Goal: Task Accomplishment & Management: Manage account settings

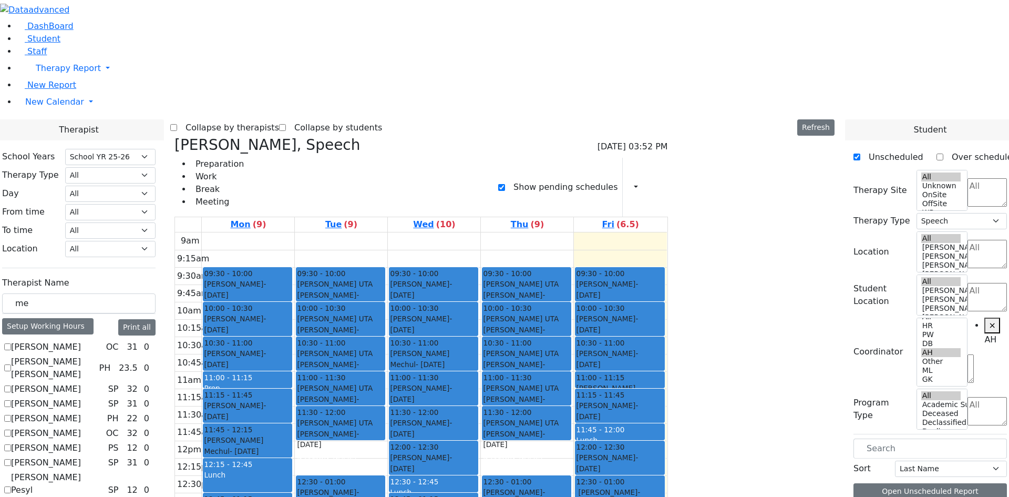
select select "212"
select select "3"
select select "4"
click at [667, 443] on div "9am 9:15am 9:30am 9:45am 10am 10:15am 10:30am 10:45am 11am 11:15am 11:30am 11:4…" at bounding box center [421, 440] width 492 height 416
drag, startPoint x: 448, startPoint y: 449, endPoint x: 440, endPoint y: 317, distance: 132.2
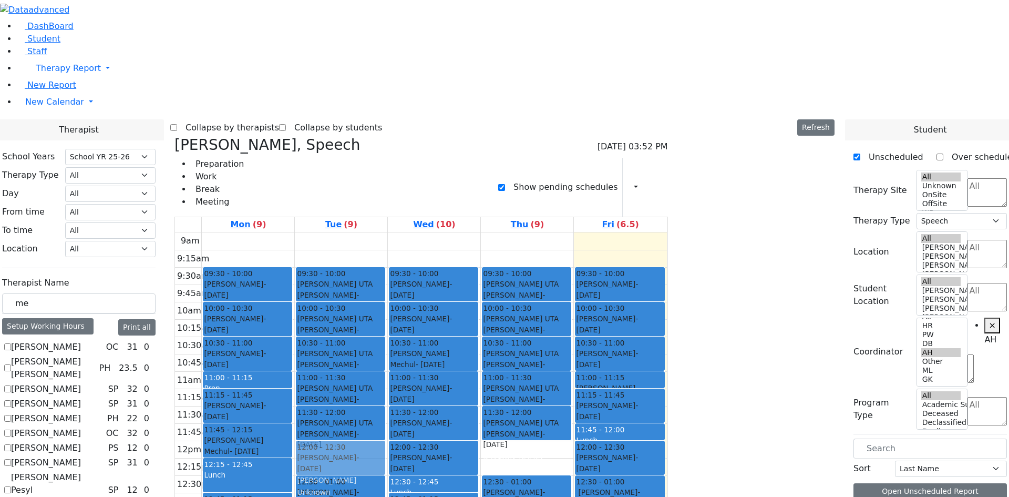
click at [387, 290] on div "09:30 - 10:00 [PERSON_NAME] UTA [PERSON_NAME] - [DATE] [PERSON_NAME] ישעי' [PER…" at bounding box center [341, 440] width 93 height 416
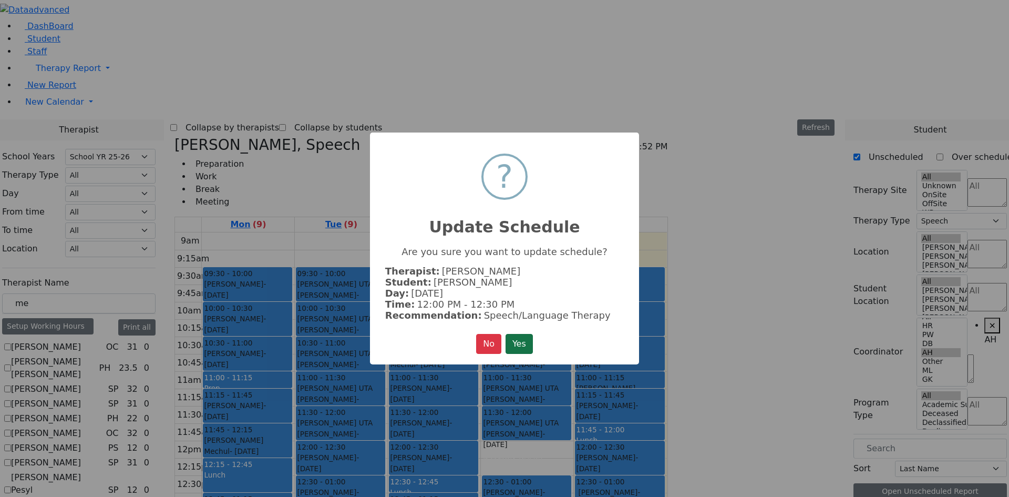
click at [519, 340] on button "Yes" at bounding box center [519, 344] width 27 height 20
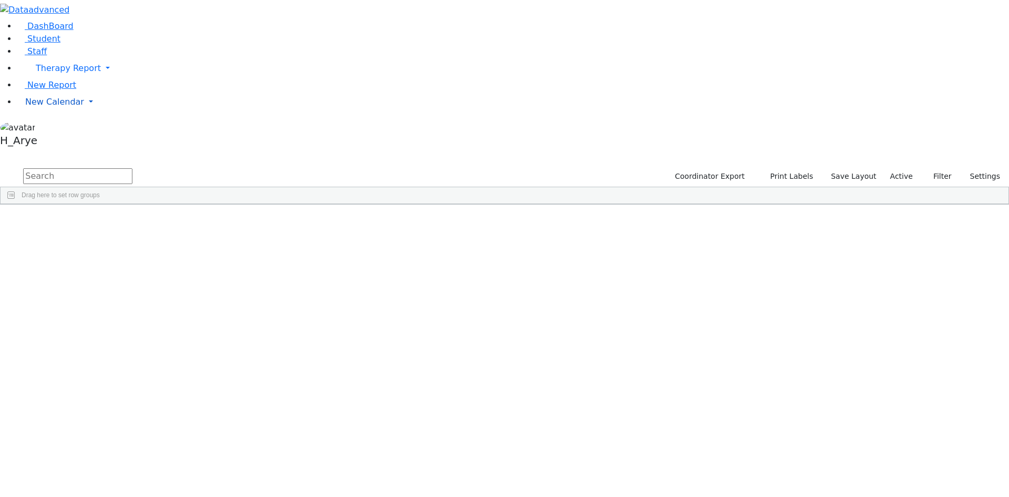
click at [64, 79] on link "New Calendar" at bounding box center [513, 68] width 992 height 21
click at [60, 128] on span "Calendar" at bounding box center [42, 123] width 38 height 10
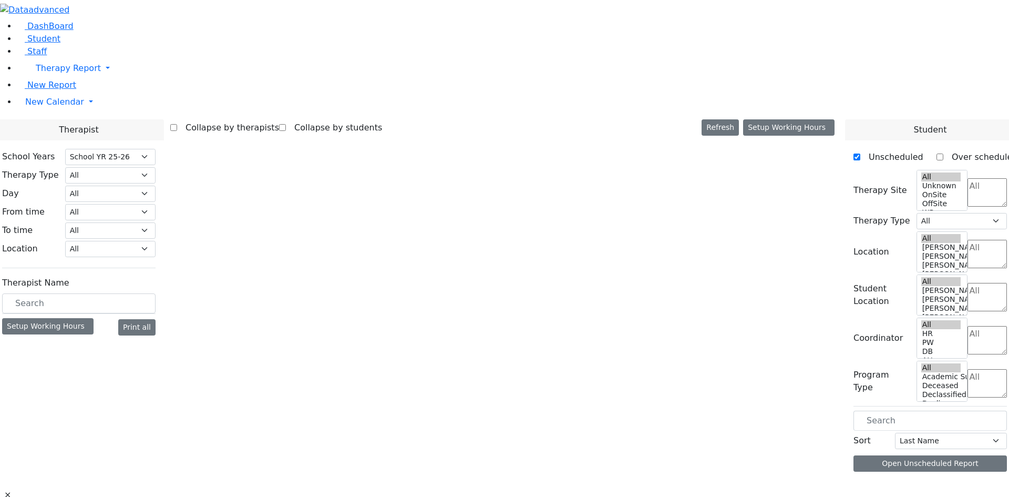
select select "212"
select select "3"
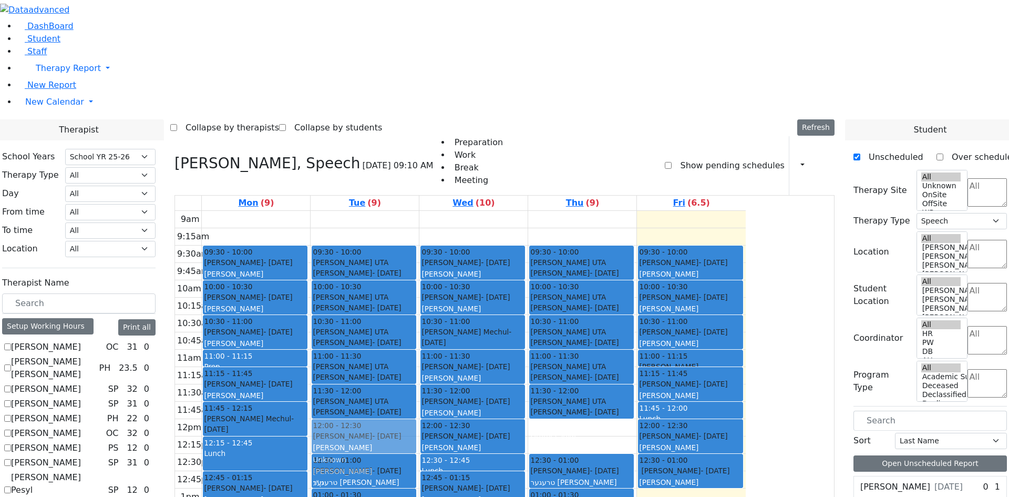
drag, startPoint x: 474, startPoint y: 447, endPoint x: 469, endPoint y: 293, distance: 154.1
click at [419, 293] on div "09:30 - 10:00 Getzel Berger UTA Schwartz Shaye - 08/07/2019 שווארץ ישעי' Grumet…" at bounding box center [365, 419] width 108 height 416
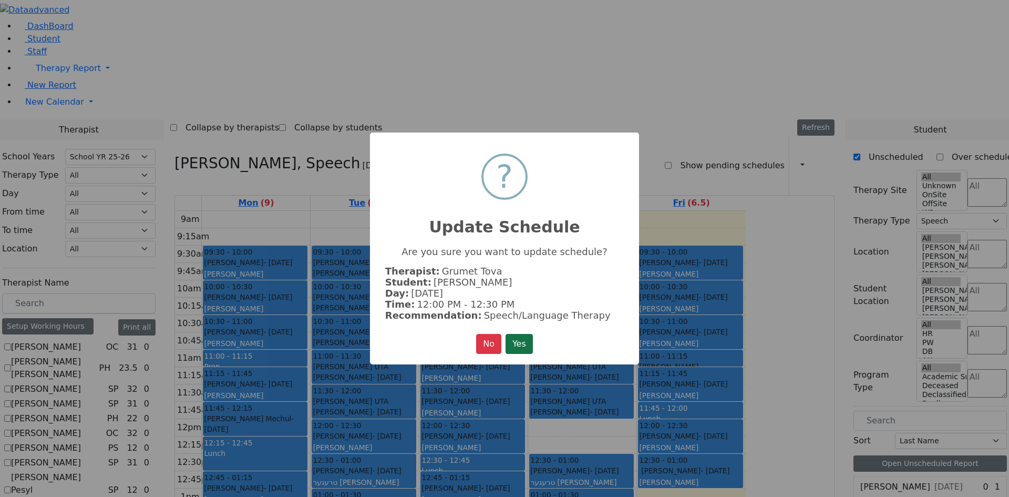
click at [508, 341] on button "Yes" at bounding box center [519, 344] width 27 height 20
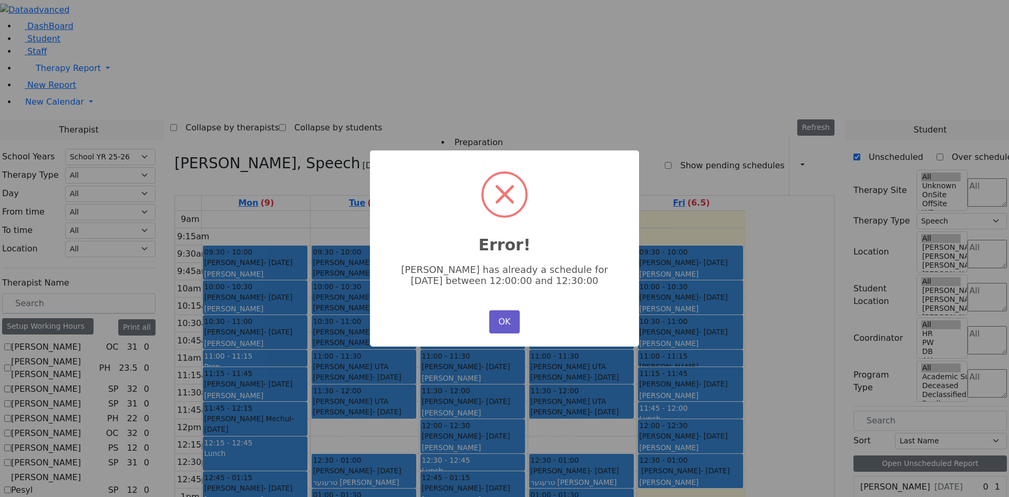
click at [510, 326] on button "OK" at bounding box center [504, 321] width 30 height 23
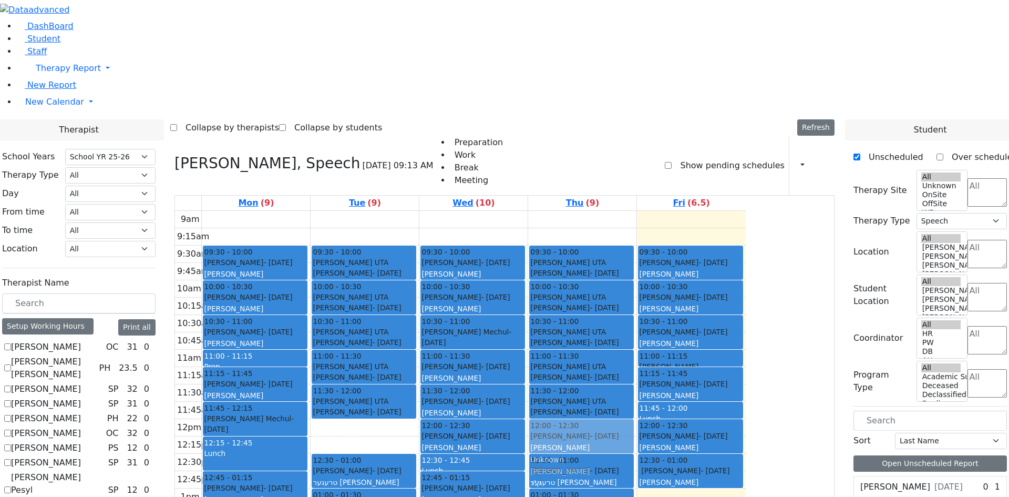
drag, startPoint x: 674, startPoint y: 450, endPoint x: 677, endPoint y: 294, distance: 156.1
click at [636, 294] on div "09:30 - 10:00 Getzel Berger UTA Schwartz Shaye - 08/07/2019 שווארץ ישעי' Grumet…" at bounding box center [582, 419] width 108 height 416
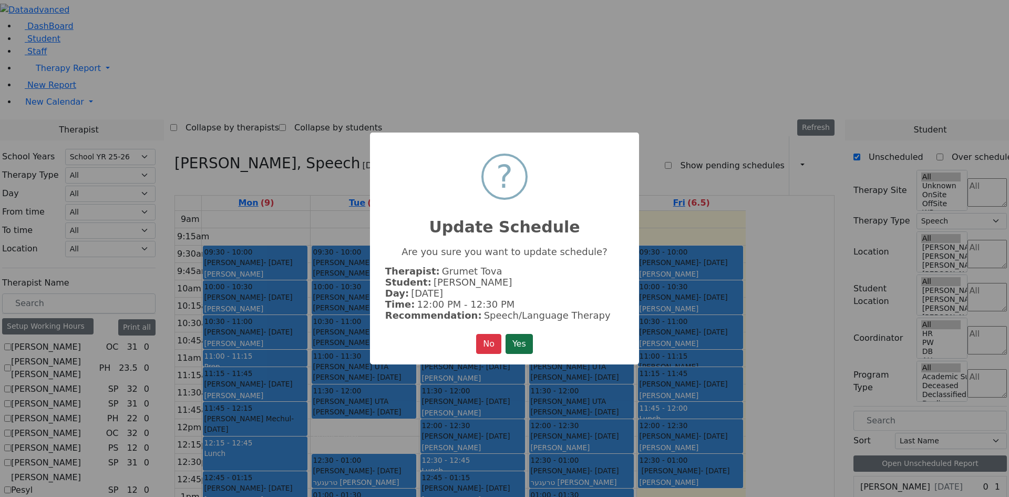
click at [523, 340] on button "Yes" at bounding box center [519, 344] width 27 height 20
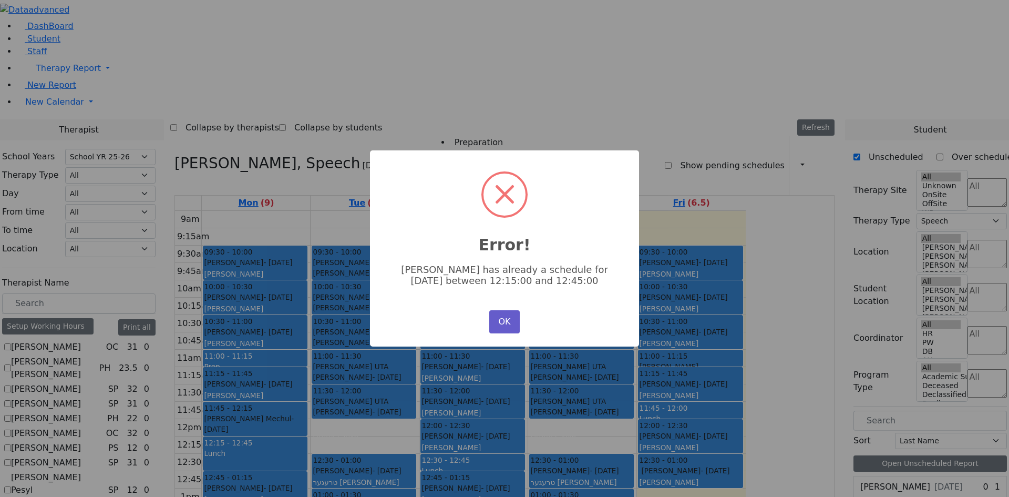
click at [512, 316] on button "OK" at bounding box center [504, 321] width 30 height 23
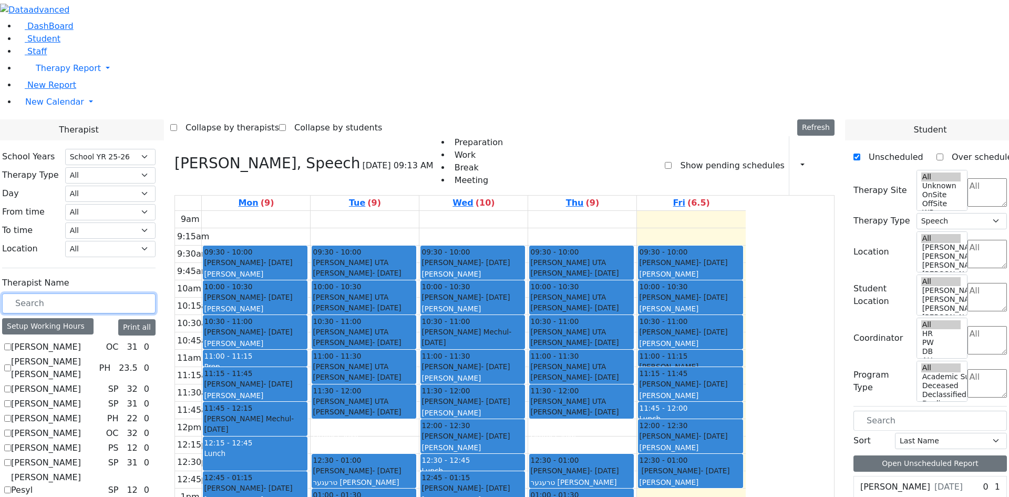
click at [156, 293] on input "text" at bounding box center [78, 303] width 153 height 20
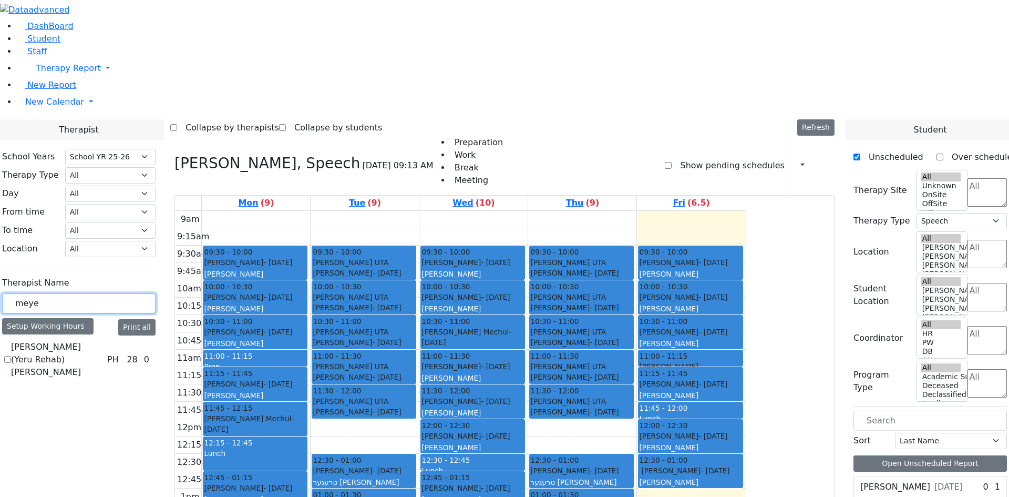
type input "meye"
click at [103, 341] on label "[PERSON_NAME] (Yeru Rehab) Shloimy" at bounding box center [57, 360] width 92 height 38
click at [11, 356] on input "[PERSON_NAME] (Yeru Rehab) Shloimy" at bounding box center [7, 359] width 7 height 7
checkbox input "true"
select select "2"
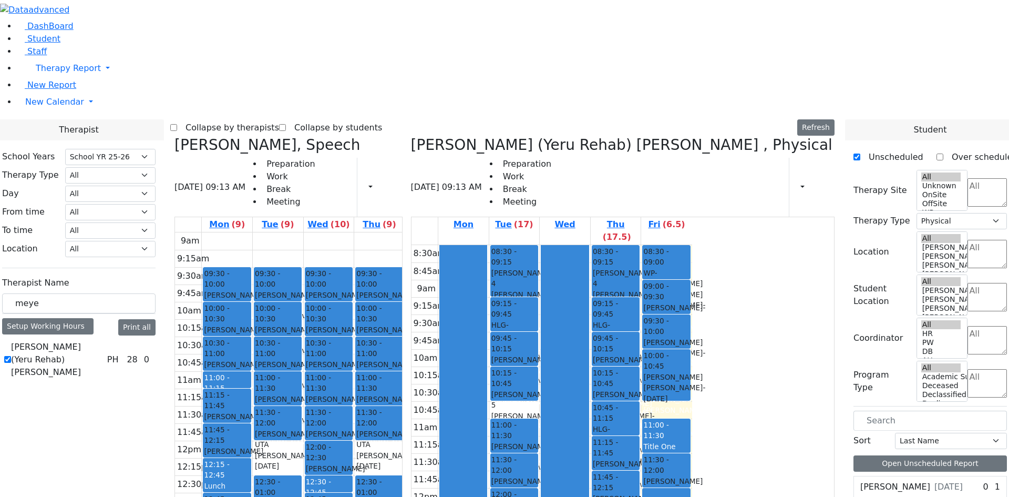
click at [174, 136] on icon at bounding box center [174, 144] width 0 height 17
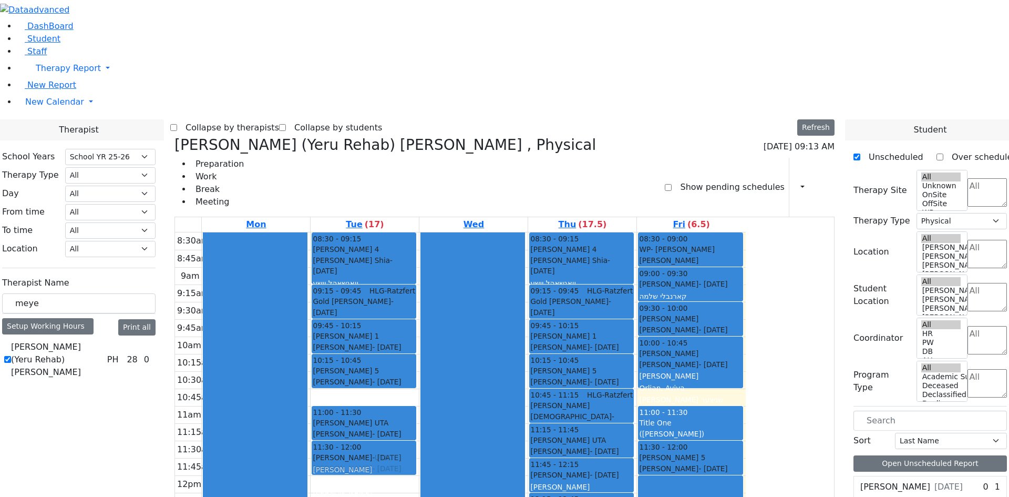
drag, startPoint x: 459, startPoint y: 315, endPoint x: 456, endPoint y: 289, distance: 27.0
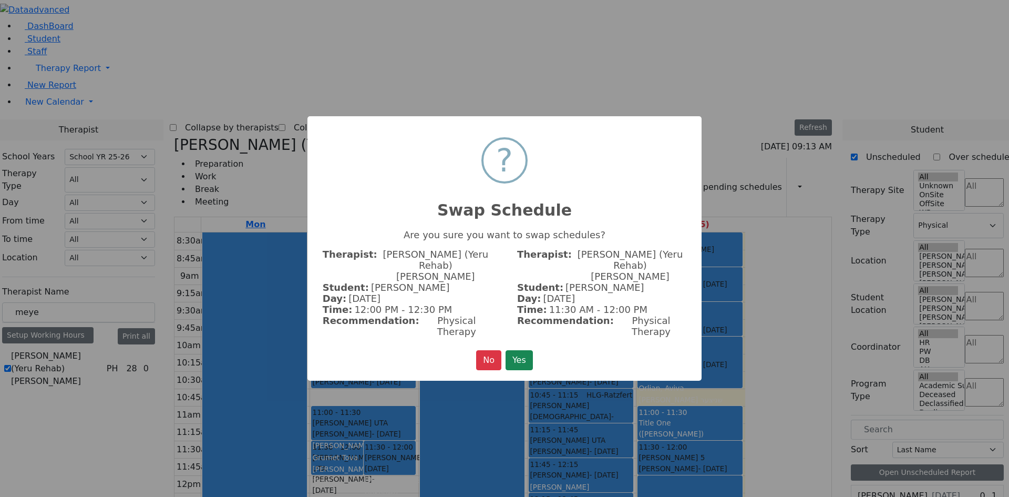
click at [528, 350] on button "Yes" at bounding box center [519, 360] width 27 height 20
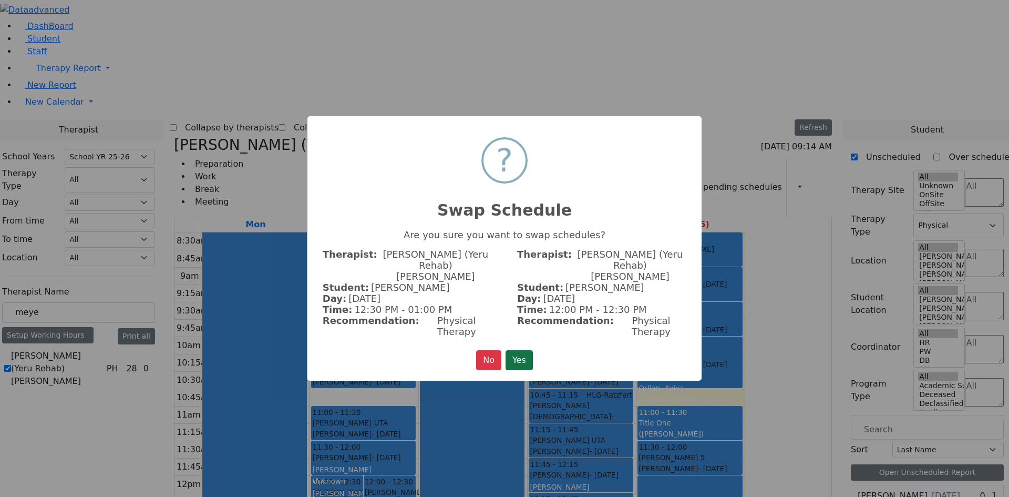
click at [526, 350] on button "Yes" at bounding box center [519, 360] width 27 height 20
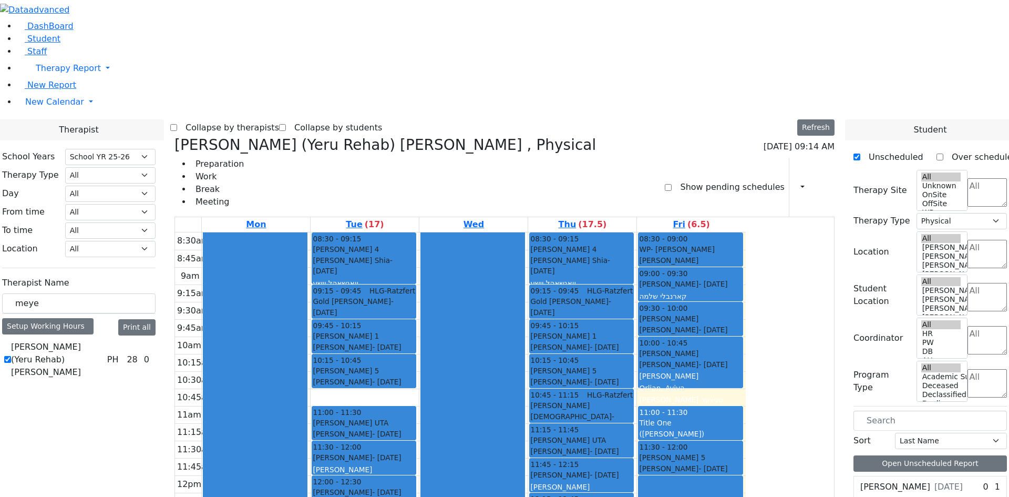
drag, startPoint x: 679, startPoint y: 313, endPoint x: 662, endPoint y: 419, distance: 107.4
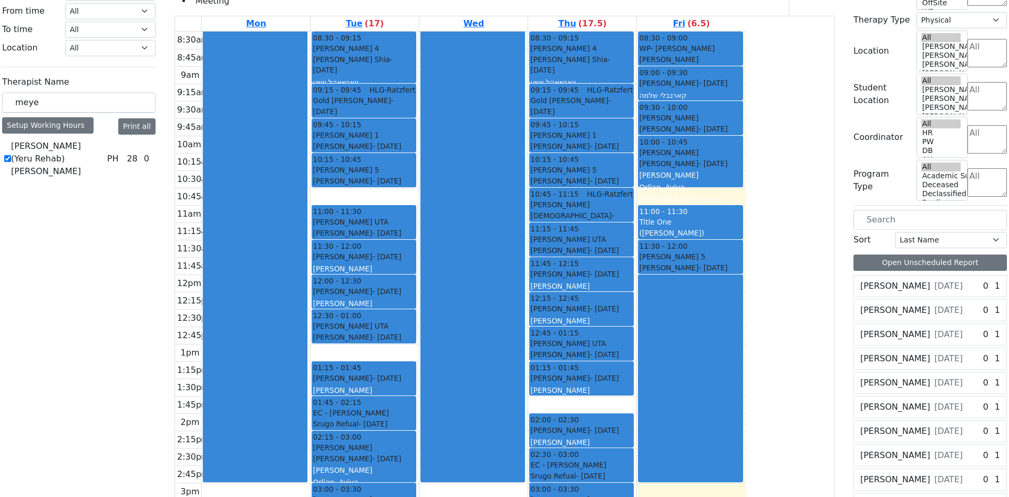
scroll to position [229, 0]
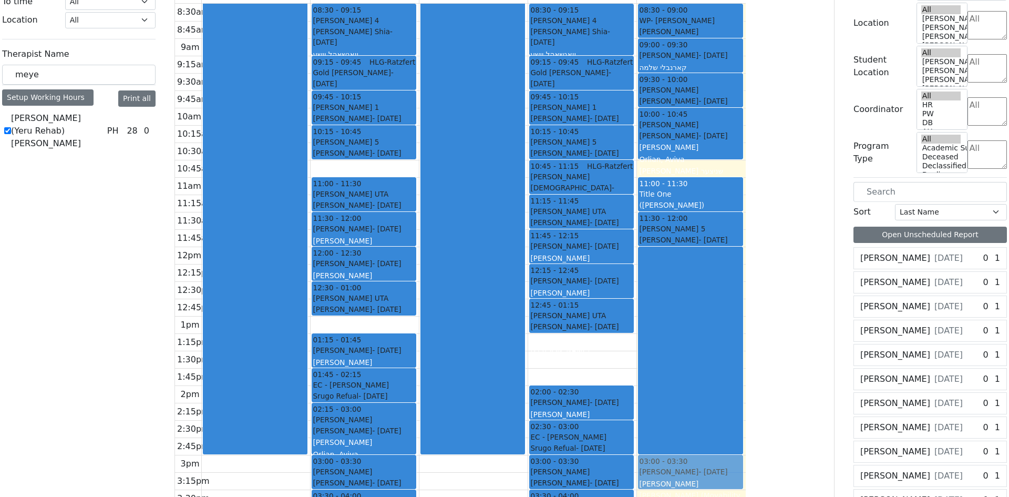
drag, startPoint x: 663, startPoint y: 187, endPoint x: 806, endPoint y: 301, distance: 183.0
click at [746, 311] on tr "08:30 - 09:15 Binyan Klein 4 Wagschal Shia - 05/20/2012 וואגשאהל יושע Mayer (Fo…" at bounding box center [460, 333] width 571 height 659
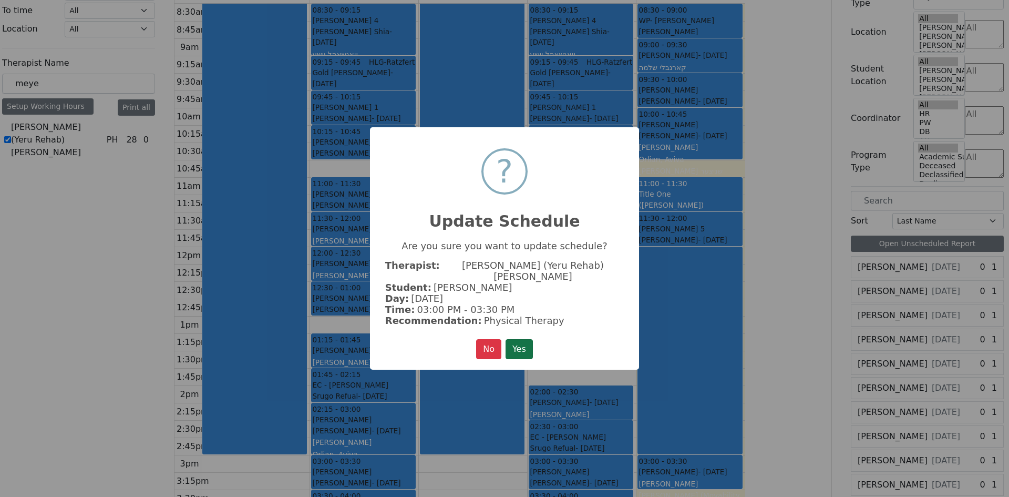
click at [526, 343] on button "Yes" at bounding box center [519, 349] width 27 height 20
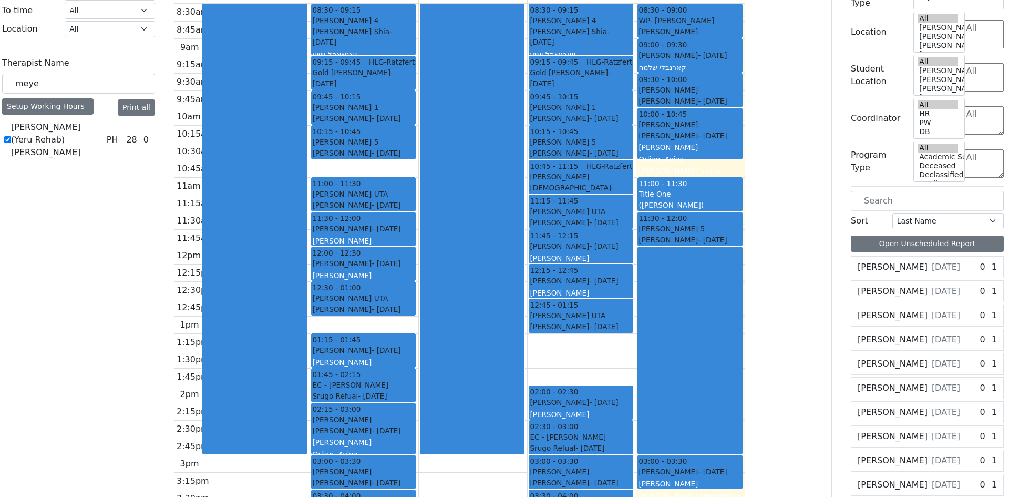
scroll to position [0, 0]
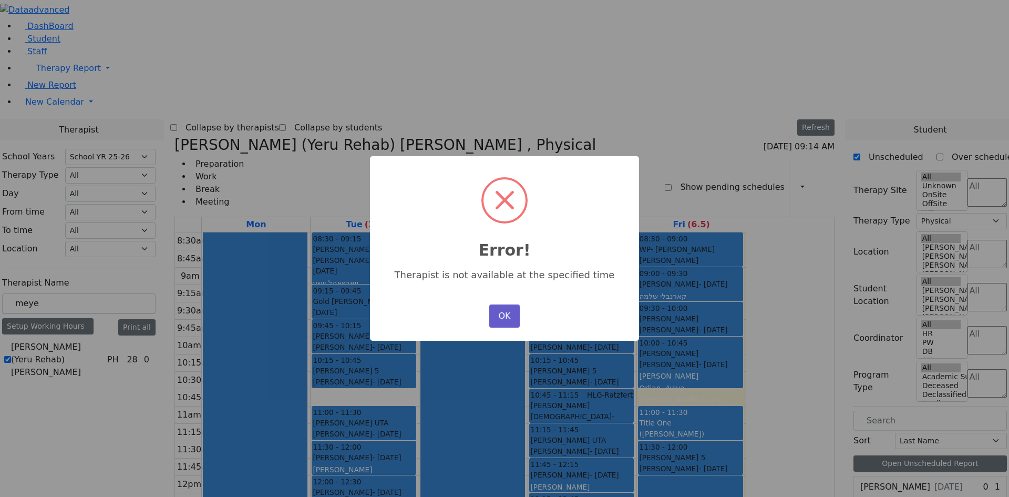
click at [507, 313] on button "OK" at bounding box center [504, 315] width 30 height 23
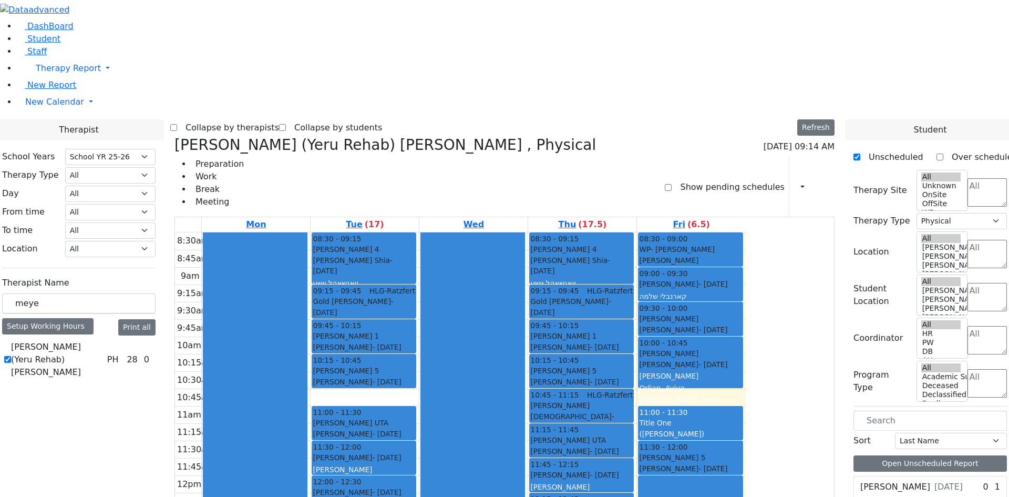
drag, startPoint x: 665, startPoint y: 208, endPoint x: 692, endPoint y: 427, distance: 220.8
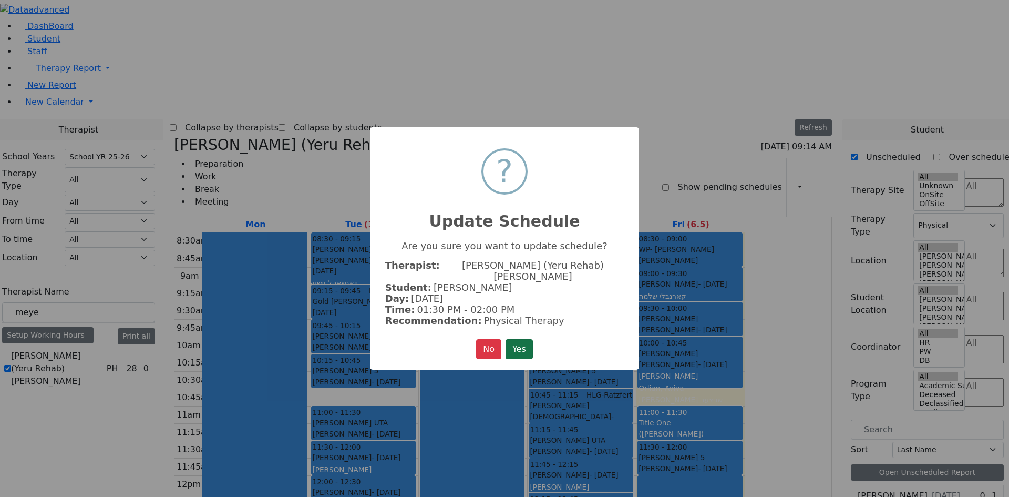
click at [521, 341] on button "Yes" at bounding box center [519, 349] width 27 height 20
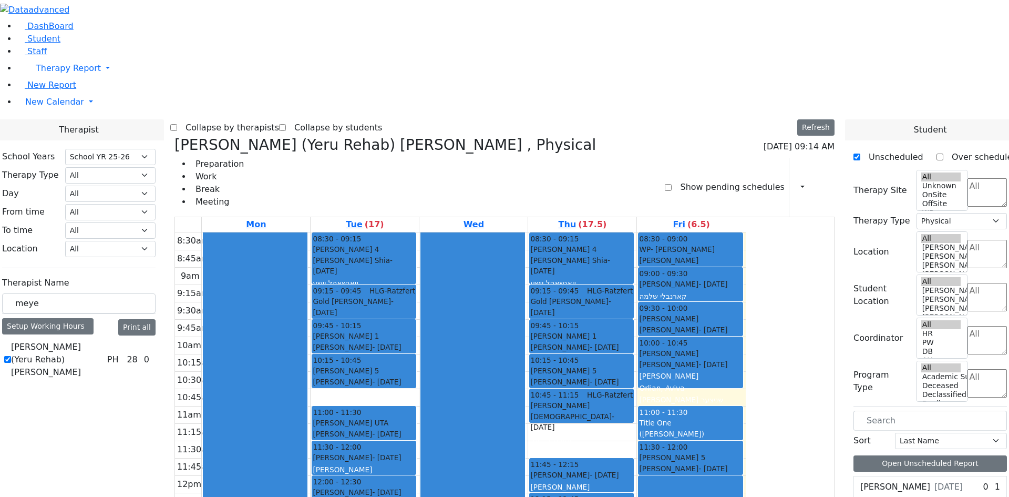
drag, startPoint x: 671, startPoint y: 213, endPoint x: 681, endPoint y: 395, distance: 182.7
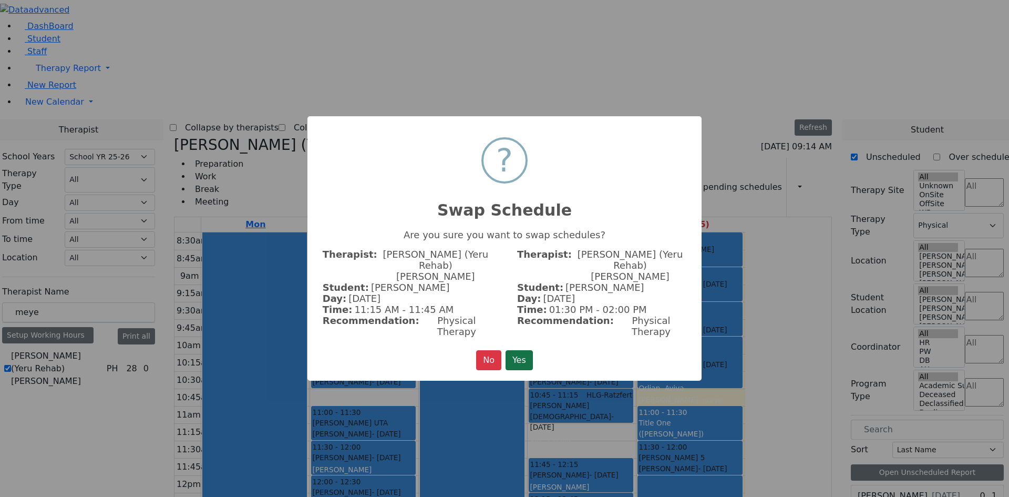
click at [525, 350] on button "Yes" at bounding box center [519, 360] width 27 height 20
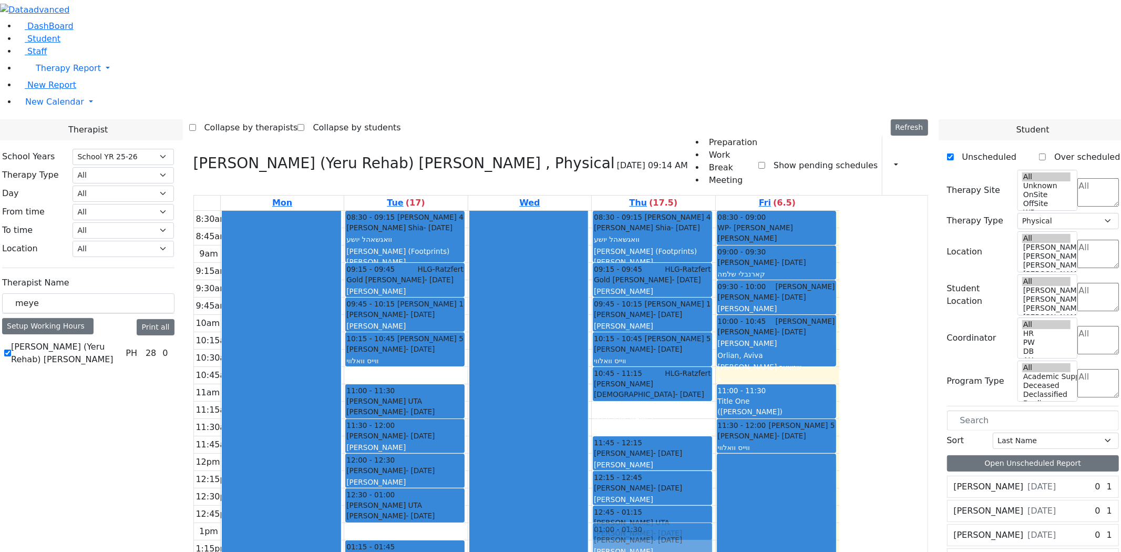
drag, startPoint x: 747, startPoint y: 272, endPoint x: 760, endPoint y: 393, distance: 121.0
click at [715, 393] on div "08:30 - 09:15 Binyan Klein 4 Wagschal Shia - 05/20/2012 וואגשאהל יושע Mayer (Fo…" at bounding box center [653, 540] width 123 height 659
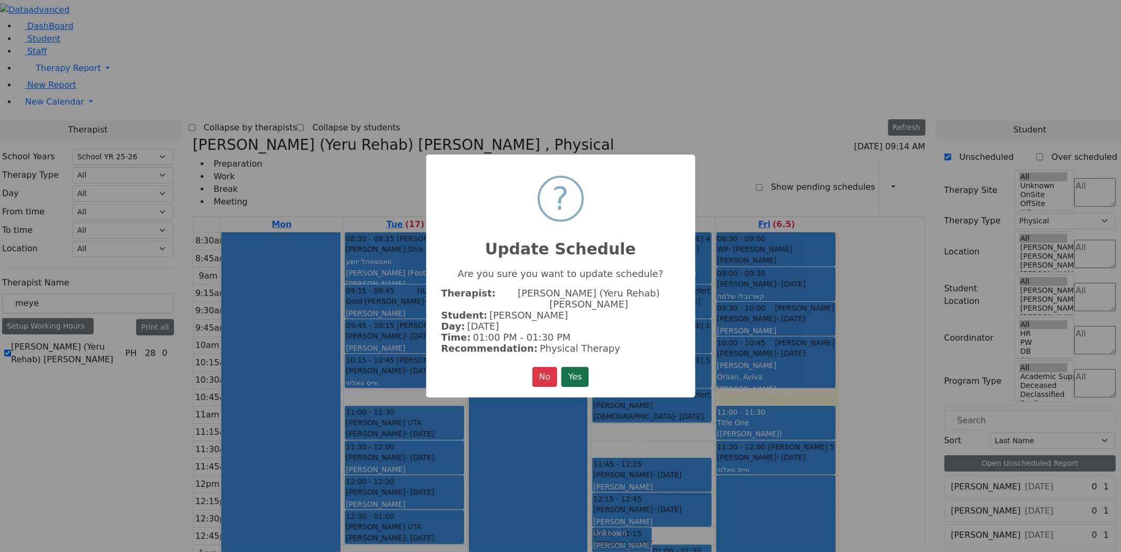
click at [580, 367] on button "Yes" at bounding box center [574, 377] width 27 height 20
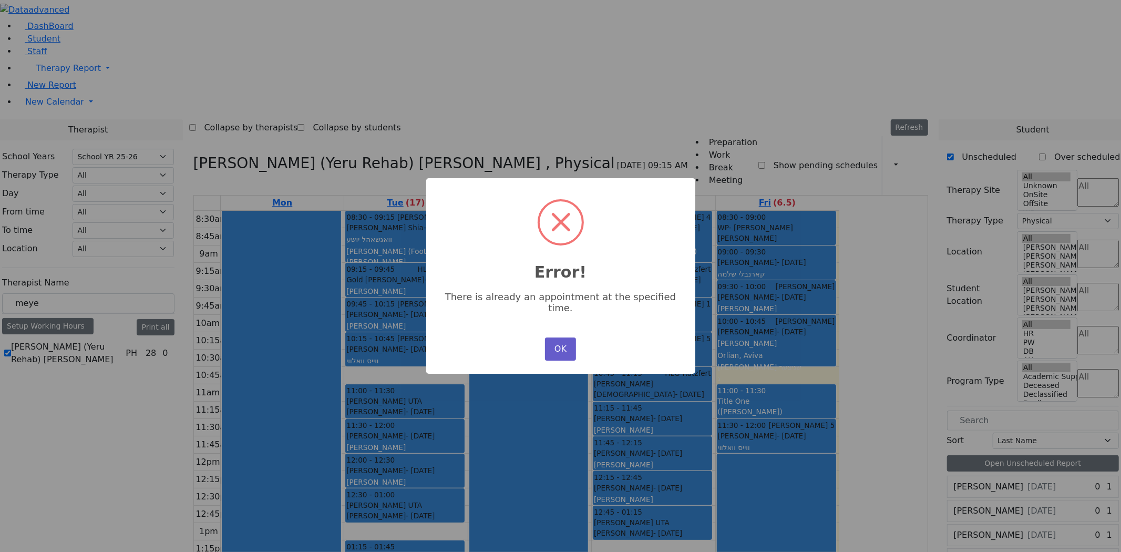
click at [565, 343] on button "OK" at bounding box center [560, 348] width 30 height 23
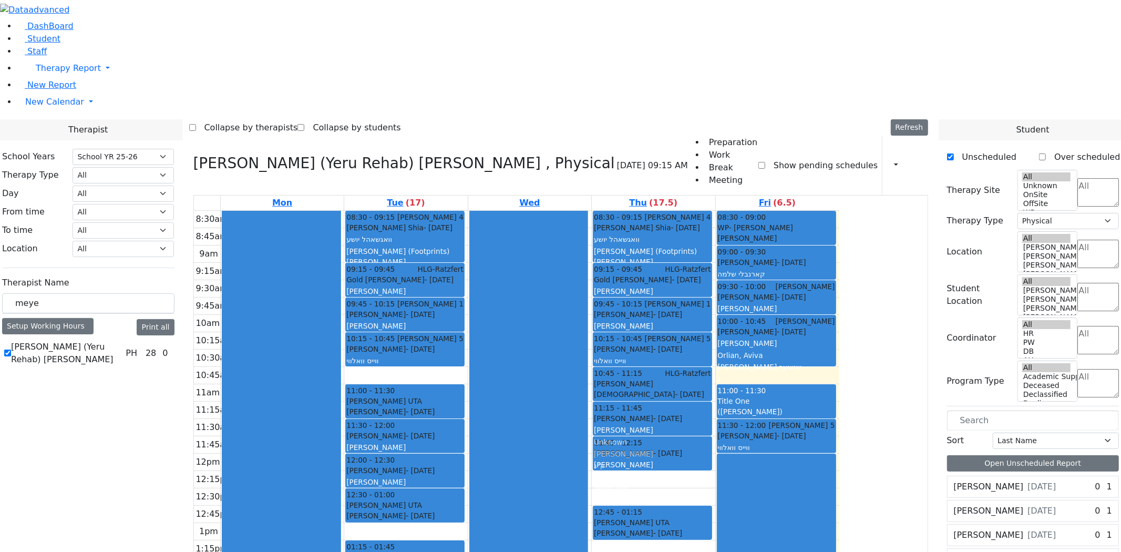
drag, startPoint x: 749, startPoint y: 340, endPoint x: 751, endPoint y: 279, distance: 61.5
click at [715, 277] on div "08:30 - 09:15 Binyan Klein 4 Wagschal Shia - 05/20/2012 וואגשאהל יושע Mayer (Fo…" at bounding box center [653, 540] width 123 height 659
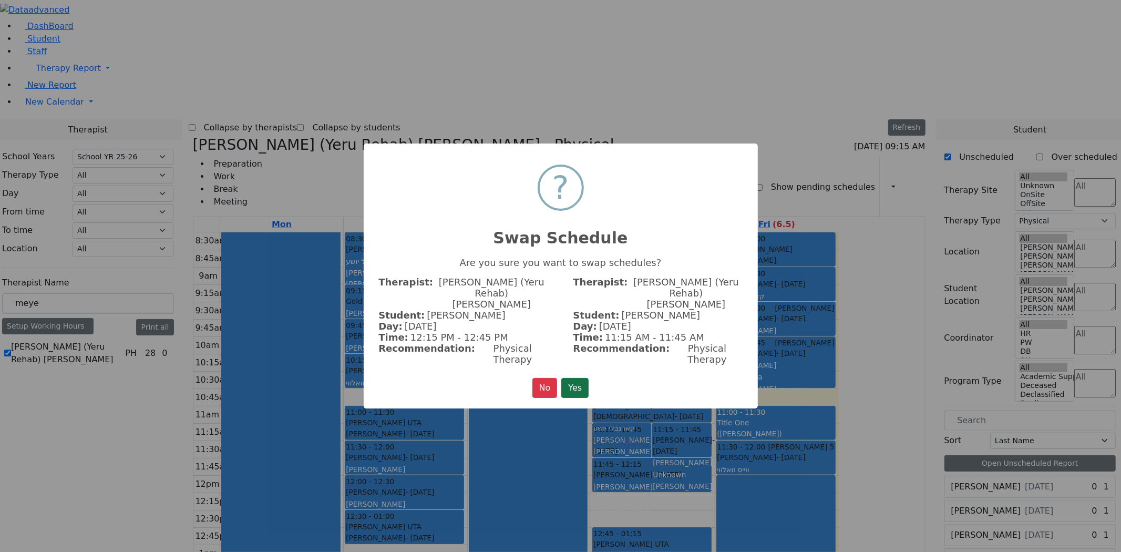
click at [582, 378] on button "Yes" at bounding box center [574, 388] width 27 height 20
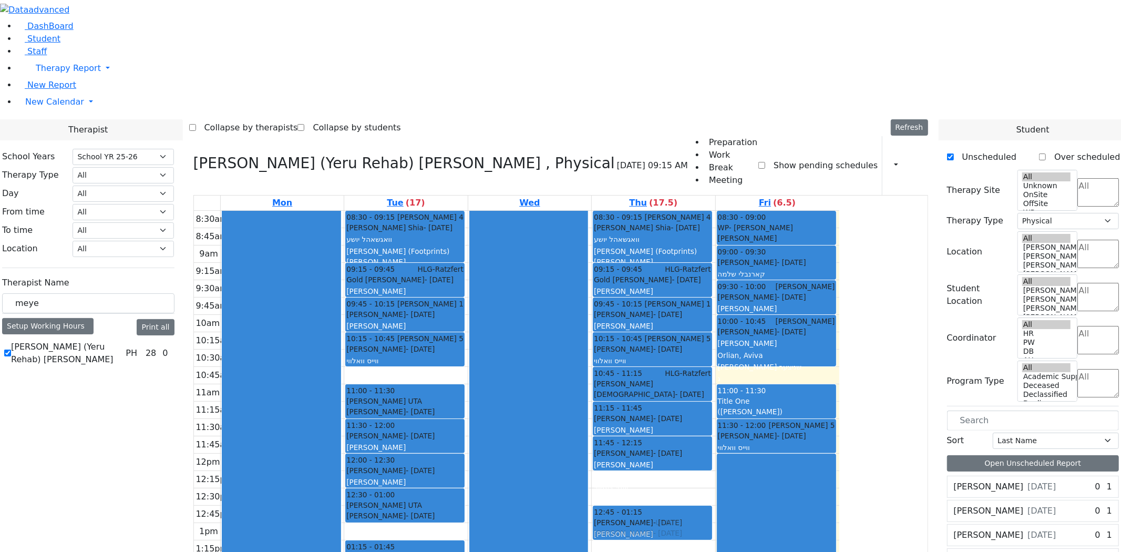
drag, startPoint x: 757, startPoint y: 338, endPoint x: 754, endPoint y: 364, distance: 25.9
click at [715, 366] on div "08:30 - 09:15 Binyan Klein 4 Wagschal Shia - 05/20/2012 וואגשאהל יושע Mayer (Fo…" at bounding box center [653, 540] width 123 height 659
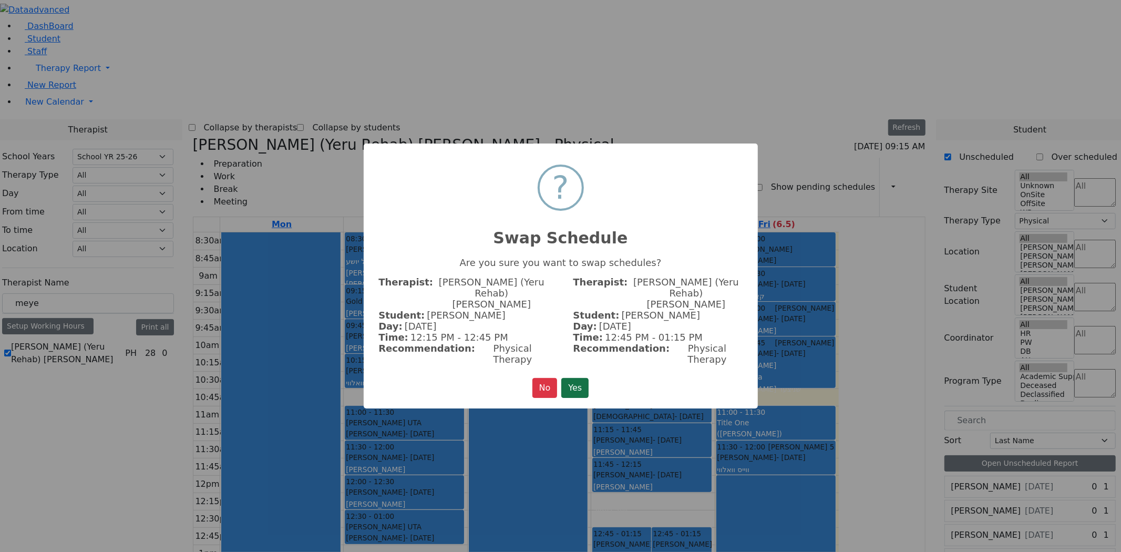
click at [577, 378] on button "Yes" at bounding box center [574, 388] width 27 height 20
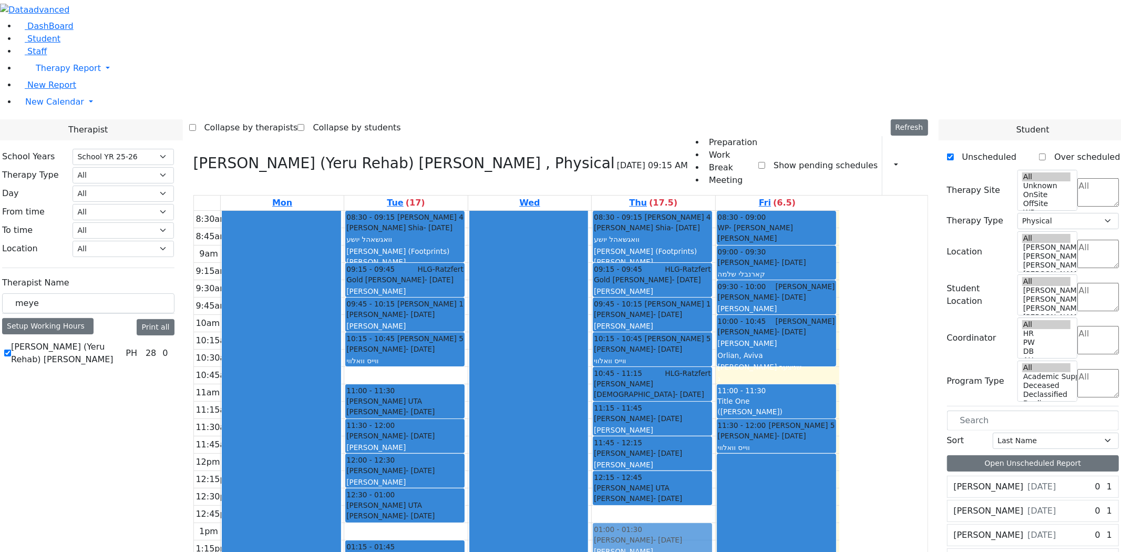
drag, startPoint x: 721, startPoint y: 378, endPoint x: 721, endPoint y: 391, distance: 12.1
click at [715, 391] on div "08:30 - 09:15 Binyan Klein 4 Wagschal Shia - 05/20/2012 וואגשאהל יושע Mayer (Fo…" at bounding box center [653, 540] width 123 height 659
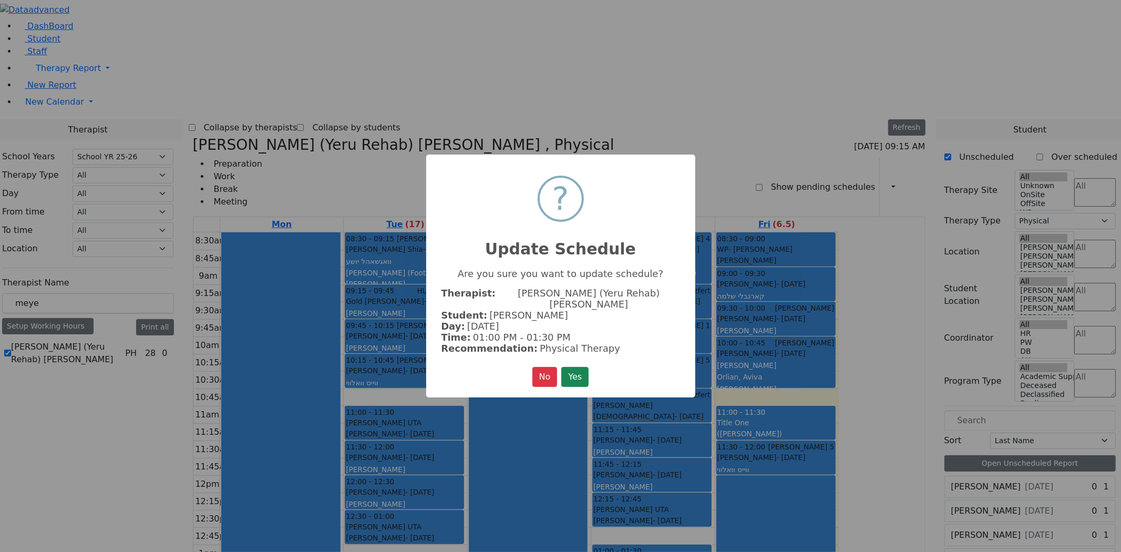
drag, startPoint x: 579, startPoint y: 363, endPoint x: 701, endPoint y: 364, distance: 122.5
click at [579, 367] on button "Yes" at bounding box center [574, 377] width 27 height 20
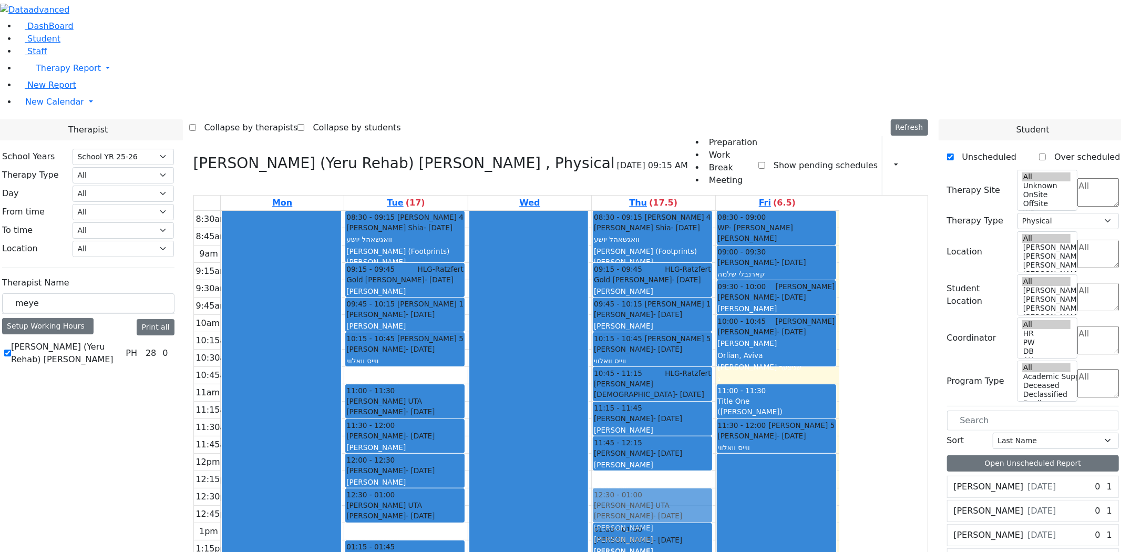
drag, startPoint x: 730, startPoint y: 348, endPoint x: 730, endPoint y: 357, distance: 8.9
click at [715, 361] on div "08:30 - 09:15 Binyan Klein 4 Wagschal Shia - 05/20/2012 וואגשאהל יושע Mayer (Fo…" at bounding box center [653, 540] width 123 height 659
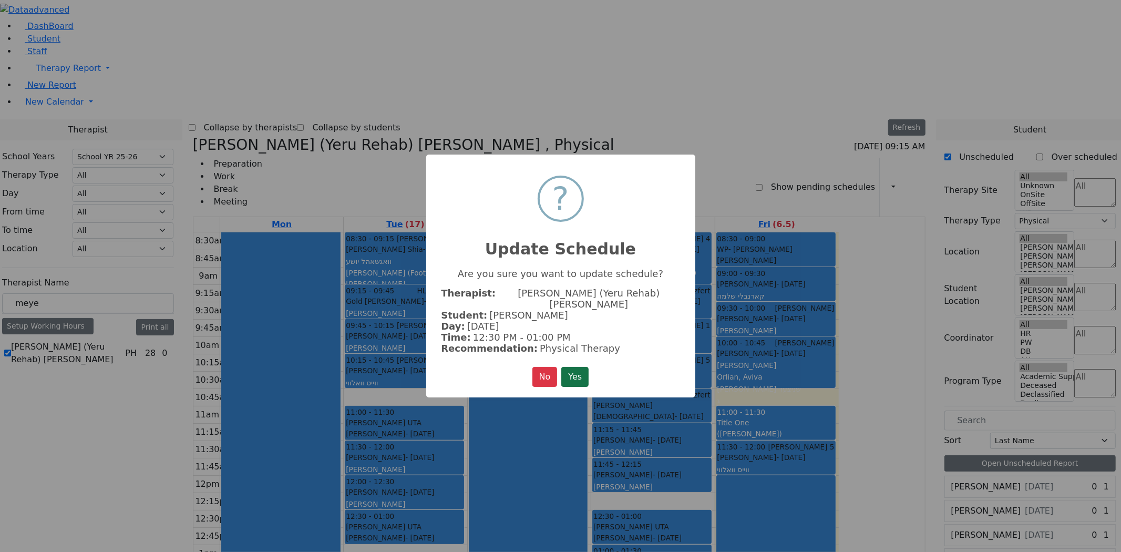
click at [581, 367] on button "Yes" at bounding box center [574, 377] width 27 height 20
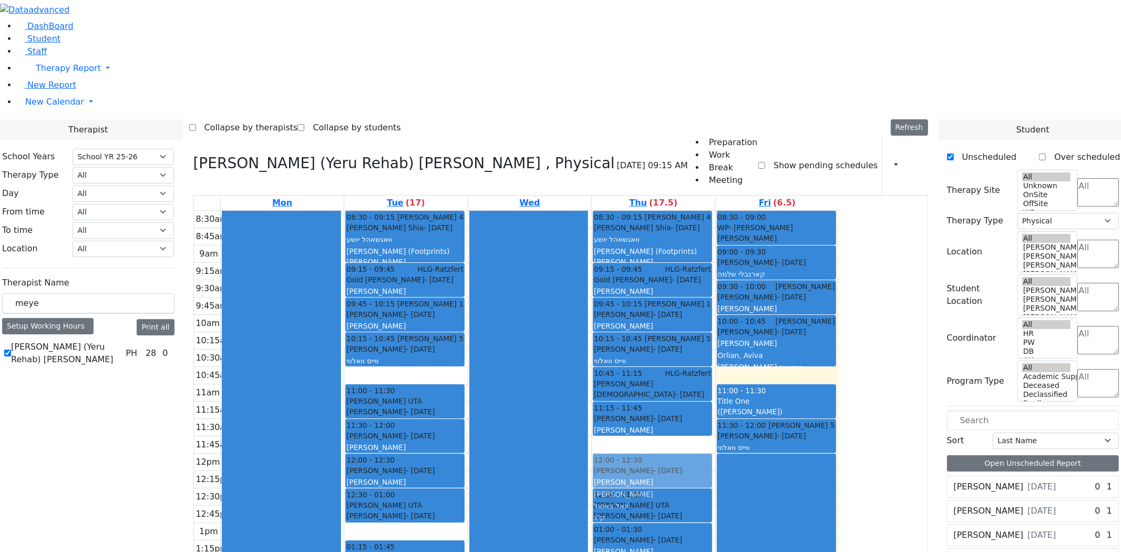
drag, startPoint x: 752, startPoint y: 312, endPoint x: 753, endPoint y: 323, distance: 11.6
click at [715, 323] on div "08:30 - 09:15 Binyan Klein 4 Wagschal Shia - 05/20/2012 וואגשאהל יושע Mayer (Fo…" at bounding box center [653, 540] width 123 height 659
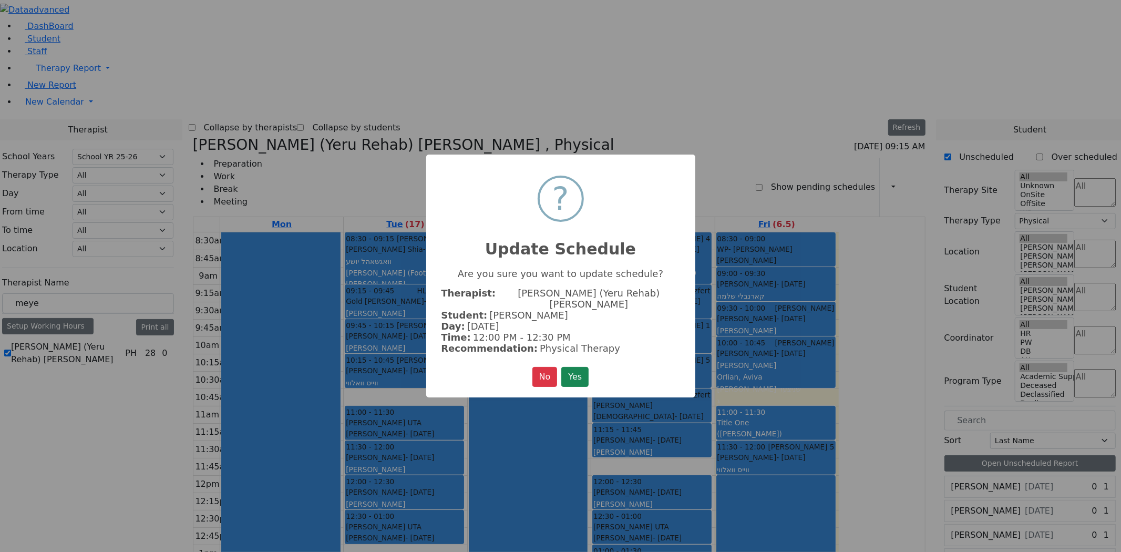
drag, startPoint x: 582, startPoint y: 365, endPoint x: 656, endPoint y: 338, distance: 78.8
click at [583, 367] on button "Yes" at bounding box center [574, 377] width 27 height 20
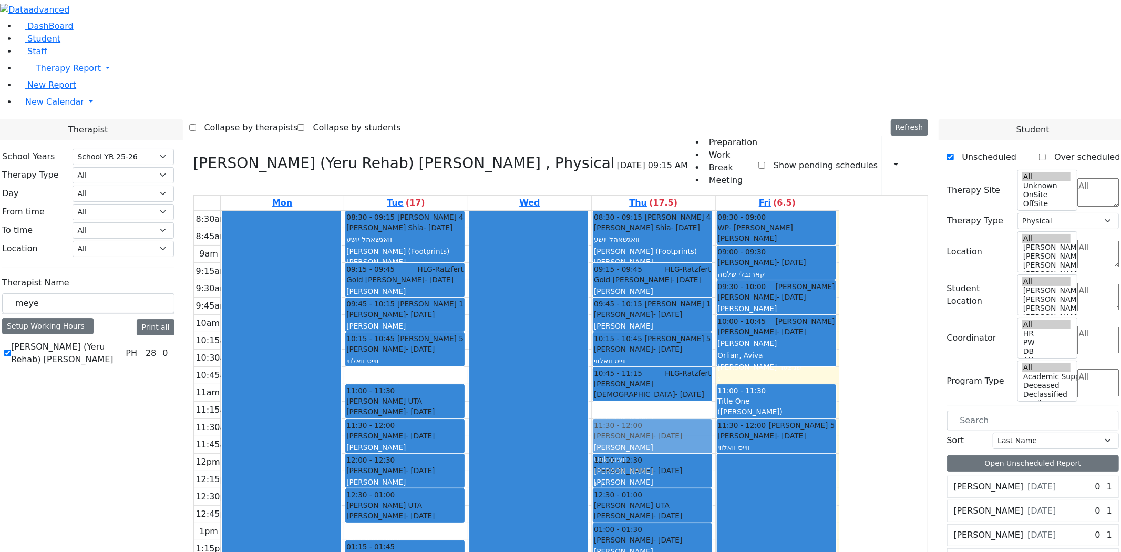
drag, startPoint x: 761, startPoint y: 269, endPoint x: 761, endPoint y: 279, distance: 10.0
click at [715, 282] on div "08:30 - 09:15 Binyan Klein 4 Wagschal Shia - 05/20/2012 וואגשאהל יושע Mayer (Fo…" at bounding box center [653, 540] width 123 height 659
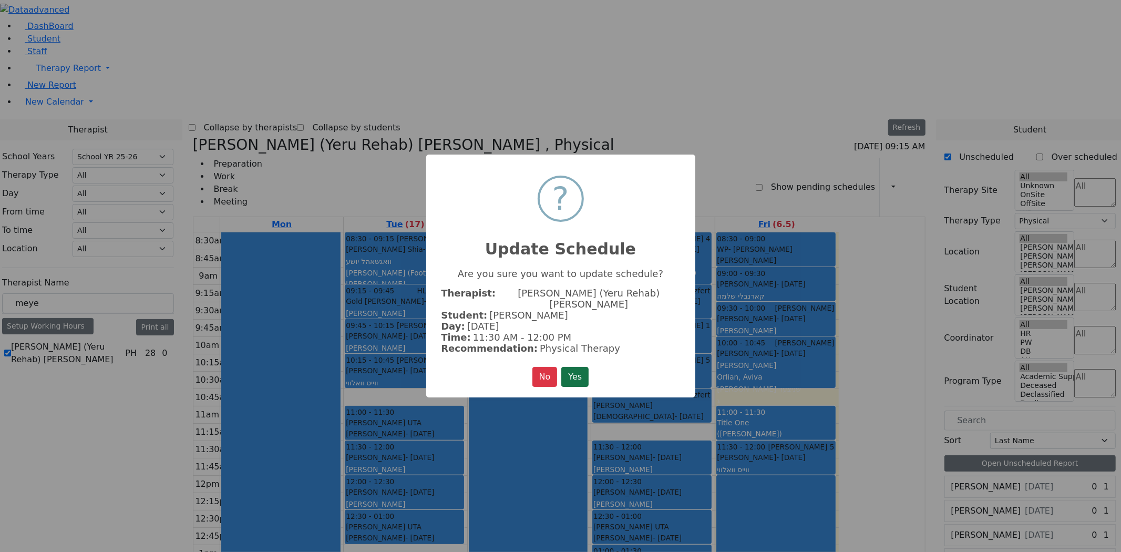
click at [585, 367] on button "Yes" at bounding box center [574, 377] width 27 height 20
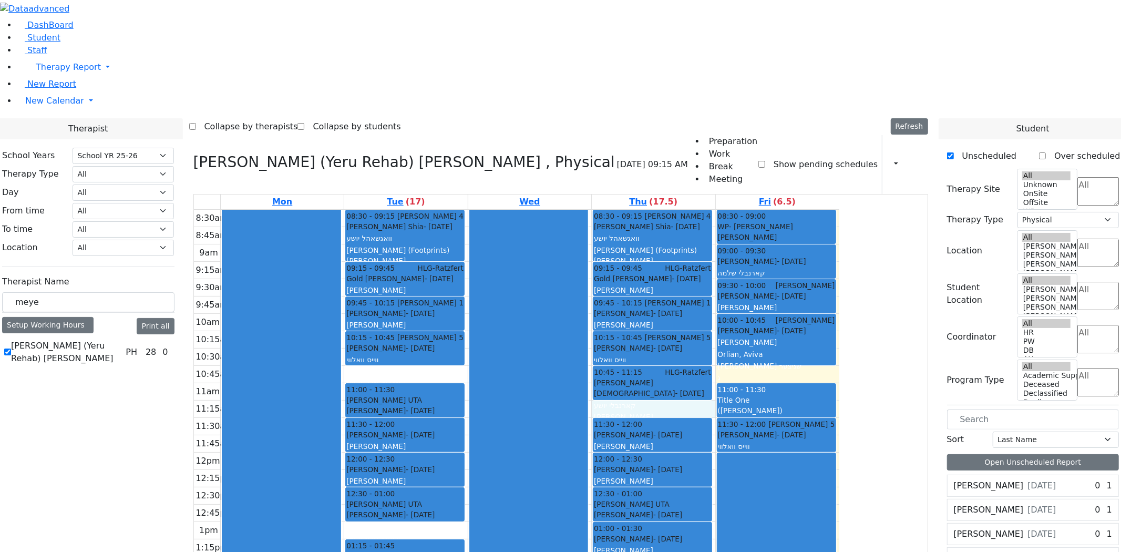
click at [778, 261] on div "8:30am 8:45am 9am 9:15am 9:30am 9:45am 10am 10:15am 10:30am 10:45am 11am 11:15a…" at bounding box center [516, 539] width 645 height 659
click at [542, 391] on div "8:30am 8:45am 9am 9:15am 9:30am 9:45am 10am 10:15am 10:30am 10:45am 11am 11:15a…" at bounding box center [516, 539] width 645 height 659
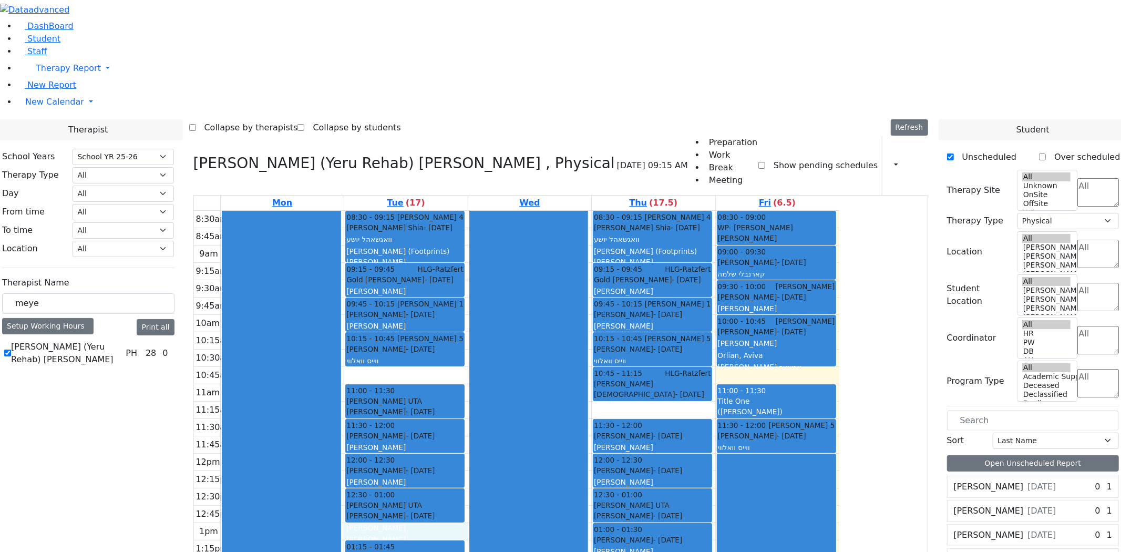
click at [806, 261] on div "8:30am 8:45am 9am 9:15am 9:30am 9:45am 10am 10:15am 10:30am 10:45am 11am 11:15a…" at bounding box center [516, 540] width 645 height 659
click at [507, 230] on div "8:30am 8:45am 9am 9:15am 9:30am 9:45am 10am 10:15am 10:30am 10:45am 11am 11:15a…" at bounding box center [516, 540] width 645 height 659
drag, startPoint x: 181, startPoint y: 187, endPoint x: 83, endPoint y: 169, distance: 99.9
click at [88, 172] on div "DashBoard Student Staff Therapy Report Student Old Calendar Report H_Arye" at bounding box center [560, 527] width 1121 height 1054
type input "grum"
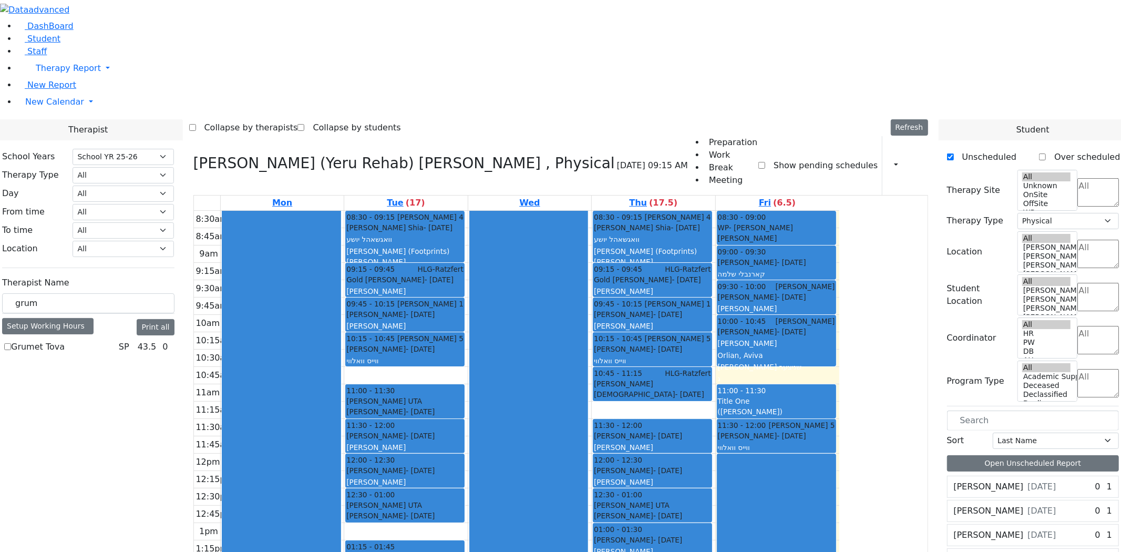
click at [65, 341] on label "Grumet Tova" at bounding box center [38, 347] width 54 height 13
click at [11, 343] on input "Grumet Tova" at bounding box center [7, 346] width 7 height 7
checkbox input "true"
select select "3"
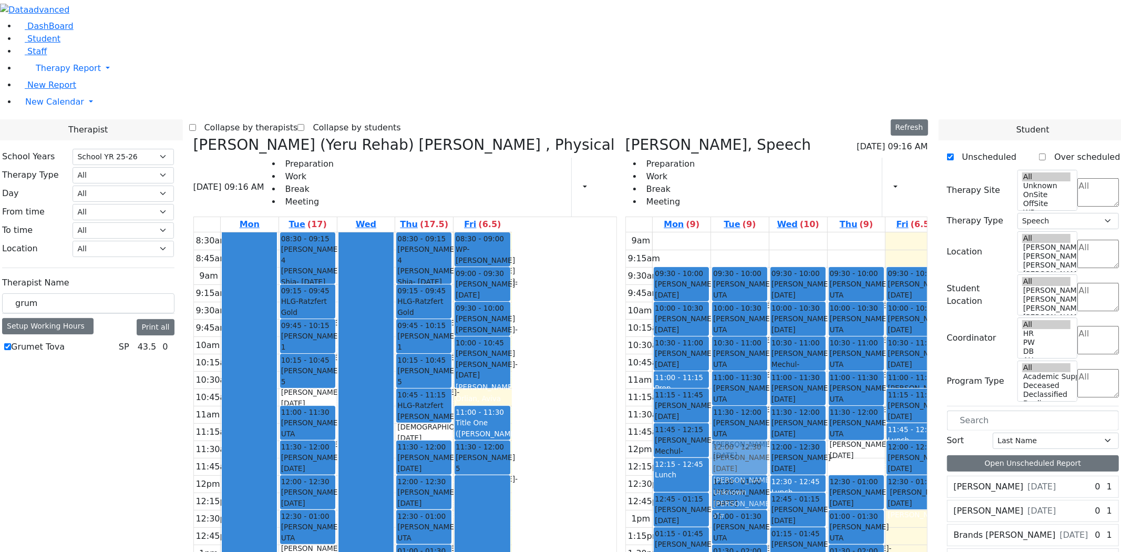
drag, startPoint x: 755, startPoint y: 460, endPoint x: 743, endPoint y: 305, distance: 155.5
click at [743, 305] on div "09:30 - 10:00 Getzel Berger UTA Schwartz Shaye - 08/07/2019 שווארץ ישעי' Grumet…" at bounding box center [740, 440] width 58 height 416
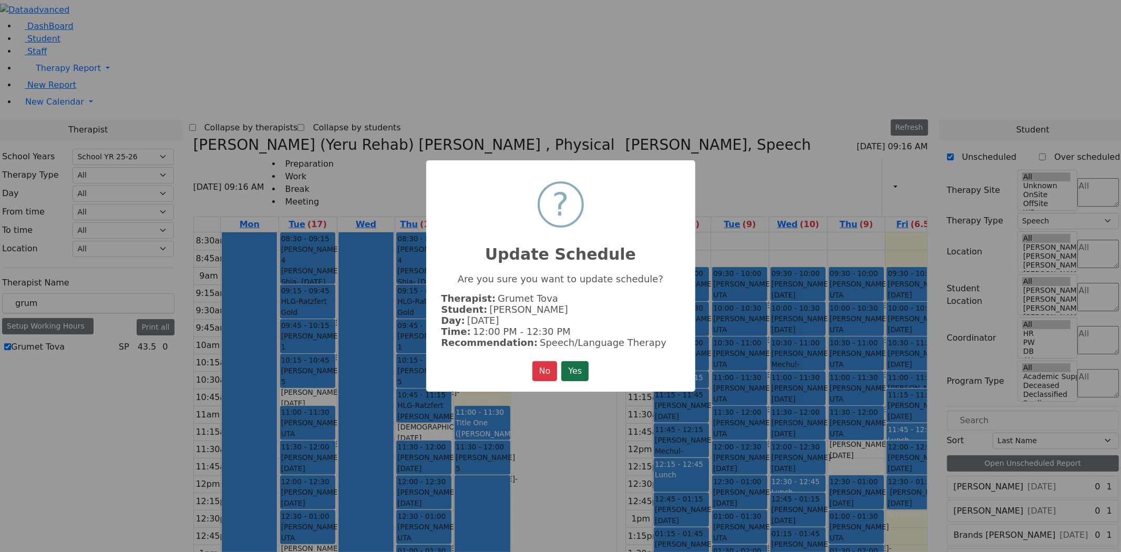
click at [579, 365] on button "Yes" at bounding box center [574, 371] width 27 height 20
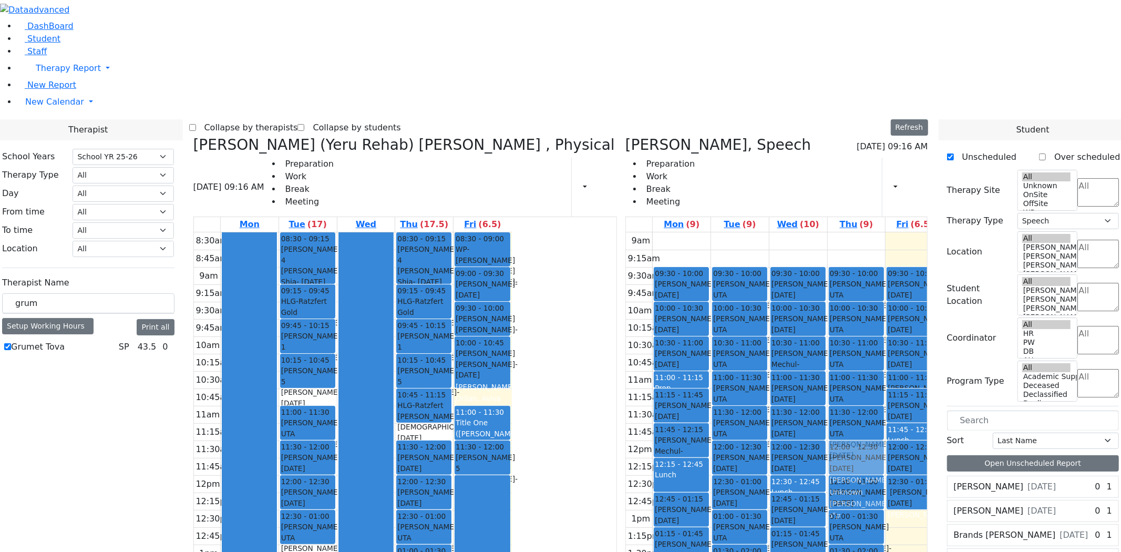
drag, startPoint x: 837, startPoint y: 410, endPoint x: 840, endPoint y: 293, distance: 117.2
click at [840, 293] on div "09:30 - 10:00 Getzel Berger UTA Schwartz Shaye - 08/07/2019 שווארץ ישעי' Grumet…" at bounding box center [857, 440] width 58 height 416
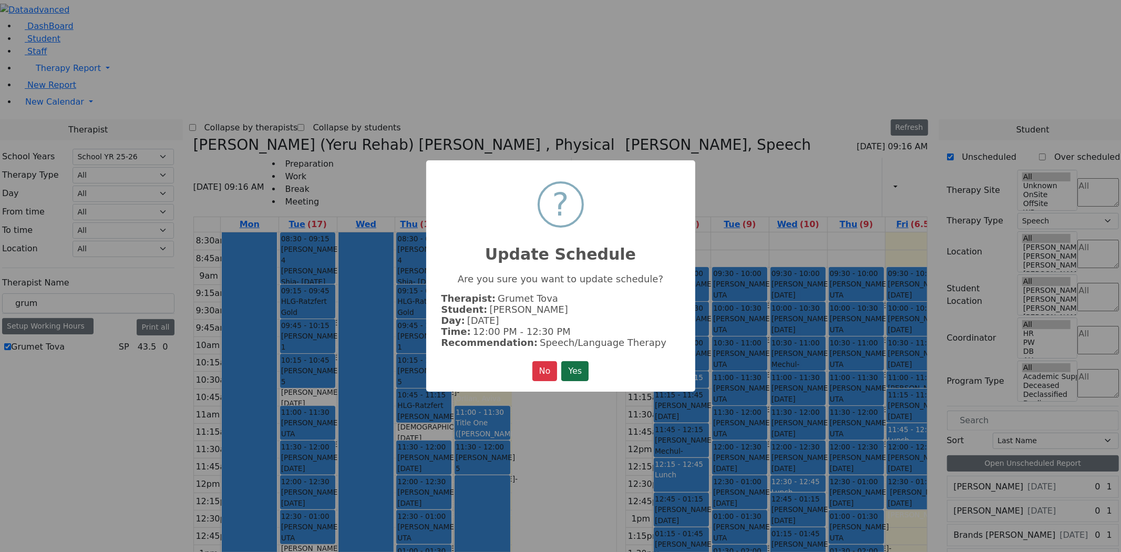
click at [582, 369] on button "Yes" at bounding box center [574, 371] width 27 height 20
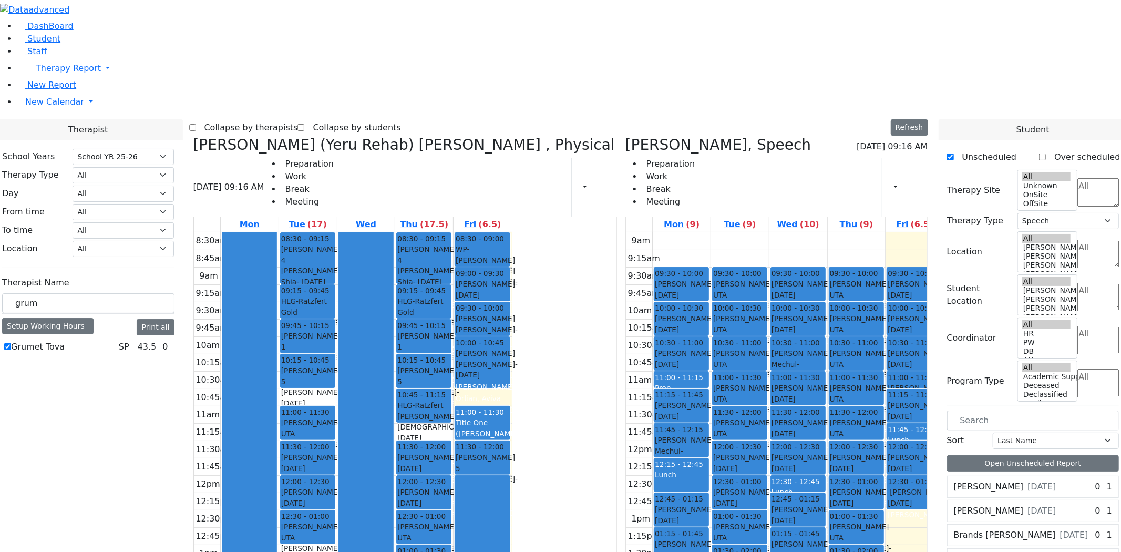
click at [625, 136] on icon at bounding box center [625, 144] width 0 height 17
select select
checkbox input "false"
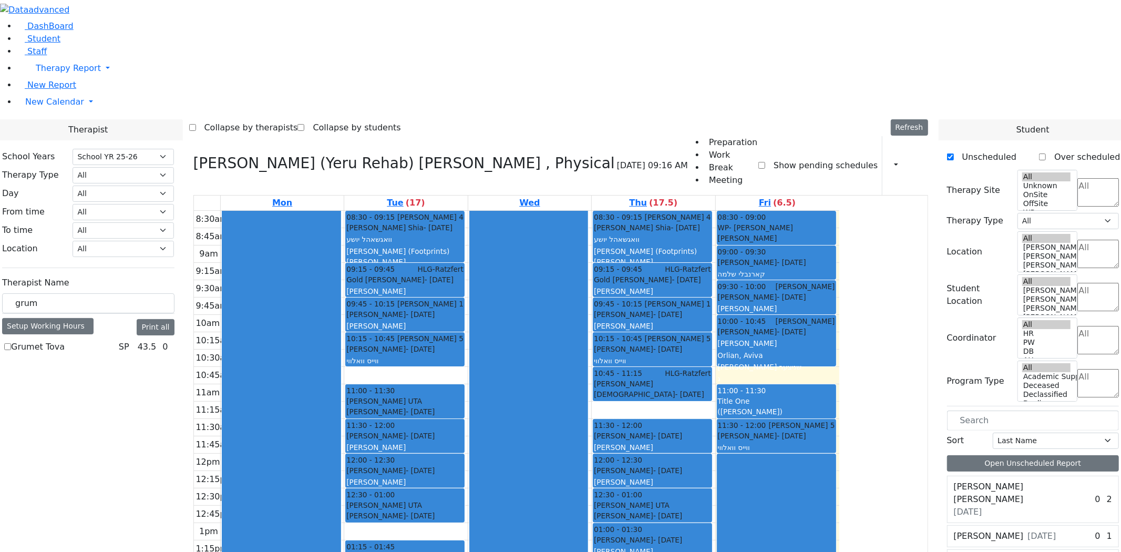
click at [301, 155] on h3 "Meyer (Yeru Rehab) Shloimy , Physical" at bounding box center [404, 164] width 422 height 18
click at [293, 136] on div "Meyer (Yeru Rehab) Shloimy , Physical 08/22/2025 09:16 AM Preparation Work Brea…" at bounding box center [560, 417] width 743 height 563
click at [193, 155] on icon at bounding box center [193, 163] width 0 height 17
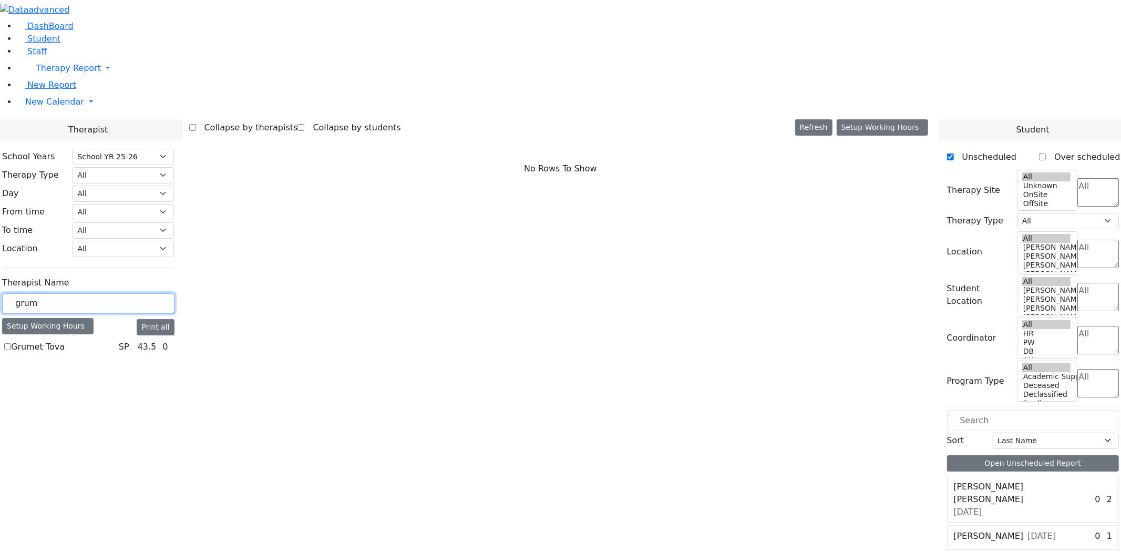
drag, startPoint x: 187, startPoint y: 181, endPoint x: 101, endPoint y: 177, distance: 85.8
type input "lew"
click at [81, 341] on label "[PERSON_NAME]" at bounding box center [46, 347] width 70 height 13
click at [11, 343] on input "[PERSON_NAME]" at bounding box center [7, 346] width 7 height 7
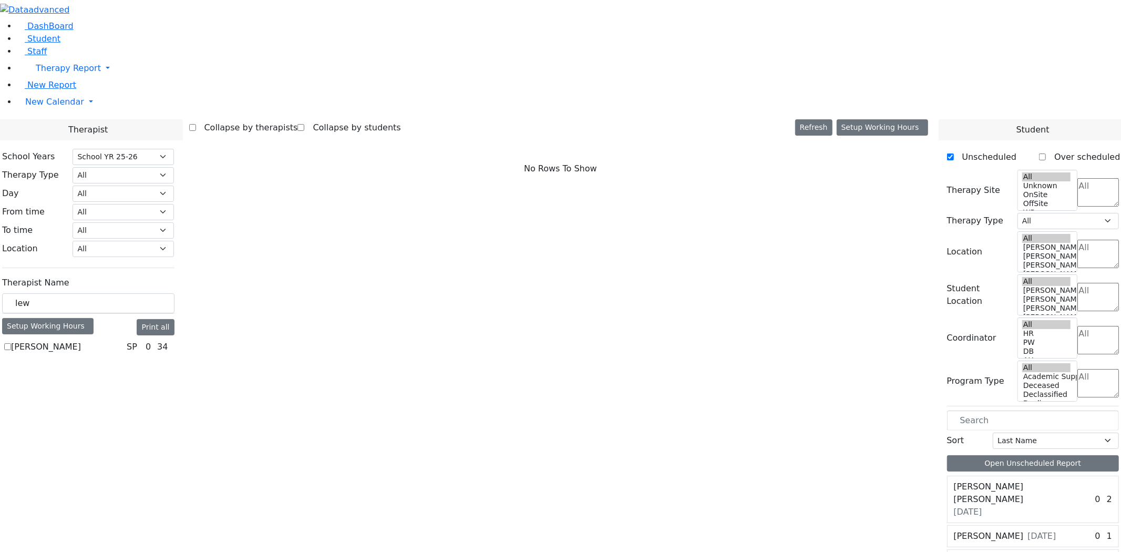
checkbox input "true"
select select "3"
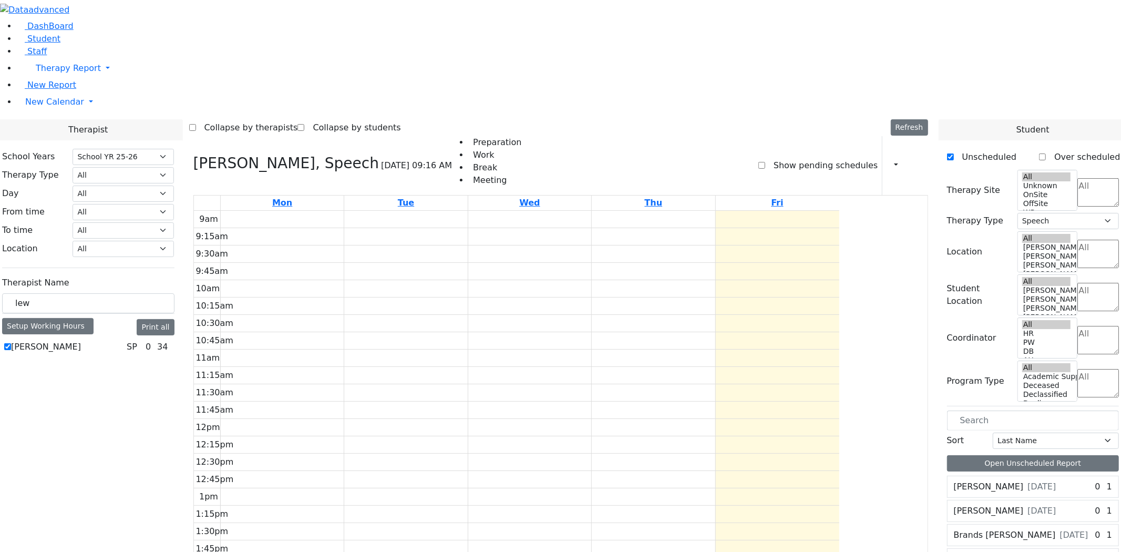
click at [826, 157] on label "Show pending schedules" at bounding box center [821, 165] width 112 height 17
click at [765, 162] on input "Show pending schedules" at bounding box center [761, 165] width 7 height 7
checkbox input "true"
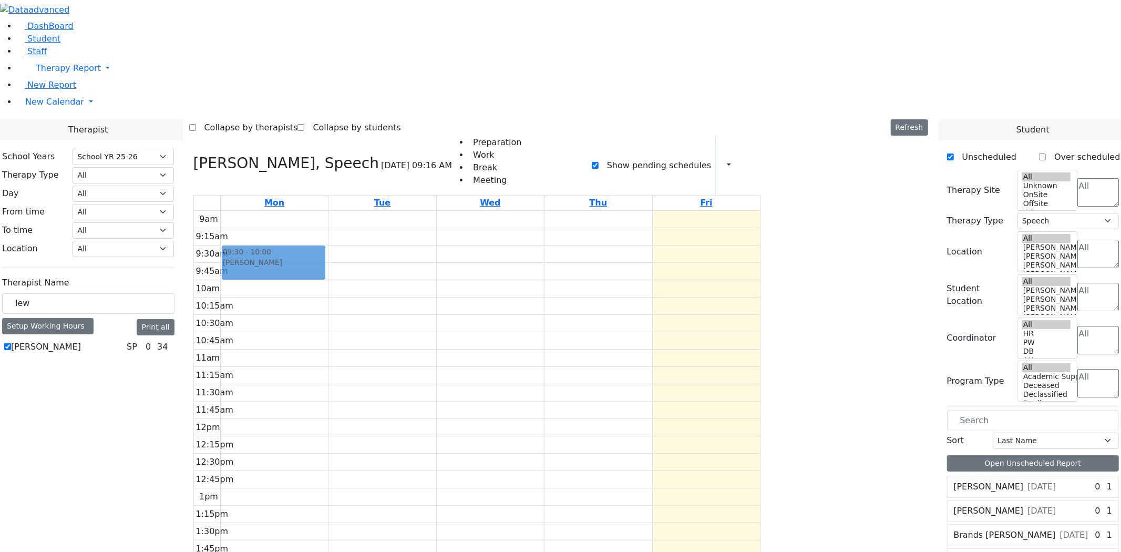
drag, startPoint x: 918, startPoint y: 124, endPoint x: 410, endPoint y: 107, distance: 508.0
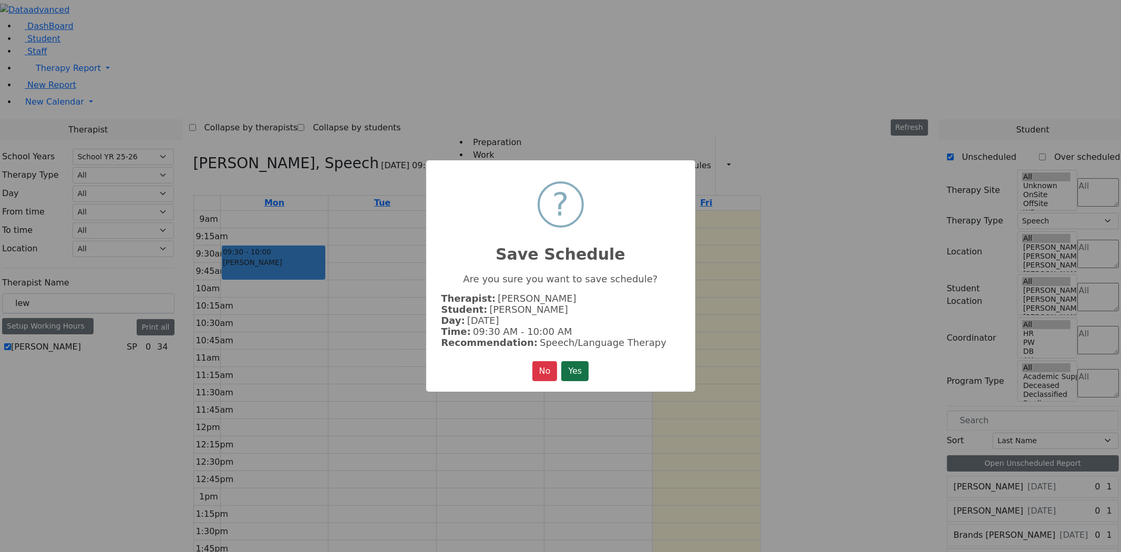
click at [577, 374] on button "Yes" at bounding box center [574, 371] width 27 height 20
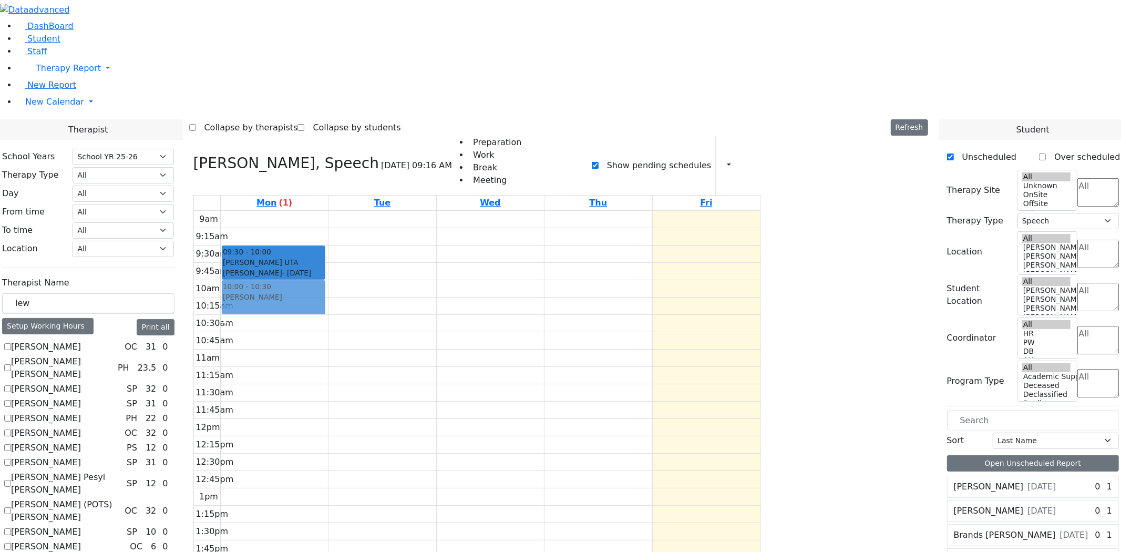
drag, startPoint x: 926, startPoint y: 337, endPoint x: 386, endPoint y: 141, distance: 574.0
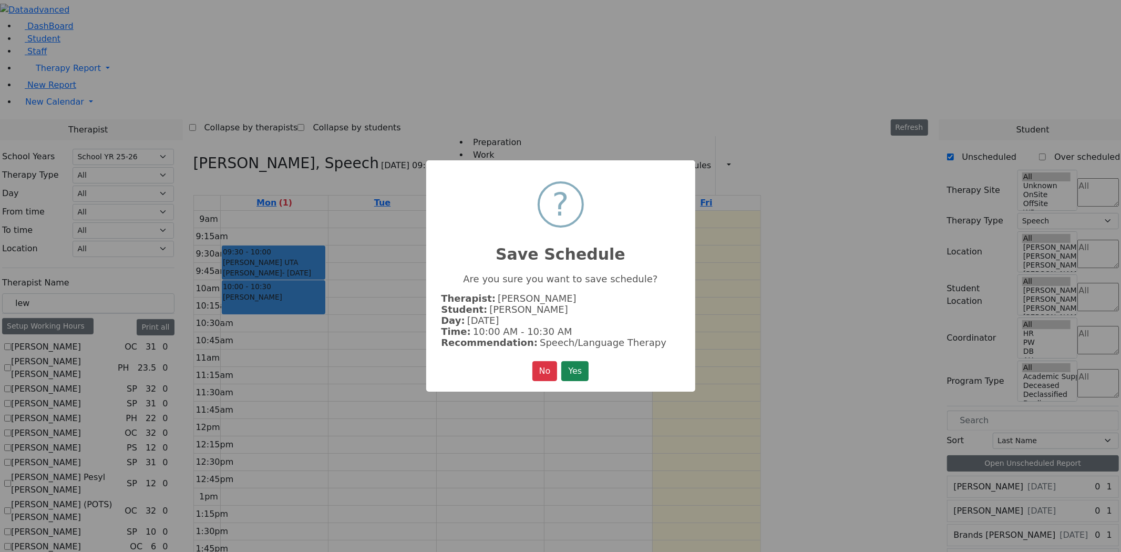
click at [561, 361] on button "Yes" at bounding box center [574, 371] width 27 height 20
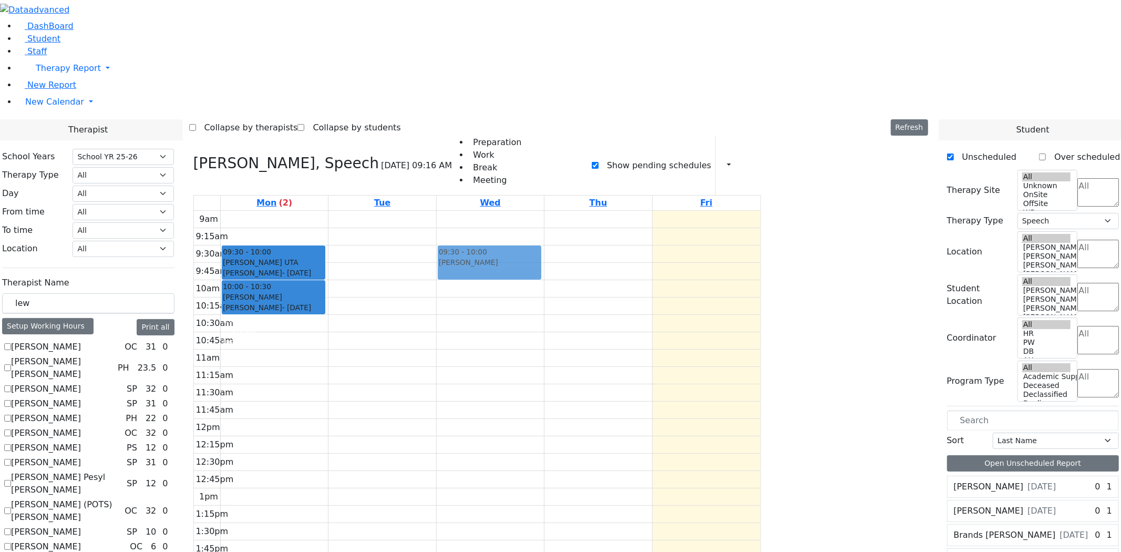
drag, startPoint x: 926, startPoint y: 122, endPoint x: 620, endPoint y: 107, distance: 306.3
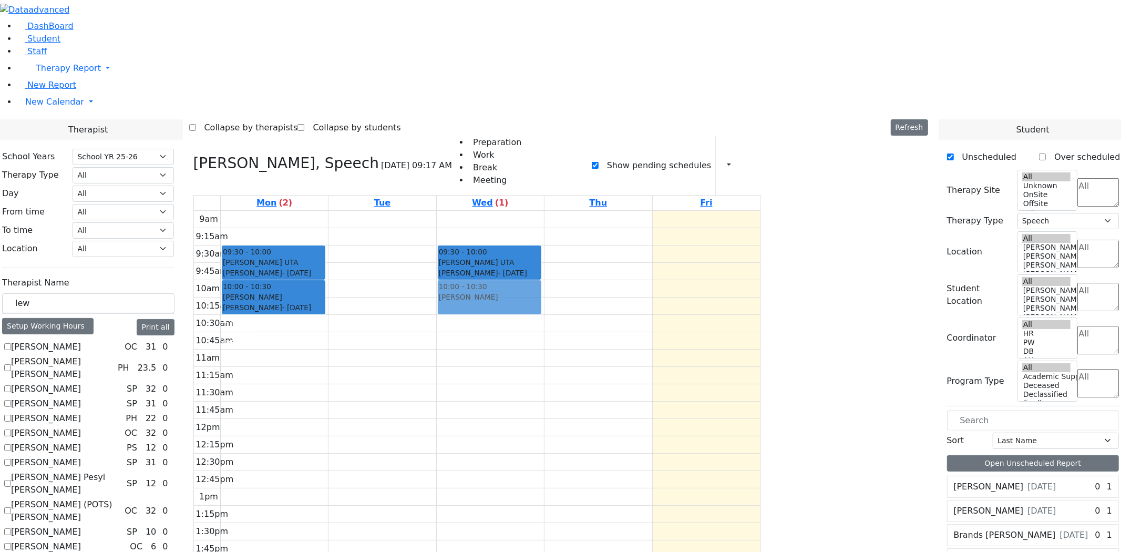
drag, startPoint x: 917, startPoint y: 323, endPoint x: 612, endPoint y: 146, distance: 353.0
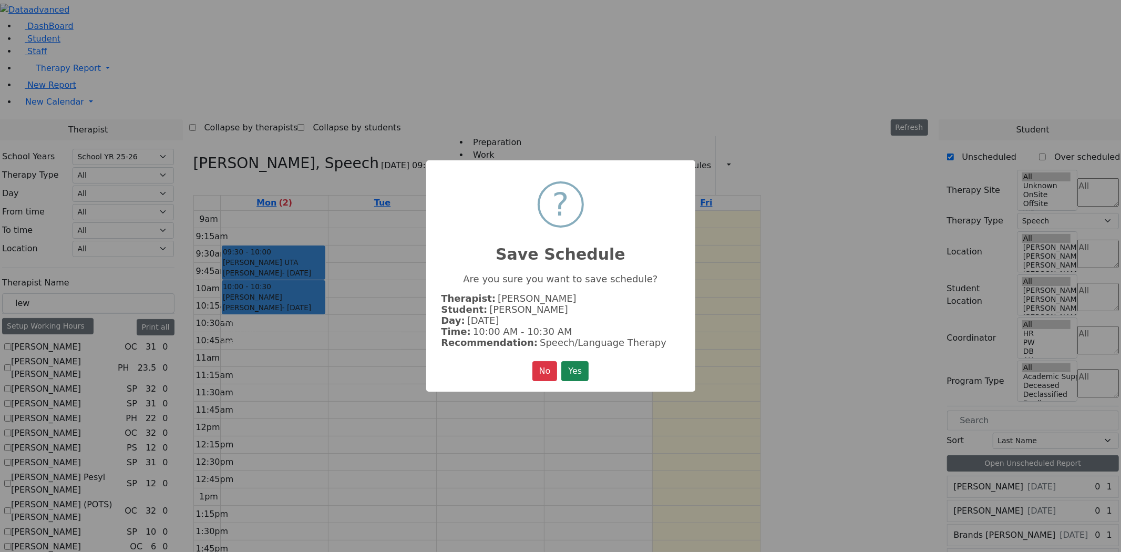
click at [561, 361] on button "Yes" at bounding box center [574, 371] width 27 height 20
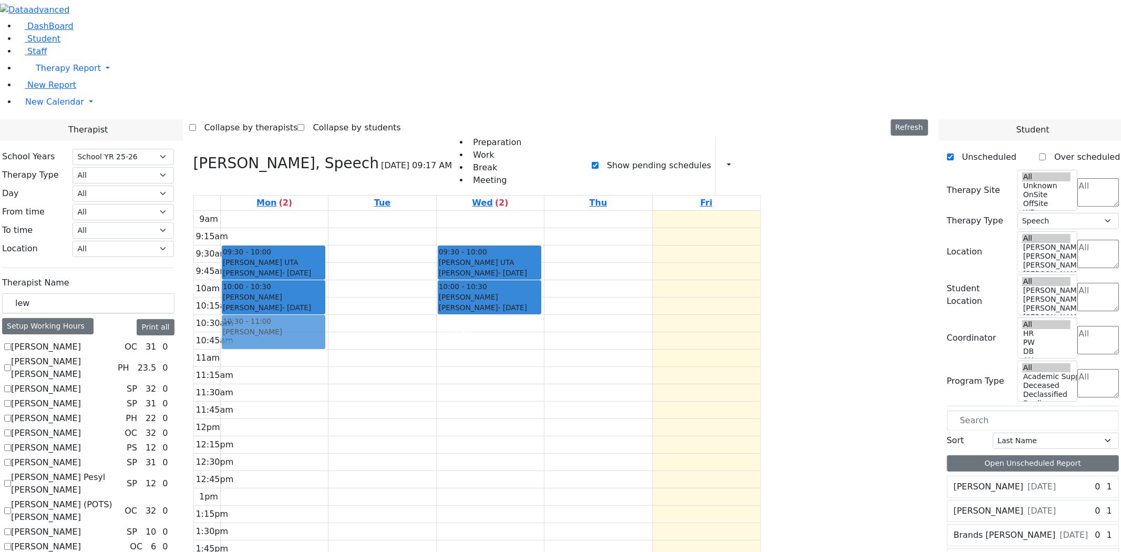
drag, startPoint x: 918, startPoint y: 197, endPoint x: 412, endPoint y: 176, distance: 507.1
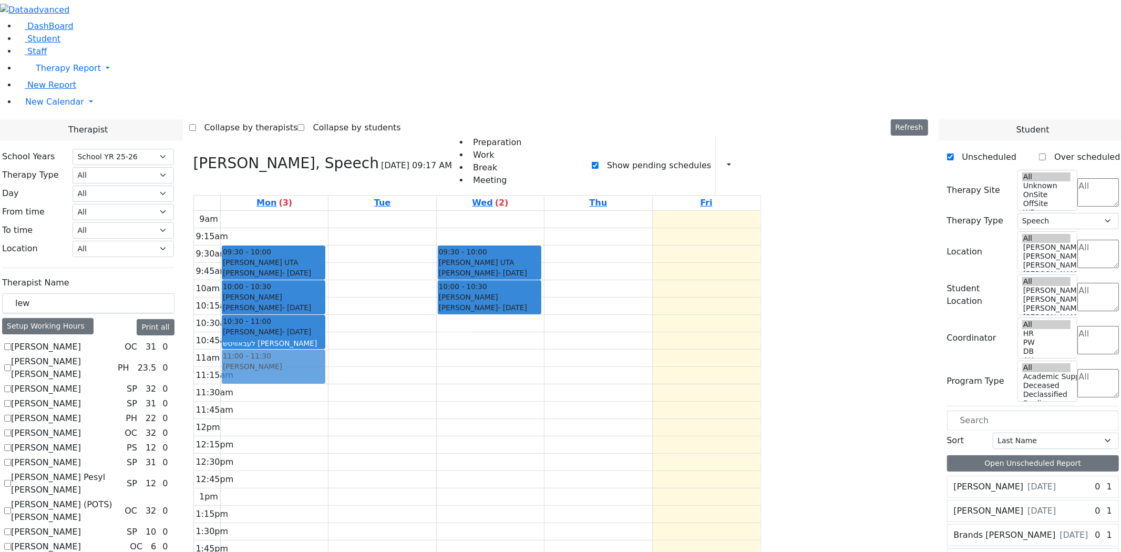
drag, startPoint x: 953, startPoint y: 315, endPoint x: 422, endPoint y: 221, distance: 540.1
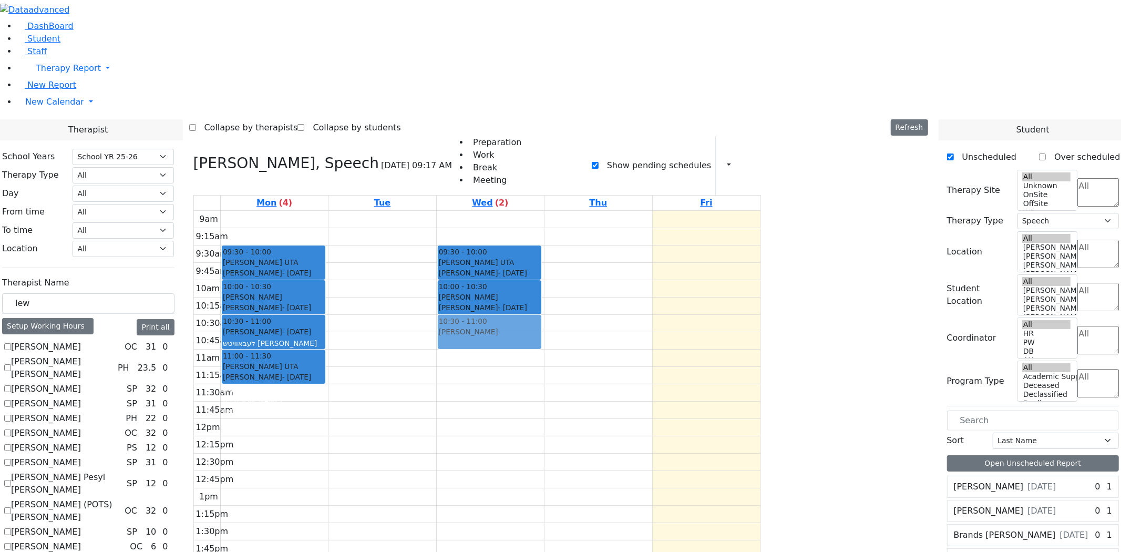
drag, startPoint x: 927, startPoint y: 193, endPoint x: 631, endPoint y: 176, distance: 295.9
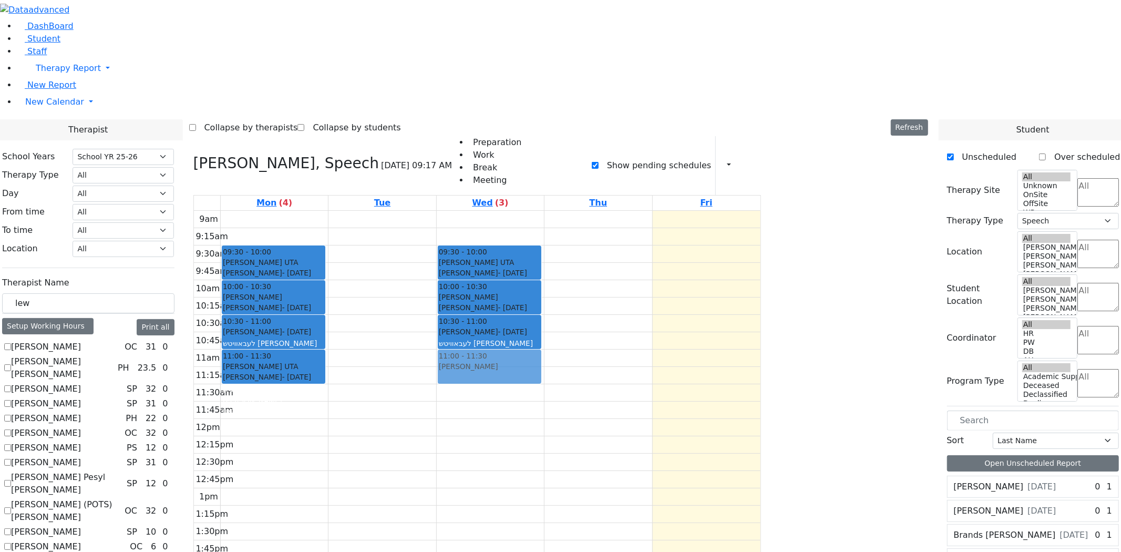
drag, startPoint x: 934, startPoint y: 287, endPoint x: 638, endPoint y: 213, distance: 305.7
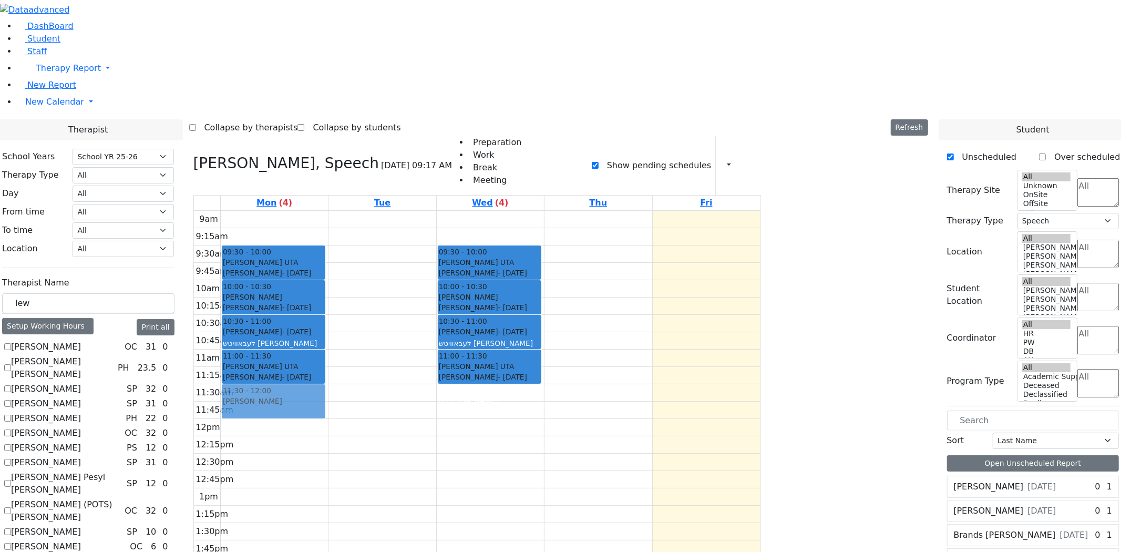
drag, startPoint x: 936, startPoint y: 197, endPoint x: 369, endPoint y: 255, distance: 569.1
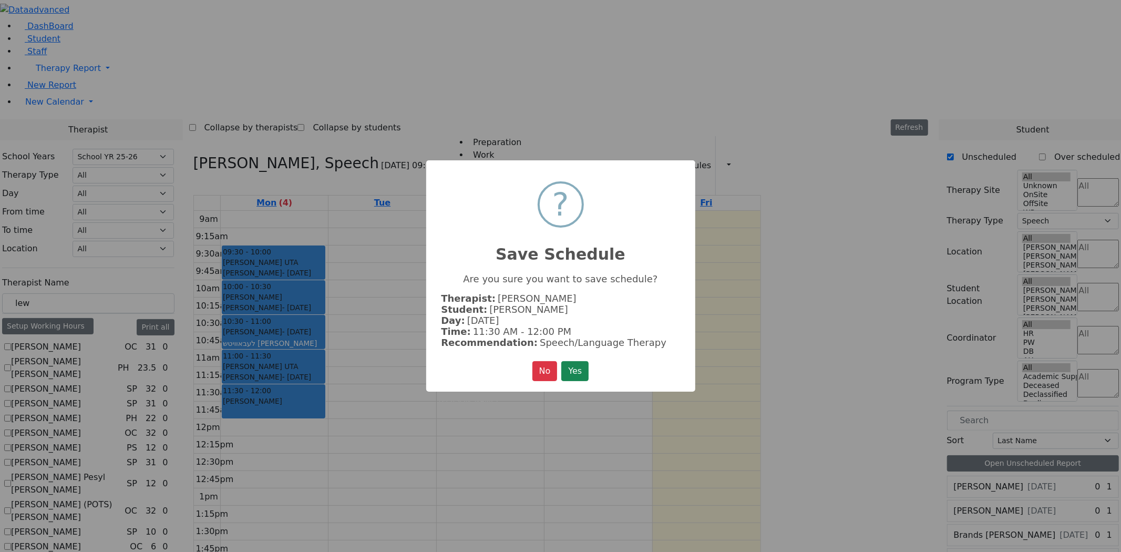
click at [561, 361] on button "Yes" at bounding box center [574, 371] width 27 height 20
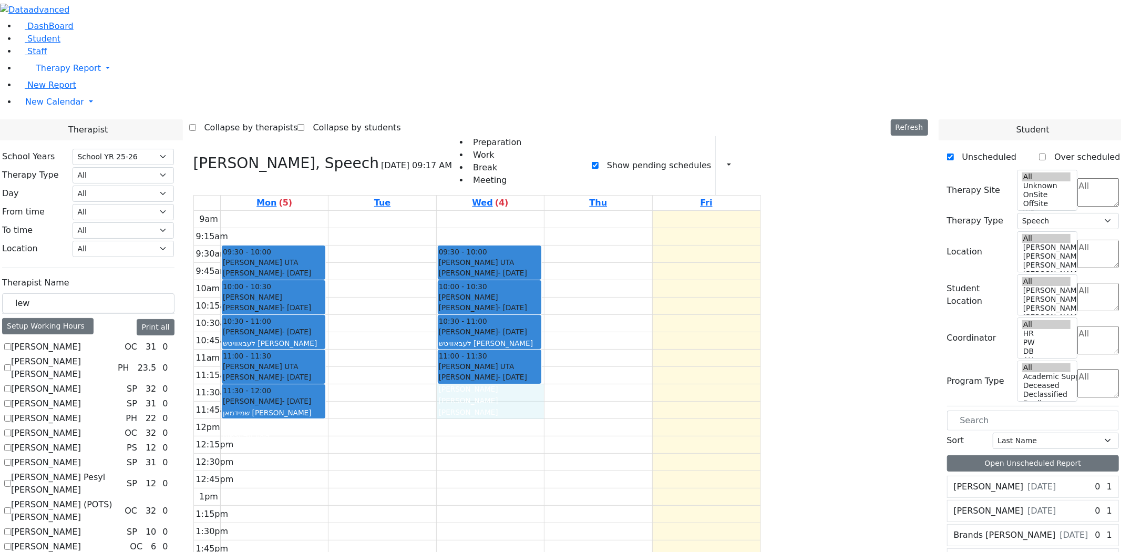
drag, startPoint x: 586, startPoint y: 245, endPoint x: 589, endPoint y: 258, distance: 13.0
click at [589, 258] on div "9am 9:15am 9:30am 9:45am 10am 10:15am 10:30am 10:45am 11am 11:15am 11:30am 11:4…" at bounding box center [477, 419] width 567 height 416
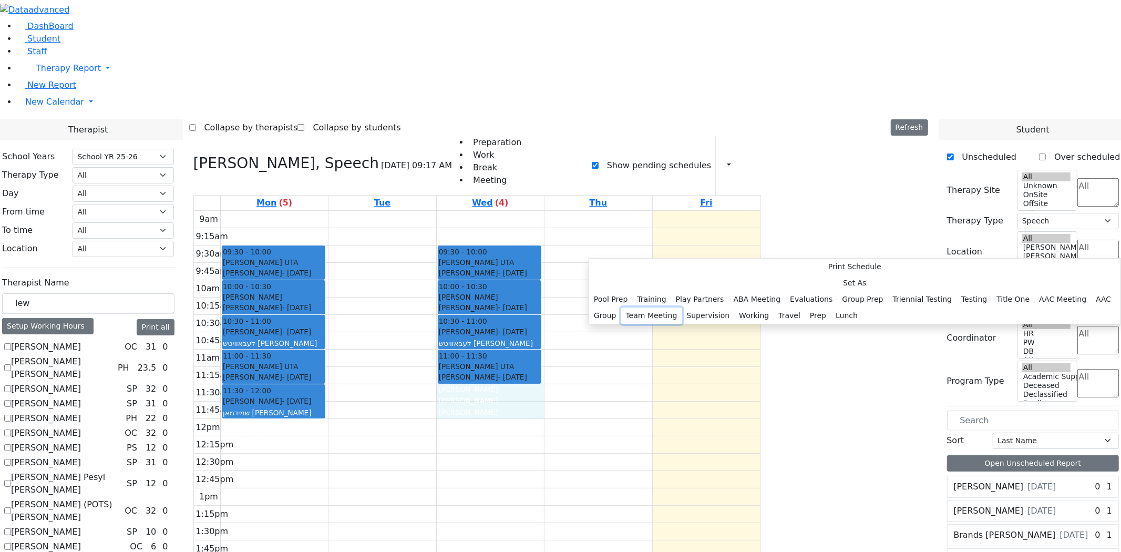
click at [682, 324] on button "Team Meeting" at bounding box center [651, 315] width 61 height 16
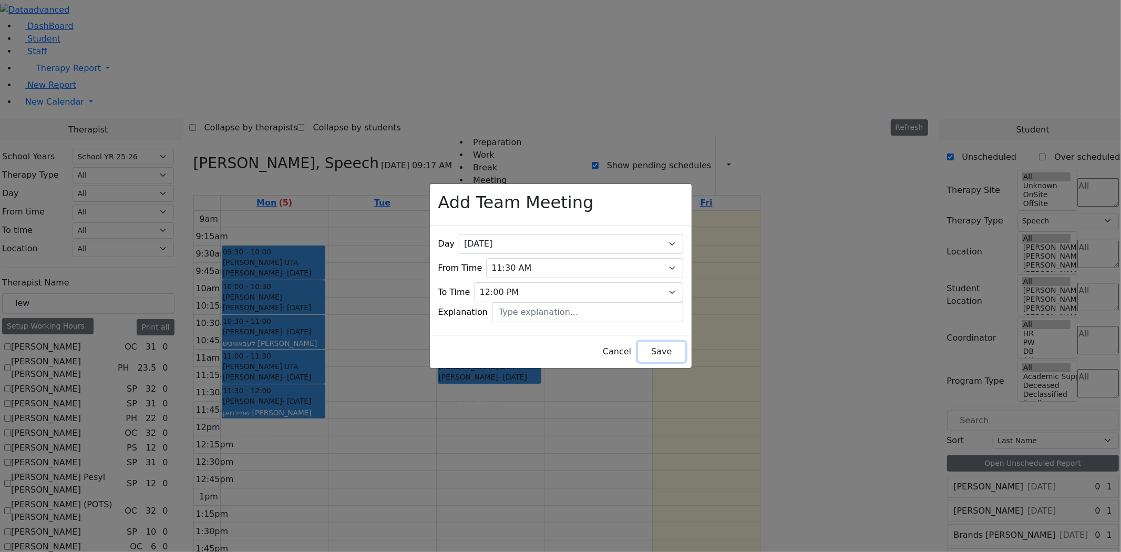
click at [638, 344] on button "Save" at bounding box center [661, 352] width 47 height 20
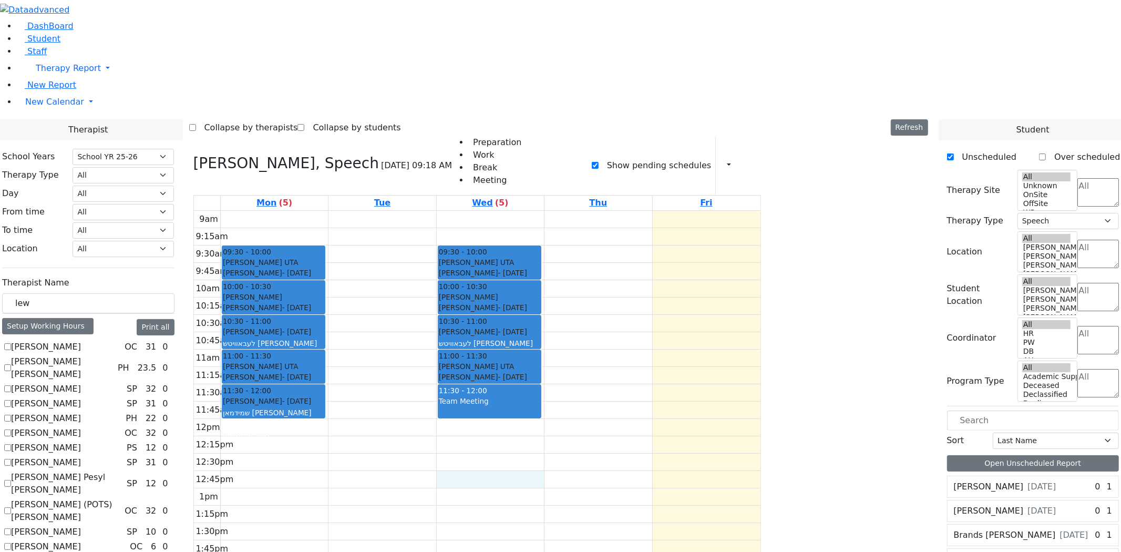
click at [594, 333] on div "9am 9:15am 9:30am 9:45am 10am 10:15am 10:30am 10:45am 11am 11:15am 11:30am 11:4…" at bounding box center [477, 419] width 567 height 416
drag, startPoint x: 934, startPoint y: 249, endPoint x: 398, endPoint y: 284, distance: 537.2
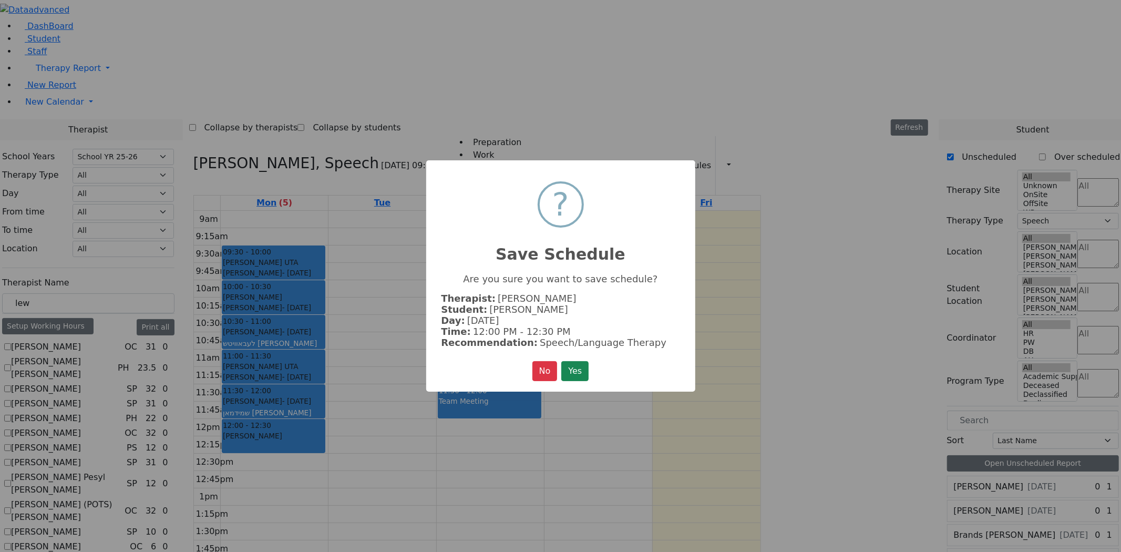
click at [561, 361] on button "Yes" at bounding box center [574, 371] width 27 height 20
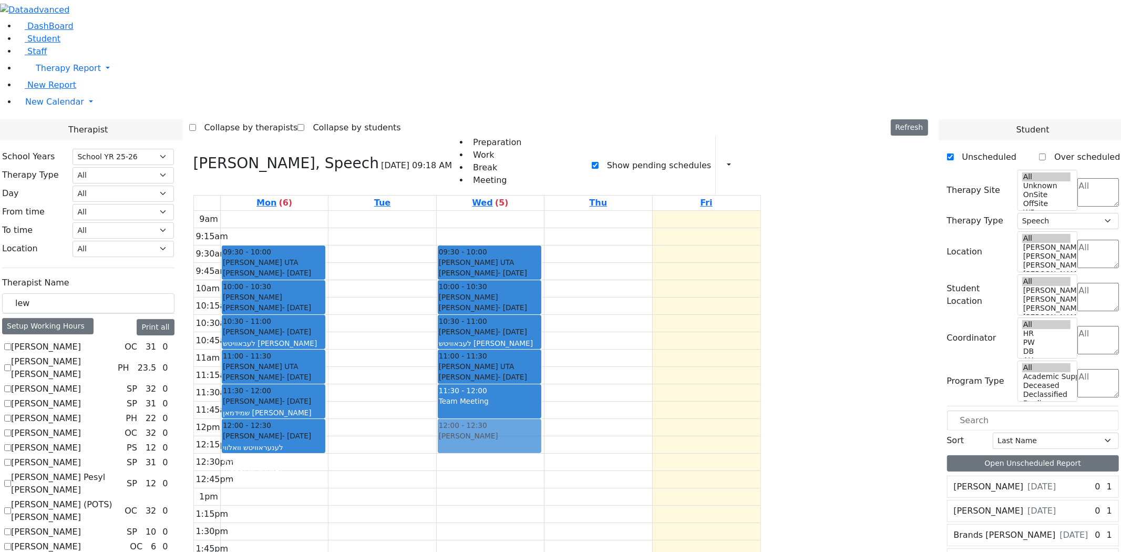
drag, startPoint x: 923, startPoint y: 248, endPoint x: 601, endPoint y: 291, distance: 325.6
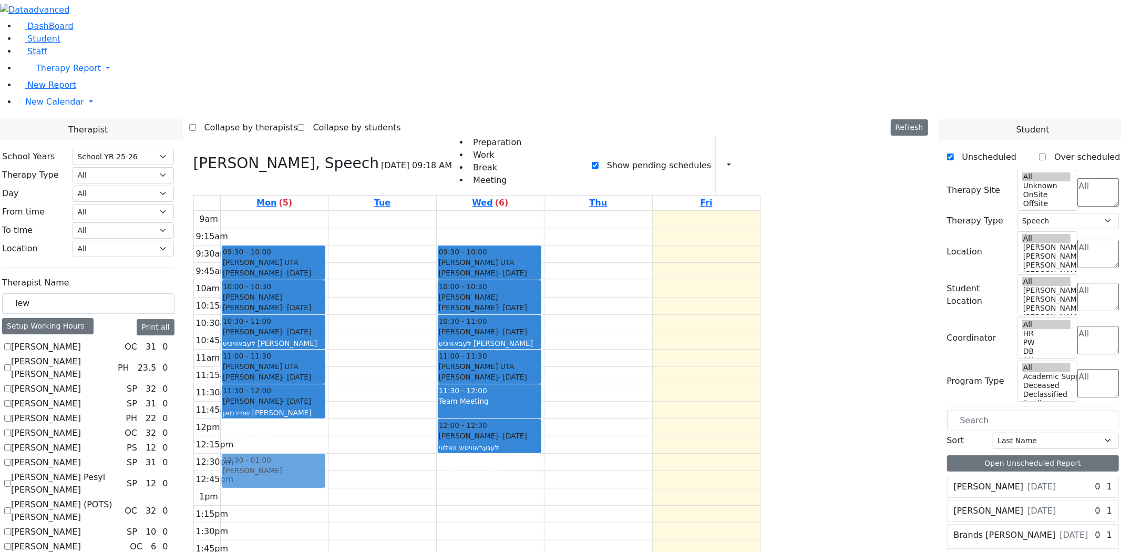
drag, startPoint x: 913, startPoint y: 269, endPoint x: 412, endPoint y: 310, distance: 503.1
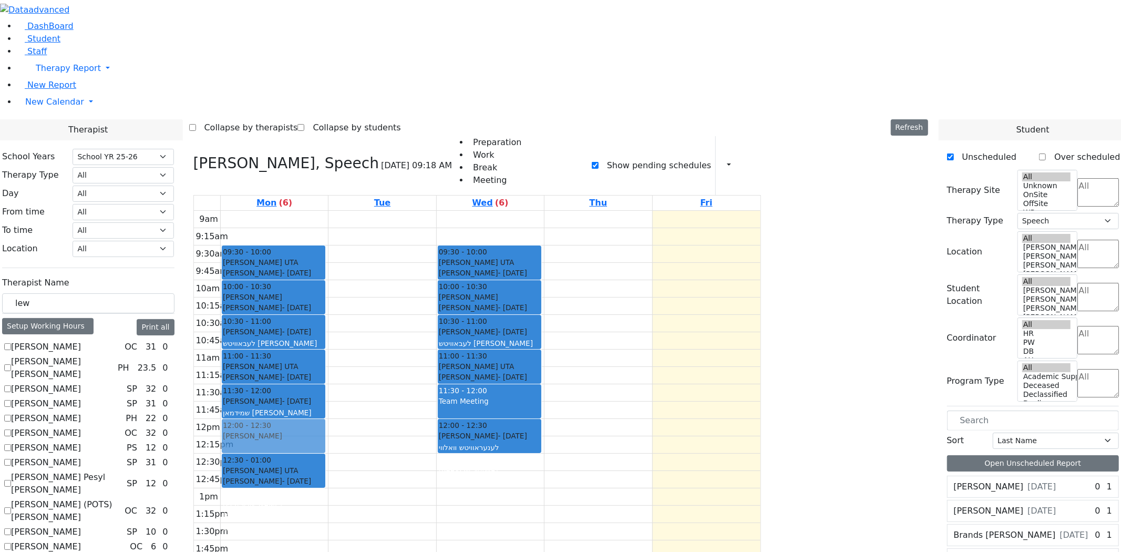
drag, startPoint x: 924, startPoint y: 248, endPoint x: 414, endPoint y: 280, distance: 511.3
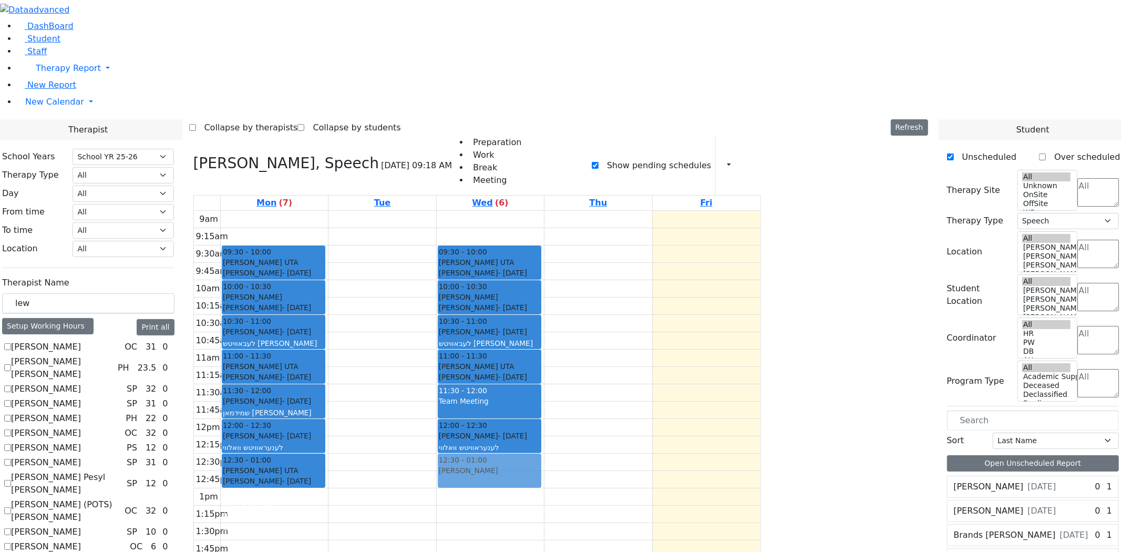
drag, startPoint x: 920, startPoint y: 230, endPoint x: 646, endPoint y: 318, distance: 287.7
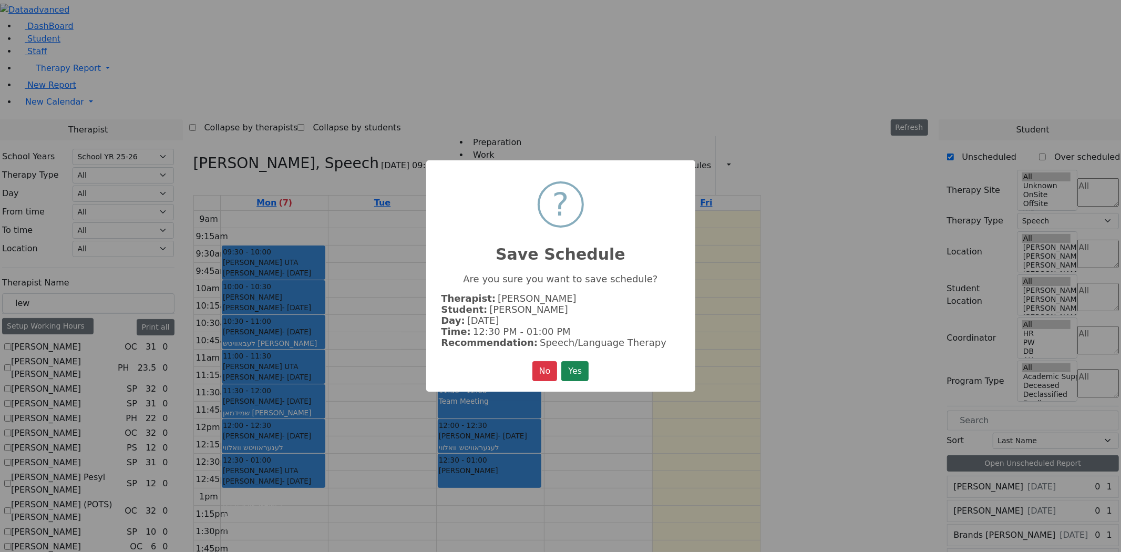
click at [561, 361] on button "Yes" at bounding box center [574, 371] width 27 height 20
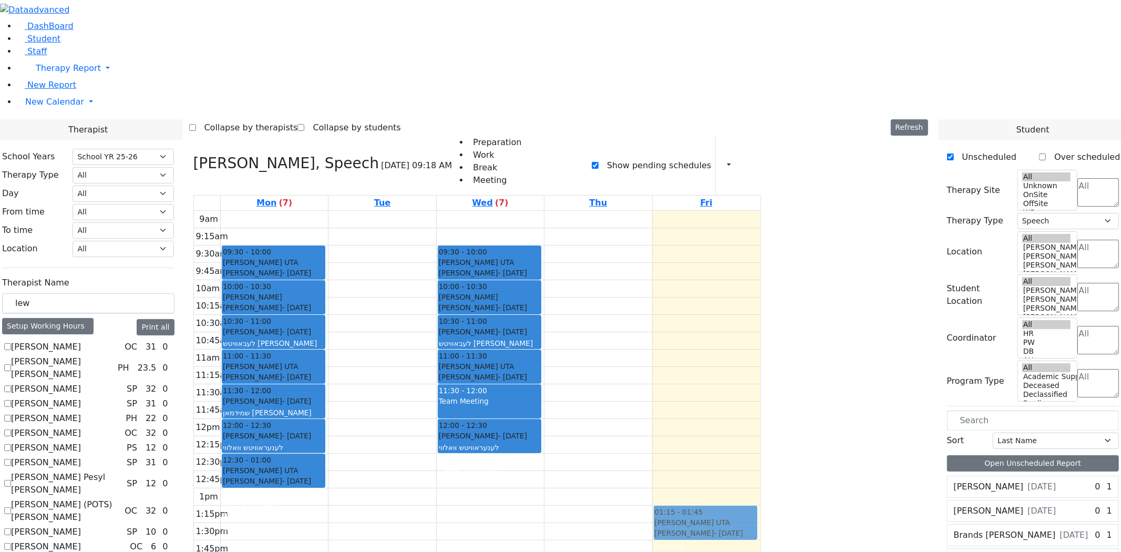
drag, startPoint x: 582, startPoint y: 323, endPoint x: 779, endPoint y: 381, distance: 205.0
click at [761, 381] on tr "09:30 - 10:00 Getzel Berger UTA Fulop Fishel - 02/20/2019 פילאפף פישל Lewis, Ch…" at bounding box center [477, 419] width 567 height 416
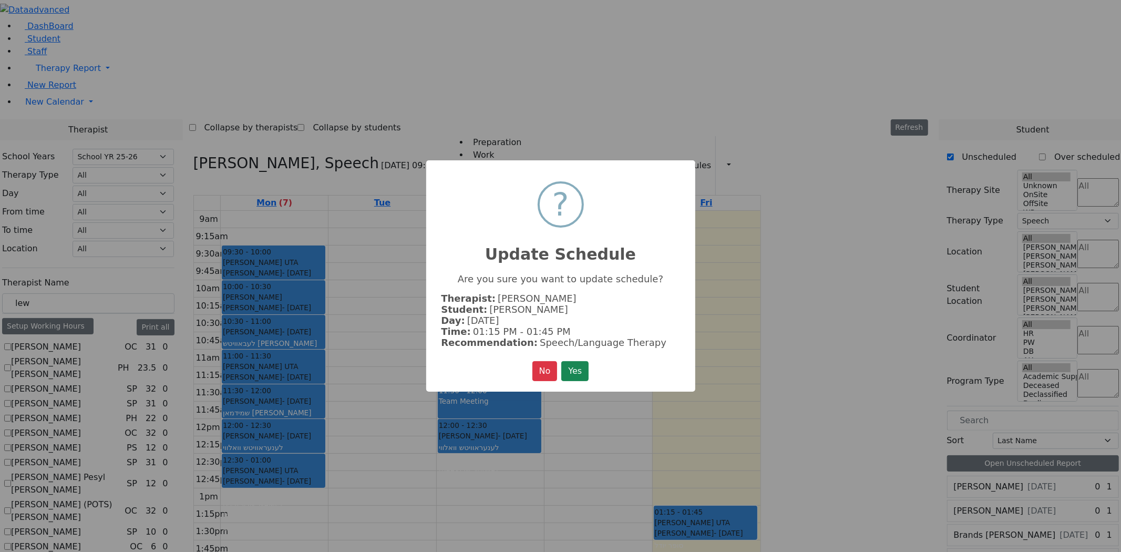
click at [561, 361] on button "Yes" at bounding box center [574, 371] width 27 height 20
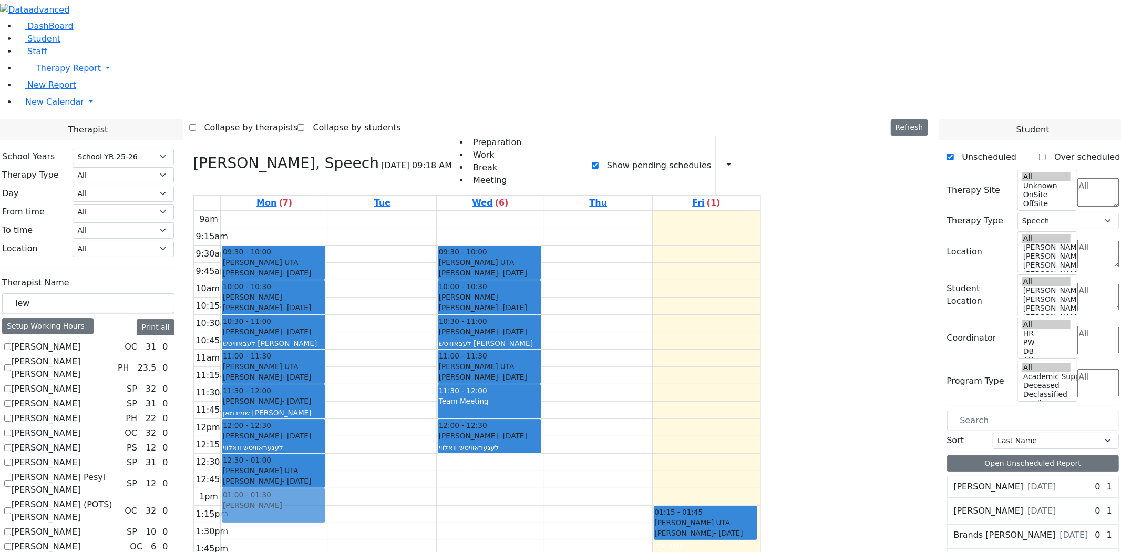
drag, startPoint x: 919, startPoint y: 158, endPoint x: 375, endPoint y: 348, distance: 576.3
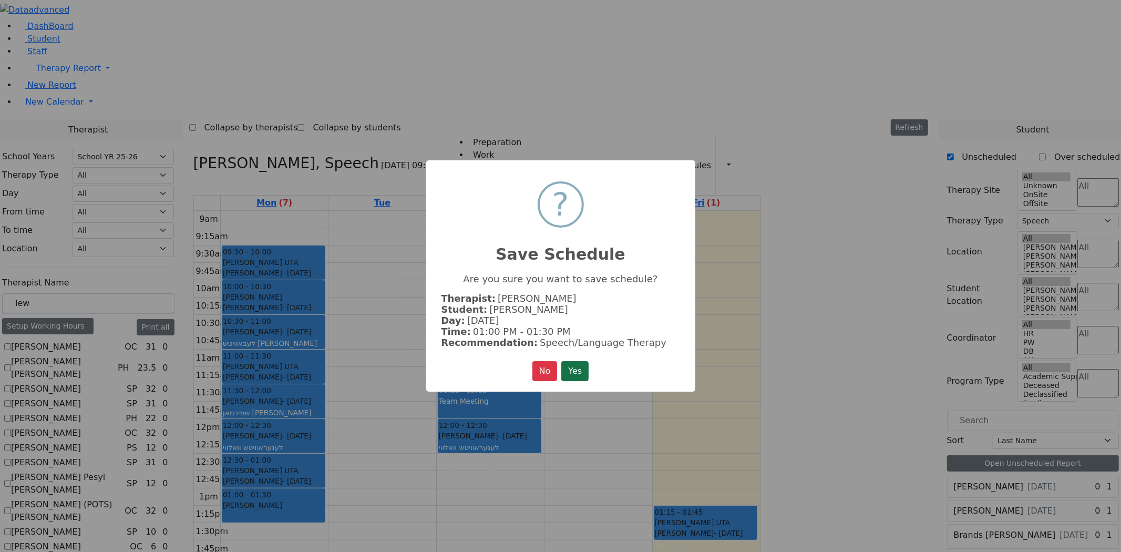
click at [581, 367] on button "Yes" at bounding box center [574, 371] width 27 height 20
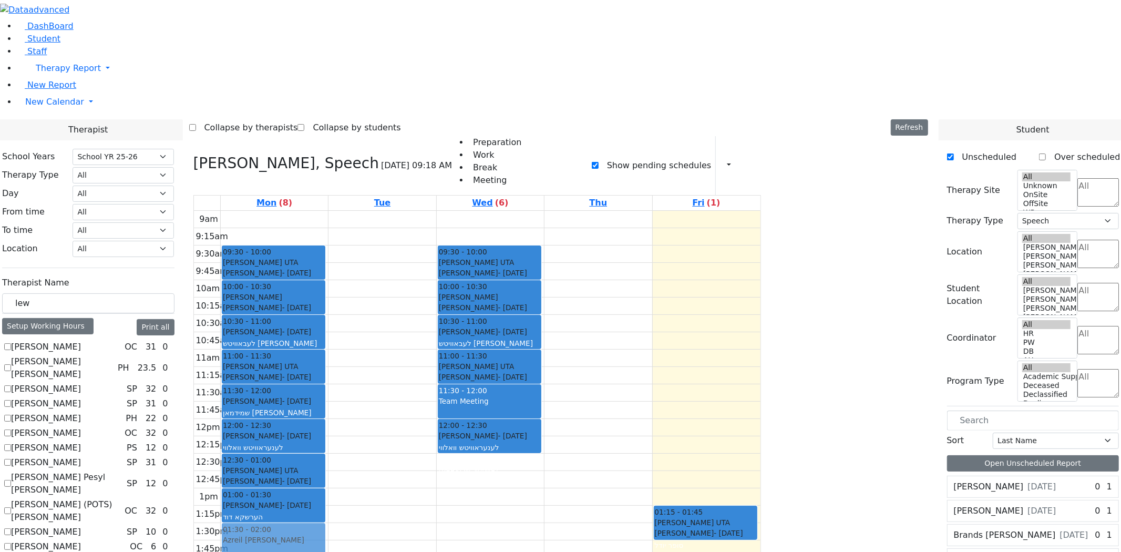
drag, startPoint x: 928, startPoint y: 266, endPoint x: 395, endPoint y: 382, distance: 545.3
drag, startPoint x: 392, startPoint y: 419, endPoint x: 392, endPoint y: 430, distance: 11.0
click at [392, 432] on div "9am 9:15am 9:30am 9:45am 10am 10:15am 10:30am 10:45am 11am 11:15am 11:30am 11:4…" at bounding box center [477, 419] width 567 height 416
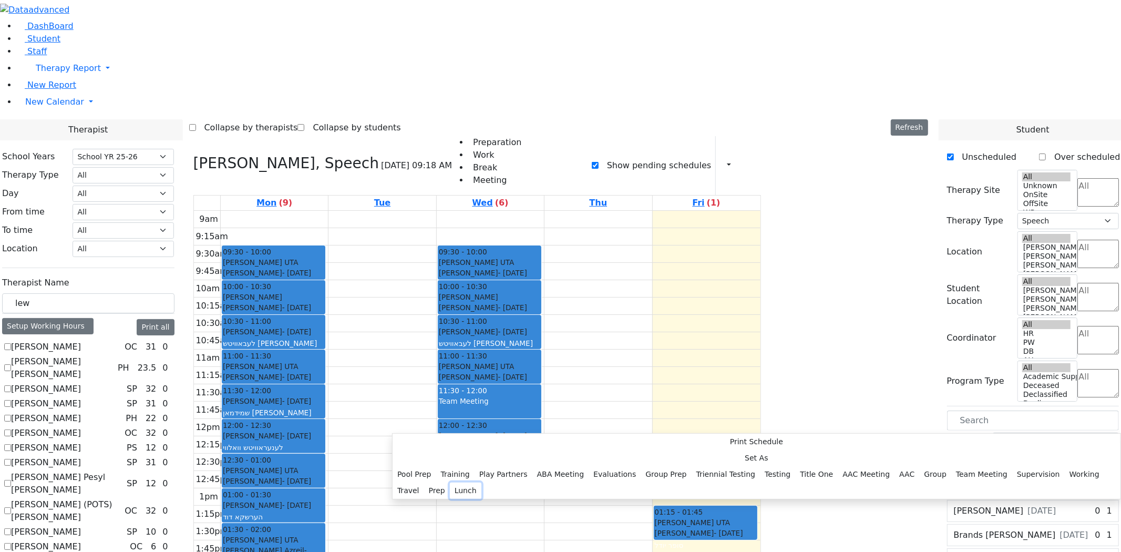
click at [481, 482] on button "Lunch" at bounding box center [466, 490] width 32 height 16
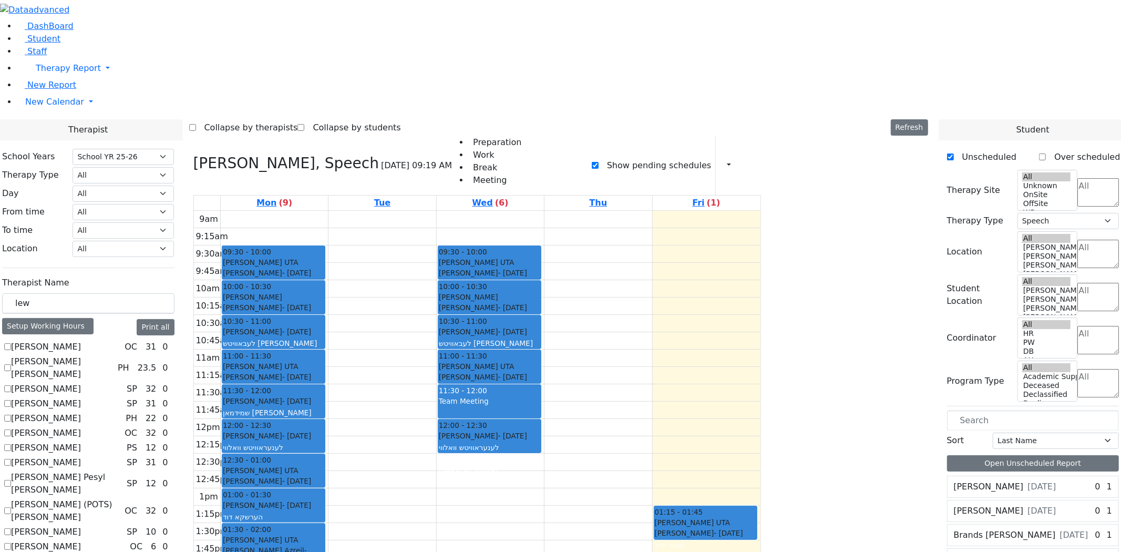
click at [497, 485] on div "Mon (9) Tue Wed (6) Thu Fri (1) 9am 9:15am 9:30am 9:45am 10am 10:15am 10:30am 1…" at bounding box center [477, 447] width 568 height 505
drag, startPoint x: 375, startPoint y: 75, endPoint x: 375, endPoint y: 84, distance: 9.5
click at [374, 211] on div "9am 9:15am 9:30am 9:45am 10am 10:15am 10:30am 10:45am 11am 11:15am 11:30am 11:4…" at bounding box center [477, 419] width 567 height 416
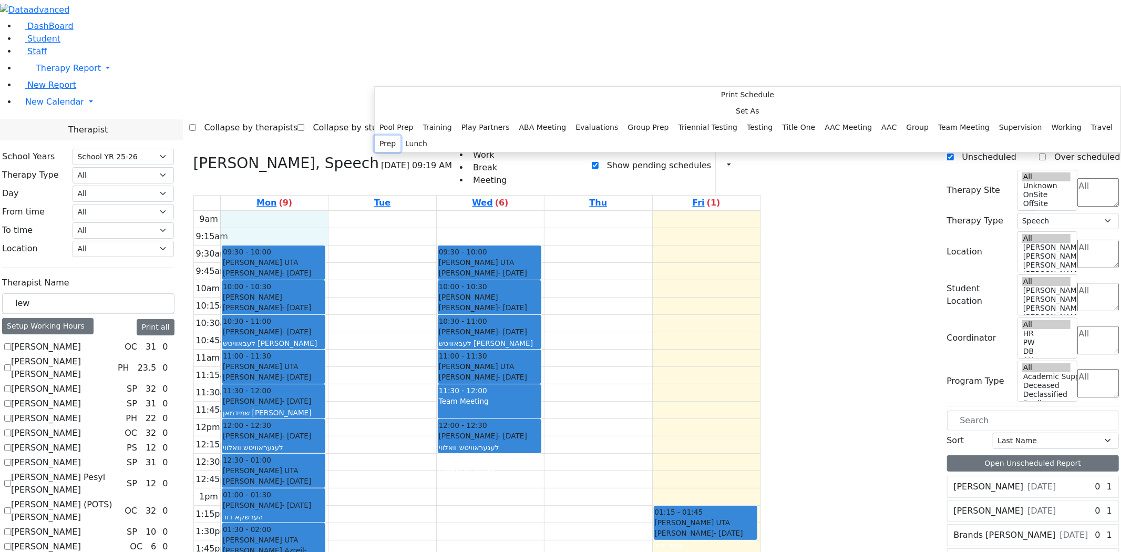
click at [400, 152] on button "Prep" at bounding box center [388, 144] width 26 height 16
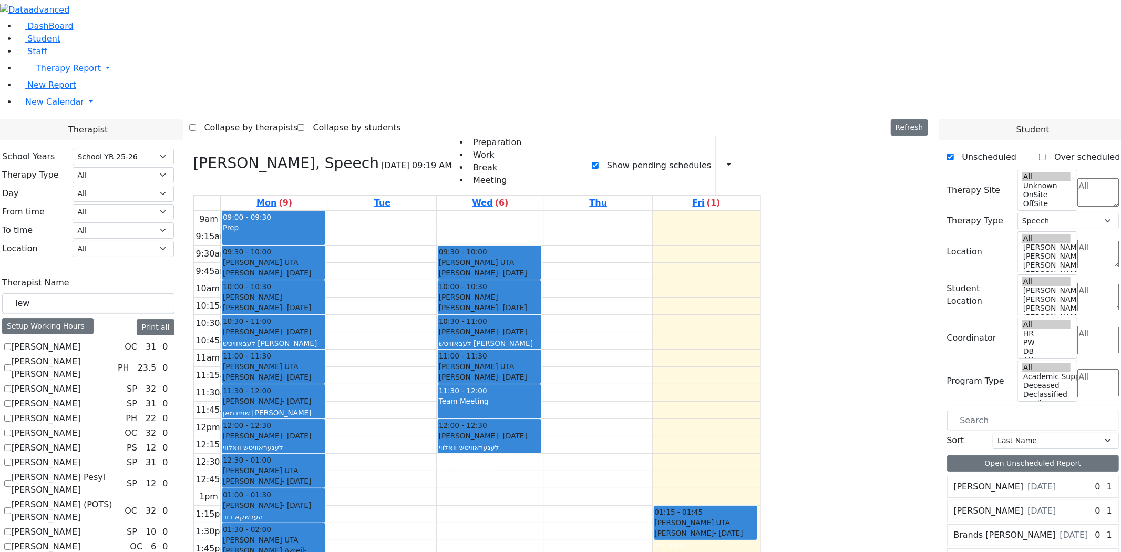
drag, startPoint x: 390, startPoint y: 460, endPoint x: 390, endPoint y: 471, distance: 11.0
click at [390, 471] on div "9am 9:15am 9:30am 9:45am 10am 10:15am 10:30am 10:45am 11am 11:15am 11:30am 11:4…" at bounding box center [477, 419] width 567 height 416
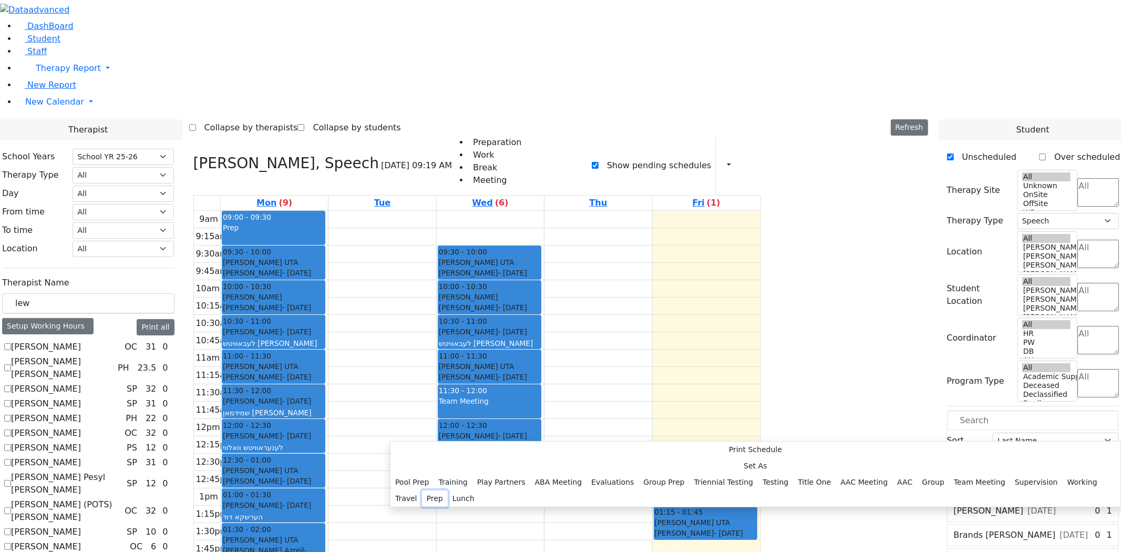
click at [448, 490] on button "Prep" at bounding box center [435, 498] width 26 height 16
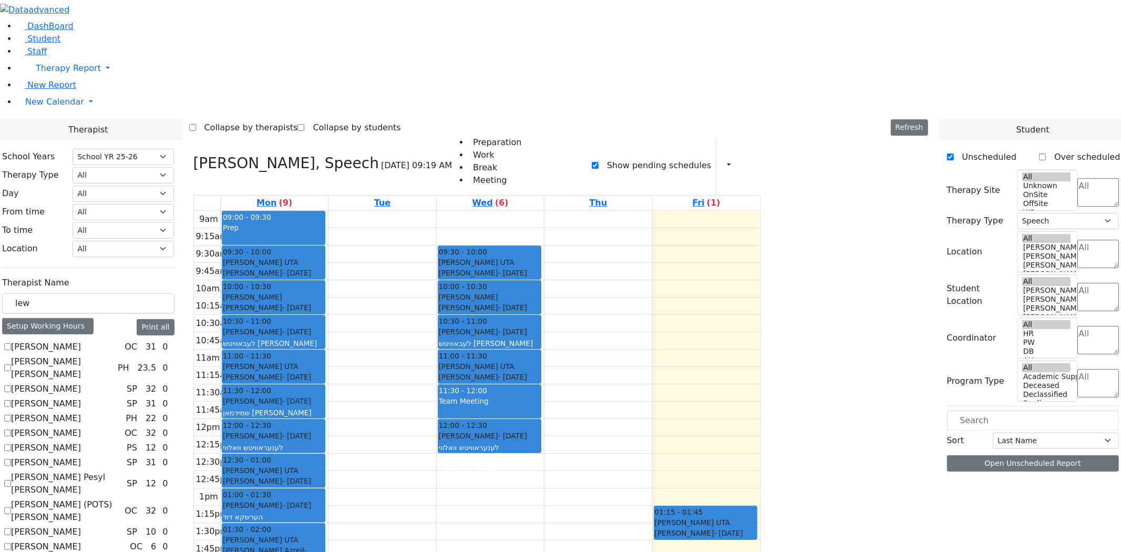
click at [503, 448] on div "9am 9:15am 9:30am 9:45am 10am 10:15am 10:30am 10:45am 11am 11:15am 11:30am 11:4…" at bounding box center [477, 419] width 567 height 416
click at [527, 211] on div "9am 9:15am 9:30am 9:45am 10am 10:15am 10:30am 10:45am 11am 11:15am 11:30am 11:4…" at bounding box center [477, 419] width 567 height 416
click at [470, 211] on div "9am 9:15am 9:30am 9:45am 10am 10:15am 10:30am 10:45am 11am 11:15am 11:30am 11:4…" at bounding box center [477, 419] width 567 height 416
click at [479, 211] on div "9am 9:15am 9:30am 9:45am 10am 10:15am 10:30am 10:45am 11am 11:15am 11:30am 11:4…" at bounding box center [477, 419] width 567 height 416
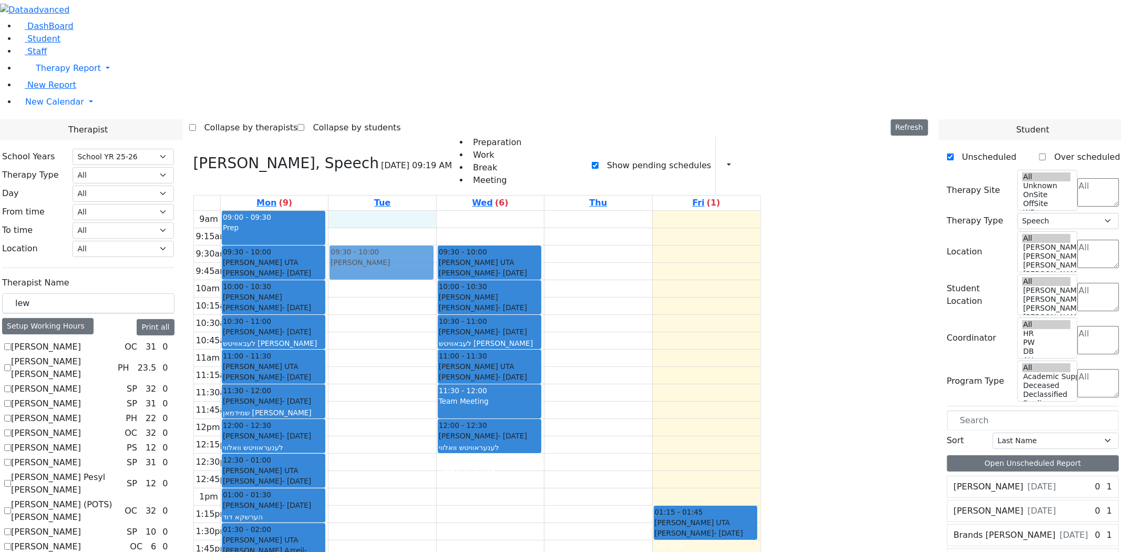
drag, startPoint x: 917, startPoint y: 195, endPoint x: 487, endPoint y: 116, distance: 436.7
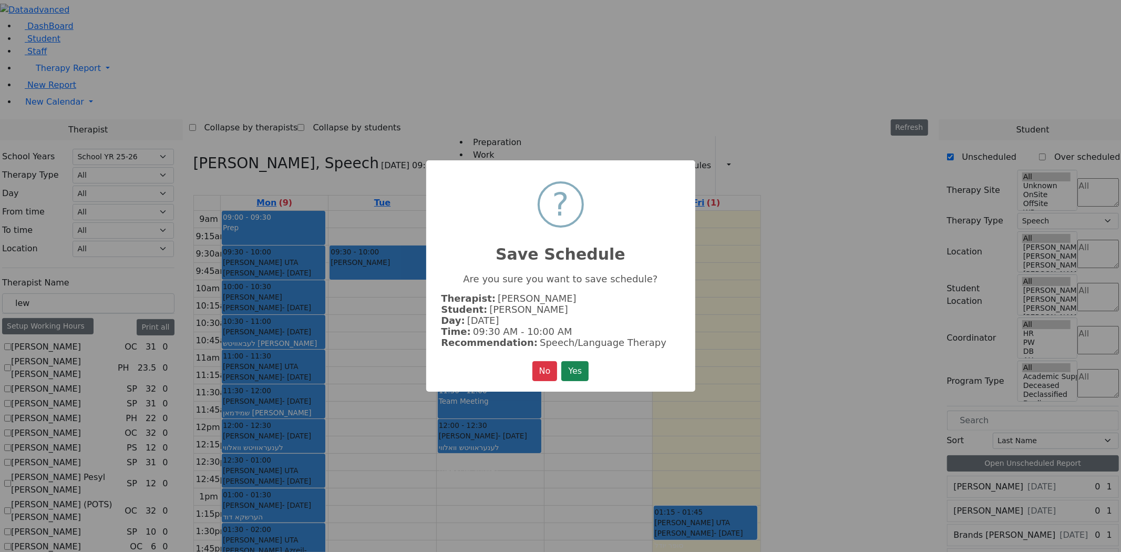
click at [561, 361] on button "Yes" at bounding box center [574, 371] width 27 height 20
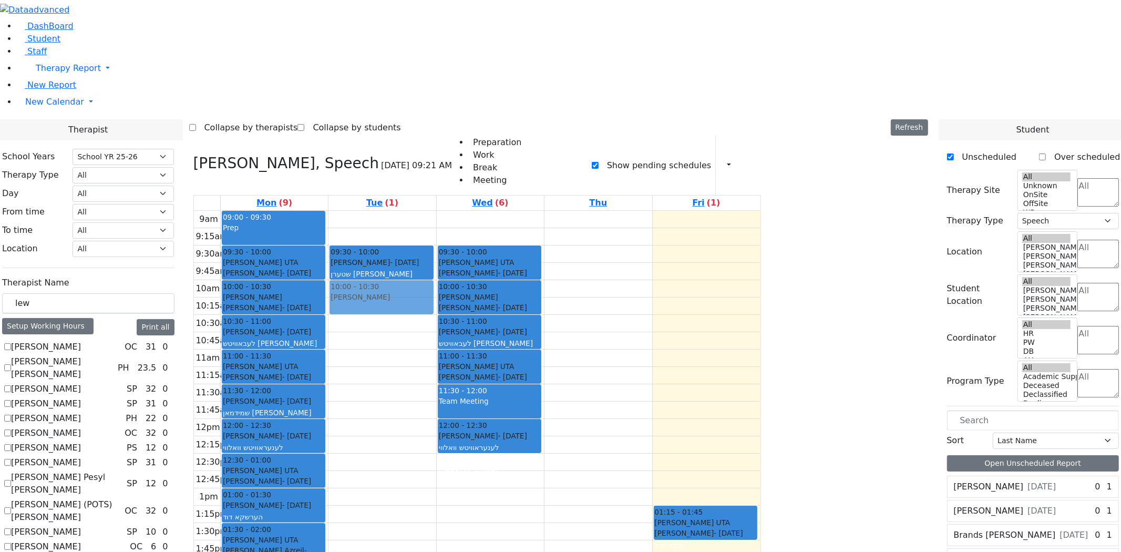
drag, startPoint x: 917, startPoint y: 208, endPoint x: 481, endPoint y: 150, distance: 439.5
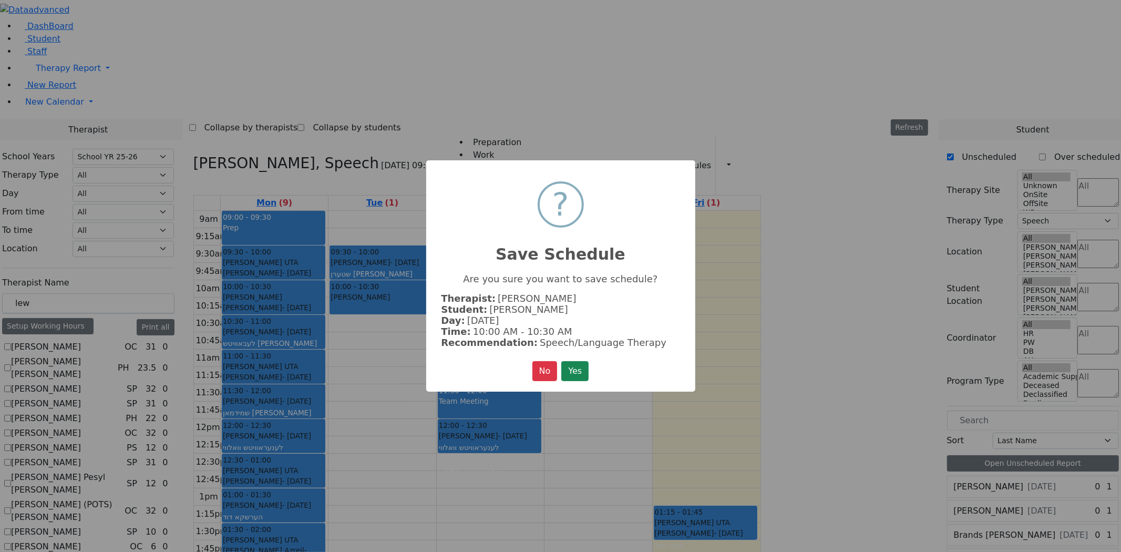
click at [561, 361] on button "Yes" at bounding box center [574, 371] width 27 height 20
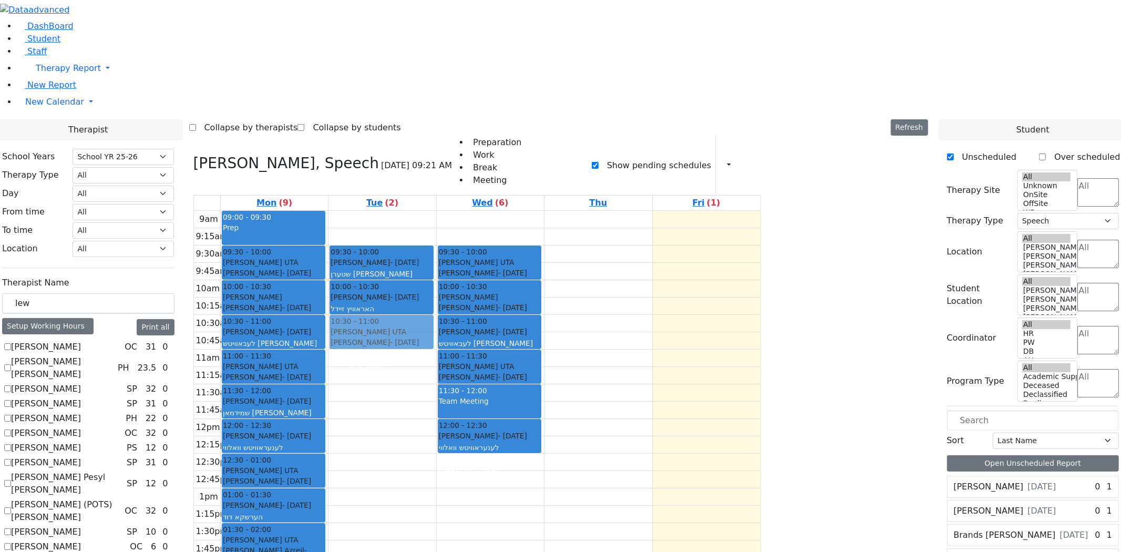
drag, startPoint x: 779, startPoint y: 375, endPoint x: 476, endPoint y: 192, distance: 354.1
click at [479, 211] on tr "09:00 - 09:30 Prep 09:30 - 10:00 Getzel Berger UTA Fulop Fishel - 02/20/2019 פי…" at bounding box center [477, 419] width 567 height 416
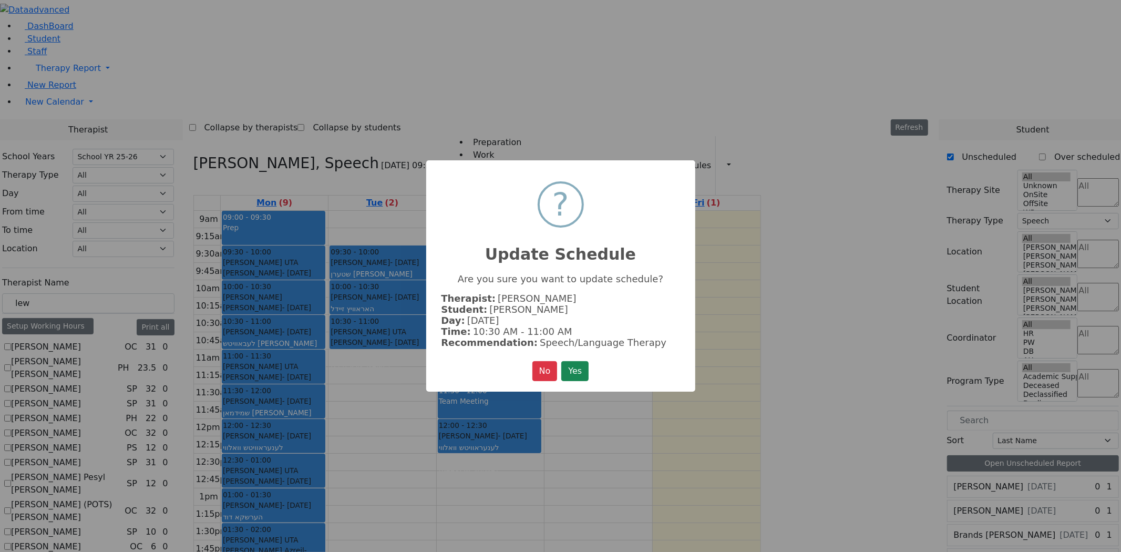
click at [561, 361] on button "Yes" at bounding box center [574, 371] width 27 height 20
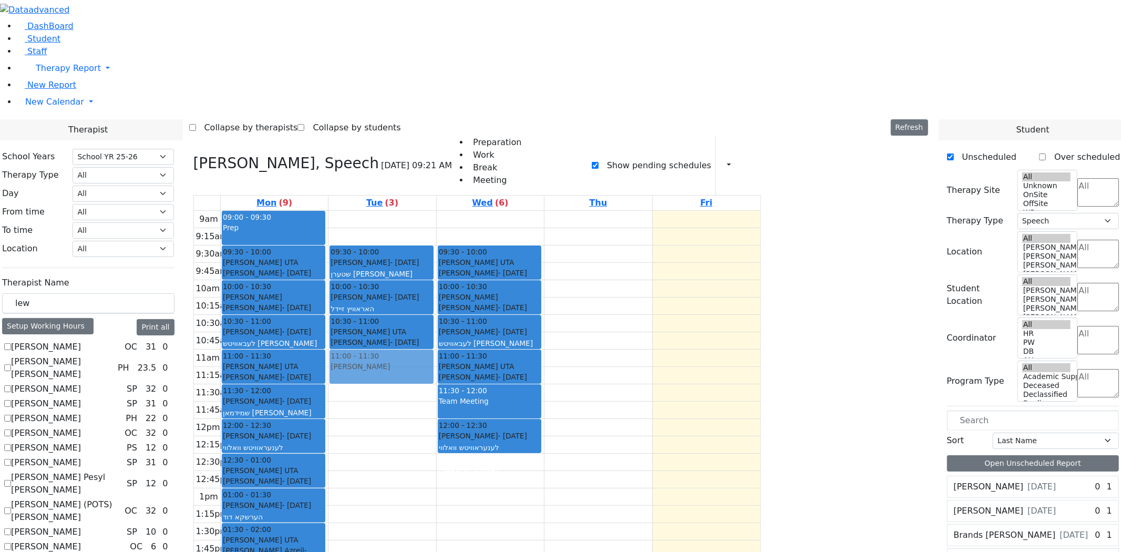
drag, startPoint x: 906, startPoint y: 196, endPoint x: 504, endPoint y: 214, distance: 402.5
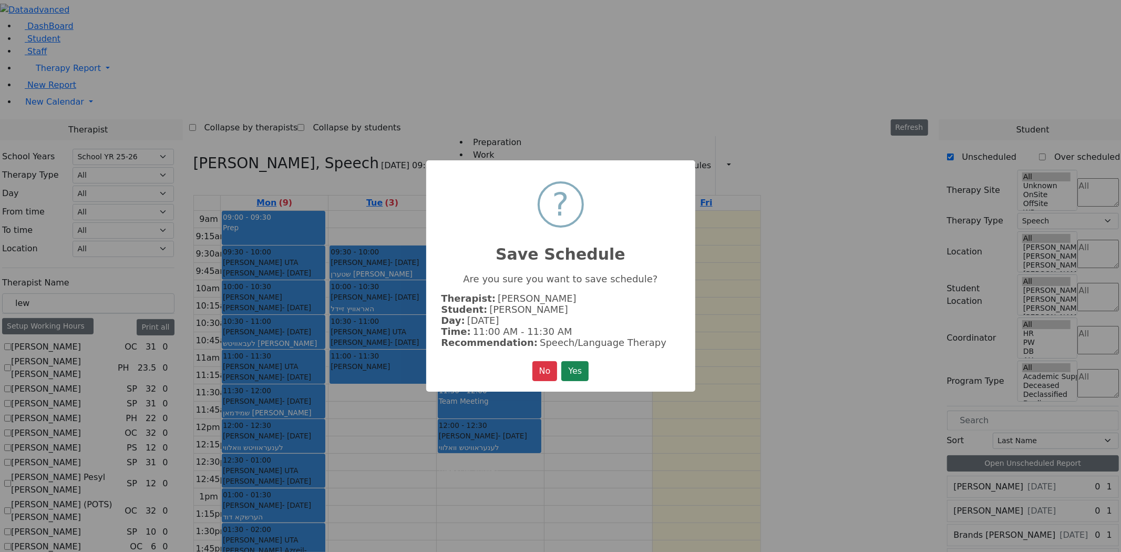
click at [561, 361] on button "Yes" at bounding box center [574, 371] width 27 height 20
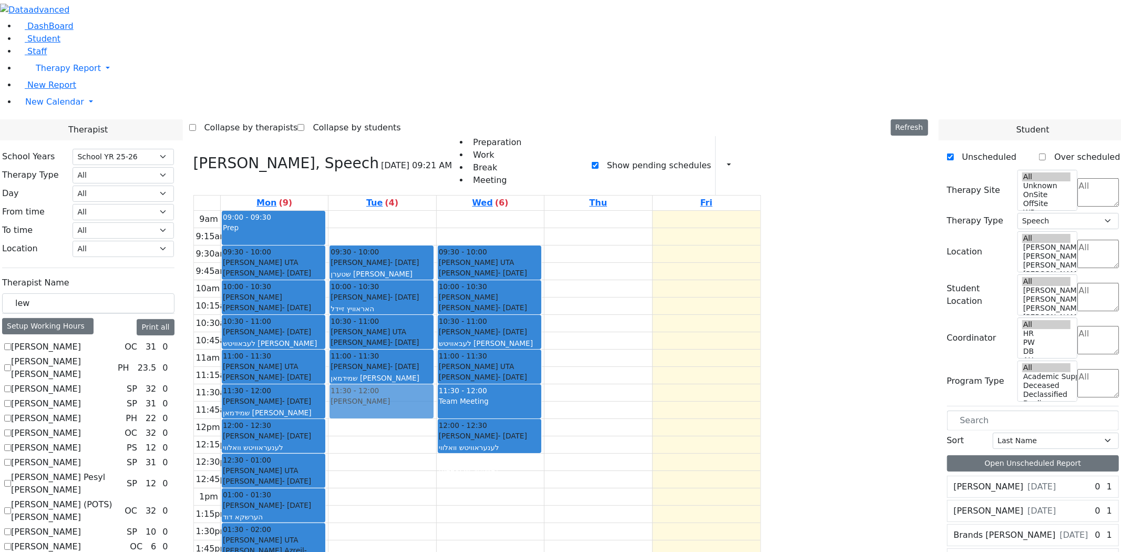
drag, startPoint x: 913, startPoint y: 141, endPoint x: 528, endPoint y: 243, distance: 398.5
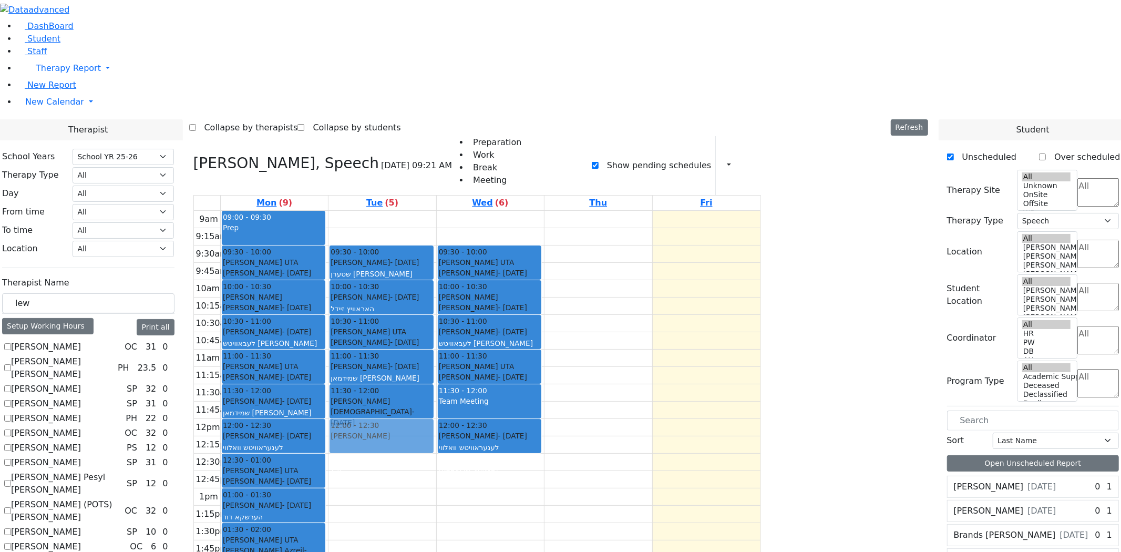
drag, startPoint x: 933, startPoint y: 250, endPoint x: 505, endPoint y: 286, distance: 429.9
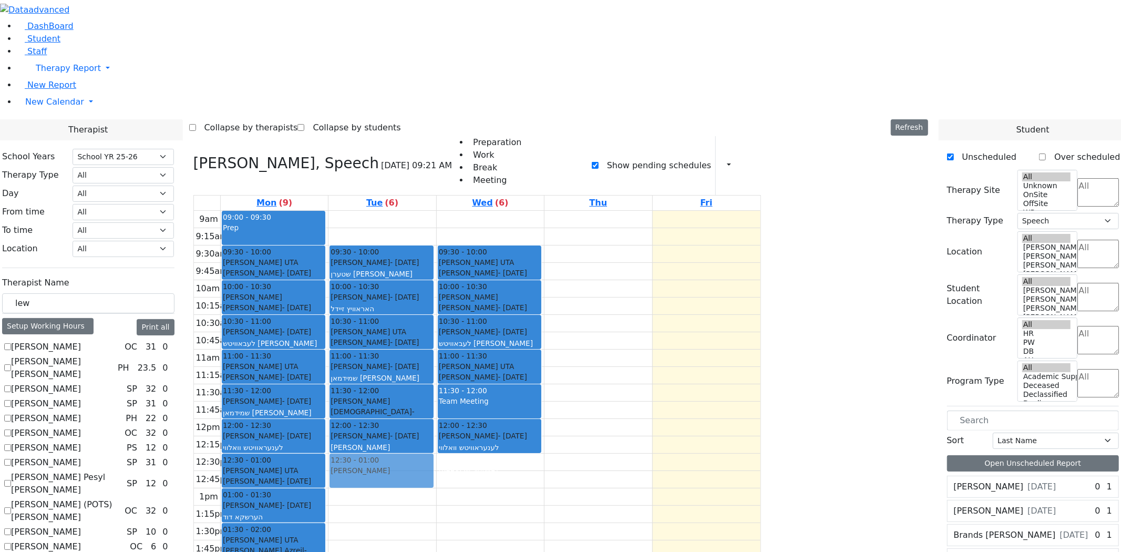
drag, startPoint x: 927, startPoint y: 158, endPoint x: 497, endPoint y: 313, distance: 456.5
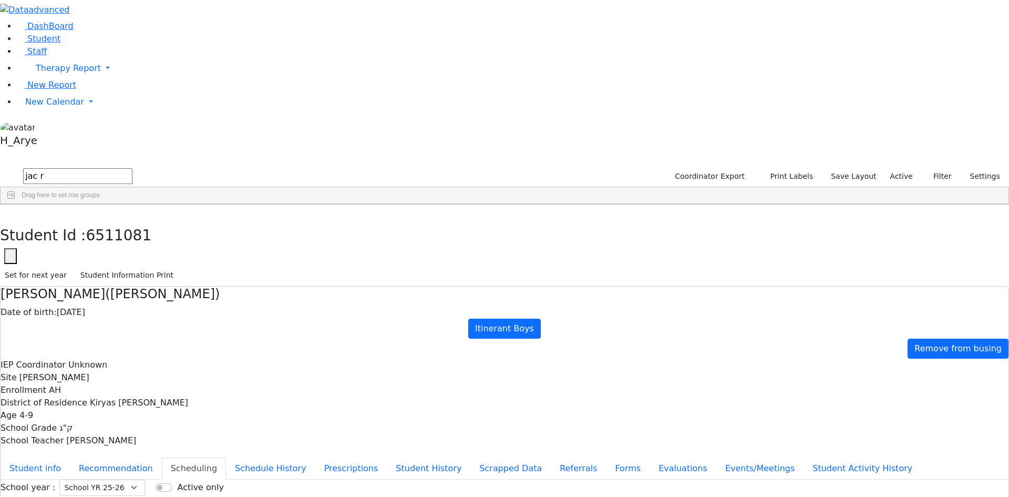
click at [108, 486] on div "Reich" at bounding box center [81, 493] width 54 height 15
click at [15, 204] on button "button" at bounding box center [7, 215] width 15 height 22
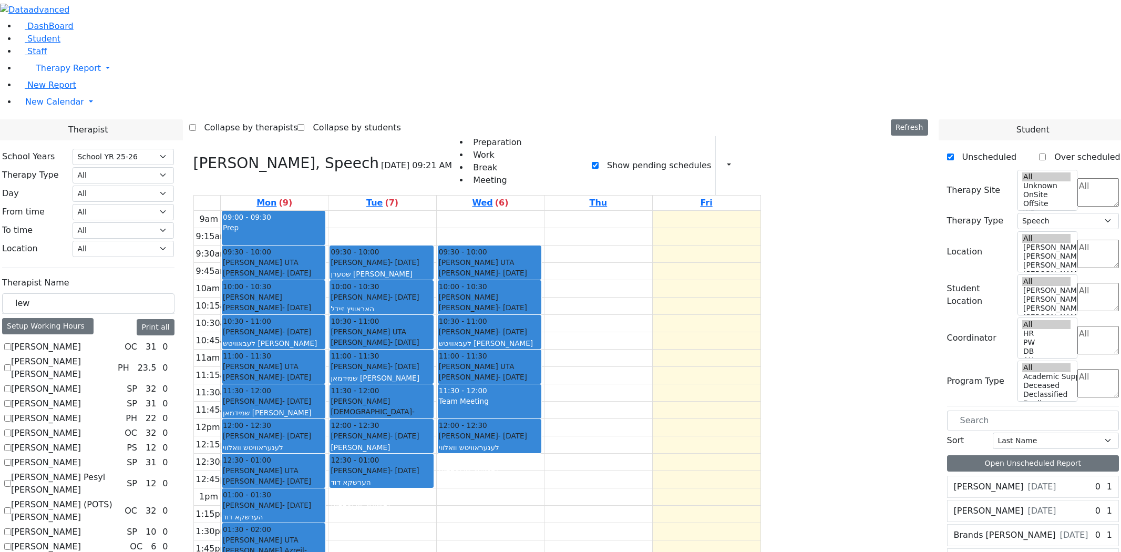
select select "212"
select select "3"
drag, startPoint x: 923, startPoint y: 174, endPoint x: 509, endPoint y: 348, distance: 449.2
drag, startPoint x: 458, startPoint y: 366, endPoint x: 447, endPoint y: 397, distance: 32.9
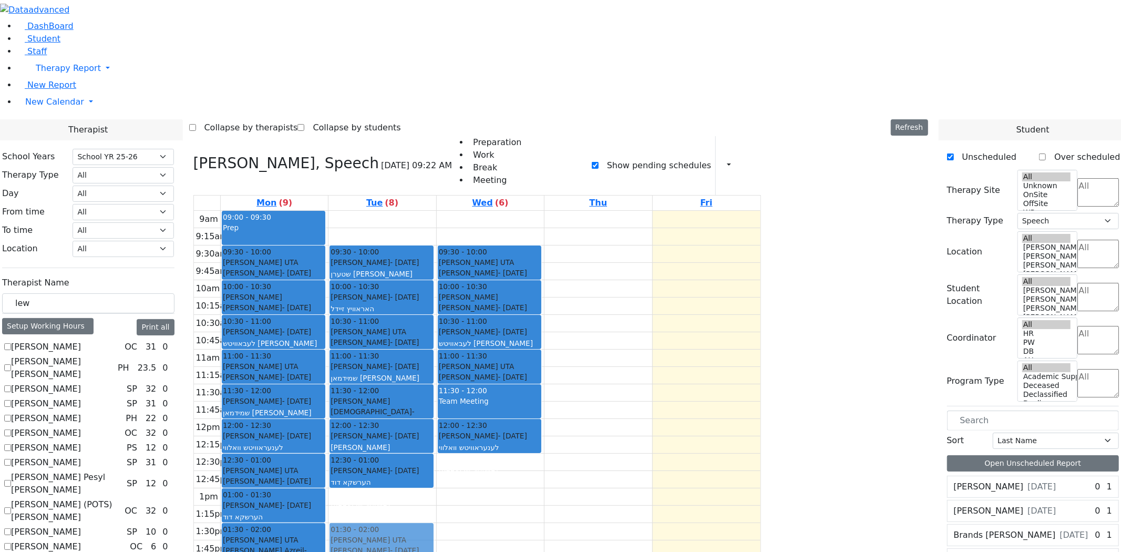
click at [436, 397] on div "09:30 - 10:00 Stern Solomon - 10/22/2020 שטערן שלמה אלימלך Unknown אברהם משה גא…" at bounding box center [381, 419] width 107 height 416
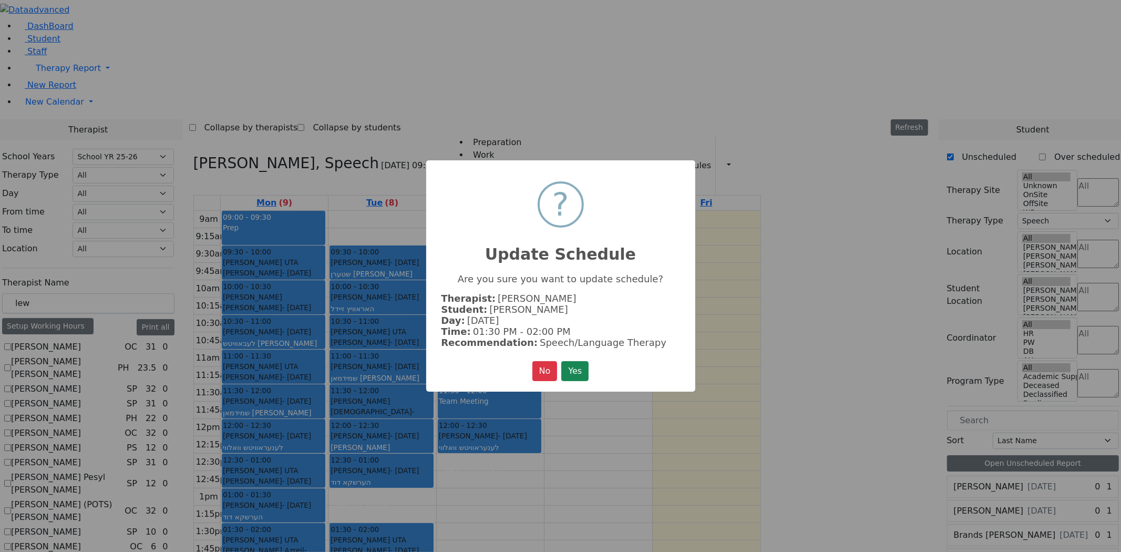
click at [561, 361] on button "Yes" at bounding box center [574, 371] width 27 height 20
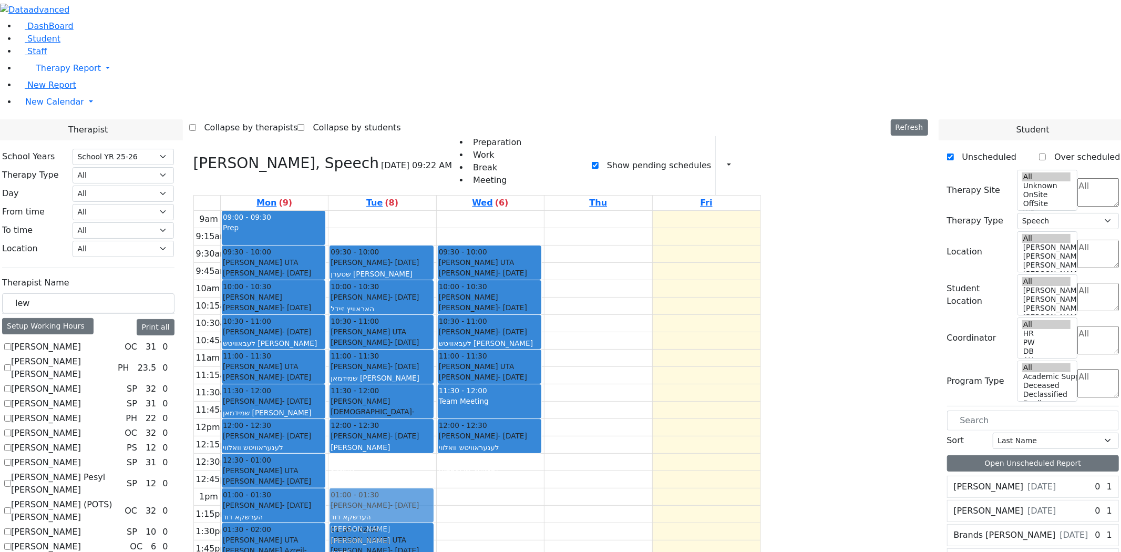
drag, startPoint x: 447, startPoint y: 323, endPoint x: 444, endPoint y: 350, distance: 26.5
click at [436, 351] on div "09:30 - 10:00 Stern Solomon - 10/22/2020 שטערן שלמה אלימלך Unknown אברהם משה גא…" at bounding box center [381, 419] width 107 height 416
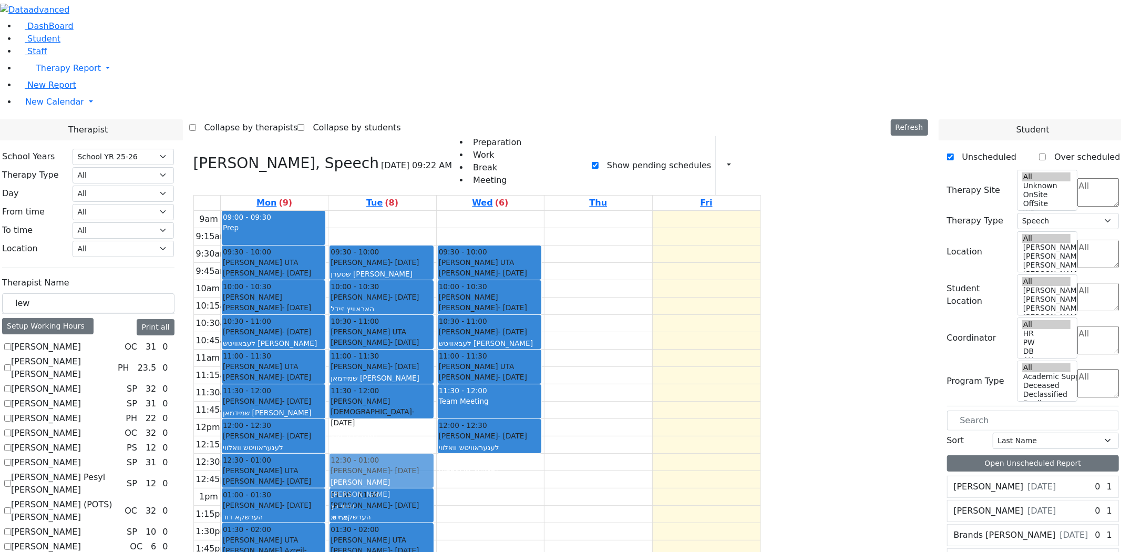
drag, startPoint x: 454, startPoint y: 298, endPoint x: 450, endPoint y: 324, distance: 26.5
click at [436, 326] on div "09:30 - 10:00 Stern Solomon - 10/22/2020 שטערן שלמה אלימלך Unknown אברהם משה גא…" at bounding box center [381, 419] width 107 height 416
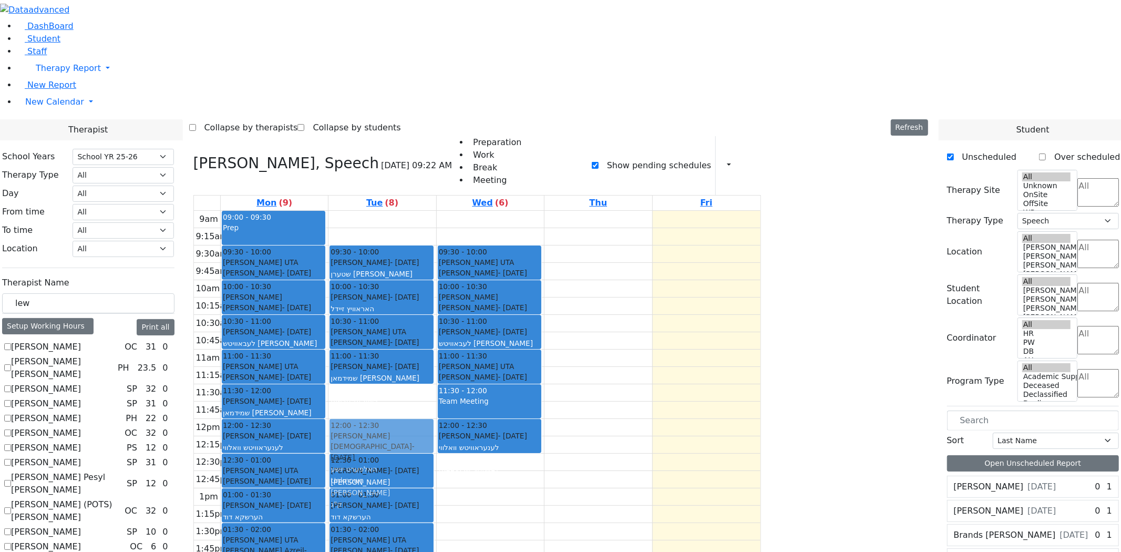
drag, startPoint x: 463, startPoint y: 260, endPoint x: 457, endPoint y: 291, distance: 30.9
click at [436, 291] on div "09:30 - 10:00 Stern Solomon - 10/22/2020 שטערן שלמה אלימלך Unknown אברהם משה גא…" at bounding box center [381, 419] width 107 height 416
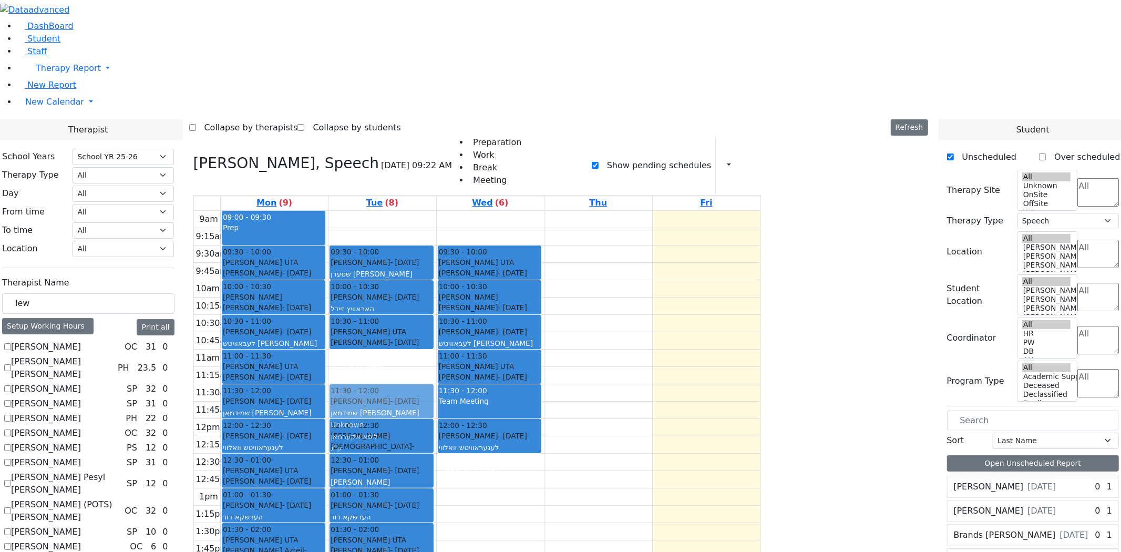
drag, startPoint x: 459, startPoint y: 222, endPoint x: 453, endPoint y: 250, distance: 27.9
click at [436, 253] on div "09:30 - 10:00 Stern Solomon - 10/22/2020 שטערן שלמה אלימלך Unknown אברהם משה גא…" at bounding box center [381, 419] width 107 height 416
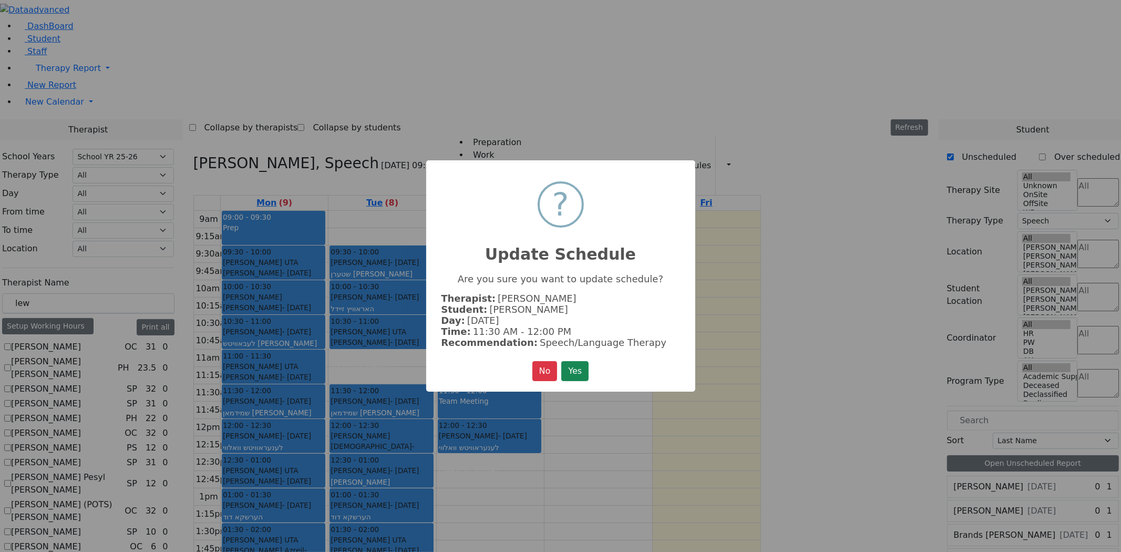
click at [561, 361] on button "Yes" at bounding box center [574, 371] width 27 height 20
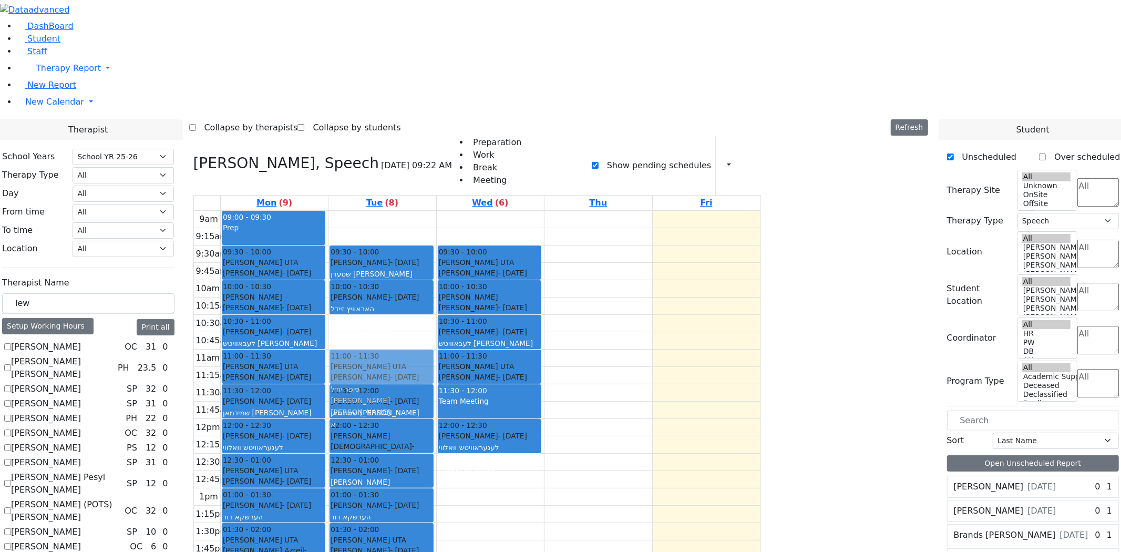
drag, startPoint x: 465, startPoint y: 192, endPoint x: 464, endPoint y: 221, distance: 29.0
click at [436, 221] on div "09:30 - 10:00 Stern Solomon - 10/22/2020 שטערן שלמה אלימלך Unknown אברהם משה גא…" at bounding box center [381, 419] width 107 height 416
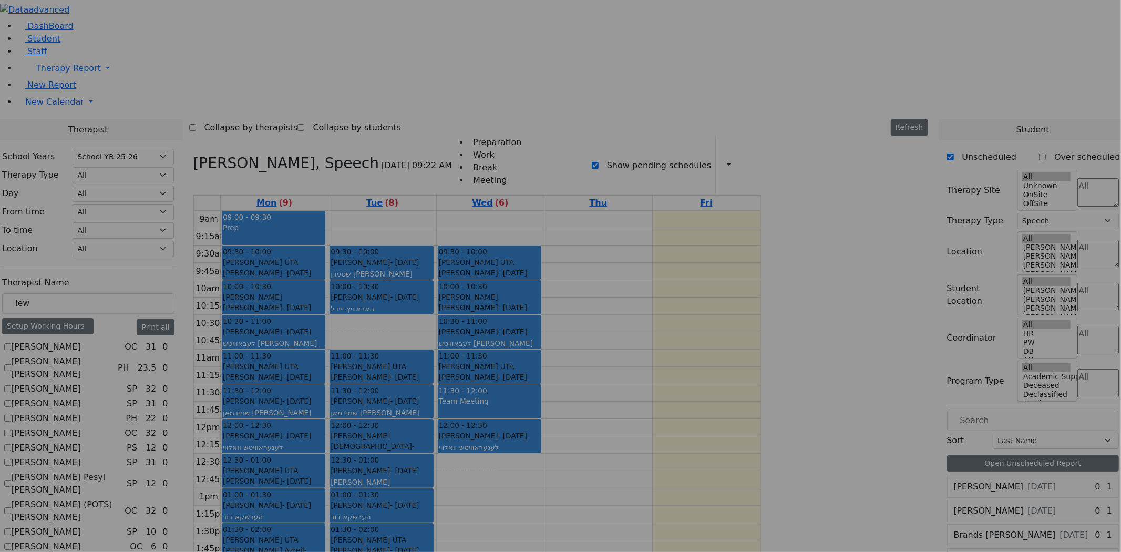
click at [561, 361] on button "Yes" at bounding box center [574, 371] width 27 height 20
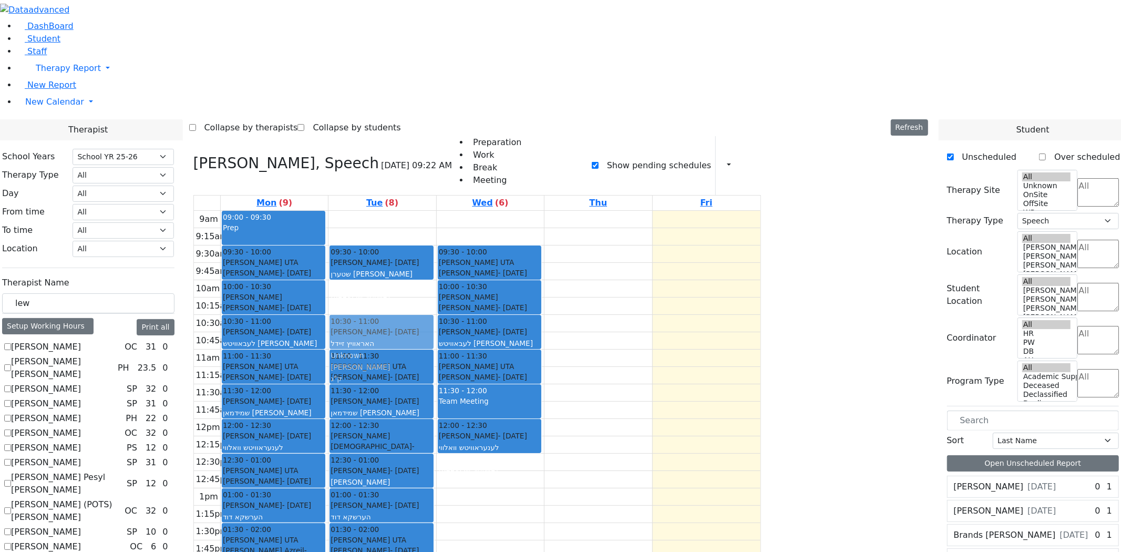
drag, startPoint x: 473, startPoint y: 162, endPoint x: 466, endPoint y: 188, distance: 27.2
click at [436, 211] on div "09:30 - 10:00 Stern Solomon - 10/22/2020 שטערן שלמה אלימלך Unknown אברהם משה גא…" at bounding box center [381, 419] width 107 height 416
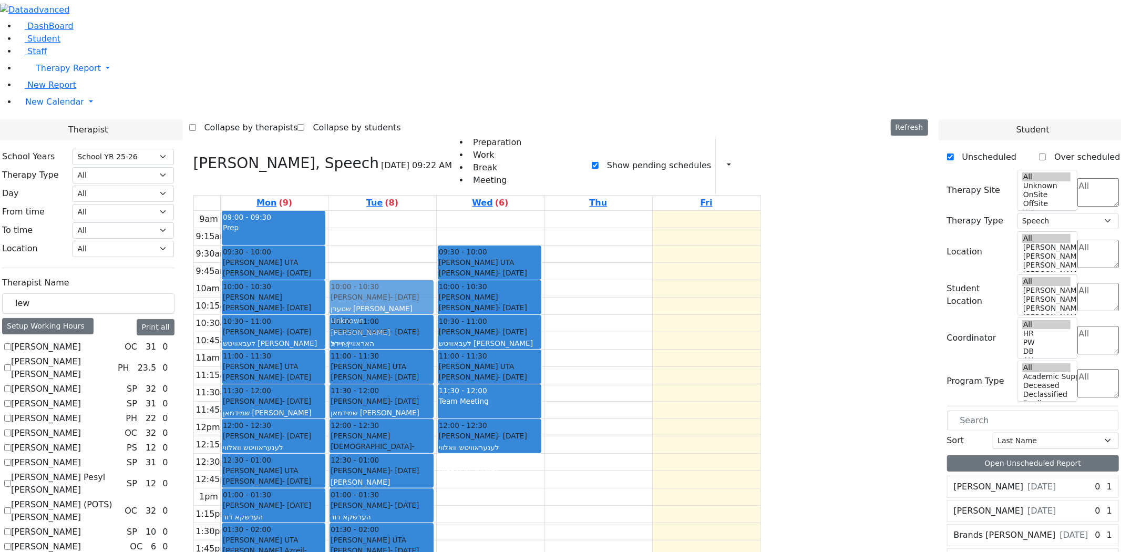
drag, startPoint x: 484, startPoint y: 123, endPoint x: 478, endPoint y: 150, distance: 27.3
click at [436, 211] on div "09:30 - 10:00 Stern Solomon - 10/22/2020 שטערן שלמה אלימלך Unknown אברהם משה גא…" at bounding box center [381, 419] width 107 height 416
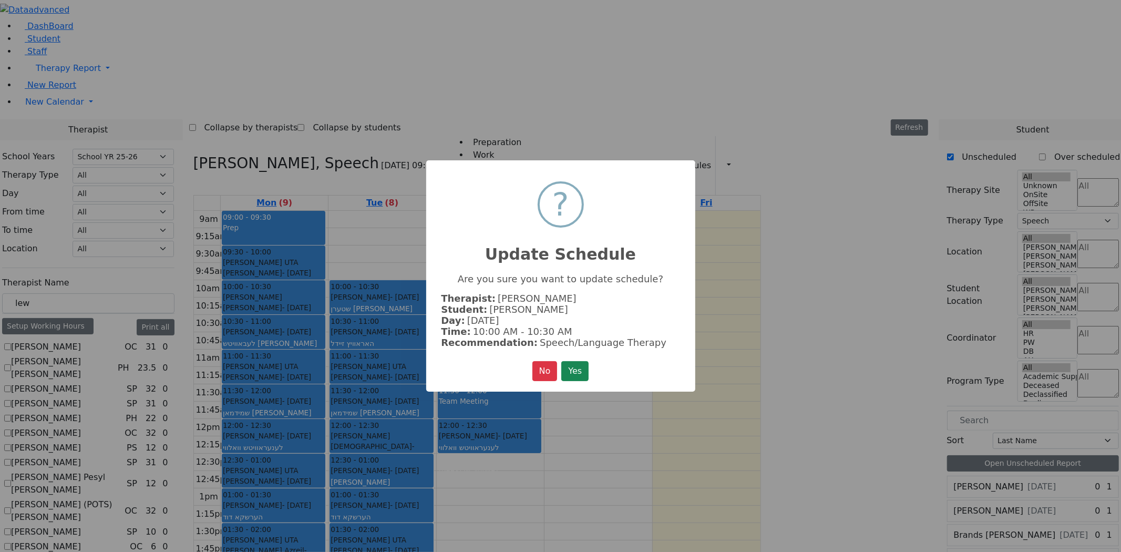
click at [561, 361] on button "Yes" at bounding box center [574, 371] width 27 height 20
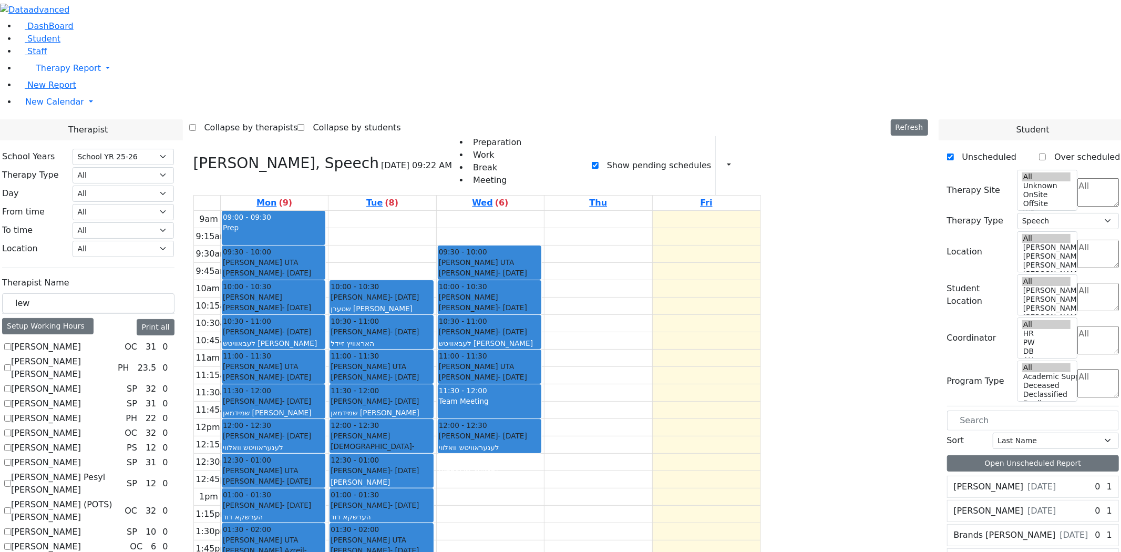
click at [650, 422] on div "9am 9:15am 9:30am 9:45am 10am 10:15am 10:30am 10:45am 11am 11:15am 11:30am 11:4…" at bounding box center [477, 419] width 567 height 416
drag, startPoint x: 482, startPoint y: 68, endPoint x: 482, endPoint y: 83, distance: 14.7
click at [482, 211] on div "9am 9:15am 9:30am 9:45am 10am 10:15am 10:30am 10:45am 11am 11:15am 11:30am 11:4…" at bounding box center [477, 419] width 567 height 416
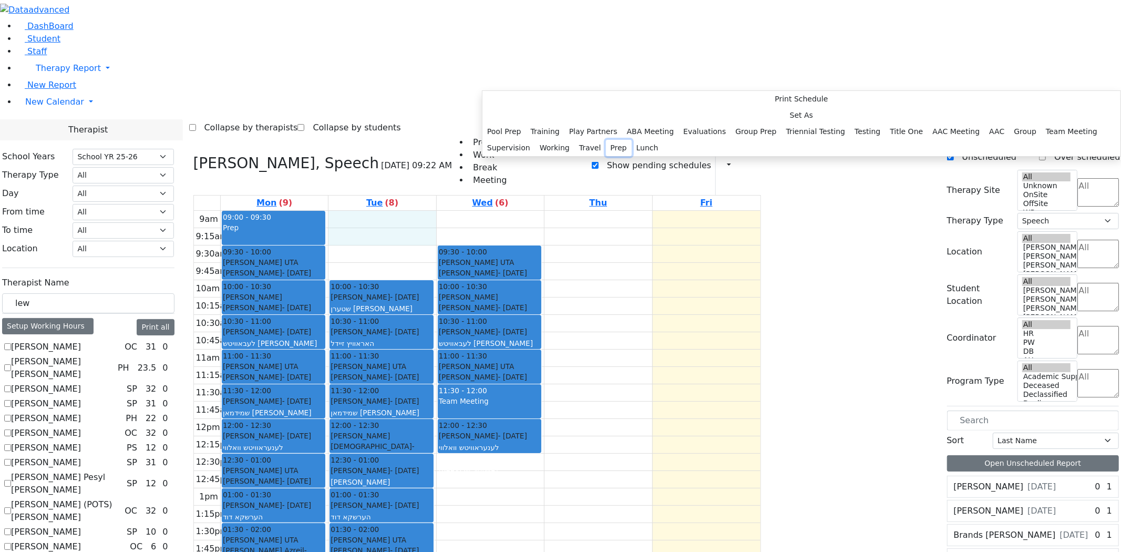
click at [619, 156] on button "Prep" at bounding box center [619, 148] width 26 height 16
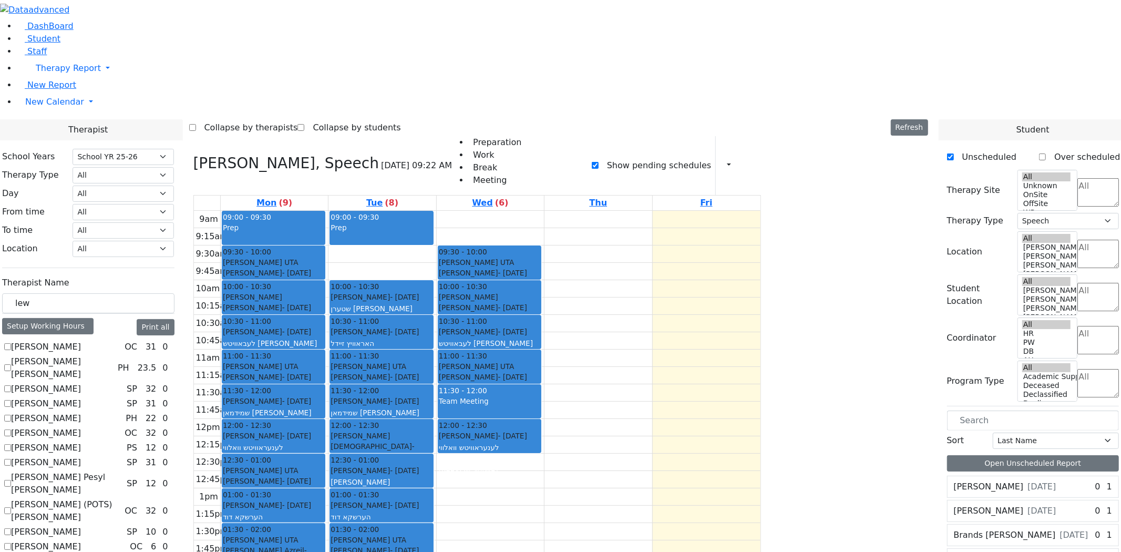
drag, startPoint x: 490, startPoint y: 423, endPoint x: 490, endPoint y: 431, distance: 8.4
click at [490, 437] on div "9am 9:15am 9:30am 9:45am 10am 10:15am 10:30am 10:45am 11am 11:15am 11:30am 11:4…" at bounding box center [477, 419] width 567 height 416
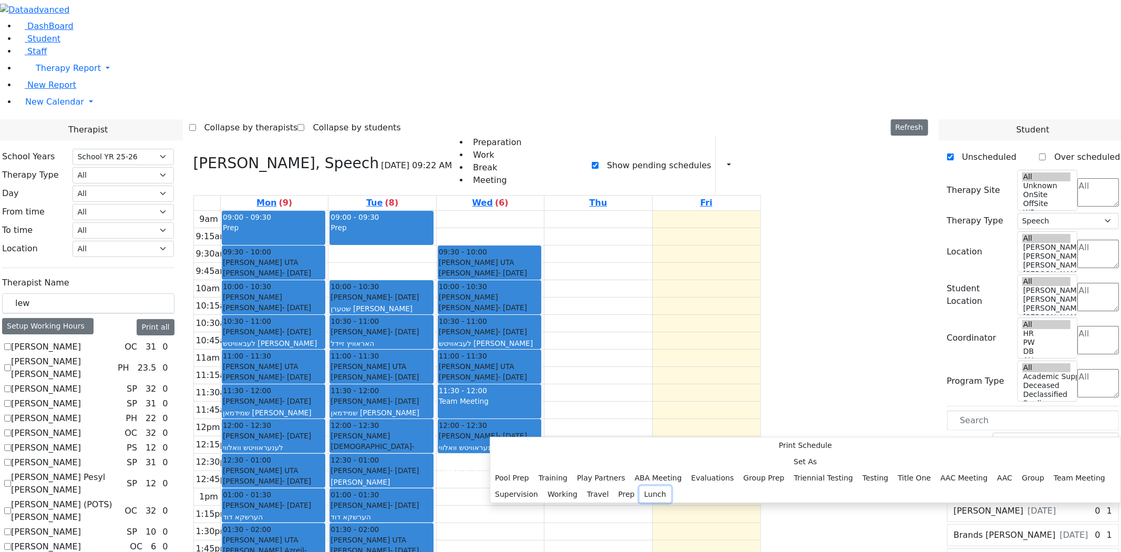
click at [640, 486] on button "Lunch" at bounding box center [656, 494] width 32 height 16
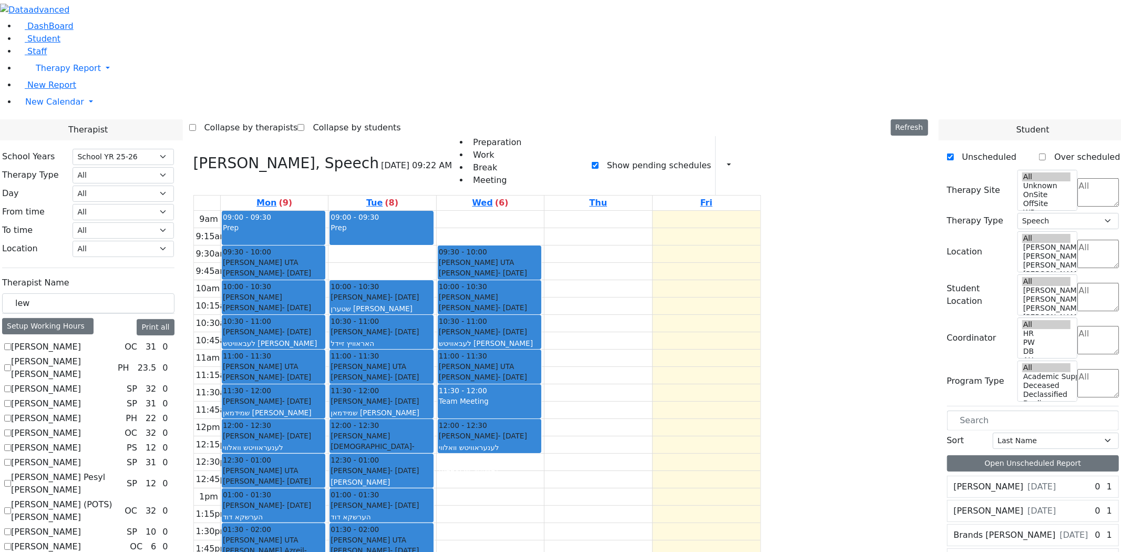
drag, startPoint x: 495, startPoint y: 456, endPoint x: 495, endPoint y: 469, distance: 12.6
click at [495, 469] on div "9am 9:15am 9:30am 9:45am 10am 10:15am 10:30am 10:45am 11am 11:15am 11:30am 11:4…" at bounding box center [477, 419] width 567 height 416
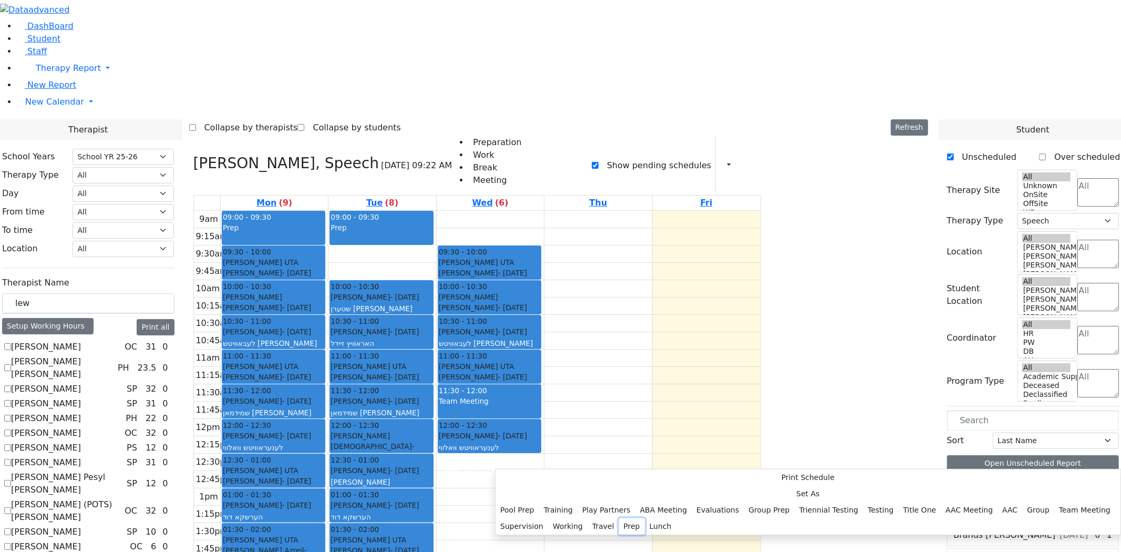
click at [619, 518] on button "Prep" at bounding box center [632, 526] width 26 height 16
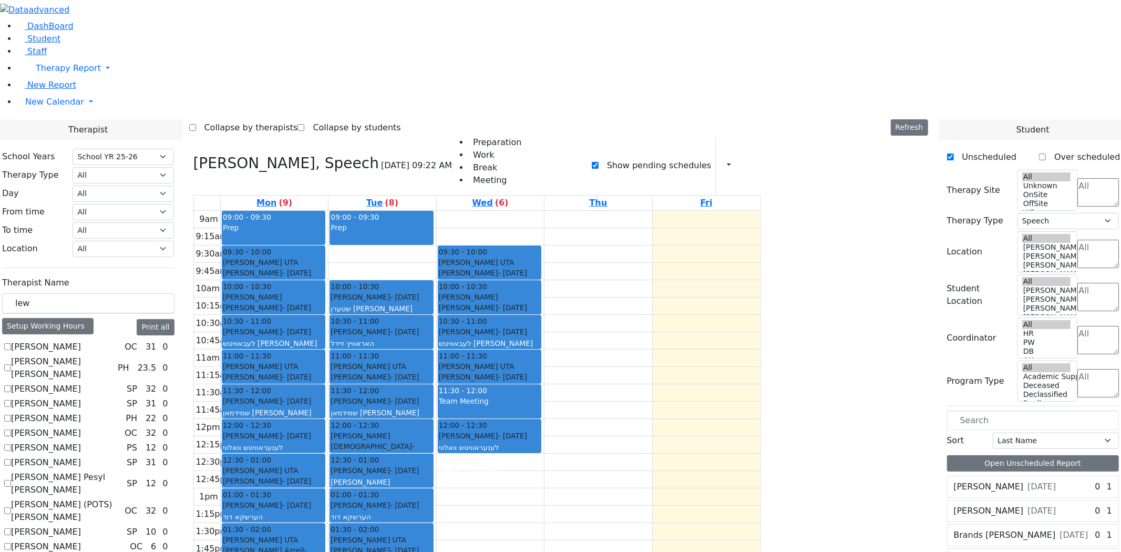
drag, startPoint x: 573, startPoint y: 459, endPoint x: 576, endPoint y: 471, distance: 12.8
click at [576, 471] on div "9am 9:15am 9:30am 9:45am 10am 10:15am 10:30am 10:45am 11am 11:15am 11:30am 11:4…" at bounding box center [477, 419] width 567 height 416
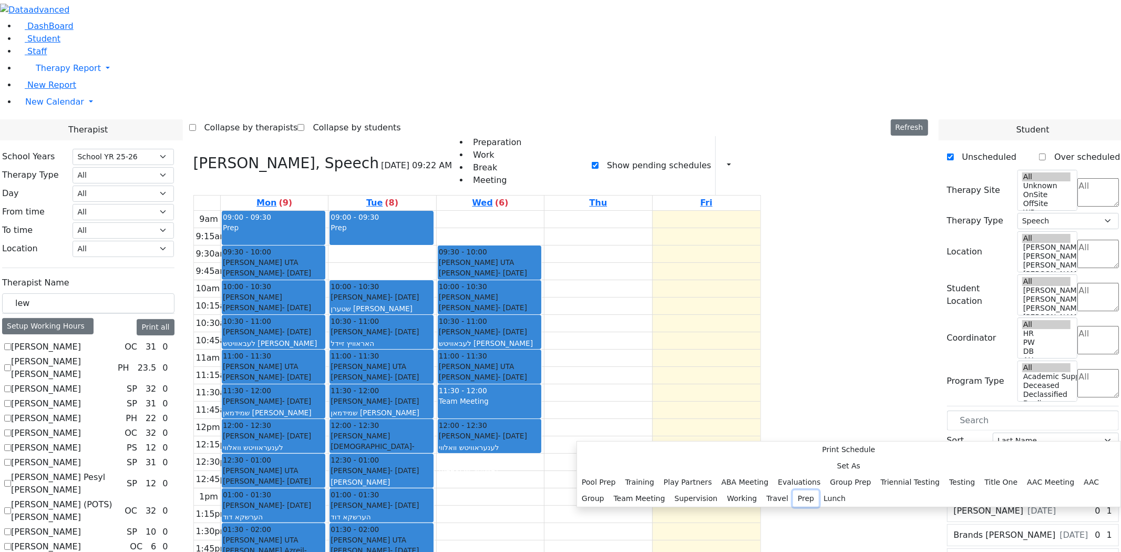
click at [793, 490] on button "Prep" at bounding box center [806, 498] width 26 height 16
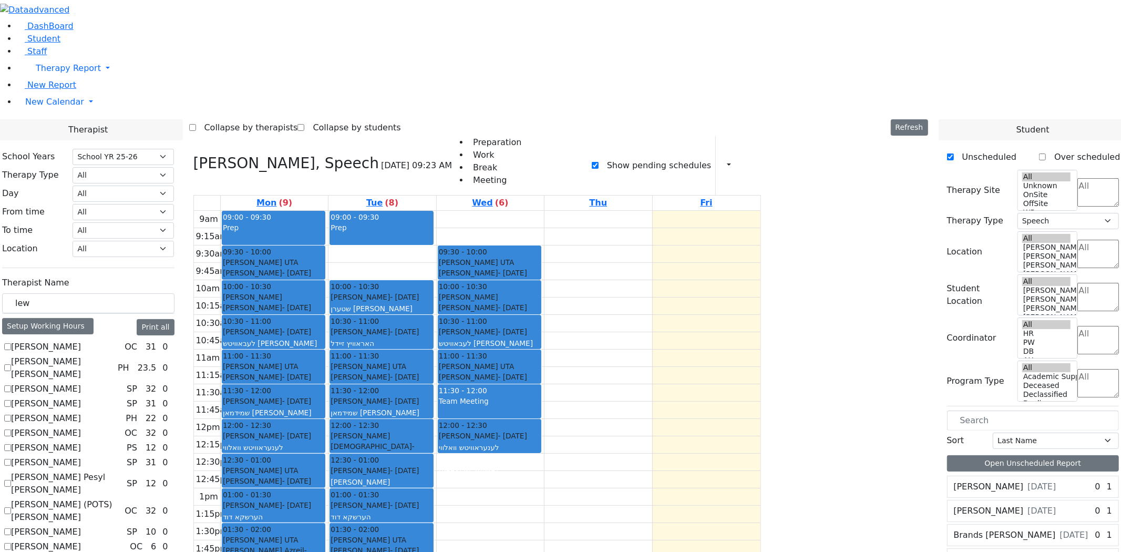
drag, startPoint x: 706, startPoint y: 458, endPoint x: 706, endPoint y: 471, distance: 12.6
click at [706, 471] on div "9am 9:15am 9:30am 9:45am 10am 10:15am 10:30am 10:45am 11am 11:15am 11:30am 11:4…" at bounding box center [477, 419] width 567 height 416
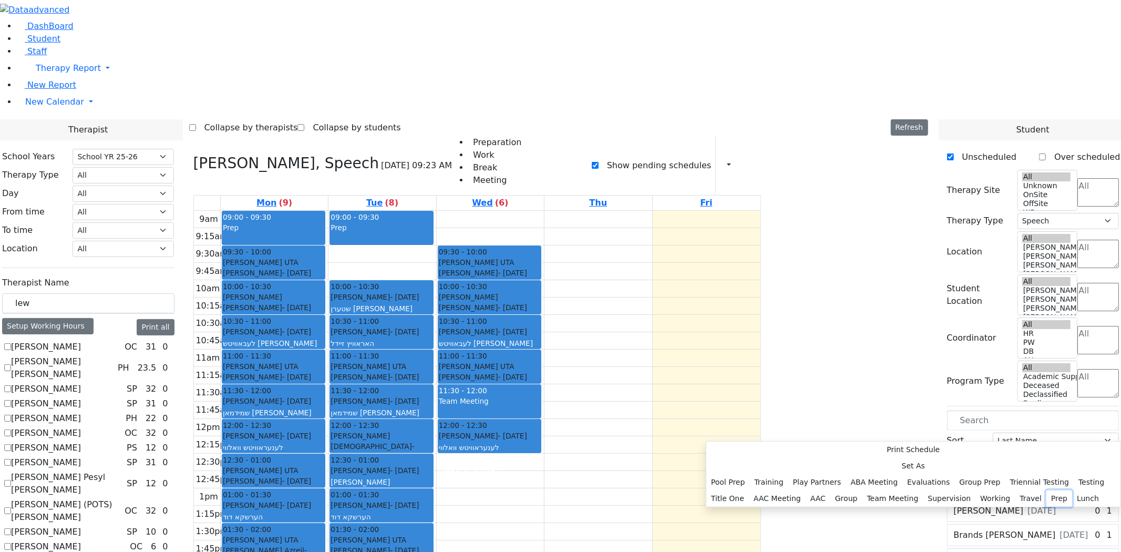
click at [1046, 490] on button "Prep" at bounding box center [1059, 498] width 26 height 16
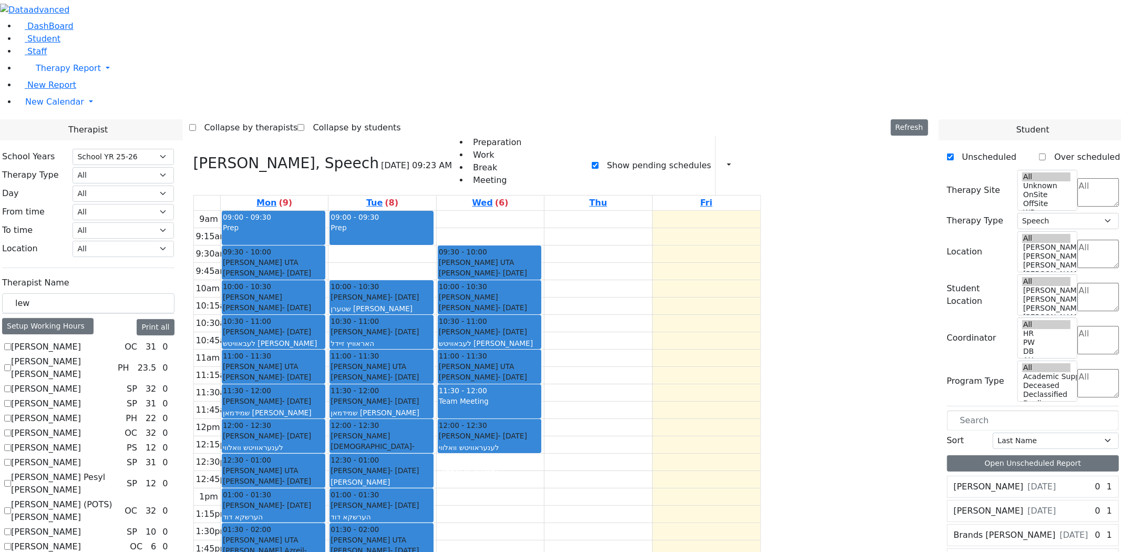
drag, startPoint x: 582, startPoint y: 423, endPoint x: 584, endPoint y: 435, distance: 12.3
click at [582, 438] on div "9am 9:15am 9:30am 9:45am 10am 10:15am 10:30am 10:45am 11am 11:15am 11:30am 11:4…" at bounding box center [477, 419] width 567 height 416
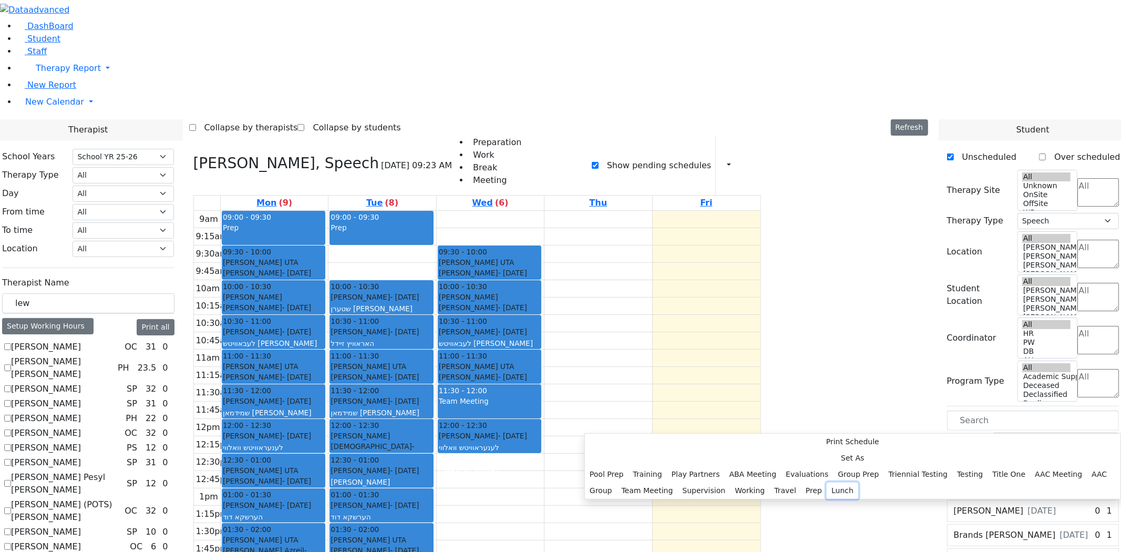
click at [827, 482] on button "Lunch" at bounding box center [843, 490] width 32 height 16
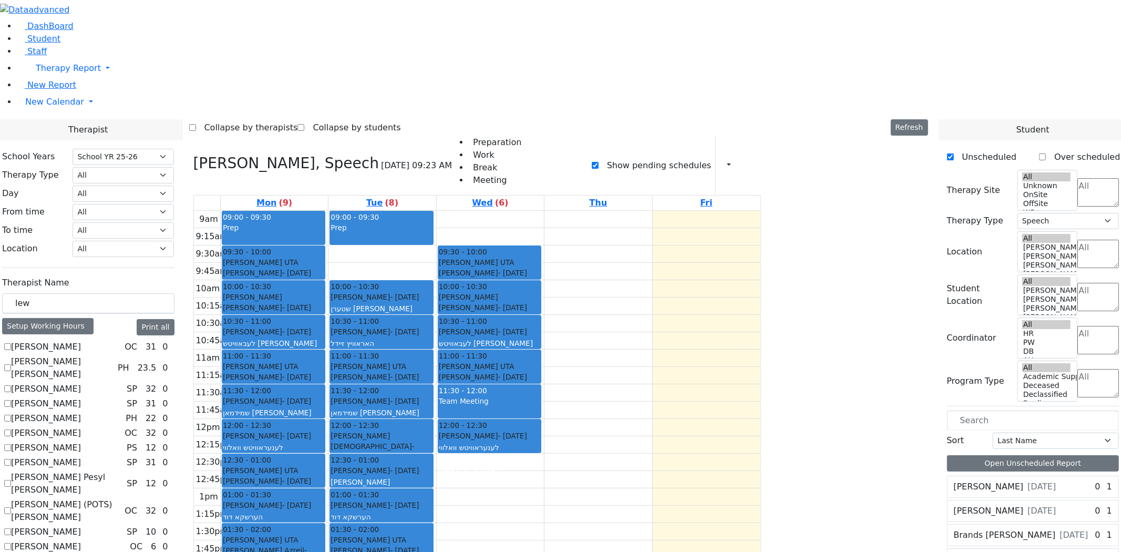
drag, startPoint x: 682, startPoint y: 419, endPoint x: 687, endPoint y: 437, distance: 18.1
click at [687, 437] on div "9am 9:15am 9:30am 9:45am 10am 10:15am 10:30am 10:45am 11am 11:15am 11:30am 11:4…" at bounding box center [477, 419] width 567 height 416
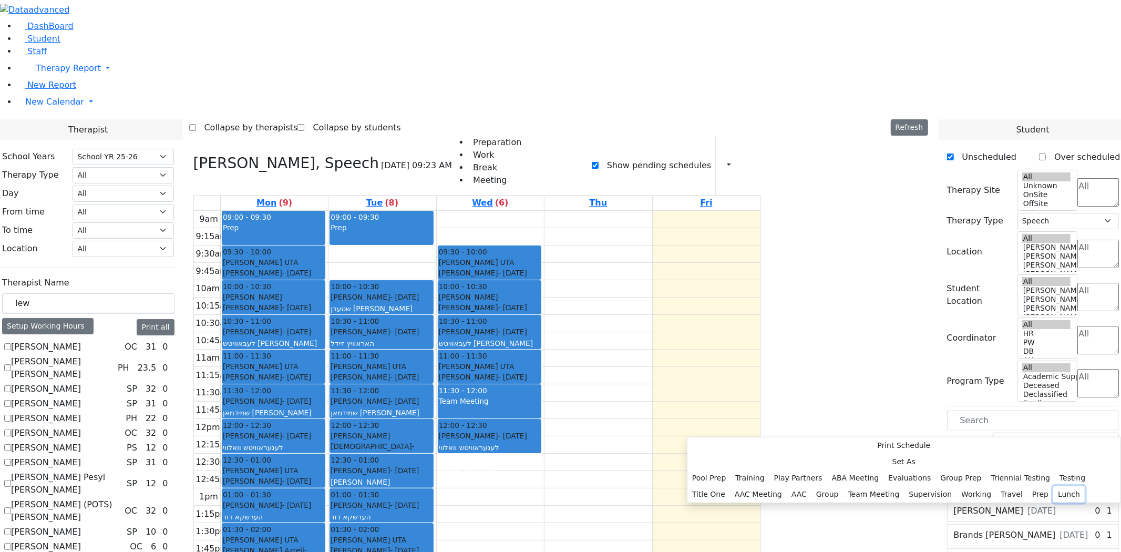
click at [1053, 486] on button "Lunch" at bounding box center [1069, 494] width 32 height 16
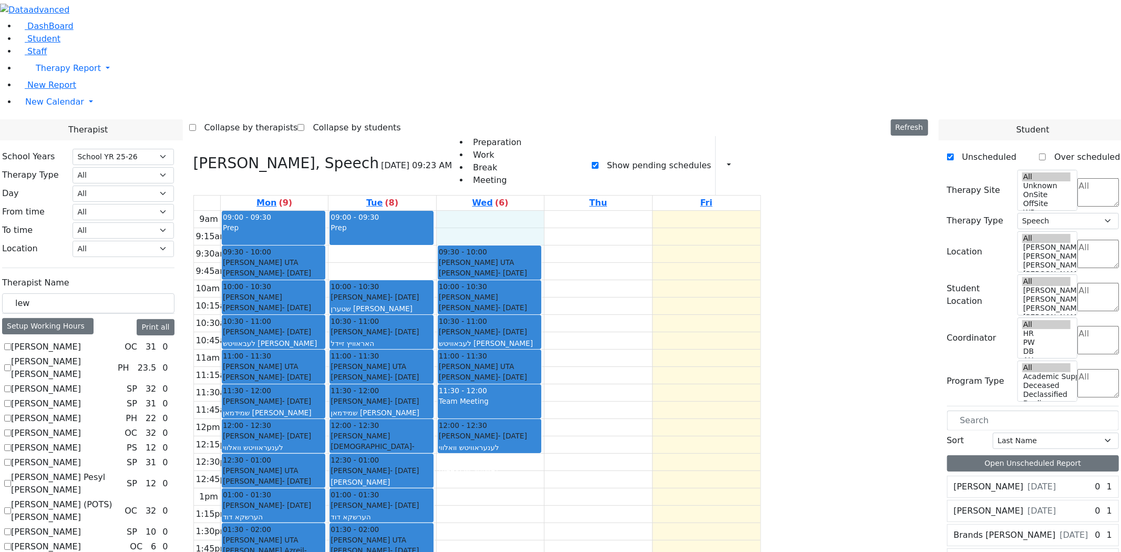
drag, startPoint x: 589, startPoint y: 70, endPoint x: 590, endPoint y: 88, distance: 17.4
click at [590, 211] on div "9am 9:15am 9:30am 9:45am 10am 10:15am 10:30am 10:45am 11am 11:15am 11:30am 11:4…" at bounding box center [477, 419] width 567 height 416
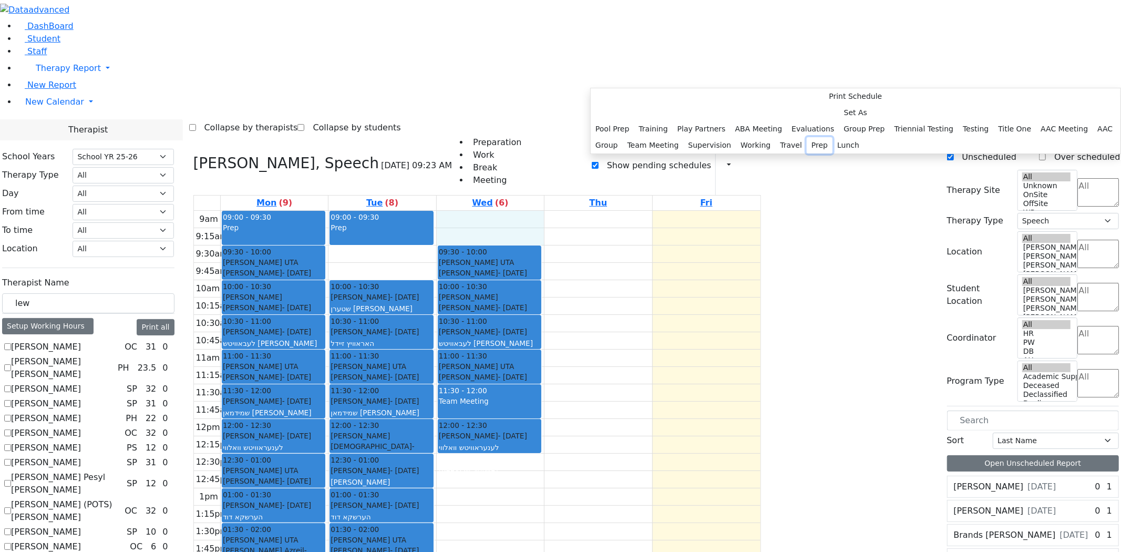
click at [807, 153] on button "Prep" at bounding box center [820, 145] width 26 height 16
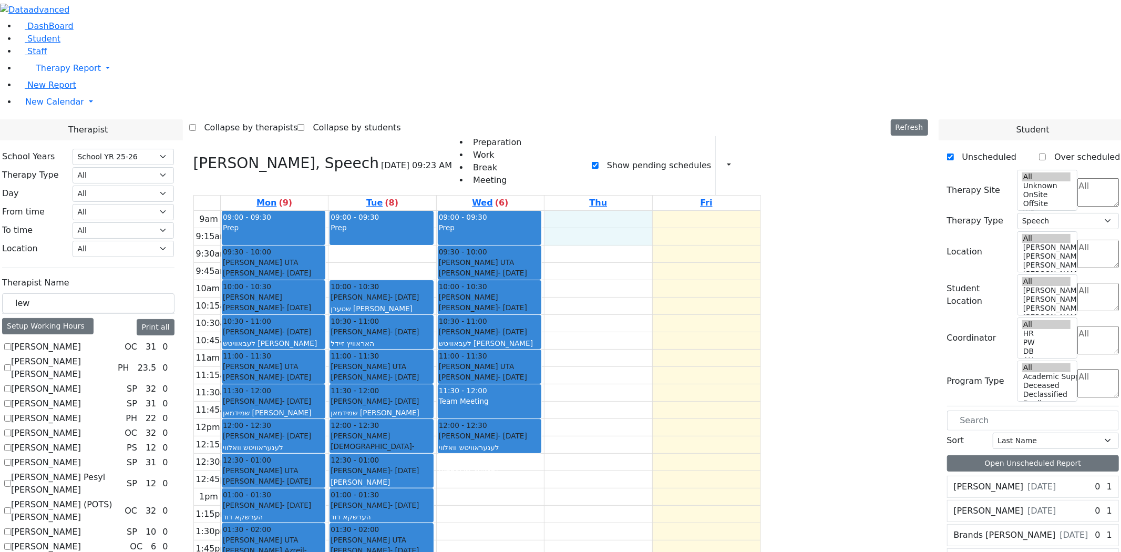
drag, startPoint x: 710, startPoint y: 73, endPoint x: 712, endPoint y: 90, distance: 17.5
click at [712, 211] on div "9am 9:15am 9:30am 9:45am 10am 10:15am 10:30am 10:45am 11am 11:15am 11:30am 11:4…" at bounding box center [477, 419] width 567 height 416
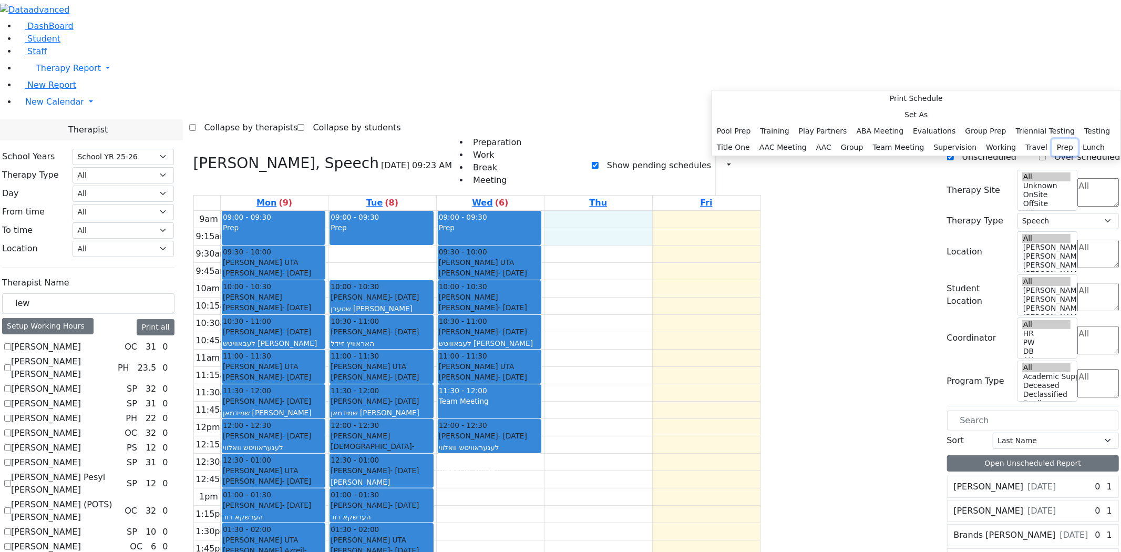
click at [1052, 156] on button "Prep" at bounding box center [1065, 147] width 26 height 16
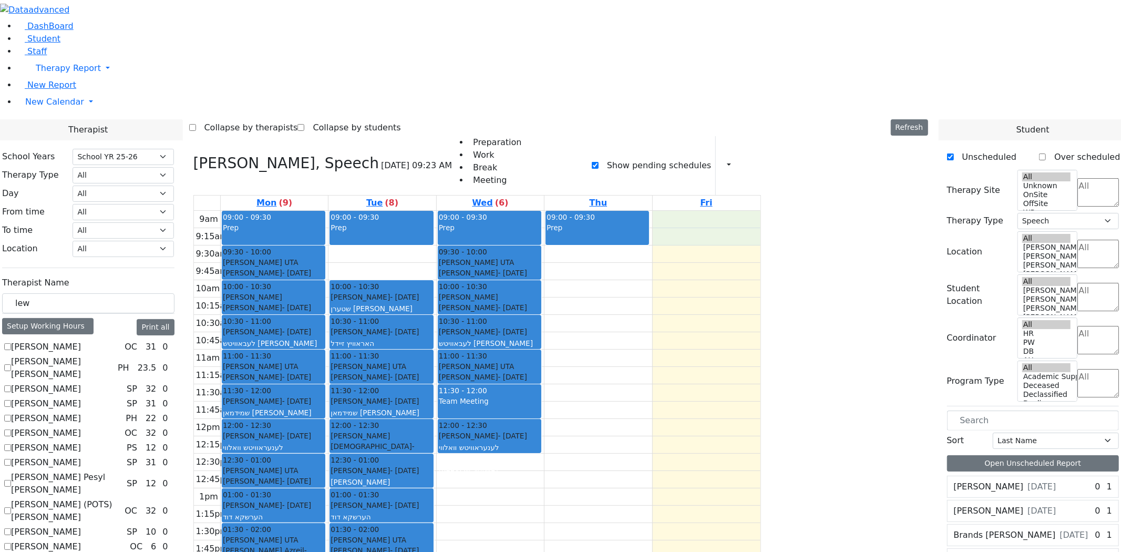
drag, startPoint x: 792, startPoint y: 74, endPoint x: 793, endPoint y: 92, distance: 18.4
click at [761, 211] on div "9am 9:15am 9:30am 9:45am 10am 10:15am 10:30am 10:45am 11am 11:15am 11:30am 11:4…" at bounding box center [477, 419] width 567 height 416
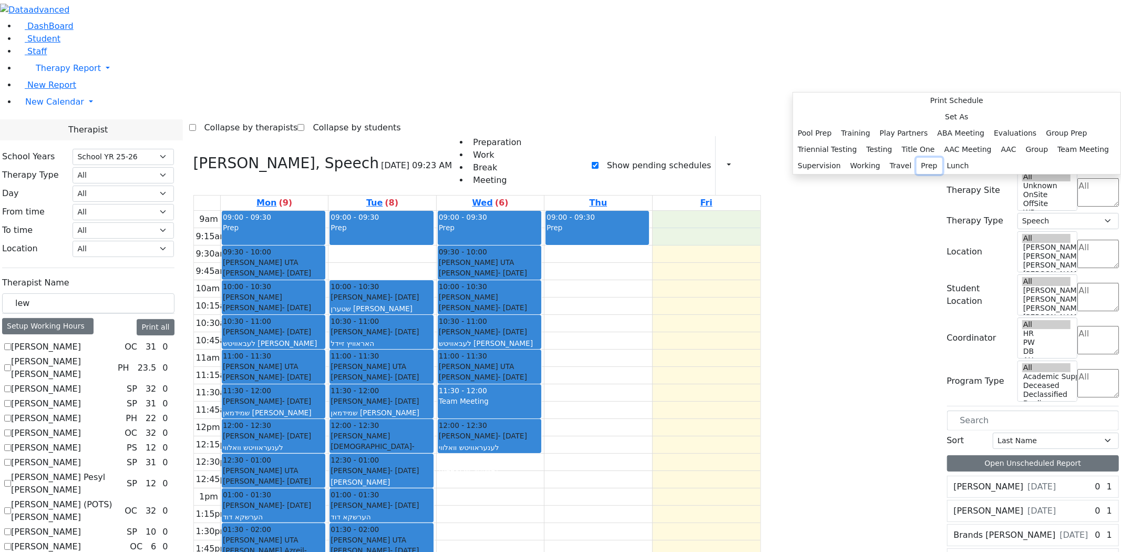
click at [917, 174] on button "Prep" at bounding box center [930, 166] width 26 height 16
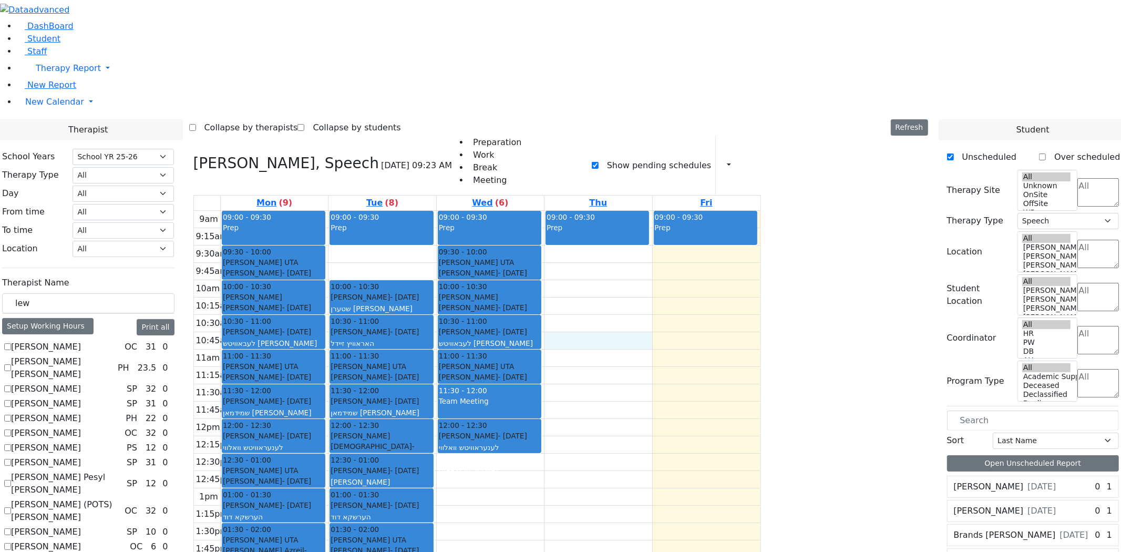
click at [731, 211] on div "9am 9:15am 9:30am 9:45am 10am 10:15am 10:30am 10:45am 11am 11:15am 11:30am 11:4…" at bounding box center [477, 419] width 567 height 416
drag, startPoint x: 917, startPoint y: 170, endPoint x: 628, endPoint y: 310, distance: 321.6
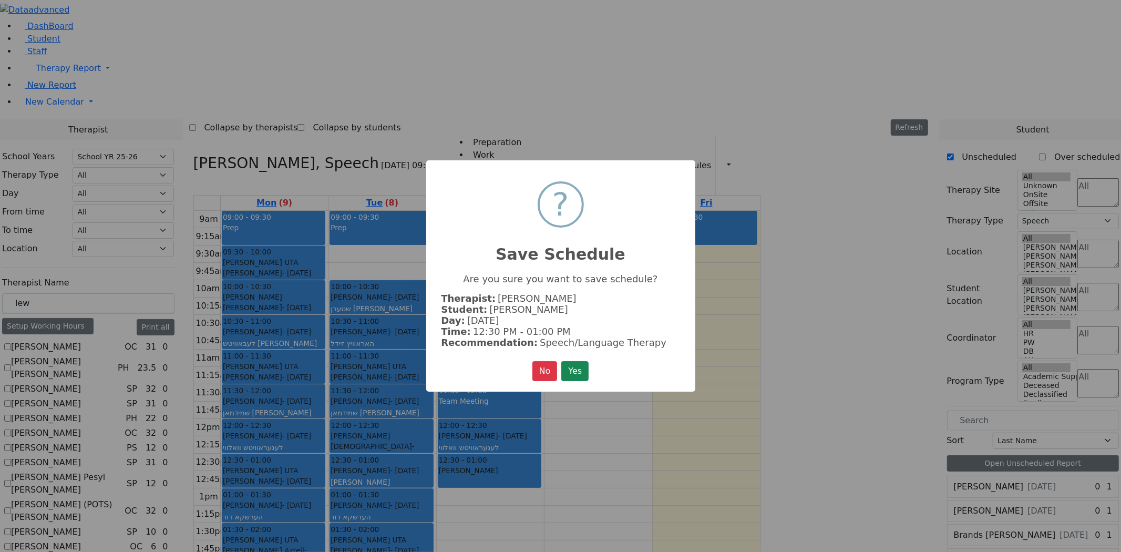
click at [561, 361] on button "Yes" at bounding box center [574, 371] width 27 height 20
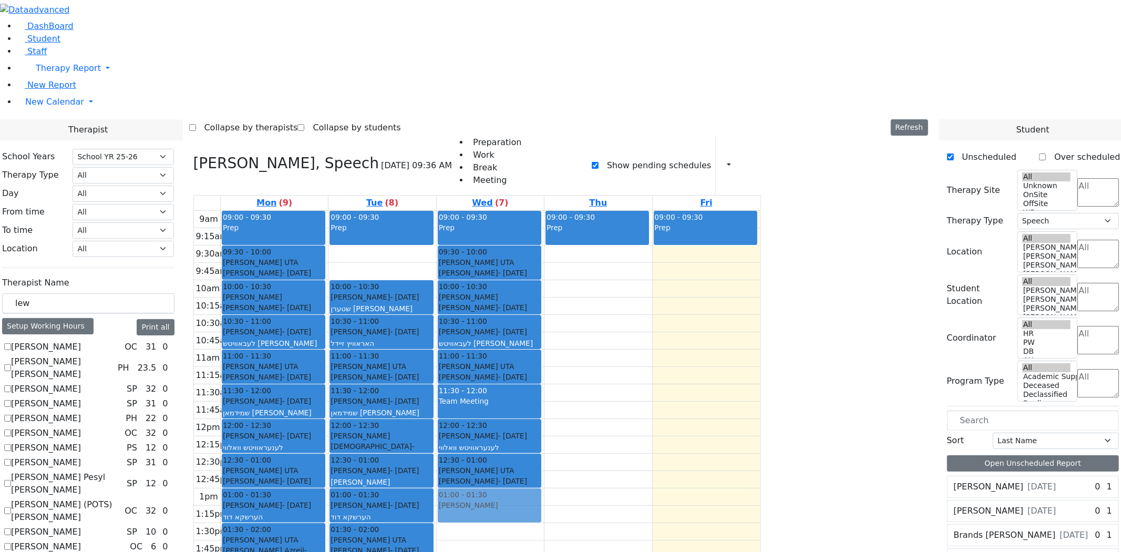
drag, startPoint x: 932, startPoint y: 153, endPoint x: 633, endPoint y: 353, distance: 359.3
drag, startPoint x: 923, startPoint y: 176, endPoint x: 602, endPoint y: 382, distance: 381.5
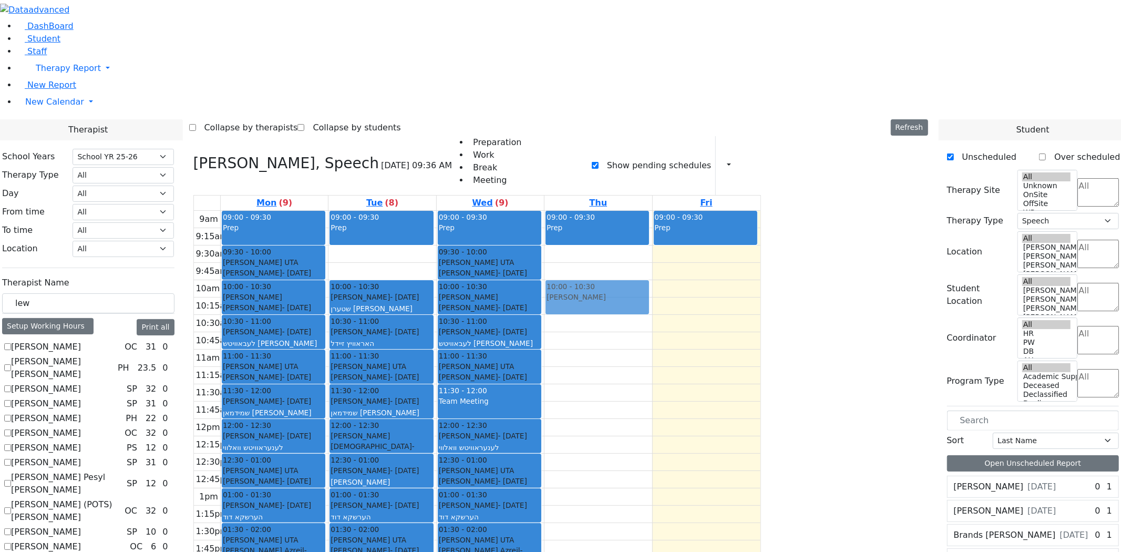
drag, startPoint x: 918, startPoint y: 248, endPoint x: 712, endPoint y: 151, distance: 226.9
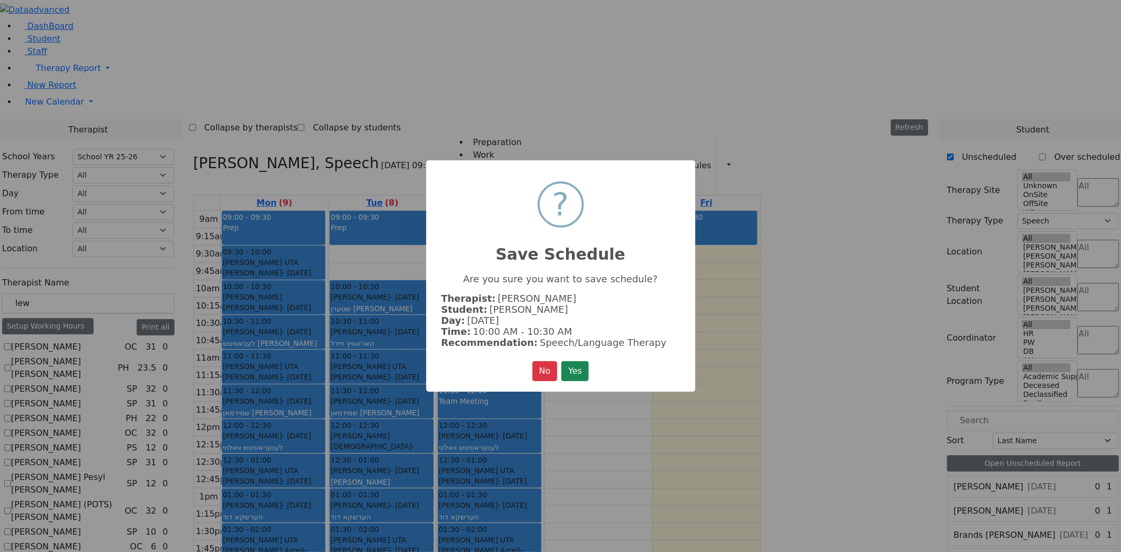
click at [561, 361] on button "Yes" at bounding box center [574, 371] width 27 height 20
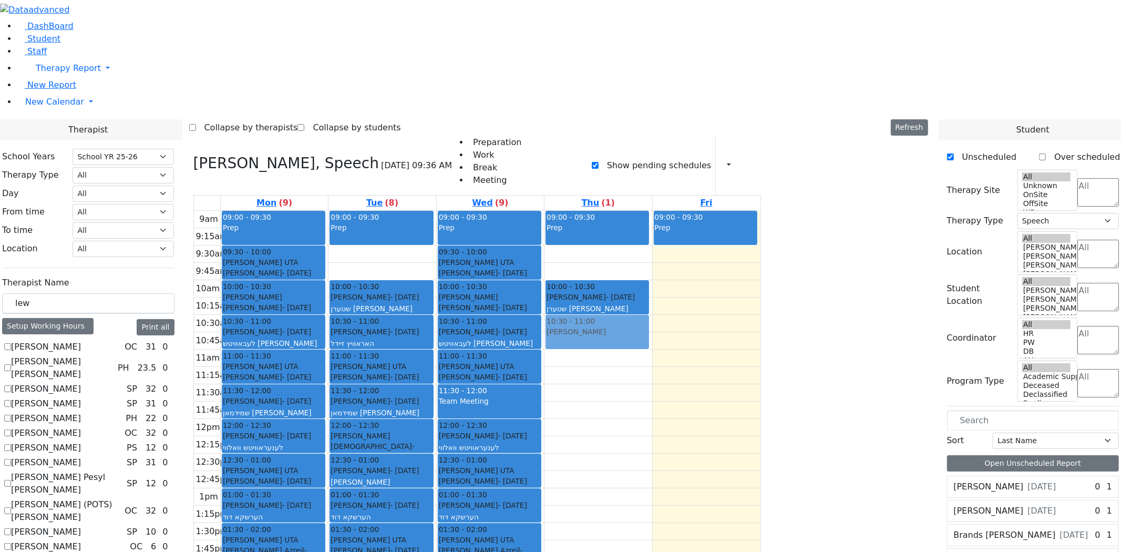
drag, startPoint x: 936, startPoint y: 231, endPoint x: 705, endPoint y: 172, distance: 237.7
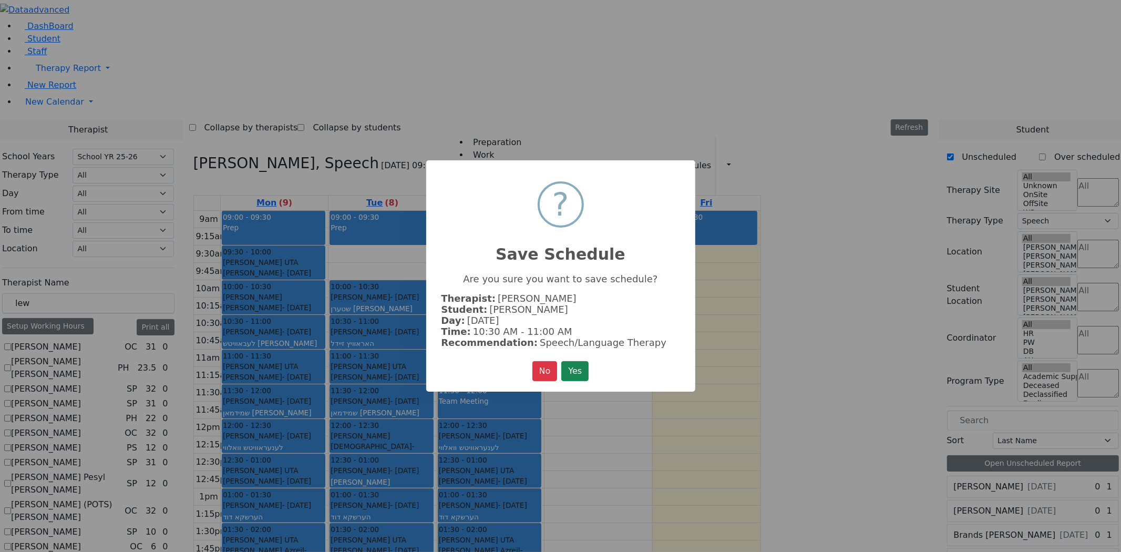
click at [561, 361] on button "Yes" at bounding box center [574, 371] width 27 height 20
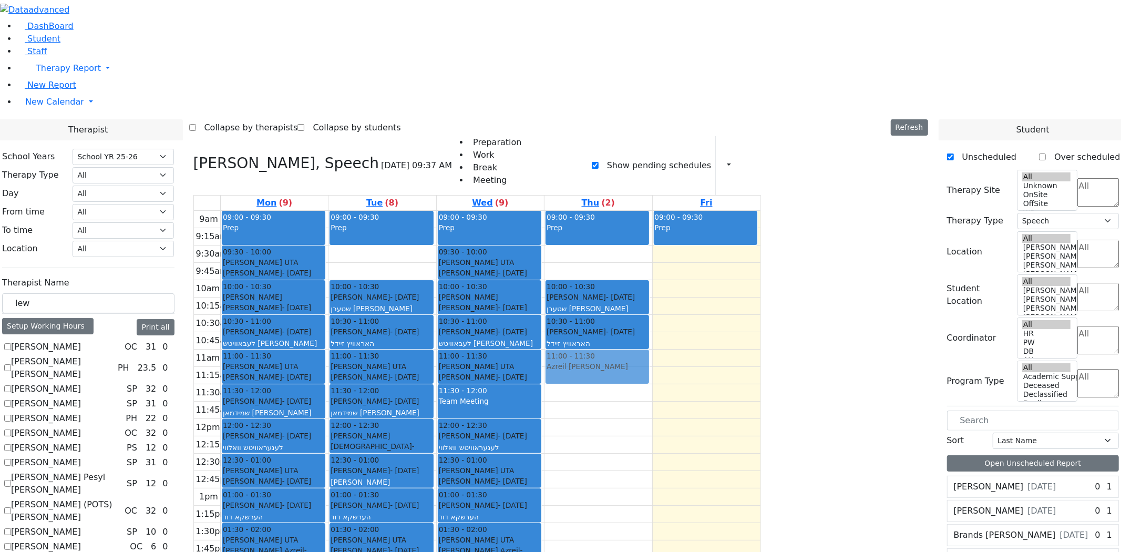
drag, startPoint x: 919, startPoint y: 173, endPoint x: 723, endPoint y: 209, distance: 198.7
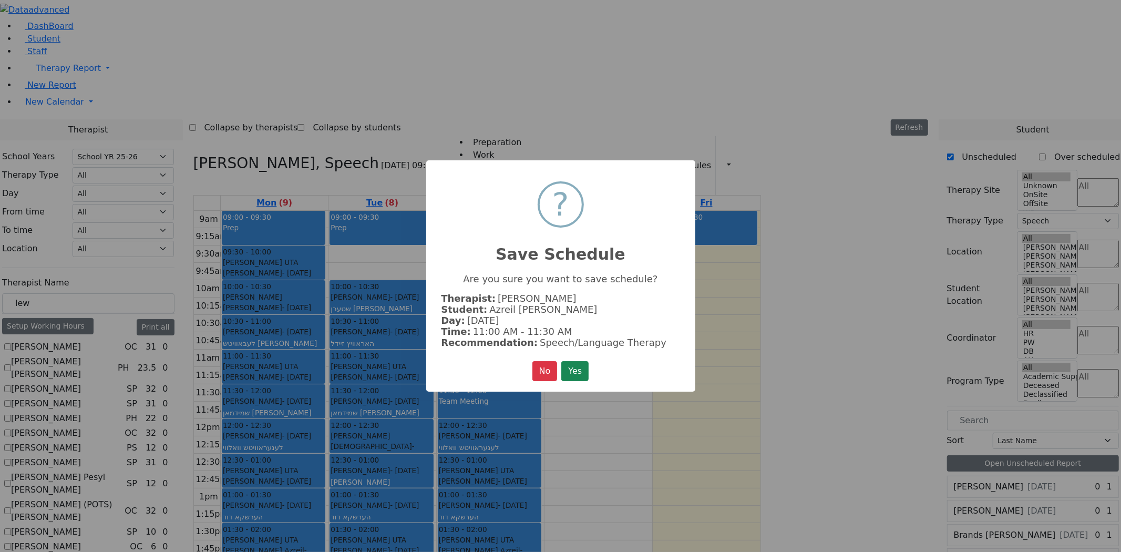
click at [561, 361] on button "Yes" at bounding box center [574, 371] width 27 height 20
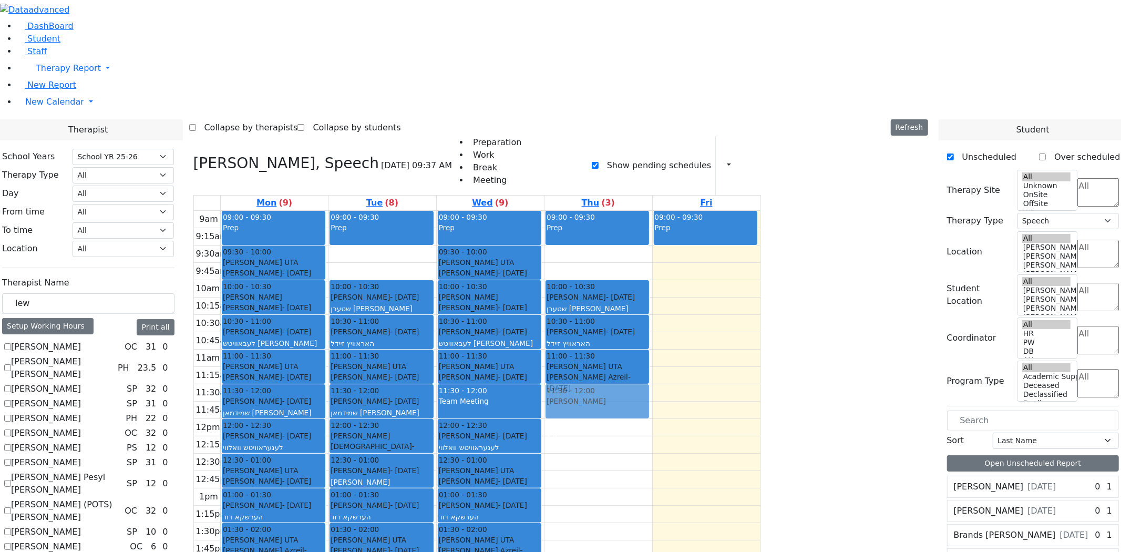
drag, startPoint x: 926, startPoint y: 196, endPoint x: 731, endPoint y: 247, distance: 201.0
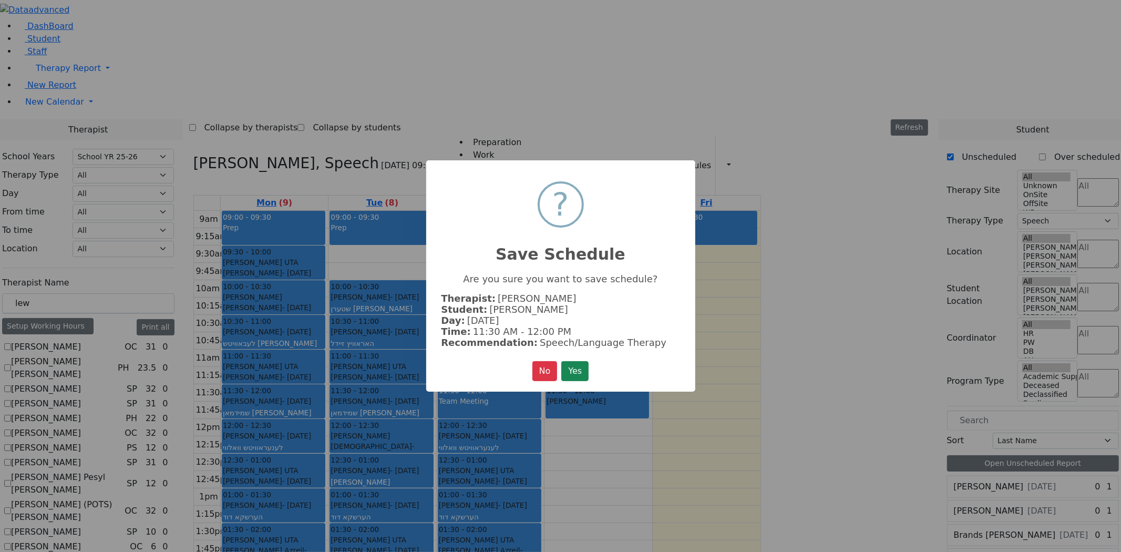
click at [561, 361] on button "Yes" at bounding box center [574, 371] width 27 height 20
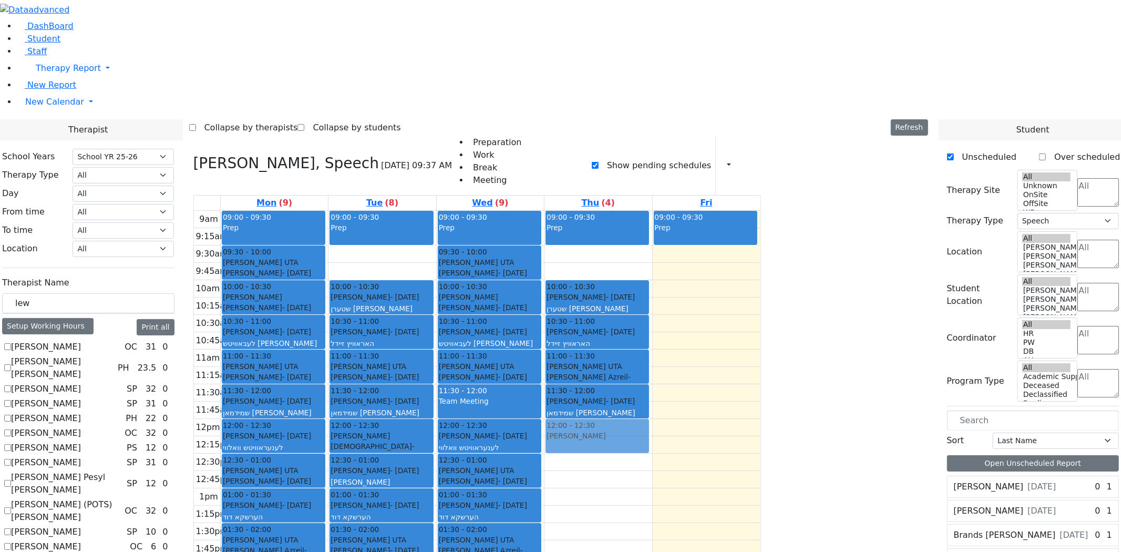
drag, startPoint x: 917, startPoint y: 135, endPoint x: 715, endPoint y: 290, distance: 254.5
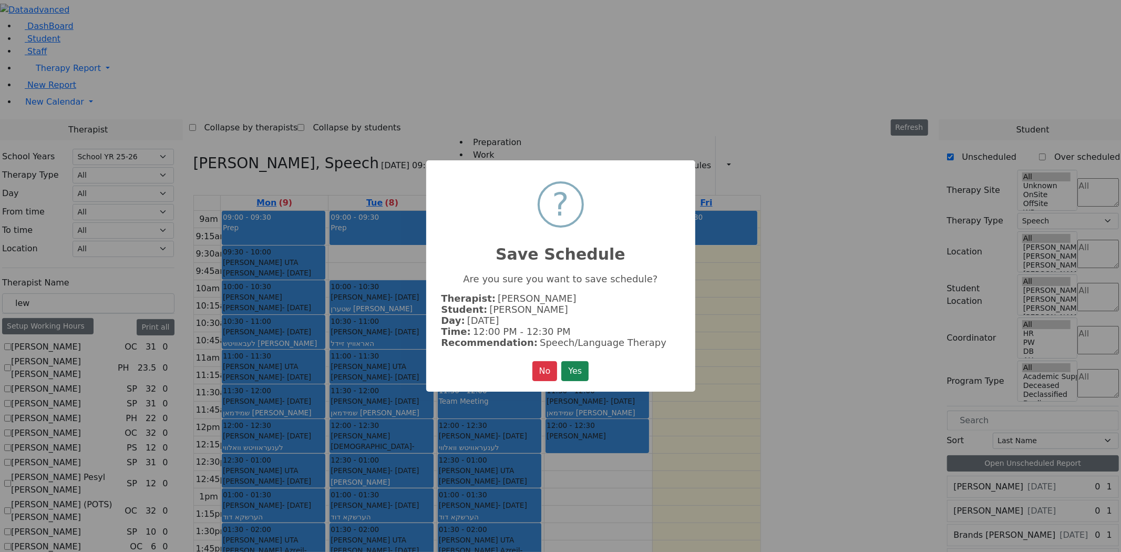
click at [561, 361] on button "Yes" at bounding box center [574, 371] width 27 height 20
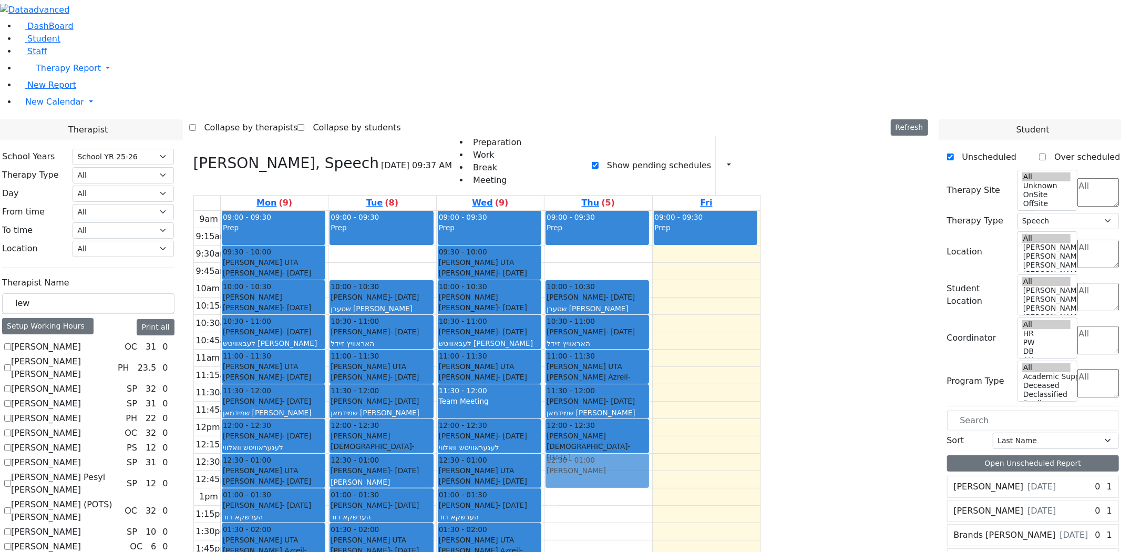
drag, startPoint x: 922, startPoint y: 138, endPoint x: 706, endPoint y: 312, distance: 276.9
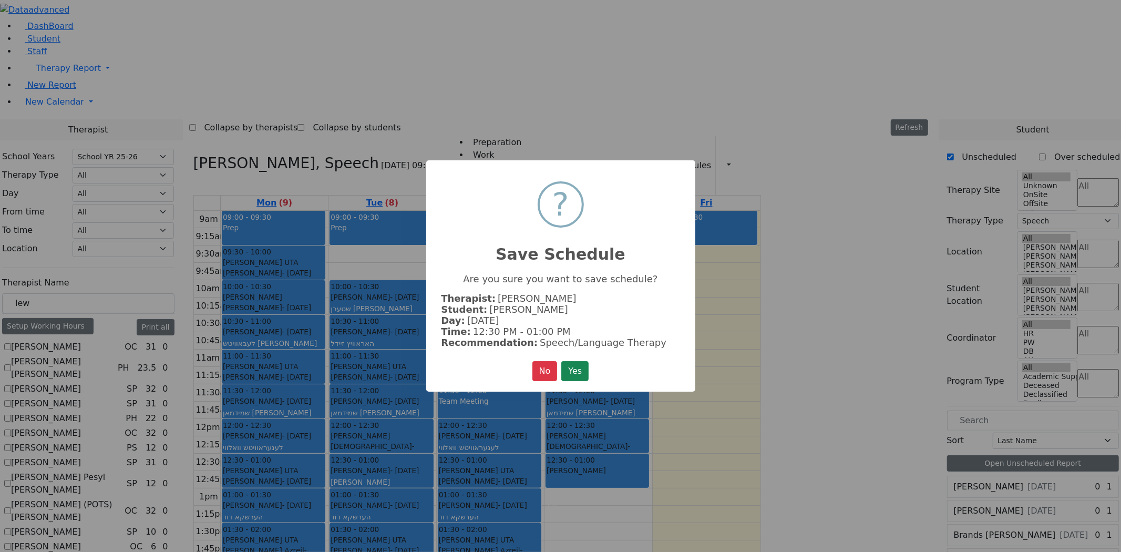
click at [561, 361] on button "Yes" at bounding box center [574, 371] width 27 height 20
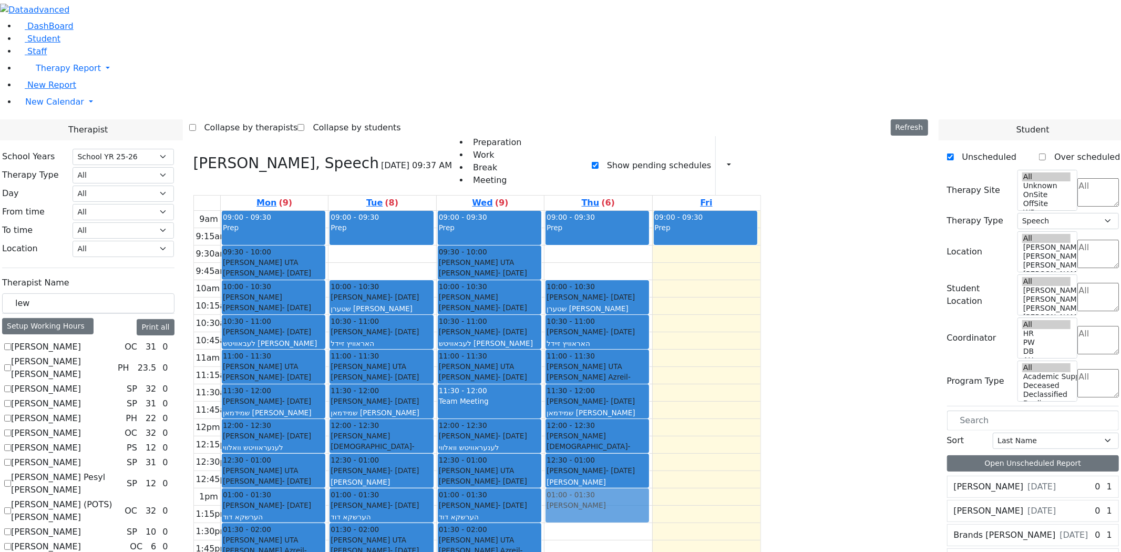
drag, startPoint x: 932, startPoint y: 118, endPoint x: 711, endPoint y: 356, distance: 324.6
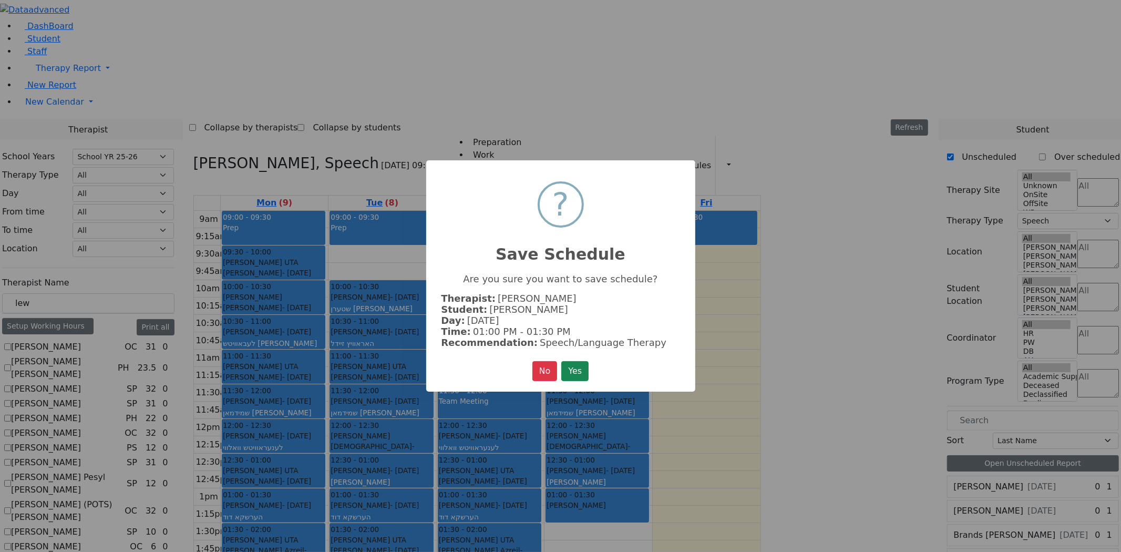
click at [561, 361] on button "Yes" at bounding box center [574, 371] width 27 height 20
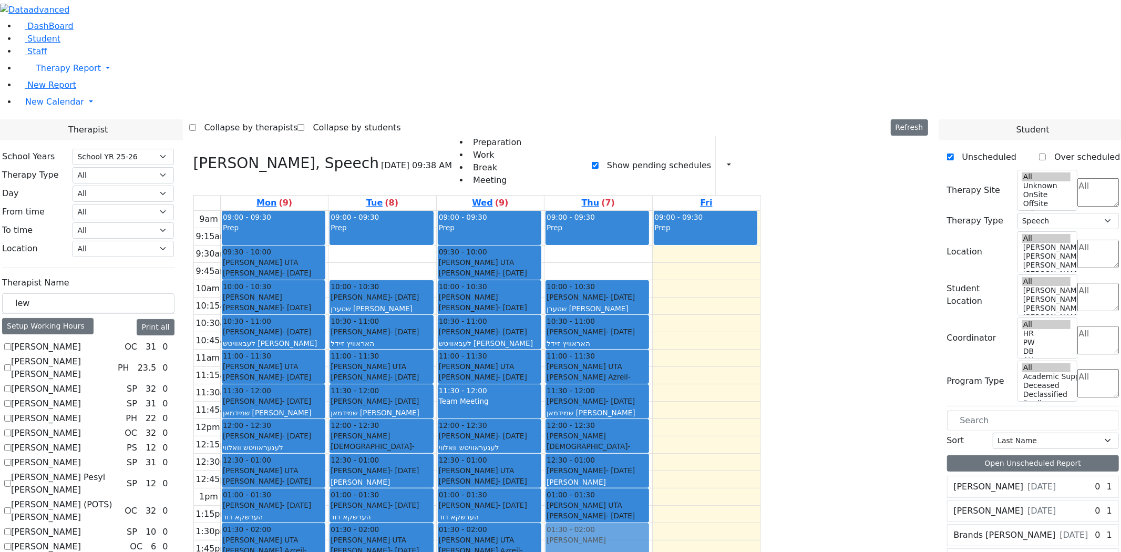
drag, startPoint x: 927, startPoint y: 122, endPoint x: 692, endPoint y: 394, distance: 359.9
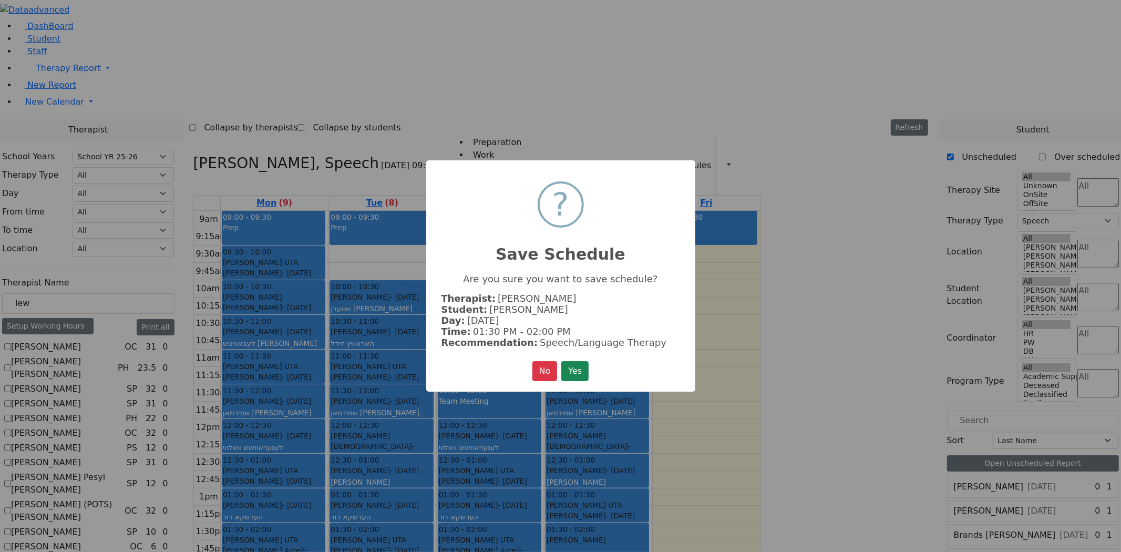
click at [561, 361] on button "Yes" at bounding box center [574, 371] width 27 height 20
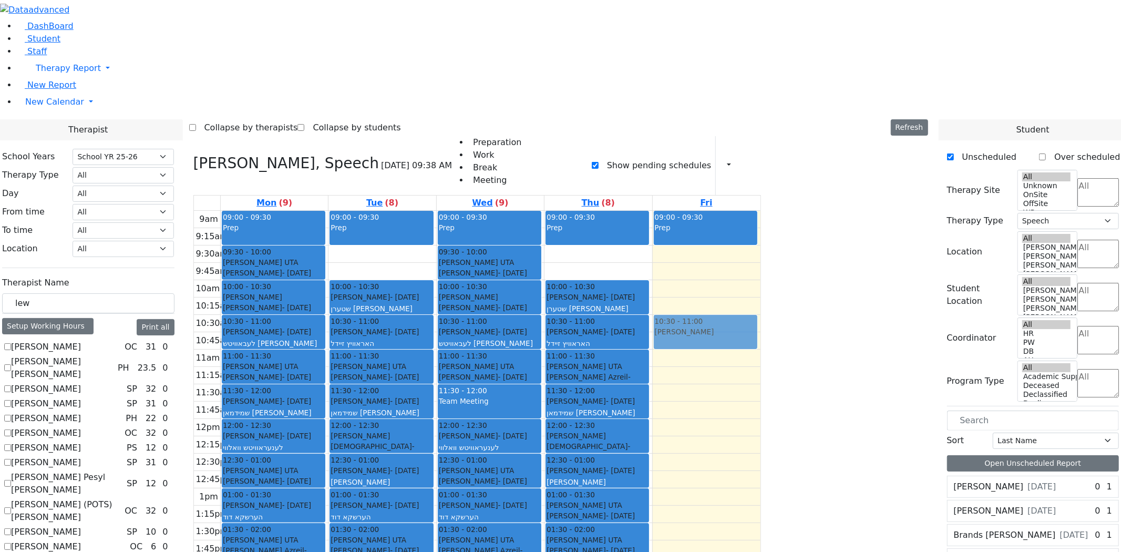
drag, startPoint x: 922, startPoint y: 125, endPoint x: 812, endPoint y: 170, distance: 119.6
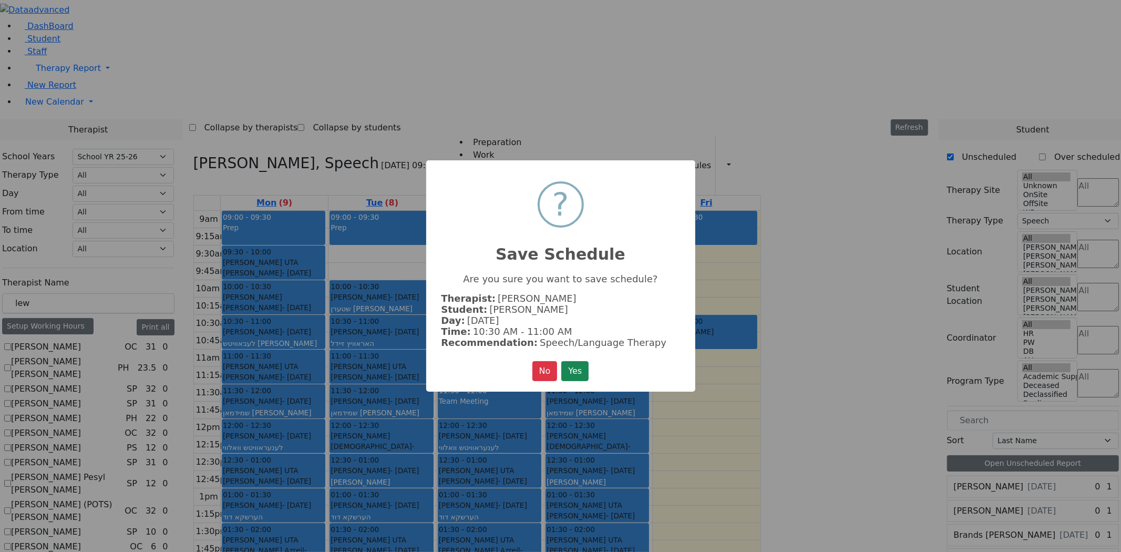
click at [567, 367] on button "Yes" at bounding box center [574, 371] width 27 height 20
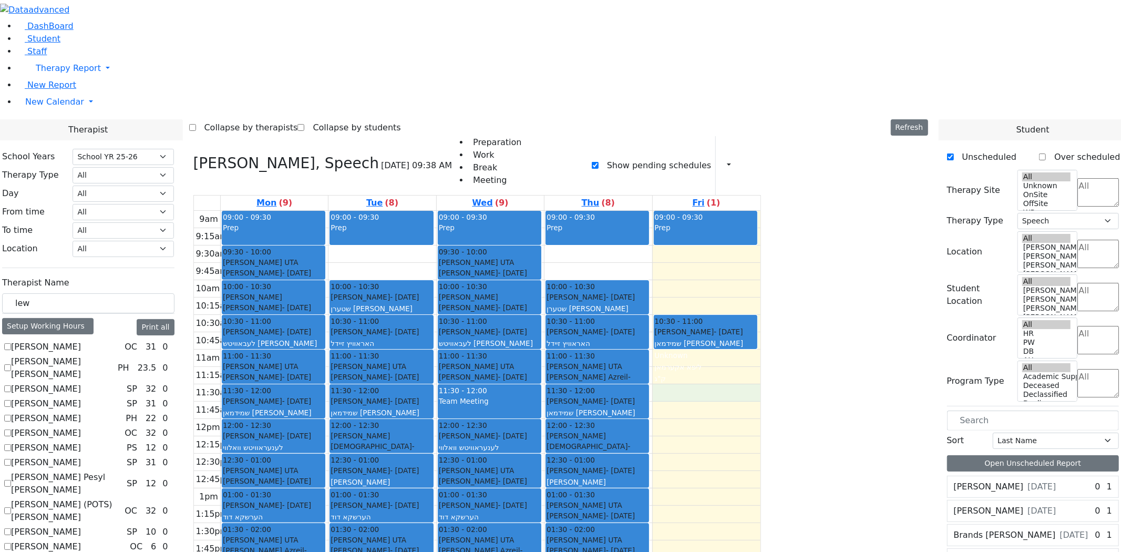
click at [761, 252] on div "9am 9:15am 9:30am 9:45am 10am 10:15am 10:30am 10:45am 11am 11:15am 11:30am 11:4…" at bounding box center [477, 419] width 567 height 416
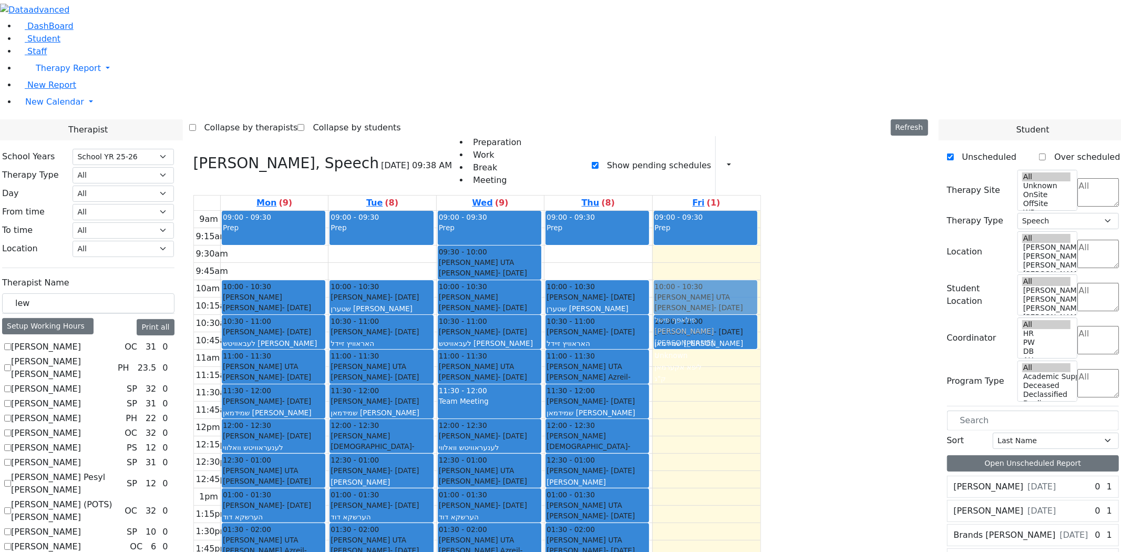
drag, startPoint x: 350, startPoint y: 107, endPoint x: 762, endPoint y: 133, distance: 413.4
click at [761, 211] on tr "09:00 - 09:30 Prep 09:30 - 10:00 Getzel Berger UTA Fulop Fishel - 02/20/2019 פי…" at bounding box center [477, 419] width 567 height 416
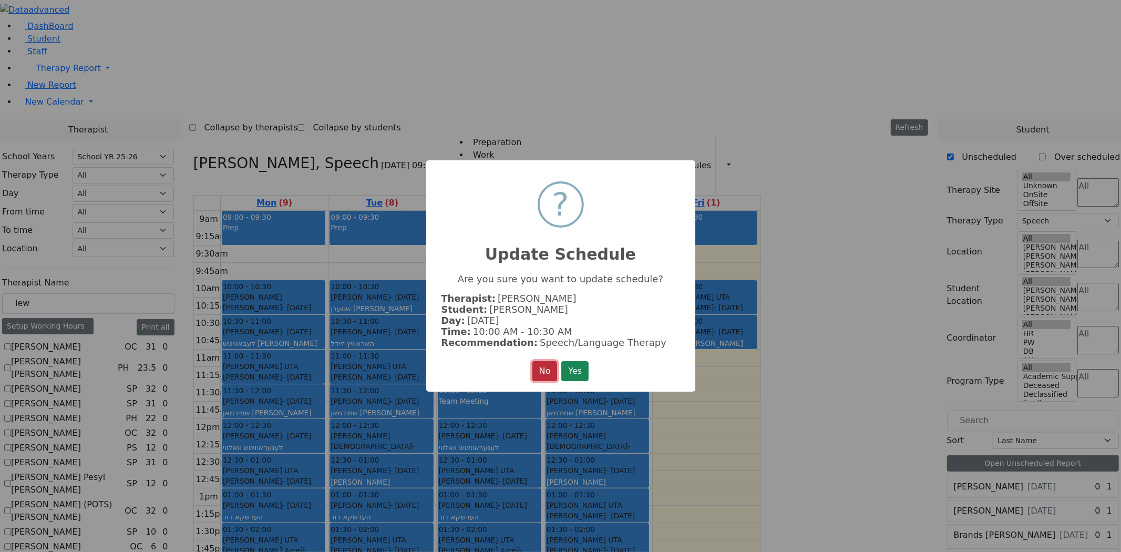
click at [543, 367] on button "No" at bounding box center [544, 371] width 25 height 20
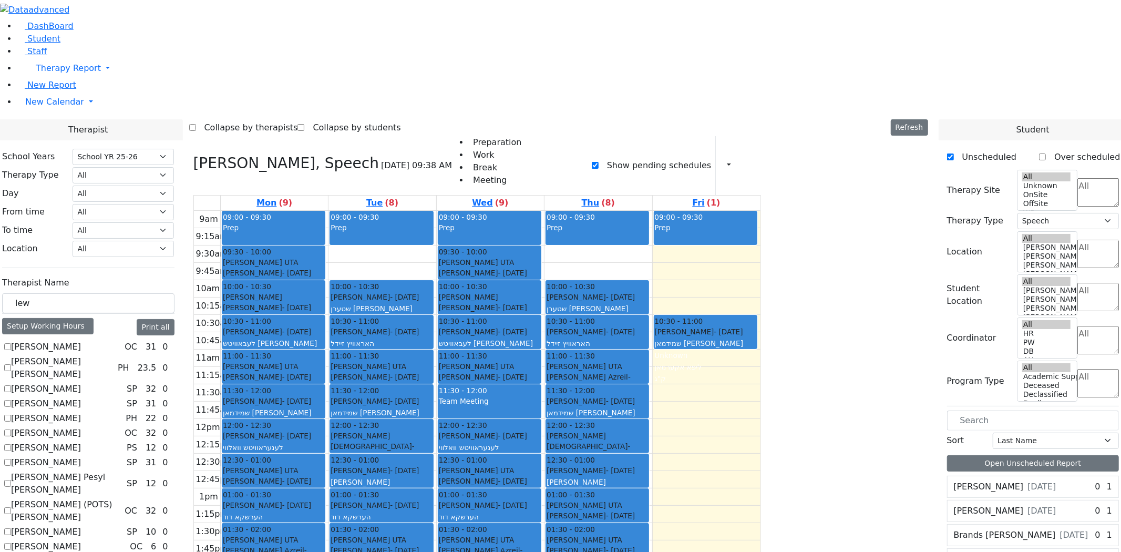
checkbox input "false"
click at [761, 436] on td at bounding box center [491, 444] width 540 height 17
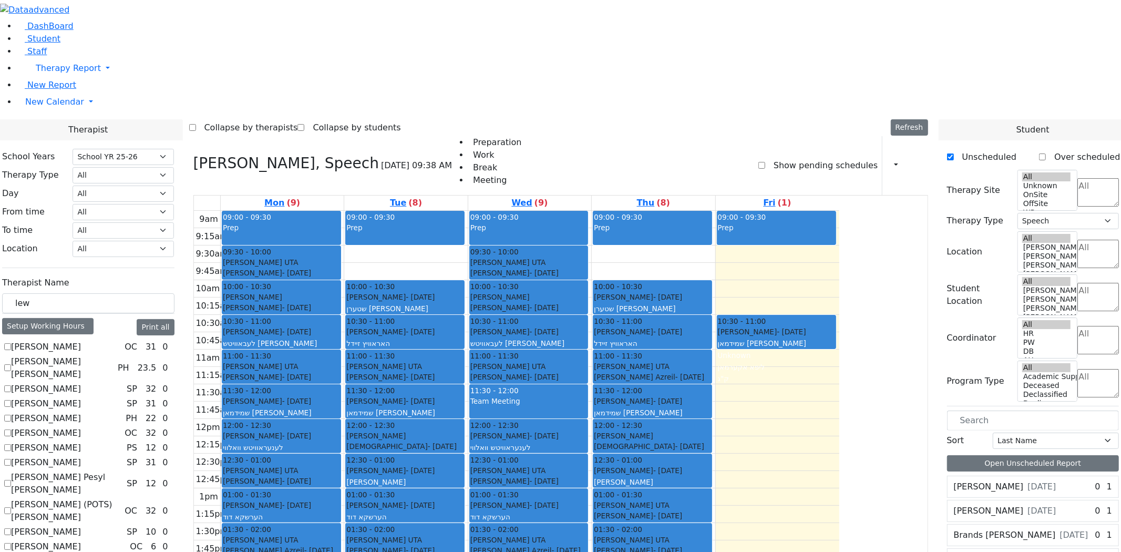
drag, startPoint x: 858, startPoint y: 422, endPoint x: 857, endPoint y: 430, distance: 8.0
click at [839, 435] on div "9am 9:15am 9:30am 9:45am 10am 10:15am 10:30am 10:45am 11am 11:15am 11:30am 11:4…" at bounding box center [516, 419] width 645 height 416
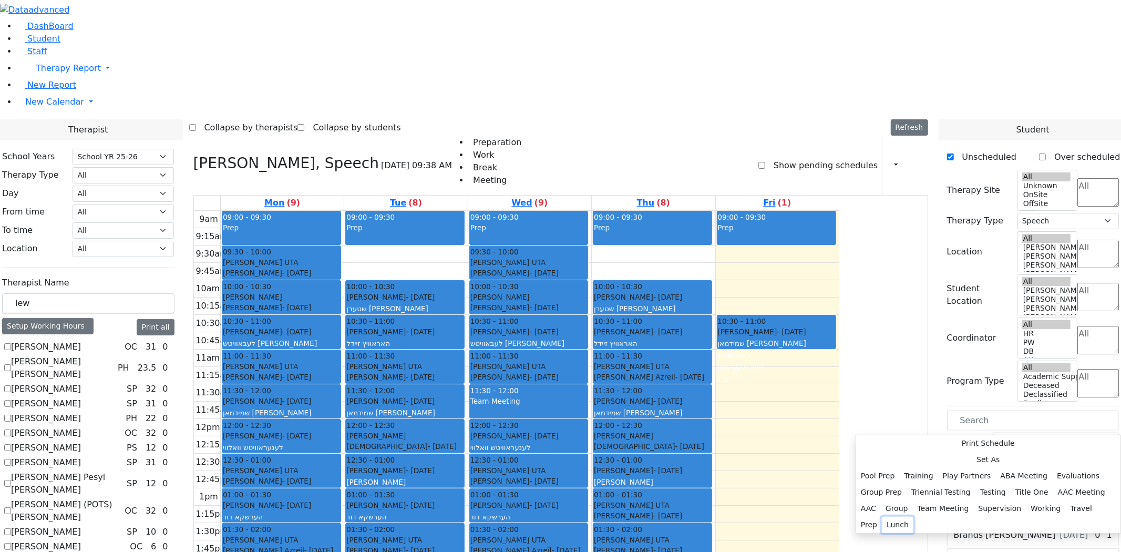
click at [913, 517] on button "Lunch" at bounding box center [898, 525] width 32 height 16
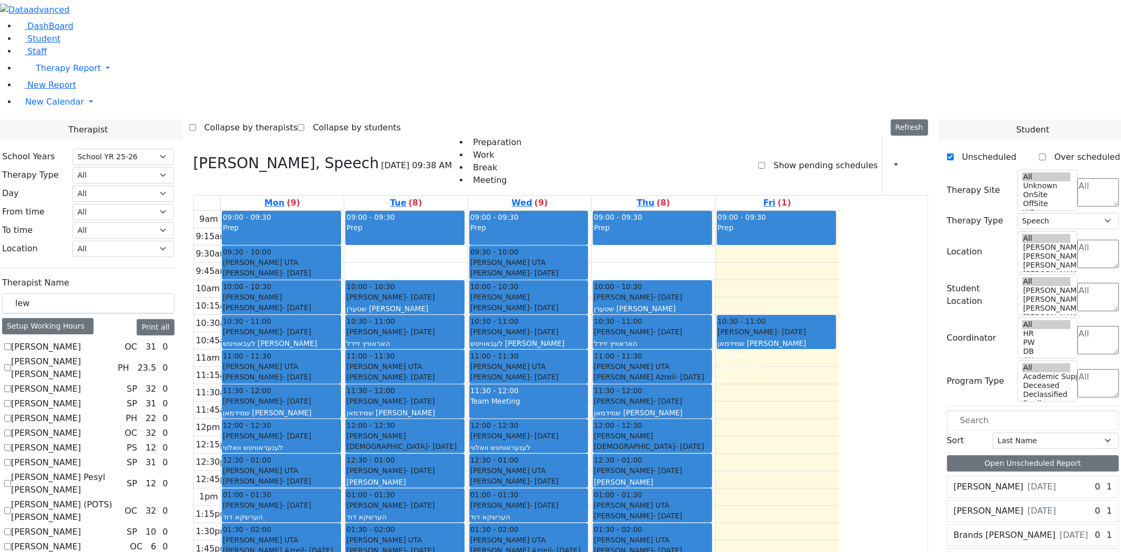
drag, startPoint x: 850, startPoint y: 454, endPoint x: 849, endPoint y: 469, distance: 15.8
click at [839, 469] on div "9am 9:15am 9:30am 9:45am 10am 10:15am 10:30am 10:45am 11am 11:15am 11:30am 11:4…" at bounding box center [516, 419] width 645 height 416
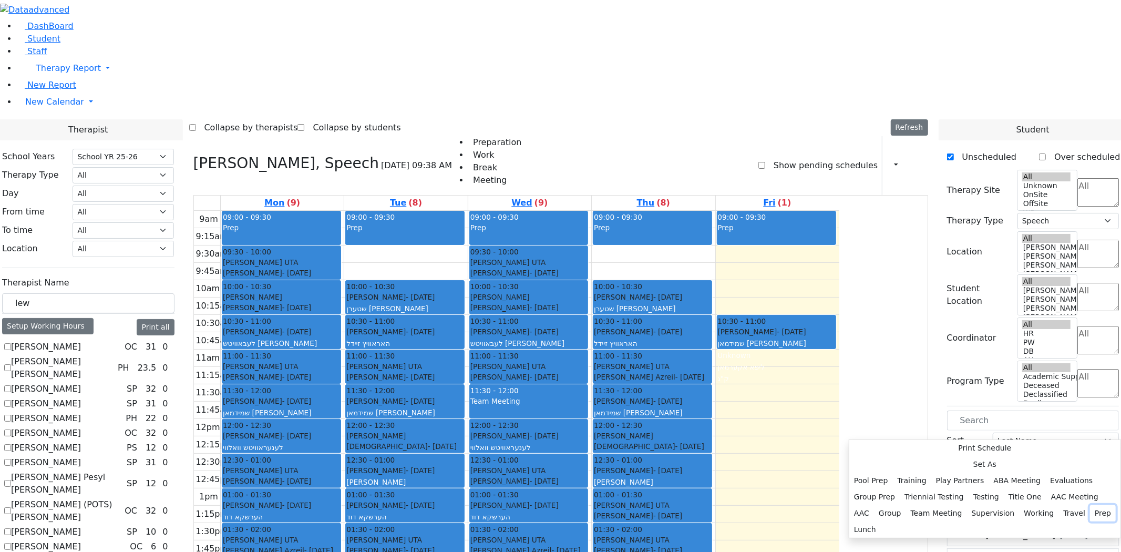
click at [1090, 505] on button "Prep" at bounding box center [1103, 513] width 26 height 16
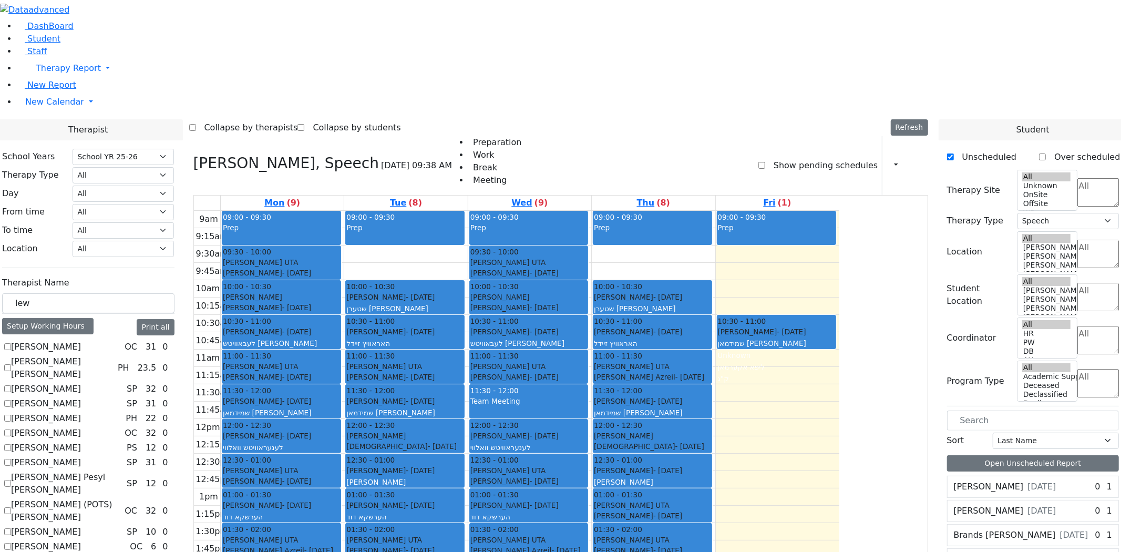
click at [839, 223] on div "9am 9:15am 9:30am 9:45am 10am 10:15am 10:30am 10:45am 11am 11:15am 11:30am 11:4…" at bounding box center [516, 419] width 645 height 416
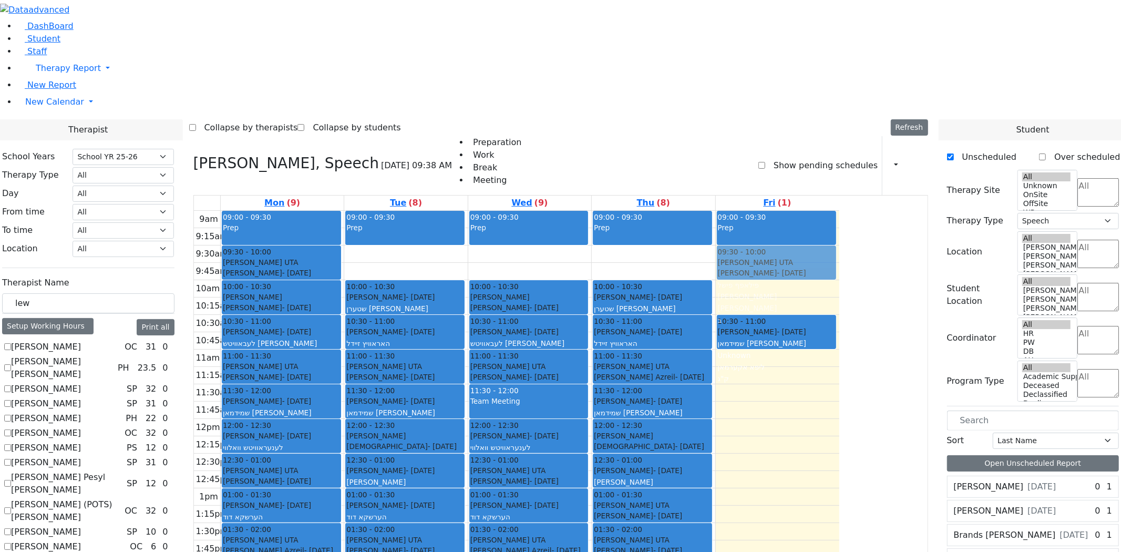
drag, startPoint x: 618, startPoint y: 114, endPoint x: 889, endPoint y: 112, distance: 271.7
click at [839, 211] on tr "09:00 - 09:30 Prep 09:30 - 10:00 Getzel Berger UTA Fulop Fishel - 02/20/2019 פי…" at bounding box center [516, 419] width 645 height 416
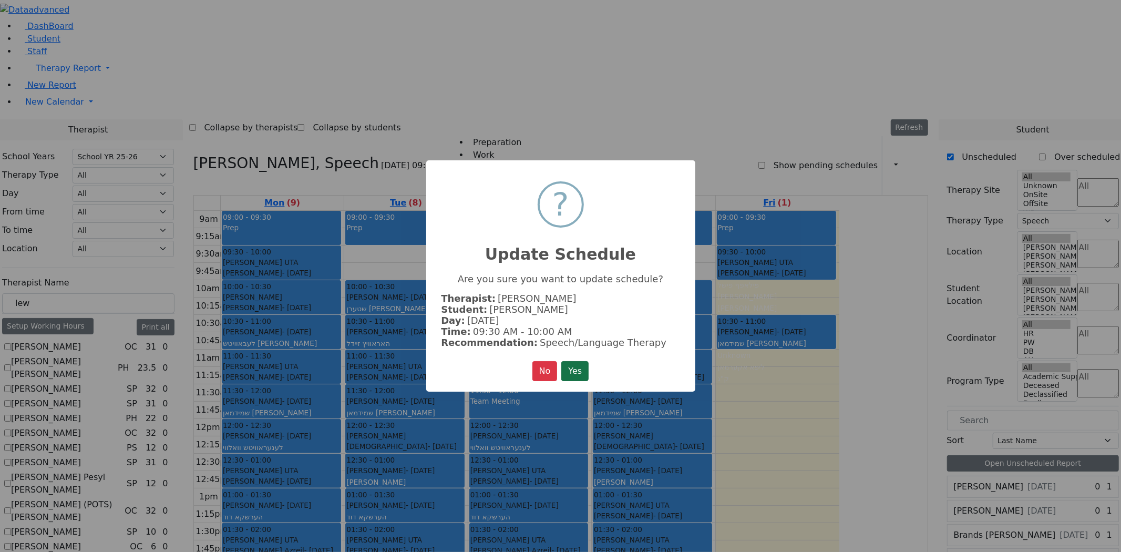
click at [581, 369] on button "Yes" at bounding box center [574, 371] width 27 height 20
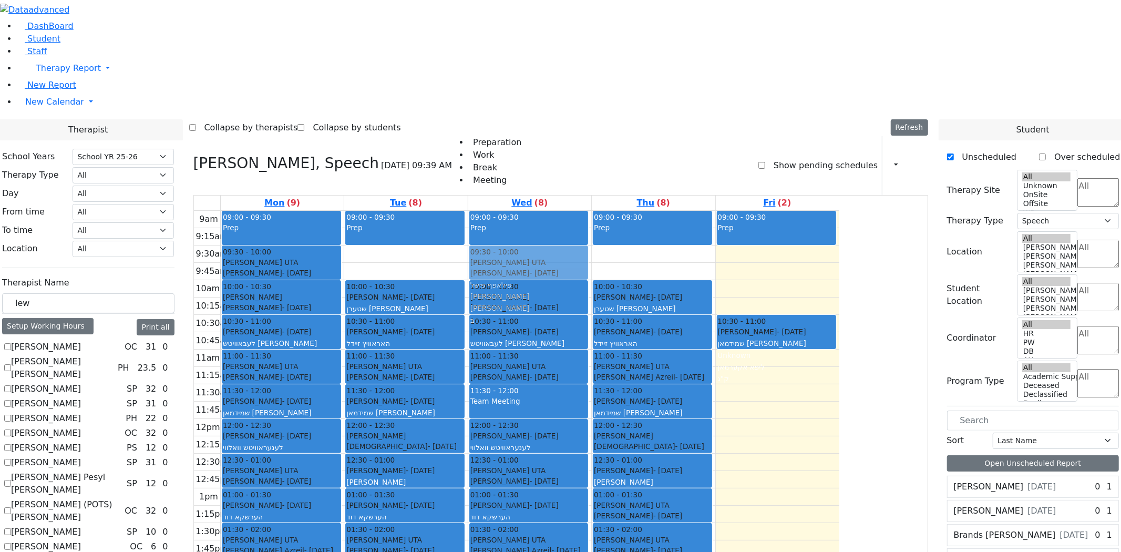
drag, startPoint x: 865, startPoint y: 117, endPoint x: 676, endPoint y: 124, distance: 188.8
click at [670, 211] on tr "09:00 - 09:30 Prep 09:30 - 10:00 Getzel Berger UTA Fulop Fishel - 02/20/2019 פי…" at bounding box center [516, 419] width 645 height 416
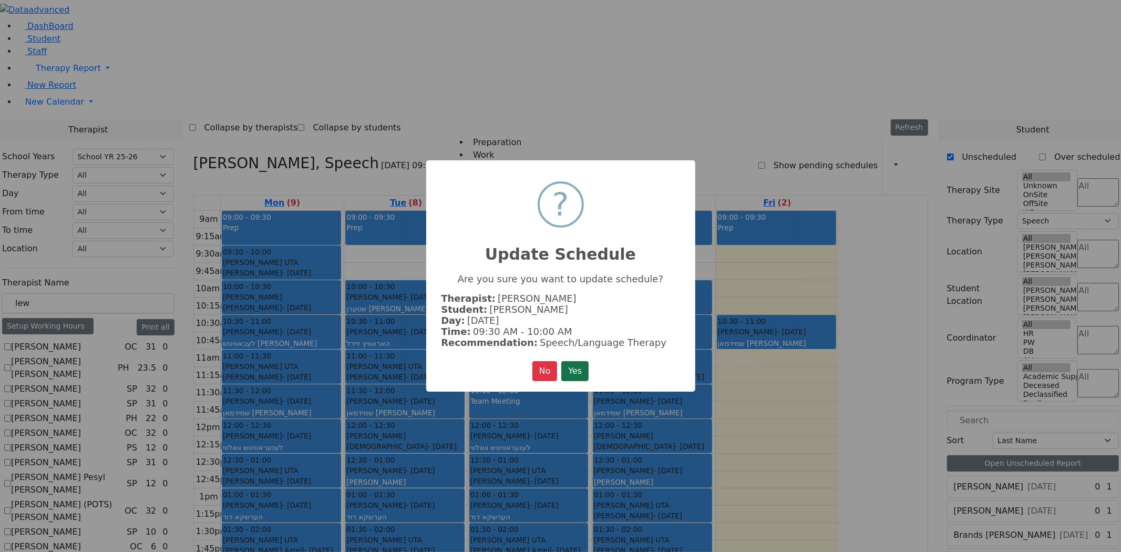
click at [578, 366] on button "Yes" at bounding box center [574, 371] width 27 height 20
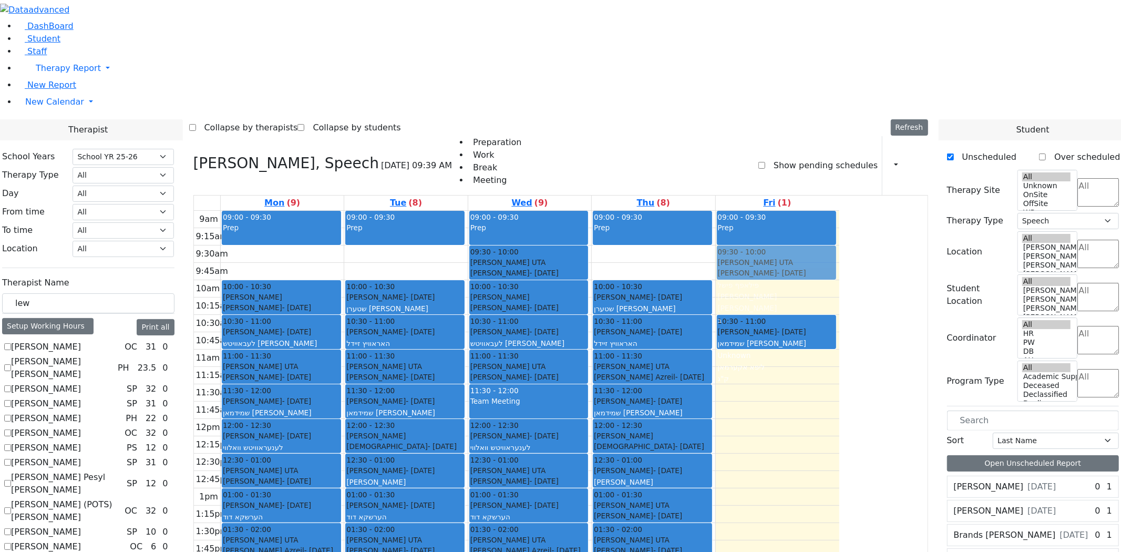
drag, startPoint x: 381, startPoint y: 118, endPoint x: 890, endPoint y: 122, distance: 508.8
click at [839, 211] on tr "09:00 - 09:30 Prep 09:30 - 10:00 Getzel Berger UTA Fulop Fishel - 02/20/2019 פי…" at bounding box center [516, 419] width 645 height 416
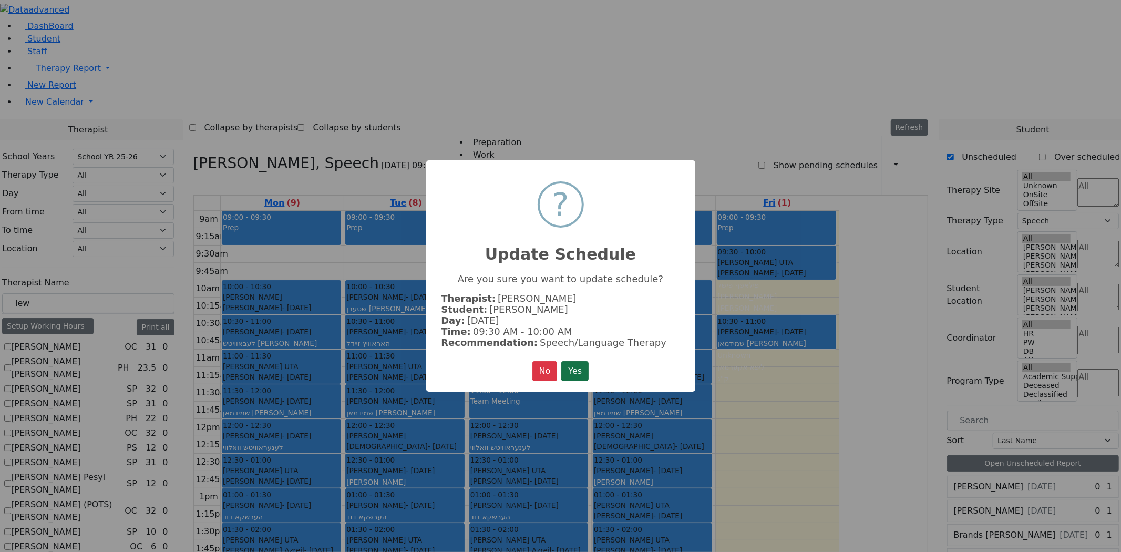
click at [578, 371] on button "Yes" at bounding box center [574, 371] width 27 height 20
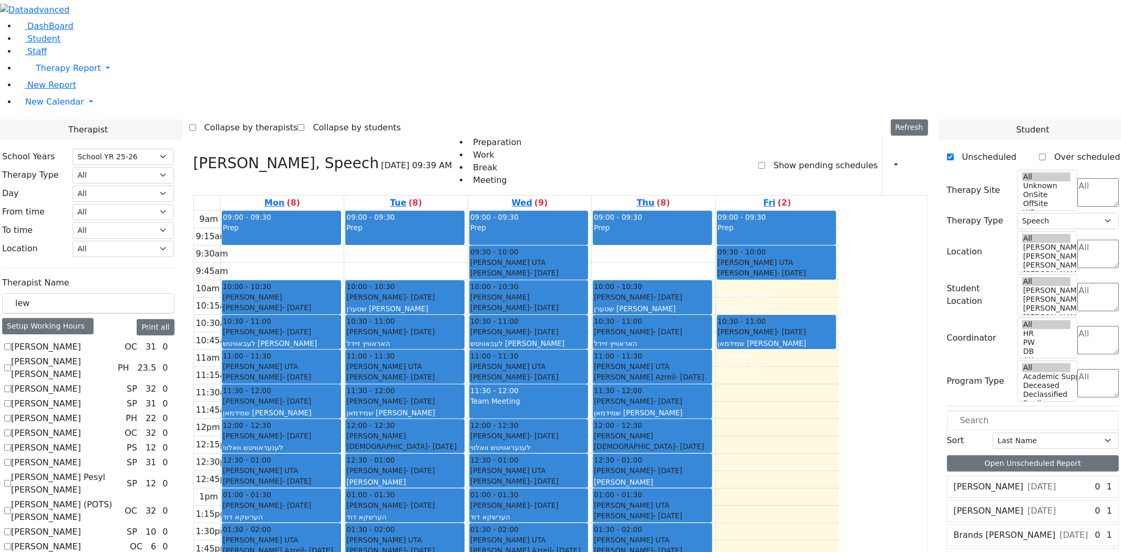
click at [839, 247] on div "9am 9:15am 9:30am 9:45am 10am 10:15am 10:30am 10:45am 11am 11:15am 11:30am 11:4…" at bounding box center [516, 419] width 645 height 416
click at [839, 211] on div "9am 9:15am 9:30am 9:45am 10am 10:15am 10:30am 10:45am 11am 11:15am 11:30am 11:4…" at bounding box center [516, 419] width 645 height 416
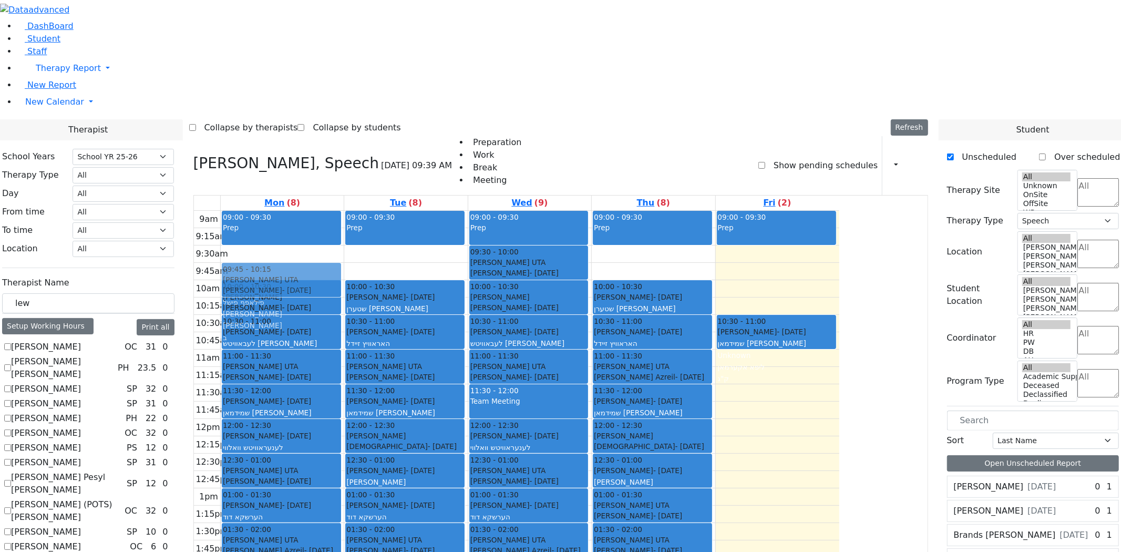
drag, startPoint x: 869, startPoint y: 114, endPoint x: 420, endPoint y: 122, distance: 448.4
click at [420, 211] on tr "09:00 - 09:30 Prep 10:00 - 10:30 Schwartz Chaim Mendel - 01/02/2022 שווארץ חיים…" at bounding box center [516, 419] width 645 height 416
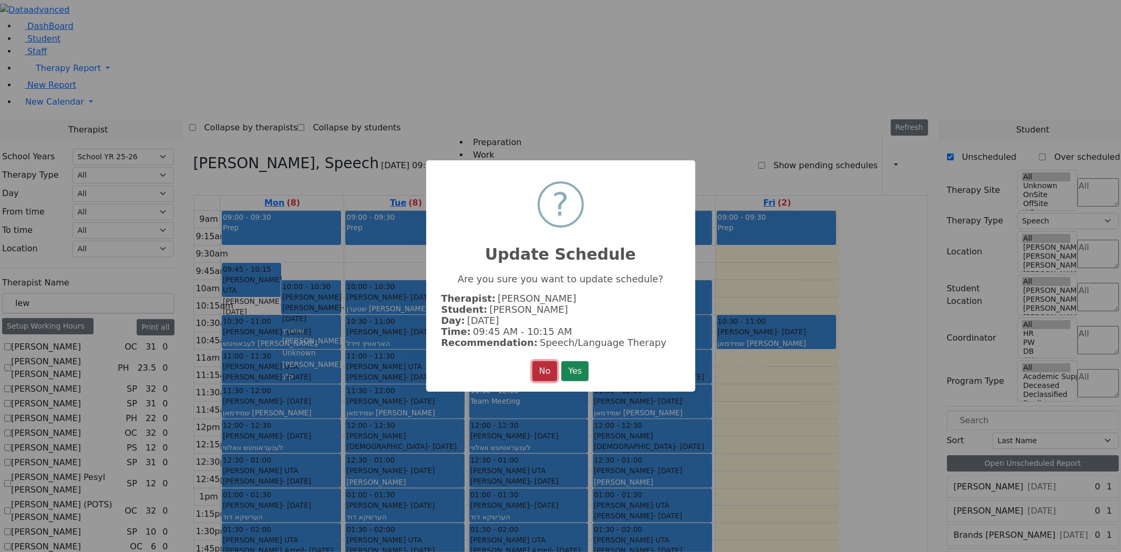
click at [548, 367] on button "No" at bounding box center [544, 371] width 25 height 20
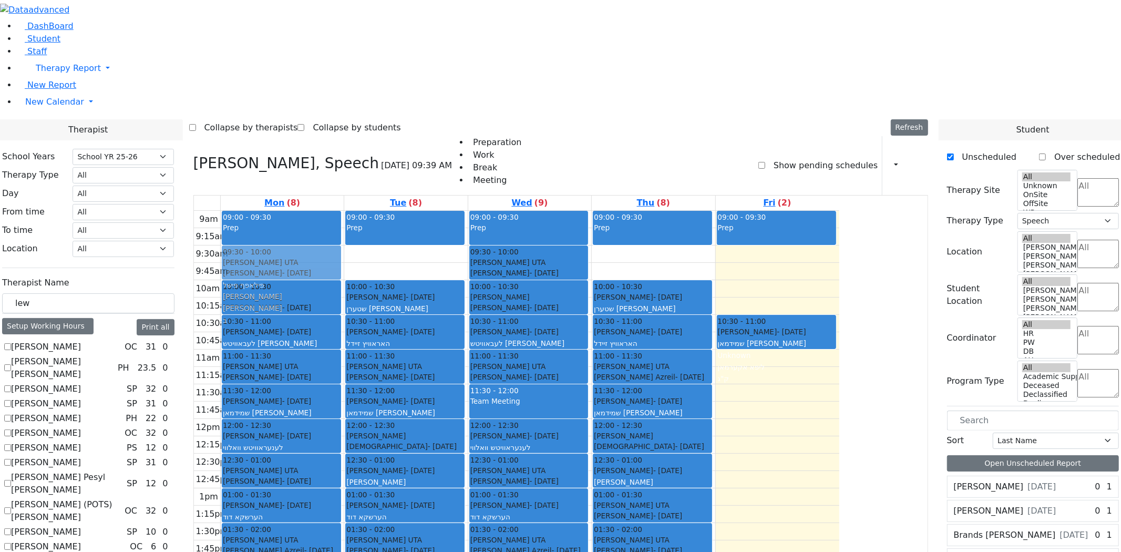
drag, startPoint x: 844, startPoint y: 111, endPoint x: 392, endPoint y: 113, distance: 452.5
click at [388, 211] on tr "09:00 - 09:30 Prep 10:00 - 10:30 Schwartz Chaim Mendel - 01/02/2022 שווארץ חיים…" at bounding box center [516, 419] width 645 height 416
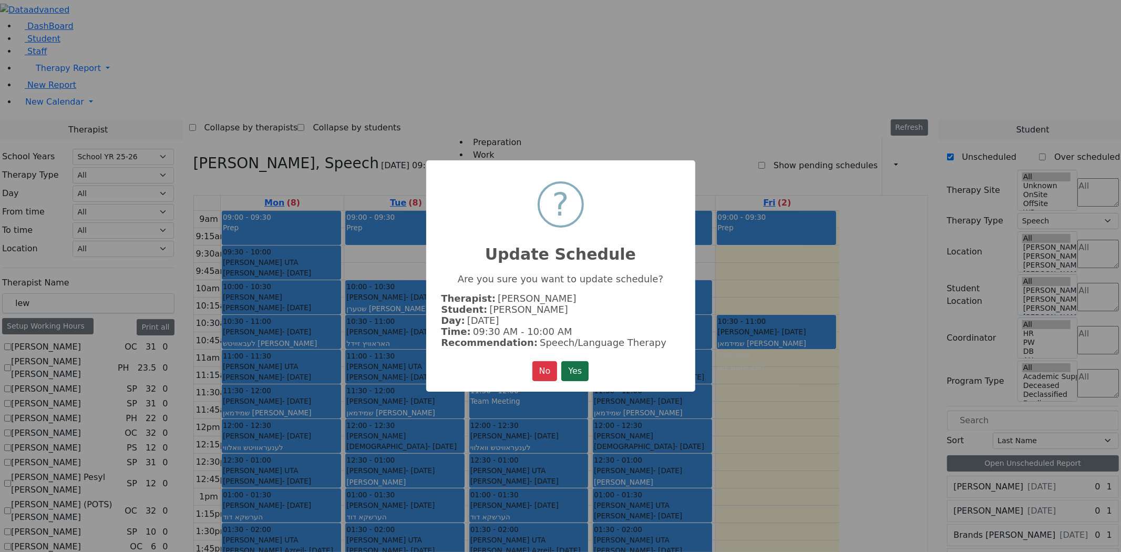
click at [571, 370] on button "Yes" at bounding box center [574, 371] width 27 height 20
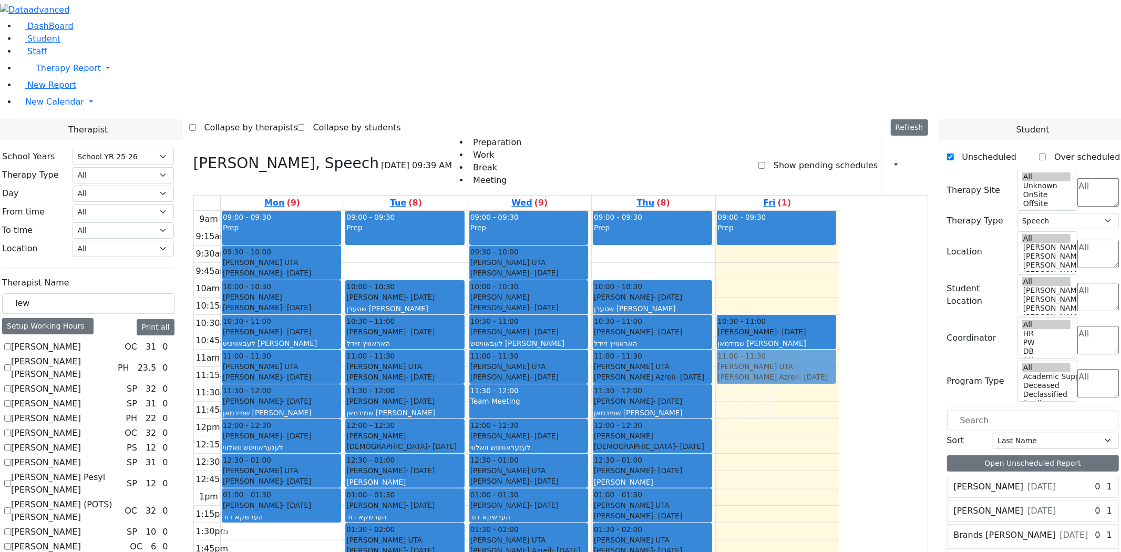
drag, startPoint x: 395, startPoint y: 384, endPoint x: 847, endPoint y: 211, distance: 484.4
click at [839, 211] on tr "09:00 - 09:30 Prep 09:30 - 10:00 Getzel Berger UTA Fulop Fishel - 02/20/2019 פי…" at bounding box center [516, 419] width 645 height 416
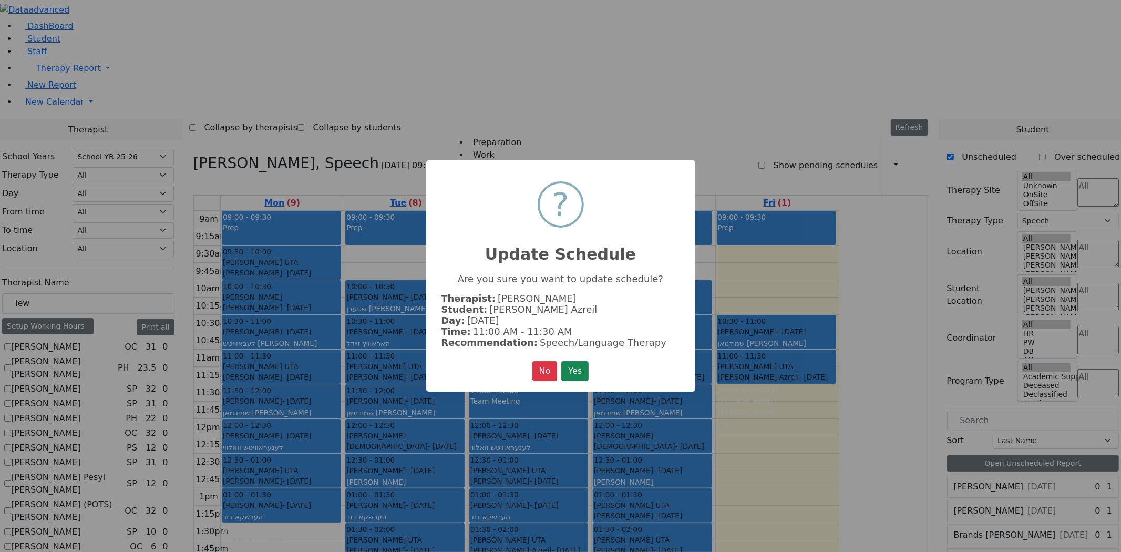
click at [568, 367] on button "Yes" at bounding box center [574, 371] width 27 height 20
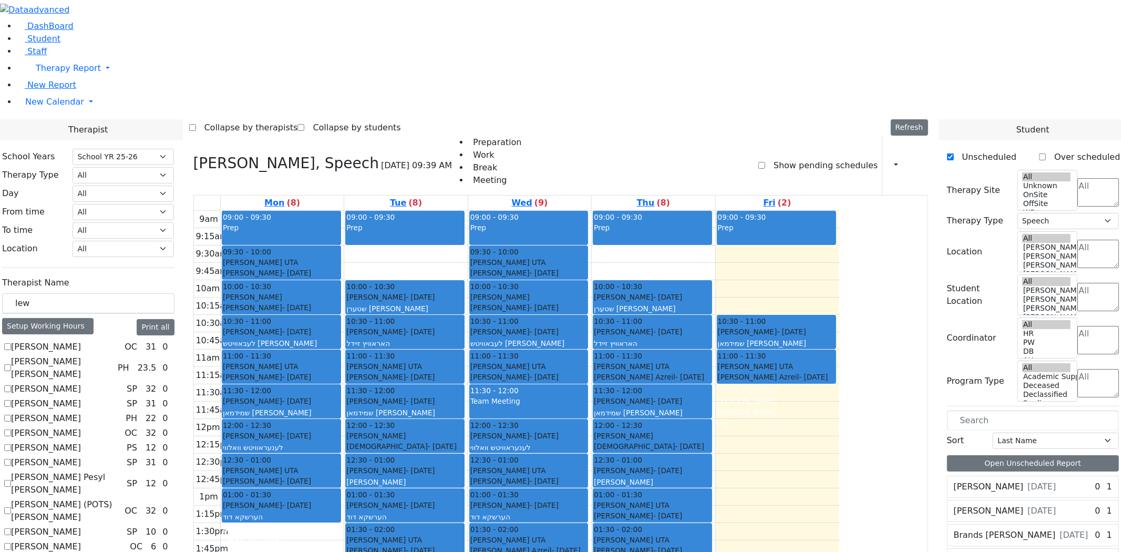
click at [839, 246] on div "9am 9:15am 9:30am 9:45am 10am 10:15am 10:30am 10:45am 11am 11:15am 11:30am 11:4…" at bounding box center [516, 419] width 645 height 416
click at [839, 266] on div "9am 9:15am 9:30am 9:45am 10am 10:15am 10:30am 10:45am 11am 11:15am 11:30am 11:4…" at bounding box center [516, 419] width 645 height 416
click at [839, 211] on div "9am 9:15am 9:30am 9:45am 10am 10:15am 10:30am 10:45am 11am 11:15am 11:30am 11:4…" at bounding box center [516, 419] width 645 height 416
click at [751, 211] on div "9am 9:15am 9:30am 9:45am 10am 10:15am 10:30am 10:45am 11am 11:15am 11:30am 11:4…" at bounding box center [516, 419] width 645 height 416
click at [839, 304] on div "9am 9:15am 9:30am 9:45am 10am 10:15am 10:30am 10:45am 11am 11:15am 11:30am 11:4…" at bounding box center [516, 419] width 645 height 416
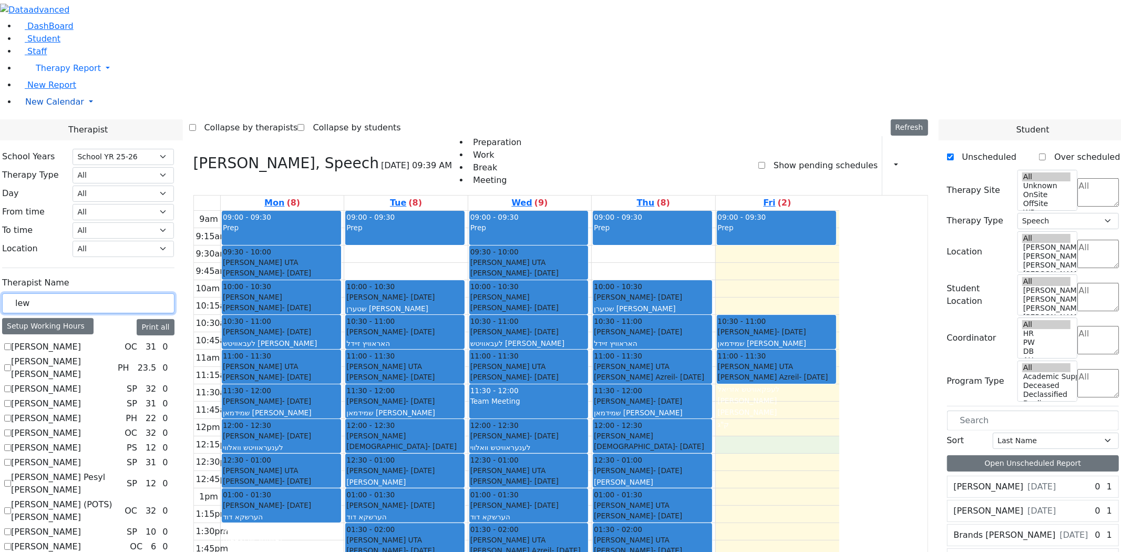
drag, startPoint x: 165, startPoint y: 180, endPoint x: 86, endPoint y: 171, distance: 79.3
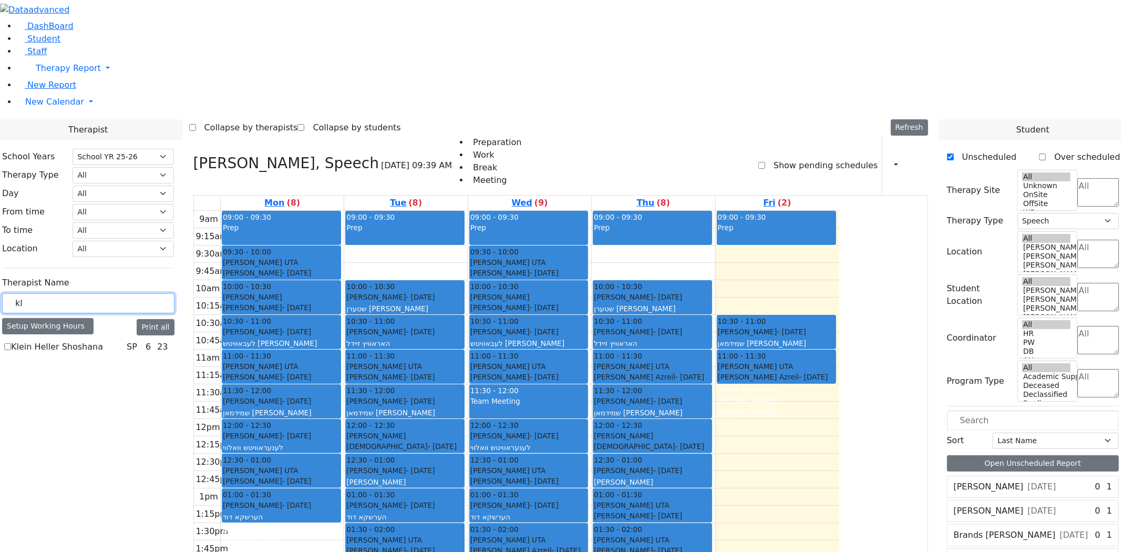
type input "kl"
click at [103, 341] on label "Klein Heller Shoshana" at bounding box center [57, 347] width 92 height 13
click at [11, 343] on input "Klein Heller Shoshana" at bounding box center [7, 346] width 7 height 7
checkbox input "true"
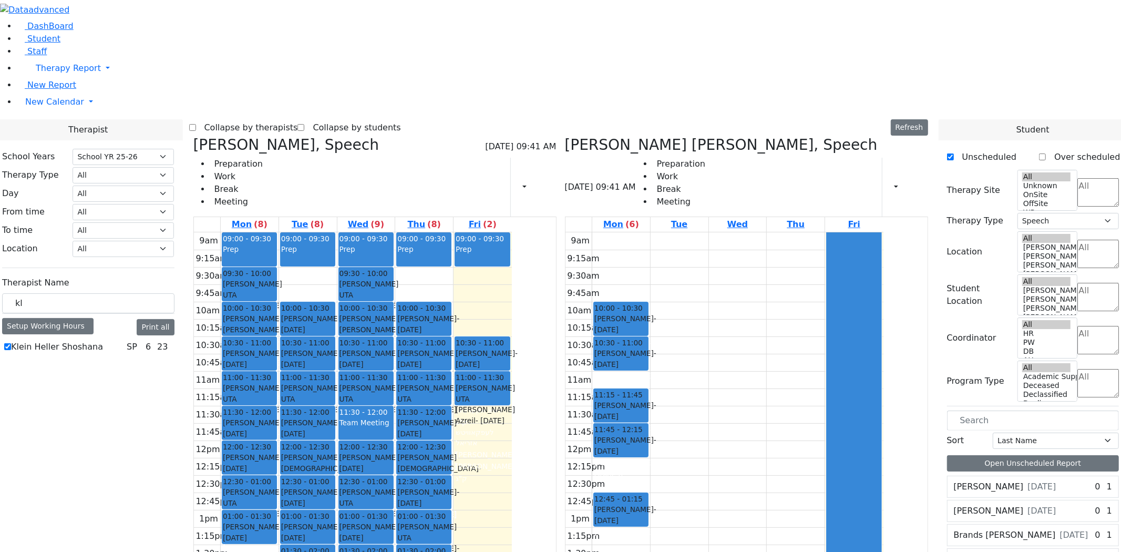
click at [193, 136] on icon at bounding box center [193, 144] width 0 height 17
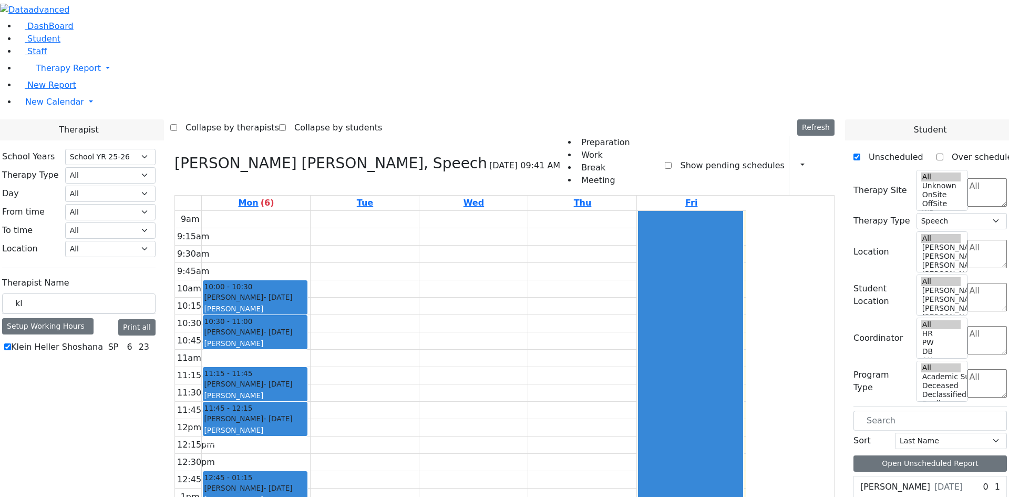
click at [722, 157] on label "Show pending schedules" at bounding box center [728, 165] width 112 height 17
click at [672, 162] on input "Show pending schedules" at bounding box center [668, 165] width 7 height 7
checkbox input "true"
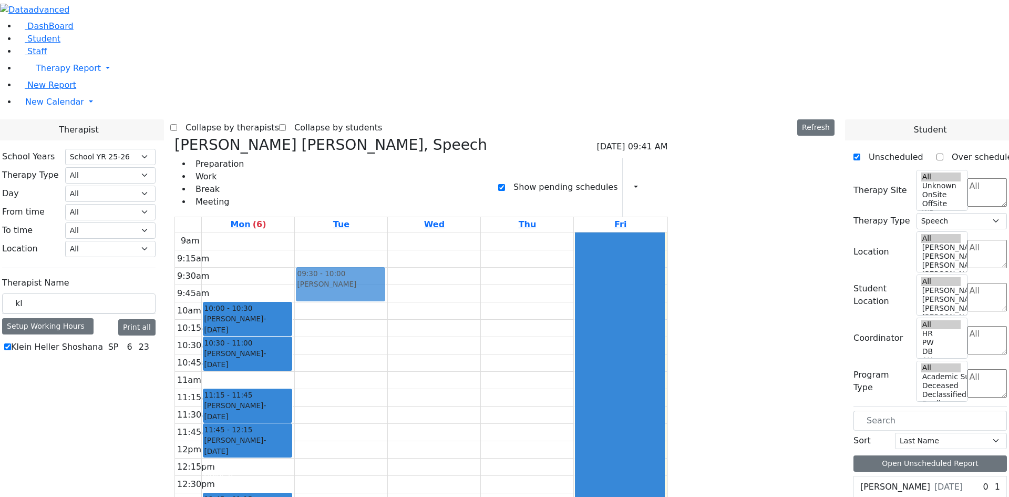
drag, startPoint x: 815, startPoint y: 125, endPoint x: 454, endPoint y: 102, distance: 361.3
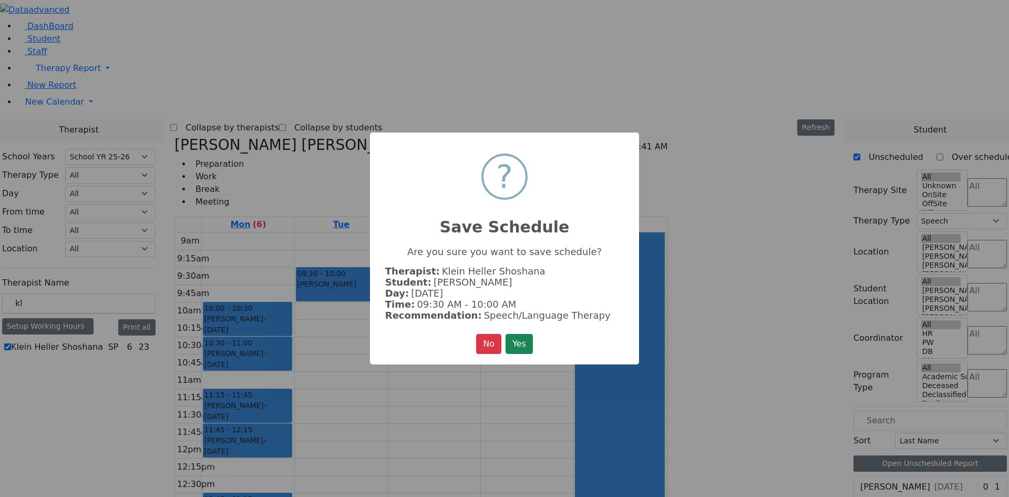
click at [506, 334] on button "Yes" at bounding box center [519, 344] width 27 height 20
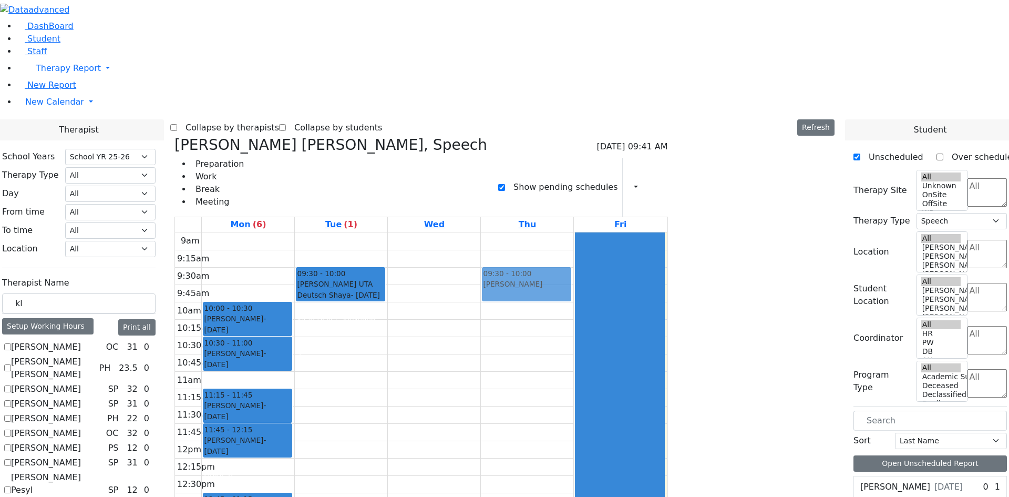
drag, startPoint x: 806, startPoint y: 124, endPoint x: 646, endPoint y: 103, distance: 161.6
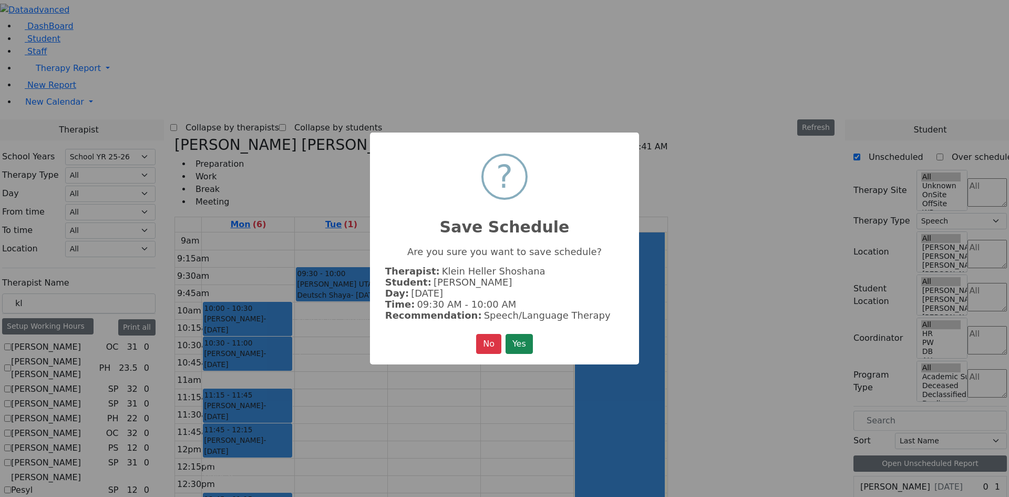
click at [506, 334] on button "Yes" at bounding box center [519, 344] width 27 height 20
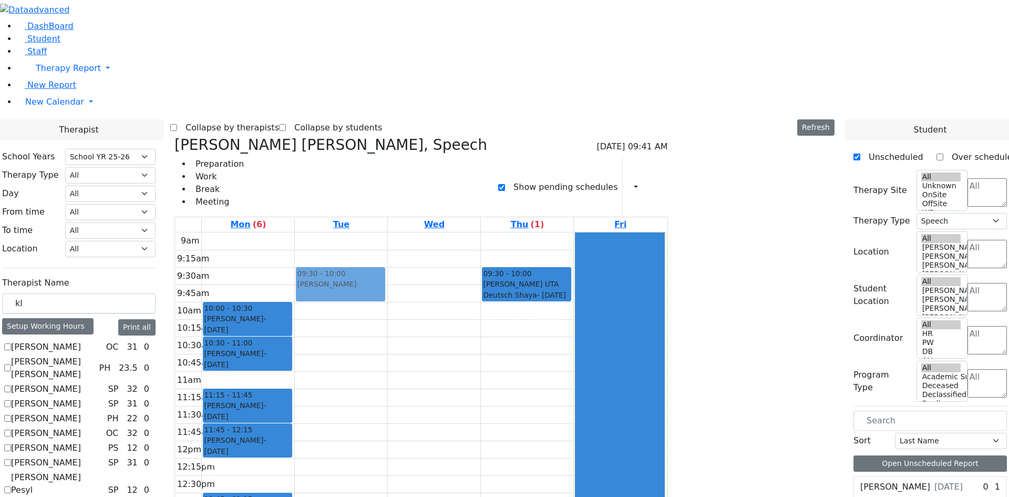
drag, startPoint x: 814, startPoint y: 125, endPoint x: 424, endPoint y: 113, distance: 389.6
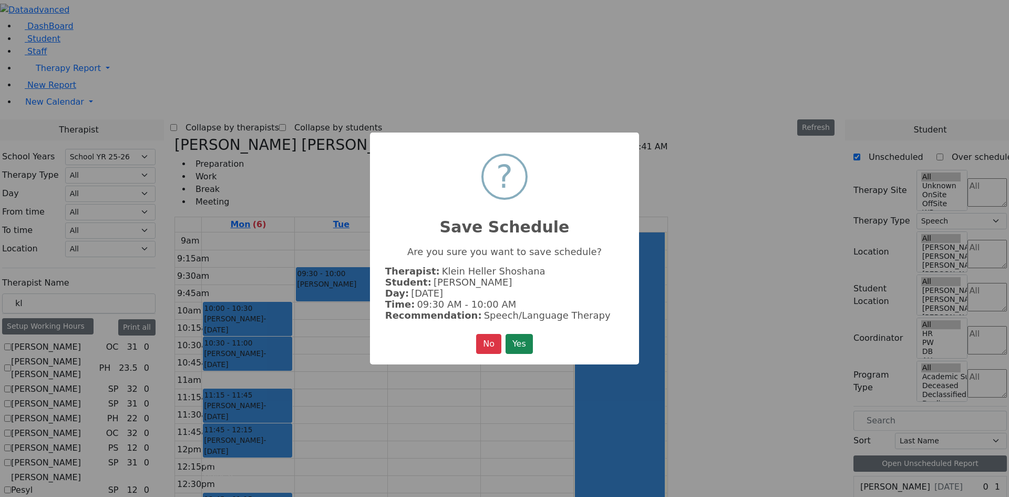
click at [506, 334] on button "Yes" at bounding box center [519, 344] width 27 height 20
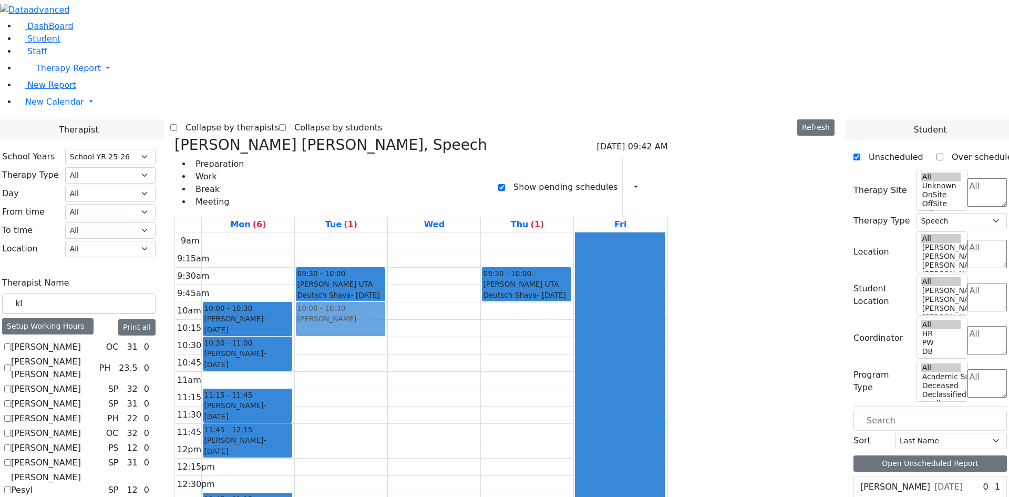
drag, startPoint x: 809, startPoint y: 161, endPoint x: 428, endPoint y: 145, distance: 381.4
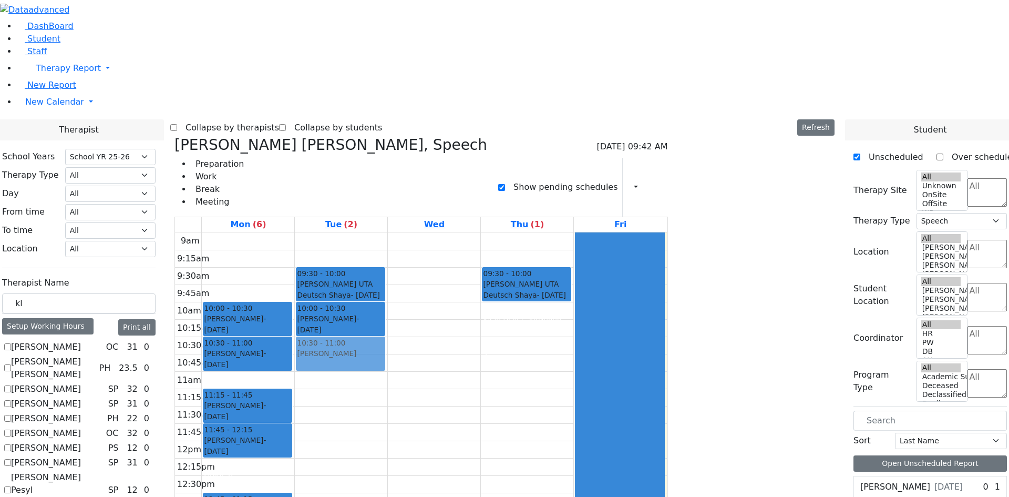
drag, startPoint x: 796, startPoint y: 251, endPoint x: 466, endPoint y: 181, distance: 337.4
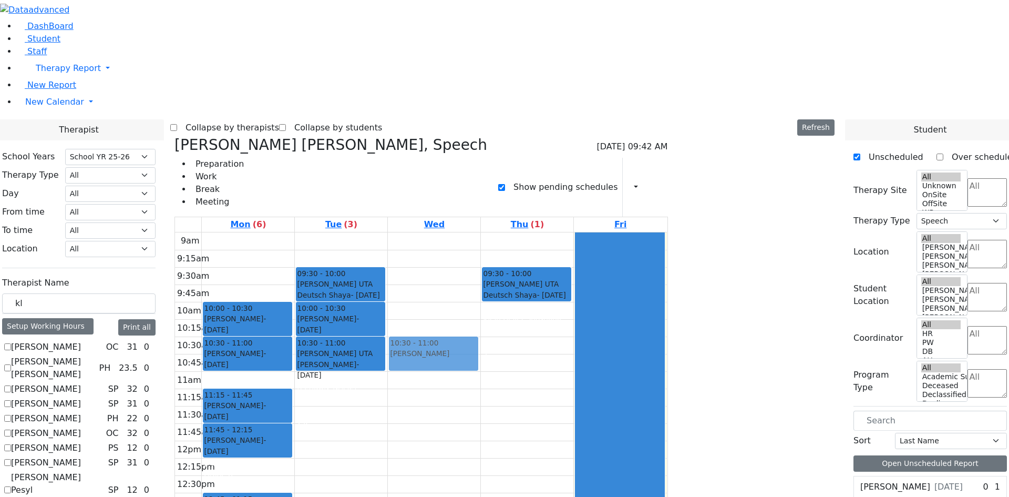
drag, startPoint x: 774, startPoint y: 232, endPoint x: 563, endPoint y: 179, distance: 217.9
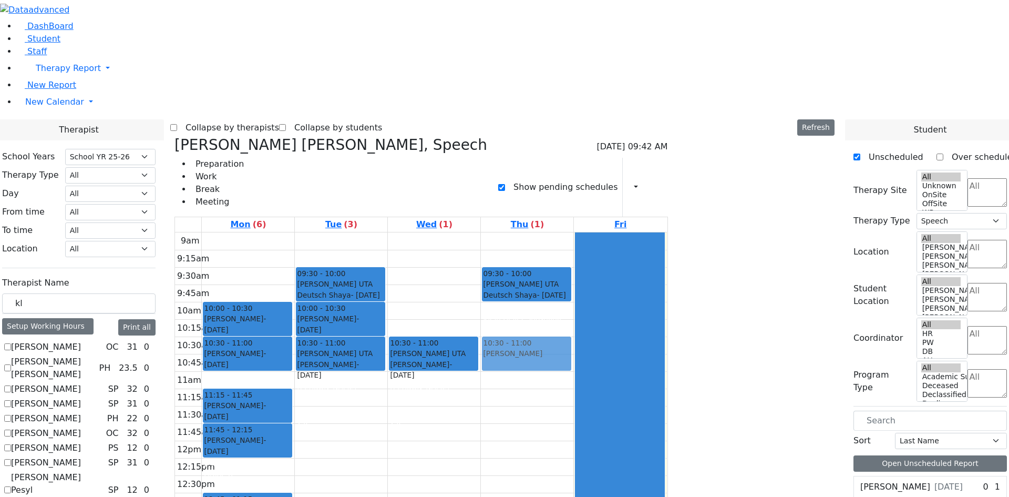
drag, startPoint x: 774, startPoint y: 229, endPoint x: 633, endPoint y: 182, distance: 148.3
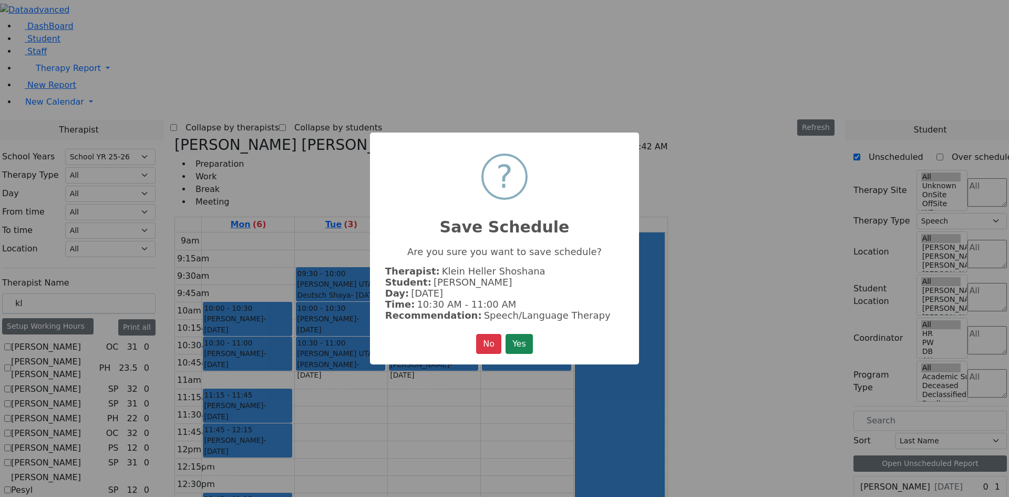
click at [506, 334] on button "Yes" at bounding box center [519, 344] width 27 height 20
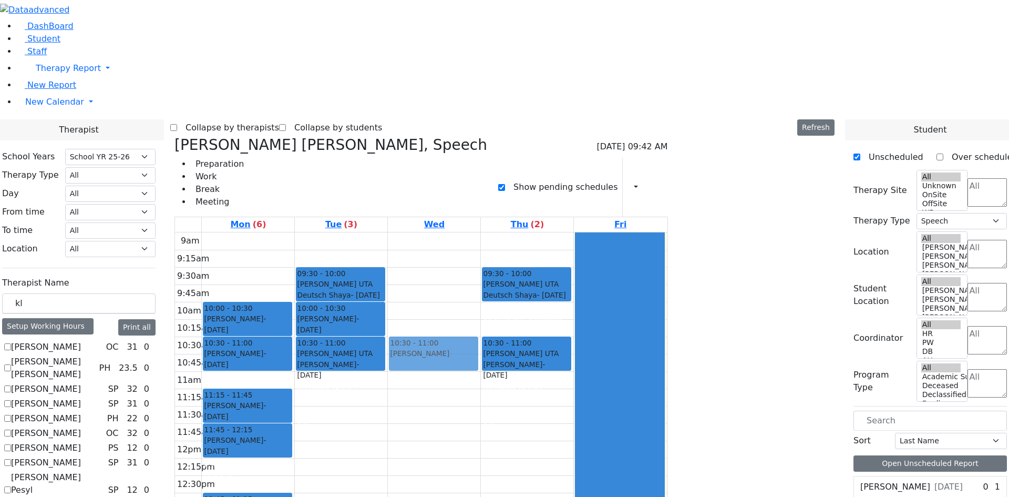
drag, startPoint x: 808, startPoint y: 230, endPoint x: 553, endPoint y: 177, distance: 260.0
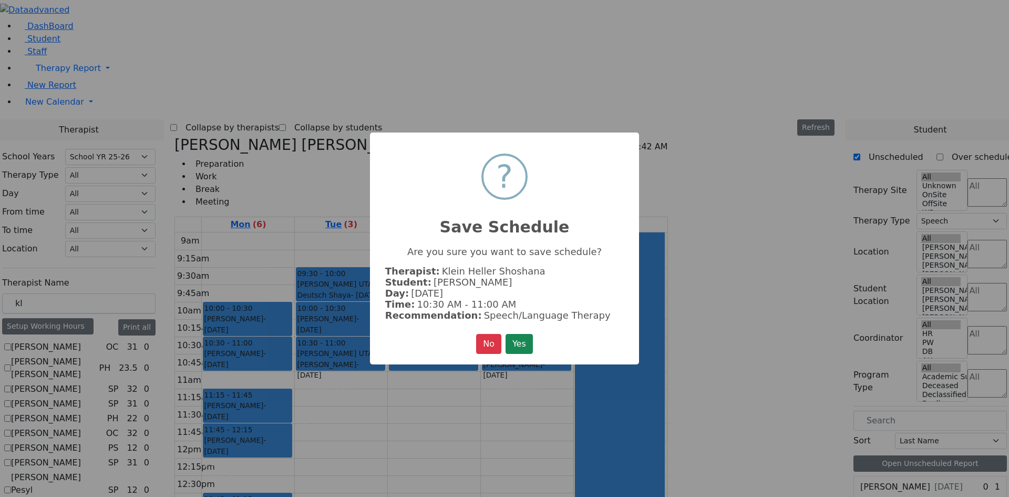
click at [506, 334] on button "Yes" at bounding box center [519, 344] width 27 height 20
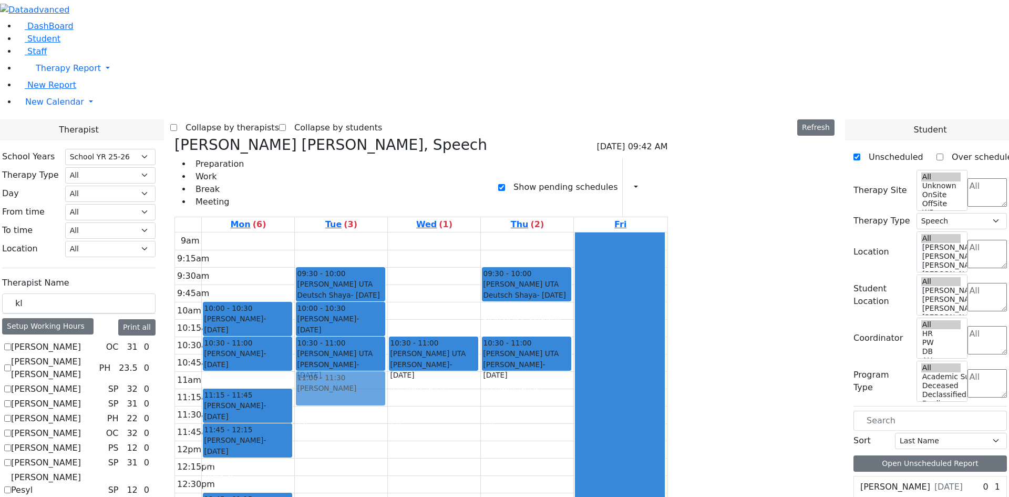
drag, startPoint x: 807, startPoint y: 180, endPoint x: 461, endPoint y: 214, distance: 347.5
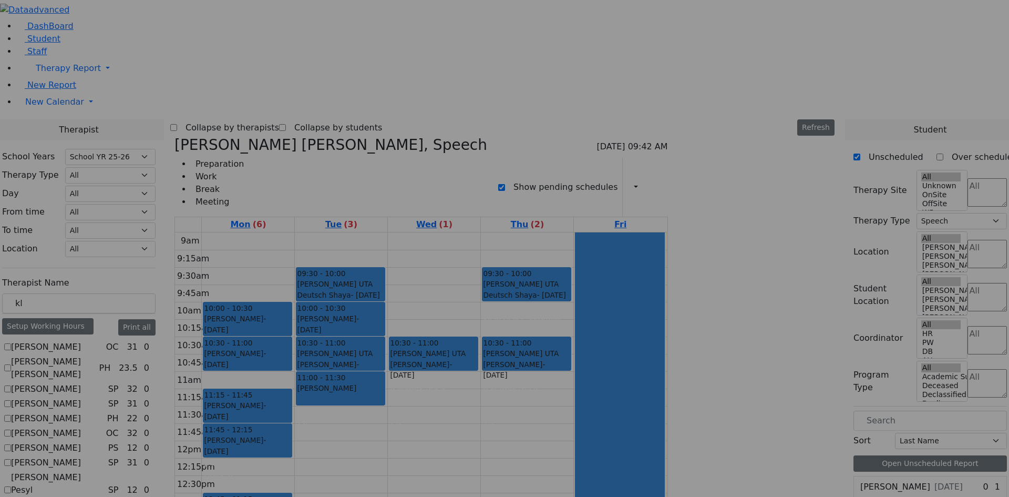
click at [506, 334] on button "Yes" at bounding box center [519, 344] width 27 height 20
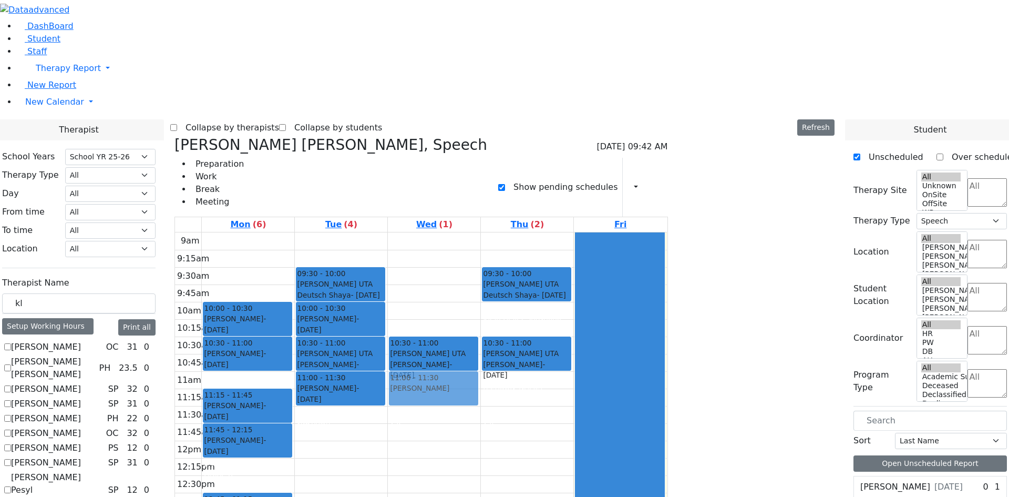
drag, startPoint x: 813, startPoint y: 178, endPoint x: 545, endPoint y: 207, distance: 270.1
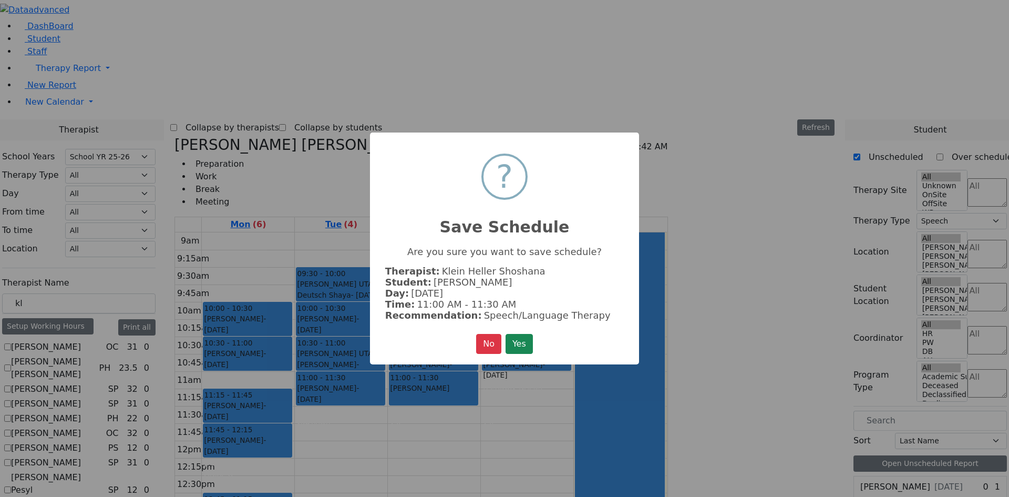
click at [506, 334] on button "Yes" at bounding box center [519, 344] width 27 height 20
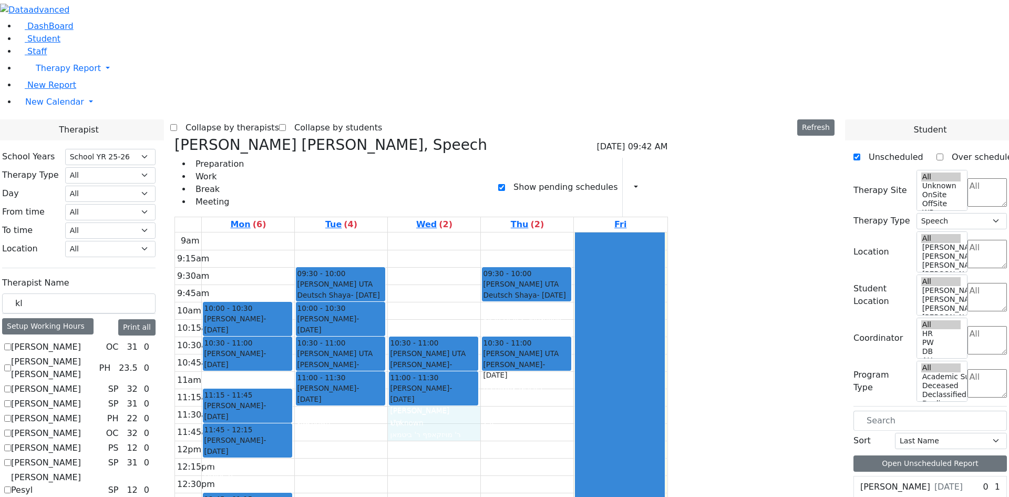
drag, startPoint x: 544, startPoint y: 250, endPoint x: 546, endPoint y: 259, distance: 9.1
click at [546, 259] on div "9am 9:15am 9:30am 9:45am 10am 10:15am 10:30am 10:45am 11am 11:15am 11:30am 11:4…" at bounding box center [421, 440] width 492 height 416
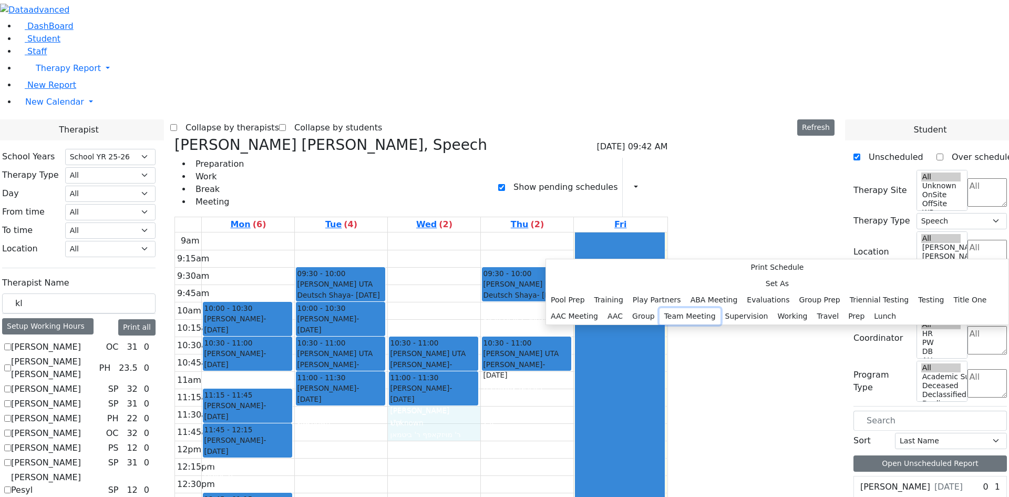
click at [671, 308] on button "Team Meeting" at bounding box center [690, 316] width 61 height 16
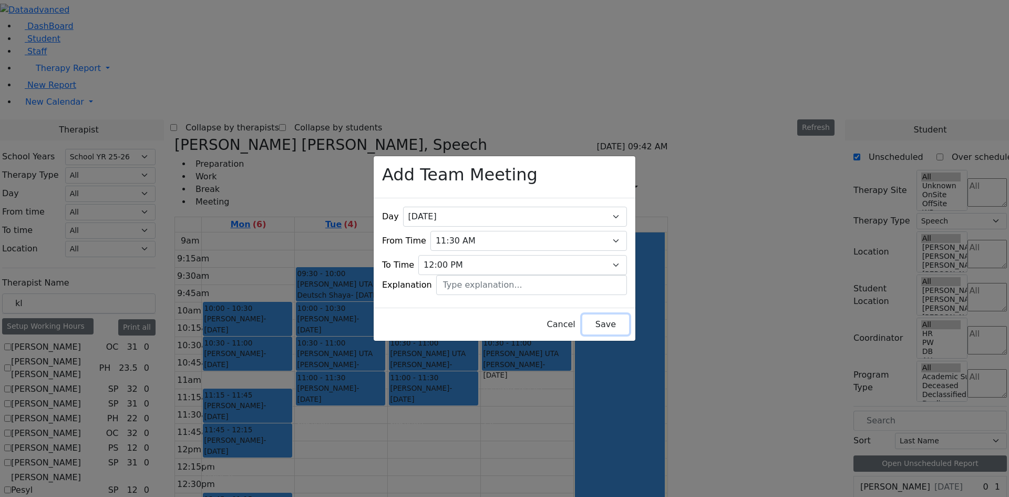
click at [582, 317] on button "Save" at bounding box center [605, 324] width 47 height 20
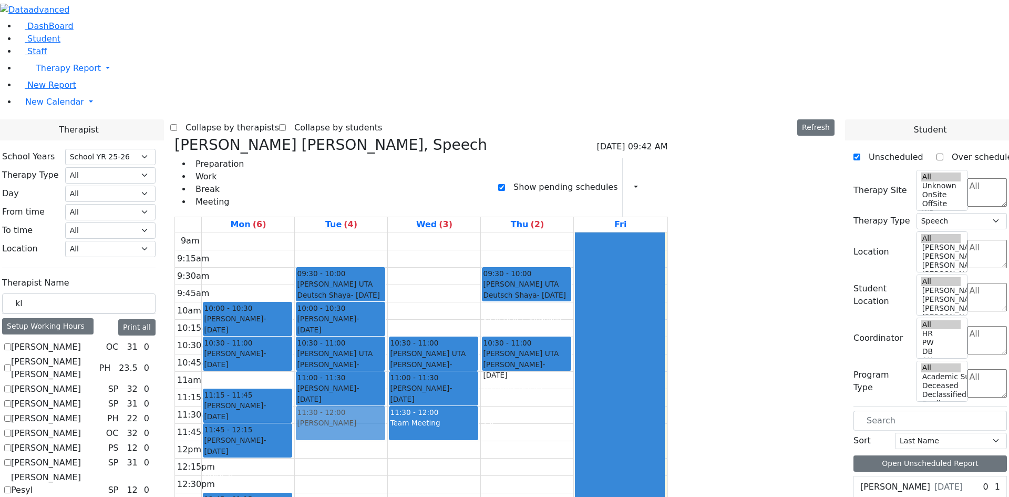
drag, startPoint x: 800, startPoint y: 194, endPoint x: 486, endPoint y: 250, distance: 319.3
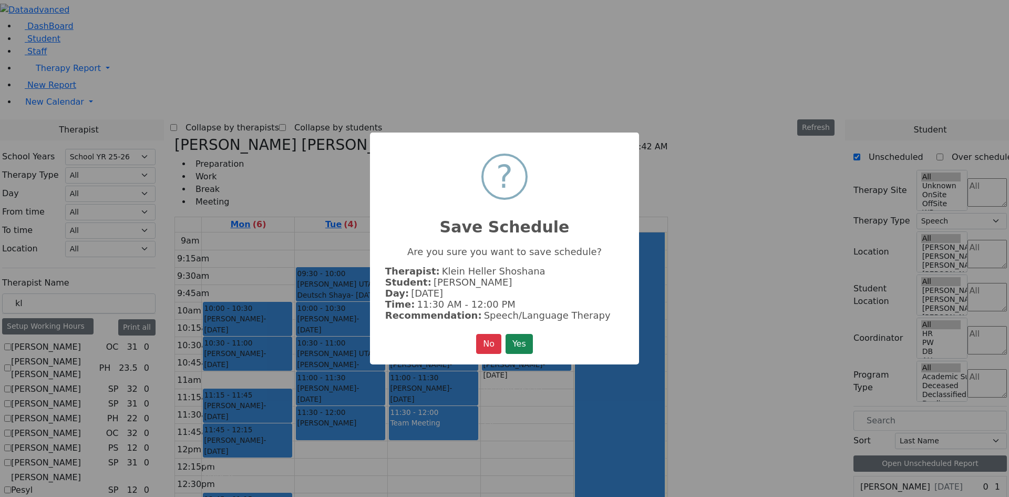
click at [506, 334] on button "Yes" at bounding box center [519, 344] width 27 height 20
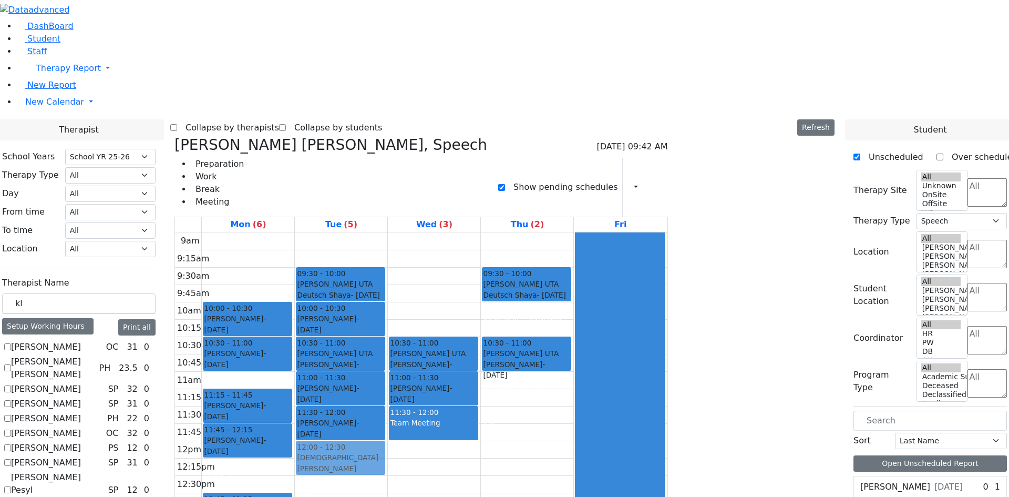
drag, startPoint x: 809, startPoint y: 247, endPoint x: 470, endPoint y: 274, distance: 340.1
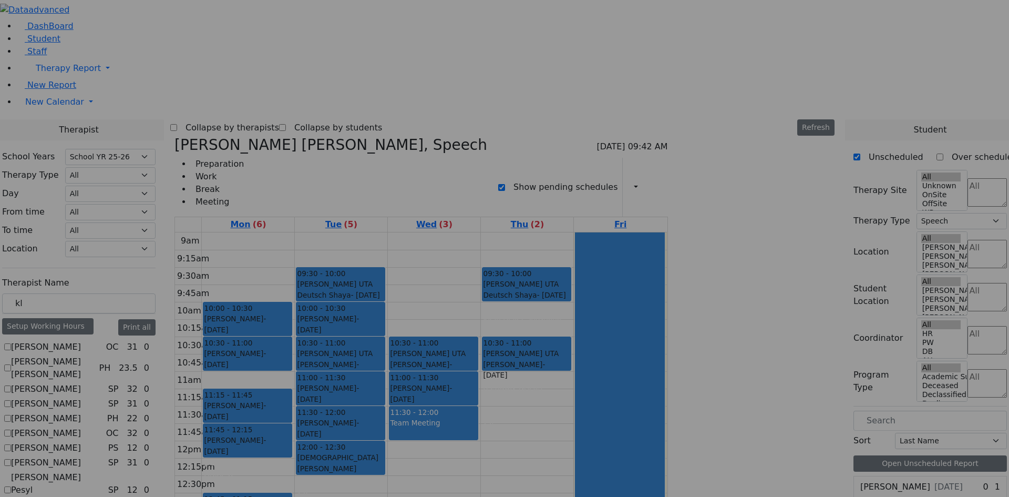
click at [506, 334] on button "Yes" at bounding box center [519, 344] width 27 height 20
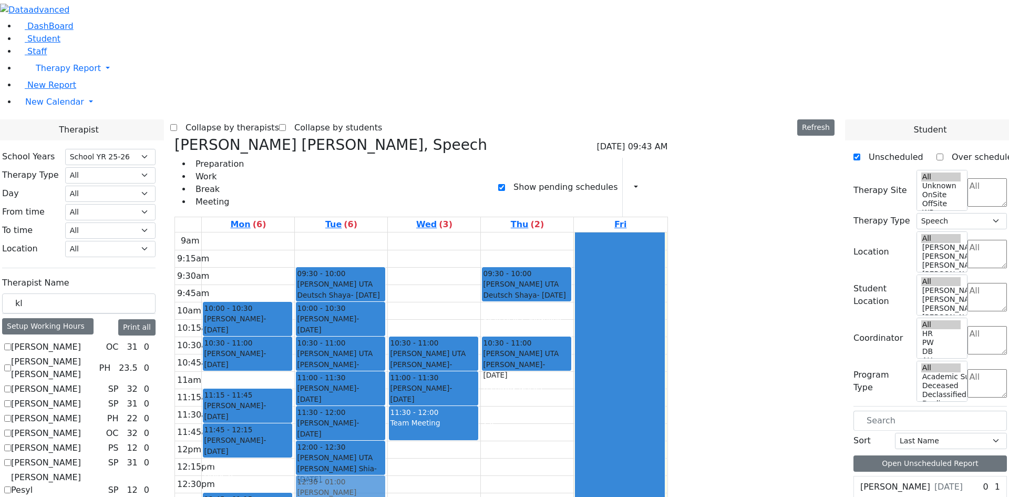
drag, startPoint x: 806, startPoint y: 198, endPoint x: 438, endPoint y: 315, distance: 385.6
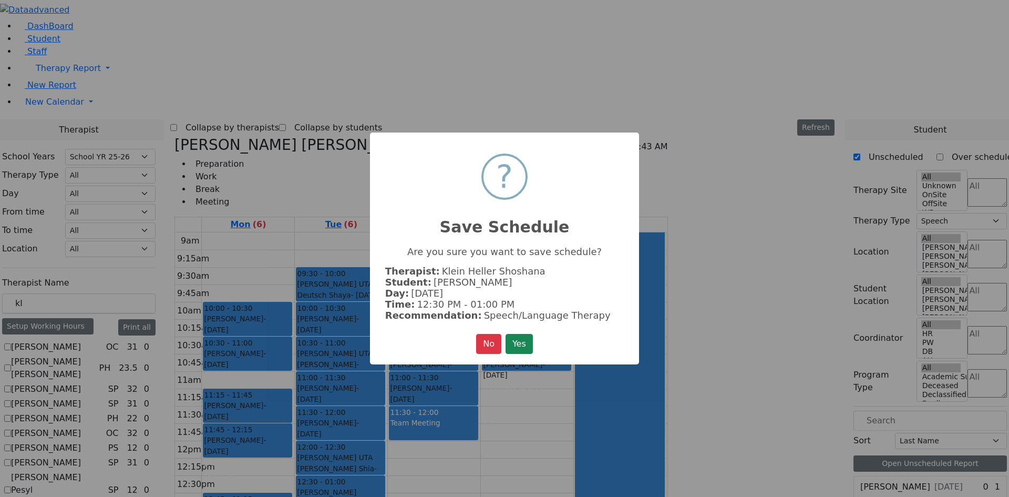
click at [506, 334] on button "Yes" at bounding box center [519, 344] width 27 height 20
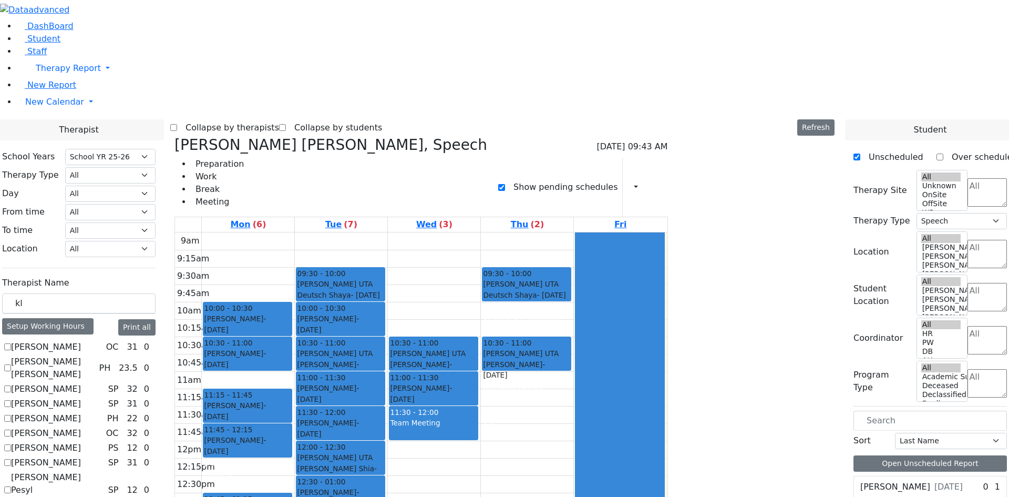
drag, startPoint x: 809, startPoint y: 126, endPoint x: 456, endPoint y: 344, distance: 415.1
drag, startPoint x: 794, startPoint y: 118, endPoint x: 561, endPoint y: 345, distance: 324.8
drag, startPoint x: 803, startPoint y: 124, endPoint x: 639, endPoint y: 350, distance: 279.1
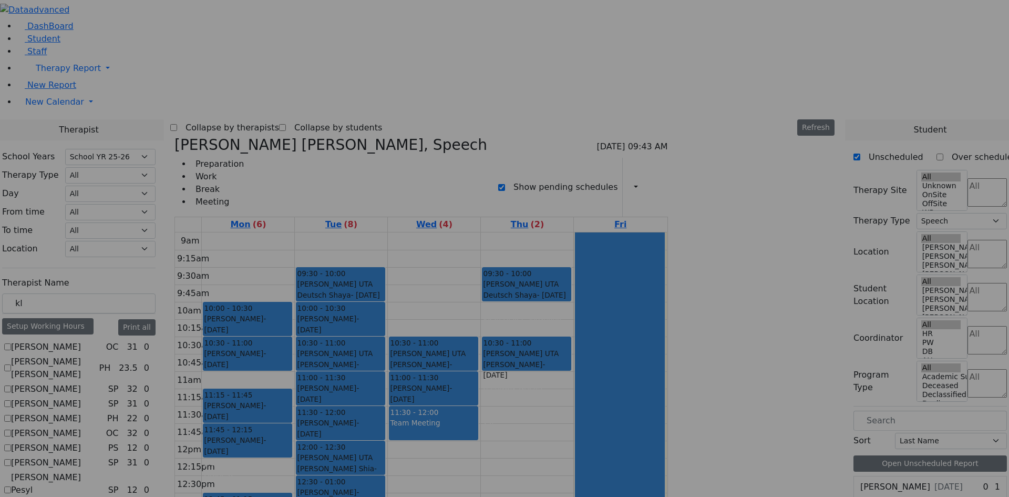
click at [506, 334] on button "Yes" at bounding box center [519, 344] width 27 height 20
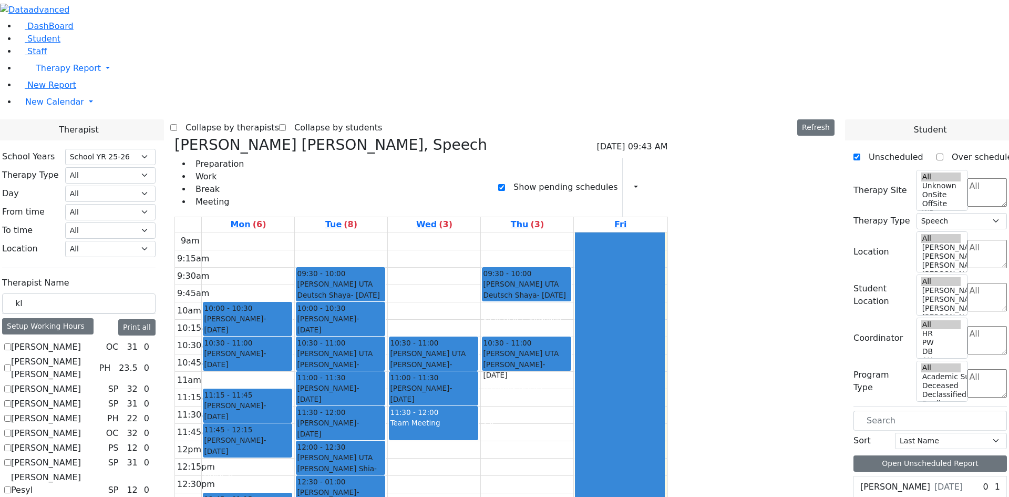
drag, startPoint x: 800, startPoint y: 122, endPoint x: 547, endPoint y: 353, distance: 342.6
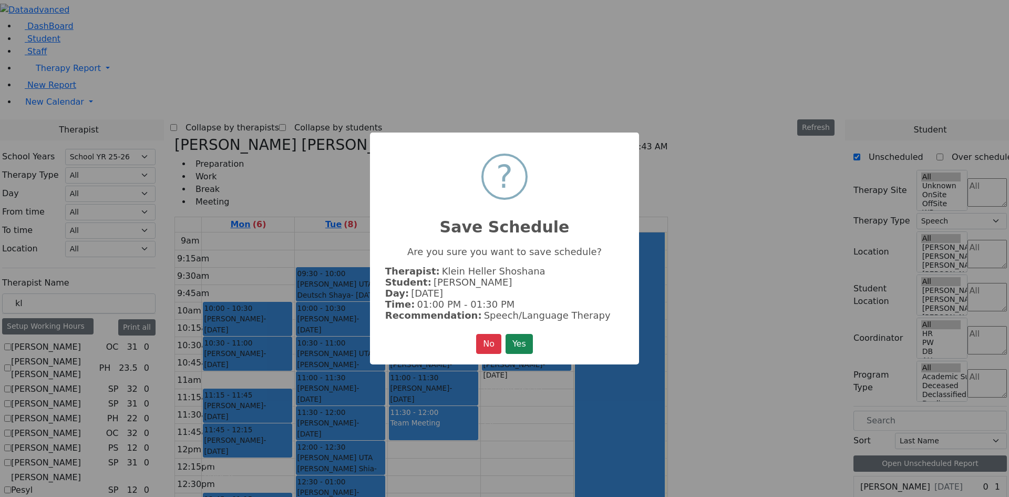
click at [506, 334] on button "Yes" at bounding box center [519, 344] width 27 height 20
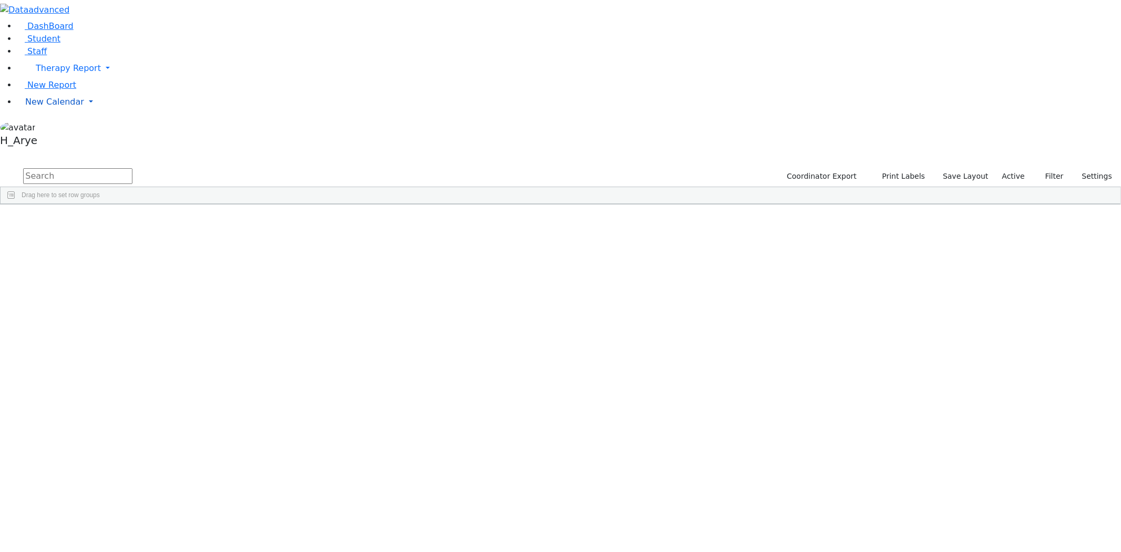
click at [55, 73] on span "New Calendar" at bounding box center [68, 68] width 65 height 10
click at [58, 128] on span "Calendar" at bounding box center [42, 123] width 38 height 10
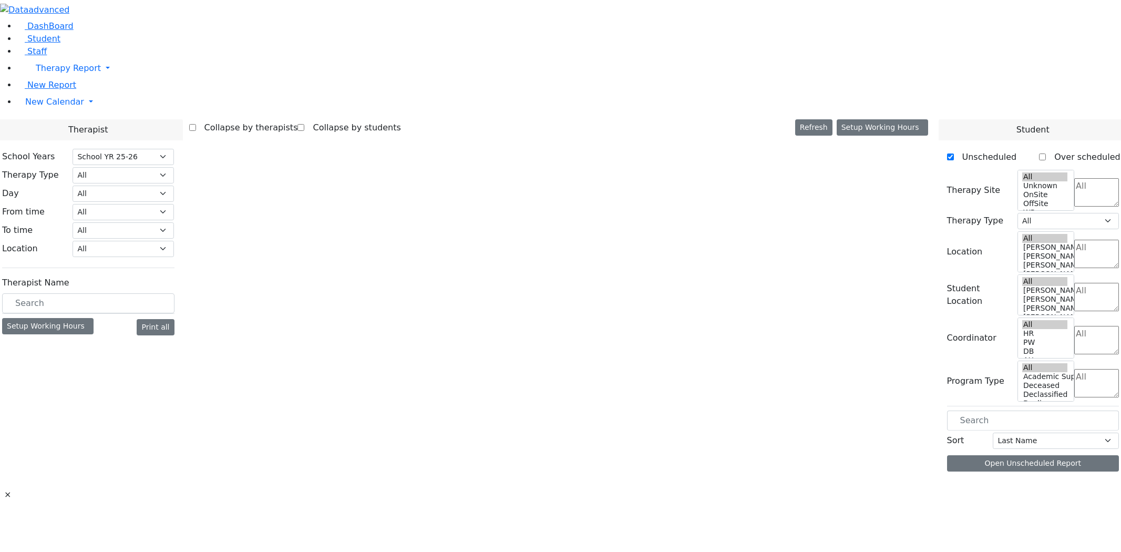
select select "212"
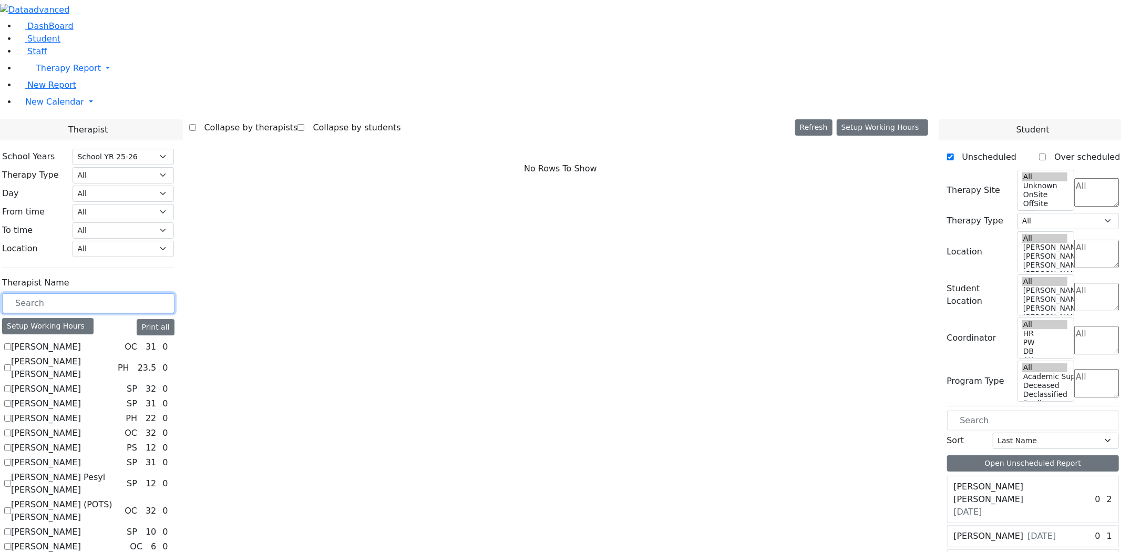
click at [172, 293] on input "text" at bounding box center [88, 303] width 172 height 20
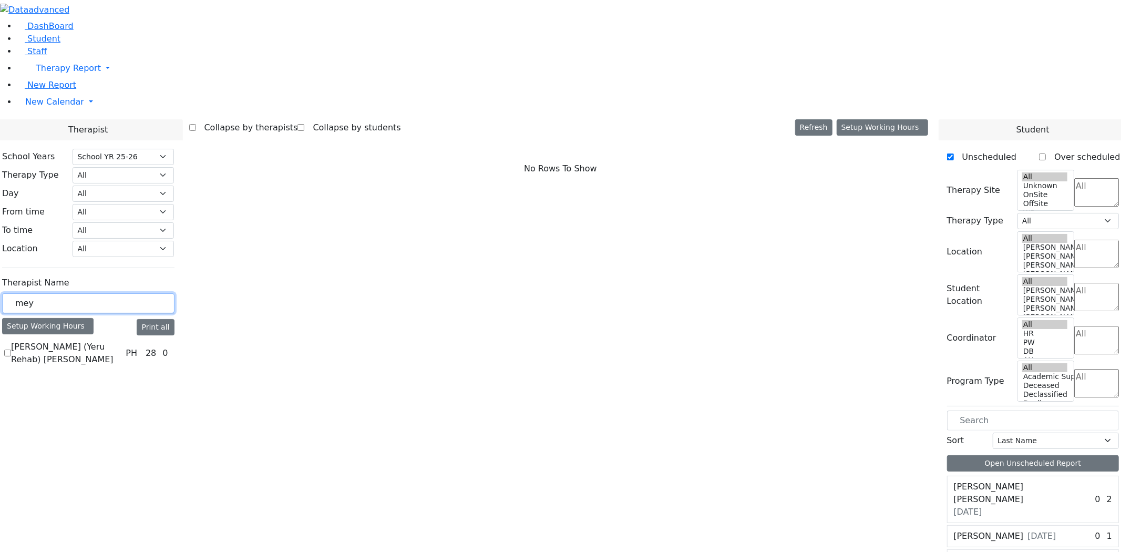
type input "mey"
click at [174, 149] on select "Select School YR Summer YR 25 School YR 25-26 Summer YR 25 School YR 24-25 Summ…" at bounding box center [123, 157] width 101 height 16
select select "211"
click at [174, 149] on select "Select School YR Summer YR 25 School YR 25-26 Summer YR 25 School YR 24-25 Summ…" at bounding box center [123, 157] width 101 height 16
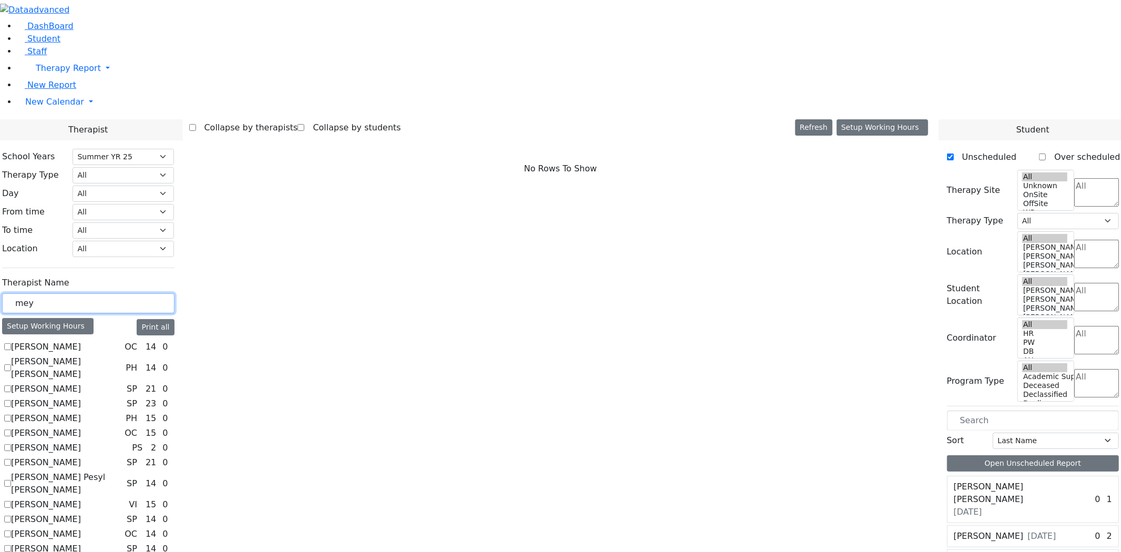
click at [174, 293] on input "mey" at bounding box center [88, 303] width 172 height 20
type input "m"
click at [121, 469] on label "[PERSON_NAME] (Footprints) [PERSON_NAME]" at bounding box center [66, 488] width 110 height 38
click at [11, 484] on input "[PERSON_NAME] (Footprints) [PERSON_NAME]" at bounding box center [7, 487] width 7 height 7
checkbox input "true"
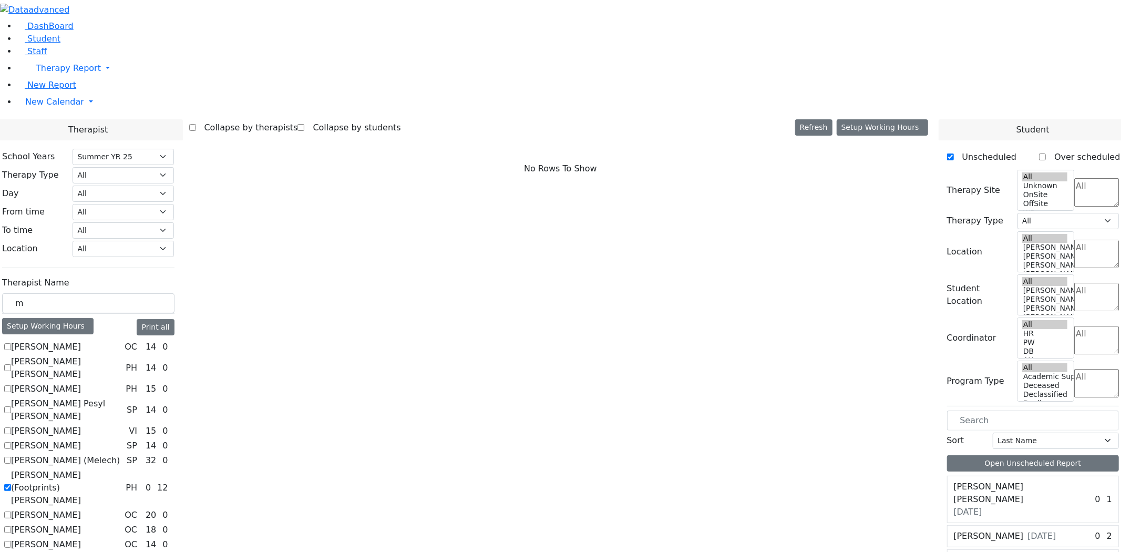
select select "2"
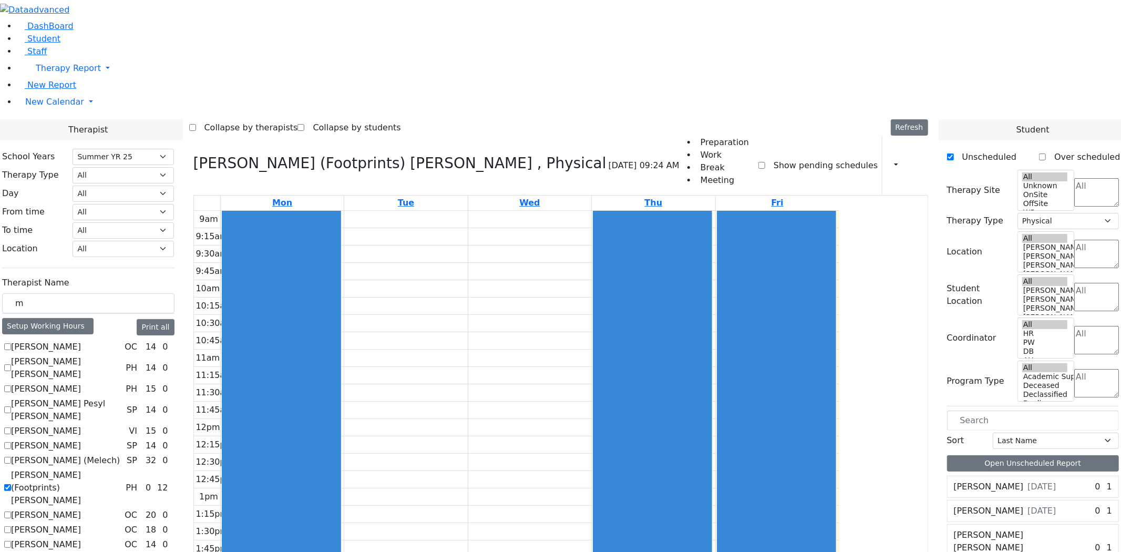
click at [799, 157] on label "Show pending schedules" at bounding box center [821, 165] width 112 height 17
click at [765, 162] on input "Show pending schedules" at bounding box center [761, 165] width 7 height 7
checkbox input "true"
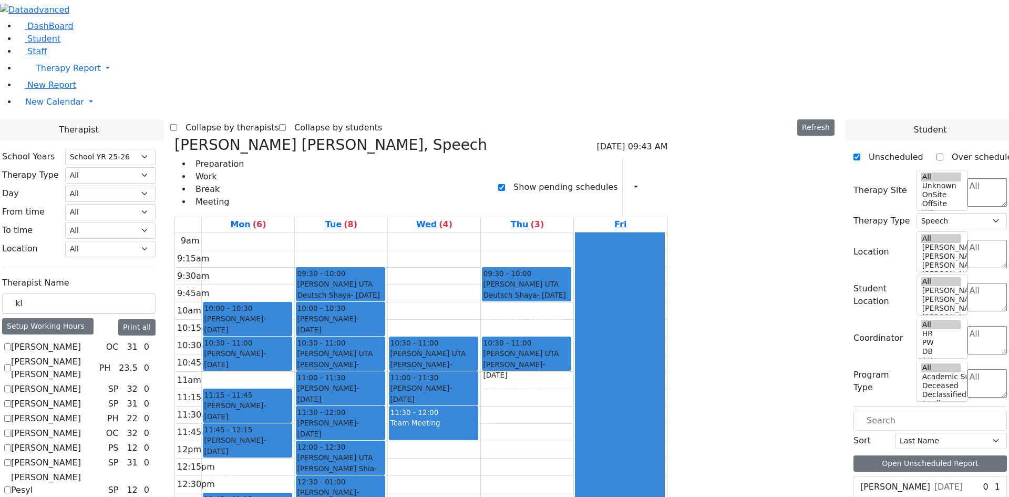
select select "212"
select select "3"
drag, startPoint x: 804, startPoint y: 124, endPoint x: 475, endPoint y: 386, distance: 421.2
drag, startPoint x: 807, startPoint y: 215, endPoint x: 876, endPoint y: 278, distance: 92.3
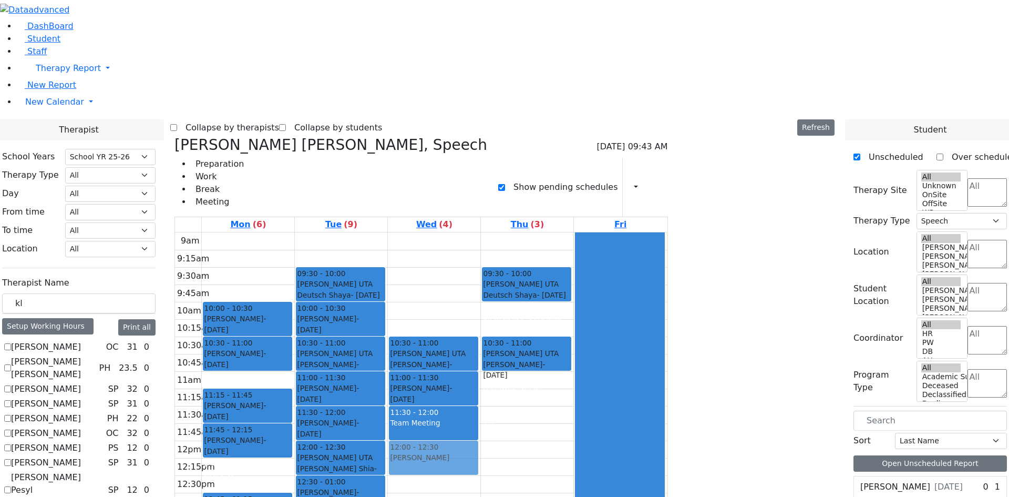
drag, startPoint x: 803, startPoint y: 179, endPoint x: 572, endPoint y: 280, distance: 251.6
drag, startPoint x: 801, startPoint y: 158, endPoint x: 571, endPoint y: 314, distance: 277.7
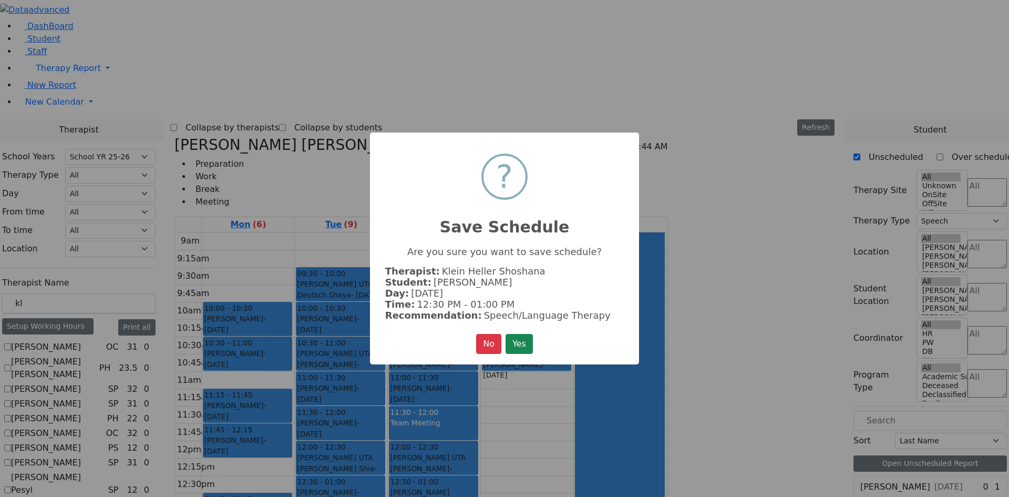
click at [506, 334] on button "Yes" at bounding box center [519, 344] width 27 height 20
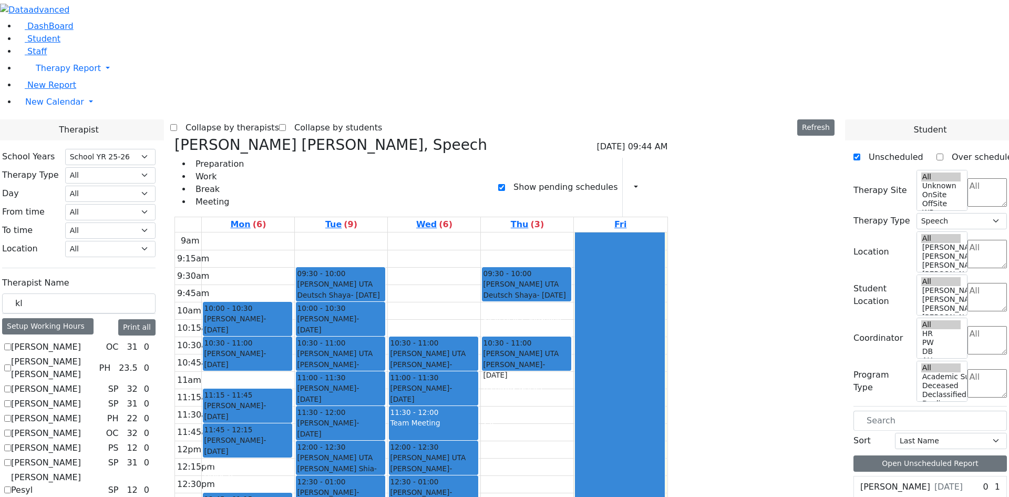
drag, startPoint x: 800, startPoint y: 143, endPoint x: 562, endPoint y: 387, distance: 340.8
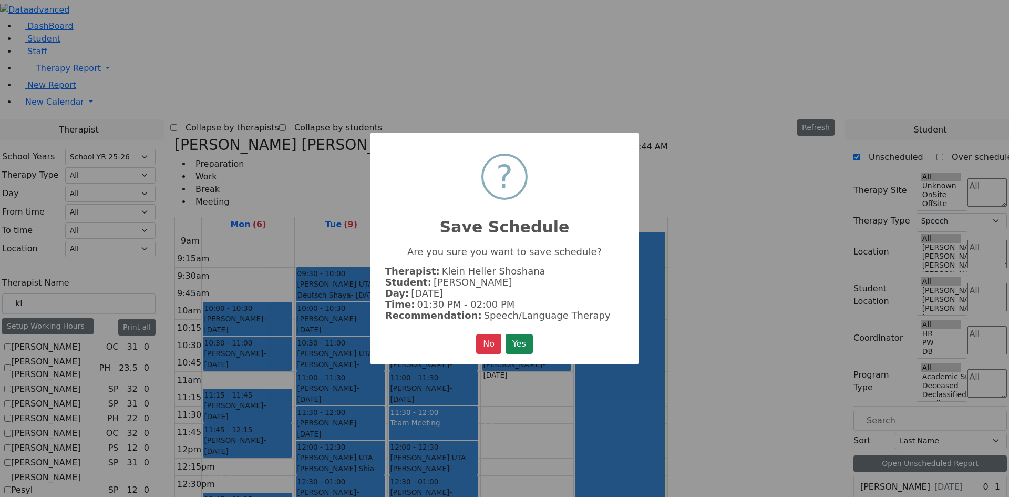
click at [506, 334] on button "Yes" at bounding box center [519, 344] width 27 height 20
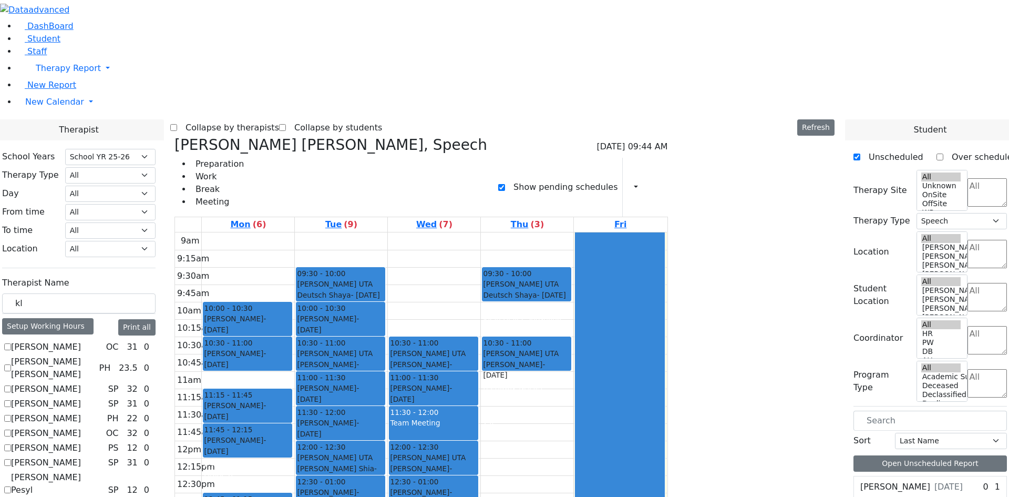
drag, startPoint x: 806, startPoint y: 194, endPoint x: 570, endPoint y: 424, distance: 329.7
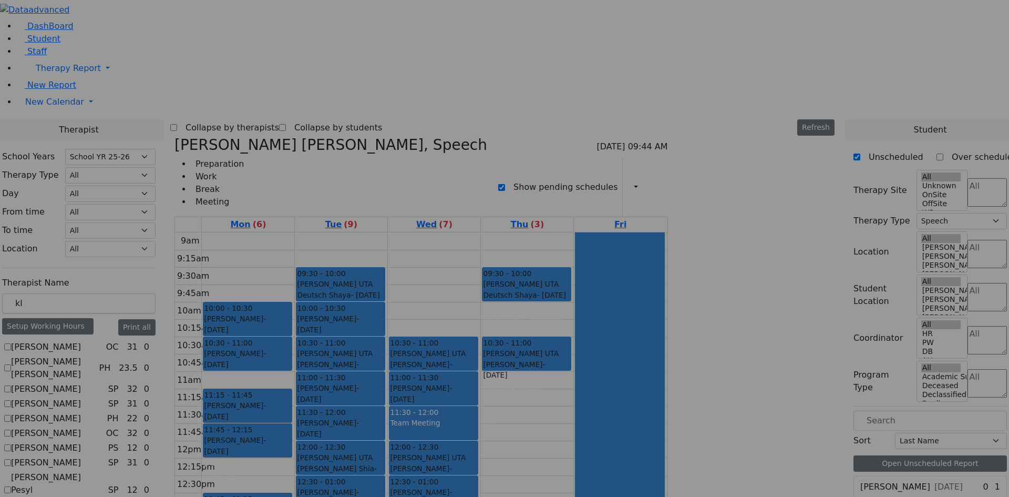
click at [506, 334] on button "Yes" at bounding box center [519, 344] width 27 height 20
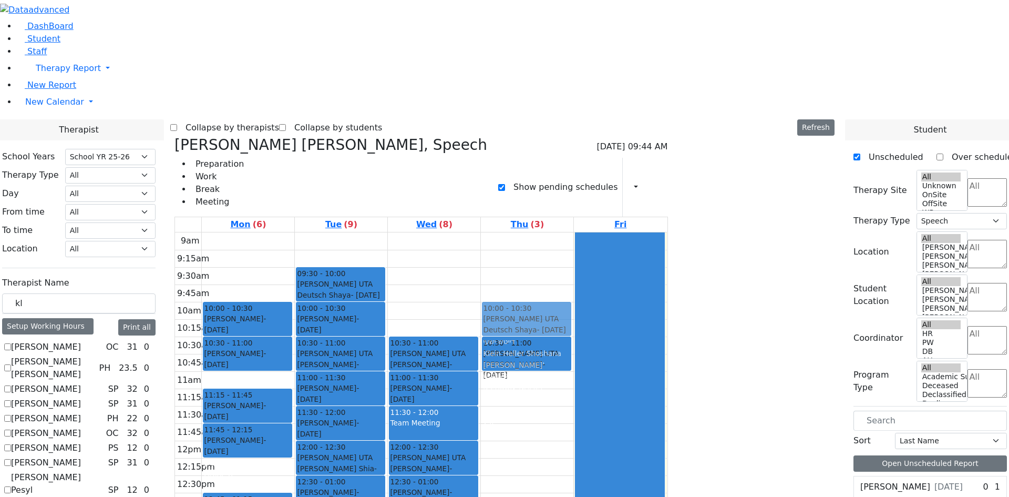
drag, startPoint x: 620, startPoint y: 119, endPoint x: 621, endPoint y: 146, distance: 26.8
click at [573, 232] on div "09:30 - 10:00 Getzel Berger UTA Deutsch Shaya - 10/20/2018 דייטש ישעי Klein Hel…" at bounding box center [527, 440] width 93 height 416
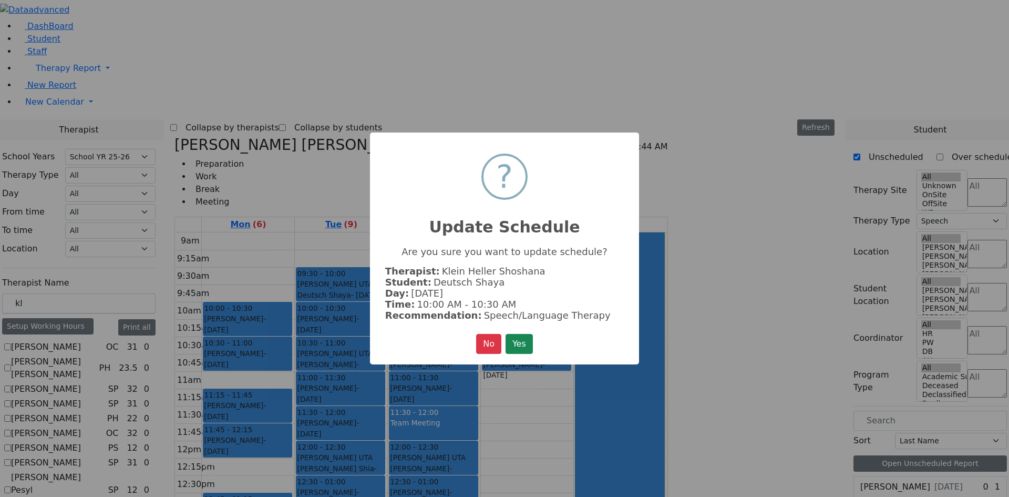
click at [506, 334] on button "Yes" at bounding box center [519, 344] width 27 height 20
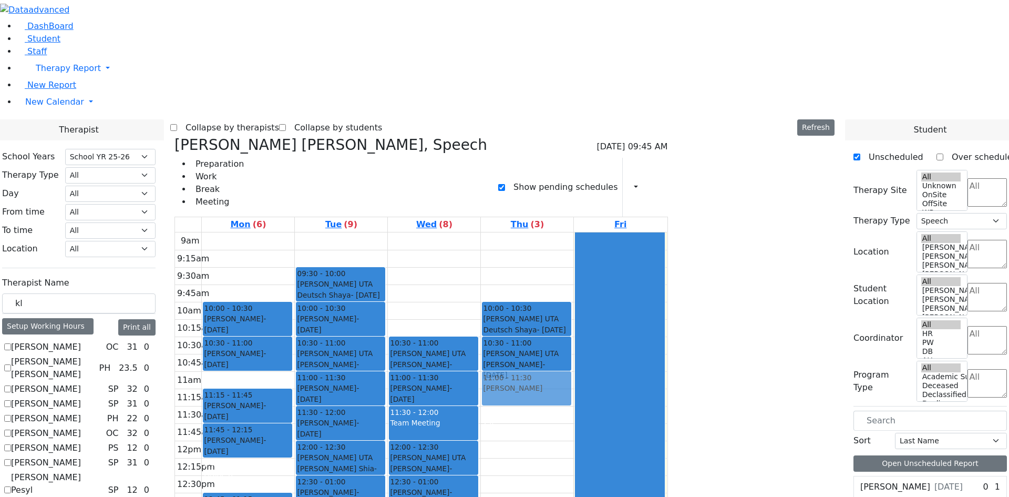
drag, startPoint x: 796, startPoint y: 141, endPoint x: 675, endPoint y: 206, distance: 137.5
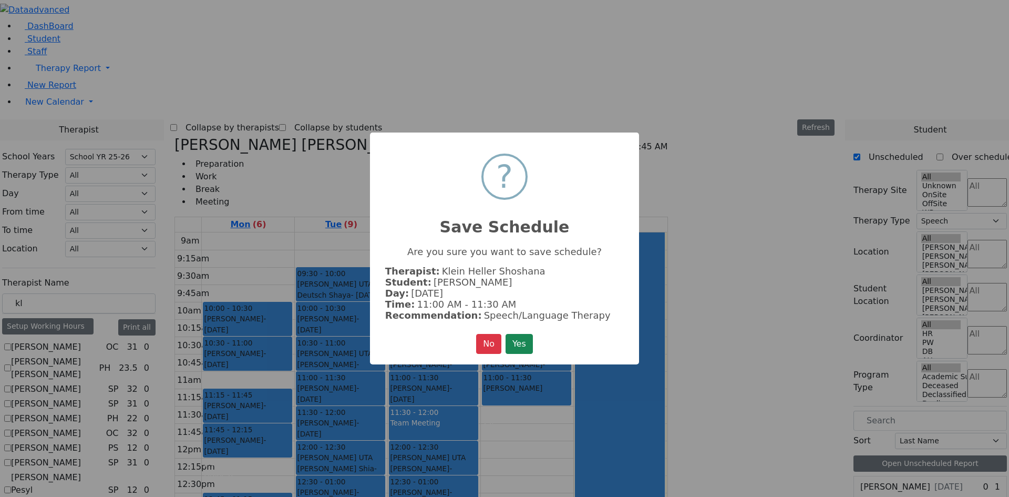
click at [506, 334] on button "Yes" at bounding box center [519, 344] width 27 height 20
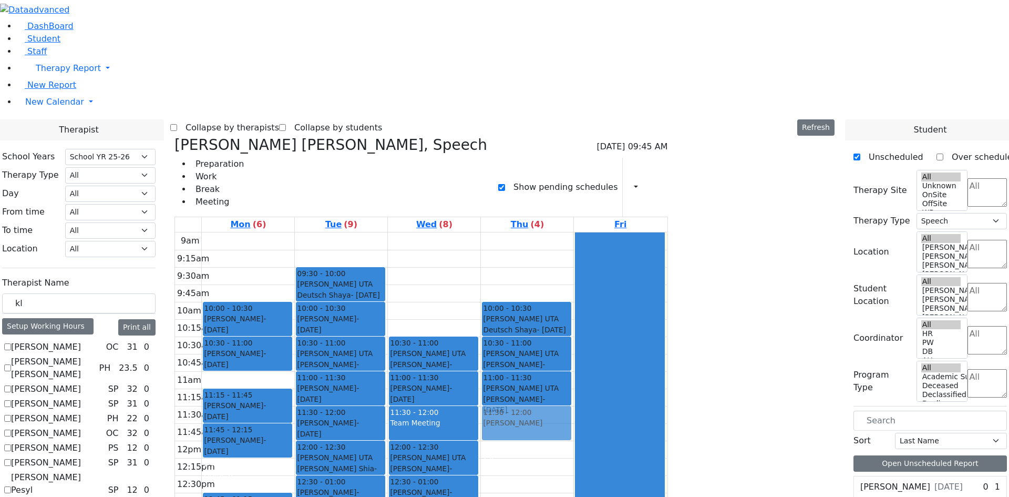
drag, startPoint x: 799, startPoint y: 160, endPoint x: 645, endPoint y: 255, distance: 180.3
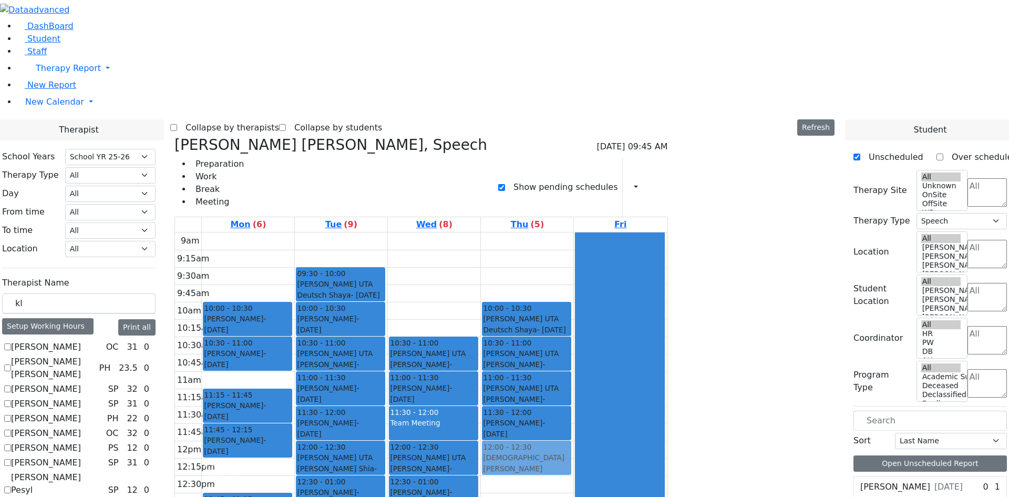
drag, startPoint x: 802, startPoint y: 142, endPoint x: 641, endPoint y: 281, distance: 212.4
drag, startPoint x: 778, startPoint y: 202, endPoint x: 646, endPoint y: 393, distance: 232.4
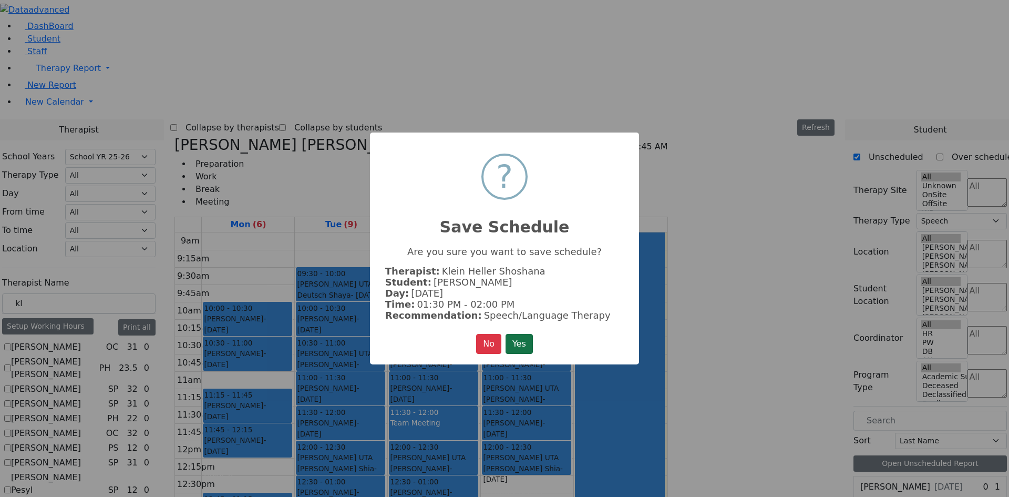
click at [522, 345] on button "Yes" at bounding box center [519, 344] width 27 height 20
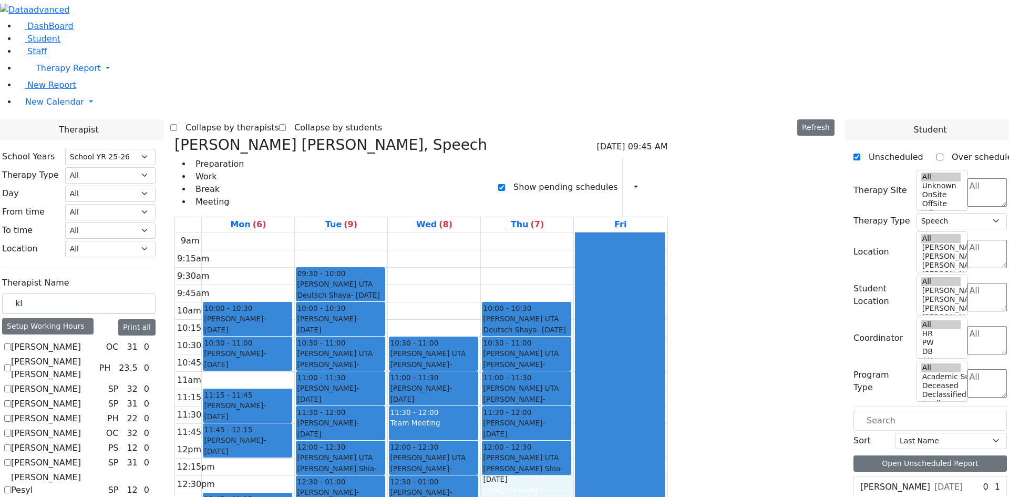
drag, startPoint x: 633, startPoint y: 317, endPoint x: 633, endPoint y: 329, distance: 11.6
click at [633, 329] on div "9am 9:15am 9:30am 9:45am 10am 10:15am 10:30am 10:45am 11am 11:15am 11:30am 11:4…" at bounding box center [421, 440] width 492 height 416
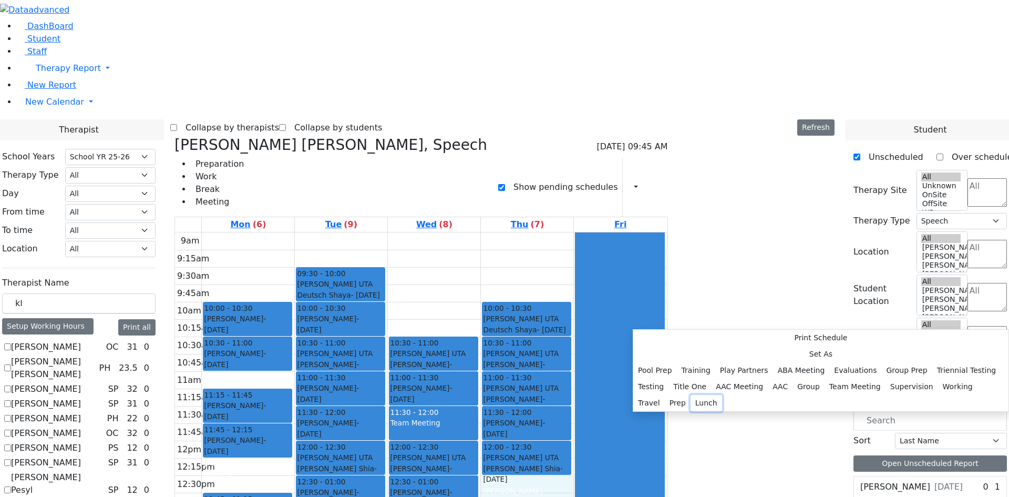
click at [722, 395] on button "Lunch" at bounding box center [707, 403] width 32 height 16
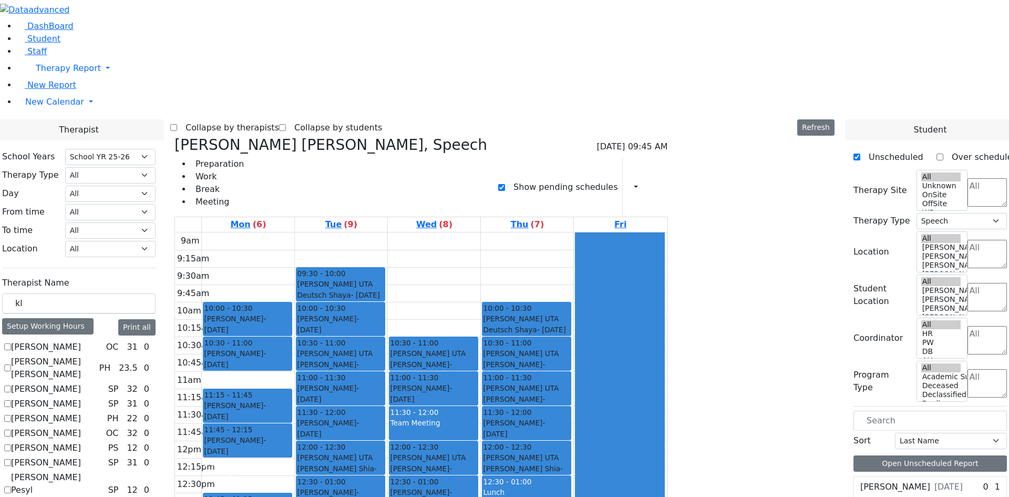
click at [545, 232] on div "9am 9:15am 9:30am 9:45am 10am 10:15am 10:30am 10:45am 11am 11:15am 11:30am 11:4…" at bounding box center [421, 440] width 492 height 416
click at [541, 232] on div "9am 9:15am 9:30am 9:45am 10am 10:15am 10:30am 10:45am 11am 11:15am 11:30am 11:4…" at bounding box center [421, 440] width 492 height 416
click at [630, 232] on div "9am 9:15am 9:30am 9:45am 10am 10:15am 10:30am 10:45am 11am 11:15am 11:30am 11:4…" at bounding box center [421, 440] width 492 height 416
click at [556, 232] on div "9am 9:15am 9:30am 9:45am 10am 10:15am 10:30am 10:45am 11am 11:15am 11:30am 11:4…" at bounding box center [421, 440] width 492 height 416
click at [645, 232] on div "9am 9:15am 9:30am 9:45am 10am 10:15am 10:30am 10:45am 11am 11:15am 11:30am 11:4…" at bounding box center [421, 440] width 492 height 416
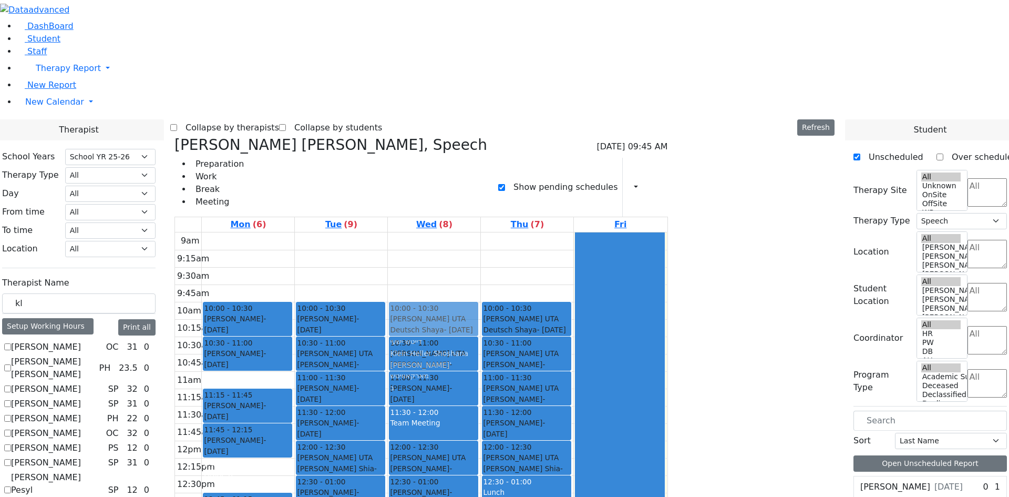
drag, startPoint x: 434, startPoint y: 110, endPoint x: 506, endPoint y: 145, distance: 79.2
click at [506, 232] on tr "10:00 - 10:30 Katina Yitel - 09/28/2010 Weber, Leah 10:30 - 11:00 Berkowitz Lea…" at bounding box center [421, 440] width 492 height 416
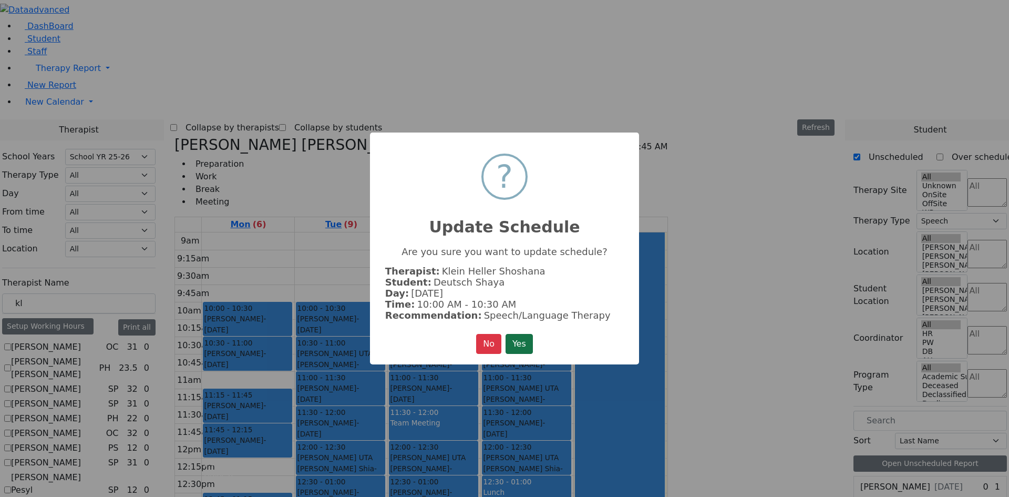
click at [523, 338] on button "Yes" at bounding box center [519, 344] width 27 height 20
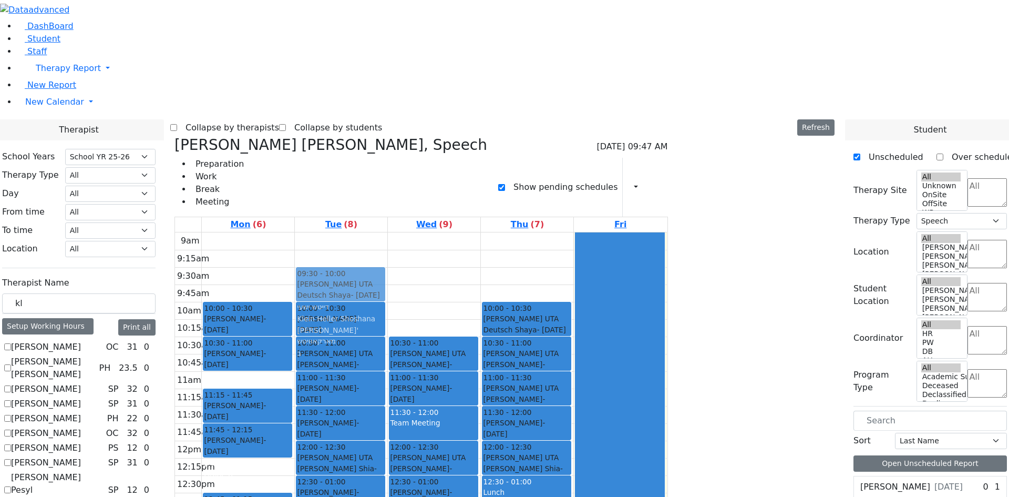
drag, startPoint x: 546, startPoint y: 149, endPoint x: 492, endPoint y: 117, distance: 62.0
click at [492, 232] on div "9am 9:15am 9:30am 9:45am 10am 10:15am 10:30am 10:45am 11am 11:15am 11:30am 11:4…" at bounding box center [421, 440] width 492 height 416
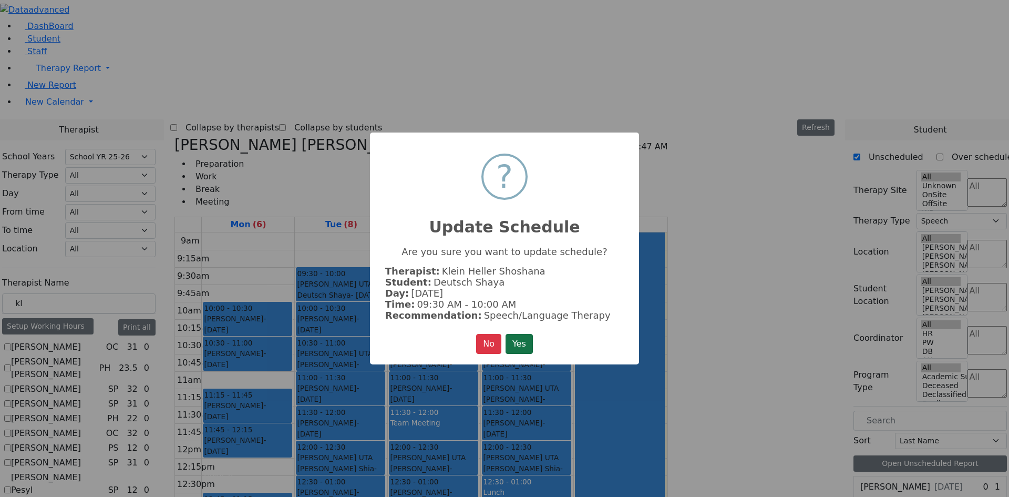
click at [518, 335] on button "Yes" at bounding box center [519, 344] width 27 height 20
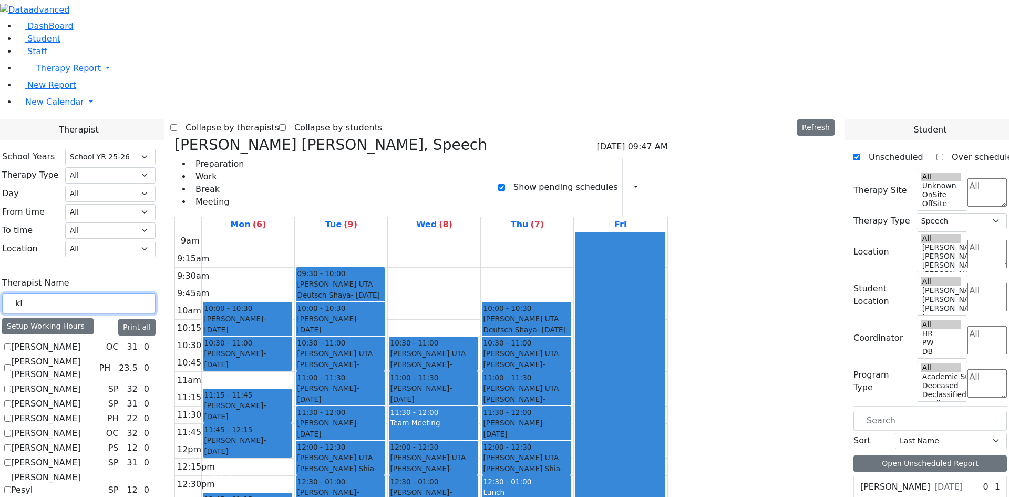
drag, startPoint x: 162, startPoint y: 181, endPoint x: 121, endPoint y: 187, distance: 41.9
click at [174, 136] on icon at bounding box center [174, 144] width 0 height 17
select select
checkbox input "false"
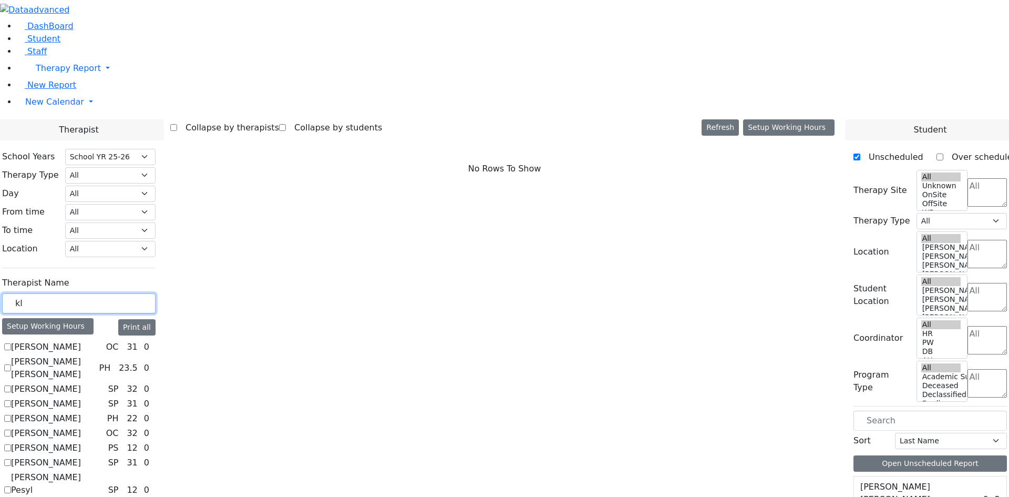
drag, startPoint x: 177, startPoint y: 182, endPoint x: 38, endPoint y: 184, distance: 139.3
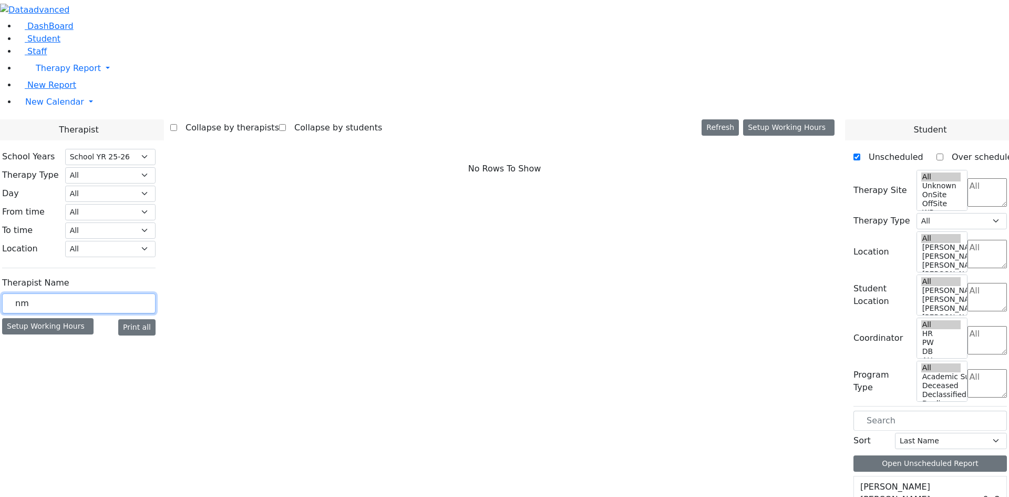
type input "n"
type input "meh"
click at [81, 341] on label "[PERSON_NAME]" at bounding box center [46, 347] width 70 height 13
click at [11, 343] on input "[PERSON_NAME]" at bounding box center [7, 346] width 7 height 7
checkbox input "true"
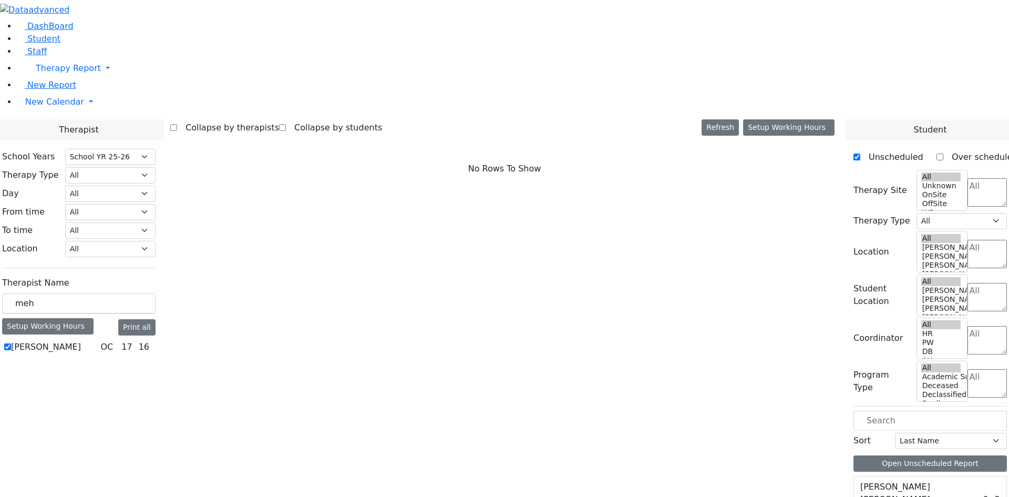
select select "1"
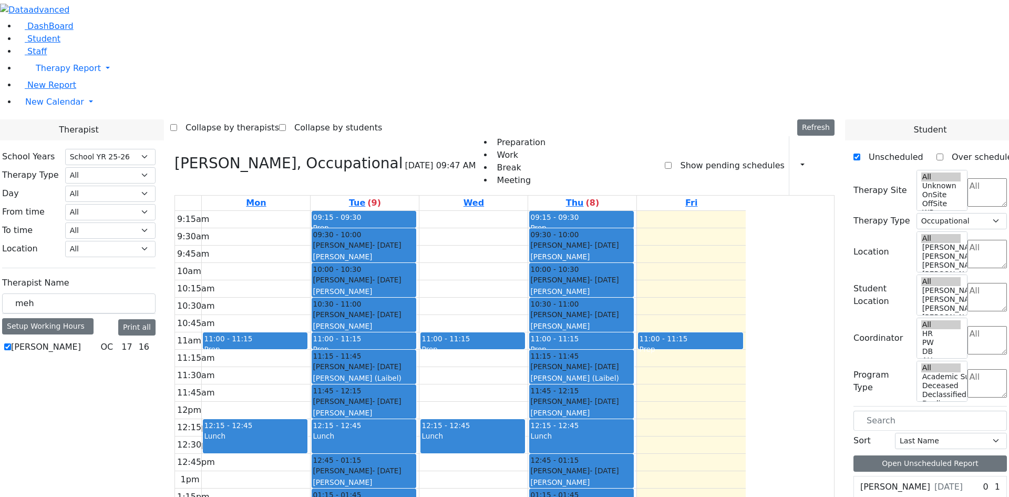
click at [745, 157] on label "Show pending schedules" at bounding box center [728, 165] width 112 height 17
click at [672, 162] on input "Show pending schedules" at bounding box center [668, 165] width 7 height 7
checkbox input "true"
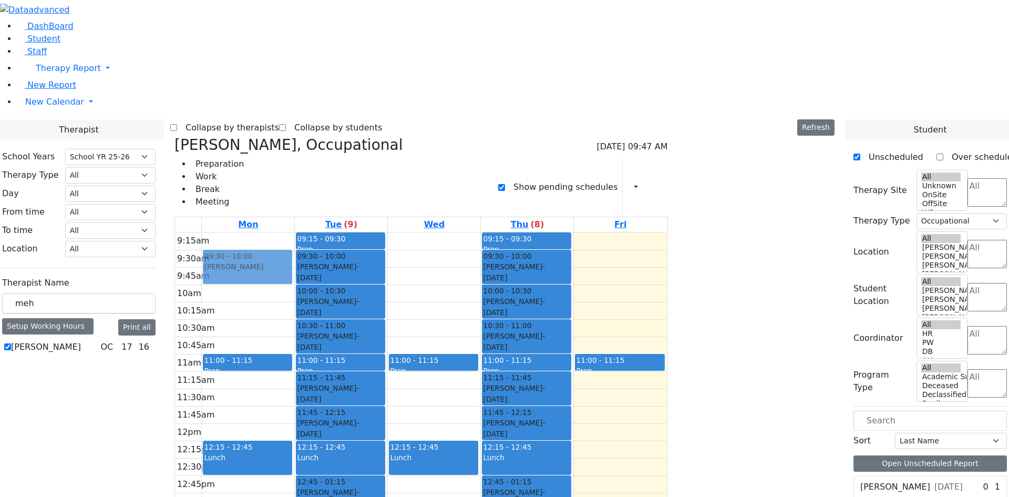
drag, startPoint x: 813, startPoint y: 142, endPoint x: 318, endPoint y: 84, distance: 498.0
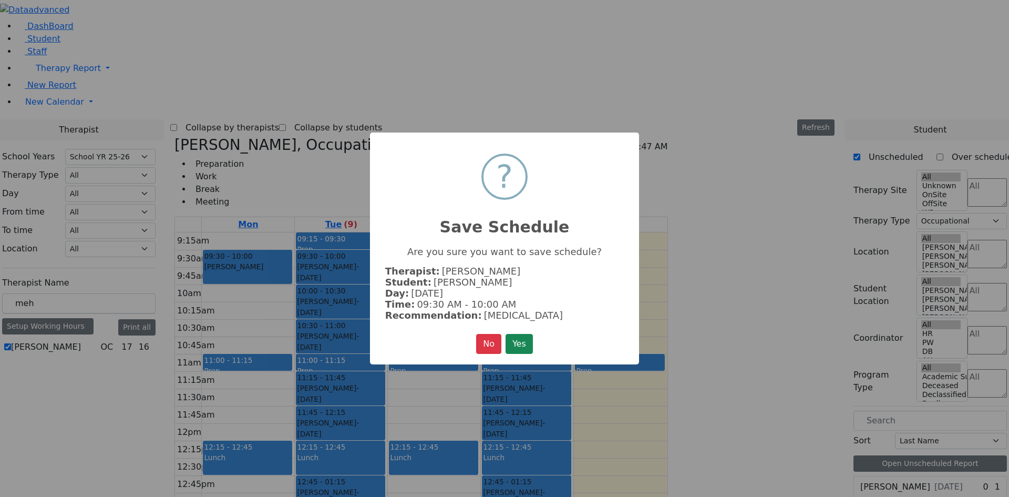
click at [506, 334] on button "Yes" at bounding box center [519, 344] width 27 height 20
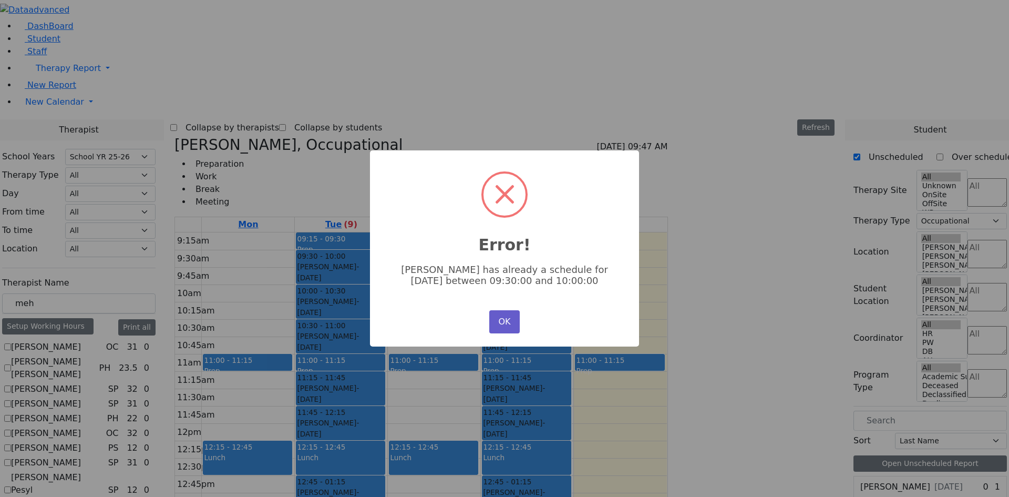
click at [496, 317] on button "OK" at bounding box center [504, 321] width 30 height 23
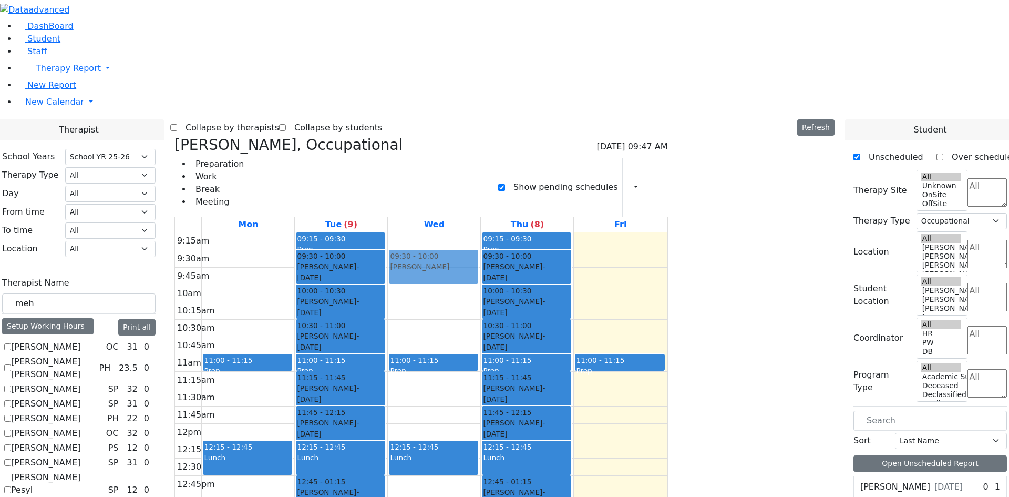
drag, startPoint x: 808, startPoint y: 144, endPoint x: 551, endPoint y: 85, distance: 263.8
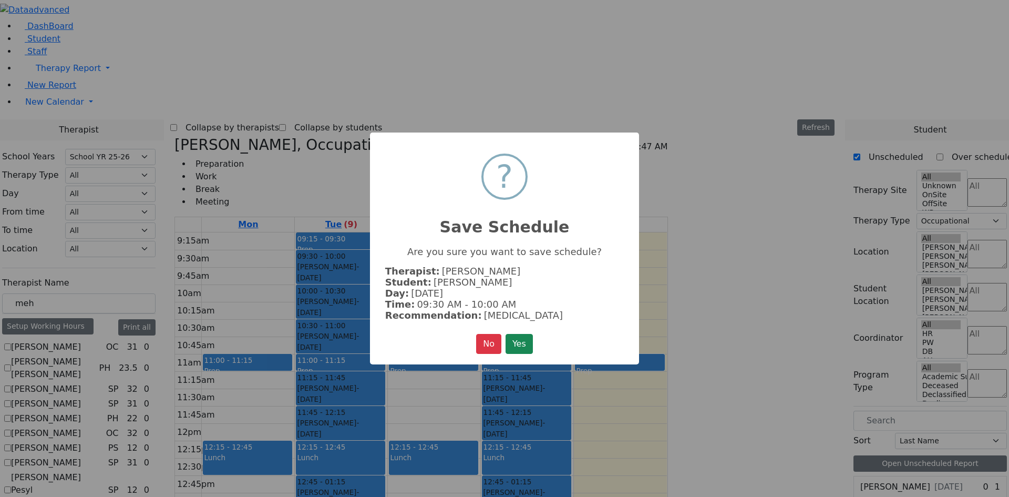
click button "Yes" at bounding box center [519, 344] width 27 height 20
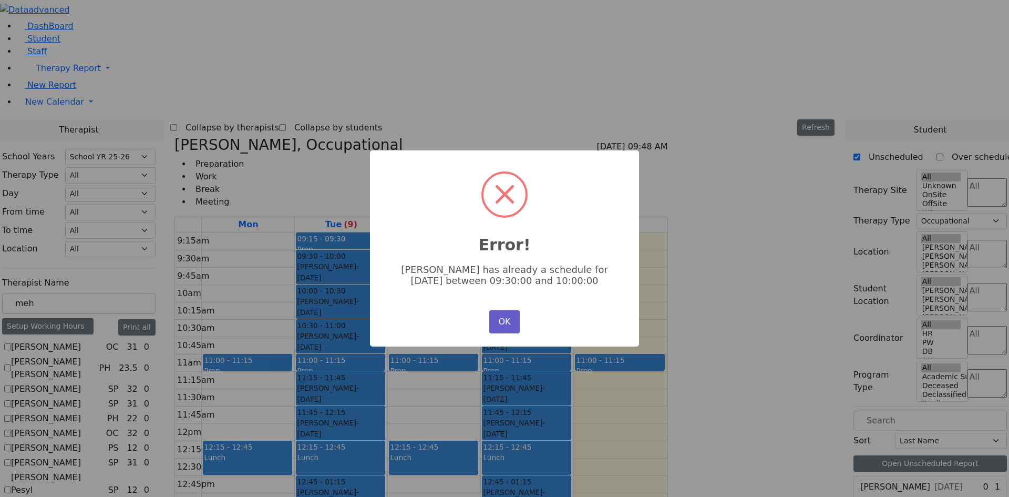
click at [509, 324] on button "OK" at bounding box center [504, 321] width 30 height 23
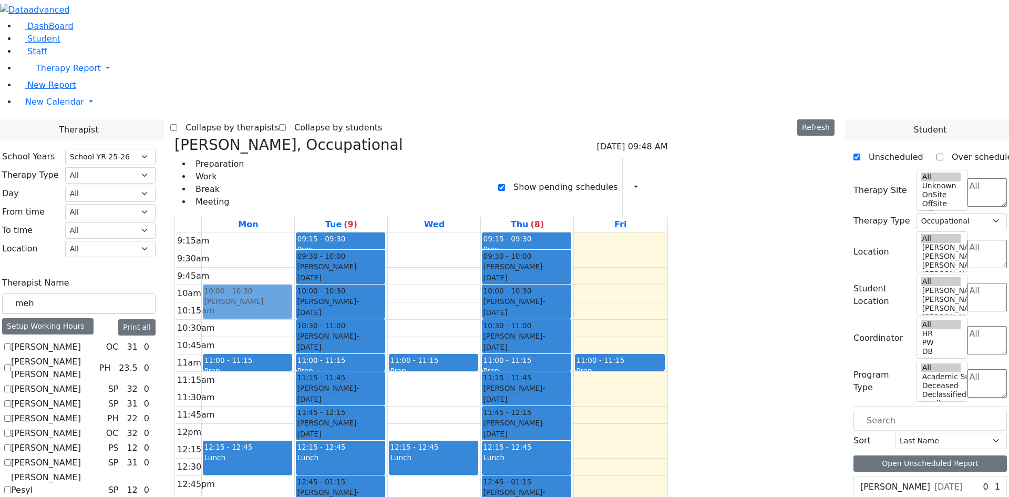
drag, startPoint x: 819, startPoint y: 250, endPoint x: 341, endPoint y: 119, distance: 496.4
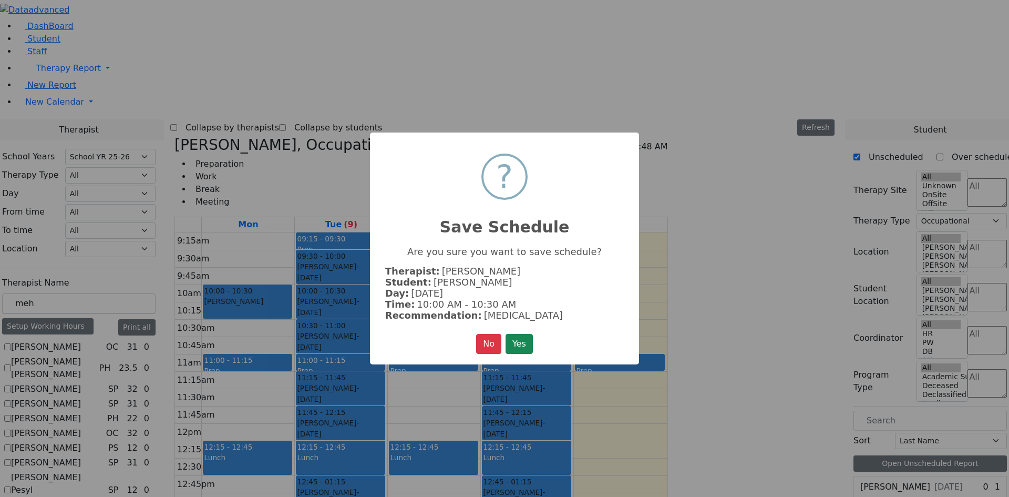
click at [506, 334] on button "Yes" at bounding box center [519, 344] width 27 height 20
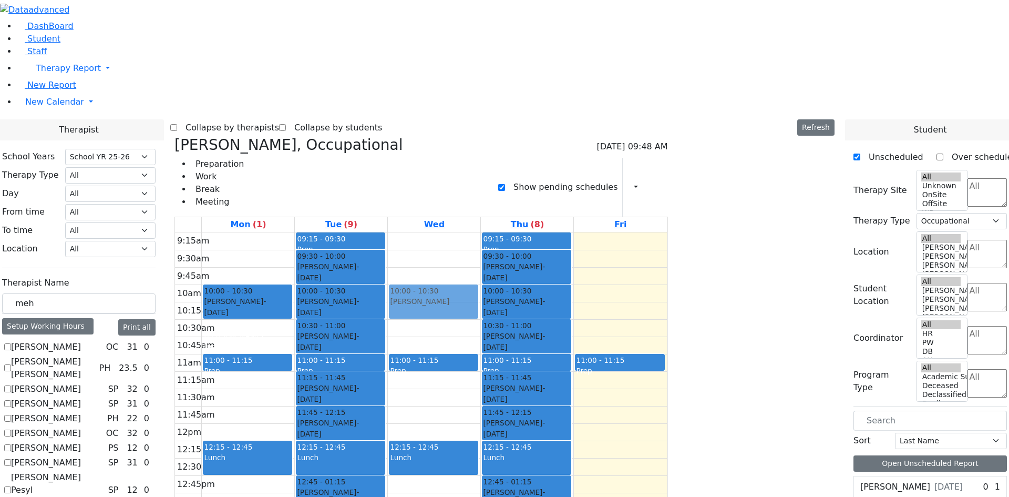
drag, startPoint x: 804, startPoint y: 249, endPoint x: 562, endPoint y: 127, distance: 271.2
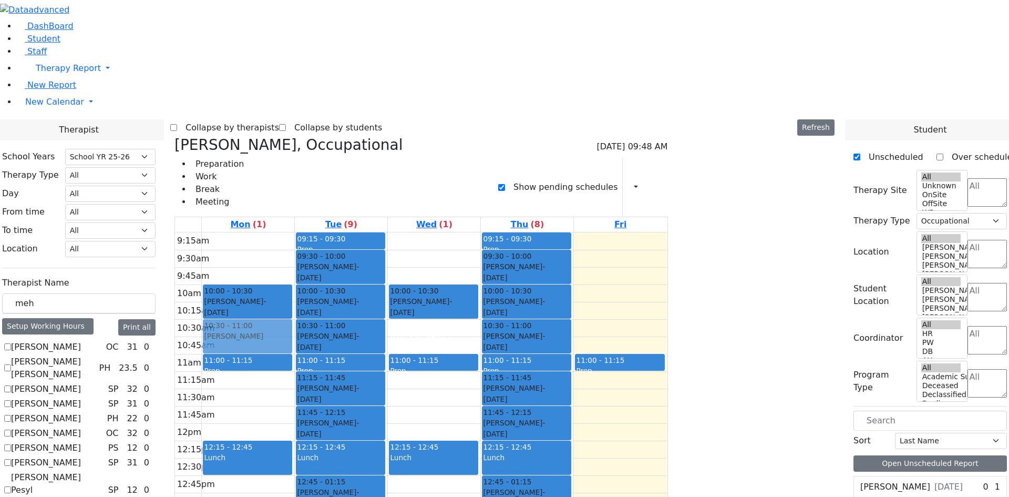
drag, startPoint x: 799, startPoint y: 125, endPoint x: 371, endPoint y: 155, distance: 429.4
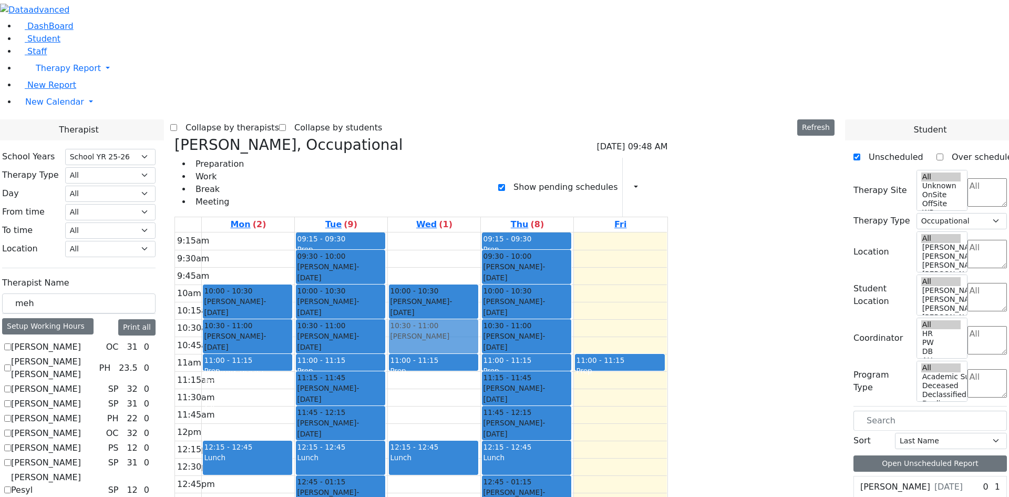
drag, startPoint x: 788, startPoint y: 122, endPoint x: 505, endPoint y: 159, distance: 285.7
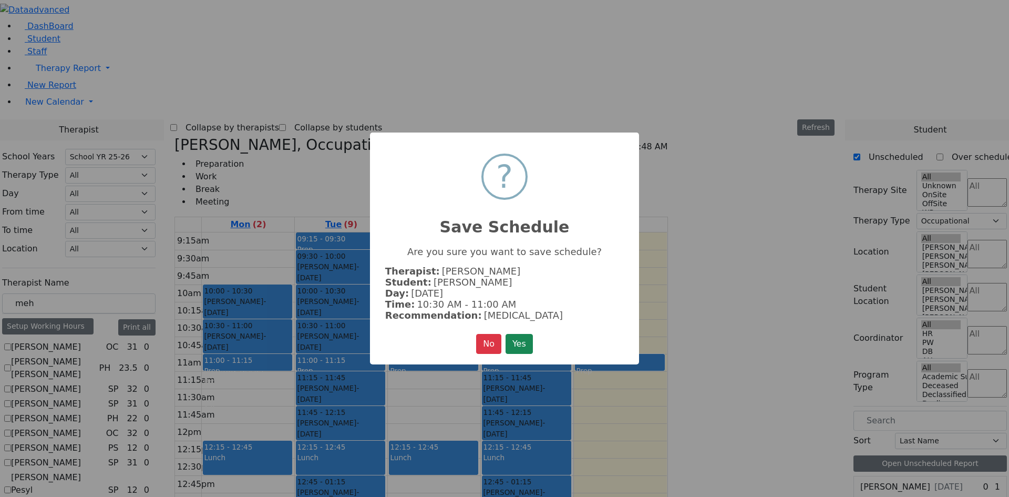
click at [506, 334] on button "Yes" at bounding box center [519, 344] width 27 height 20
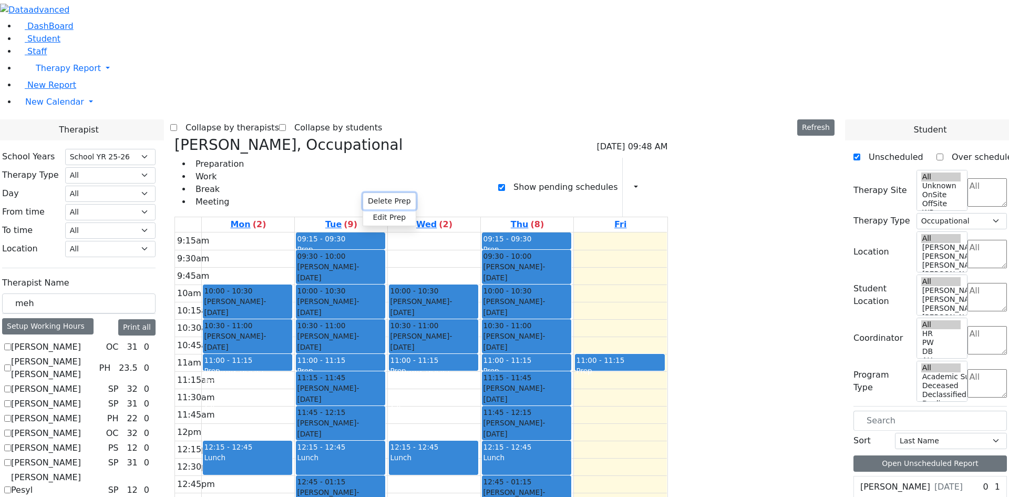
click at [394, 199] on button "Delete Prep" at bounding box center [389, 201] width 53 height 16
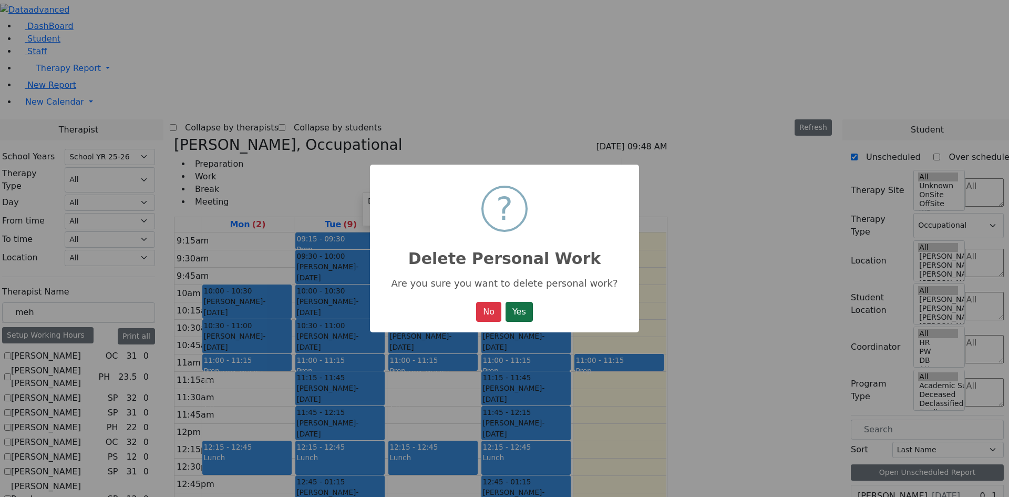
click at [523, 320] on button "Yes" at bounding box center [519, 312] width 27 height 20
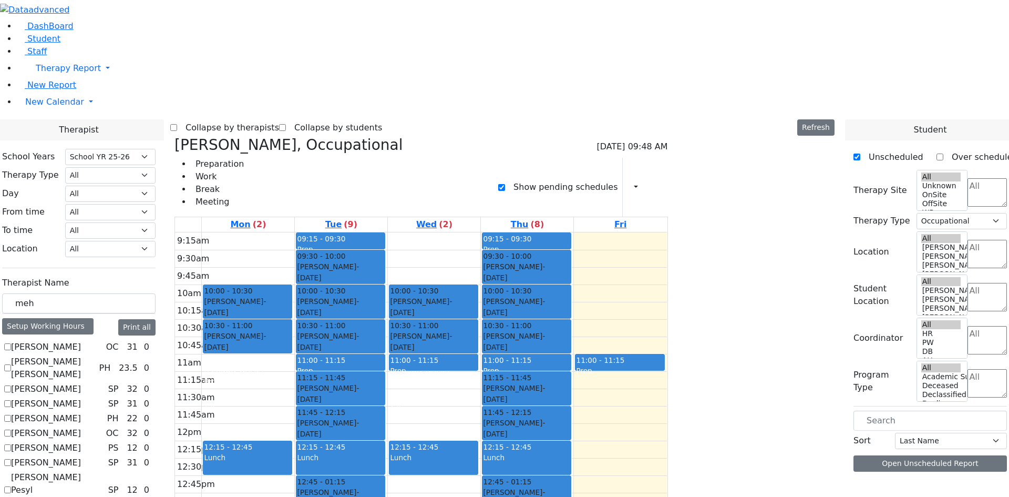
click at [477, 365] on div "Prep" at bounding box center [433, 370] width 87 height 11
click at [550, 204] on button "Delete Selected Schedule" at bounding box center [591, 205] width 104 height 16
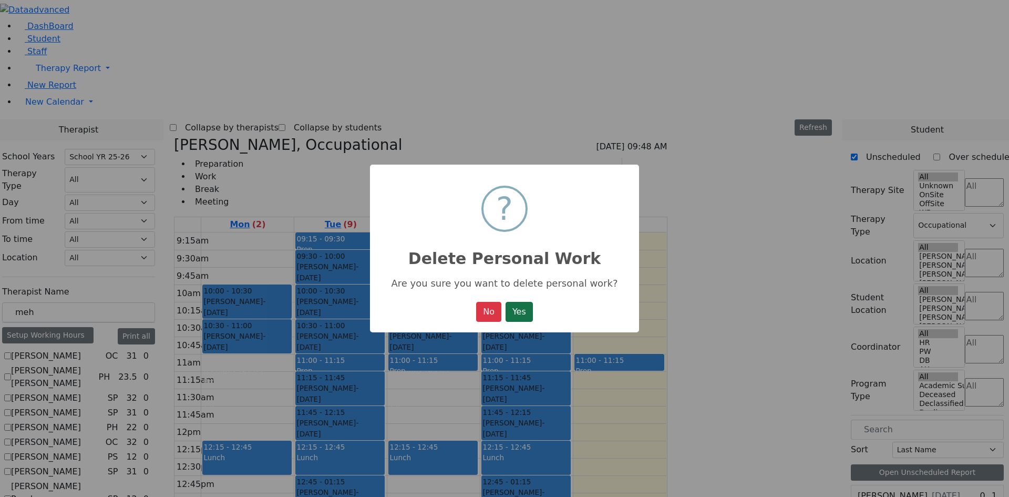
click at [510, 316] on button "Yes" at bounding box center [519, 312] width 27 height 20
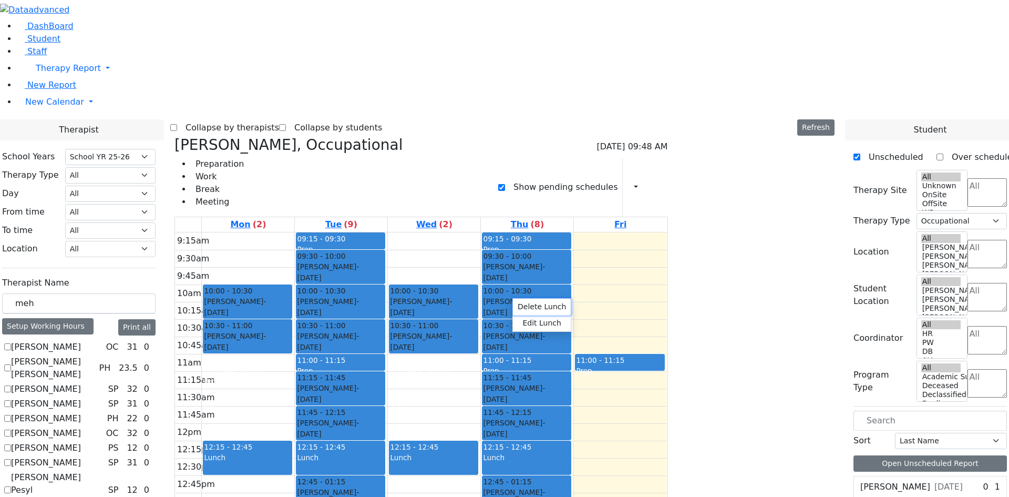
click at [524, 299] on button "Delete Lunch" at bounding box center [542, 307] width 58 height 16
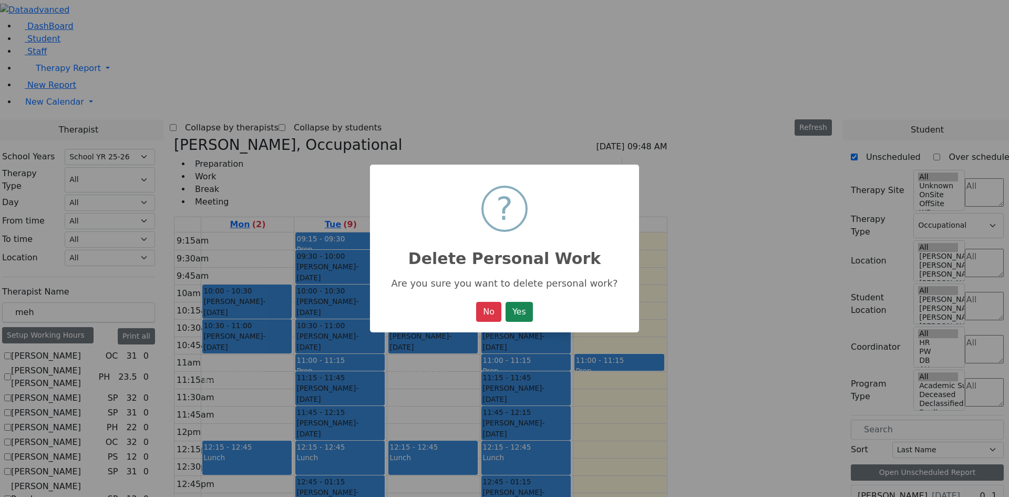
click at [522, 313] on button "Yes" at bounding box center [519, 312] width 27 height 20
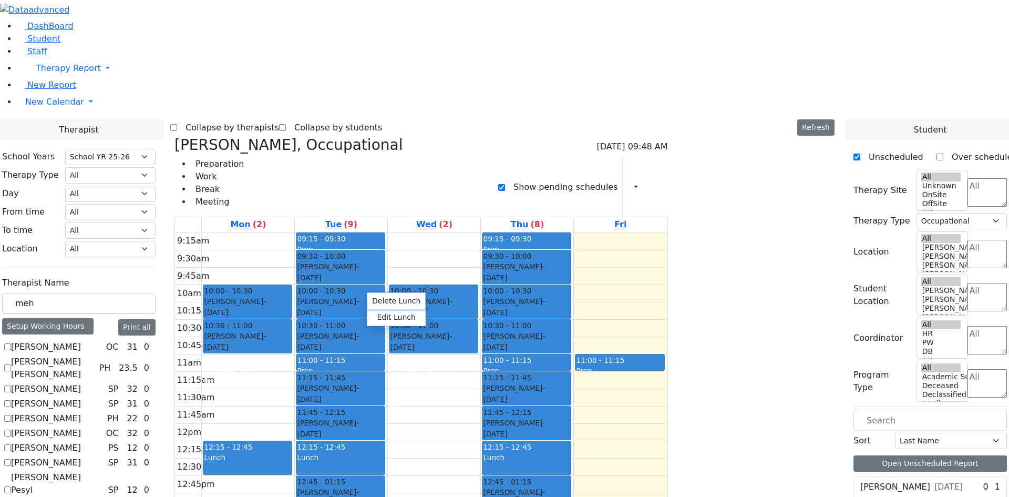
click at [415, 300] on button "Delete Lunch" at bounding box center [396, 301] width 58 height 16
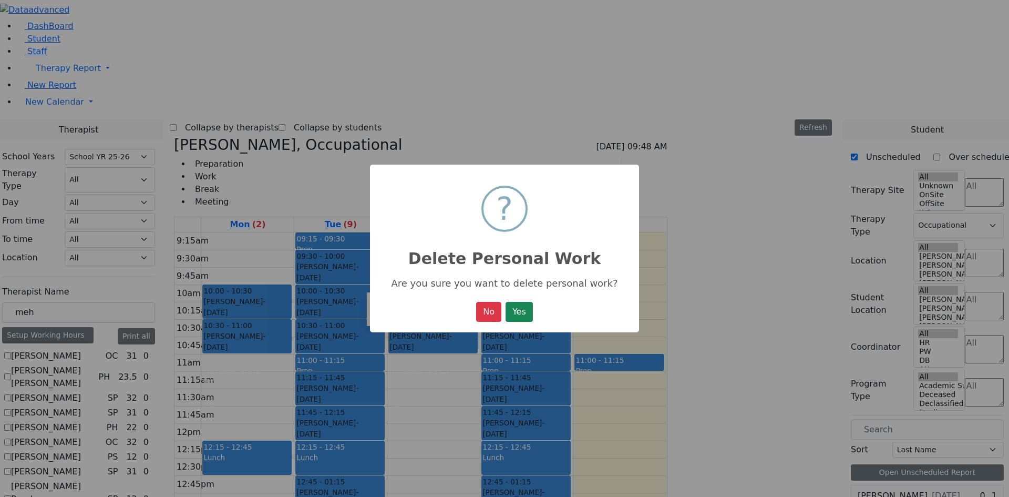
click at [506, 302] on button "Yes" at bounding box center [519, 312] width 27 height 20
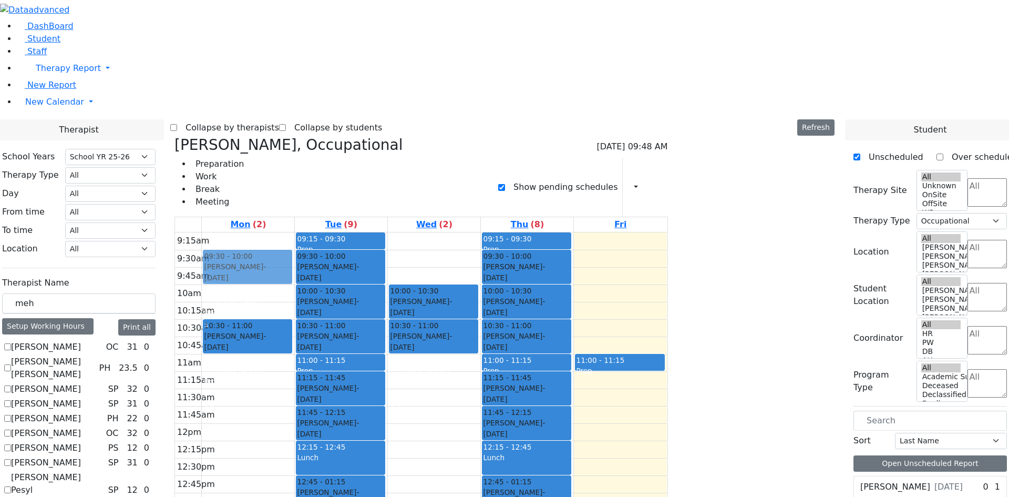
drag, startPoint x: 350, startPoint y: 133, endPoint x: 352, endPoint y: 95, distance: 38.4
click at [294, 232] on div "10:00 - 10:30 Weiss Pinchus - 04/02/2019 ווייס פנחס יודא Mehl Miriam יושע ארי' …" at bounding box center [248, 440] width 93 height 416
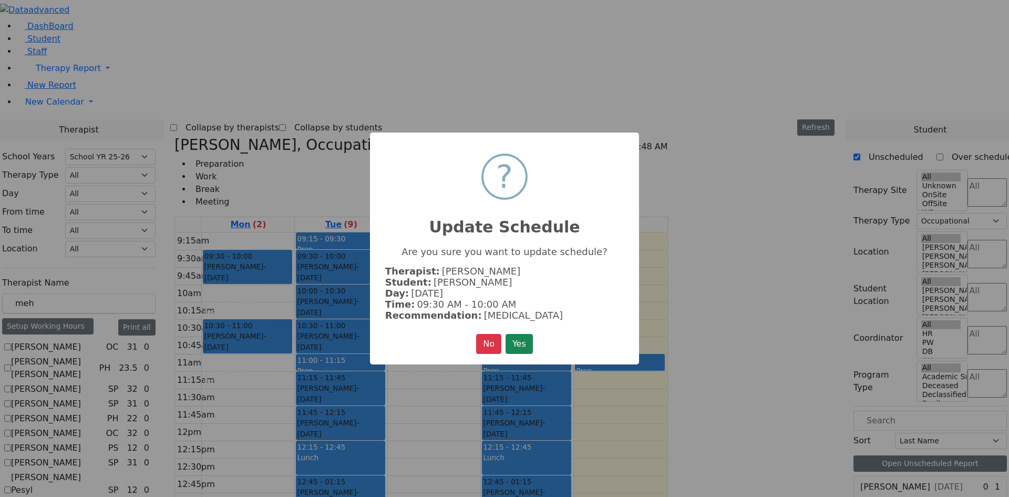
click at [506, 334] on button "Yes" at bounding box center [519, 344] width 27 height 20
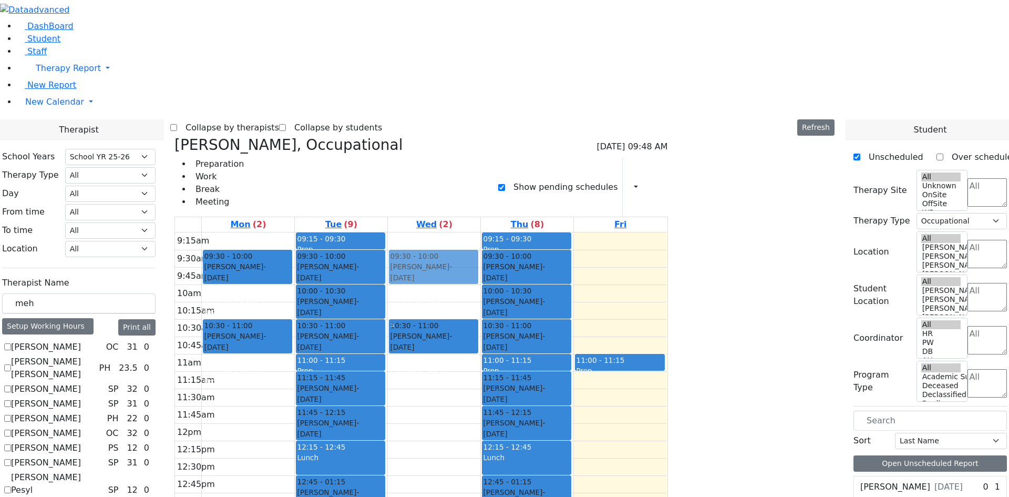
drag, startPoint x: 512, startPoint y: 130, endPoint x: 510, endPoint y: 104, distance: 26.9
click at [480, 232] on div "10:00 - 10:30 Weiss Pinchus - 04/02/2019 ווייס פנחס יודא Mehl Miriam יושע ארי' …" at bounding box center [434, 440] width 93 height 416
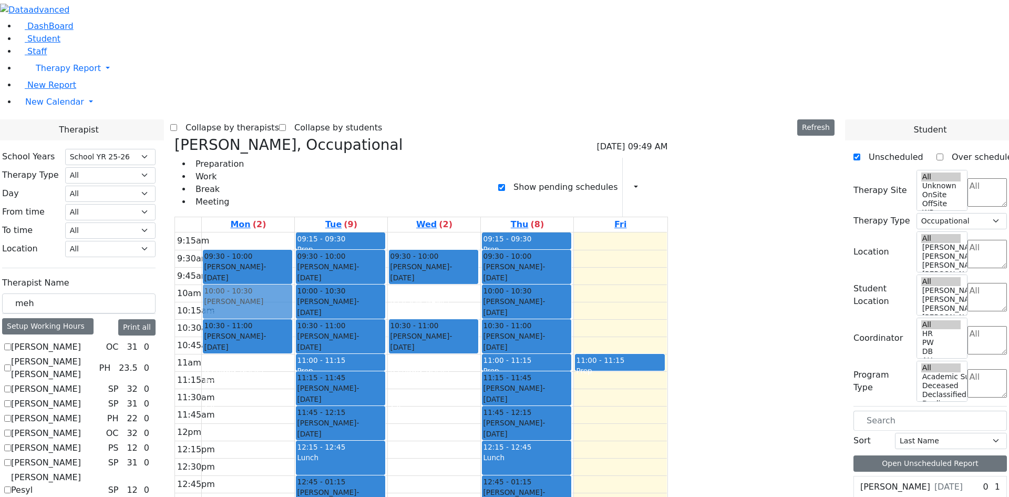
drag, startPoint x: 818, startPoint y: 123, endPoint x: 375, endPoint y: 121, distance: 443.6
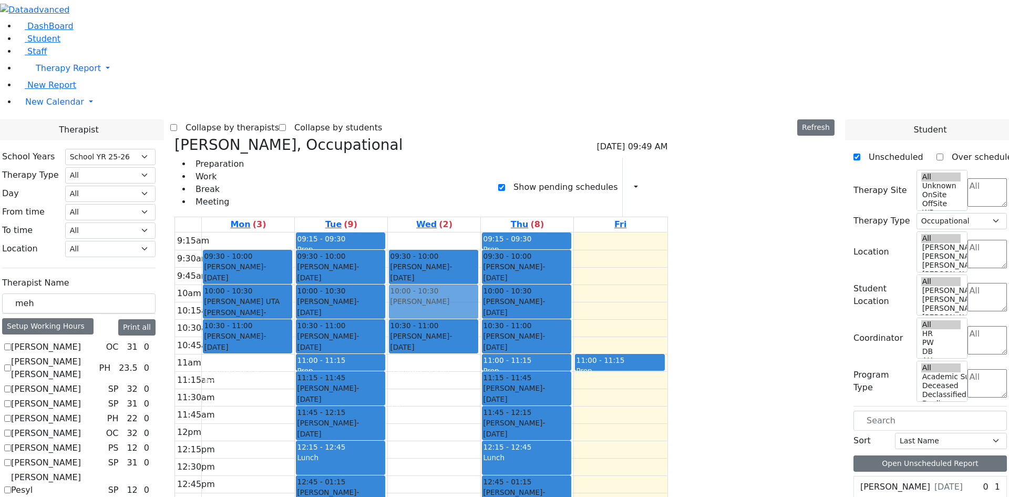
drag, startPoint x: 795, startPoint y: 122, endPoint x: 560, endPoint y: 129, distance: 235.0
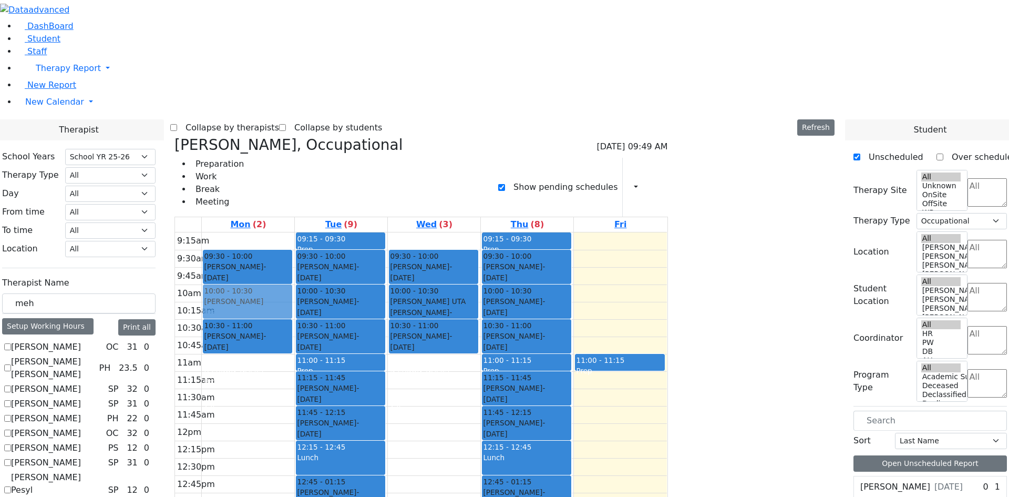
drag, startPoint x: 797, startPoint y: 122, endPoint x: 378, endPoint y: 125, distance: 418.4
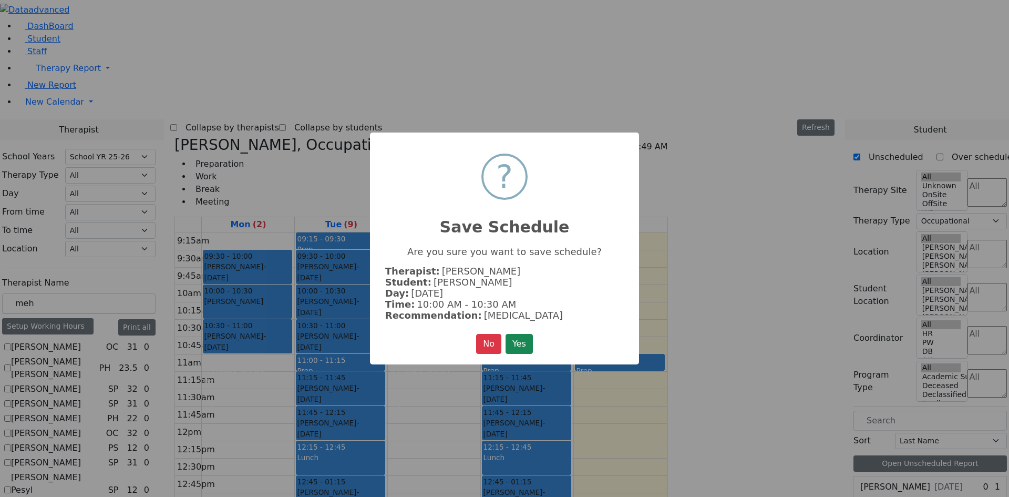
click at [506, 334] on button "Yes" at bounding box center [519, 344] width 27 height 20
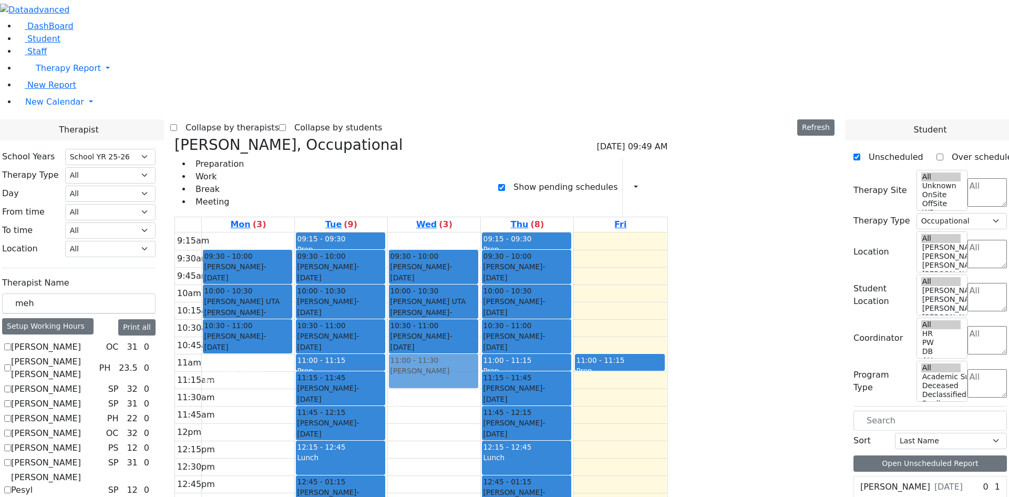
drag, startPoint x: 802, startPoint y: 142, endPoint x: 525, endPoint y: 196, distance: 282.5
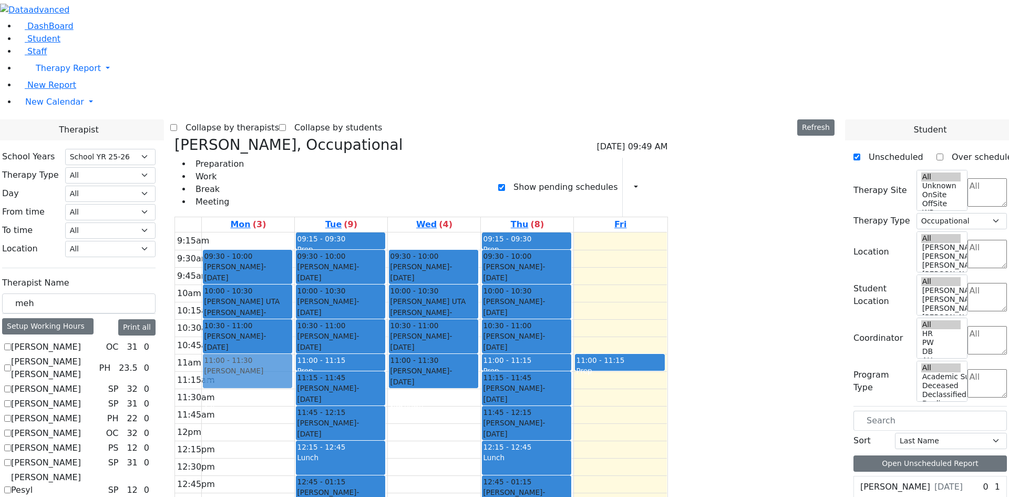
drag, startPoint x: 811, startPoint y: 141, endPoint x: 343, endPoint y: 190, distance: 470.3
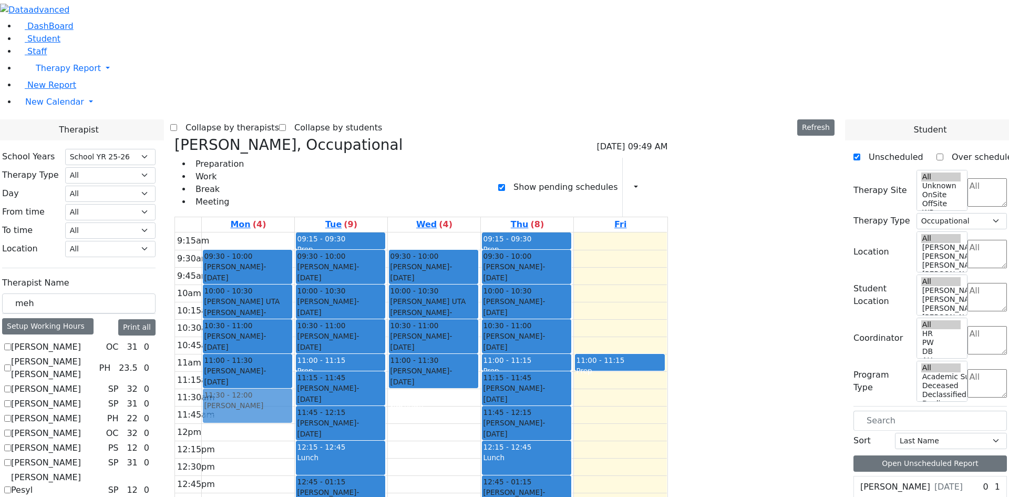
drag, startPoint x: 790, startPoint y: 120, endPoint x: 379, endPoint y: 238, distance: 427.5
drag, startPoint x: 545, startPoint y: 234, endPoint x: 545, endPoint y: 240, distance: 5.8
click at [545, 241] on div "9:15am 9:30am 9:45am 10am 10:15am 10:30am 10:45am 11am 11:15am 11:30am 11:45am …" at bounding box center [421, 440] width 492 height 416
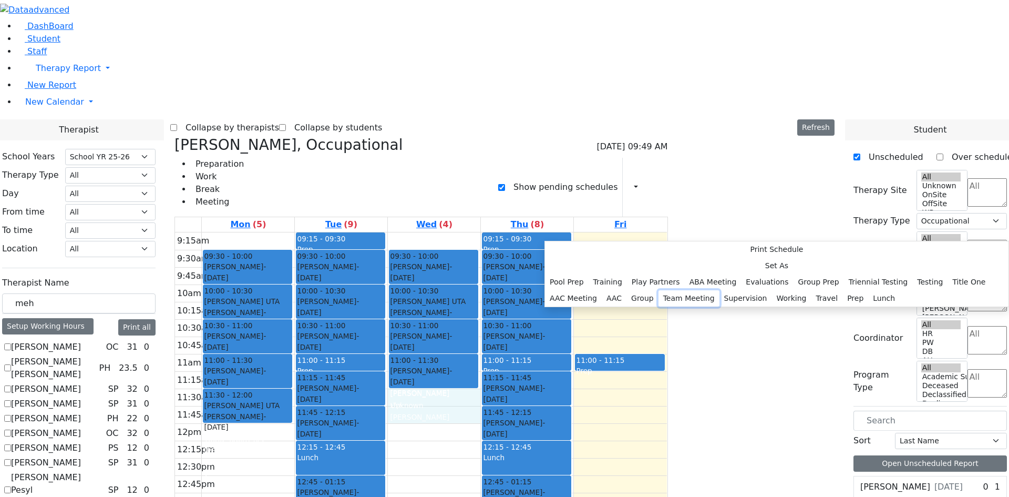
click at [667, 290] on button "Team Meeting" at bounding box center [689, 298] width 61 height 16
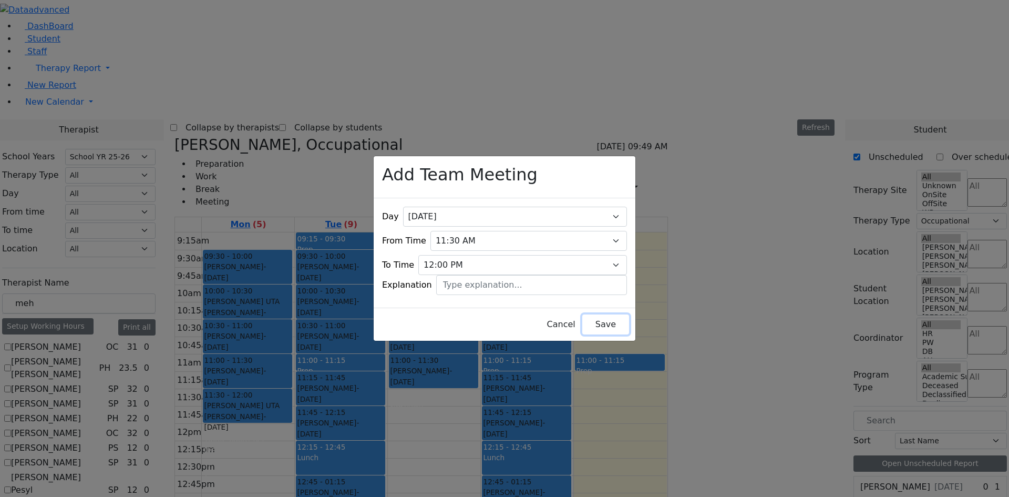
click at [588, 314] on button "Save" at bounding box center [605, 324] width 47 height 20
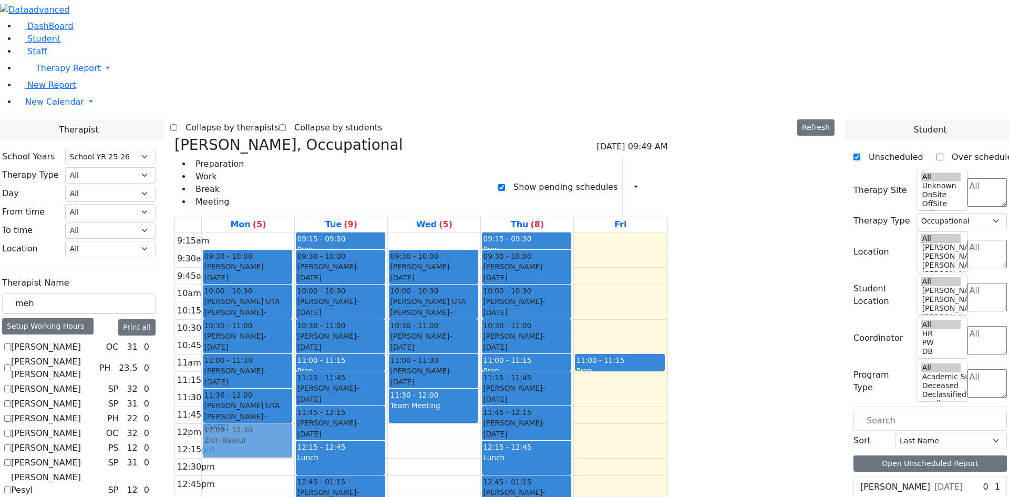
drag, startPoint x: 803, startPoint y: 161, endPoint x: 357, endPoint y: 266, distance: 457.9
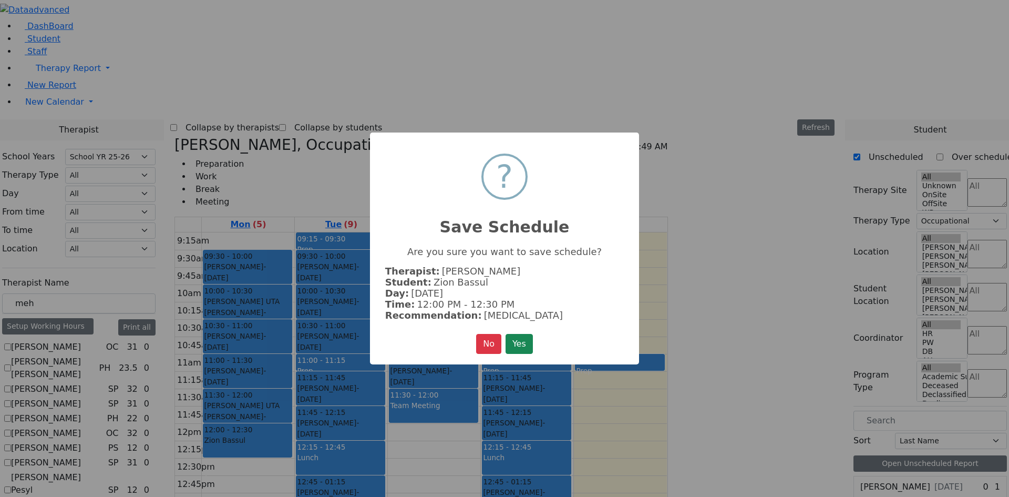
click at [506, 334] on button "Yes" at bounding box center [519, 344] width 27 height 20
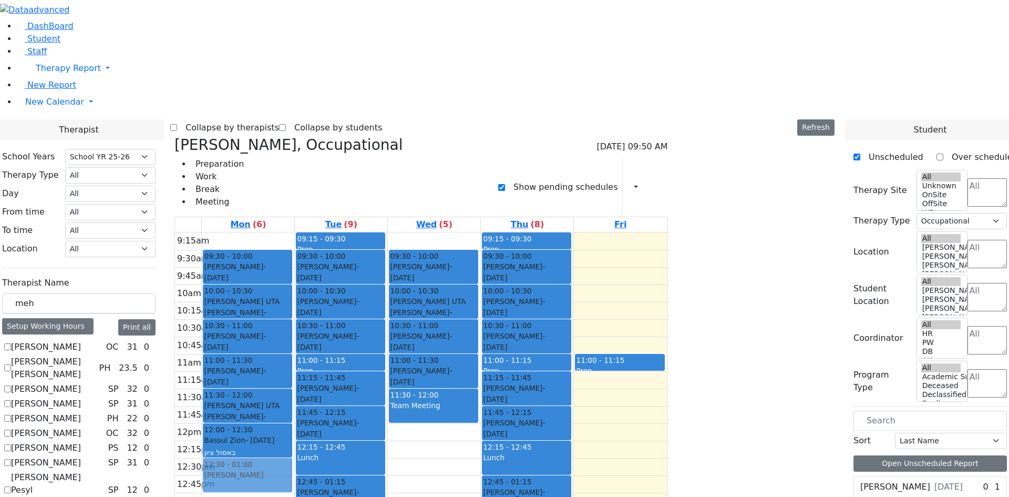
drag, startPoint x: 829, startPoint y: 179, endPoint x: 387, endPoint y: 294, distance: 456.9
drag, startPoint x: 804, startPoint y: 139, endPoint x: 358, endPoint y: 334, distance: 486.3
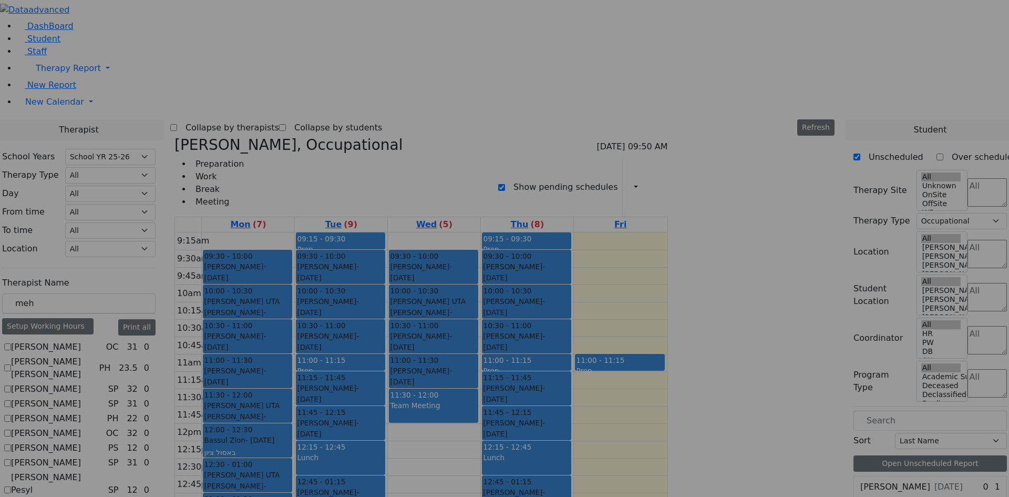
click at [506, 334] on button "Yes" at bounding box center [519, 344] width 27 height 20
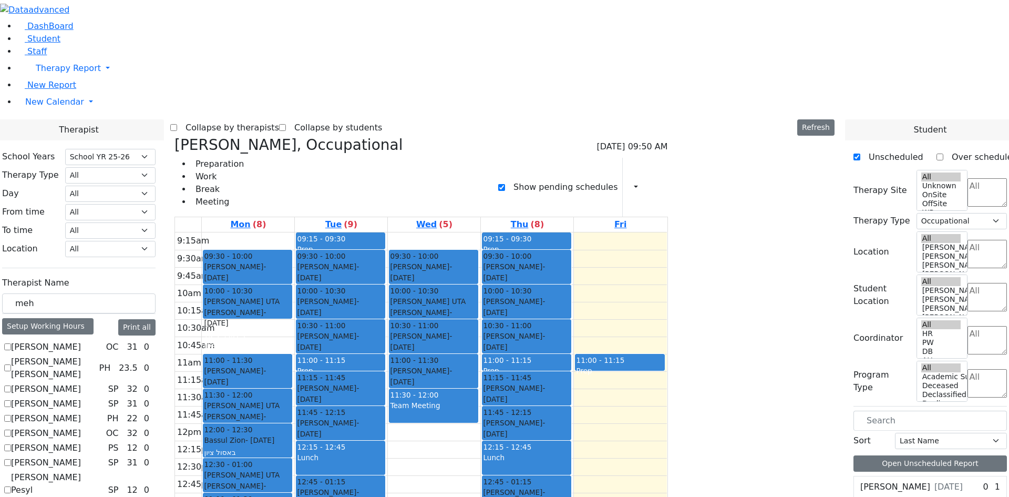
drag, startPoint x: 331, startPoint y: 167, endPoint x: 344, endPoint y: 369, distance: 202.8
click at [294, 369] on div "09:30 - 10:00 Weiss Pinchus - [DATE] [PERSON_NAME] [PERSON_NAME] Miriam [PERSON…" at bounding box center [248, 440] width 93 height 416
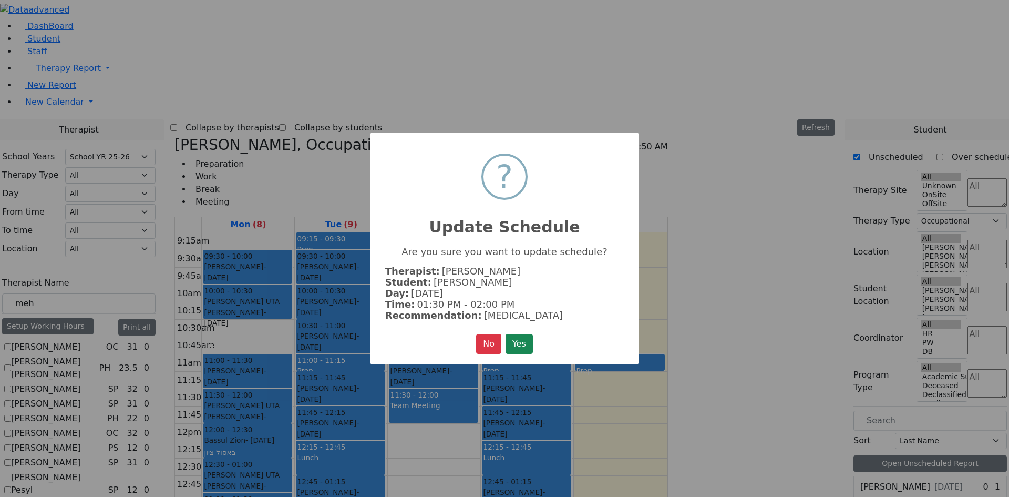
click at [506, 334] on button "Yes" at bounding box center [519, 344] width 27 height 20
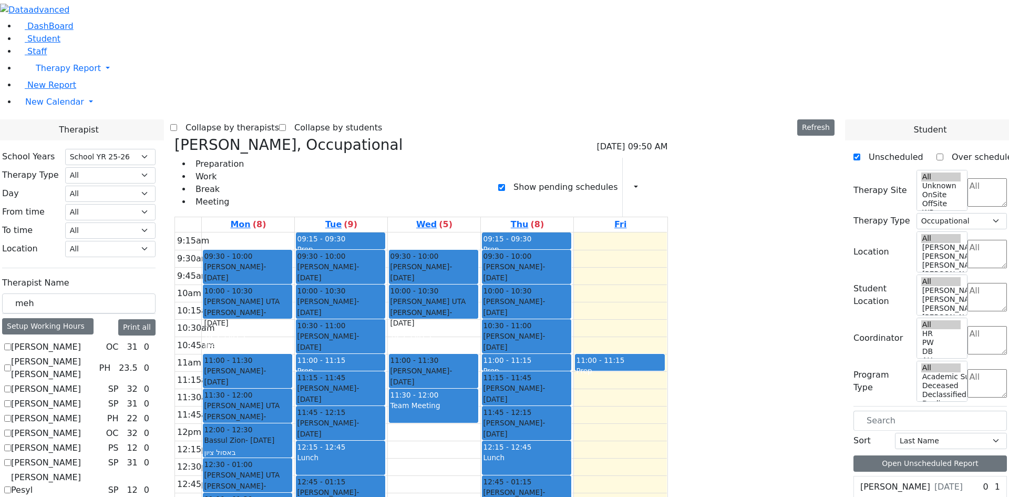
drag, startPoint x: 526, startPoint y: 161, endPoint x: 525, endPoint y: 372, distance: 210.8
click at [480, 372] on div "09:30 - 10:00 Weiss Pinchus - [DATE] [PERSON_NAME] [PERSON_NAME] Miriam [PERSON…" at bounding box center [434, 440] width 93 height 416
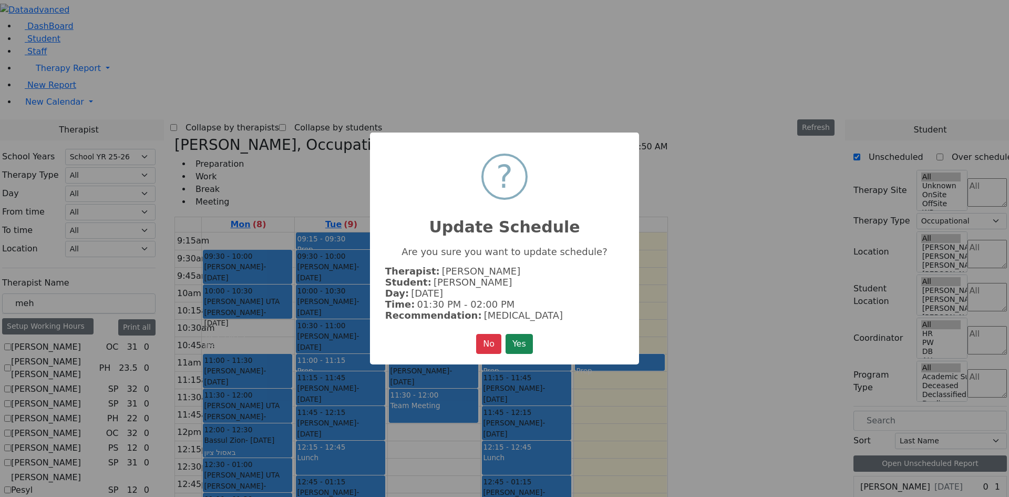
click at [506, 334] on button "Yes" at bounding box center [519, 344] width 27 height 20
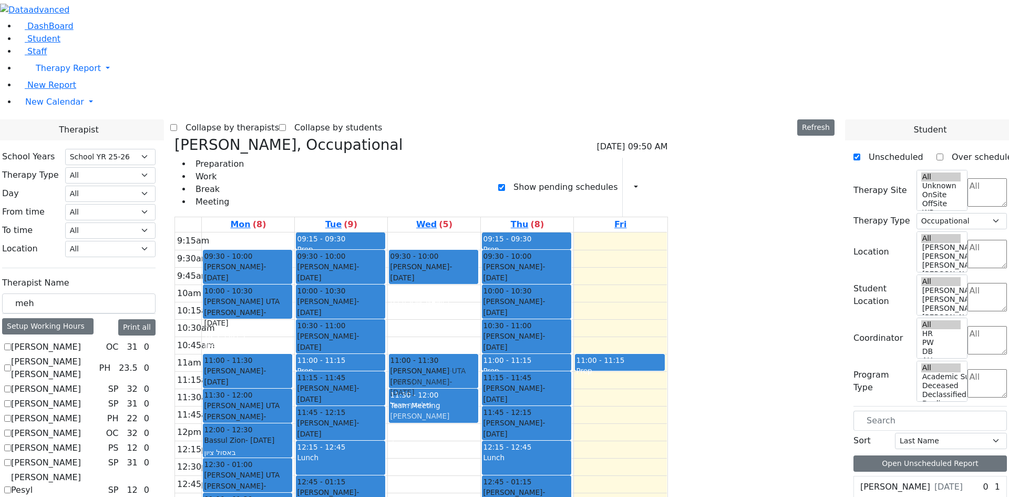
drag, startPoint x: 516, startPoint y: 136, endPoint x: 520, endPoint y: 205, distance: 69.5
click at [480, 232] on div "09:30 - 10:00 Weiss Pinchus - [DATE] [PERSON_NAME] [PERSON_NAME] Miriam [PERSON…" at bounding box center [434, 440] width 93 height 416
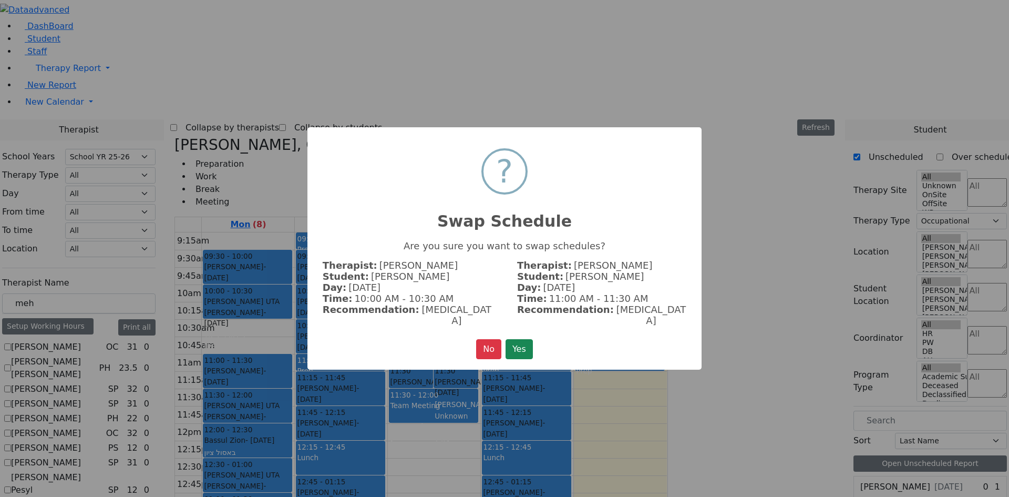
click at [506, 339] on button "Yes" at bounding box center [519, 349] width 27 height 20
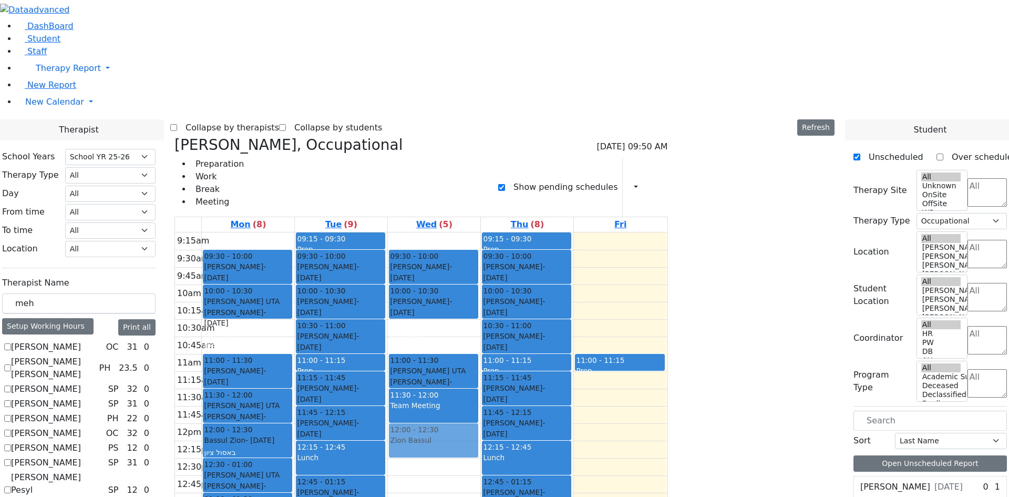
drag, startPoint x: 804, startPoint y: 161, endPoint x: 566, endPoint y: 269, distance: 261.1
drag, startPoint x: 829, startPoint y: 163, endPoint x: 531, endPoint y: 295, distance: 326.2
drag, startPoint x: 801, startPoint y: 139, endPoint x: 581, endPoint y: 325, distance: 287.9
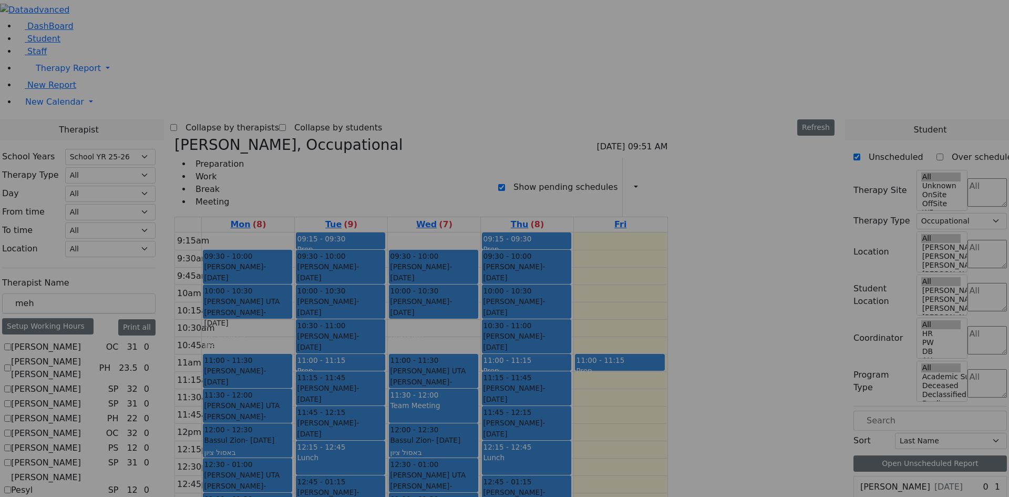
click at [506, 334] on button "Yes" at bounding box center [519, 344] width 27 height 20
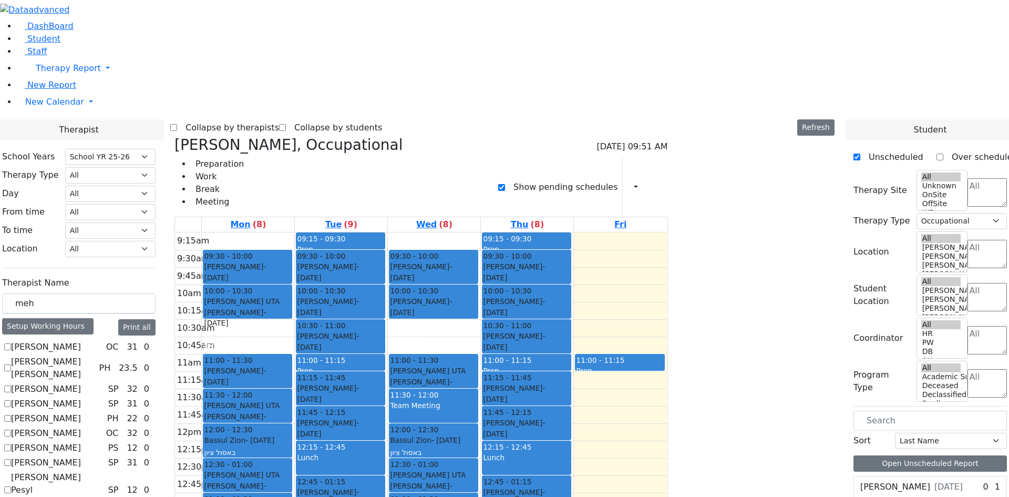
drag, startPoint x: 804, startPoint y: 123, endPoint x: 559, endPoint y: 397, distance: 367.4
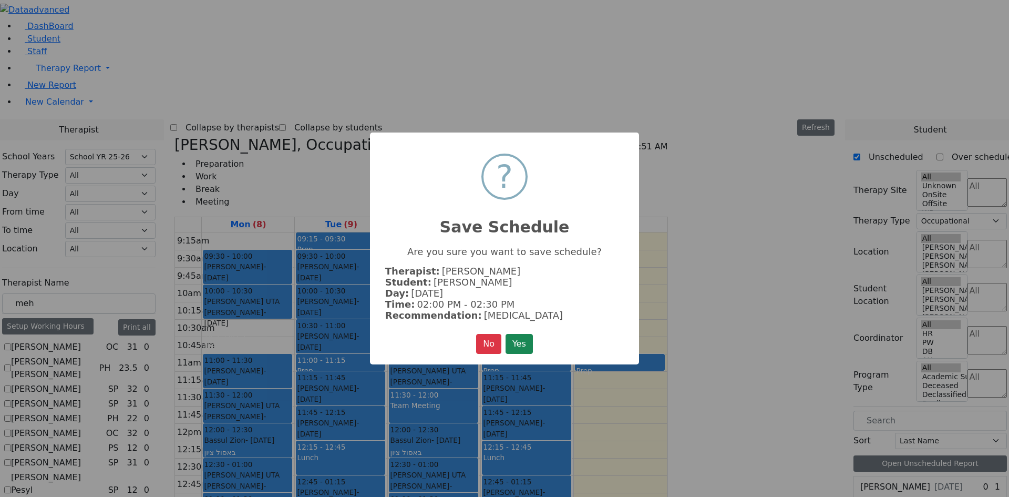
click at [506, 334] on button "Yes" at bounding box center [519, 344] width 27 height 20
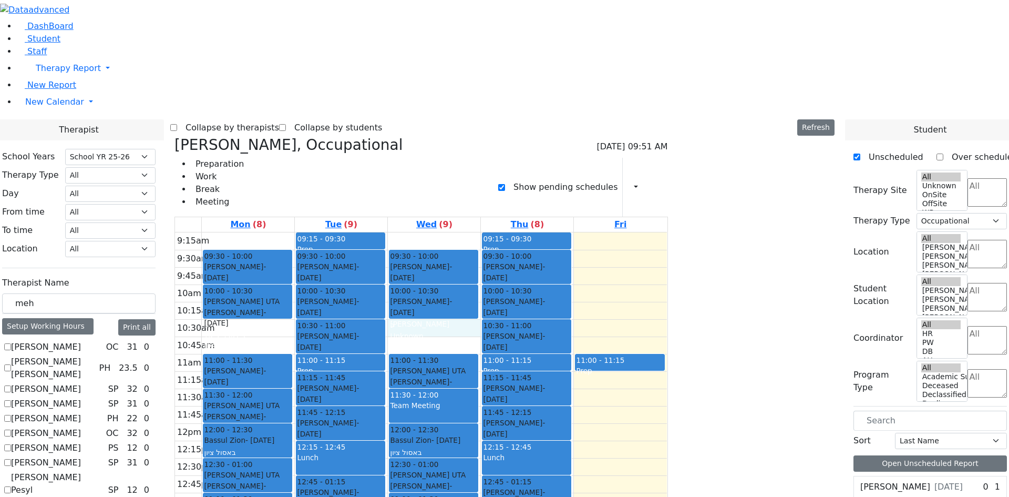
drag, startPoint x: 522, startPoint y: 161, endPoint x: 521, endPoint y: 169, distance: 8.4
click at [521, 232] on div "9:15am 9:30am 9:45am 10am 10:15am 10:30am 10:45am 11am 11:15am 11:30am 11:45am …" at bounding box center [421, 440] width 492 height 416
click at [667, 388] on div "9:15am 9:30am 9:45am 10am 10:15am 10:30am 10:45am 11am 11:15am 11:30am 11:45am …" at bounding box center [421, 440] width 492 height 416
drag, startPoint x: 184, startPoint y: 178, endPoint x: 99, endPoint y: 185, distance: 85.4
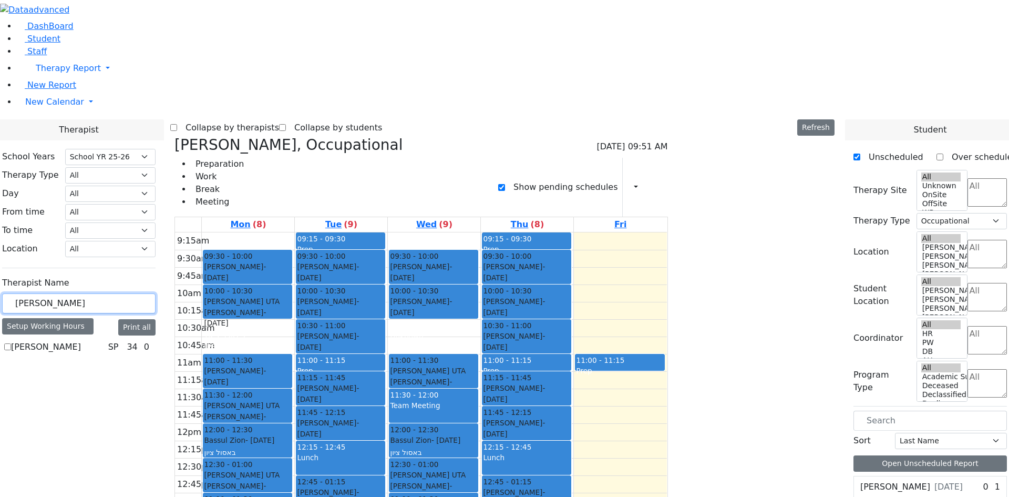
type input "LEW"
click at [81, 341] on label "[PERSON_NAME]" at bounding box center [46, 347] width 70 height 13
click at [11, 343] on input "[PERSON_NAME]" at bounding box center [7, 346] width 7 height 7
checkbox input "true"
select select "3"
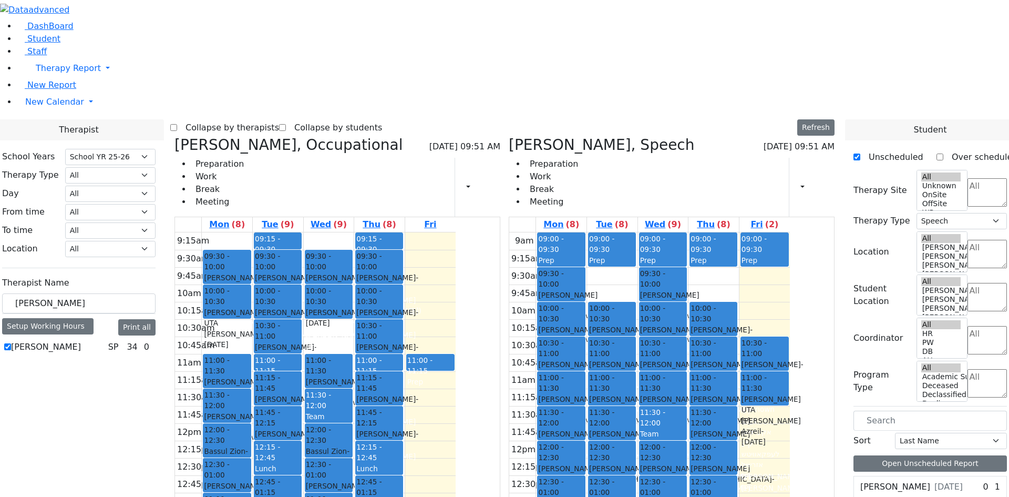
click at [174, 136] on icon at bounding box center [174, 144] width 0 height 17
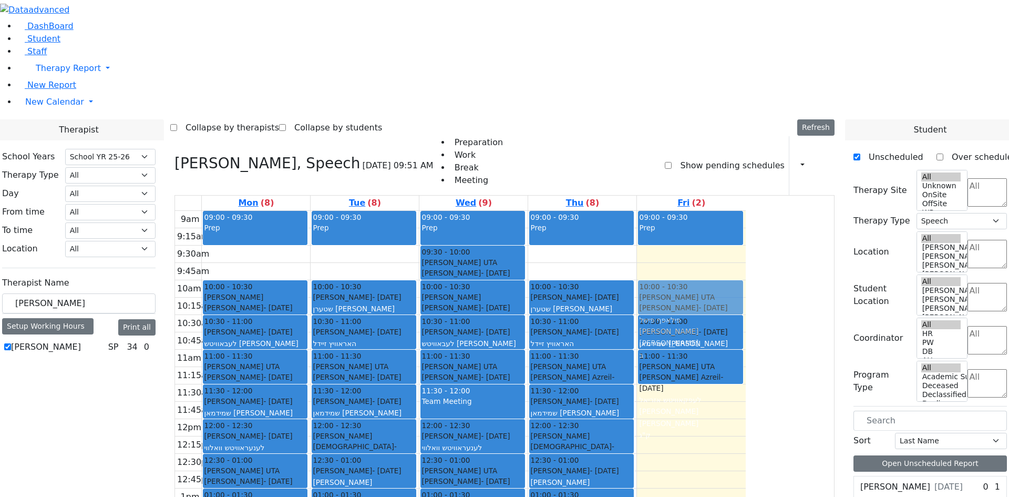
drag, startPoint x: 325, startPoint y: 107, endPoint x: 746, endPoint y: 136, distance: 421.9
click at [746, 211] on tr "09:00 - 09:30 Prep 09:30 - 10:00 Getzel Berger UTA Fulop Fishel - 02/20/2019 פי…" at bounding box center [460, 419] width 571 height 416
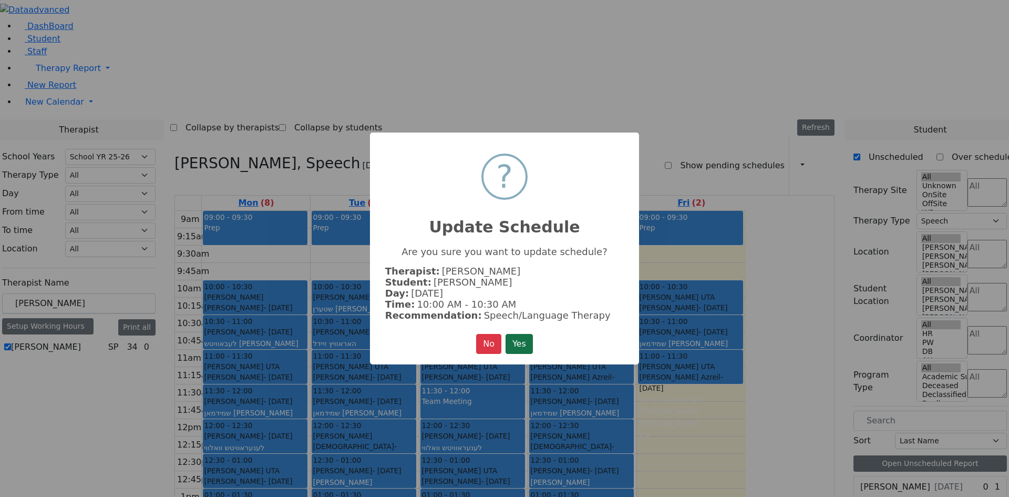
click at [523, 344] on button "Yes" at bounding box center [519, 344] width 27 height 20
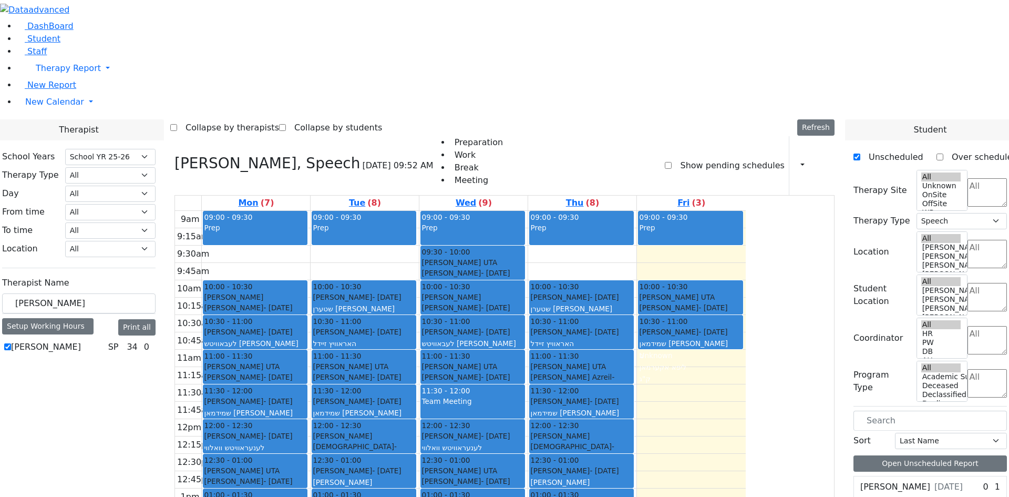
drag, startPoint x: 739, startPoint y: 253, endPoint x: 380, endPoint y: 396, distance: 386.6
click at [381, 385] on tr "09:00 - 09:30 Prep 10:00 - 10:30 Schwartz Chaim Mendel - 01/02/2022 שווארץ חיים…" at bounding box center [460, 419] width 571 height 416
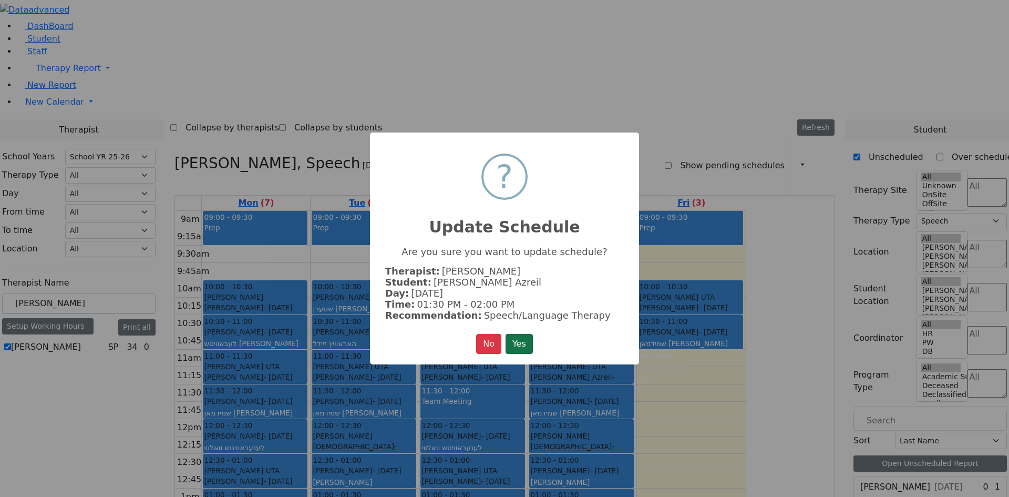
click at [530, 336] on button "Yes" at bounding box center [519, 344] width 27 height 20
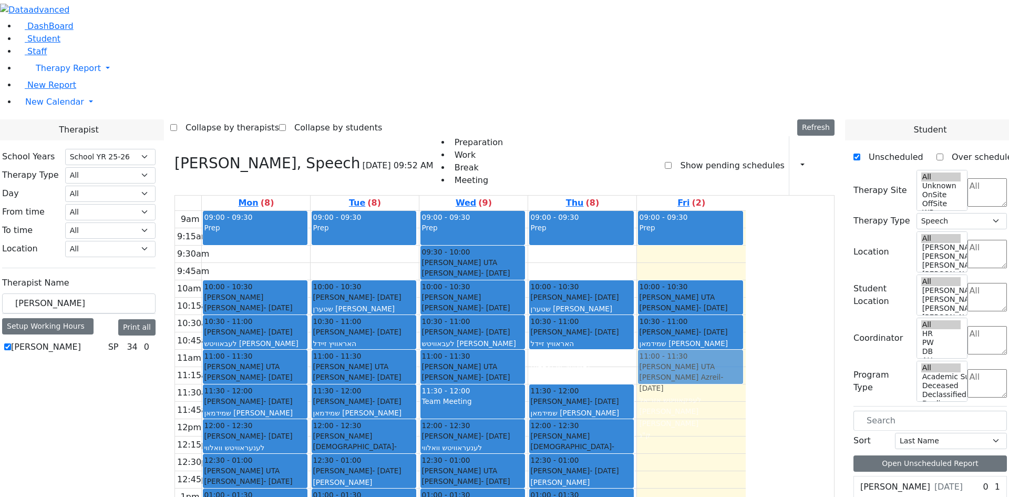
drag, startPoint x: 659, startPoint y: 219, endPoint x: 741, endPoint y: 211, distance: 81.8
click at [741, 211] on tr "09:00 - 09:30 Prep 10:00 - 10:30 Schwartz Chaim Mendel - 01/02/2022 שווארץ חיים…" at bounding box center [460, 419] width 571 height 416
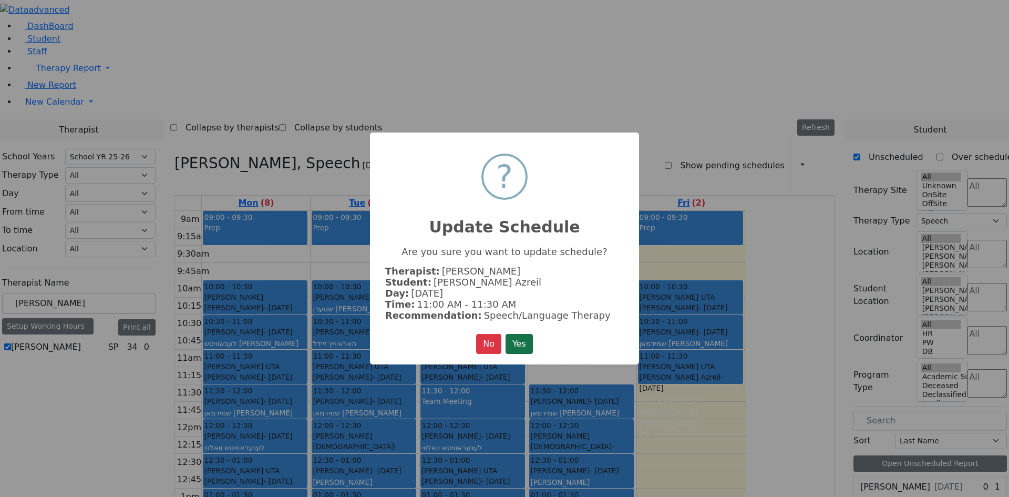
click at [526, 338] on button "Yes" at bounding box center [519, 344] width 27 height 20
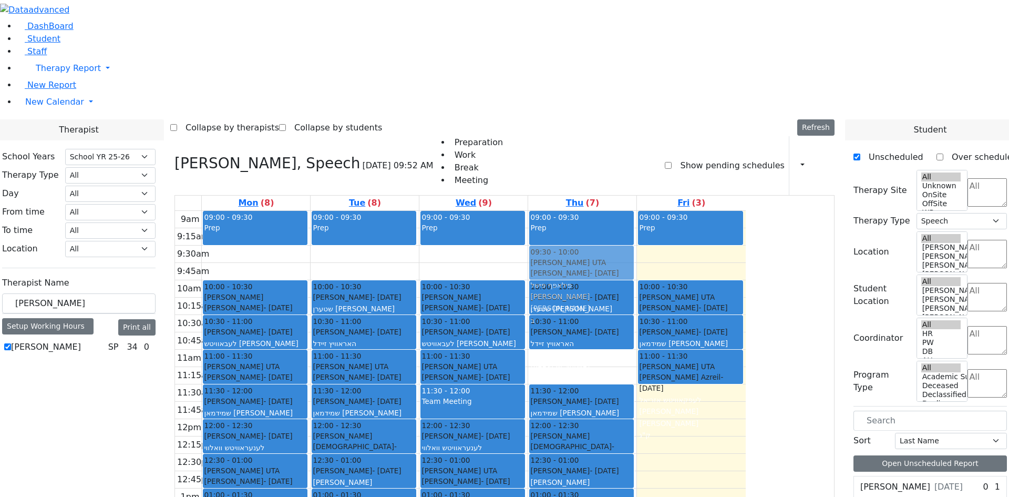
drag, startPoint x: 581, startPoint y: 108, endPoint x: 635, endPoint y: 111, distance: 54.8
click at [640, 211] on tr "09:00 - 09:30 Prep 10:00 - 10:30 Schwartz Chaim Mendel - 01/02/2022 שווארץ חיים…" at bounding box center [460, 419] width 571 height 416
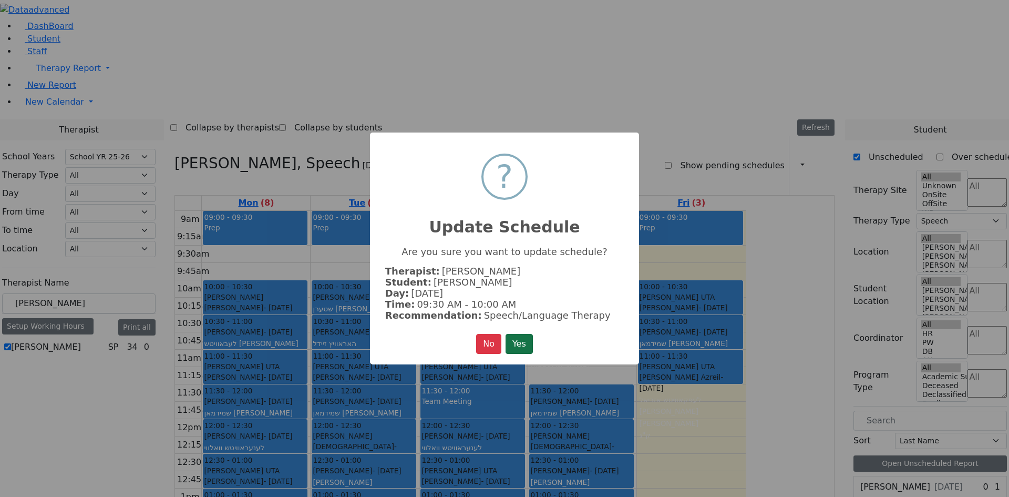
click at [529, 343] on button "Yes" at bounding box center [519, 344] width 27 height 20
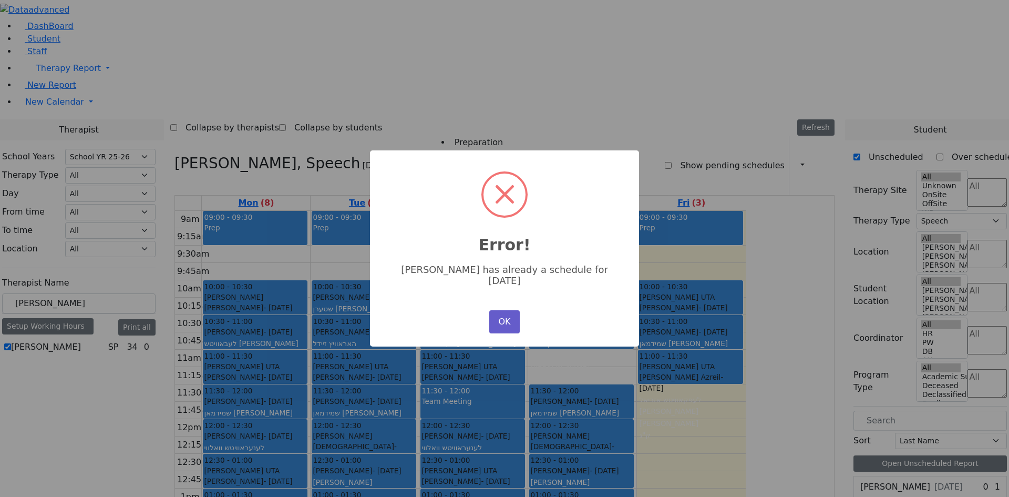
click at [500, 314] on button "OK" at bounding box center [504, 321] width 30 height 23
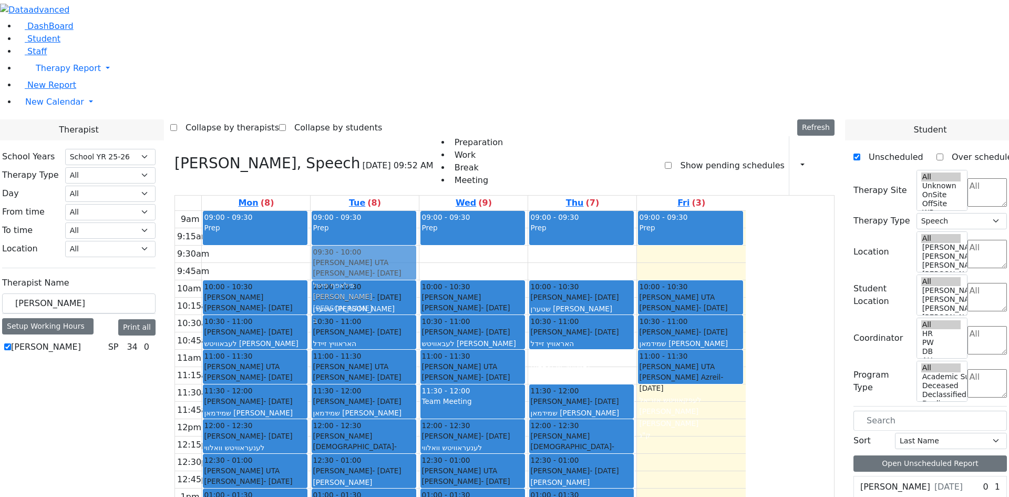
drag, startPoint x: 542, startPoint y: 118, endPoint x: 477, endPoint y: 119, distance: 65.2
click at [477, 211] on tr "09:00 - 09:30 Prep 10:00 - 10:30 Schwartz Chaim Mendel - 01/02/2022 שווארץ חיים…" at bounding box center [460, 419] width 571 height 416
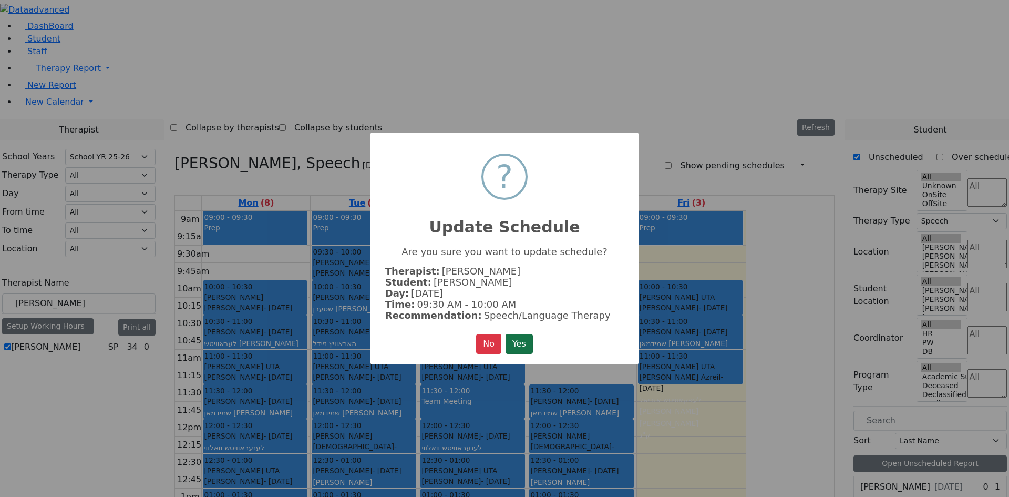
click at [528, 342] on button "Yes" at bounding box center [519, 344] width 27 height 20
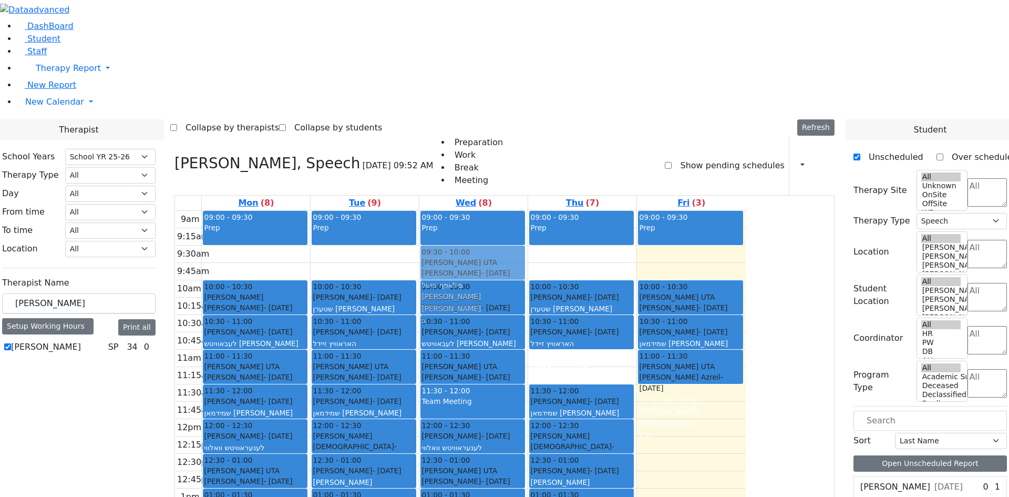
drag, startPoint x: 487, startPoint y: 108, endPoint x: 542, endPoint y: 112, distance: 55.4
click at [547, 211] on tr "09:00 - 09:30 Prep 10:00 - 10:30 Schwartz Chaim Mendel - 01/02/2022 שווארץ חיים…" at bounding box center [460, 419] width 571 height 416
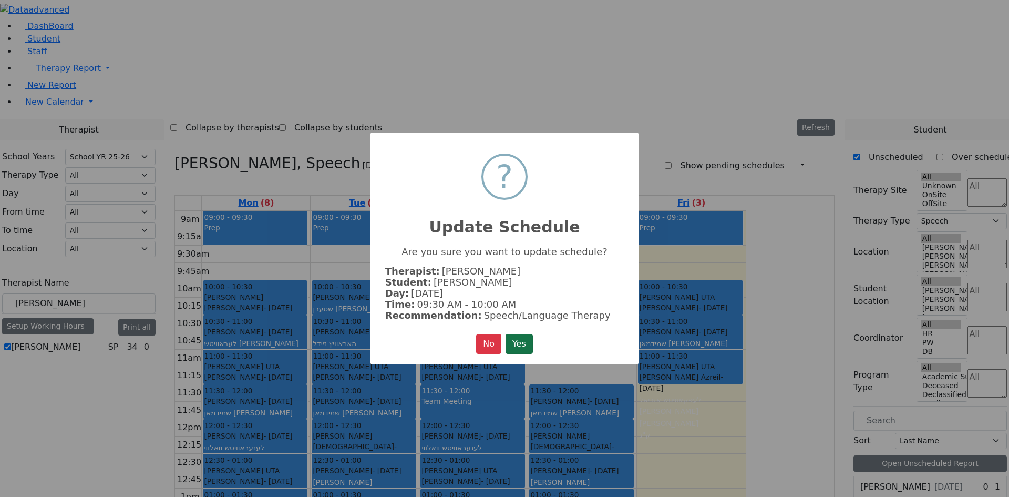
click at [522, 338] on button "Yes" at bounding box center [519, 344] width 27 height 20
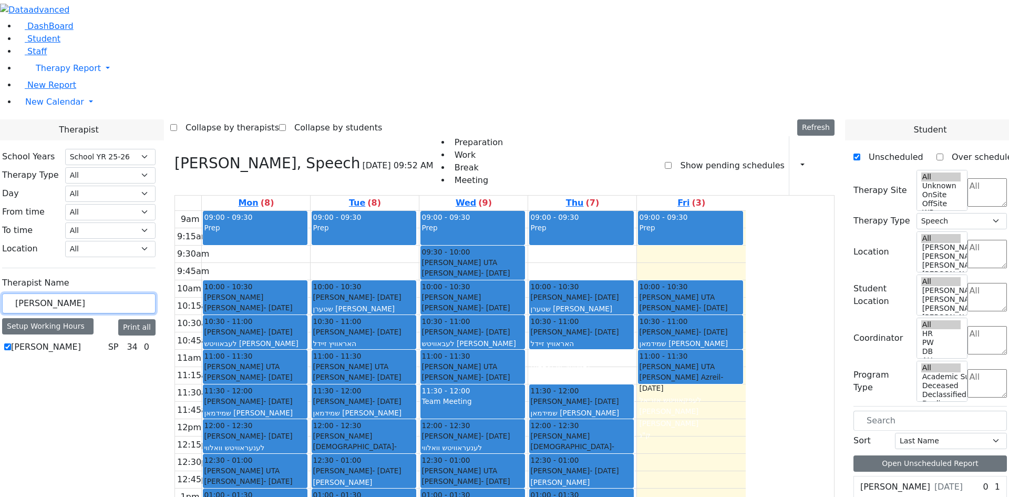
drag, startPoint x: 183, startPoint y: 183, endPoint x: 91, endPoint y: 186, distance: 92.0
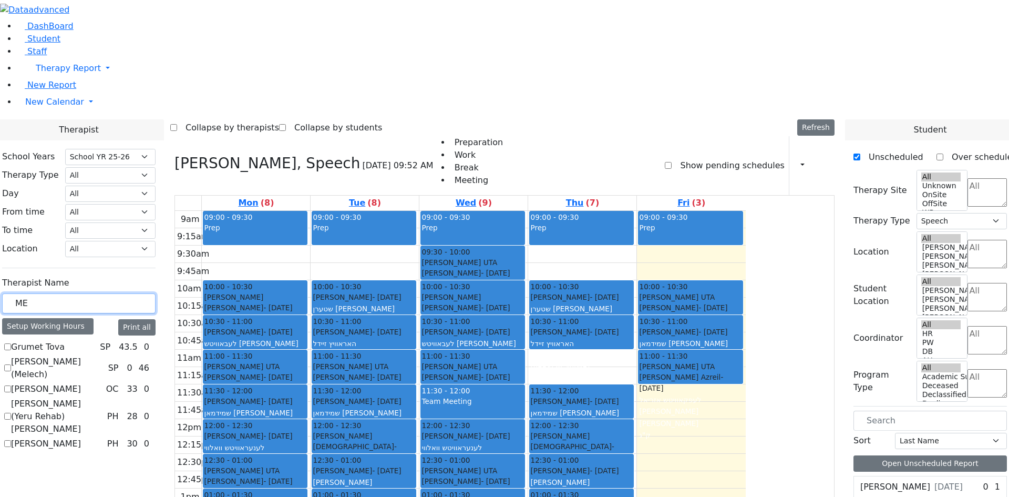
type input "ME"
click at [81, 383] on label "[PERSON_NAME]" at bounding box center [46, 389] width 70 height 13
click at [11, 385] on input "[PERSON_NAME]" at bounding box center [7, 388] width 7 height 7
checkbox input "true"
select select "1"
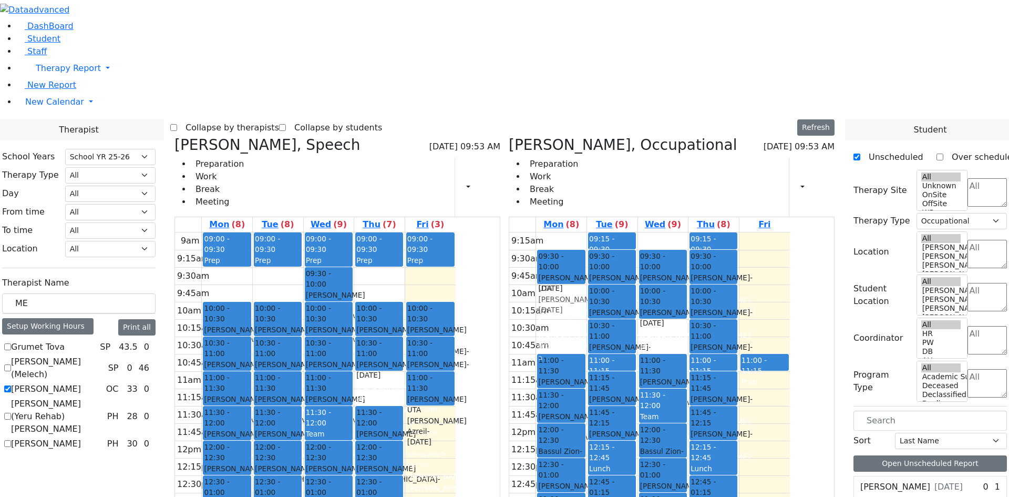
drag, startPoint x: 625, startPoint y: 148, endPoint x: 620, endPoint y: 122, distance: 26.9
click at [587, 232] on div "09:30 - 10:00 Weiss Pinchus - 04/02/2019 ווייס פנחס יודא Mehl Miriam יושע ארי' …" at bounding box center [561, 440] width 50 height 416
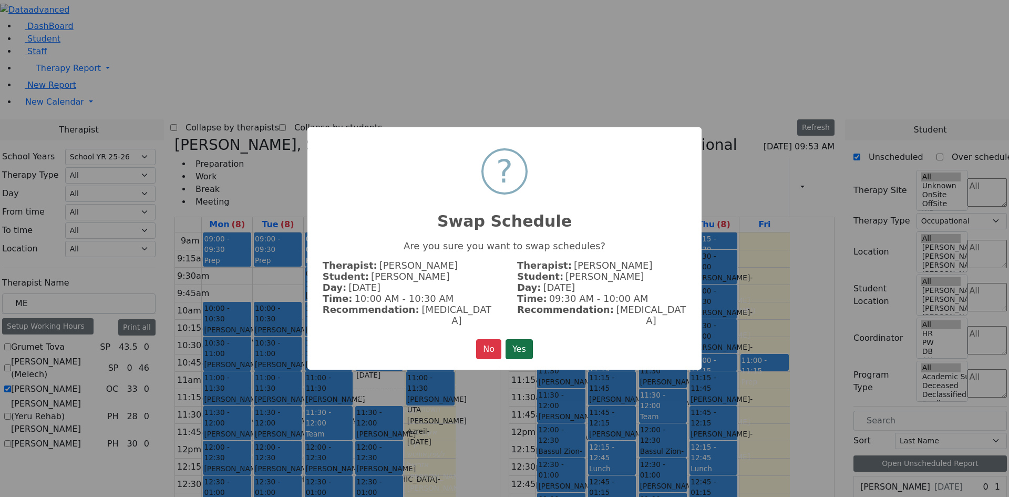
click at [512, 339] on button "Yes" at bounding box center [519, 349] width 27 height 20
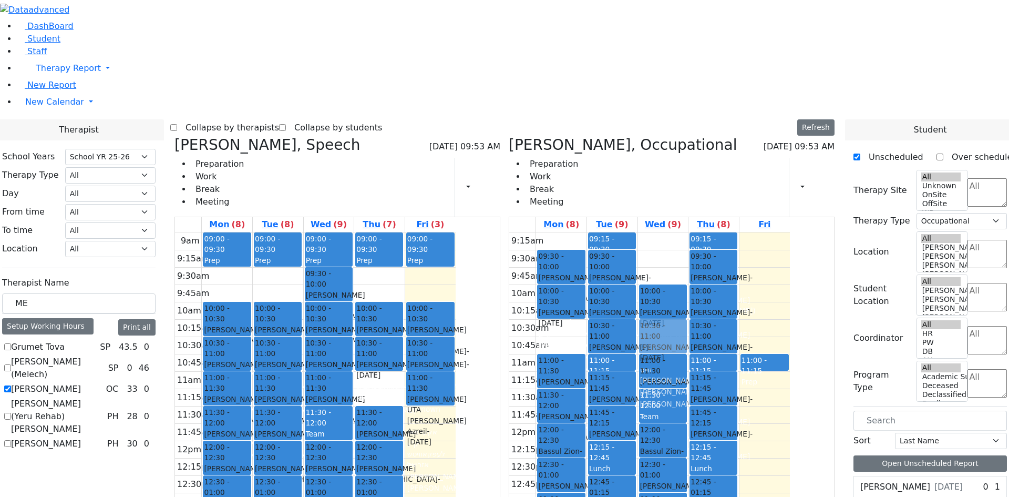
drag, startPoint x: 714, startPoint y: 111, endPoint x: 724, endPoint y: 186, distance: 75.3
click at [689, 232] on div "09:30 - 10:00 Weiss Pinchus - 04/02/2019 ווייס פנחס יודא Mehl Miriam יושע ארי' …" at bounding box center [663, 440] width 50 height 416
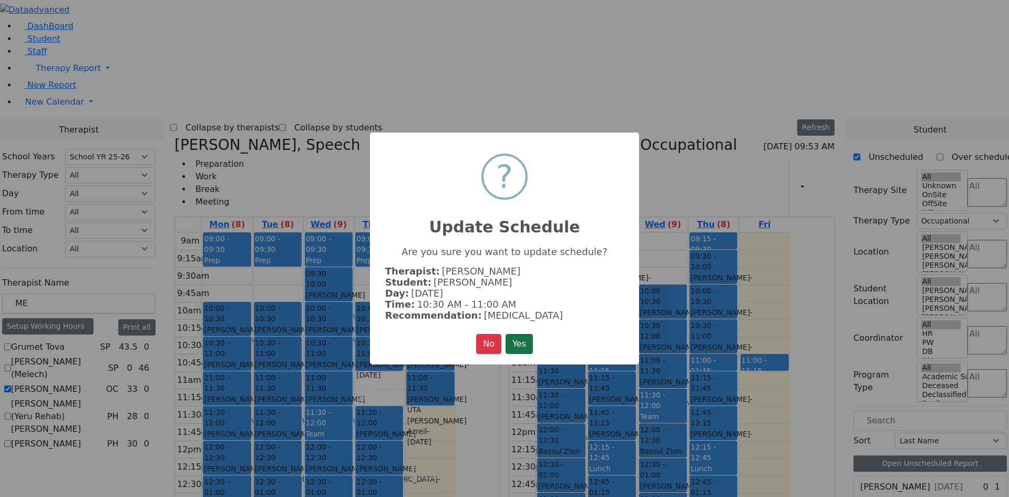
click at [531, 341] on button "Yes" at bounding box center [519, 344] width 27 height 20
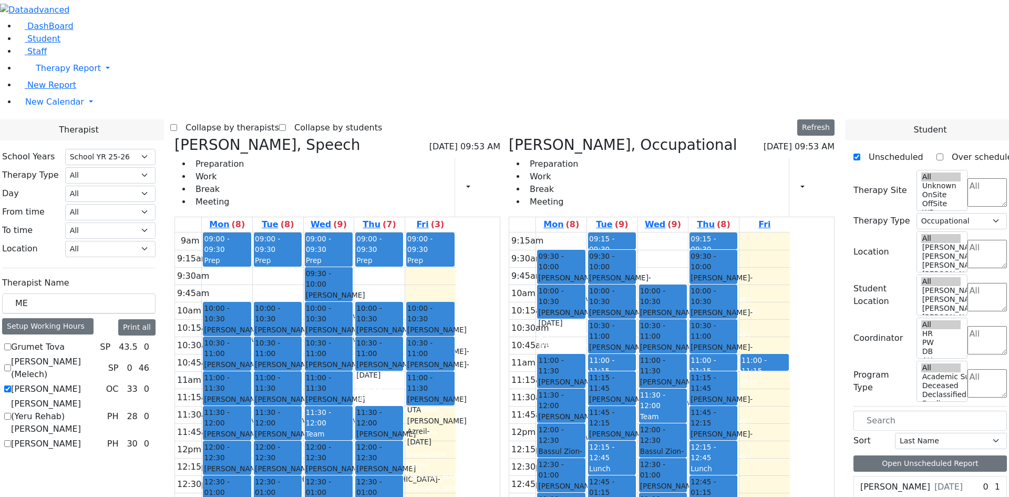
click at [686, 342] on div "Weiss Pinchus - 04/02/2019" at bounding box center [663, 353] width 46 height 22
drag, startPoint x: 717, startPoint y: 178, endPoint x: 720, endPoint y: 204, distance: 25.8
click at [689, 232] on div "10:00 - 10:30 Reich Jacob - 11/27/2020 שלמה יעקב רייך Unknown אהרן קראוס ק"ג 10…" at bounding box center [663, 440] width 50 height 416
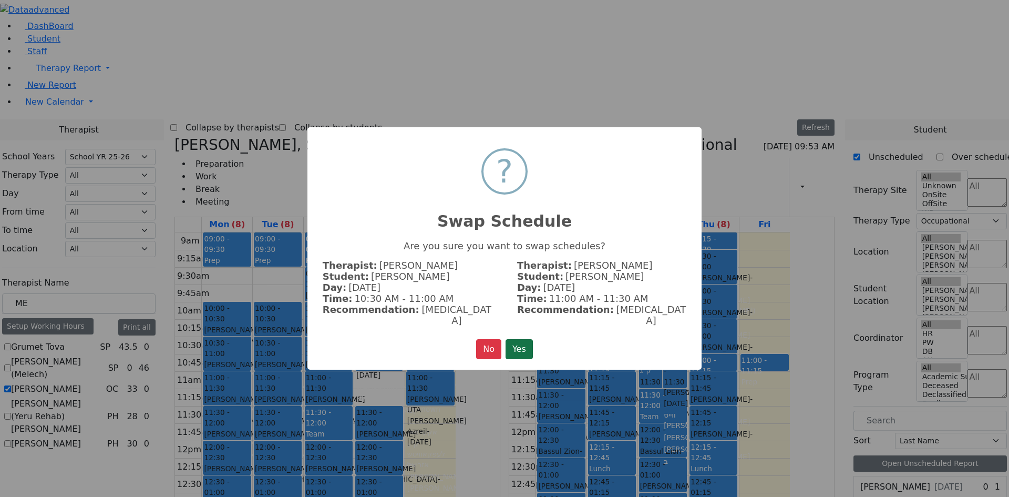
click at [528, 340] on button "Yes" at bounding box center [519, 349] width 27 height 20
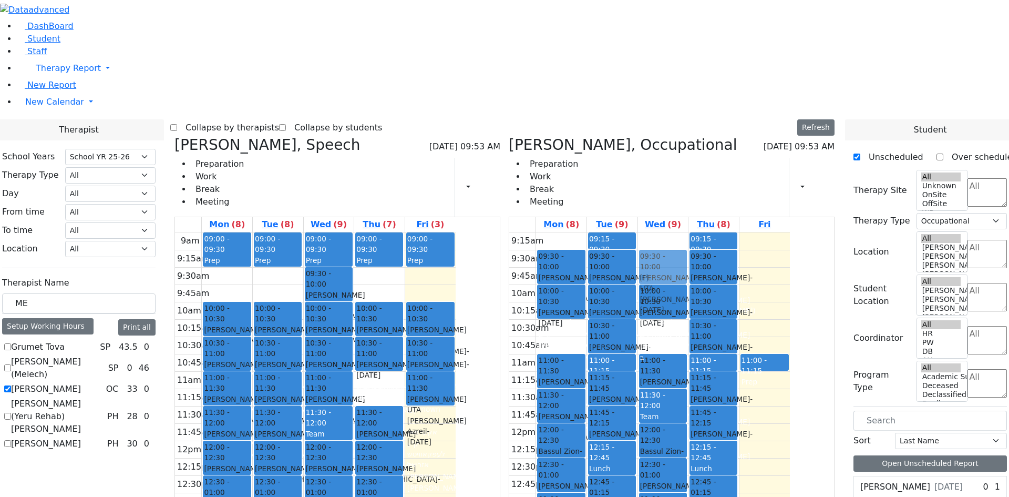
drag, startPoint x: 718, startPoint y: 177, endPoint x: 718, endPoint y: 107, distance: 69.9
click at [689, 232] on div "10:00 - 10:30 Reich Jacob - 11/27/2020 שלמה יעקב רייך Unknown אהרן קראוס ק"ג 10…" at bounding box center [663, 440] width 50 height 416
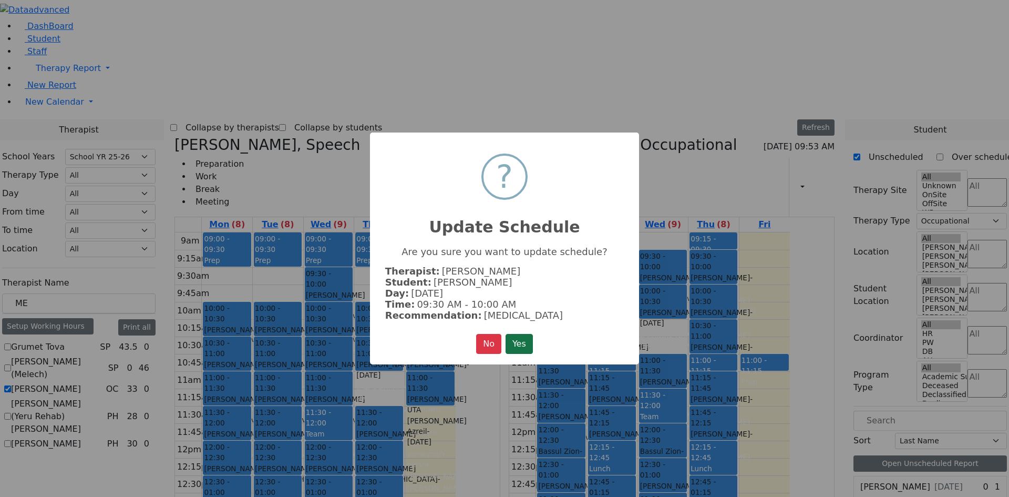
click at [532, 336] on button "Yes" at bounding box center [519, 344] width 27 height 20
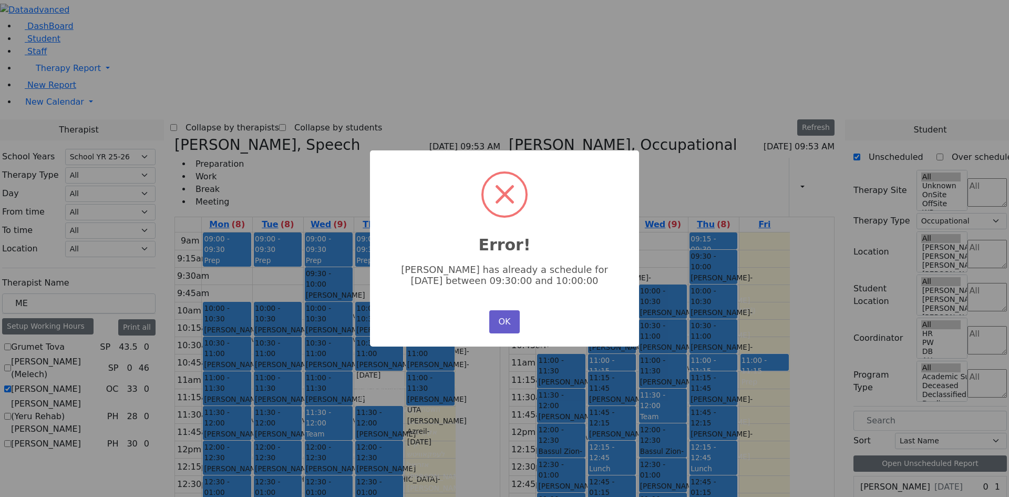
click at [510, 320] on button "OK" at bounding box center [504, 321] width 30 height 23
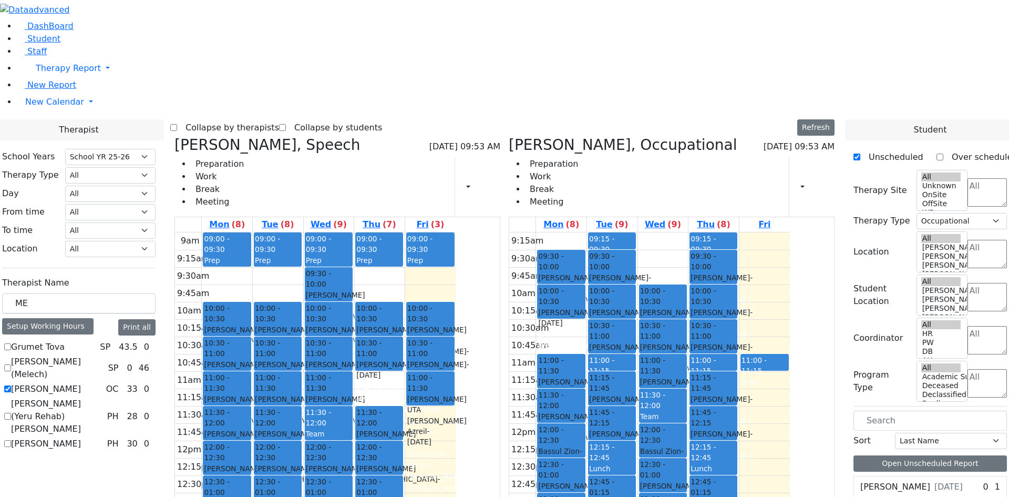
click at [790, 232] on div "9:15am 9:30am 9:45am 10am 10:15am 10:30am 10:45am 11am 11:15am 11:30am 11:45am …" at bounding box center [649, 440] width 281 height 416
drag, startPoint x: 528, startPoint y: 150, endPoint x: 525, endPoint y: 122, distance: 28.5
click at [456, 232] on div "09:00 - 09:30 Prep 10:00 - 10:30 Getzel Berger UTA Fulop Fishel - 02/20/2019 פי…" at bounding box center [430, 440] width 50 height 416
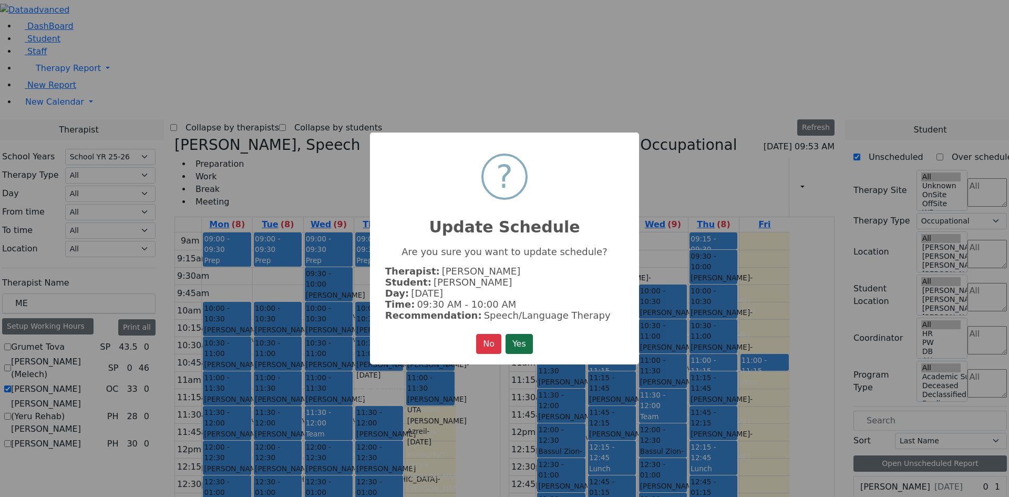
click at [516, 338] on button "Yes" at bounding box center [519, 344] width 27 height 20
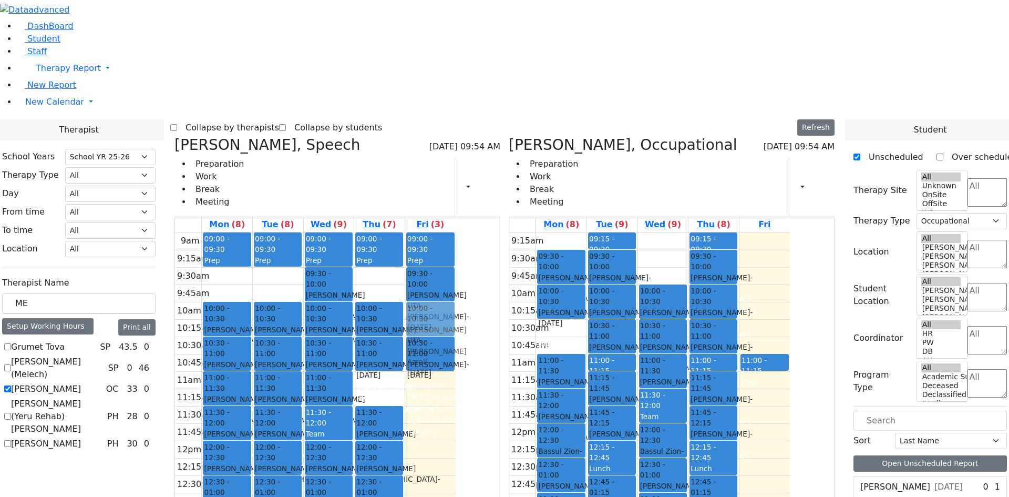
drag, startPoint x: 518, startPoint y: 232, endPoint x: 522, endPoint y: 169, distance: 63.2
click at [456, 232] on div "09:00 - 09:30 Prep 09:30 - 10:00 Getzel Berger UTA Fulop Fishel - 02/20/2019 פי…" at bounding box center [430, 440] width 50 height 416
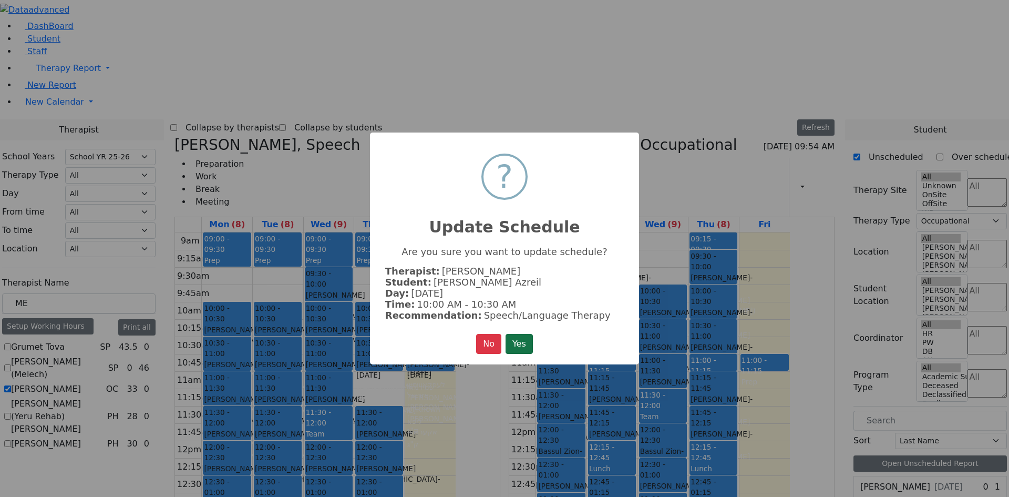
click at [528, 335] on button "Yes" at bounding box center [519, 344] width 27 height 20
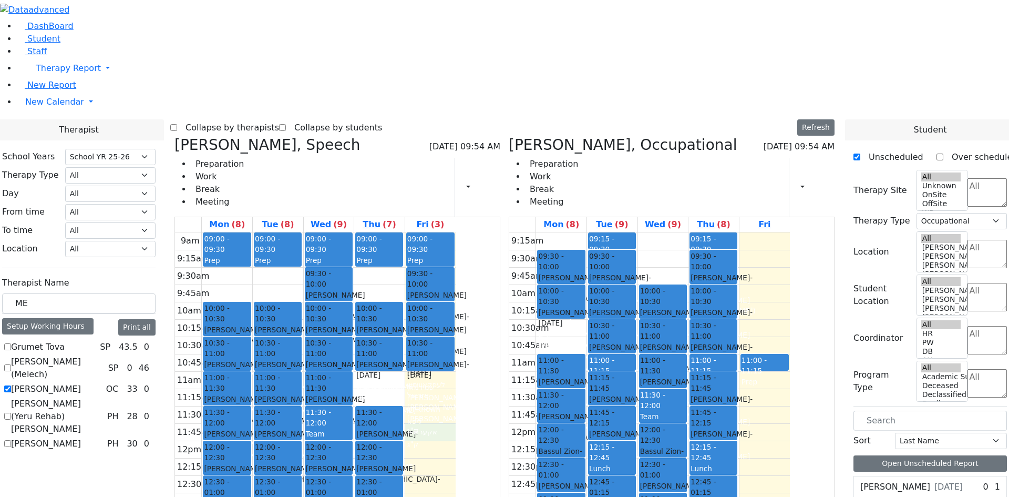
click at [456, 276] on div "9am 9:15am 9:30am 9:45am 10am 10:15am 10:30am 10:45am 11am 11:15am 11:30am 11:4…" at bounding box center [315, 440] width 281 height 416
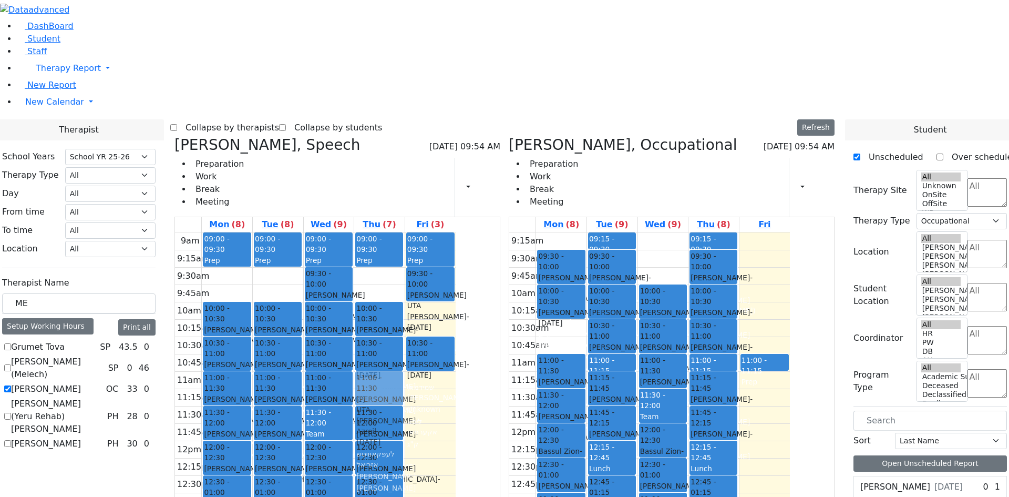
drag, startPoint x: 518, startPoint y: 164, endPoint x: 469, endPoint y: 231, distance: 83.2
click at [456, 232] on tr "09:00 - 09:30 Prep 10:00 - 10:30 Schwartz Chaim Mendel - 01/02/2022 שווארץ חיים…" at bounding box center [315, 440] width 281 height 416
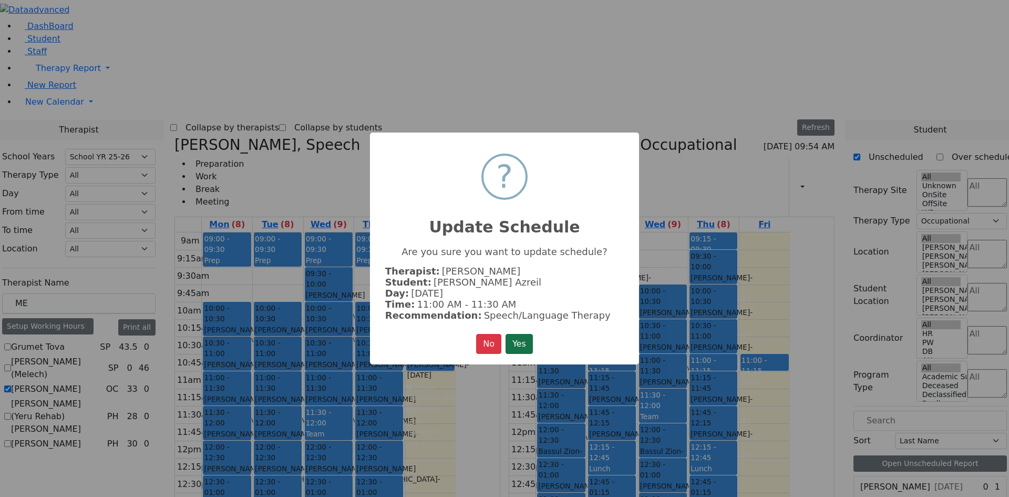
click at [516, 344] on button "Yes" at bounding box center [519, 344] width 27 height 20
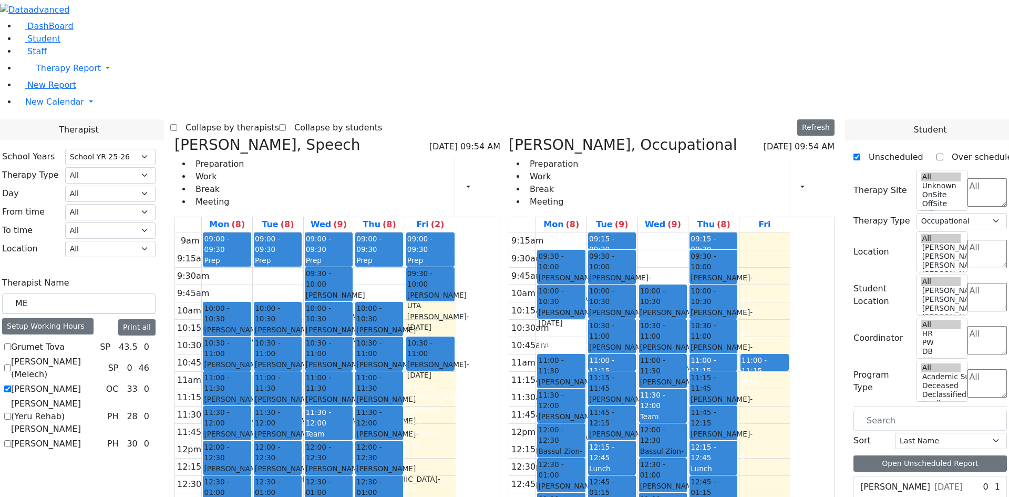
click at [456, 289] on div "9am 9:15am 9:30am 9:45am 10am 10:15am 10:30am 10:45am 11am 11:15am 11:30am 11:4…" at bounding box center [315, 440] width 281 height 416
click at [174, 136] on icon at bounding box center [174, 144] width 0 height 17
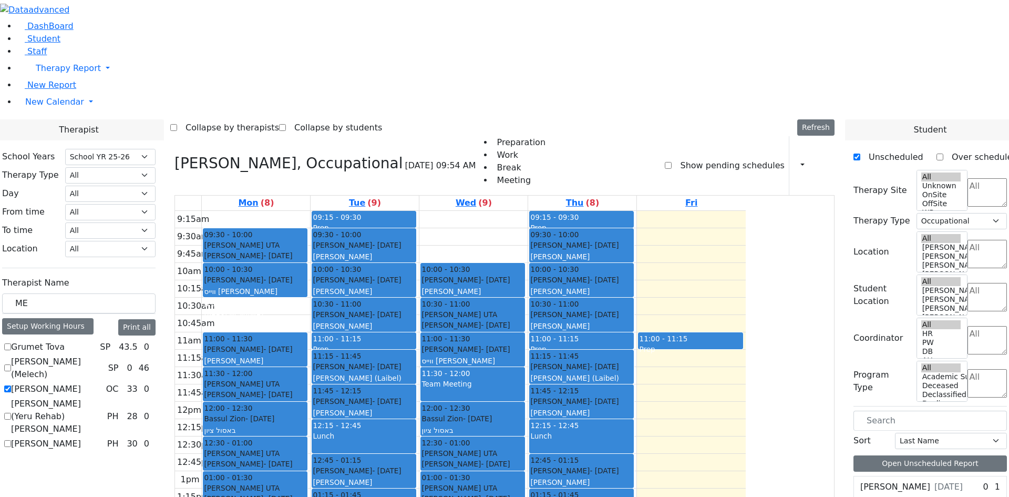
click at [81, 383] on label "[PERSON_NAME]" at bounding box center [46, 389] width 70 height 13
click at [11, 385] on input "[PERSON_NAME]" at bounding box center [7, 388] width 7 height 7
checkbox input "false"
select select
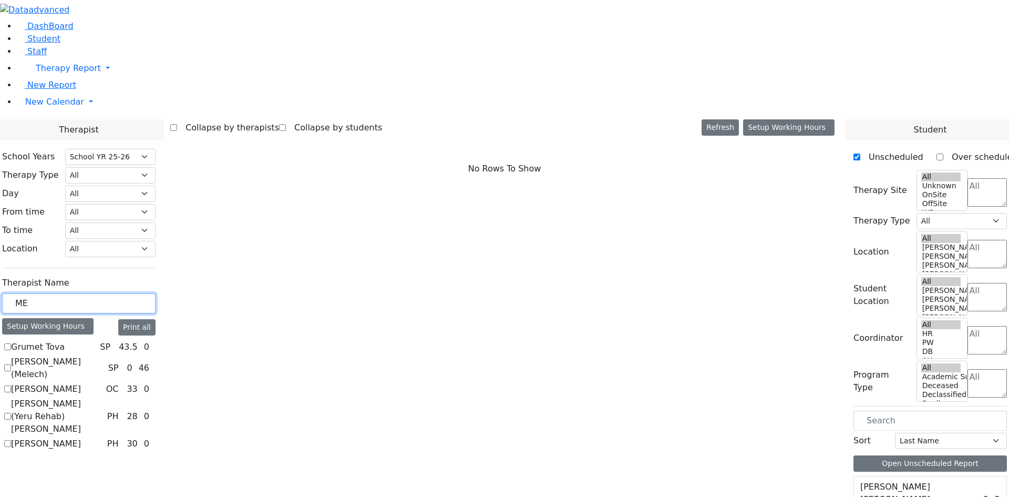
drag, startPoint x: 161, startPoint y: 183, endPoint x: 77, endPoint y: 186, distance: 84.7
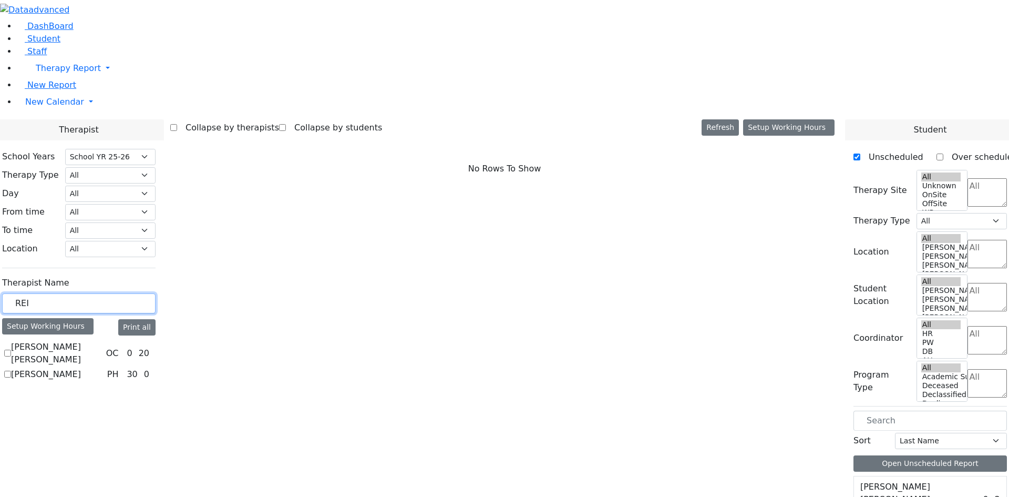
type input "REI"
click at [102, 341] on label "Reichmann M. Tovah" at bounding box center [56, 353] width 91 height 25
click at [11, 350] on input "Reichmann M. Tovah" at bounding box center [7, 353] width 7 height 7
checkbox input "true"
select select "1"
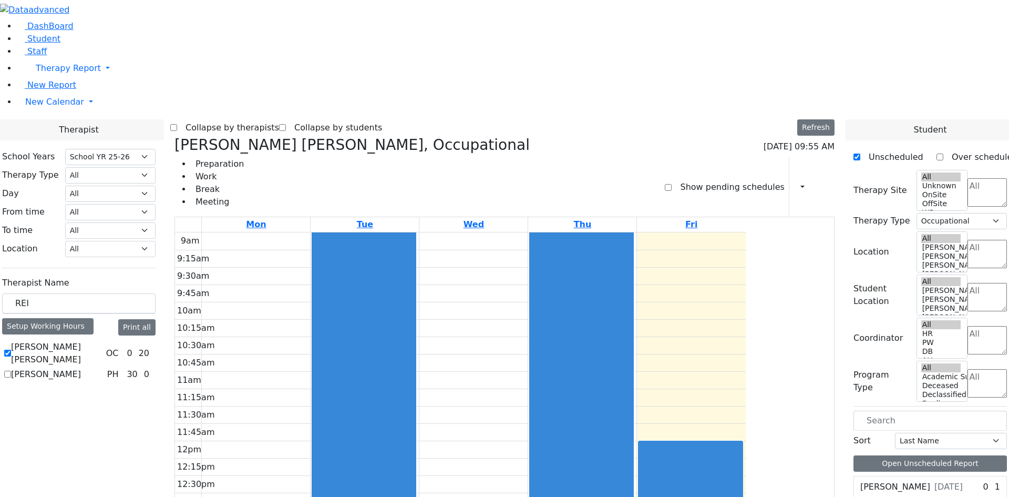
click at [701, 179] on label "Show pending schedules" at bounding box center [728, 187] width 112 height 17
click at [672, 184] on input "Show pending schedules" at bounding box center [668, 187] width 7 height 7
checkbox input "true"
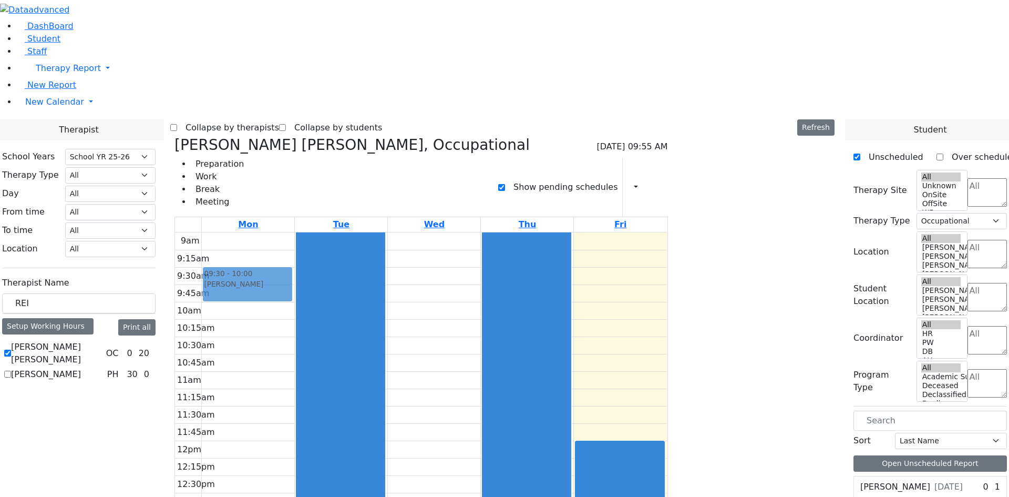
drag, startPoint x: 831, startPoint y: 124, endPoint x: 364, endPoint y: 102, distance: 467.8
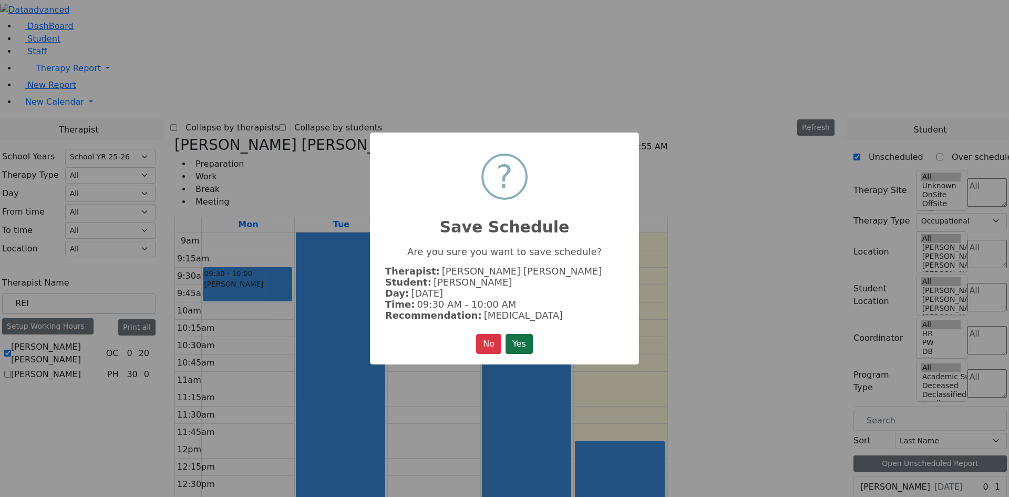
click at [521, 339] on button "Yes" at bounding box center [519, 344] width 27 height 20
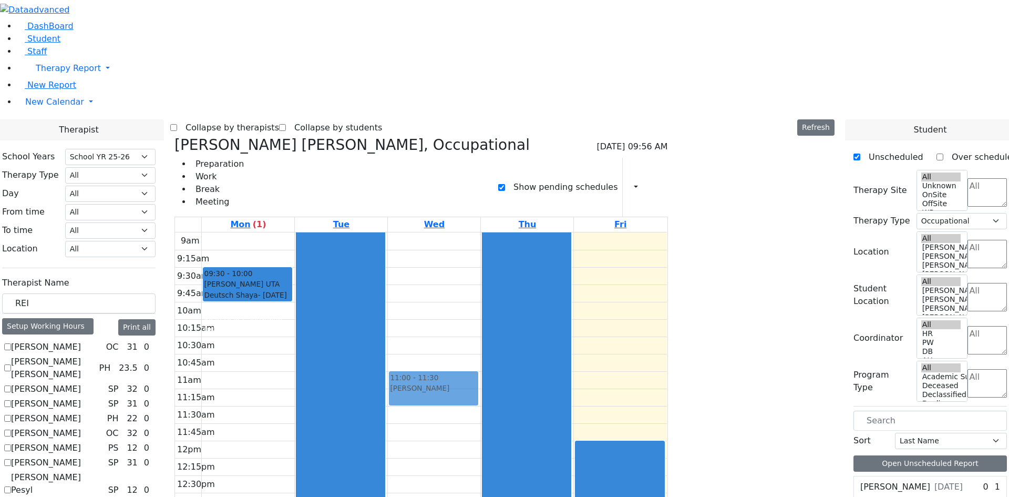
drag, startPoint x: 799, startPoint y: 122, endPoint x: 552, endPoint y: 210, distance: 262.6
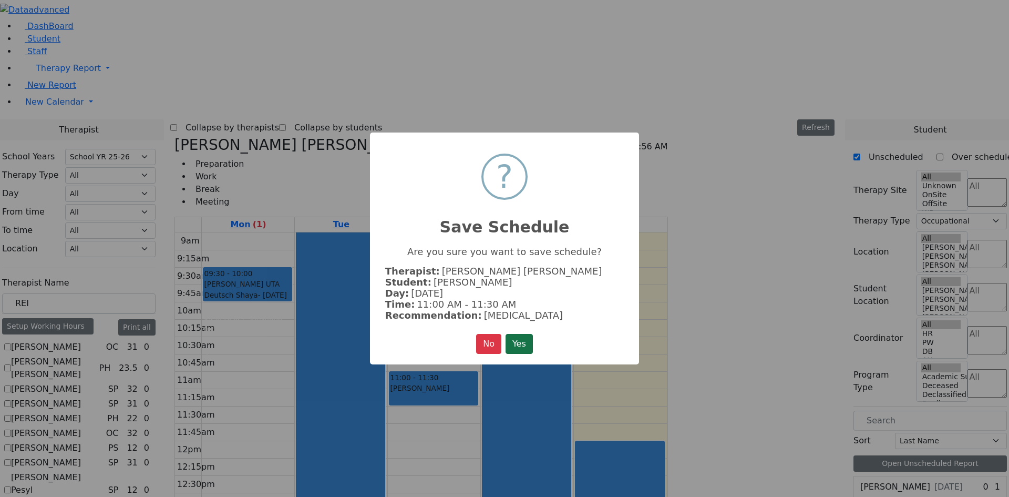
click at [518, 344] on button "Yes" at bounding box center [519, 344] width 27 height 20
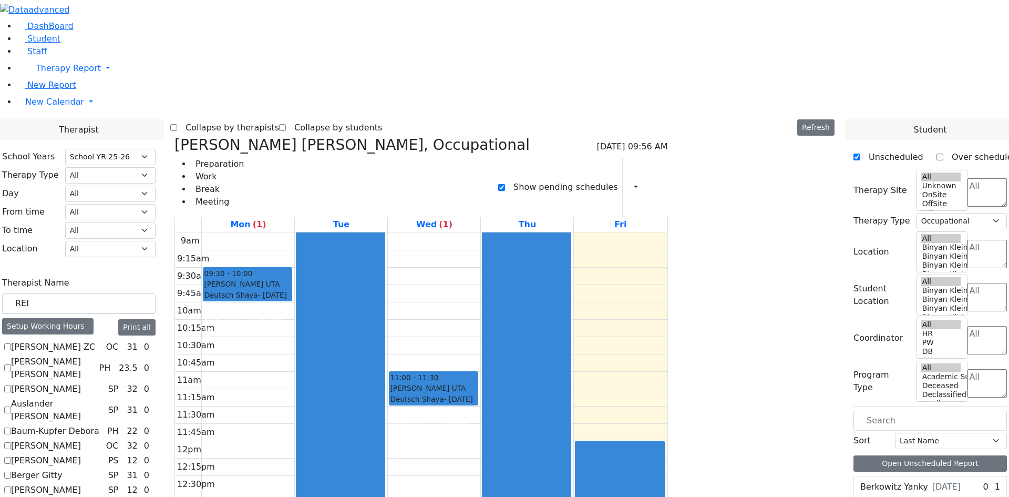
select select "212"
select select "1"
drag, startPoint x: 809, startPoint y: 212, endPoint x: 375, endPoint y: 142, distance: 439.6
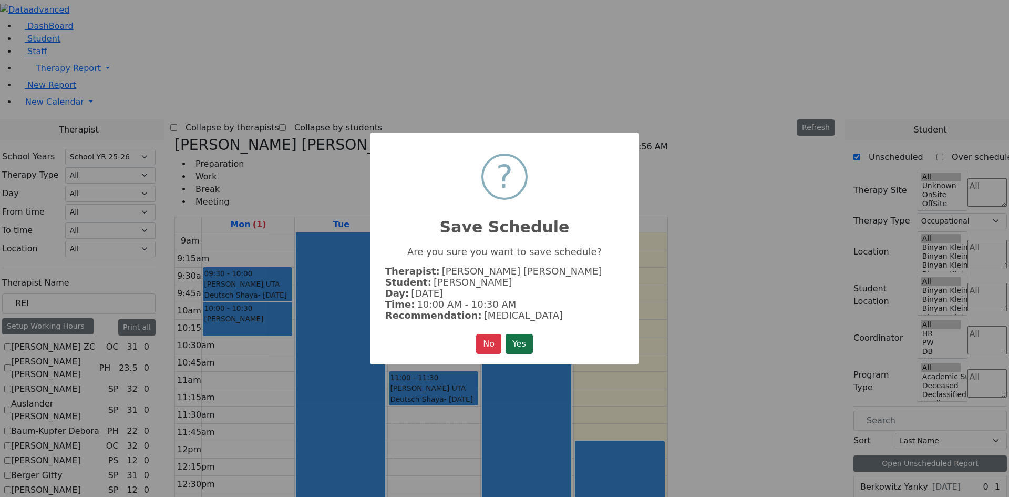
click at [525, 341] on button "Yes" at bounding box center [519, 344] width 27 height 20
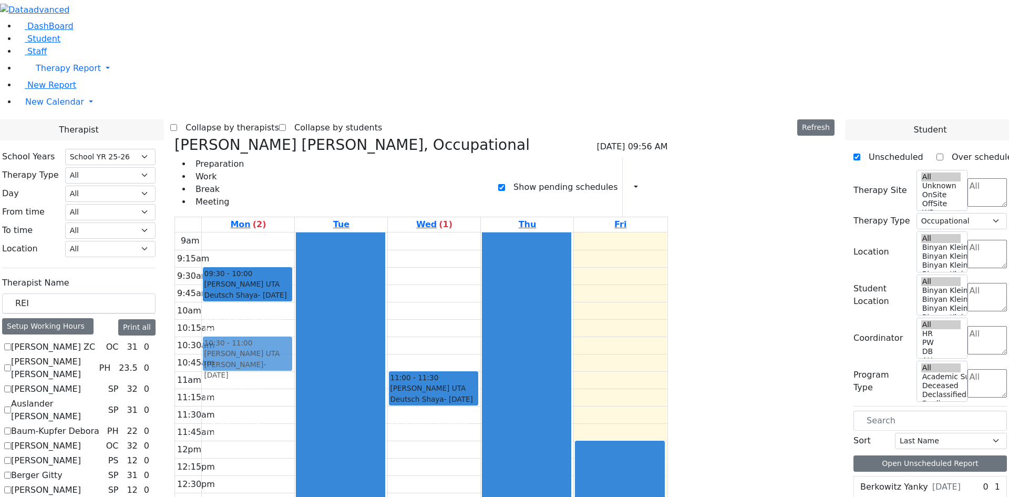
click at [294, 232] on div "09:30 - 10:00 [PERSON_NAME] UTA Deutsch Shaya - [DATE] [PERSON_NAME] Klein Hell…" at bounding box center [248, 440] width 93 height 416
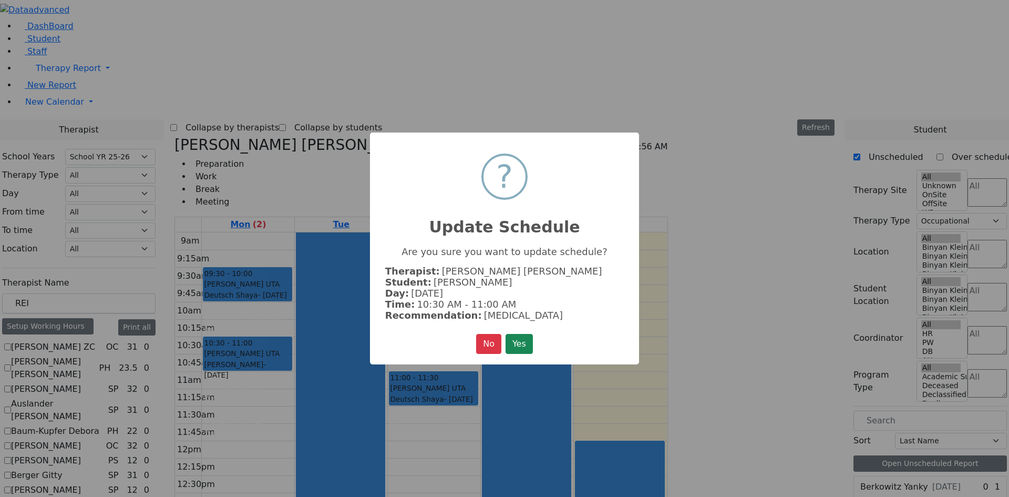
click at [518, 340] on button "Yes" at bounding box center [519, 344] width 27 height 20
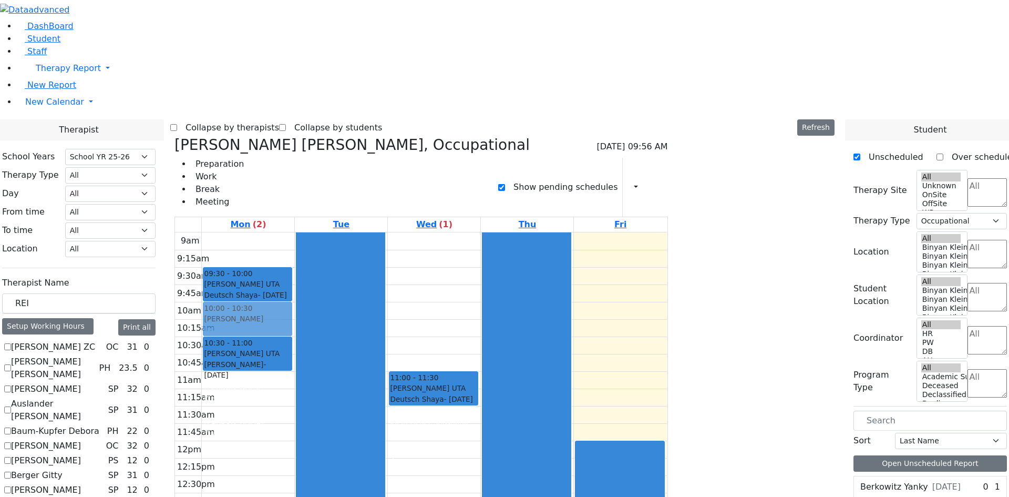
drag, startPoint x: 778, startPoint y: 157, endPoint x: 387, endPoint y: 139, distance: 391.5
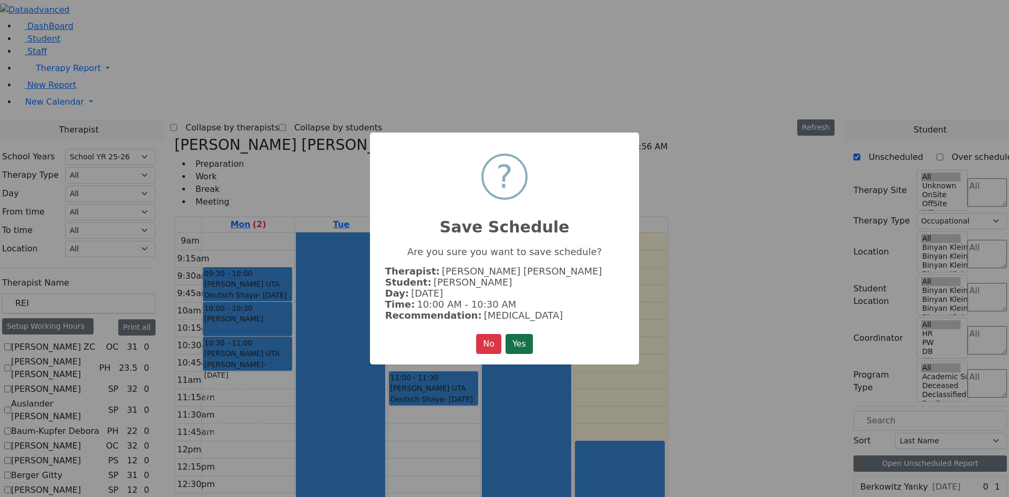
click at [521, 338] on button "Yes" at bounding box center [519, 344] width 27 height 20
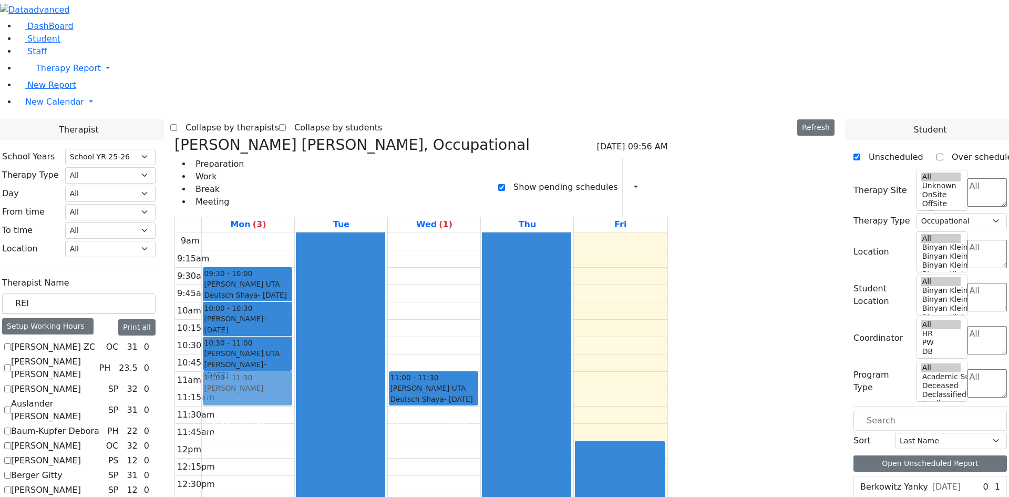
drag, startPoint x: 796, startPoint y: 123, endPoint x: 326, endPoint y: 213, distance: 478.9
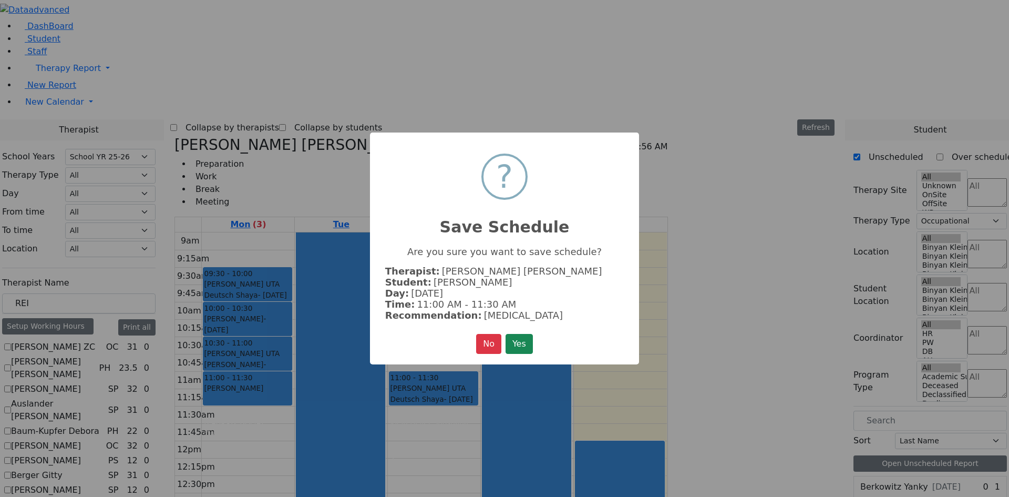
click at [527, 338] on button "Yes" at bounding box center [519, 344] width 27 height 20
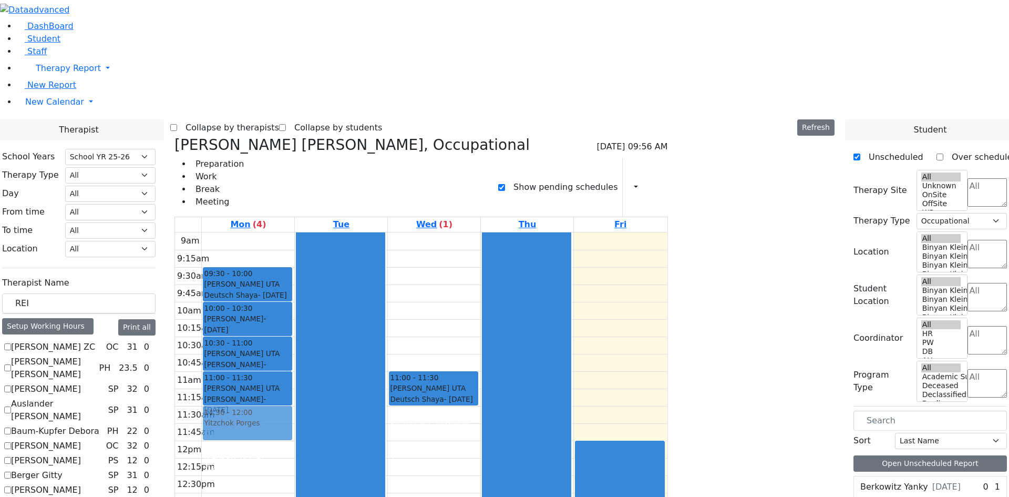
drag, startPoint x: 768, startPoint y: 239, endPoint x: 378, endPoint y: 245, distance: 390.0
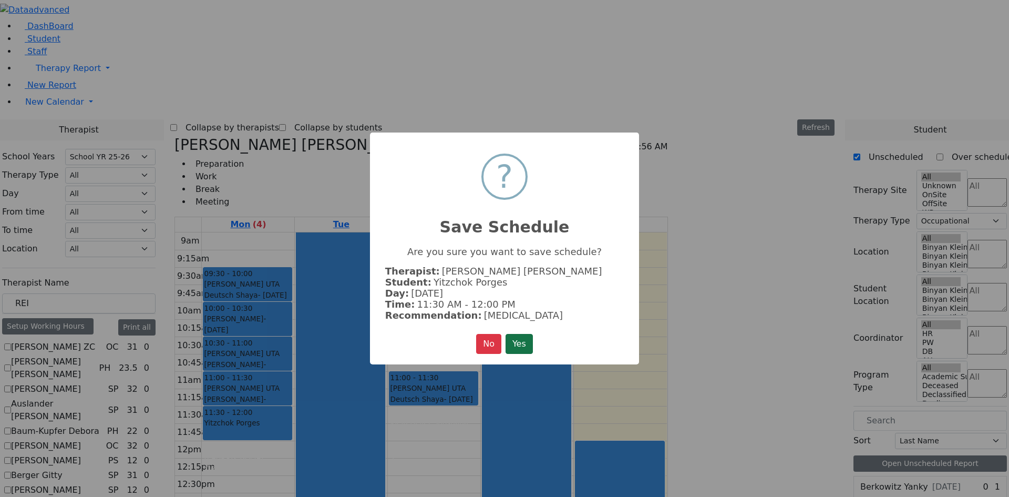
click at [520, 338] on button "Yes" at bounding box center [519, 344] width 27 height 20
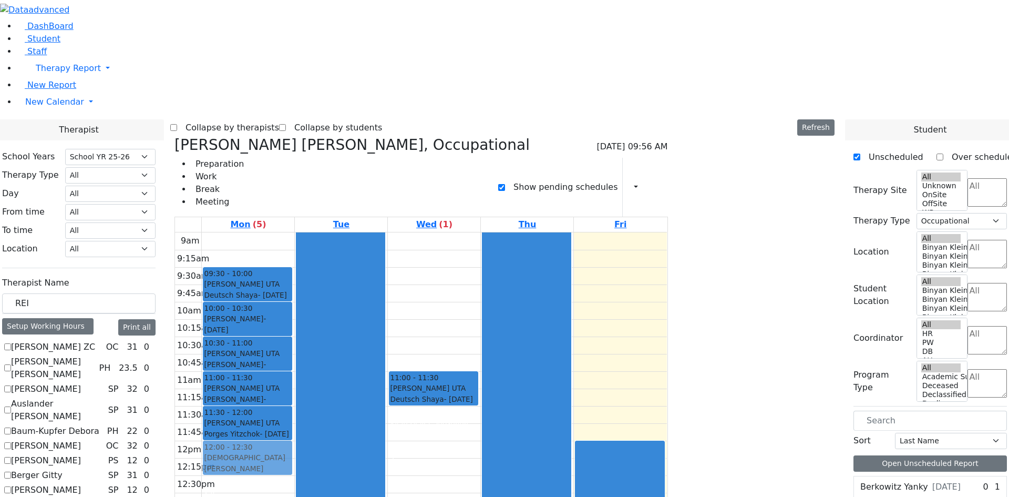
drag, startPoint x: 824, startPoint y: 251, endPoint x: 320, endPoint y: 279, distance: 505.3
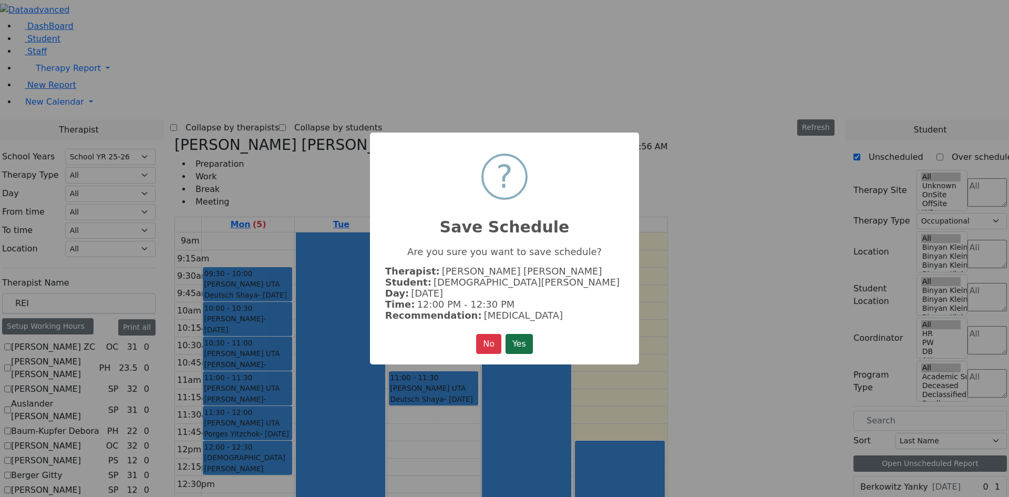
click at [517, 343] on button "Yes" at bounding box center [519, 344] width 27 height 20
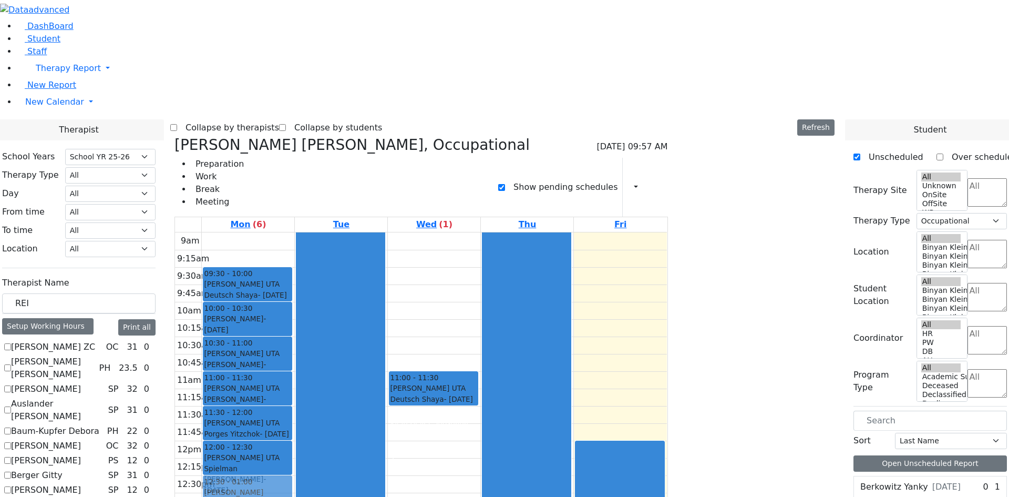
drag, startPoint x: 814, startPoint y: 191, endPoint x: 367, endPoint y: 317, distance: 464.2
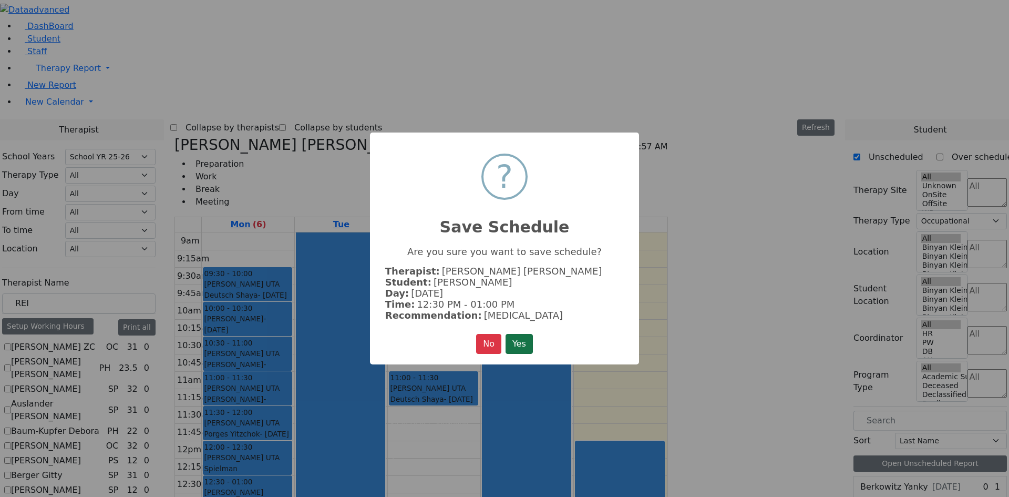
click at [526, 340] on button "Yes" at bounding box center [519, 344] width 27 height 20
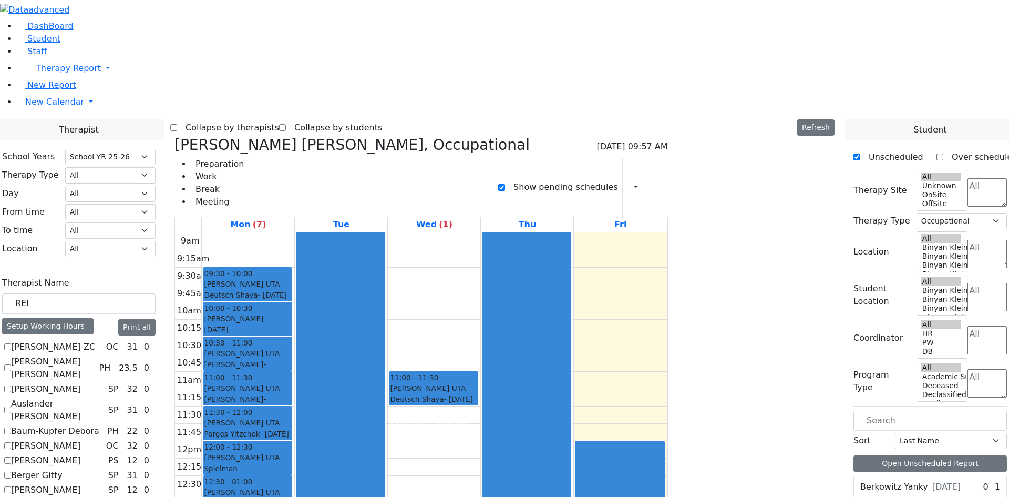
drag, startPoint x: 803, startPoint y: 158, endPoint x: 382, endPoint y: 351, distance: 462.6
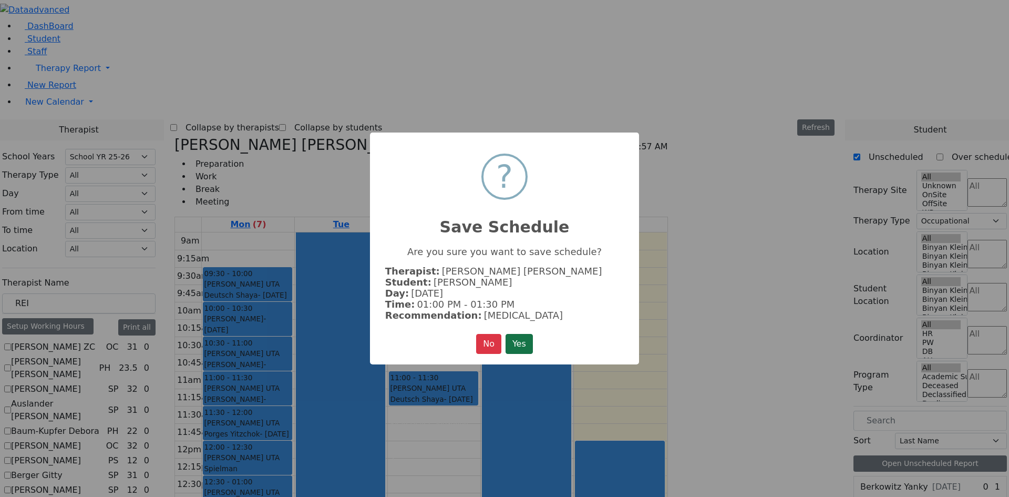
click at [517, 346] on button "Yes" at bounding box center [519, 344] width 27 height 20
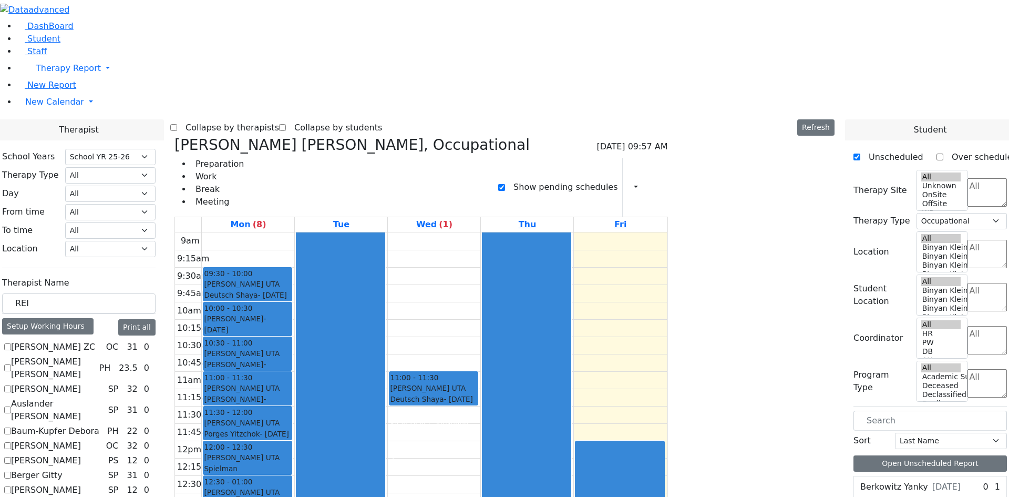
drag, startPoint x: 796, startPoint y: 143, endPoint x: 369, endPoint y: 386, distance: 491.7
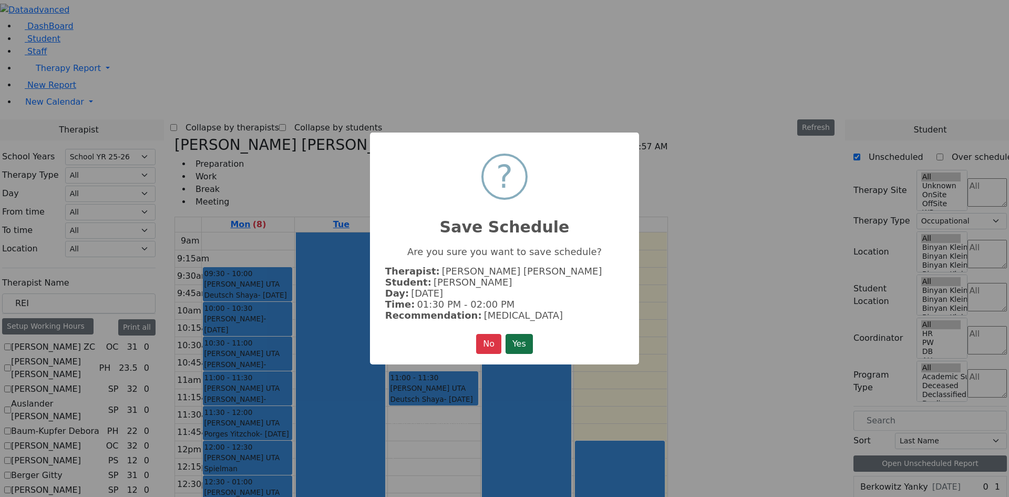
click at [522, 340] on button "Yes" at bounding box center [519, 344] width 27 height 20
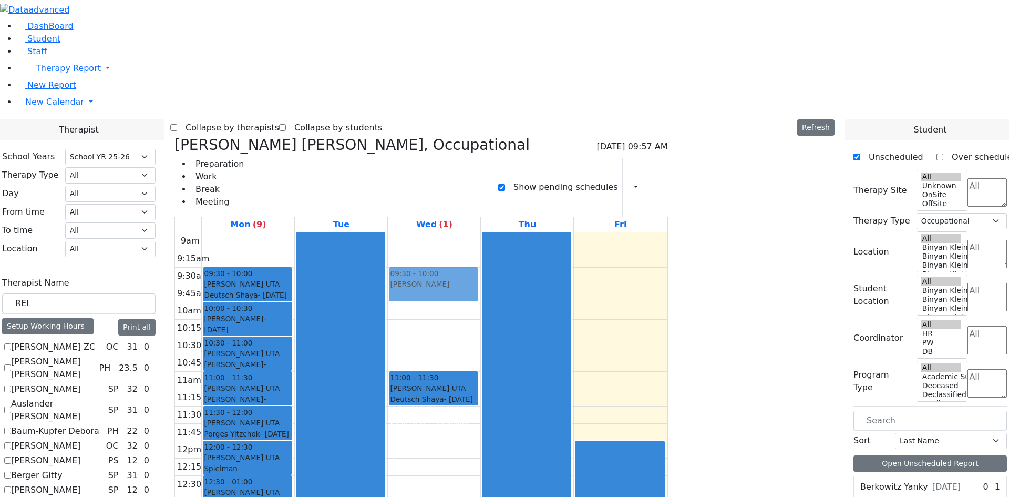
drag, startPoint x: 812, startPoint y: 251, endPoint x: 574, endPoint y: 106, distance: 278.1
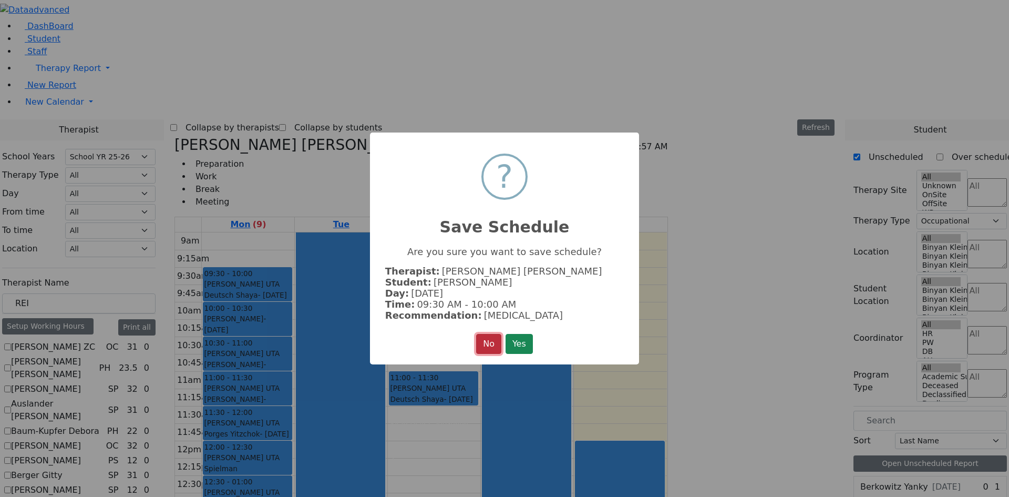
click at [485, 336] on button "No" at bounding box center [488, 344] width 25 height 20
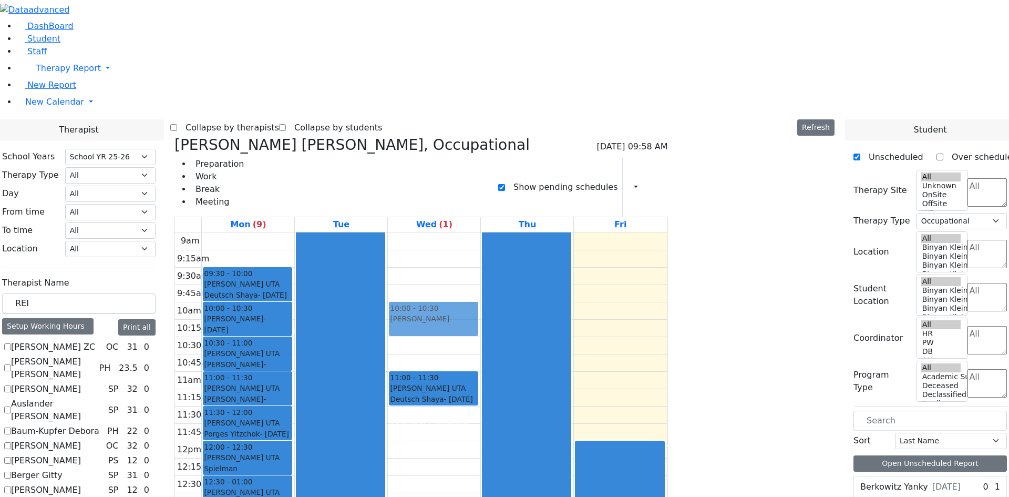
drag, startPoint x: 813, startPoint y: 245, endPoint x: 550, endPoint y: 145, distance: 281.8
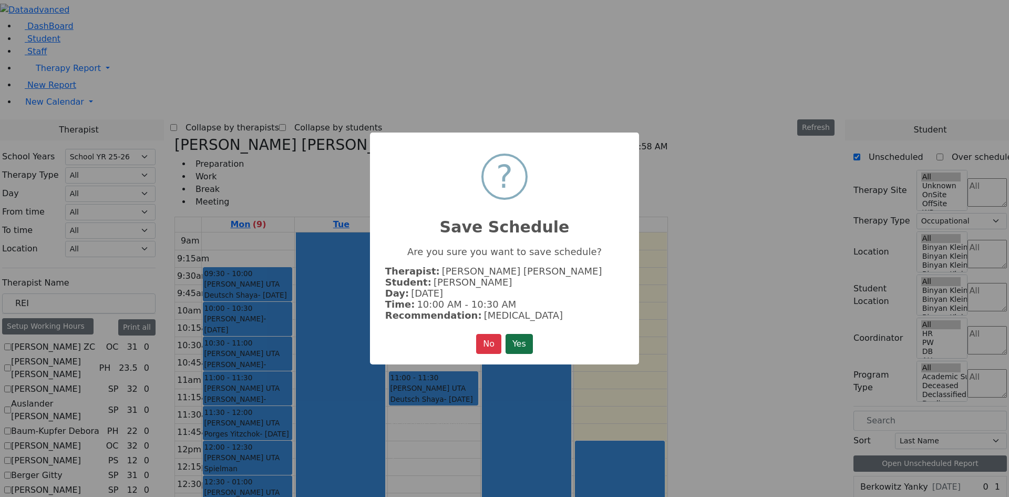
click at [518, 348] on button "Yes" at bounding box center [519, 344] width 27 height 20
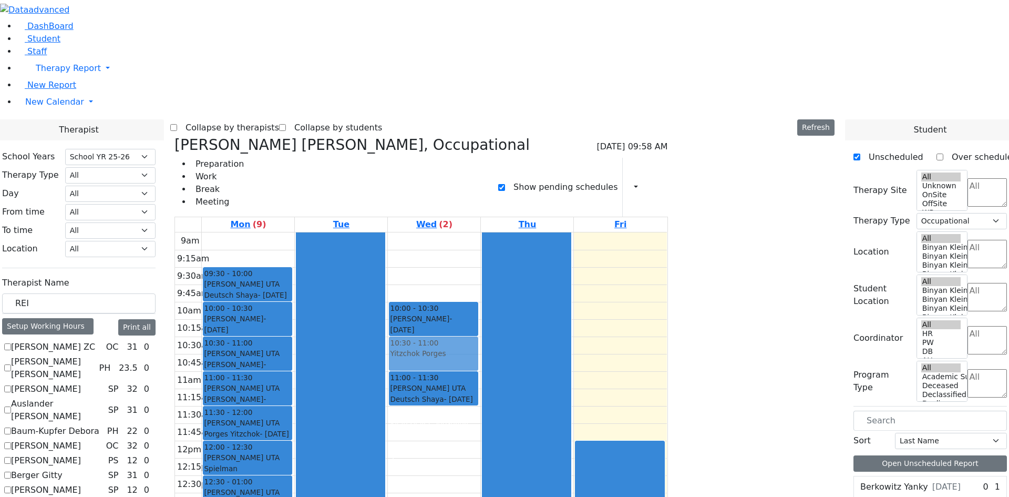
drag, startPoint x: 805, startPoint y: 197, endPoint x: 567, endPoint y: 187, distance: 238.3
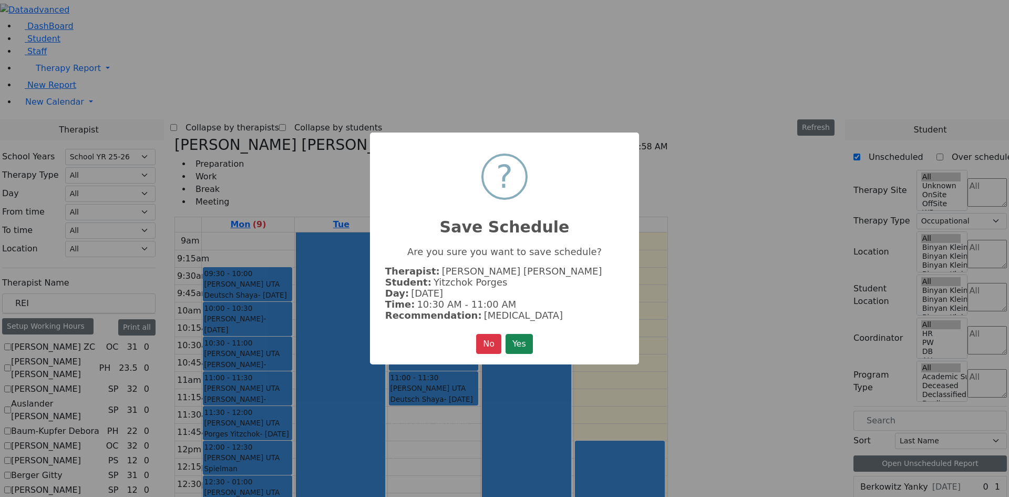
click at [519, 341] on button "Yes" at bounding box center [519, 344] width 27 height 20
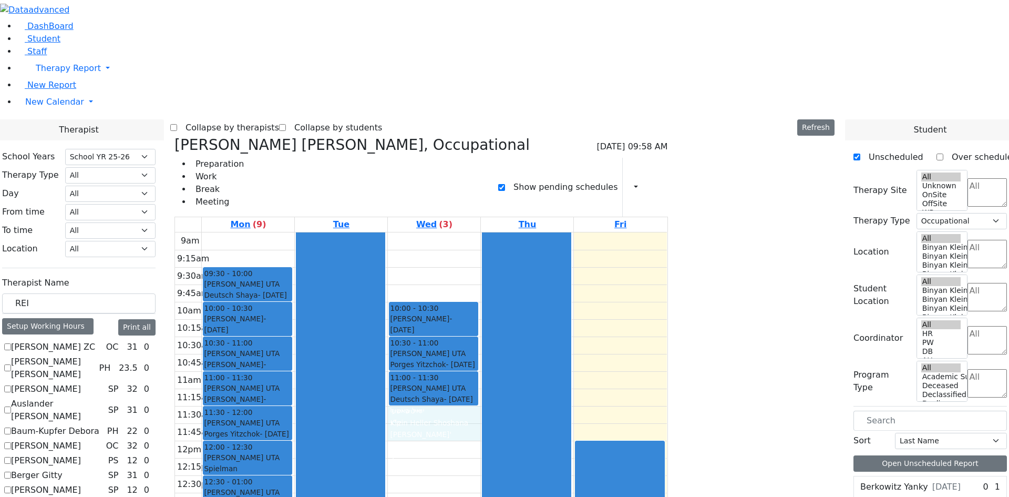
drag, startPoint x: 515, startPoint y: 251, endPoint x: 515, endPoint y: 258, distance: 6.8
click at [515, 265] on div "9am 9:15am 9:30am 9:45am 10am 10:15am 10:30am 10:45am 11am 11:15am 11:30am 11:4…" at bounding box center [421, 440] width 492 height 416
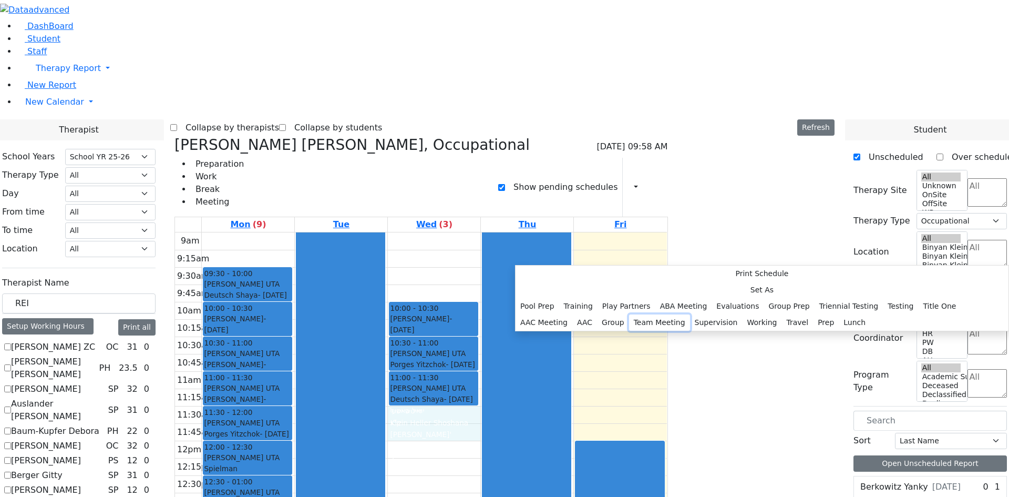
click at [633, 314] on button "Team Meeting" at bounding box center [659, 322] width 61 height 16
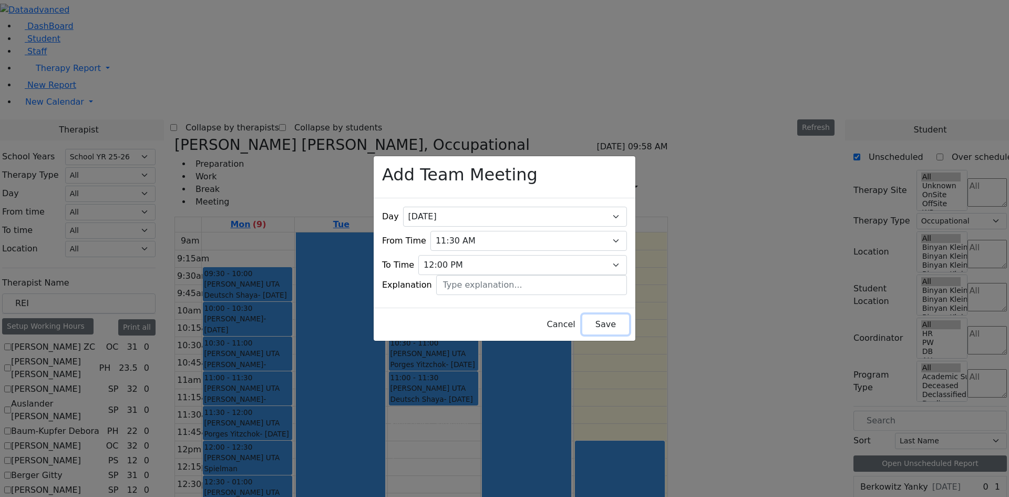
click at [597, 319] on button "Save" at bounding box center [605, 324] width 47 height 20
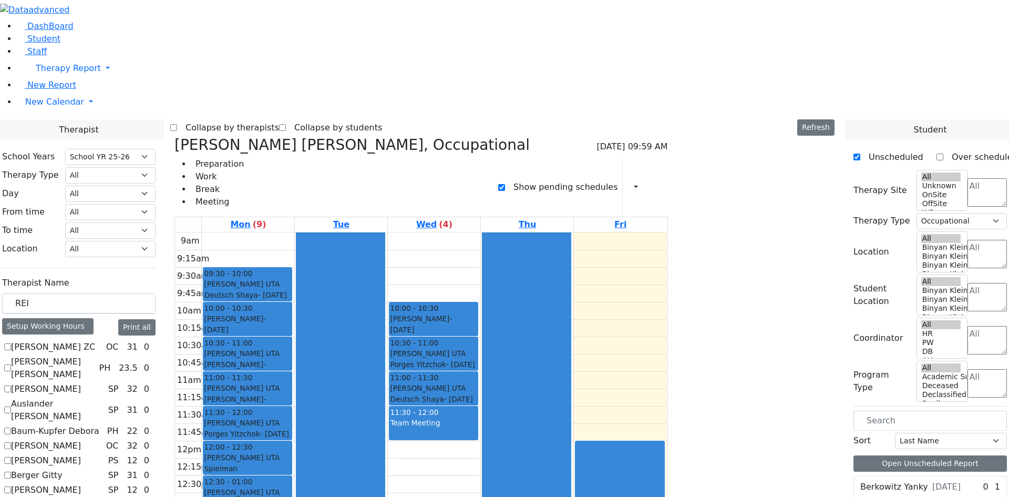
drag, startPoint x: 794, startPoint y: 194, endPoint x: 554, endPoint y: 286, distance: 256.2
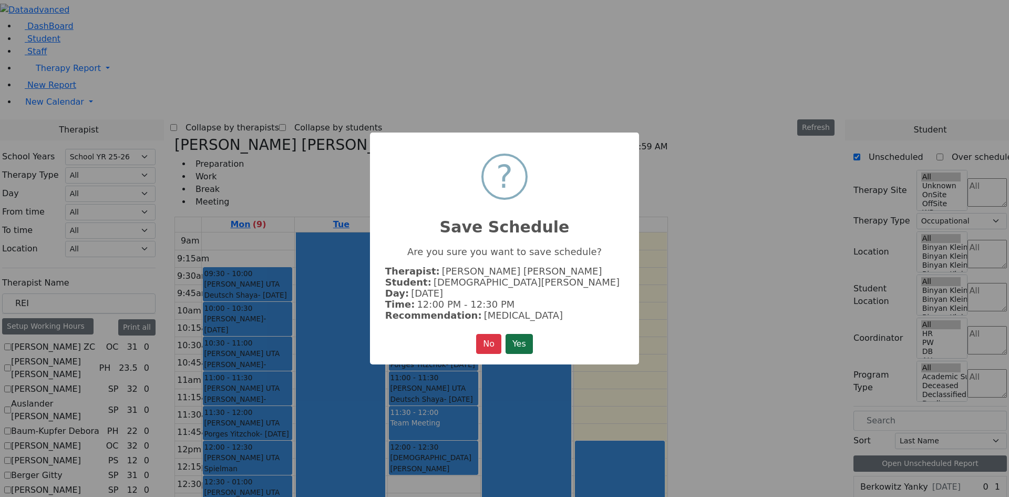
click at [516, 337] on button "Yes" at bounding box center [519, 344] width 27 height 20
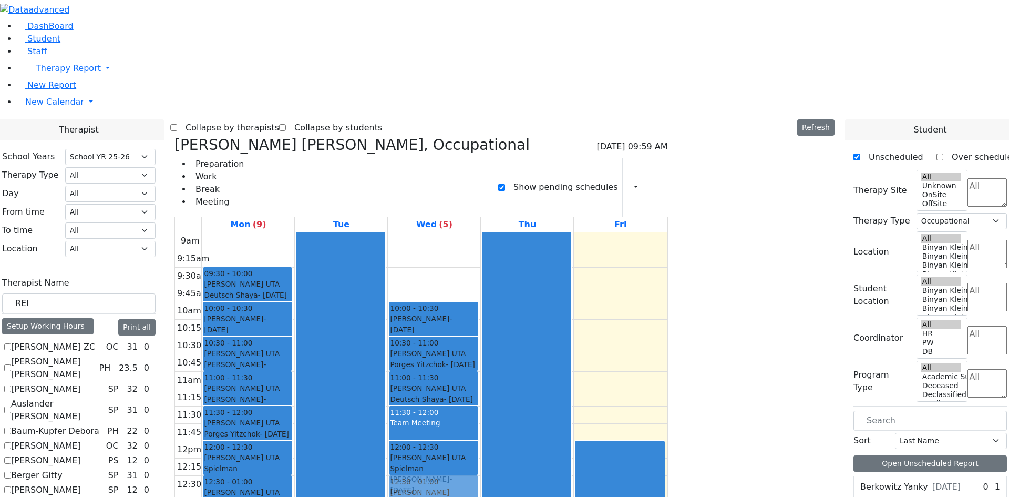
drag, startPoint x: 812, startPoint y: 171, endPoint x: 567, endPoint y: 310, distance: 282.2
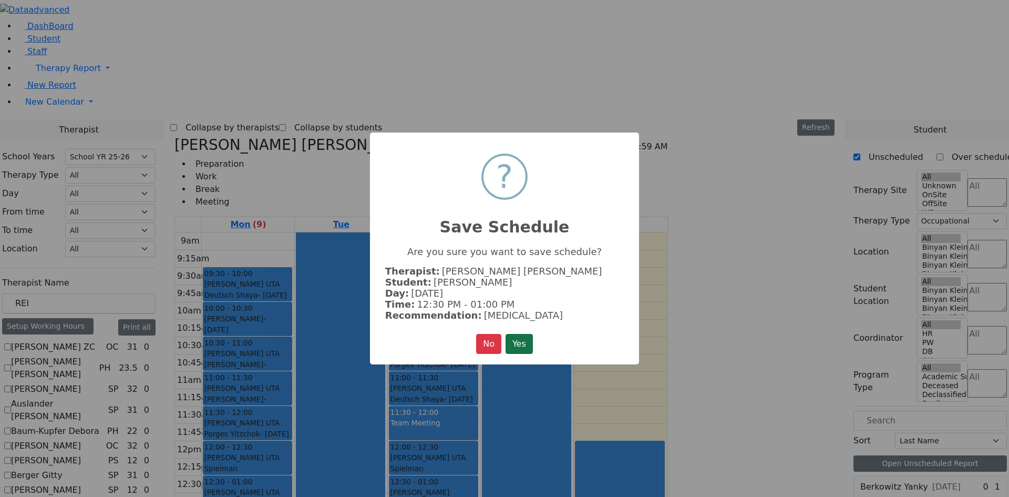
click at [525, 340] on button "Yes" at bounding box center [519, 344] width 27 height 20
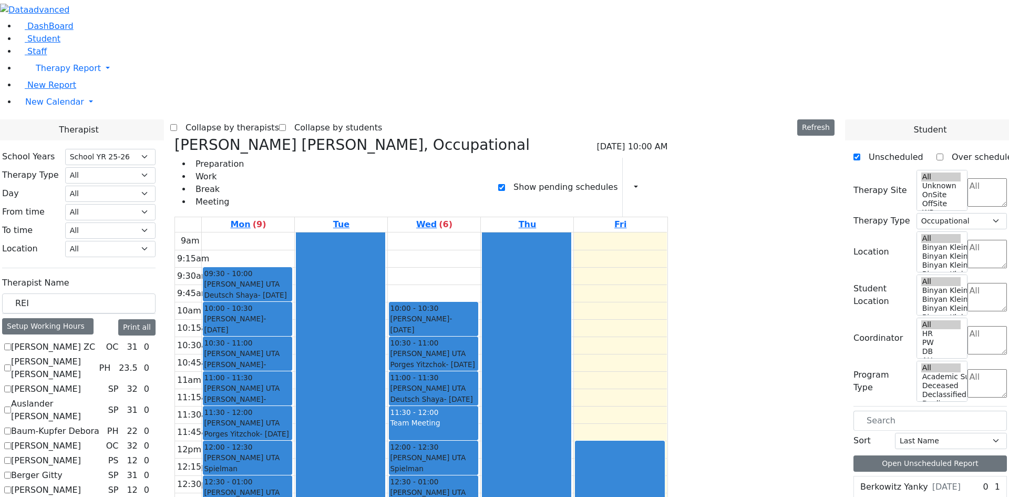
drag, startPoint x: 805, startPoint y: 159, endPoint x: 561, endPoint y: 351, distance: 309.9
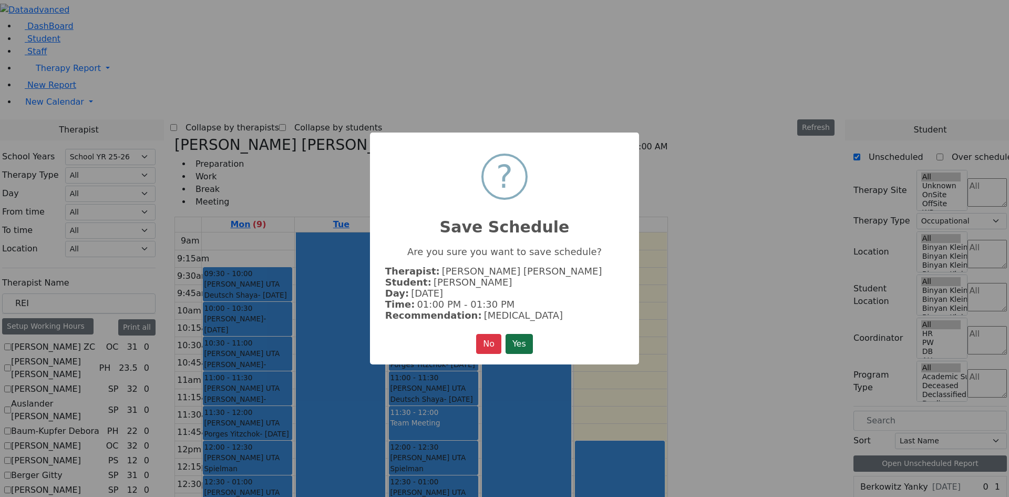
click at [528, 339] on button "Yes" at bounding box center [519, 344] width 27 height 20
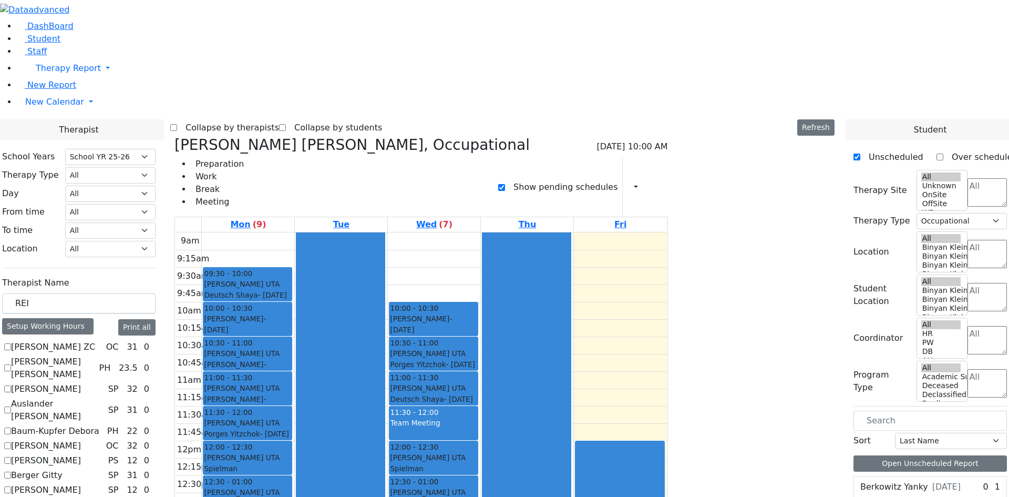
drag, startPoint x: 812, startPoint y: 145, endPoint x: 539, endPoint y: 392, distance: 368.4
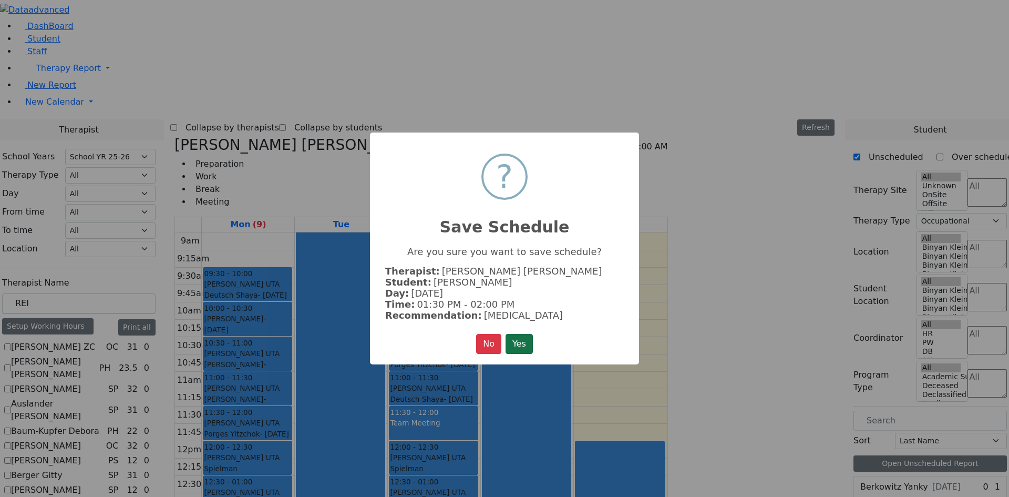
click at [527, 338] on button "Yes" at bounding box center [519, 344] width 27 height 20
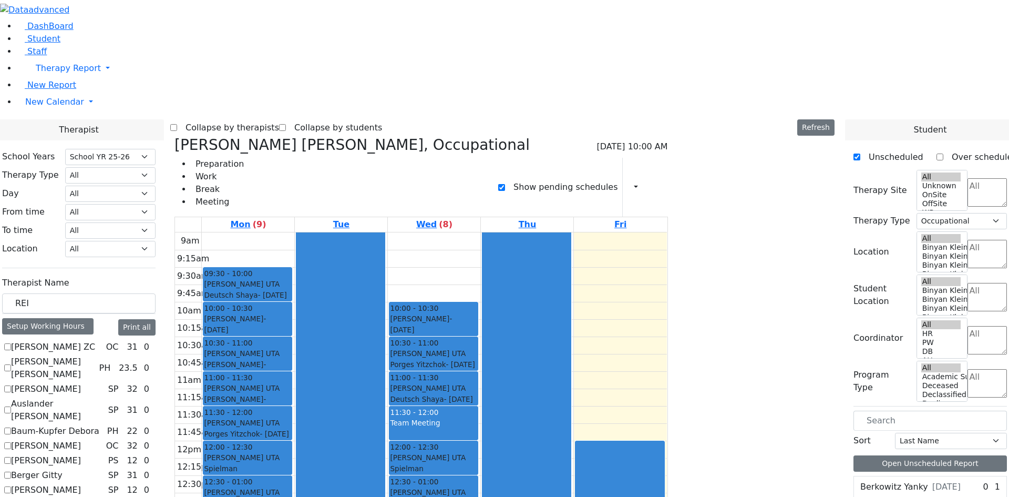
drag, startPoint x: 795, startPoint y: 157, endPoint x: 567, endPoint y: 413, distance: 342.5
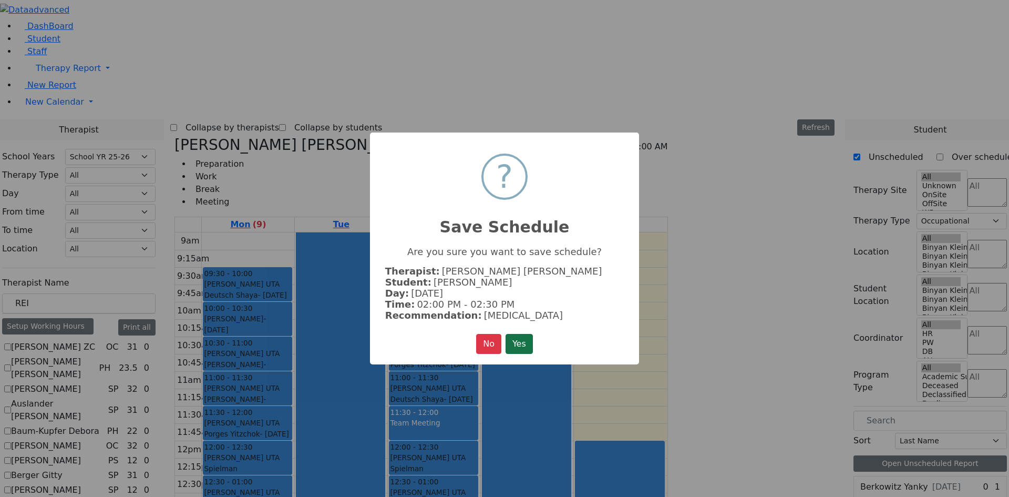
click at [521, 341] on button "Yes" at bounding box center [519, 344] width 27 height 20
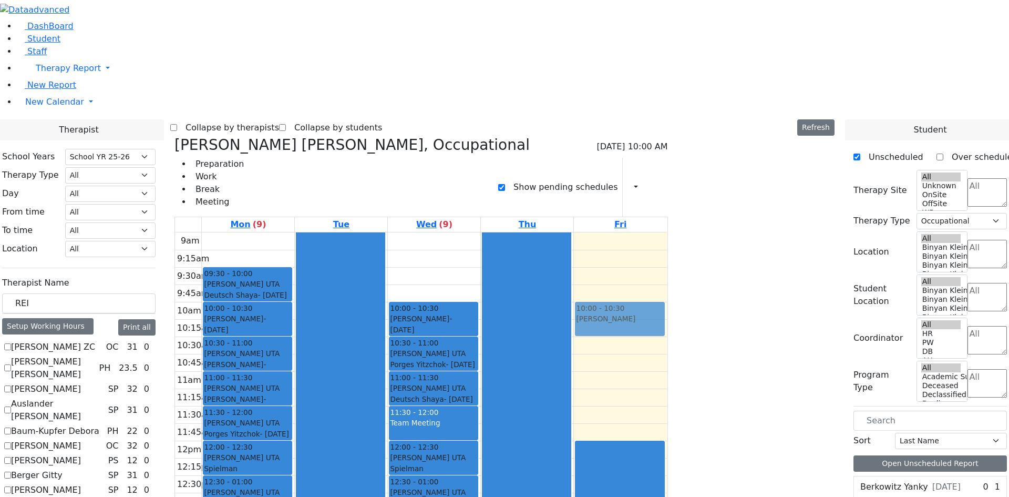
drag, startPoint x: 801, startPoint y: 142, endPoint x: 707, endPoint y: 152, distance: 94.0
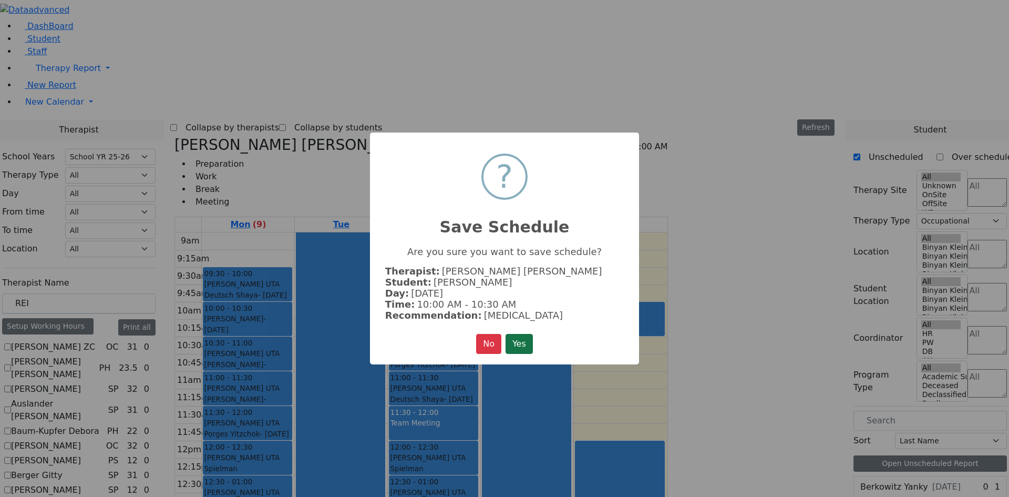
click at [519, 341] on button "Yes" at bounding box center [519, 344] width 27 height 20
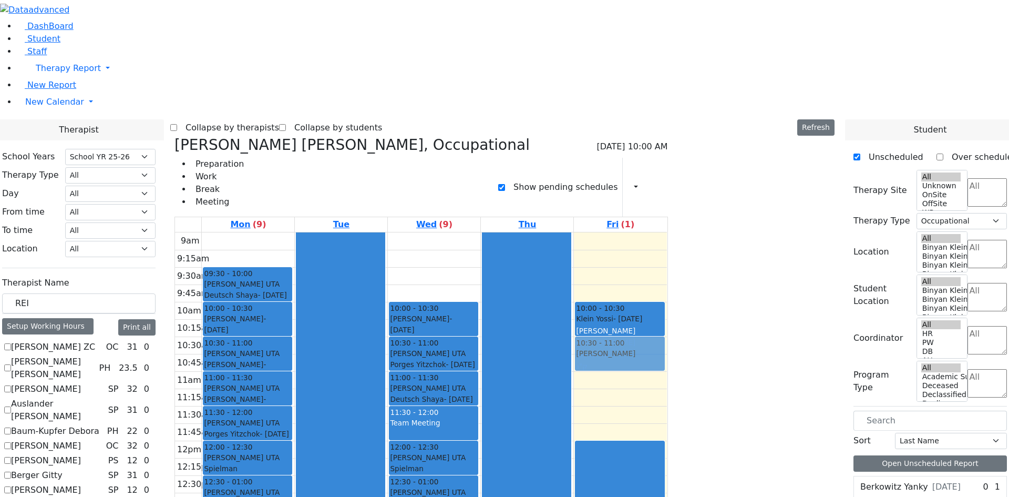
drag, startPoint x: 800, startPoint y: 143, endPoint x: 739, endPoint y: 181, distance: 72.5
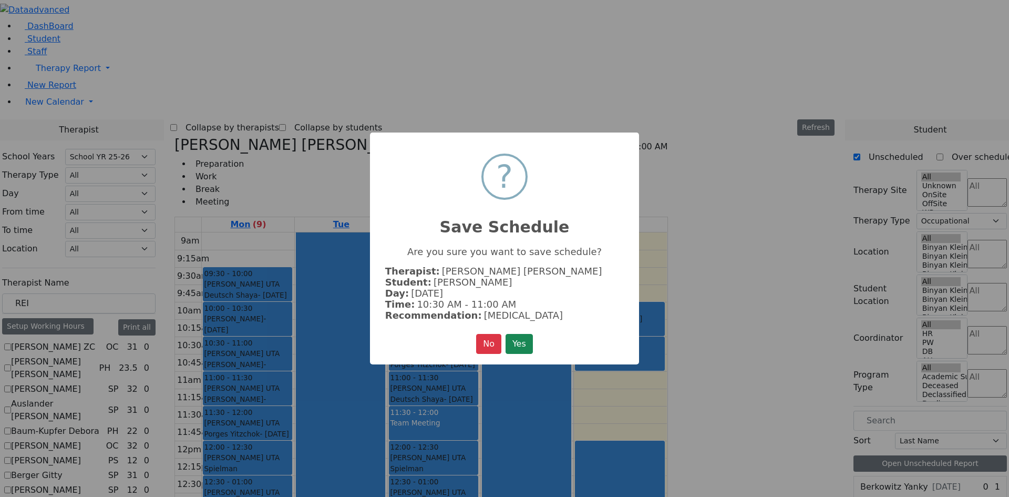
click at [520, 337] on button "Yes" at bounding box center [519, 344] width 27 height 20
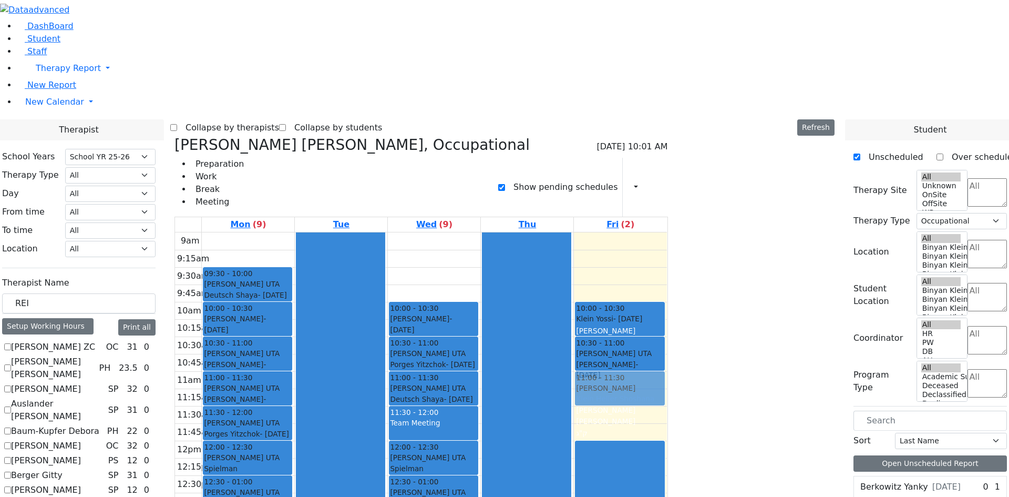
drag, startPoint x: 812, startPoint y: 124, endPoint x: 739, endPoint y: 220, distance: 120.5
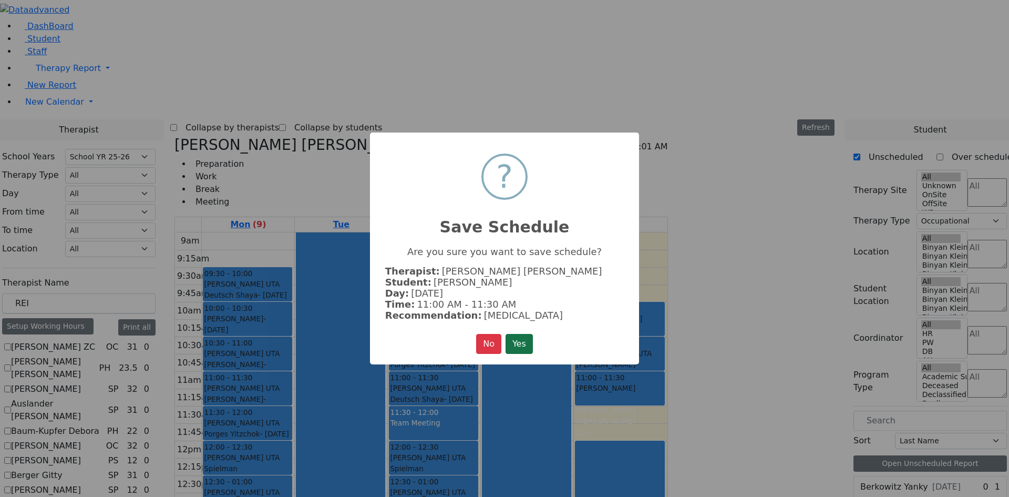
click at [526, 344] on button "Yes" at bounding box center [519, 344] width 27 height 20
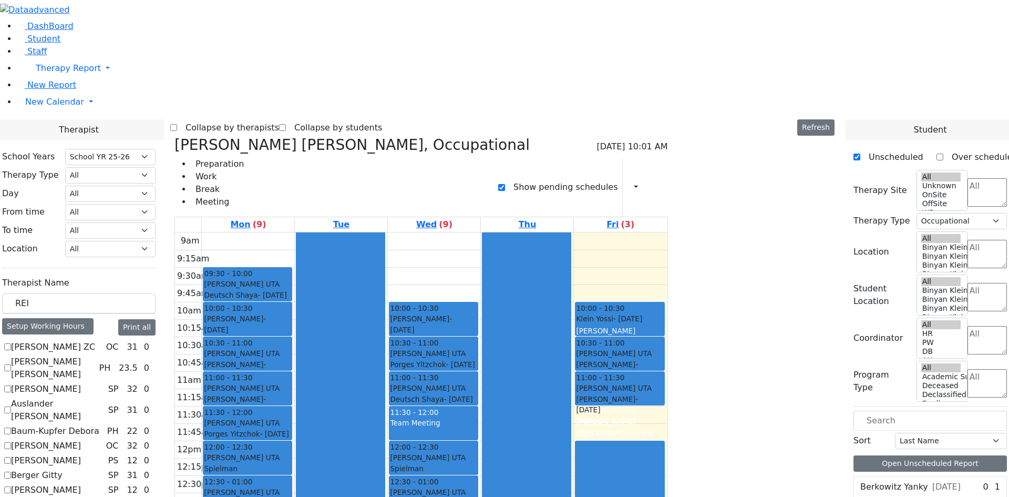
checkbox input "false"
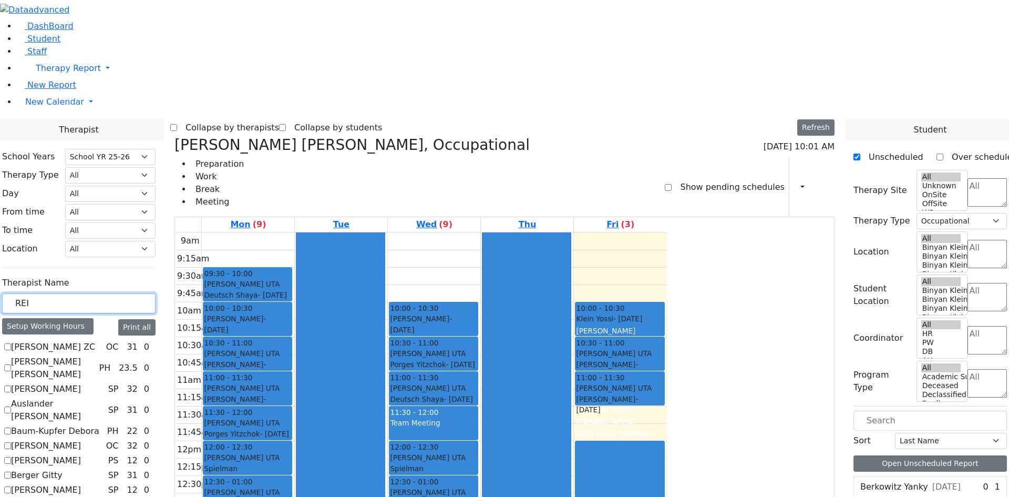
drag, startPoint x: 159, startPoint y: 186, endPoint x: 106, endPoint y: 186, distance: 53.1
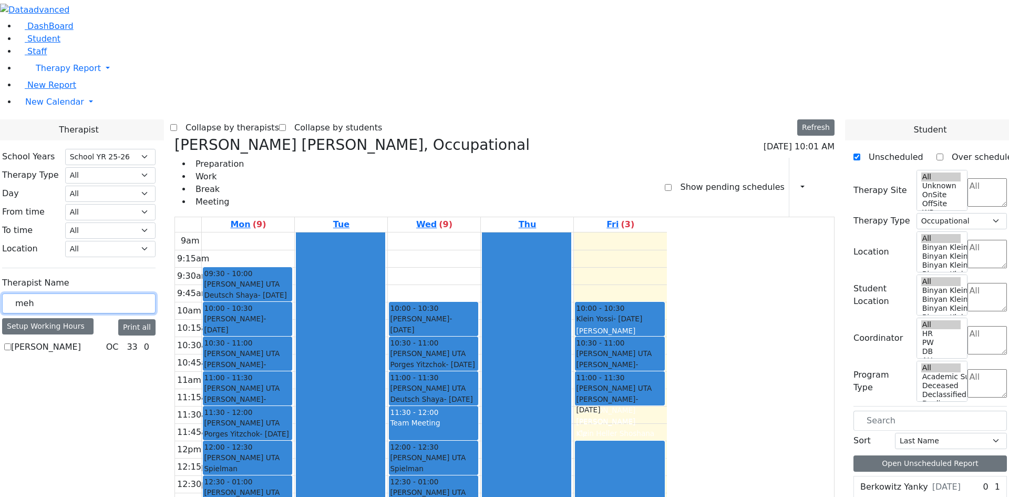
type input "meh"
click at [81, 341] on label "[PERSON_NAME]" at bounding box center [46, 347] width 70 height 13
click at [11, 343] on input "[PERSON_NAME]" at bounding box center [7, 346] width 7 height 7
checkbox input "true"
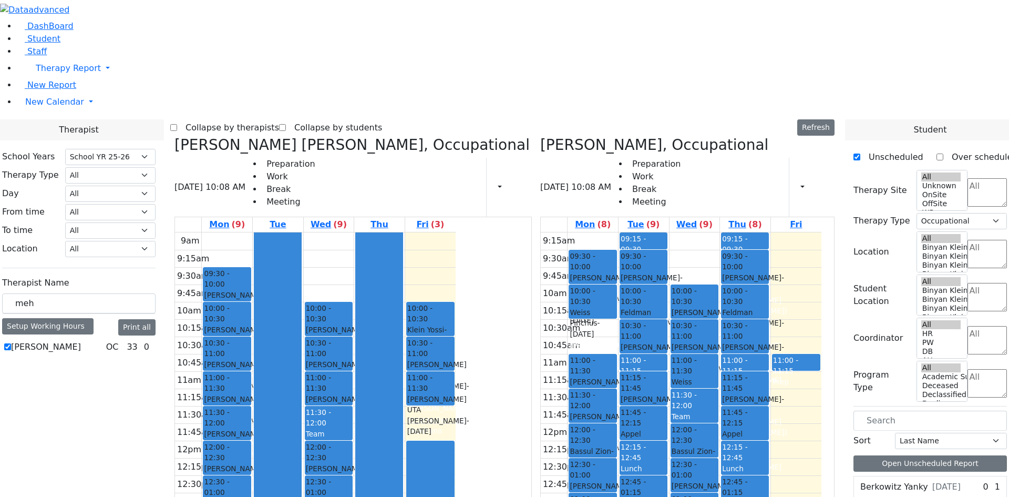
click at [174, 136] on icon at bounding box center [174, 144] width 0 height 17
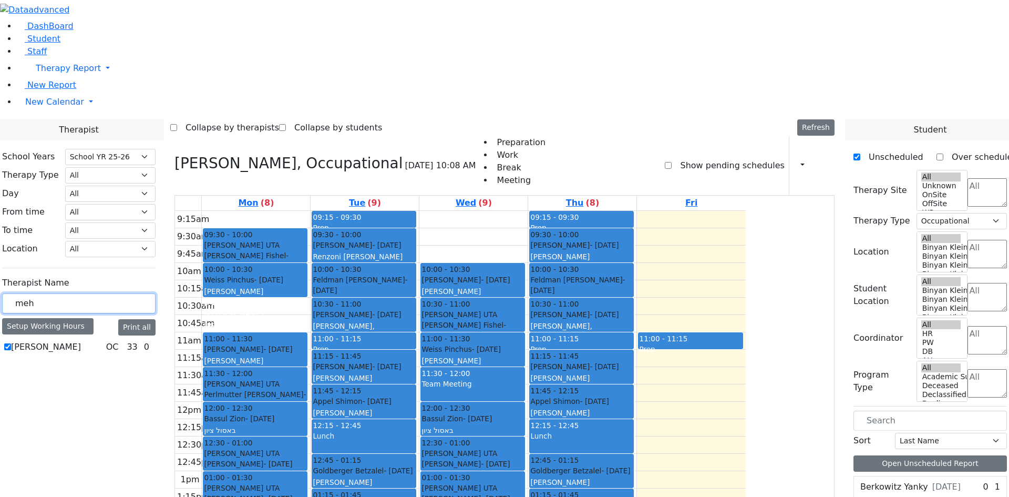
drag, startPoint x: 182, startPoint y: 177, endPoint x: 93, endPoint y: 187, distance: 90.4
type input "lew"
click at [139, 341] on div "[PERSON_NAME] SP 34 0" at bounding box center [78, 347] width 153 height 13
click at [81, 341] on label "[PERSON_NAME]" at bounding box center [46, 347] width 70 height 13
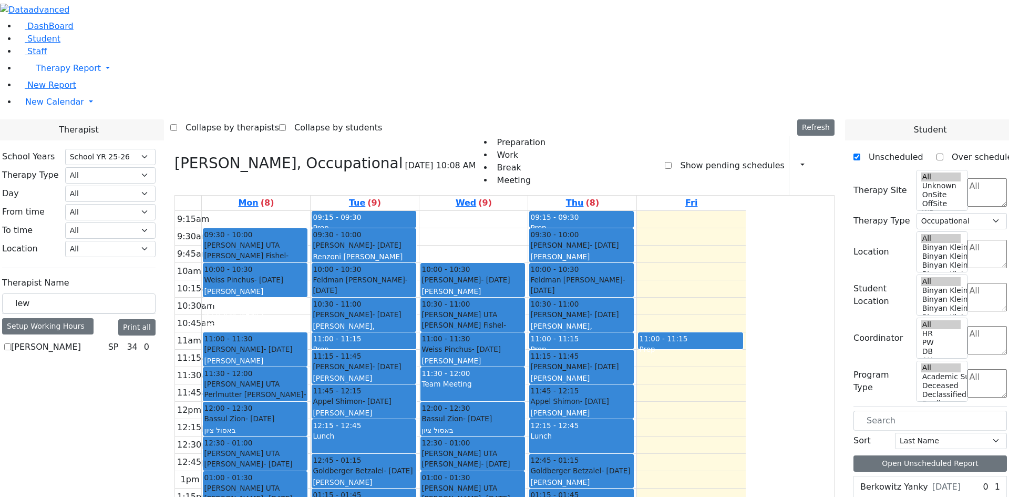
click at [11, 343] on input "[PERSON_NAME]" at bounding box center [7, 346] width 7 height 7
checkbox input "true"
select select "3"
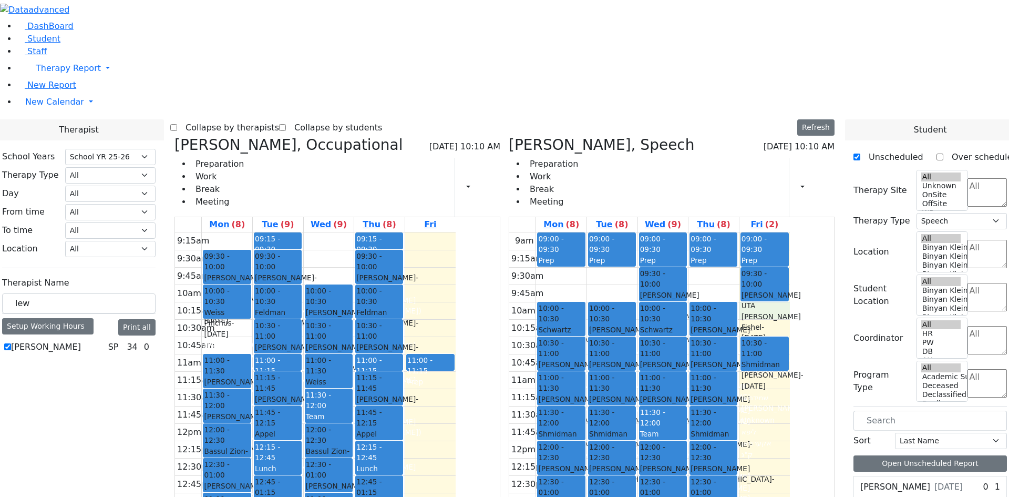
click at [790, 232] on div "9am 9:15am 9:30am 9:45am 10am 10:15am 10:30am 10:45am 11am 11:15am 11:30am 11:4…" at bounding box center [649, 440] width 281 height 416
drag, startPoint x: 725, startPoint y: 385, endPoint x: 816, endPoint y: 230, distance: 180.2
click at [790, 232] on tr "09:00 - 09:30 Prep 10:00 - 10:30 [PERSON_NAME] - [DATE] [PERSON_NAME] [PERSON_N…" at bounding box center [649, 440] width 281 height 416
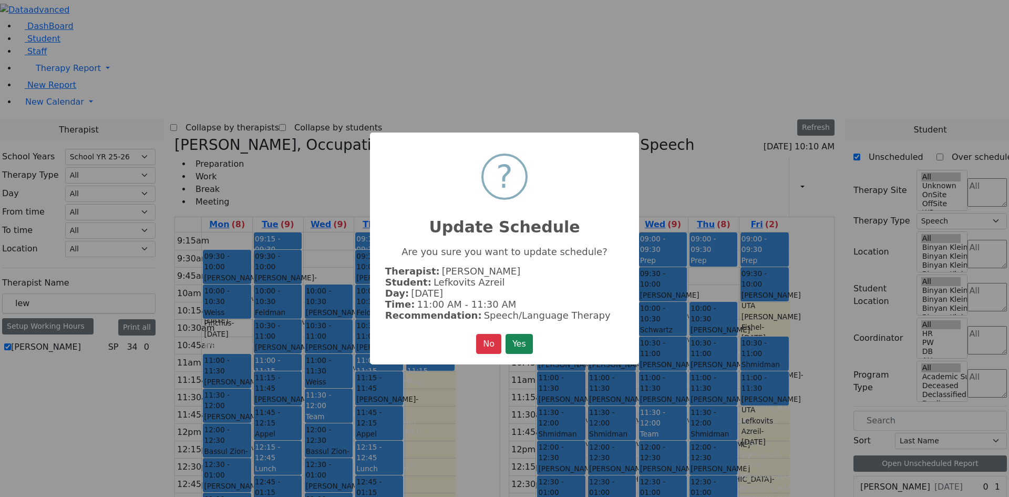
click at [506, 334] on button "Yes" at bounding box center [519, 344] width 27 height 20
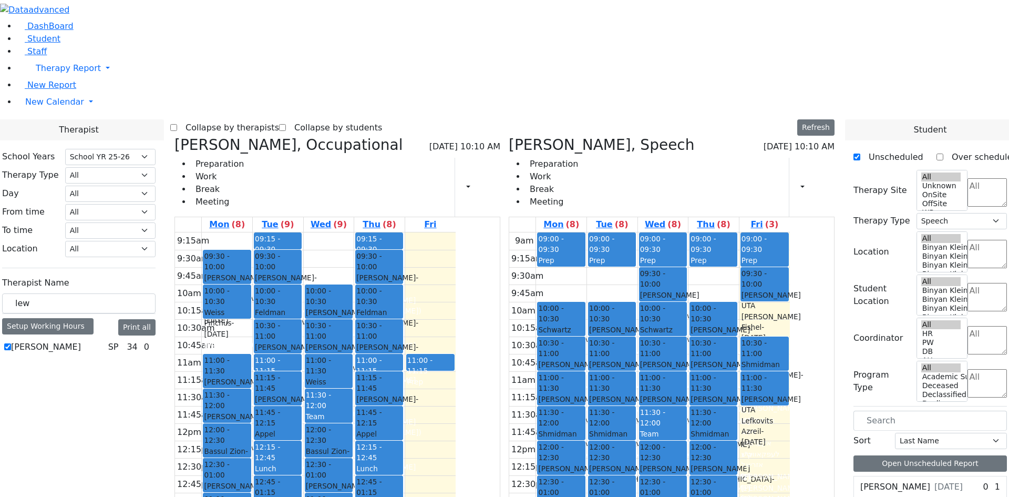
click at [713, 404] on div "9am 9:15am 9:30am 9:45am 10am 10:15am 10:30am 10:45am 11am 11:15am 11:30am 11:4…" at bounding box center [649, 440] width 281 height 416
click at [790, 259] on div "9am 9:15am 9:30am 9:45am 10am 10:15am 10:30am 10:45am 11am 11:15am 11:30am 11:4…" at bounding box center [649, 440] width 281 height 416
click at [705, 399] on div "9am 9:15am 9:30am 9:45am 10am 10:15am 10:30am 10:45am 11am 11:15am 11:30am 11:4…" at bounding box center [649, 440] width 281 height 416
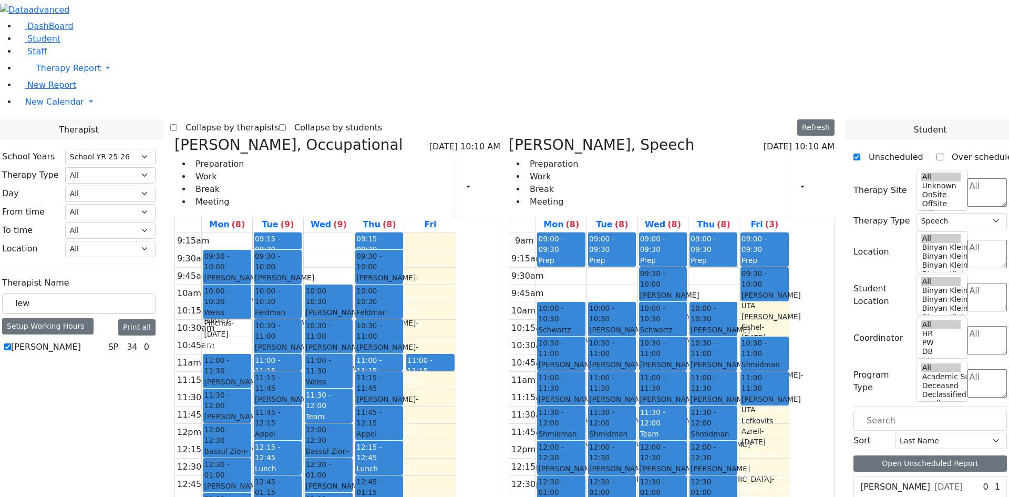
click at [790, 281] on div "9am 9:15am 9:30am 9:45am 10am 10:15am 10:30am 10:45am 11am 11:15am 11:30am 11:4…" at bounding box center [649, 440] width 281 height 416
drag, startPoint x: 809, startPoint y: 120, endPoint x: 815, endPoint y: 145, distance: 25.4
click at [790, 232] on div "09:00 - 09:30 Prep 09:30 - 10:00 [PERSON_NAME] Fishel - [DATE] [PERSON_NAME], […" at bounding box center [764, 440] width 50 height 416
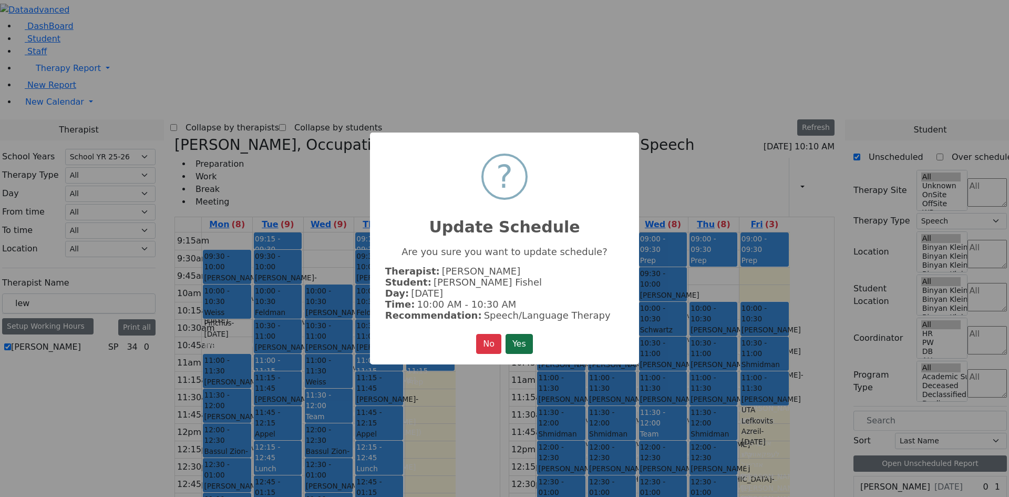
click at [517, 340] on button "Yes" at bounding box center [519, 344] width 27 height 20
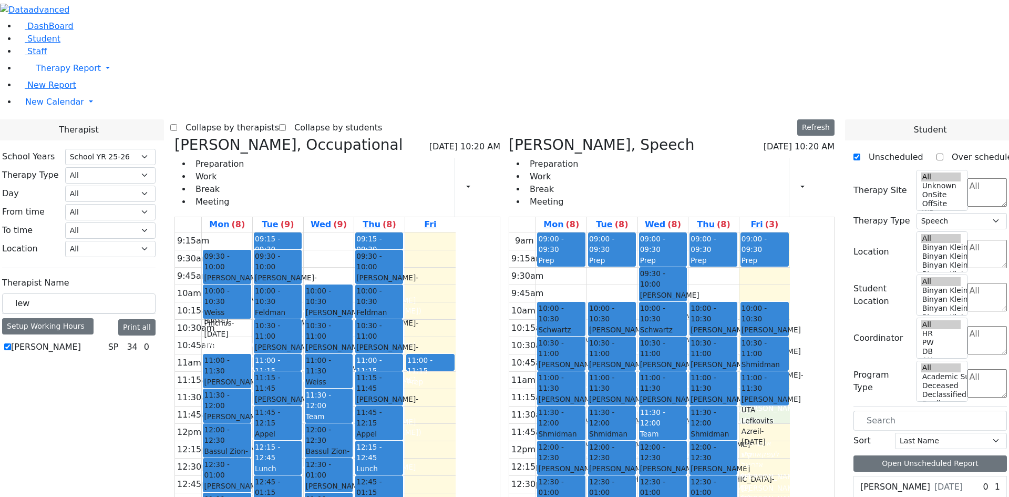
click at [790, 260] on div "9am 9:15am 9:30am 9:45am 10am 10:15am 10:30am 10:45am 11am 11:15am 11:30am 11:4…" at bounding box center [649, 440] width 281 height 416
click at [790, 275] on div "9am 9:15am 9:30am 9:45am 10am 10:15am 10:30am 10:45am 11am 11:15am 11:30am 11:4…" at bounding box center [649, 440] width 281 height 416
click at [790, 258] on div "9am 9:15am 9:30am 9:45am 10am 10:15am 10:30am 10:45am 11am 11:15am 11:30am 11:4…" at bounding box center [649, 440] width 281 height 416
click at [790, 300] on div "9am 9:15am 9:30am 9:45am 10am 10:15am 10:30am 10:45am 11am 11:15am 11:30am 11:4…" at bounding box center [649, 440] width 281 height 416
click at [790, 258] on div "9am 9:15am 9:30am 9:45am 10am 10:15am 10:30am 10:45am 11am 11:15am 11:30am 11:4…" at bounding box center [649, 440] width 281 height 416
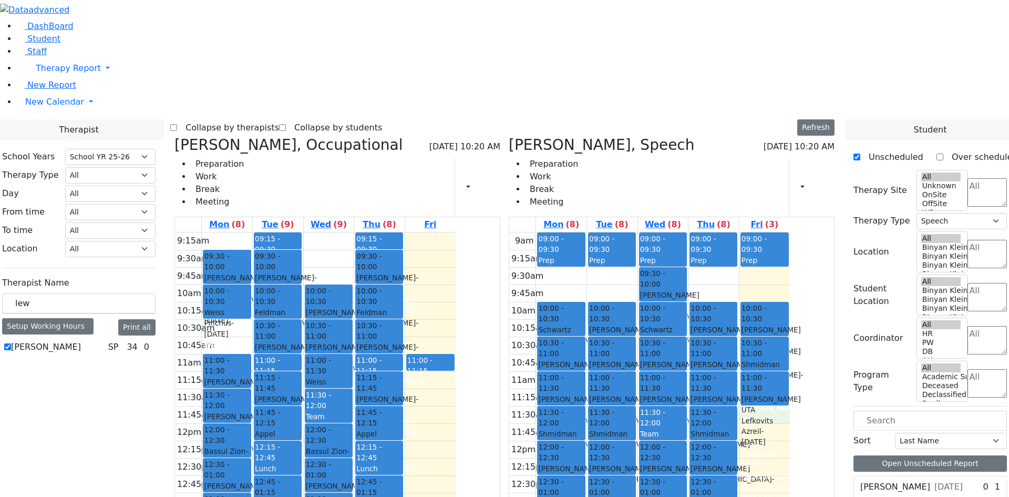
click at [263, 272] on span "[PERSON_NAME] UTA" at bounding box center [233, 283] width 59 height 22
click at [431, 232] on div "9:15am 9:30am 9:45am 10am 10:15am 10:30am 10:45am 11am 11:15am 11:30am 11:45am …" at bounding box center [315, 440] width 281 height 416
drag, startPoint x: 440, startPoint y: 423, endPoint x: 447, endPoint y: 385, distance: 37.9
click at [354, 385] on div "10:00 - 10:30 [PERSON_NAME] - [DATE] [PERSON_NAME] [PERSON_NAME] Unknown [PERSO…" at bounding box center [329, 440] width 50 height 416
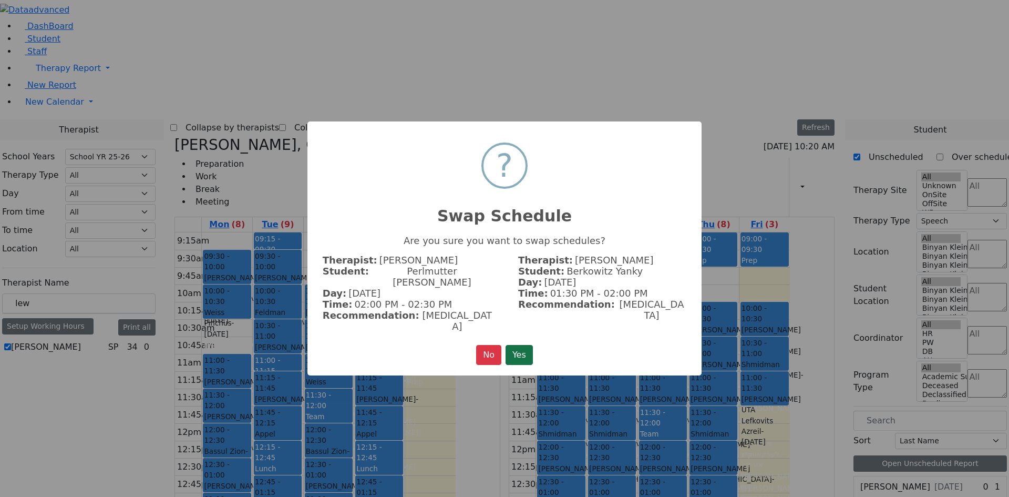
click at [519, 345] on button "Yes" at bounding box center [519, 355] width 27 height 20
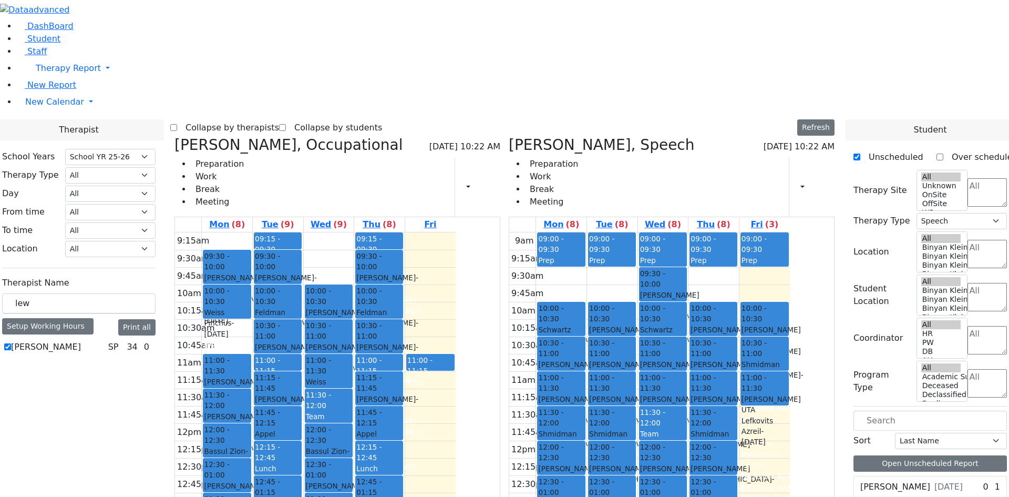
click at [456, 373] on div "9:15am 9:30am 9:45am 10am 10:15am 10:30am 10:45am 11am 11:15am 11:30am 11:45am …" at bounding box center [315, 440] width 281 height 416
click at [456, 432] on div "9:15am 9:30am 9:45am 10am 10:15am 10:30am 10:45am 11am 11:15am 11:30am 11:45am …" at bounding box center [315, 440] width 281 height 416
click at [456, 447] on div "9:15am 9:30am 9:45am 10am 10:15am 10:30am 10:45am 11am 11:15am 11:30am 11:45am …" at bounding box center [315, 440] width 281 height 416
click at [445, 452] on div "9:15am 9:30am 9:45am 10am 10:15am 10:30am 10:45am 11am 11:15am 11:30am 11:45am …" at bounding box center [315, 440] width 281 height 416
click at [436, 469] on div "9:15am 9:30am 9:45am 10am 10:15am 10:30am 10:45am 11am 11:15am 11:30am 11:45am …" at bounding box center [315, 440] width 281 height 416
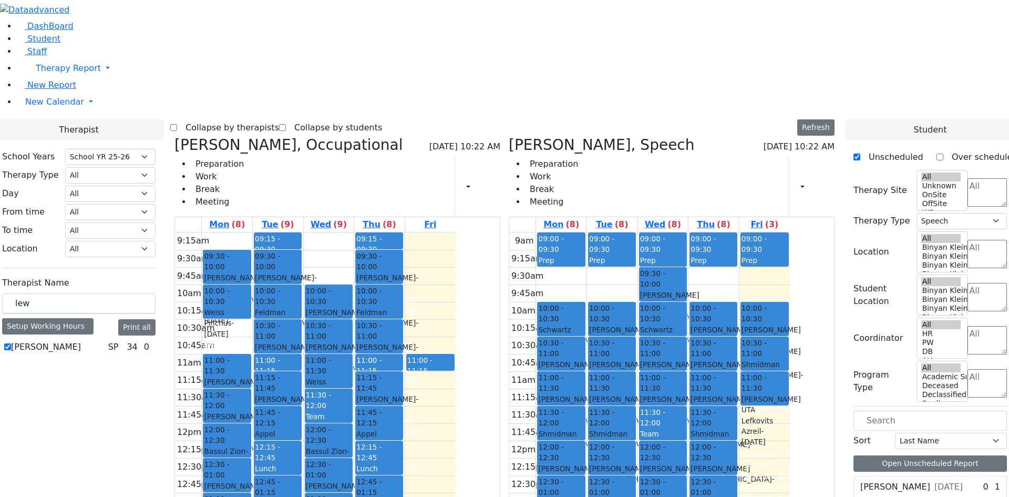
click at [456, 427] on div "9:15am 9:30am 9:45am 10am 10:15am 10:30am 10:45am 11am 11:15am 11:30am 11:45am …" at bounding box center [315, 440] width 281 height 416
click at [250, 433] on div "Perlmutter [PERSON_NAME] - [DATE]" at bounding box center [227, 449] width 46 height 32
click at [352, 330] on div "[PERSON_NAME] [PERSON_NAME]" at bounding box center [329, 341] width 46 height 22
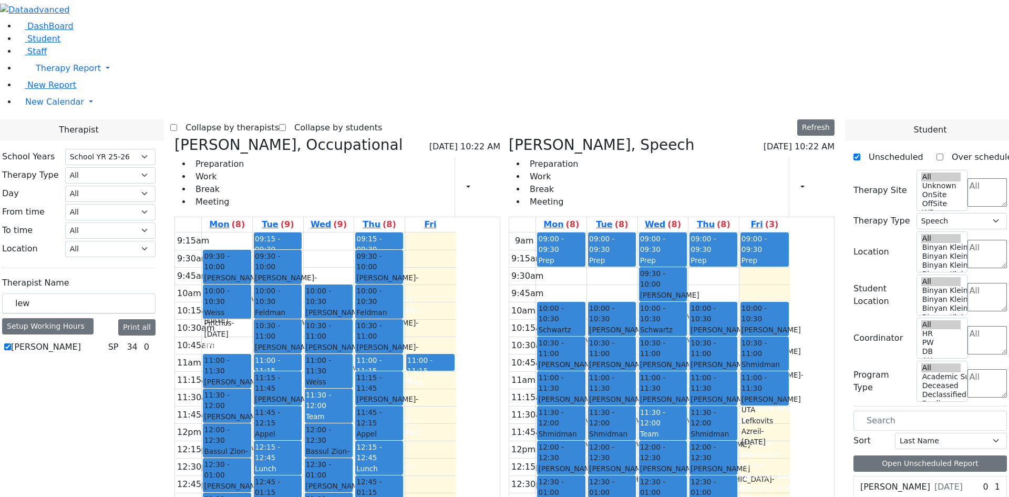
click at [352, 376] on div "Weiss Pinchus - [DATE]" at bounding box center [329, 392] width 46 height 32
click at [234, 319] on span "- [DATE]" at bounding box center [219, 328] width 30 height 19
click at [365, 342] on span "[PERSON_NAME] UTA" at bounding box center [335, 353] width 59 height 22
drag, startPoint x: 434, startPoint y: 141, endPoint x: 437, endPoint y: 168, distance: 27.1
click at [354, 232] on div "10:00 - 10:30 [PERSON_NAME] - [DATE] [PERSON_NAME] [PERSON_NAME] Unknown [PERSO…" at bounding box center [329, 440] width 50 height 416
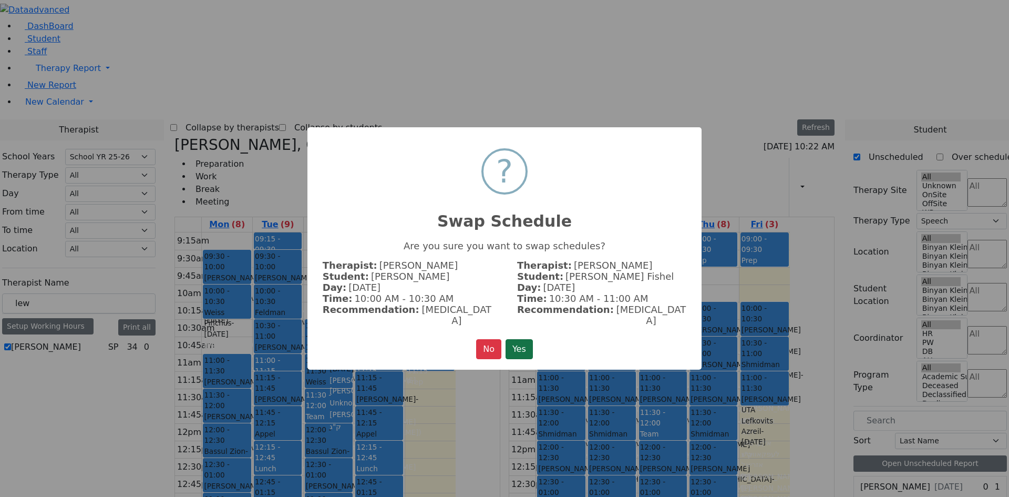
click at [516, 339] on button "Yes" at bounding box center [519, 349] width 27 height 20
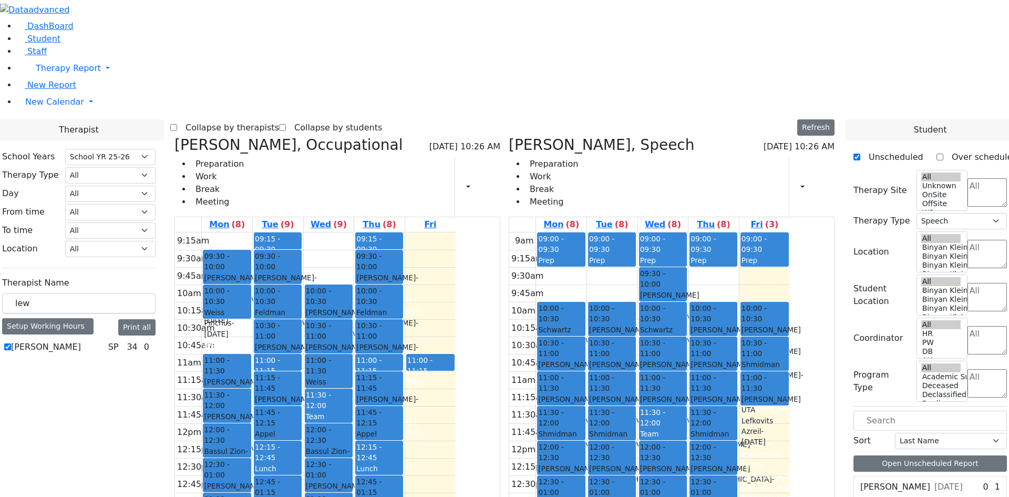
click at [352, 328] on div "[PERSON_NAME] Fishel - [DATE]" at bounding box center [329, 344] width 46 height 32
click at [365, 307] on span "[PERSON_NAME] UTA" at bounding box center [335, 318] width 59 height 22
click at [352, 342] on div "[PERSON_NAME] - [DATE]" at bounding box center [329, 353] width 46 height 22
click at [456, 232] on div "9:15am 9:30am 9:45am 10am 10:15am 10:30am 10:45am 11am 11:15am 11:30am 11:45am …" at bounding box center [315, 440] width 281 height 416
click at [352, 328] on div "[PERSON_NAME] Fishel - [DATE]" at bounding box center [329, 344] width 46 height 32
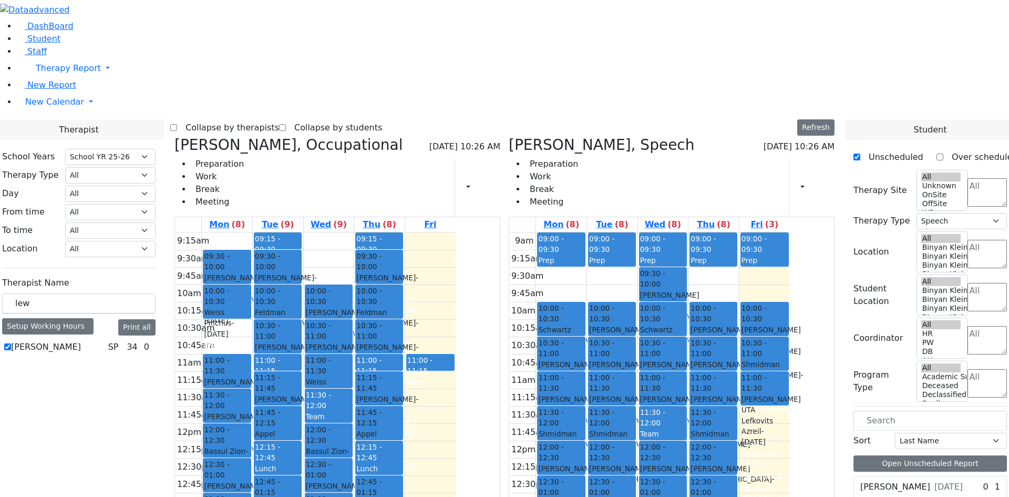
click at [368, 343] on span "- [DATE]" at bounding box center [337, 352] width 62 height 19
click at [352, 376] on div "Weiss Pinchus - [DATE]" at bounding box center [329, 392] width 46 height 32
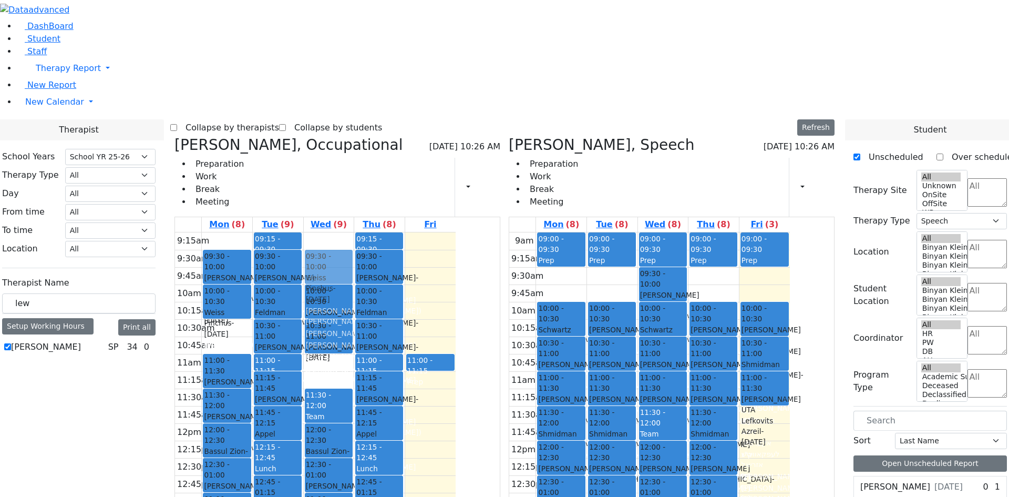
drag, startPoint x: 425, startPoint y: 206, endPoint x: 436, endPoint y: 108, distance: 97.9
click at [354, 232] on div "10:00 - 10:30 [PERSON_NAME] Fishel - [DATE] [PERSON_NAME], [PERSON_NAME] ב 10:3…" at bounding box center [329, 440] width 50 height 416
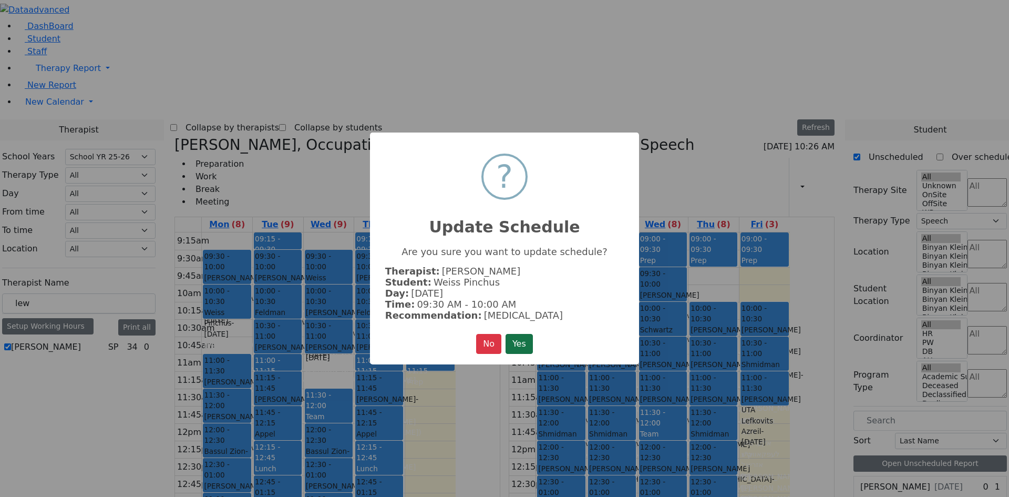
click at [516, 339] on button "Yes" at bounding box center [519, 344] width 27 height 20
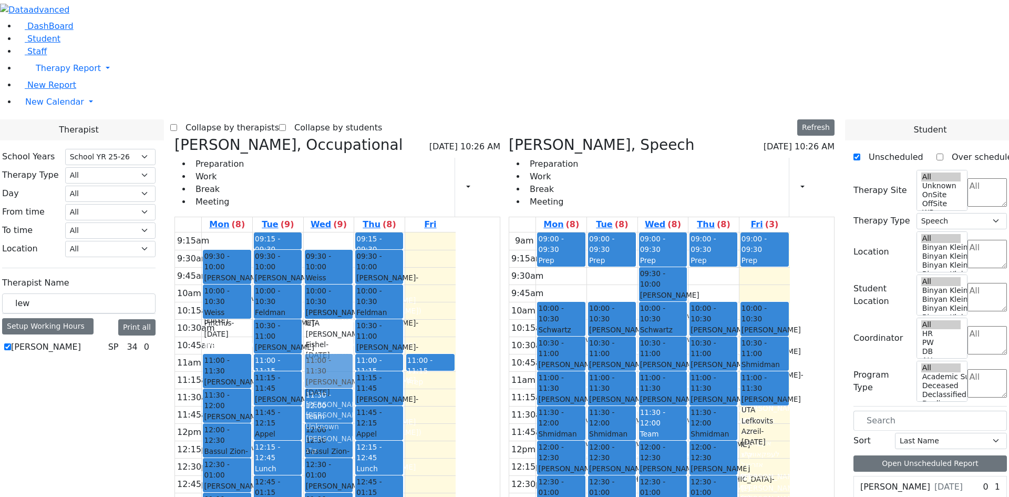
drag, startPoint x: 426, startPoint y: 184, endPoint x: 426, endPoint y: 211, distance: 26.3
click at [354, 232] on div "09:30 - 10:00 Weiss Pinchus - [DATE] [PERSON_NAME] [PERSON_NAME] Miriam [PERSON…" at bounding box center [329, 440] width 50 height 416
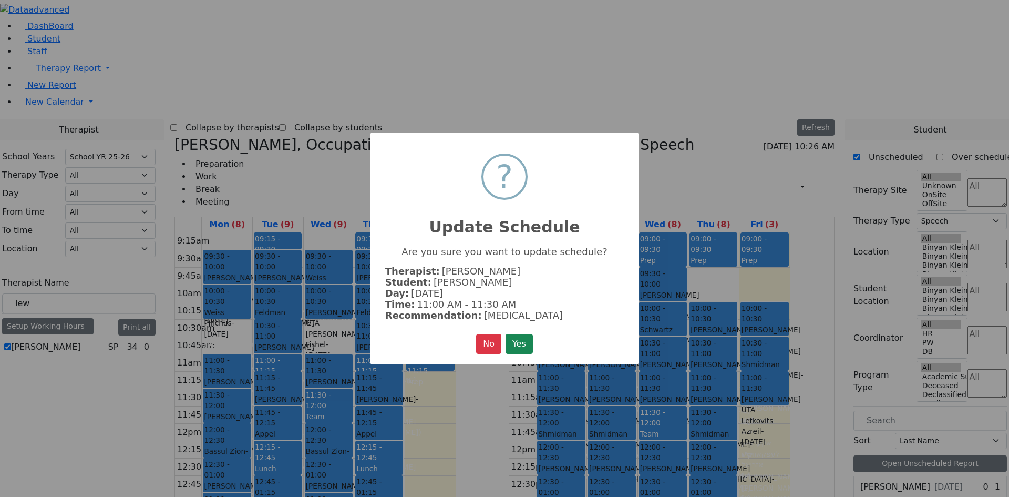
click at [518, 341] on button "Yes" at bounding box center [519, 344] width 27 height 20
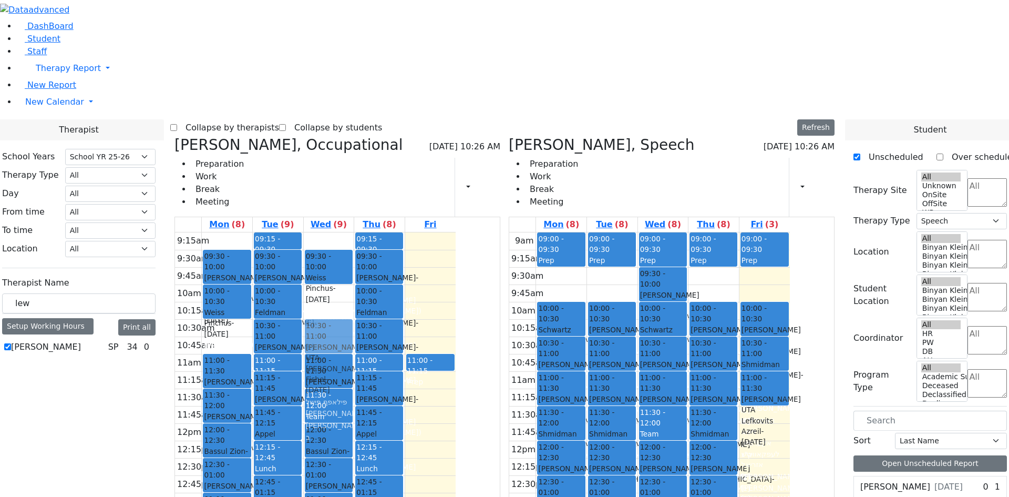
drag, startPoint x: 429, startPoint y: 152, endPoint x: 423, endPoint y: 179, distance: 27.5
click at [354, 232] on div "09:30 - 10:00 Weiss Pinchus - [DATE] [PERSON_NAME] [PERSON_NAME] Miriam [PERSON…" at bounding box center [329, 440] width 50 height 416
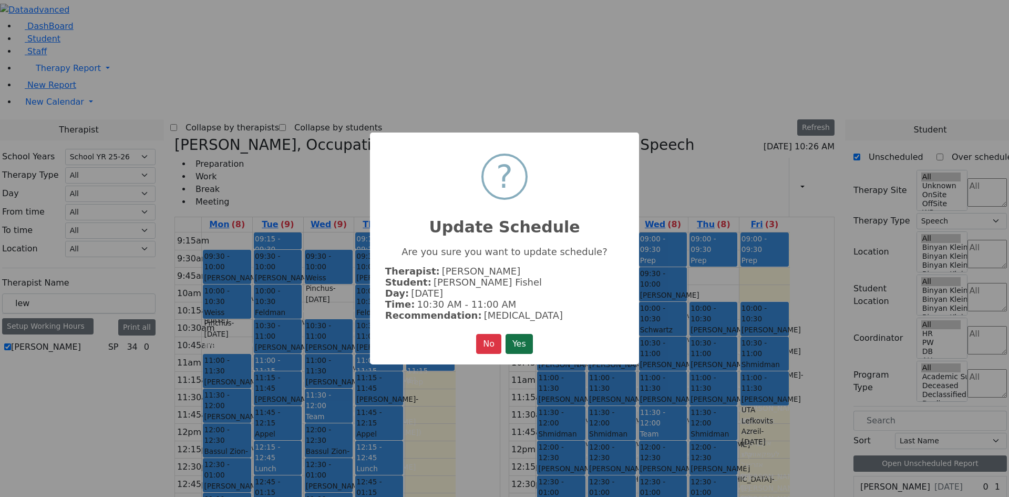
click at [522, 341] on button "Yes" at bounding box center [519, 344] width 27 height 20
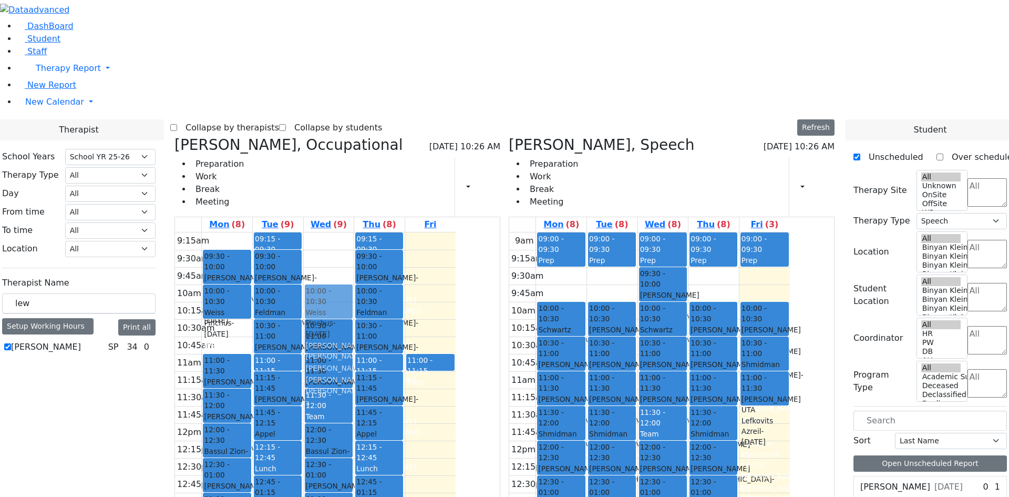
drag, startPoint x: 427, startPoint y: 117, endPoint x: 422, endPoint y: 146, distance: 30.0
click at [354, 232] on div "09:30 - 10:00 Weiss Pinchus - [DATE] [PERSON_NAME] [PERSON_NAME] Miriam [PERSON…" at bounding box center [329, 440] width 50 height 416
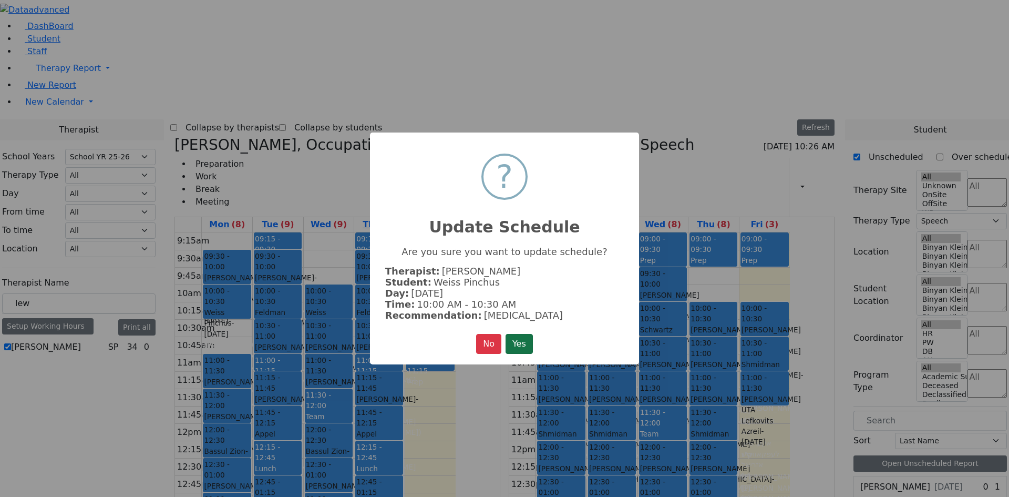
click at [523, 342] on button "Yes" at bounding box center [519, 344] width 27 height 20
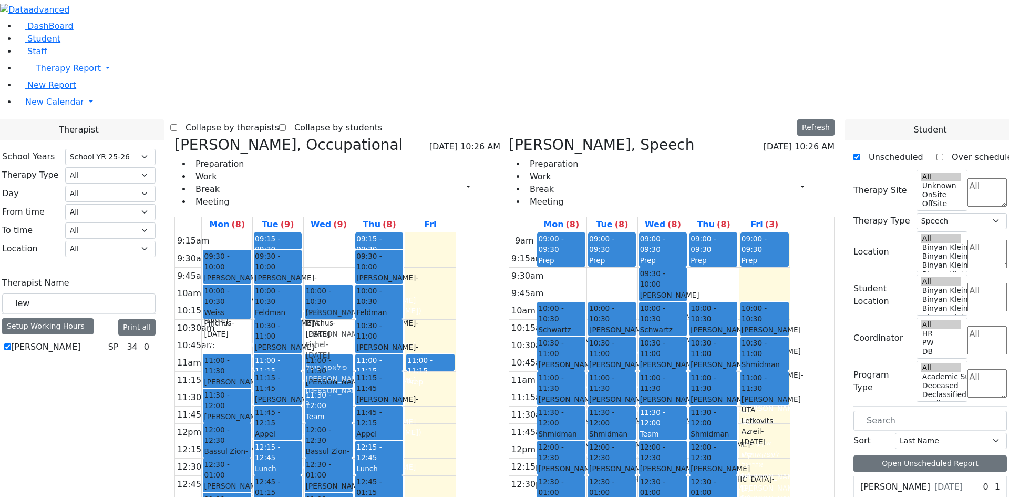
drag, startPoint x: 430, startPoint y: 182, endPoint x: 433, endPoint y: 156, distance: 25.8
click at [354, 232] on div "10:00 - 10:30 Weiss Pinchus - [DATE] [PERSON_NAME] [PERSON_NAME] Miriam [PERSON…" at bounding box center [329, 440] width 50 height 416
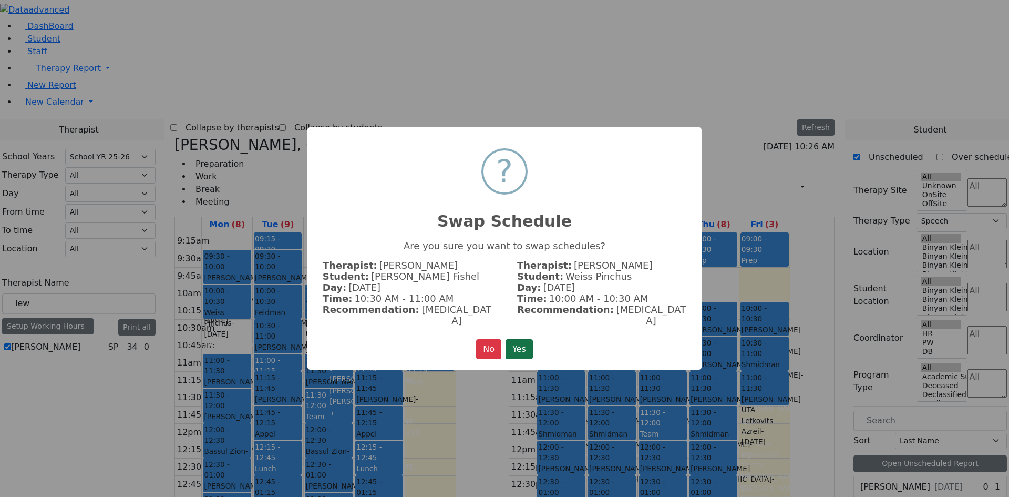
click at [521, 339] on button "Yes" at bounding box center [519, 349] width 27 height 20
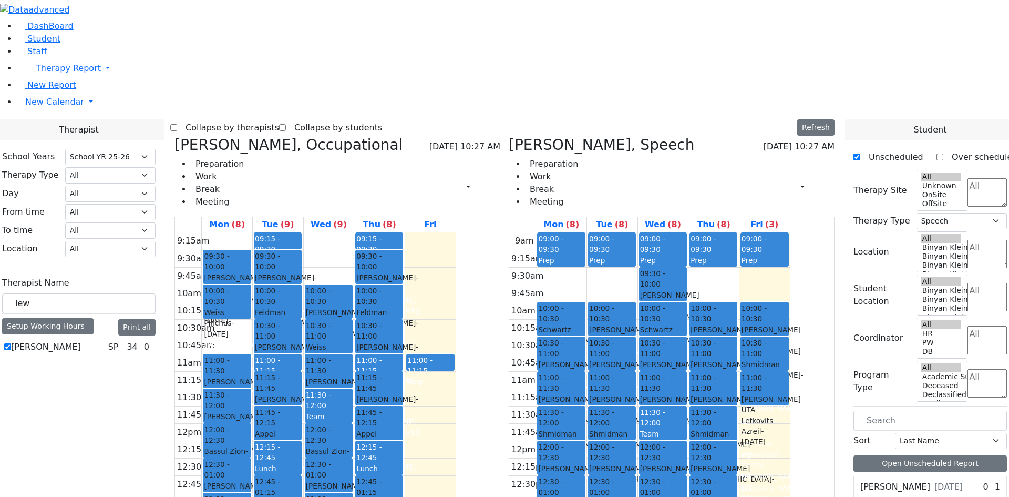
click at [365, 307] on span "[PERSON_NAME] UTA" at bounding box center [335, 318] width 59 height 22
click at [431, 232] on div "9:15am 9:30am 9:45am 10am 10:15am 10:30am 10:45am 11am 11:15am 11:30am 11:45am …" at bounding box center [315, 440] width 281 height 416
click at [352, 328] on div "[PERSON_NAME] Fishel - [DATE]" at bounding box center [329, 344] width 46 height 32
click at [435, 232] on div "9:15am 9:30am 9:45am 10am 10:15am 10:30am 10:45am 11am 11:15am 11:30am 11:45am …" at bounding box center [315, 440] width 281 height 416
click at [352, 328] on div "[PERSON_NAME] Fishel - [DATE]" at bounding box center [329, 344] width 46 height 32
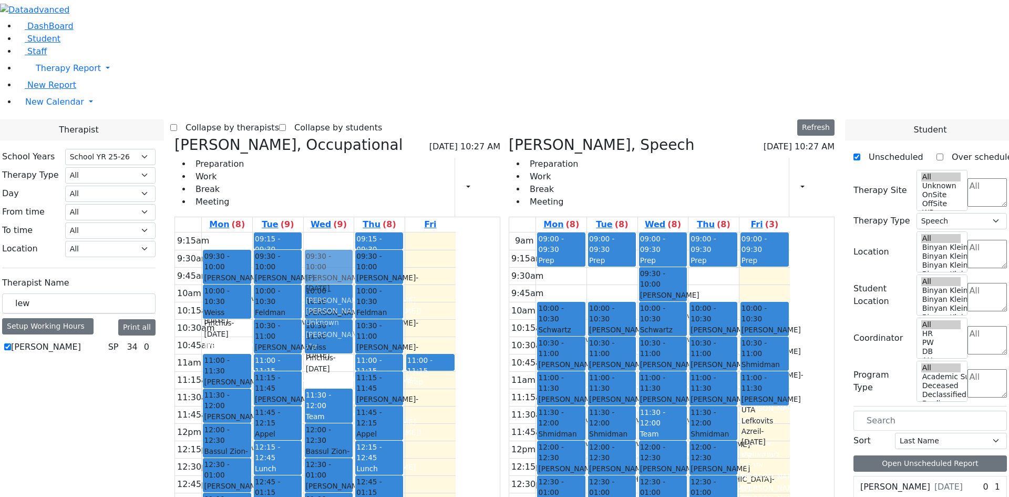
drag, startPoint x: 430, startPoint y: 207, endPoint x: 442, endPoint y: 106, distance: 102.2
click at [354, 232] on div "10:00 - 10:30 [PERSON_NAME] Fishel - [DATE] [PERSON_NAME], [PERSON_NAME] ב 10:3…" at bounding box center [329, 440] width 50 height 416
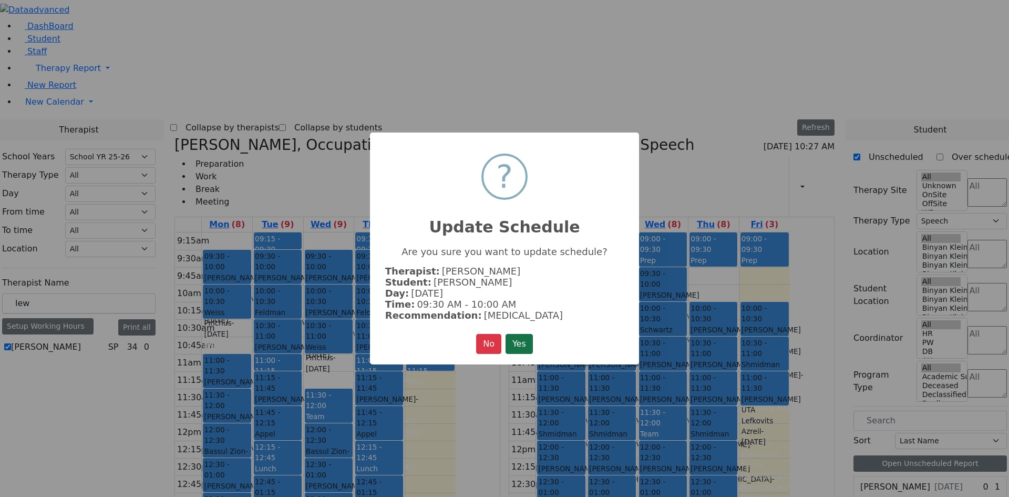
click at [526, 334] on button "Yes" at bounding box center [519, 344] width 27 height 20
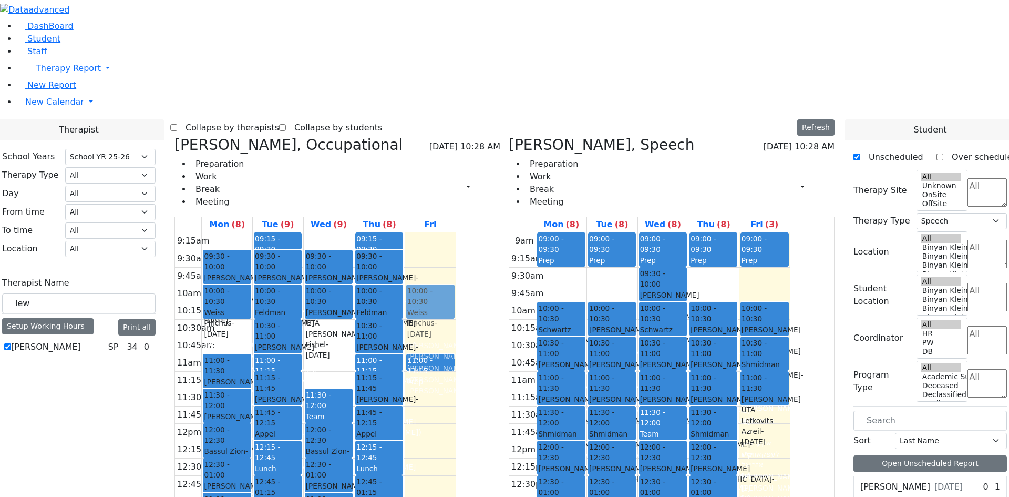
drag, startPoint x: 418, startPoint y: 180, endPoint x: 518, endPoint y: 152, distance: 103.8
click at [456, 232] on tr "09:30 - 10:00 [PERSON_NAME] Fishel - [DATE] [PERSON_NAME], [PERSON_NAME] ב 10:0…" at bounding box center [315, 440] width 281 height 416
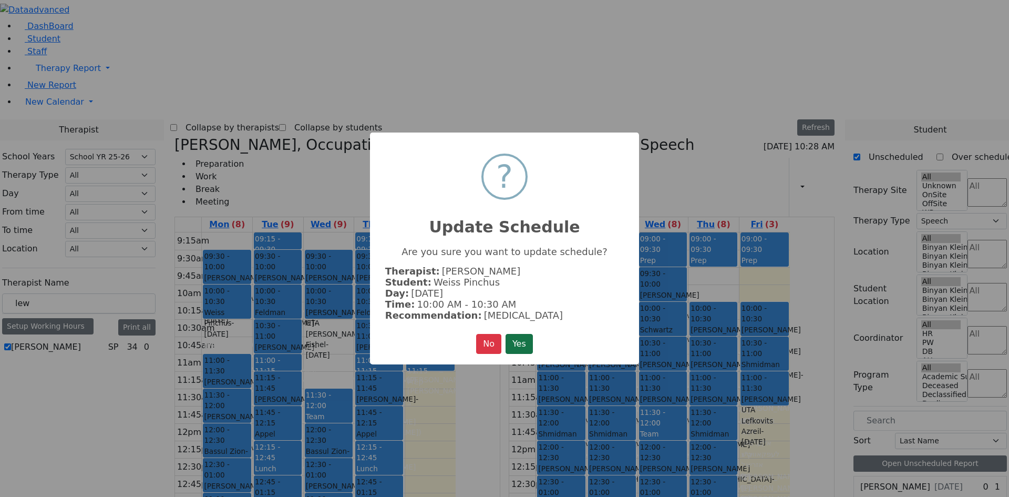
click at [515, 341] on button "Yes" at bounding box center [519, 344] width 27 height 20
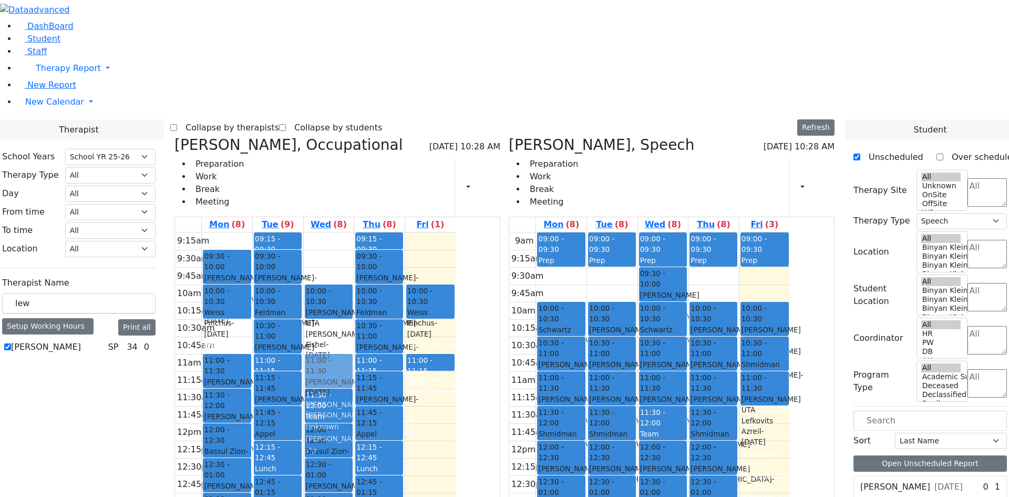
drag, startPoint x: 420, startPoint y: 104, endPoint x: 428, endPoint y: 199, distance: 96.0
click at [354, 232] on div "09:30 - 10:00 [PERSON_NAME] - [DATE] [PERSON_NAME] [PERSON_NAME] Unknown [PERSO…" at bounding box center [329, 440] width 50 height 416
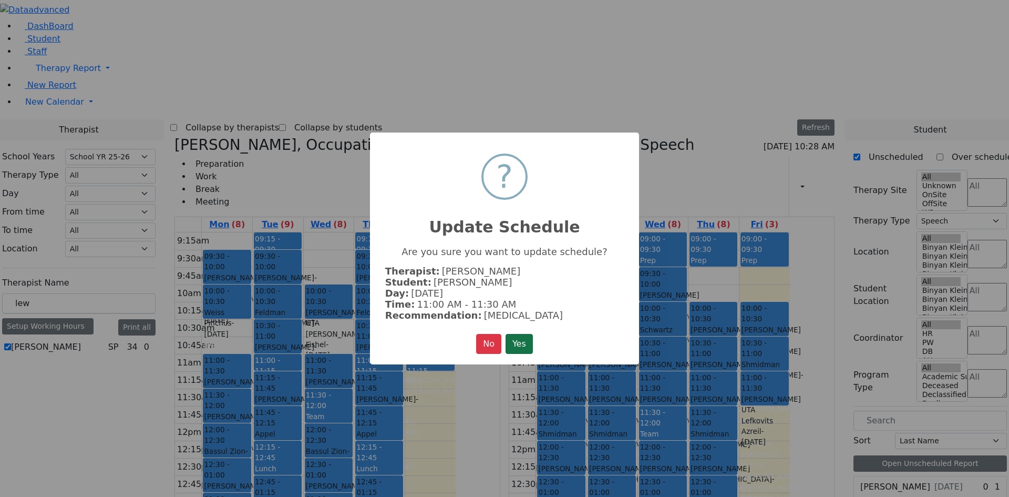
click at [516, 339] on button "Yes" at bounding box center [519, 344] width 27 height 20
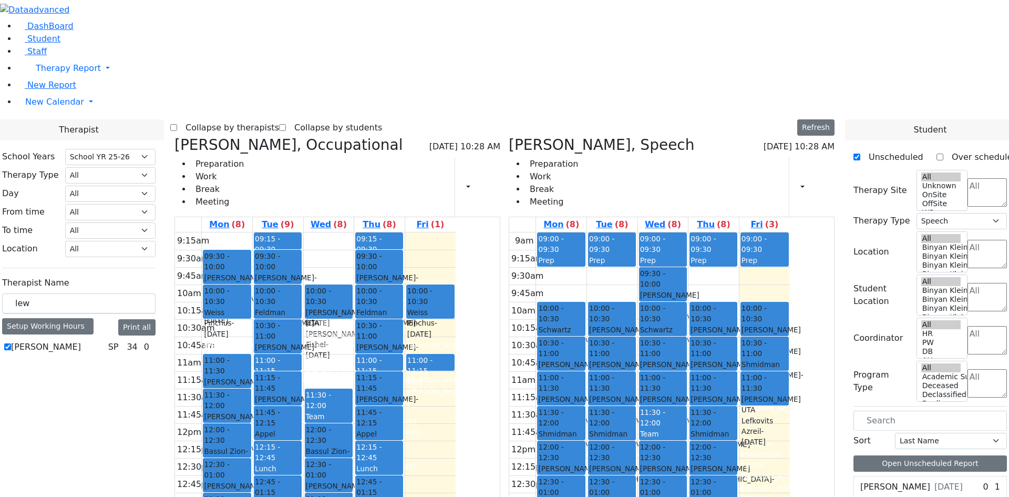
drag, startPoint x: 438, startPoint y: 206, endPoint x: 433, endPoint y: 148, distance: 58.5
click at [354, 232] on div "10:00 - 10:30 [PERSON_NAME] Fishel - [DATE] [PERSON_NAME], [PERSON_NAME] ב 11:0…" at bounding box center [329, 440] width 50 height 416
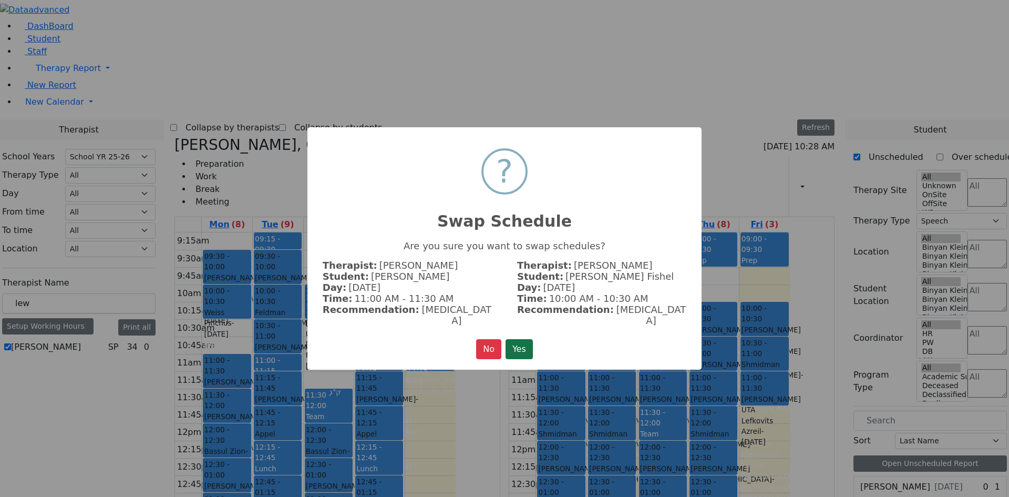
click at [512, 342] on button "Yes" at bounding box center [519, 349] width 27 height 20
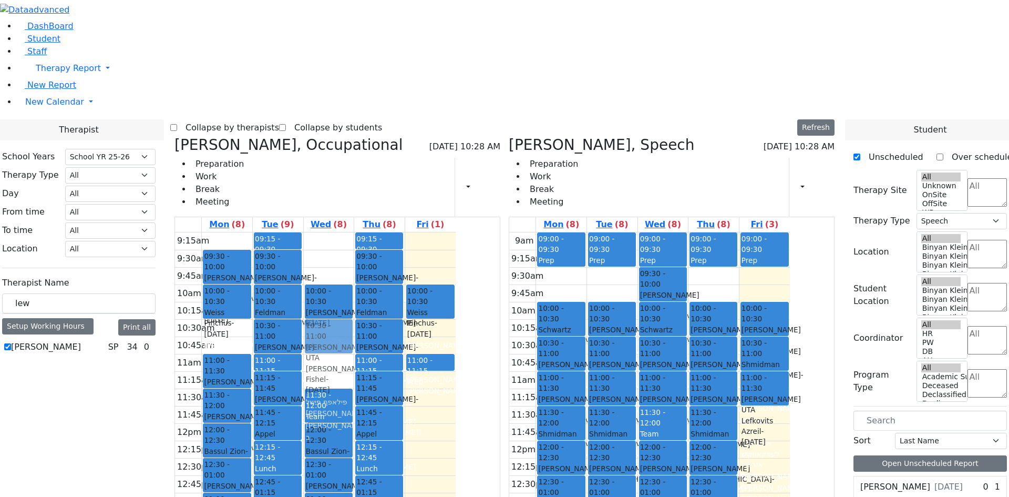
drag, startPoint x: 440, startPoint y: 204, endPoint x: 433, endPoint y: 171, distance: 34.5
click at [354, 232] on div "10:00 - 10:30 [PERSON_NAME] - [DATE] [PERSON_NAME] [PERSON_NAME] Unknown [PERSO…" at bounding box center [329, 440] width 50 height 416
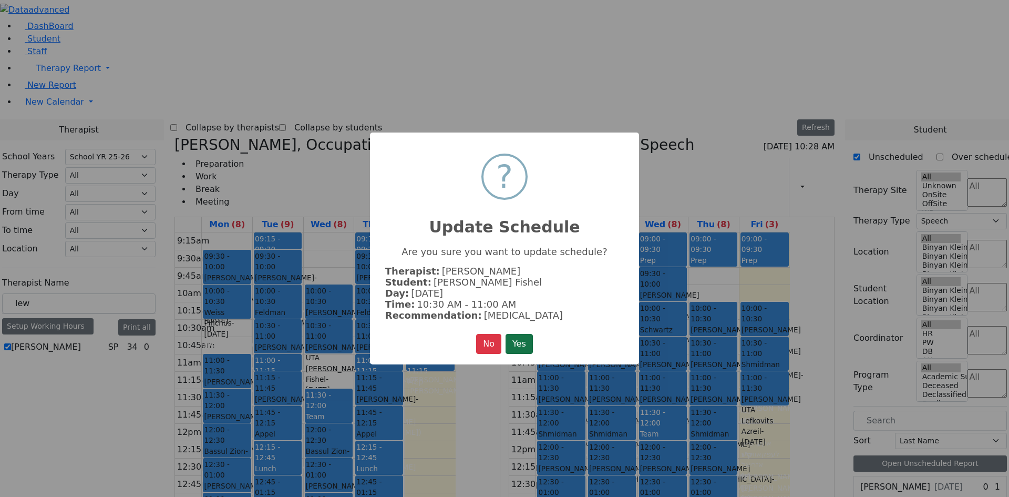
click at [527, 340] on button "Yes" at bounding box center [519, 344] width 27 height 20
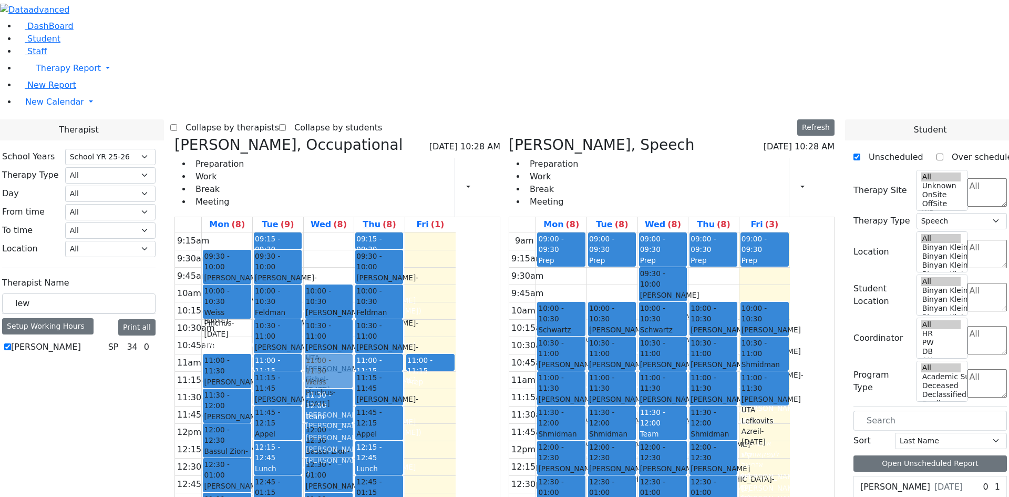
drag, startPoint x: 533, startPoint y: 138, endPoint x: 433, endPoint y: 209, distance: 123.2
click at [432, 232] on tr "09:30 - 10:00 [PERSON_NAME] Fishel - [DATE] [PERSON_NAME], [PERSON_NAME] ב 10:0…" at bounding box center [315, 440] width 281 height 416
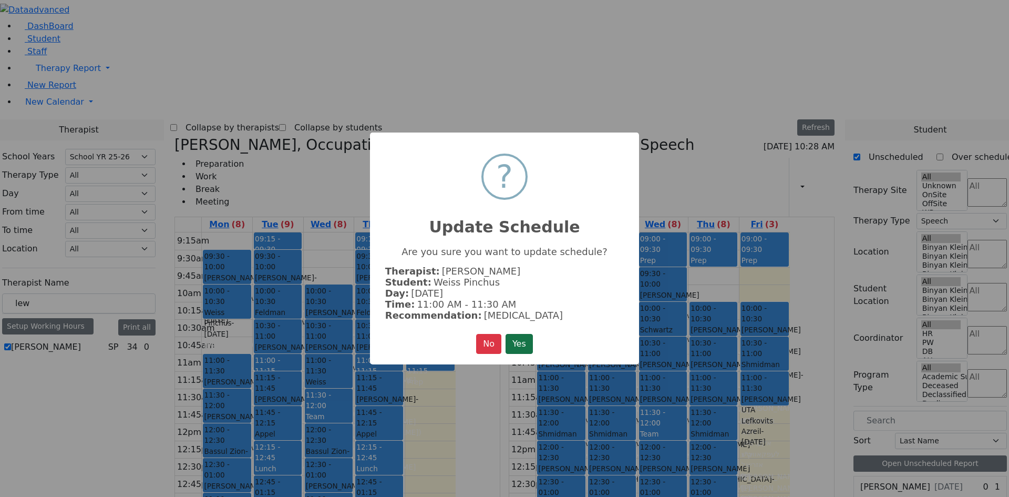
click at [522, 346] on button "Yes" at bounding box center [519, 344] width 27 height 20
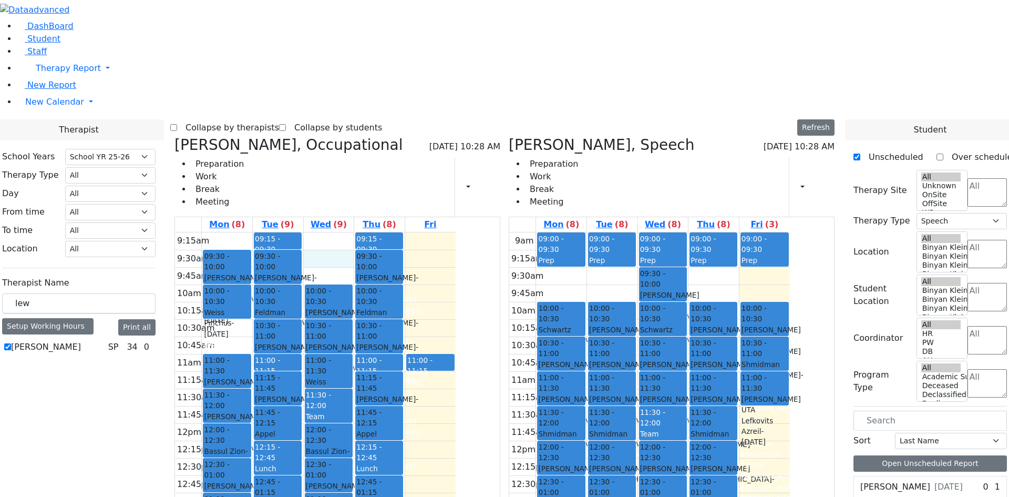
click at [419, 232] on div "9:15am 9:30am 9:45am 10am 10:15am 10:30am 10:45am 11am 11:15am 11:30am 11:45am …" at bounding box center [315, 440] width 281 height 416
click at [424, 232] on div "9:15am 9:30am 9:45am 10am 10:15am 10:30am 10:45am 11am 11:15am 11:30am 11:45am …" at bounding box center [315, 440] width 281 height 416
click at [438, 232] on div "9:15am 9:30am 9:45am 10am 10:15am 10:30am 10:45am 11am 11:15am 11:30am 11:45am …" at bounding box center [315, 440] width 281 height 416
click at [509, 136] on icon at bounding box center [509, 144] width 0 height 17
select select
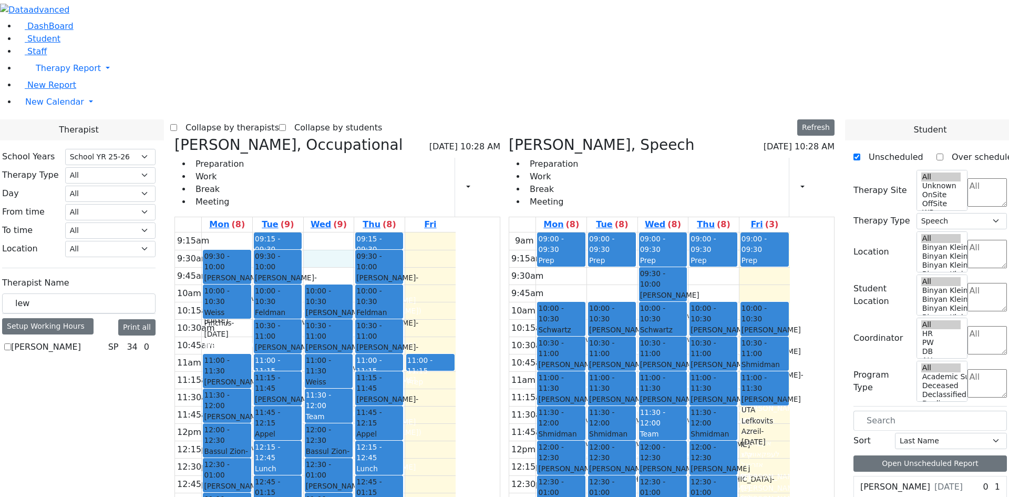
checkbox input "false"
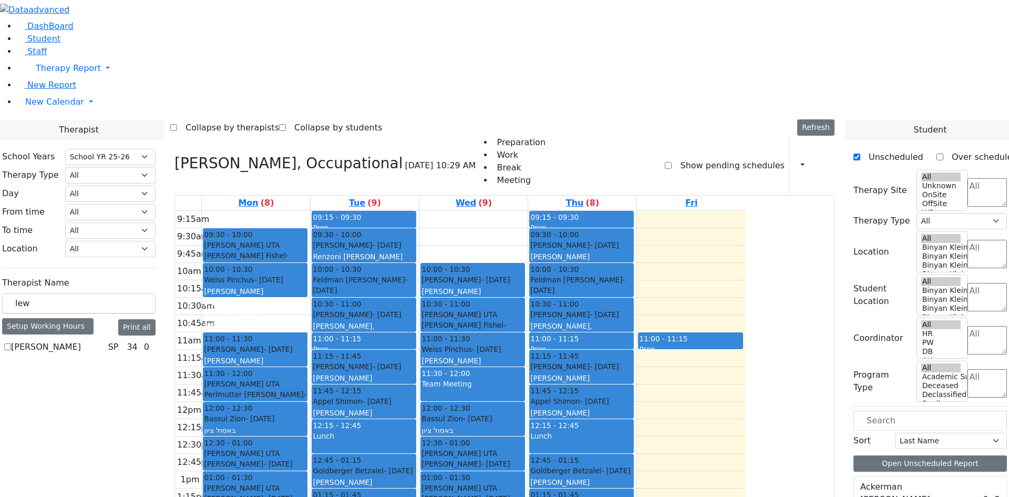
click at [174, 155] on icon at bounding box center [174, 163] width 0 height 17
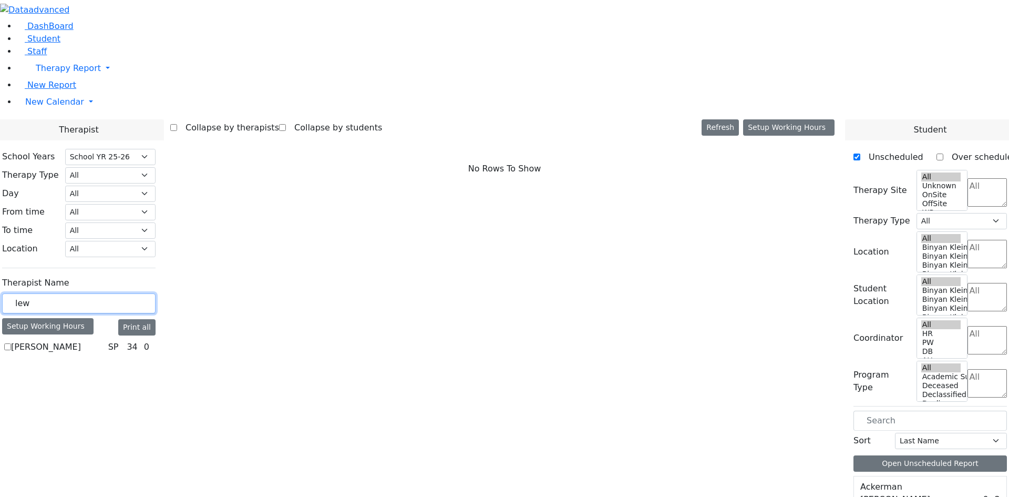
drag, startPoint x: 186, startPoint y: 176, endPoint x: 0, endPoint y: 190, distance: 186.1
type input "kl"
click at [103, 341] on label "Klein Heller Shoshana" at bounding box center [57, 347] width 92 height 13
click at [11, 343] on input "Klein Heller Shoshana" at bounding box center [7, 346] width 7 height 7
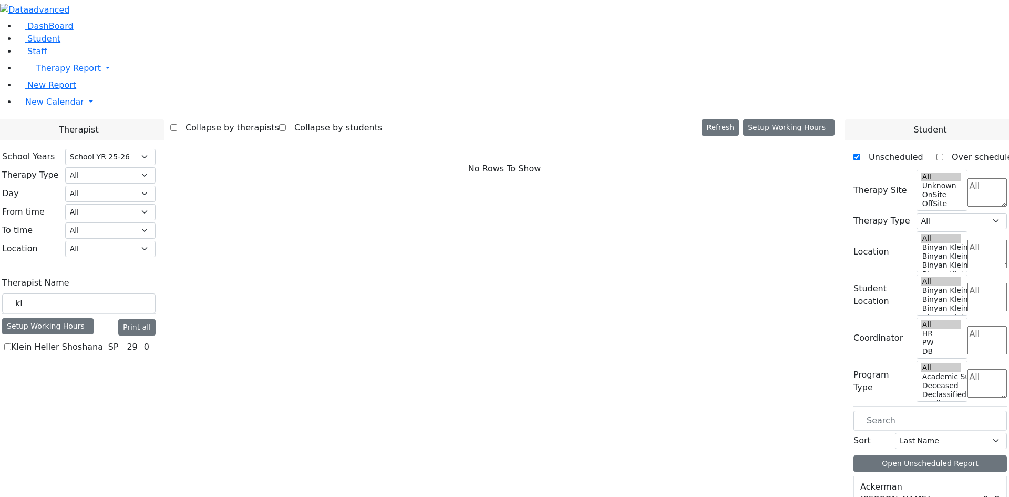
checkbox input "true"
select select "3"
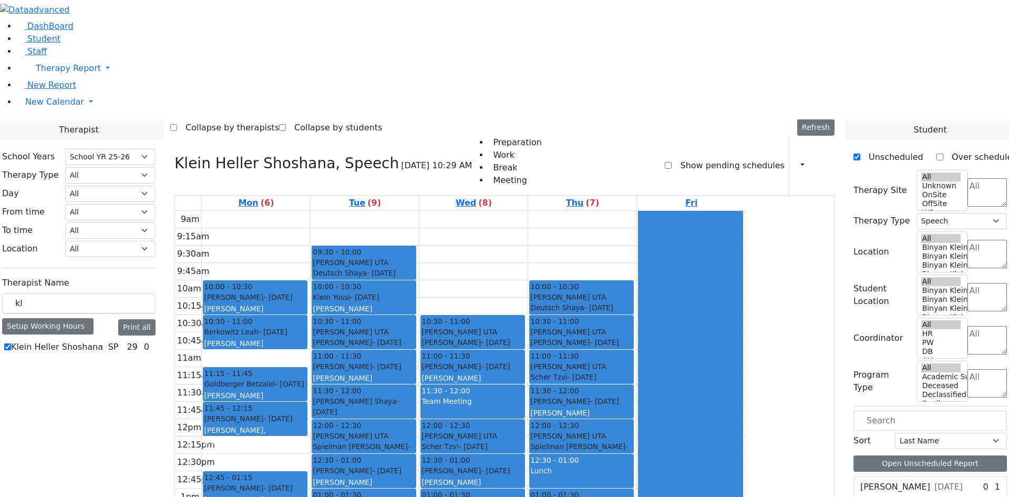
click at [633, 465] on div "Lunch" at bounding box center [581, 470] width 102 height 11
drag, startPoint x: 176, startPoint y: 178, endPoint x: 76, endPoint y: 180, distance: 99.9
type input "meh"
click at [81, 341] on label "[PERSON_NAME]" at bounding box center [46, 347] width 70 height 13
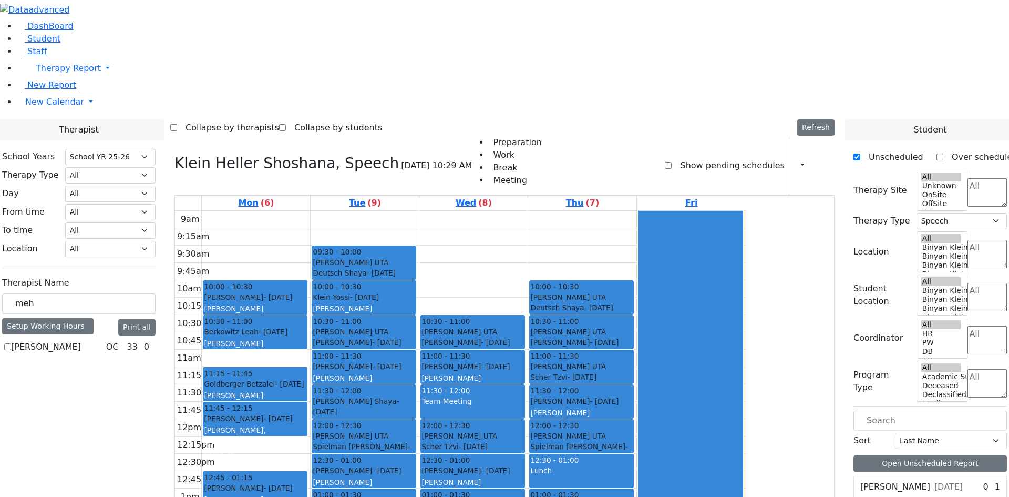
click at [11, 343] on input "[PERSON_NAME]" at bounding box center [7, 346] width 7 height 7
checkbox input "true"
select select "1"
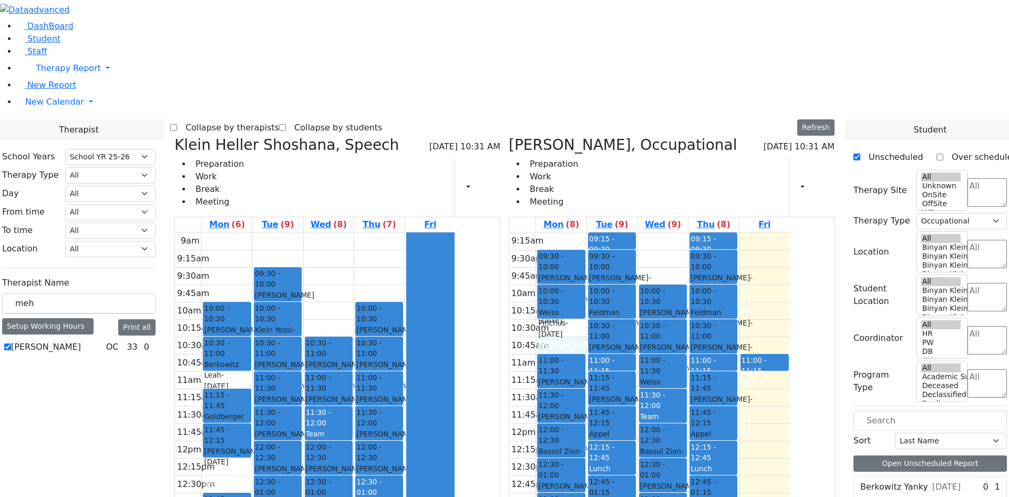
click at [627, 232] on div "9:15am 9:30am 9:45am 10am 10:15am 10:30am 10:45am 11am 11:15am 11:30am 11:45am …" at bounding box center [649, 440] width 281 height 416
click at [619, 232] on div "9:15am 9:30am 9:45am 10am 10:15am 10:30am 10:45am 11am 11:15am 11:30am 11:45am …" at bounding box center [649, 440] width 281 height 416
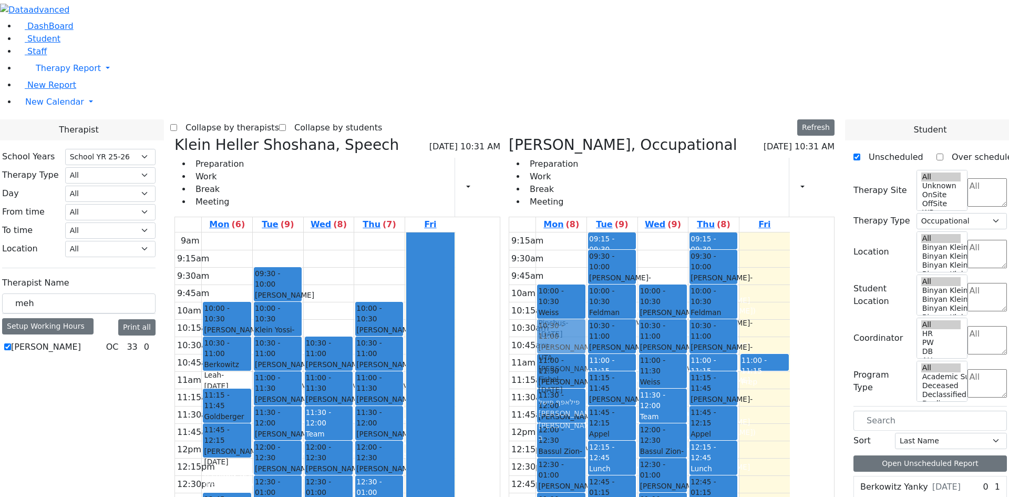
drag, startPoint x: 613, startPoint y: 101, endPoint x: 614, endPoint y: 169, distance: 67.8
click at [587, 232] on div "09:30 - 10:00 [PERSON_NAME] Fishel - [DATE] [PERSON_NAME], [PERSON_NAME] ב 10:0…" at bounding box center [561, 440] width 50 height 416
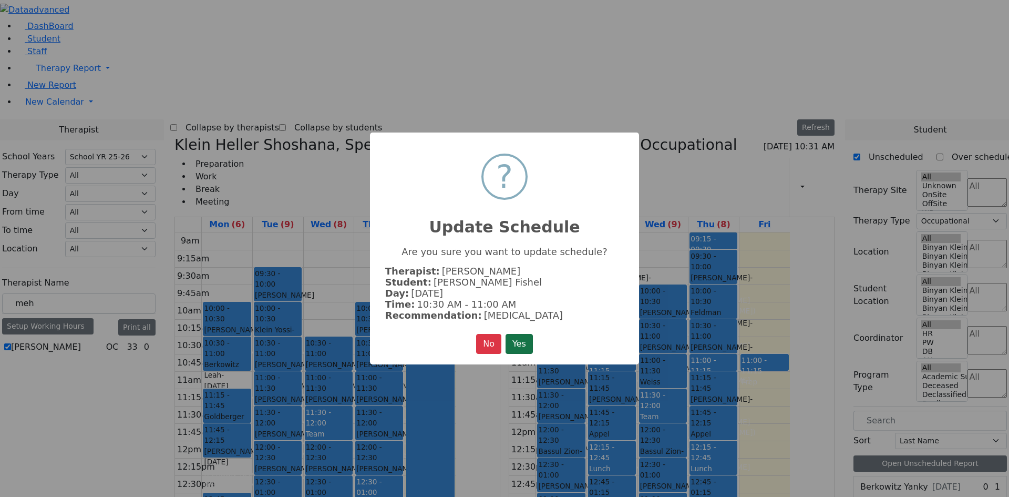
click at [528, 334] on button "Yes" at bounding box center [519, 344] width 27 height 20
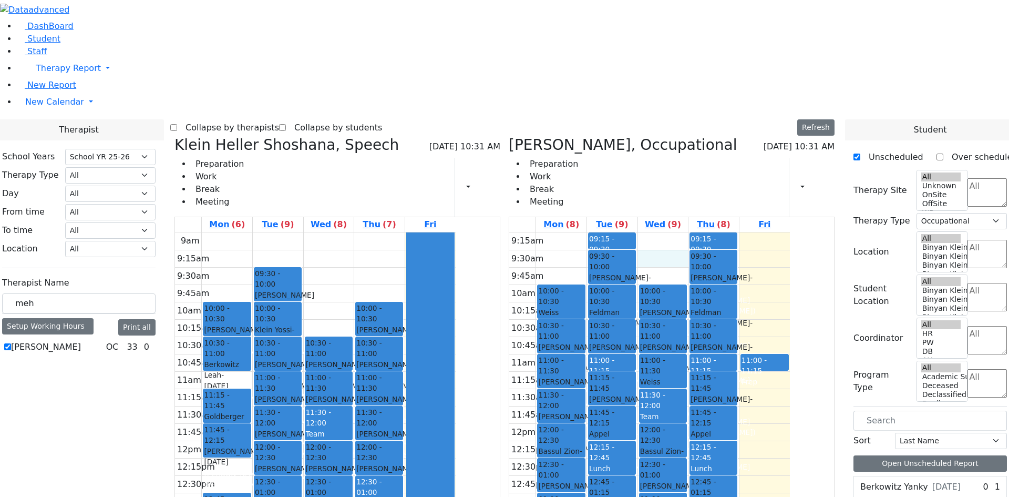
click at [715, 232] on div "9:15am 9:30am 9:45am 10am 10:15am 10:30am 10:45am 11am 11:15am 11:30am 11:45am …" at bounding box center [649, 440] width 281 height 416
click at [711, 232] on div "9:15am 9:30am 9:45am 10am 10:15am 10:30am 10:45am 11am 11:15am 11:30am 11:45am …" at bounding box center [649, 440] width 281 height 416
click at [623, 232] on div "9:15am 9:30am 9:45am 10am 10:15am 10:30am 10:45am 11am 11:15am 11:30am 11:45am …" at bounding box center [649, 440] width 281 height 416
click at [603, 416] on div "9:15am 9:30am 9:45am 10am 10:15am 10:30am 10:45am 11am 11:15am 11:30am 11:45am …" at bounding box center [649, 440] width 281 height 416
click at [626, 433] on div "9:15am 9:30am 9:45am 10am 10:15am 10:30am 10:45am 11am 11:15am 11:30am 11:45am …" at bounding box center [649, 440] width 281 height 416
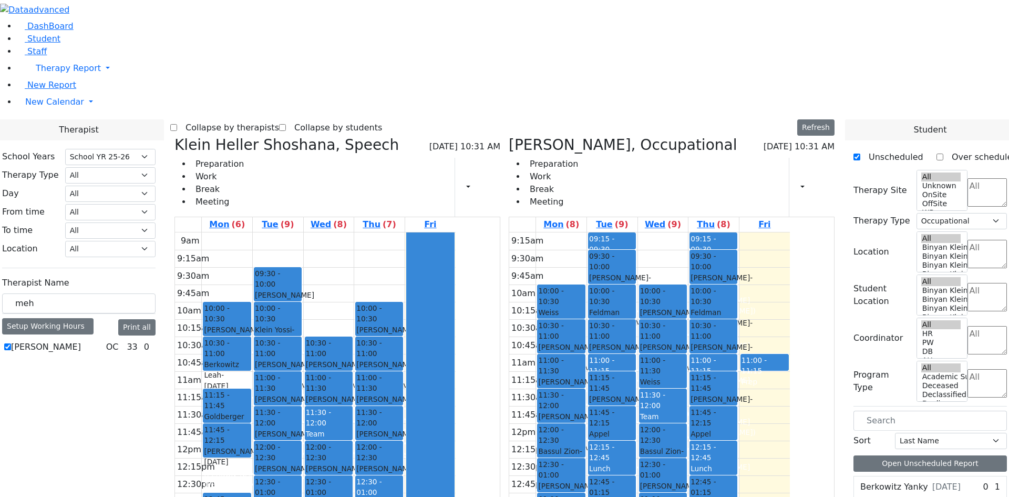
click at [623, 416] on div "9:15am 9:30am 9:45am 10am 10:15am 10:30am 10:45am 11am 11:15am 11:30am 11:45am …" at bounding box center [649, 440] width 281 height 416
click at [710, 450] on div "9:15am 9:30am 9:45am 10am 10:15am 10:30am 10:45am 11am 11:15am 11:30am 11:45am …" at bounding box center [649, 440] width 281 height 416
click at [764, 433] on div "9:15am 9:30am 9:45am 10am 10:15am 10:30am 10:45am 11am 11:15am 11:30am 11:45am …" at bounding box center [649, 440] width 281 height 416
drag, startPoint x: 106, startPoint y: 186, endPoint x: 105, endPoint y: 161, distance: 24.2
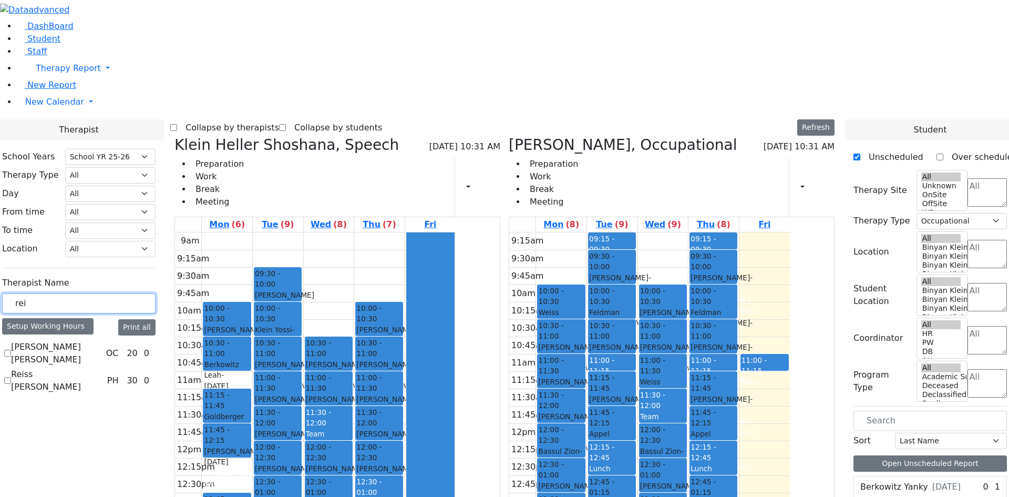
type input "rei"
click at [102, 341] on label "[PERSON_NAME] [PERSON_NAME]" at bounding box center [56, 353] width 91 height 25
click at [11, 350] on input "[PERSON_NAME] [PERSON_NAME]" at bounding box center [7, 353] width 7 height 7
checkbox input "true"
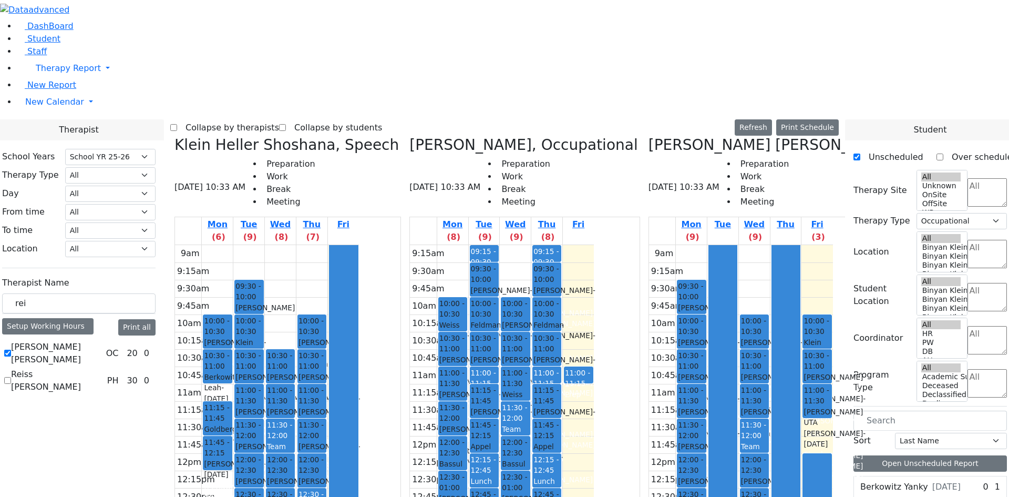
click at [409, 136] on icon at bounding box center [409, 144] width 0 height 17
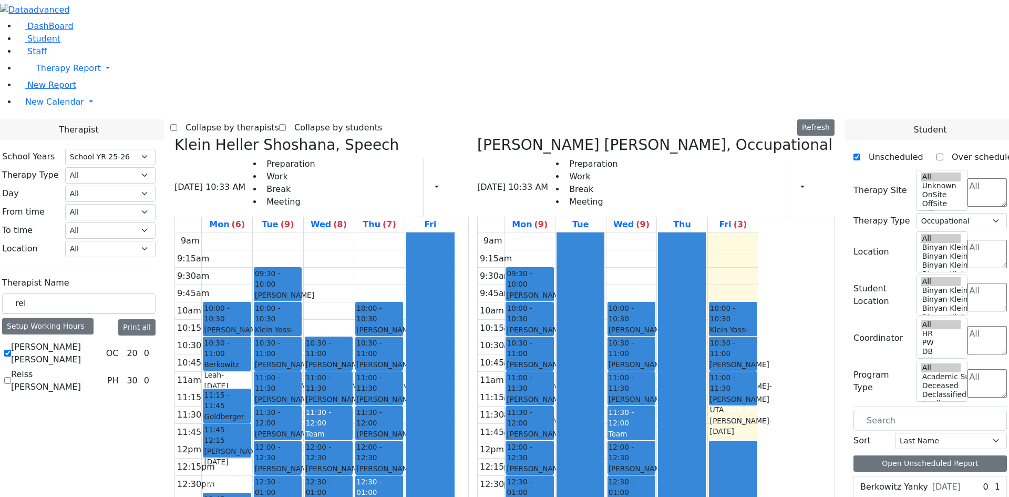
click at [174, 136] on icon at bounding box center [174, 144] width 0 height 17
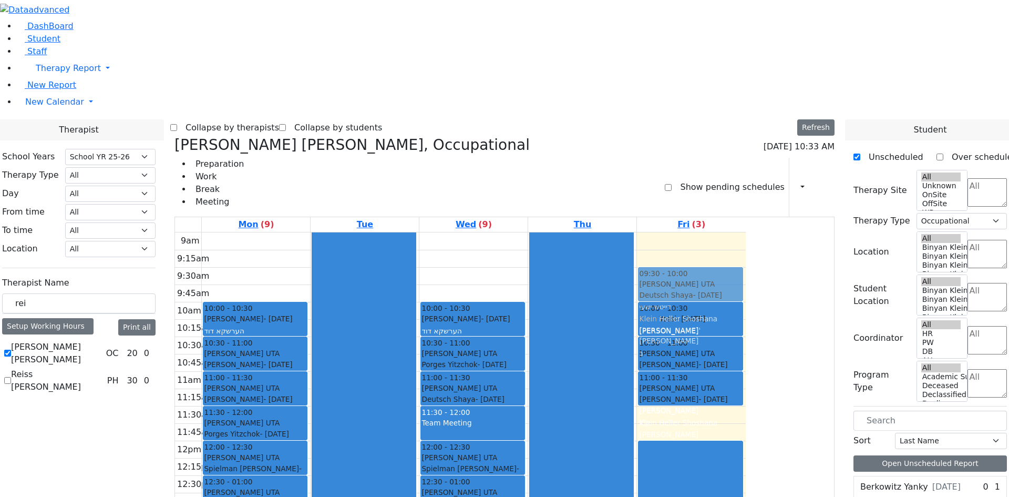
drag, startPoint x: 368, startPoint y: 111, endPoint x: 772, endPoint y: 111, distance: 404.2
click at [746, 232] on tr "09:30 - 10:00 [PERSON_NAME] UTA Deutsch Shaya - [DATE] [PERSON_NAME] Klein Hell…" at bounding box center [460, 440] width 571 height 416
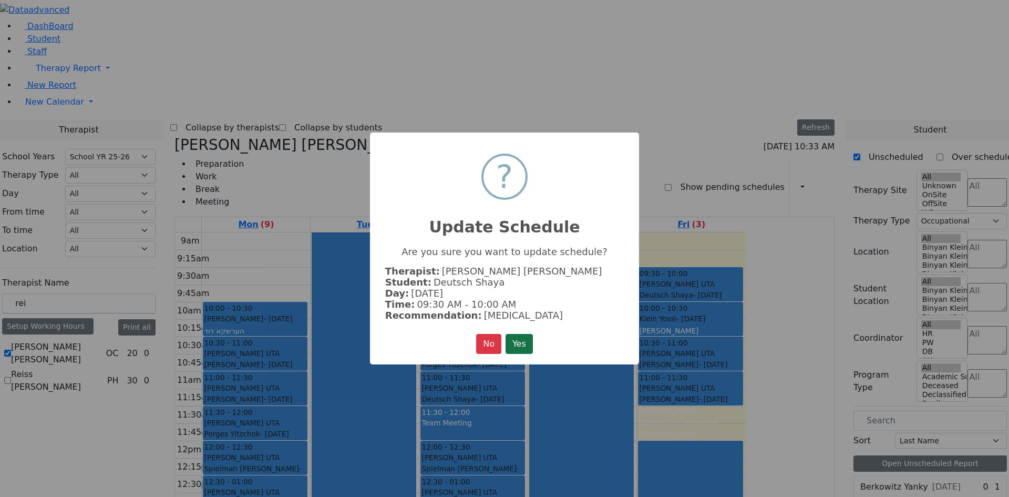
click at [519, 336] on button "Yes" at bounding box center [519, 344] width 27 height 20
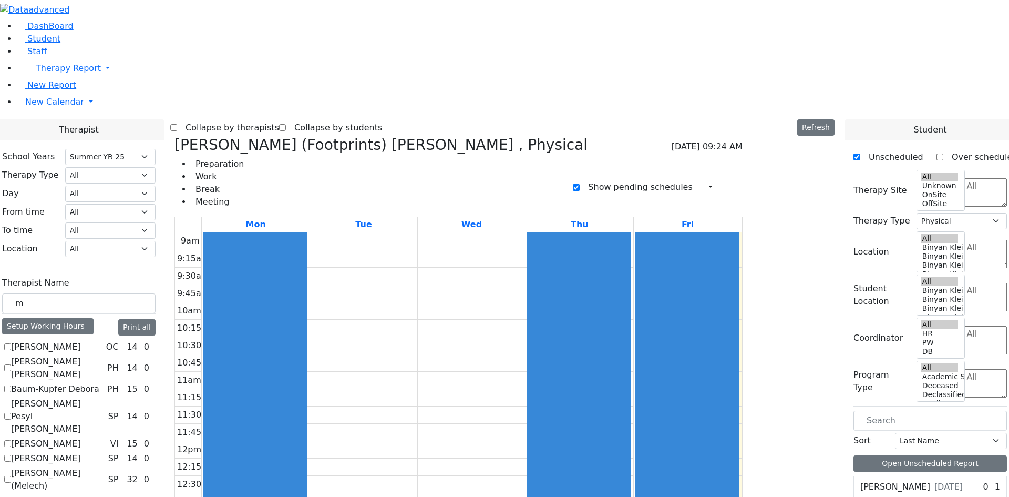
select select "211"
select select "2"
click at [156, 149] on select "Select School YR Summer YR 25 School YR 25-26 Summer YR 25 School YR 24-25 Summ…" at bounding box center [110, 157] width 90 height 16
select select "212"
click at [156, 149] on select "Select School YR Summer YR 25 School YR 25-26 Summer YR 25 School YR 24-25 Summ…" at bounding box center [110, 157] width 90 height 16
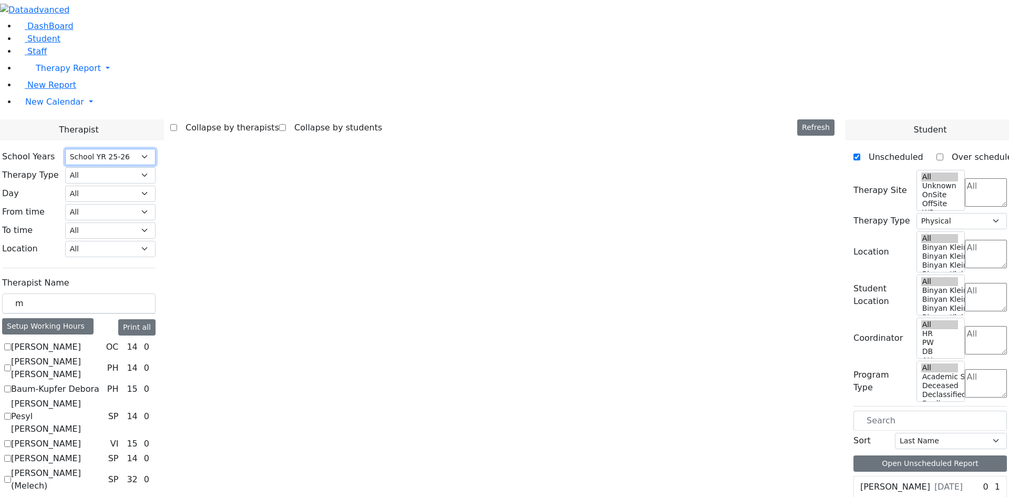
select select
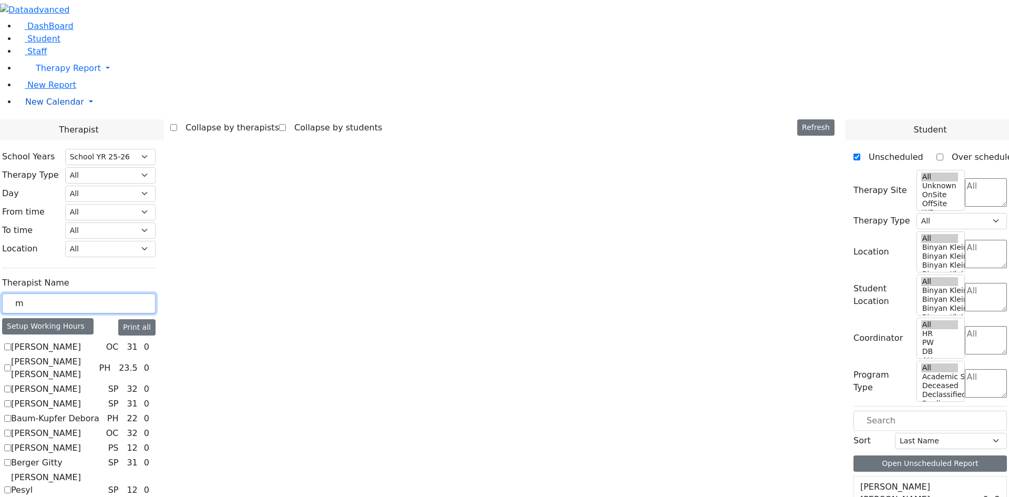
drag, startPoint x: 201, startPoint y: 183, endPoint x: 80, endPoint y: 163, distance: 122.0
click at [156, 293] on input "text" at bounding box center [78, 303] width 153 height 20
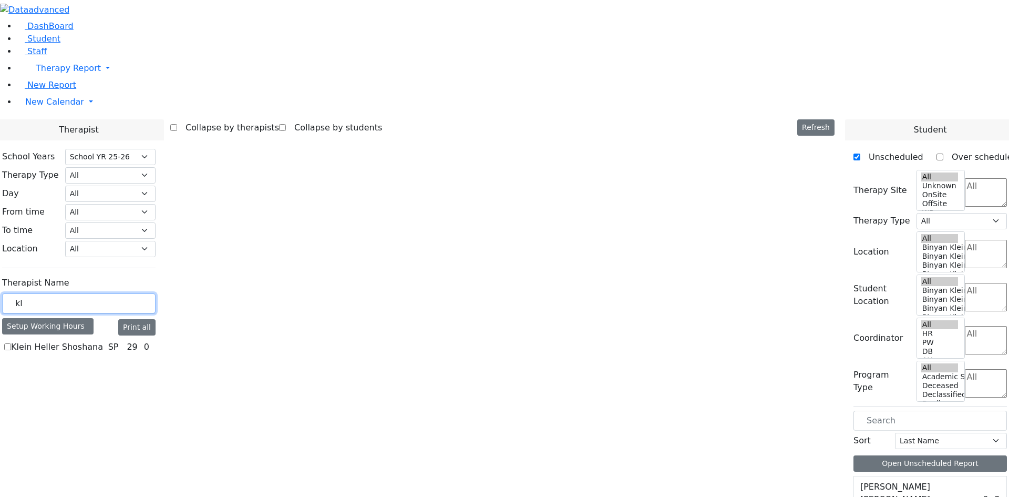
type input "k"
type input "m"
type input "kl"
click at [103, 341] on label "Klein Heller Shoshana" at bounding box center [57, 347] width 92 height 13
click at [11, 343] on input "Klein Heller Shoshana" at bounding box center [7, 346] width 7 height 7
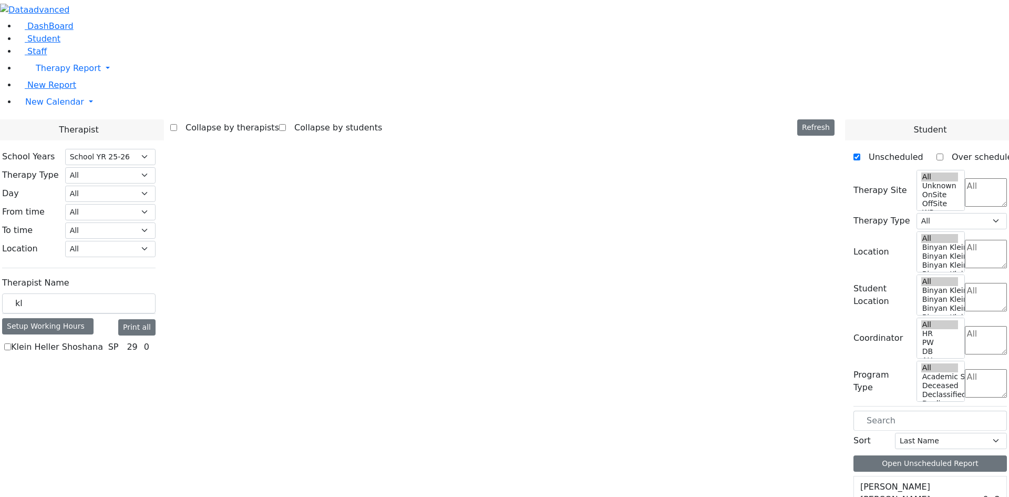
checkbox input "true"
select select "3"
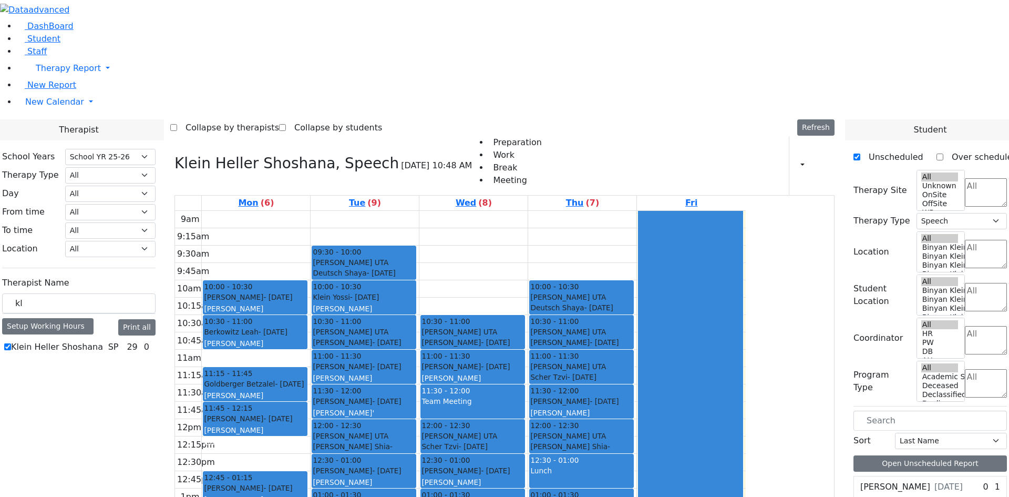
click at [672, 211] on div "9am 9:15am 9:30am 9:45am 10am 10:15am 10:30am 10:45am 11am 11:15am 11:30am 11:4…" at bounding box center [460, 419] width 571 height 416
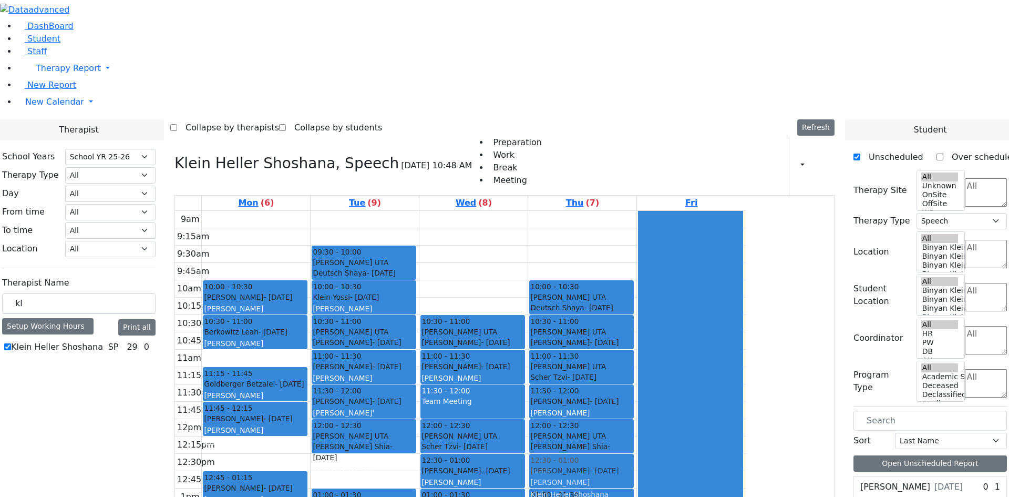
drag, startPoint x: 471, startPoint y: 326, endPoint x: 663, endPoint y: 323, distance: 191.9
click at [663, 323] on tr "10:00 - 10:30 [PERSON_NAME] - [DATE] [PERSON_NAME] 10:30 - 11:00 [PERSON_NAME] …" at bounding box center [460, 419] width 571 height 416
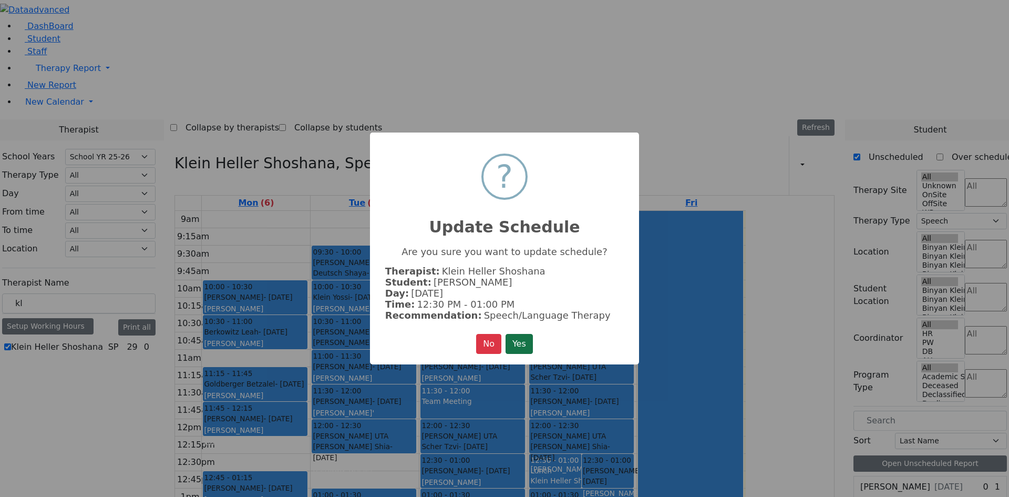
click at [516, 337] on button "Yes" at bounding box center [519, 344] width 27 height 20
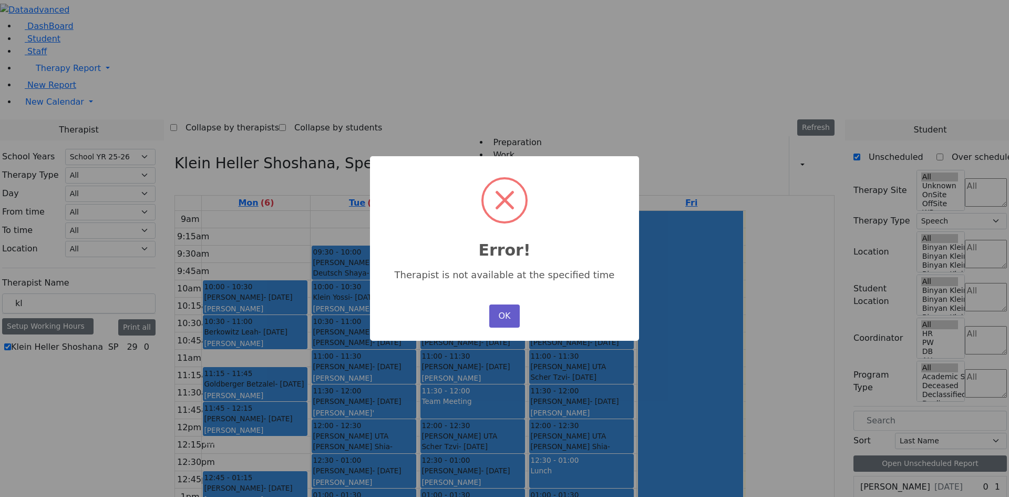
click at [510, 312] on button "OK" at bounding box center [504, 315] width 30 height 23
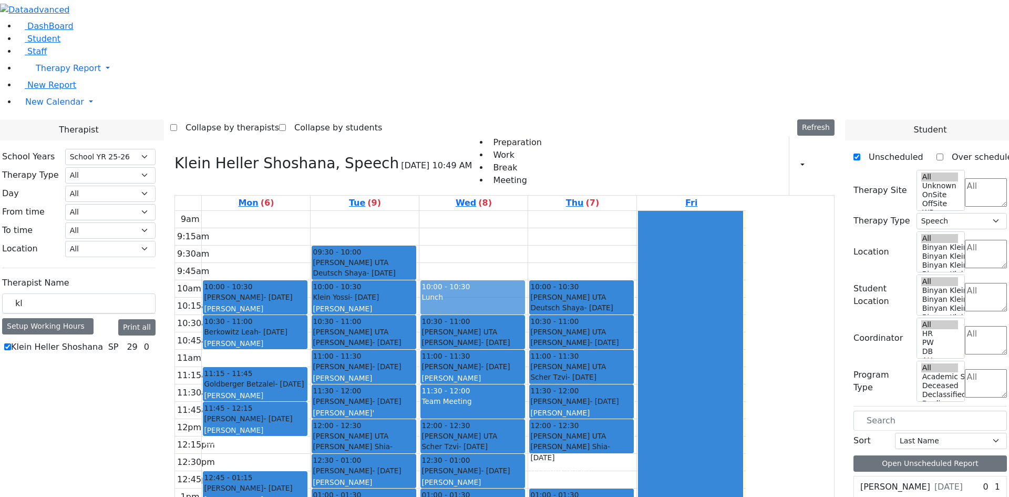
drag, startPoint x: 677, startPoint y: 324, endPoint x: 573, endPoint y: 151, distance: 201.4
click at [573, 211] on tr "10:00 - 10:30 [PERSON_NAME] - [DATE] [PERSON_NAME] 10:30 - 11:00 [PERSON_NAME] …" at bounding box center [460, 419] width 571 height 416
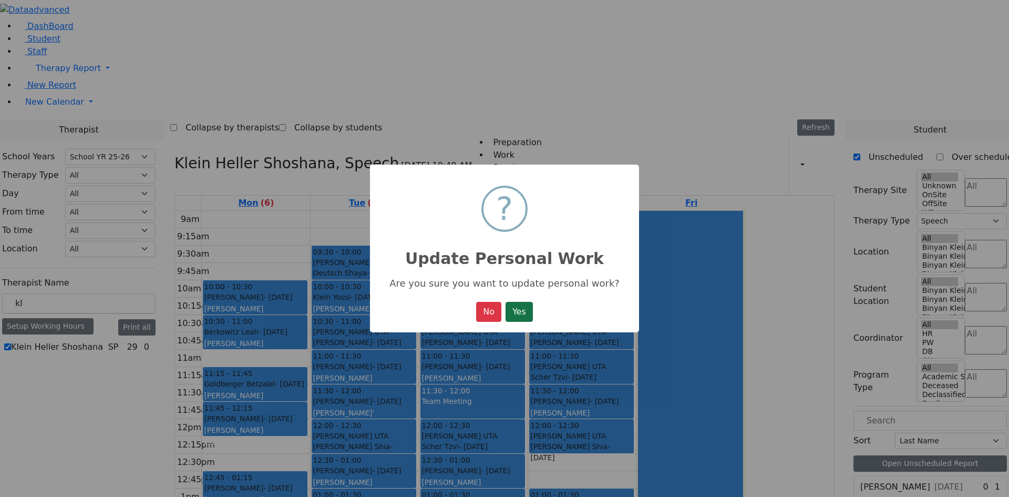
click at [523, 310] on button "Yes" at bounding box center [519, 312] width 27 height 20
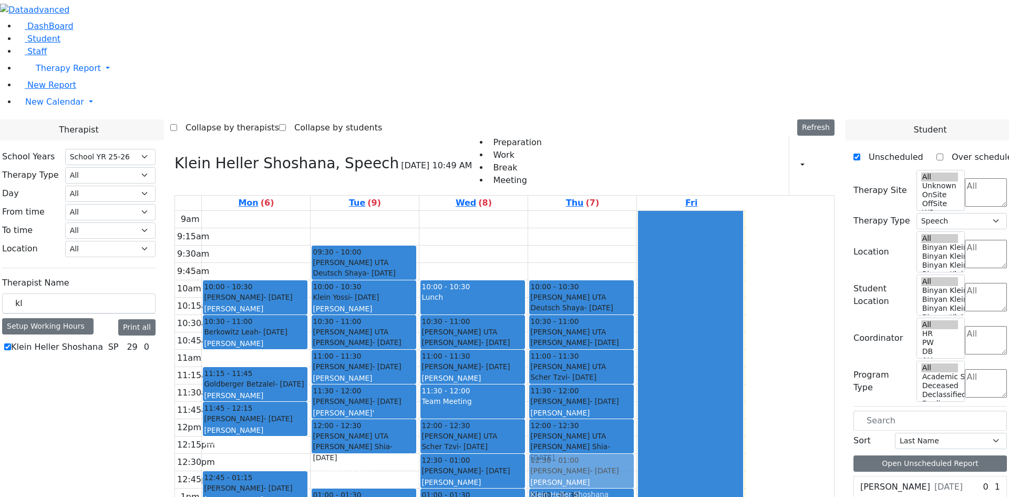
drag, startPoint x: 471, startPoint y: 325, endPoint x: 647, endPoint y: 326, distance: 176.1
click at [647, 326] on tr "10:00 - 10:30 [PERSON_NAME] - [DATE] [PERSON_NAME] 10:30 - 11:00 [PERSON_NAME] …" at bounding box center [460, 419] width 571 height 416
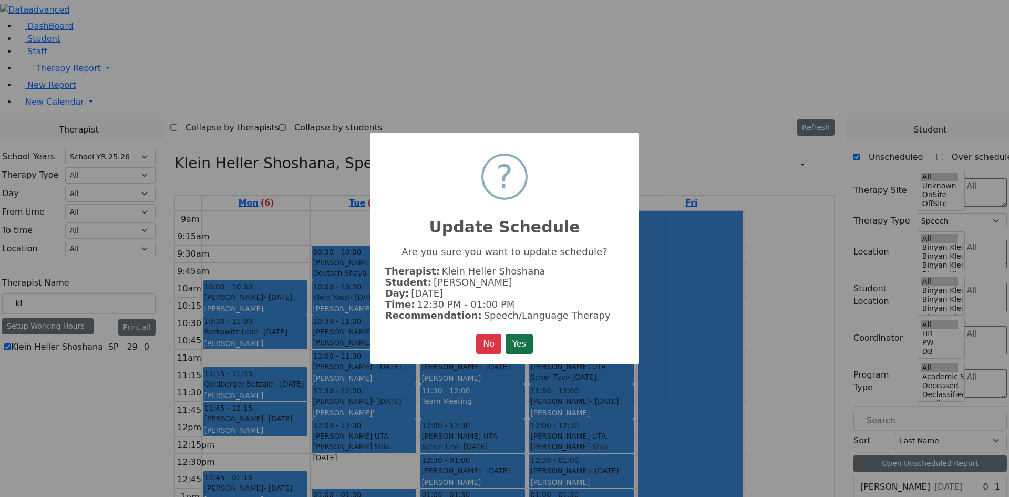
click at [515, 342] on button "Yes" at bounding box center [519, 344] width 27 height 20
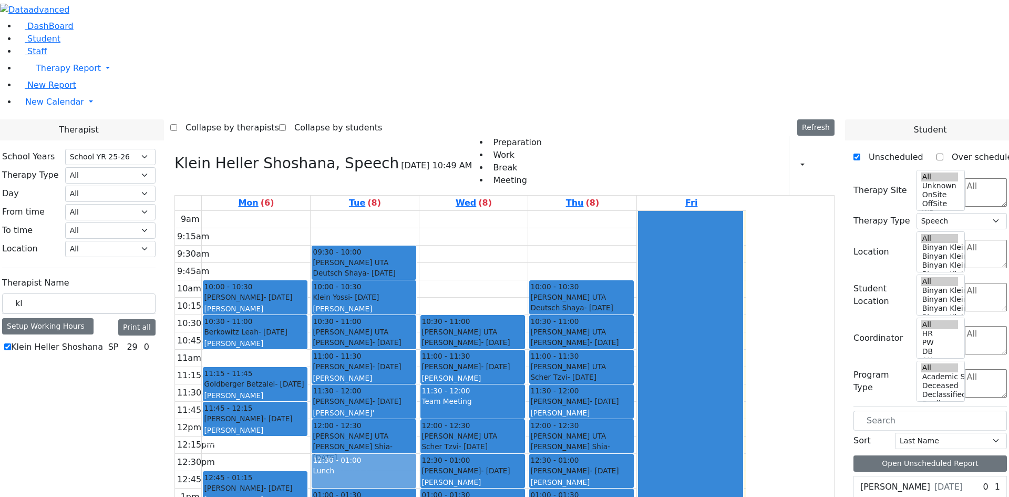
drag, startPoint x: 559, startPoint y: 151, endPoint x: 476, endPoint y: 319, distance: 186.4
click at [476, 319] on tr "10:00 - 10:30 [PERSON_NAME] - [DATE] [PERSON_NAME] 10:30 - 11:00 [PERSON_NAME] …" at bounding box center [460, 419] width 571 height 416
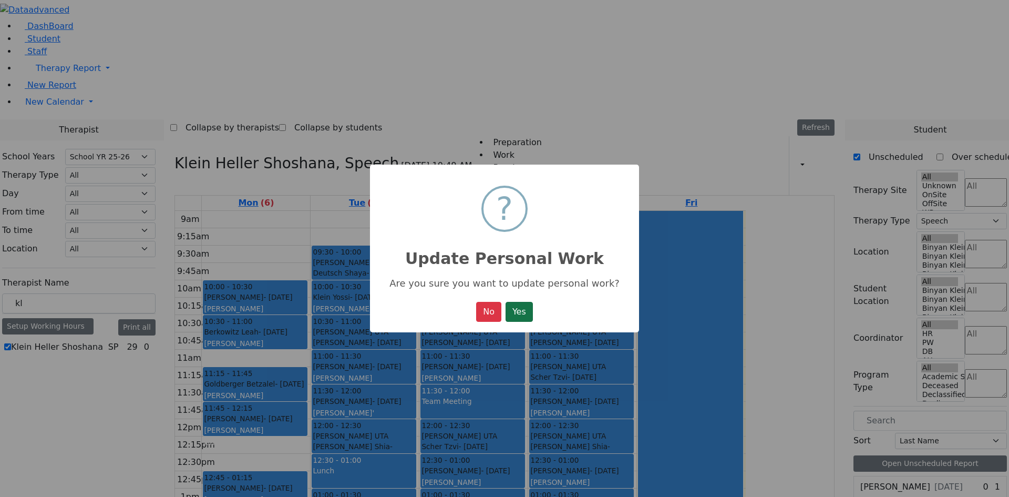
click at [521, 312] on button "Yes" at bounding box center [519, 312] width 27 height 20
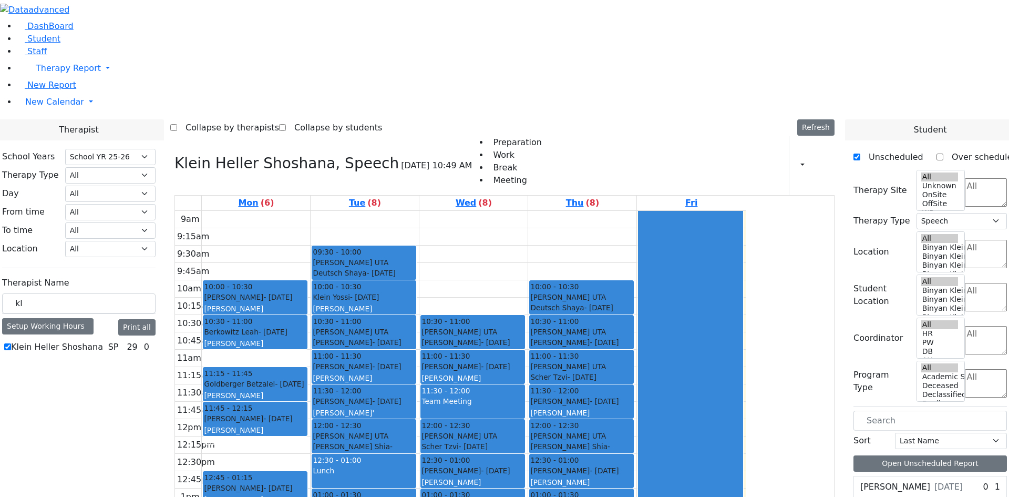
click at [699, 433] on div "9am 9:15am 9:30am 9:45am 10am 10:15am 10:30am 10:45am 11am 11:15am 11:30am 11:4…" at bounding box center [460, 419] width 571 height 416
drag, startPoint x: 173, startPoint y: 173, endPoint x: 109, endPoint y: 187, distance: 65.6
type input "meh"
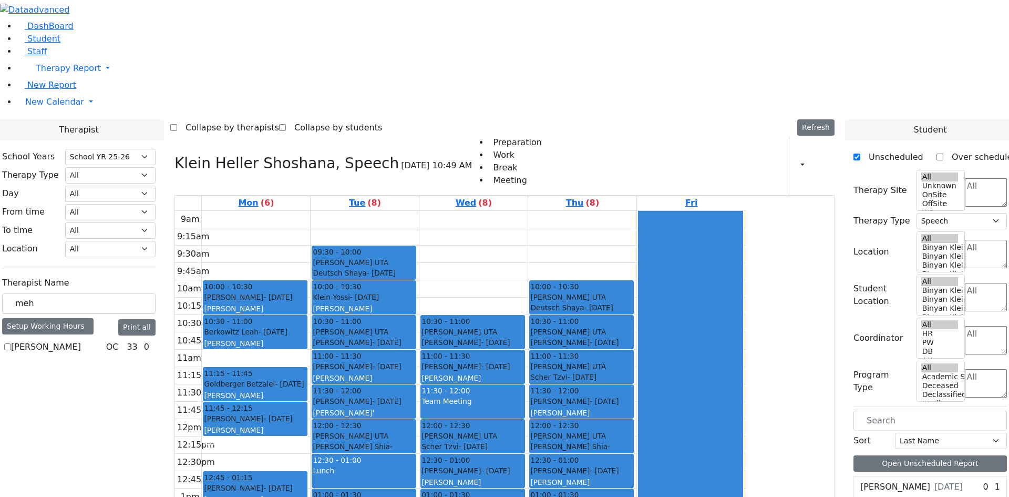
click at [81, 341] on label "[PERSON_NAME]" at bounding box center [46, 347] width 70 height 13
click at [11, 343] on input "[PERSON_NAME]" at bounding box center [7, 346] width 7 height 7
checkbox input "true"
select select "1"
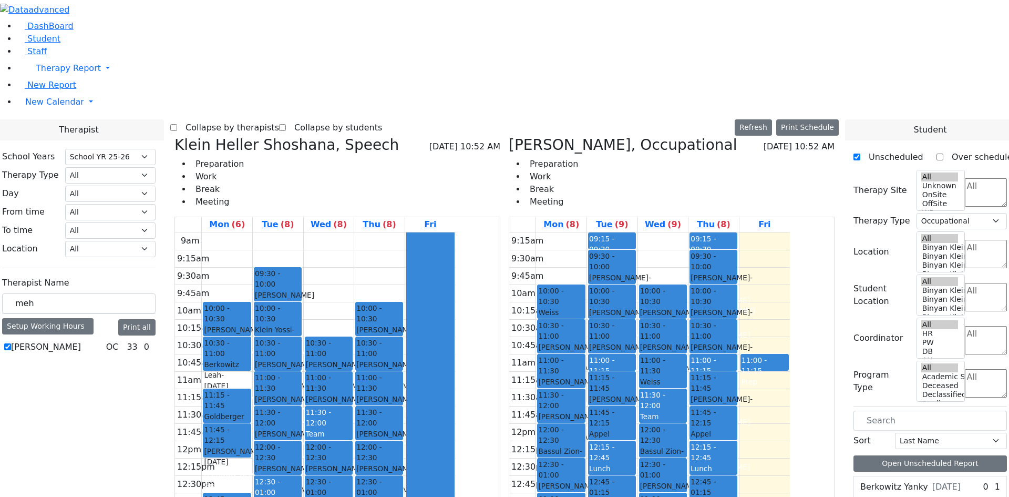
click at [174, 136] on icon at bounding box center [174, 144] width 0 height 17
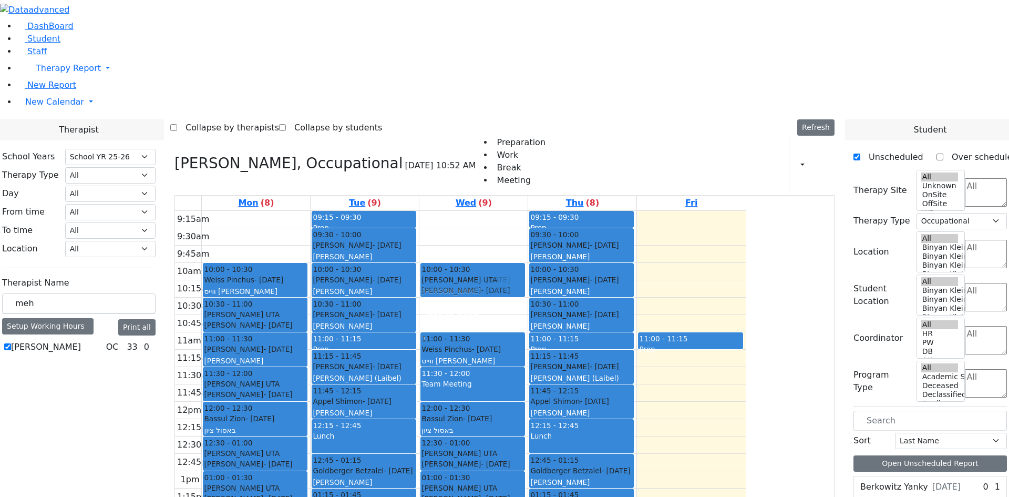
drag, startPoint x: 564, startPoint y: 163, endPoint x: 568, endPoint y: 131, distance: 32.7
click at [528, 211] on div "10:00 - 10:30 [PERSON_NAME] - [DATE] [PERSON_NAME] Unknown [PERSON_NAME] 10:30 …" at bounding box center [473, 419] width 108 height 416
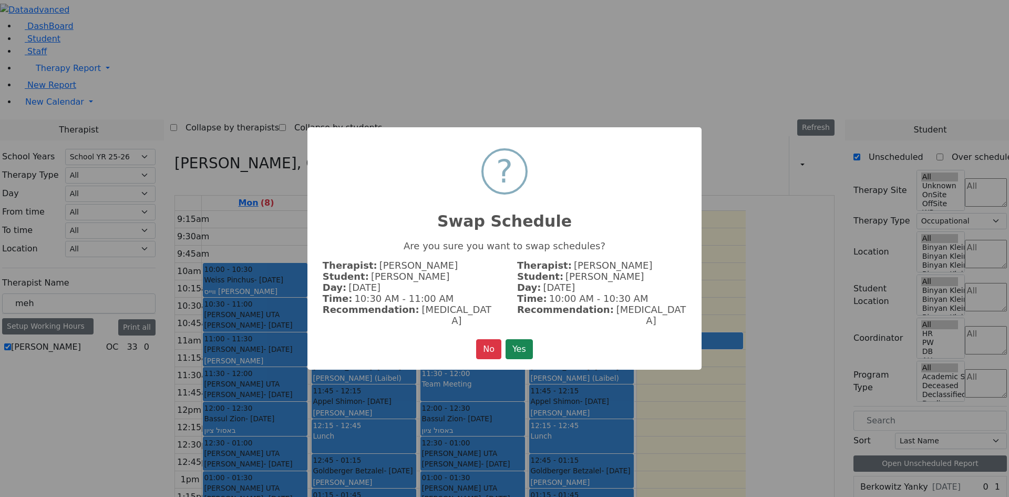
click at [518, 343] on button "Yes" at bounding box center [519, 349] width 27 height 20
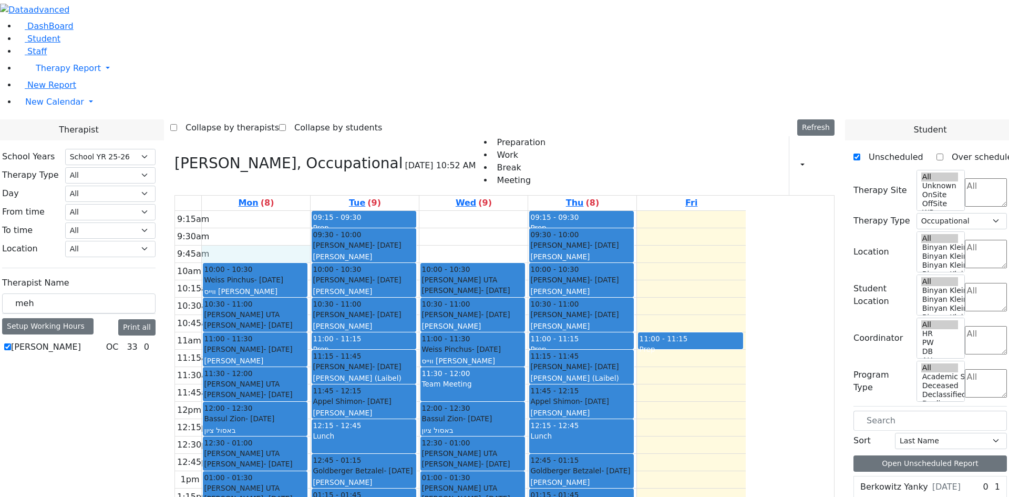
click at [367, 211] on div "9:15am 9:30am 9:45am 10am 10:15am 10:30am 10:45am 11am 11:15am 11:30am 11:45am …" at bounding box center [460, 419] width 571 height 416
click at [366, 211] on div "9:15am 9:30am 9:45am 10am 10:15am 10:30am 10:45am 11am 11:15am 11:30am 11:45am …" at bounding box center [460, 419] width 571 height 416
drag, startPoint x: 204, startPoint y: 182, endPoint x: 99, endPoint y: 185, distance: 104.6
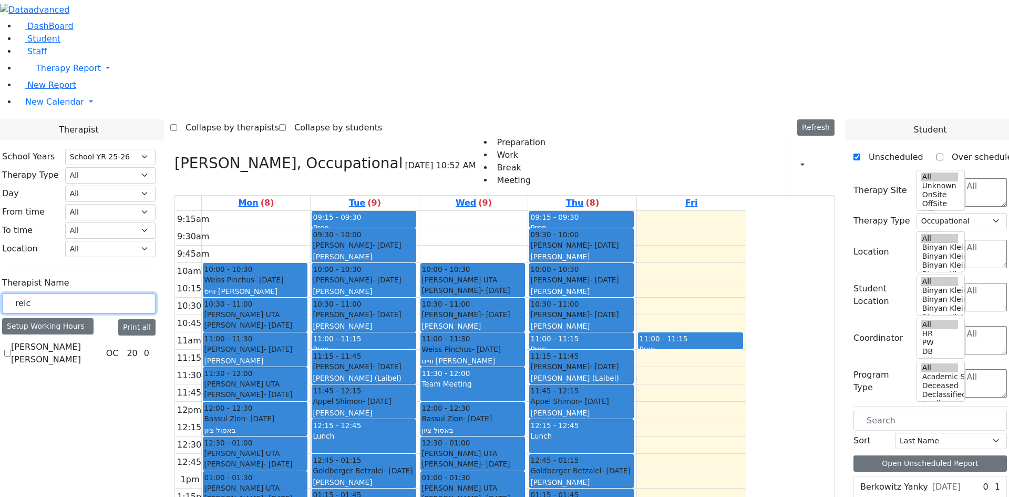
type input "reic"
click at [102, 341] on label "[PERSON_NAME] [PERSON_NAME]" at bounding box center [56, 353] width 91 height 25
click at [11, 350] on input "[PERSON_NAME] [PERSON_NAME]" at bounding box center [7, 353] width 7 height 7
checkbox input "true"
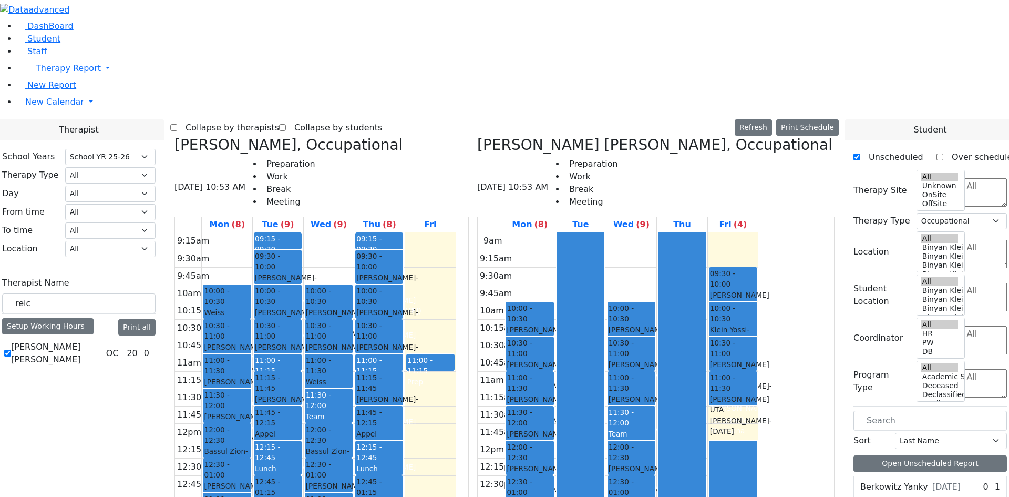
click at [174, 136] on icon at bounding box center [174, 144] width 0 height 17
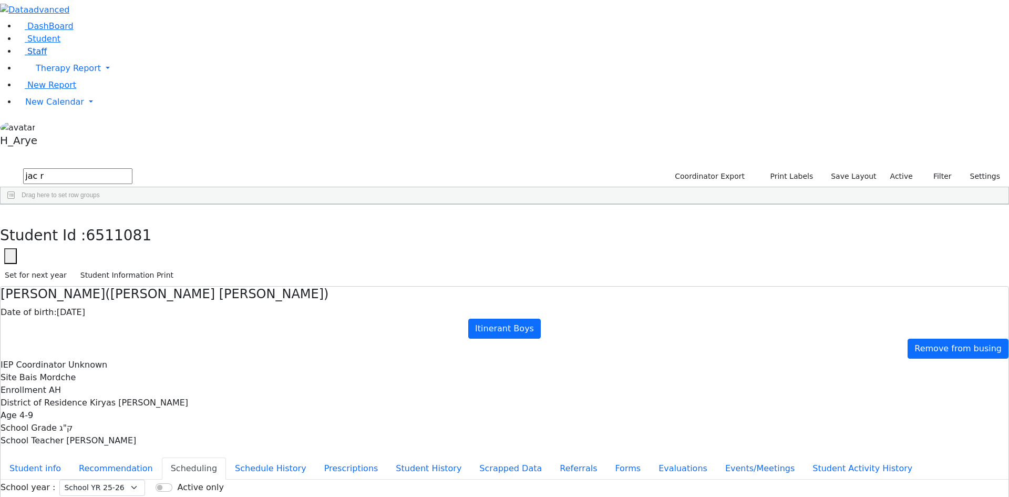
click at [47, 56] on link "Staff" at bounding box center [32, 51] width 30 height 10
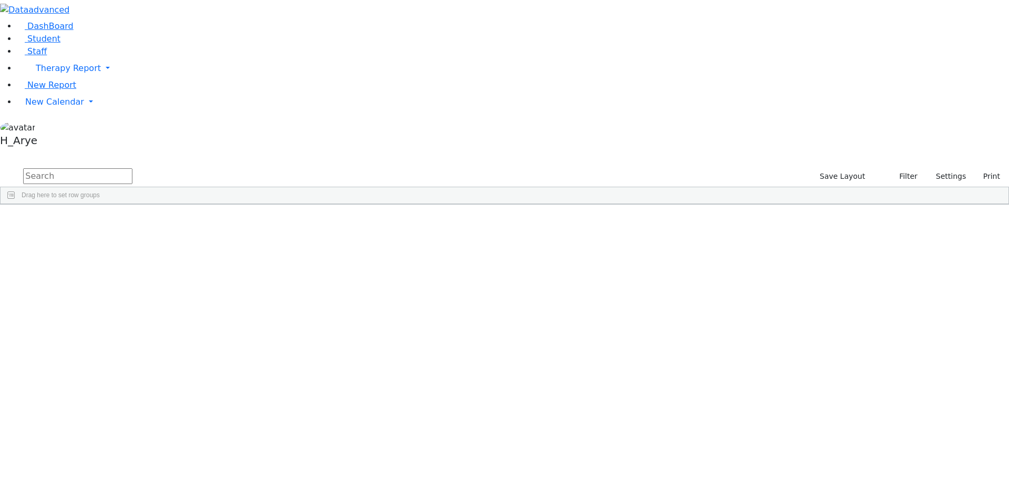
click at [132, 168] on input "text" at bounding box center [77, 176] width 109 height 16
click at [183, 221] on div "[PERSON_NAME]" at bounding box center [152, 228] width 62 height 15
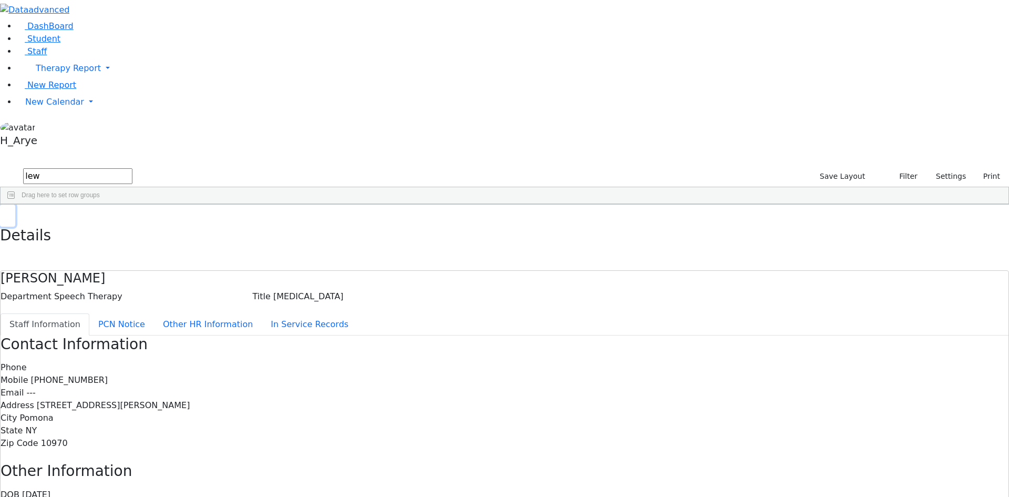
click at [15, 204] on button "button" at bounding box center [7, 215] width 15 height 22
drag, startPoint x: 183, startPoint y: 47, endPoint x: 63, endPoint y: 32, distance: 121.3
click at [64, 33] on div "DashBoard Student Staff Therapy Report Student Old Calendar Report H_Arye" at bounding box center [504, 329] width 1009 height 658
click at [121, 251] on div "[PERSON_NAME] [PERSON_NAME]" at bounding box center [90, 258] width 62 height 15
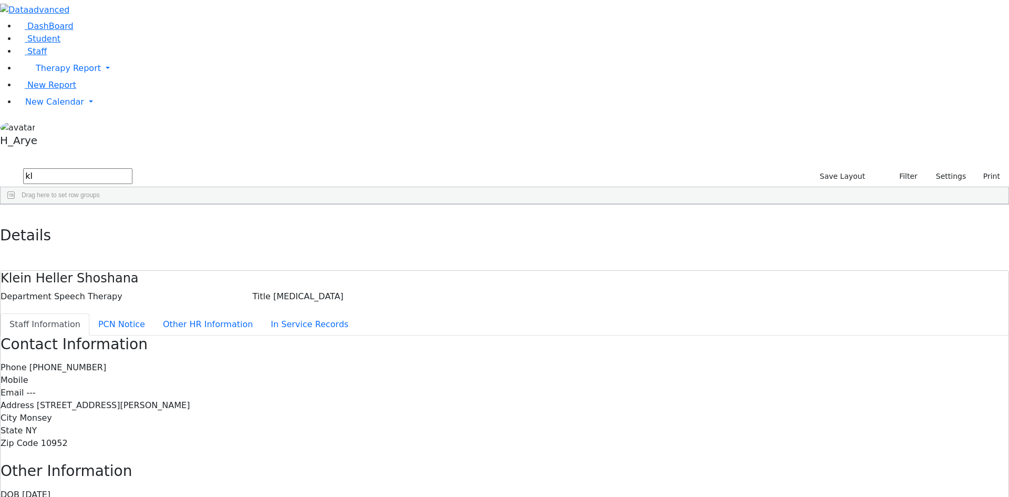
drag, startPoint x: 159, startPoint y: 39, endPoint x: 133, endPoint y: 44, distance: 26.1
click at [132, 167] on form "kl" at bounding box center [66, 177] width 132 height 20
type input "meh"
click at [121, 221] on div "[PERSON_NAME]" at bounding box center [90, 228] width 62 height 15
